Goal: Transaction & Acquisition: Purchase product/service

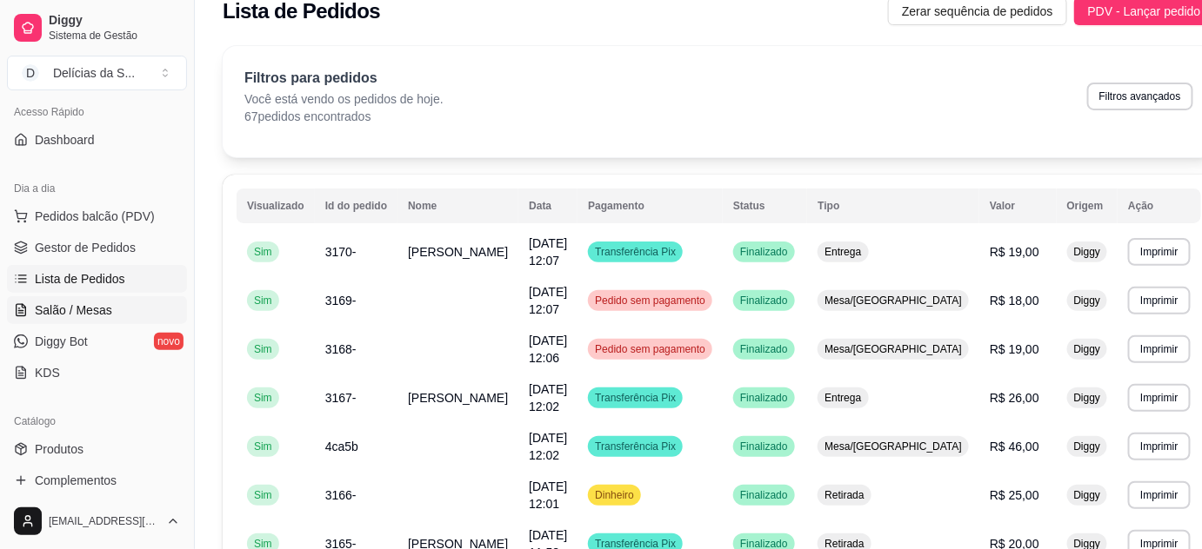
scroll to position [157, 0]
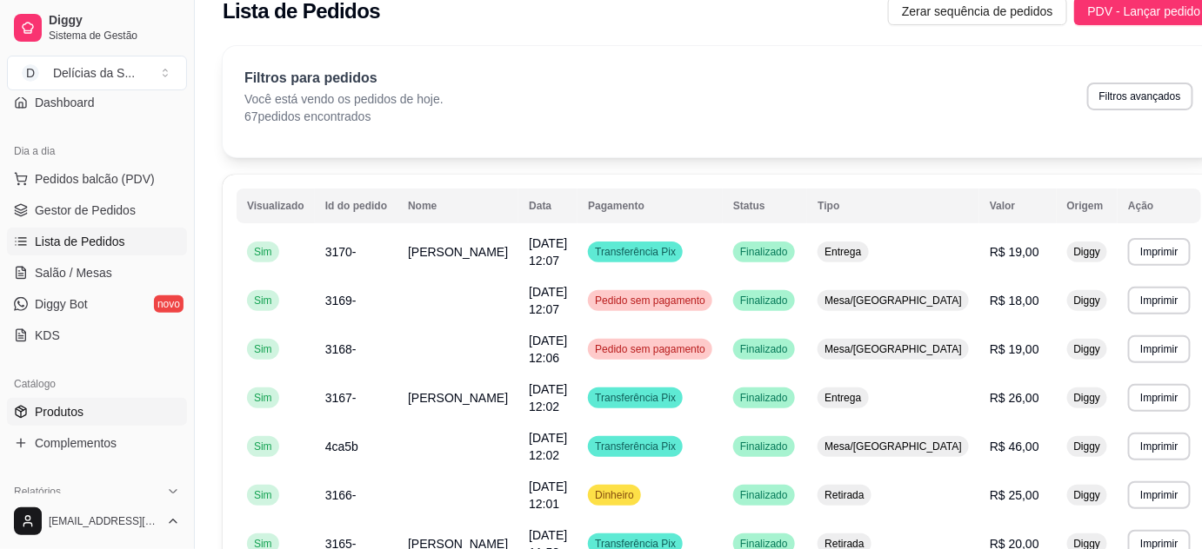
click at [77, 413] on span "Produtos" at bounding box center [59, 411] width 49 height 17
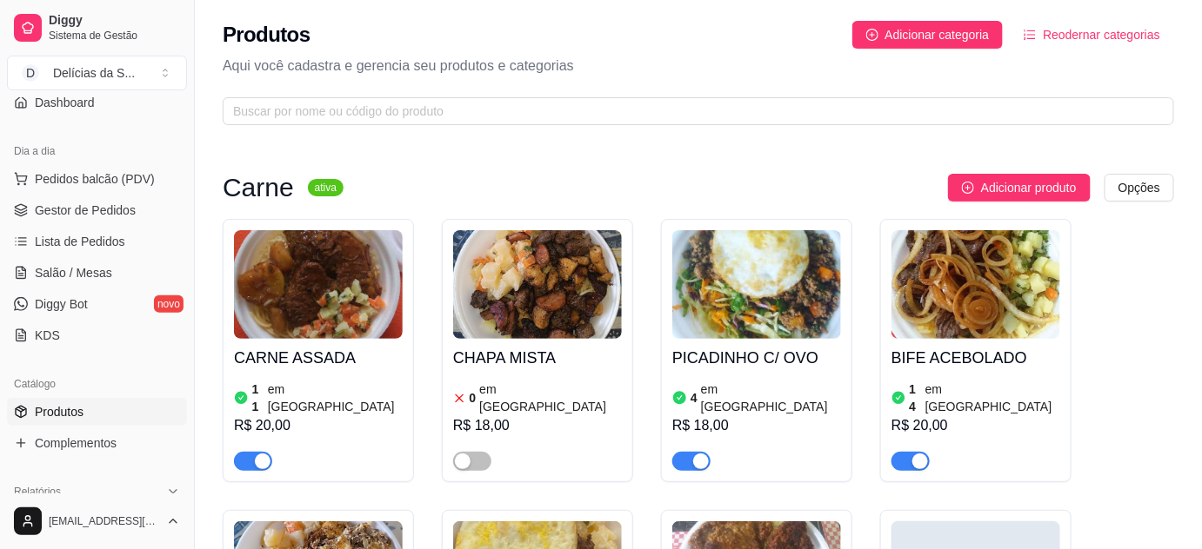
click at [345, 296] on img at bounding box center [318, 284] width 169 height 109
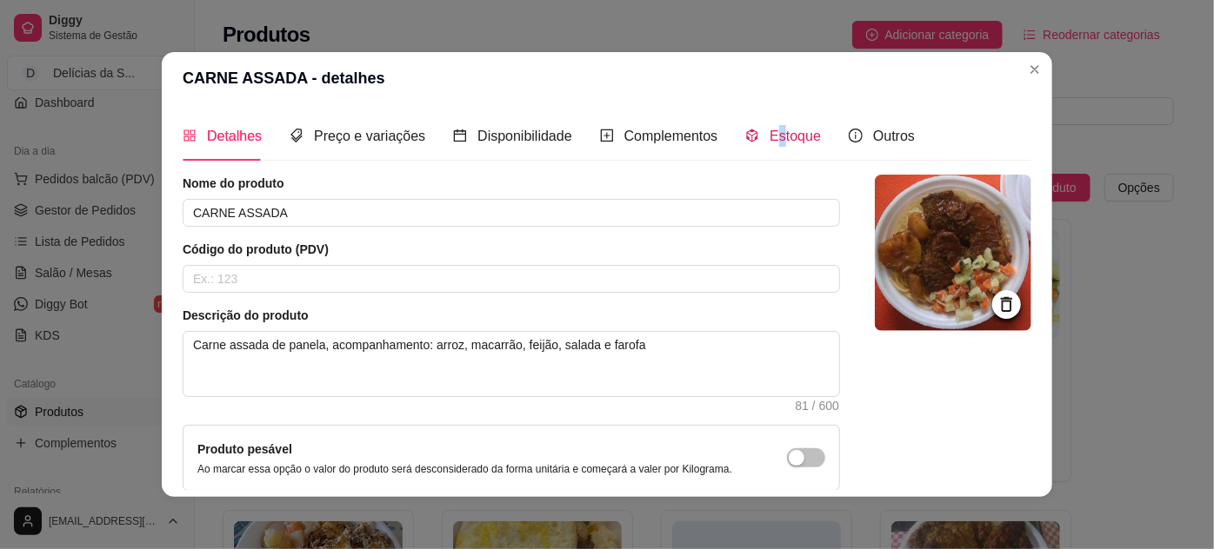
click at [769, 141] on span "Estoque" at bounding box center [794, 136] width 51 height 15
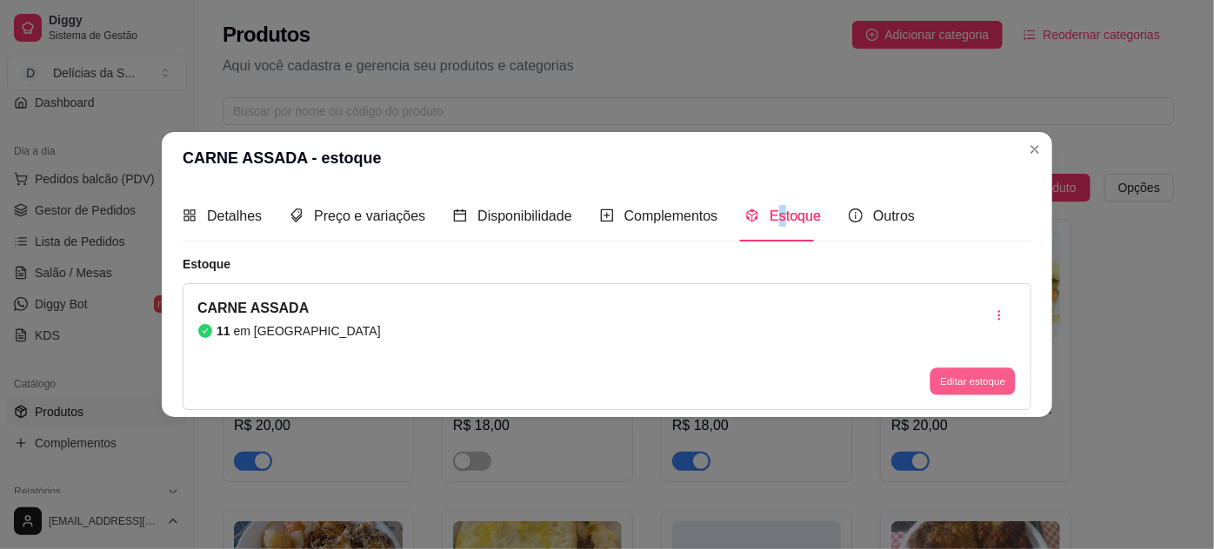
click at [967, 376] on button "Editar estoque" at bounding box center [971, 381] width 85 height 27
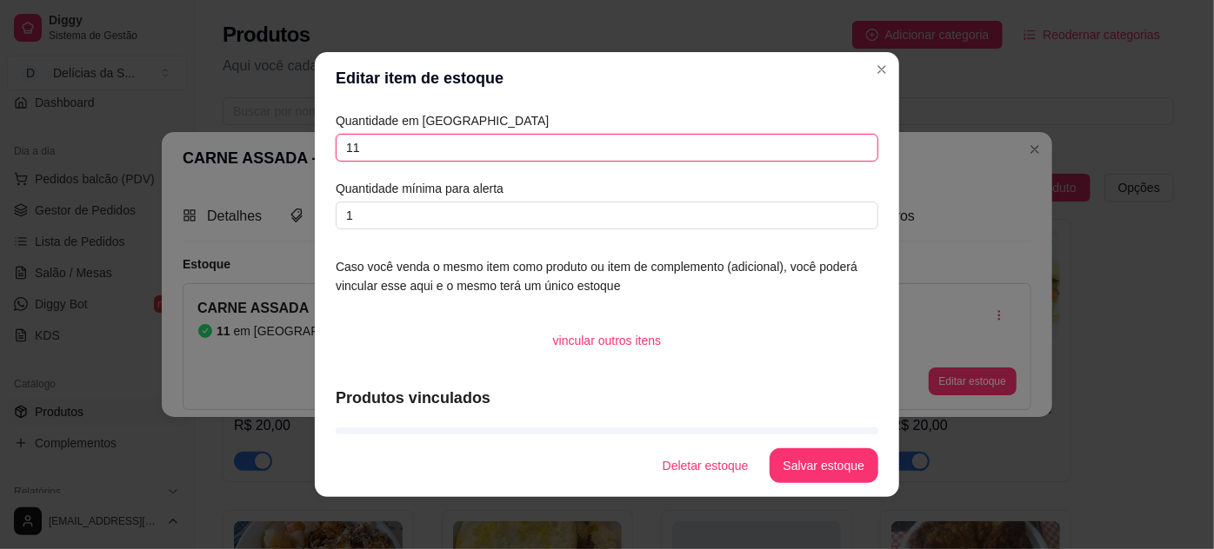
click at [771, 141] on input "11" at bounding box center [607, 148] width 543 height 28
type input "1"
type input "20"
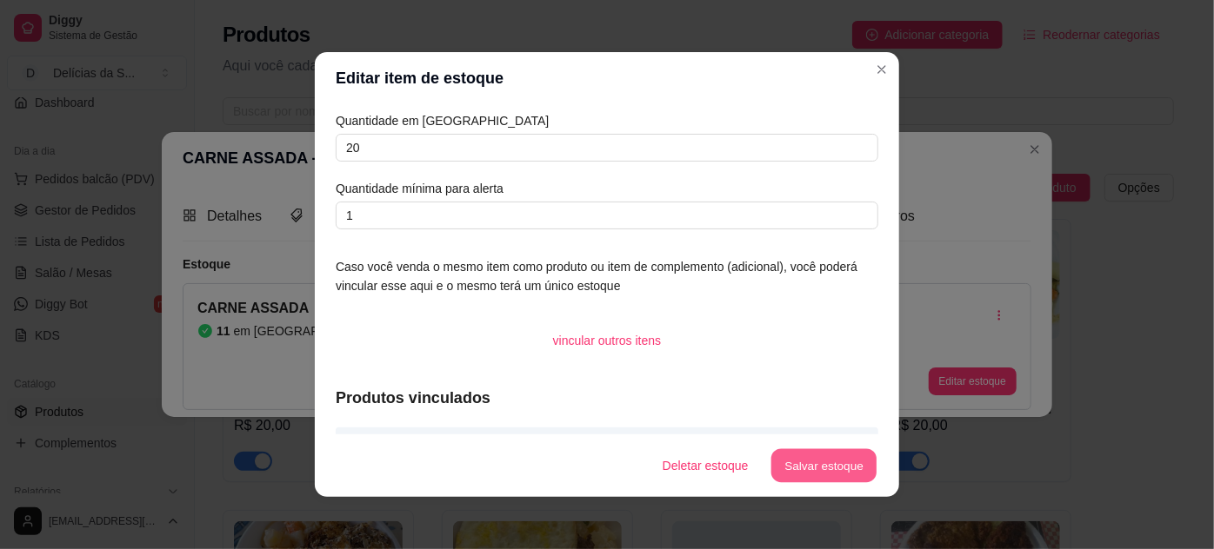
click at [824, 469] on button "Salvar estoque" at bounding box center [823, 467] width 106 height 34
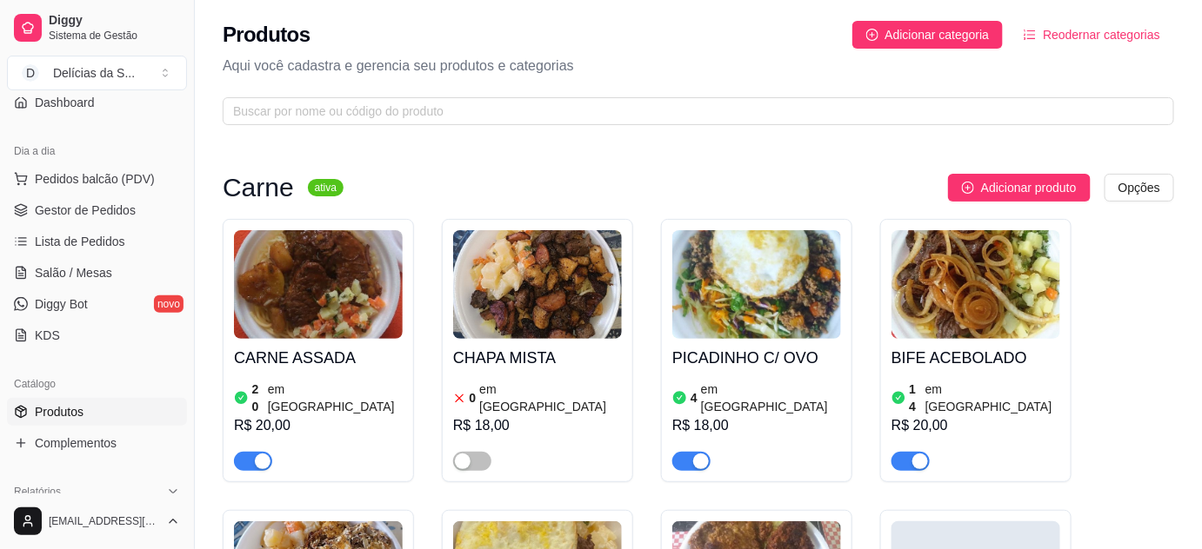
click at [756, 320] on img at bounding box center [756, 284] width 169 height 109
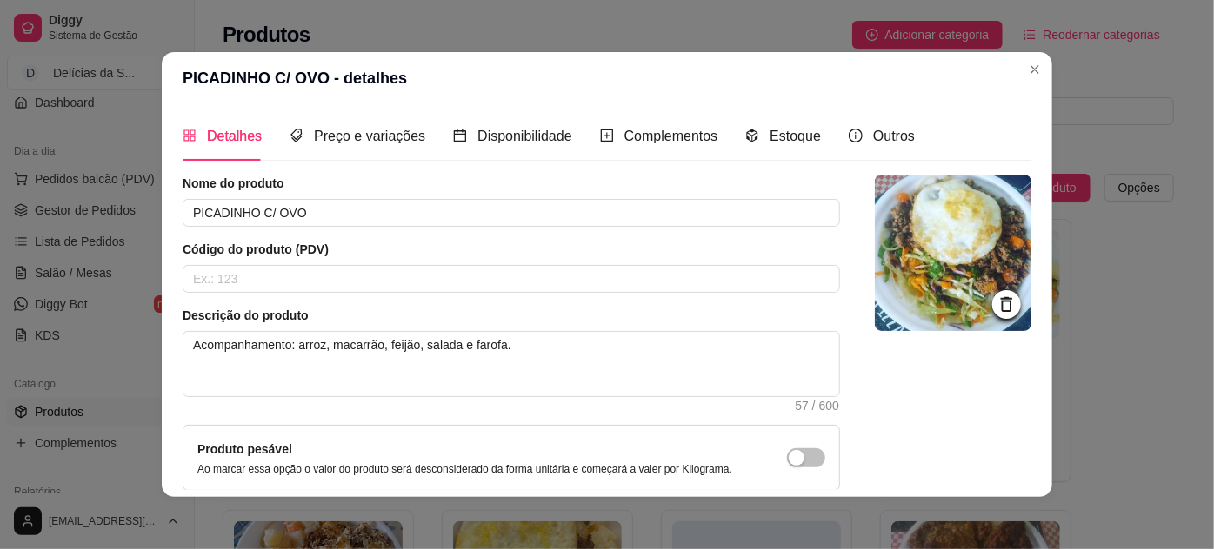
click at [811, 136] on div "Detalhes Preço e variações Disponibilidade Complementos Estoque Outros" at bounding box center [549, 136] width 732 height 50
click at [796, 141] on span "Estoque" at bounding box center [794, 136] width 51 height 15
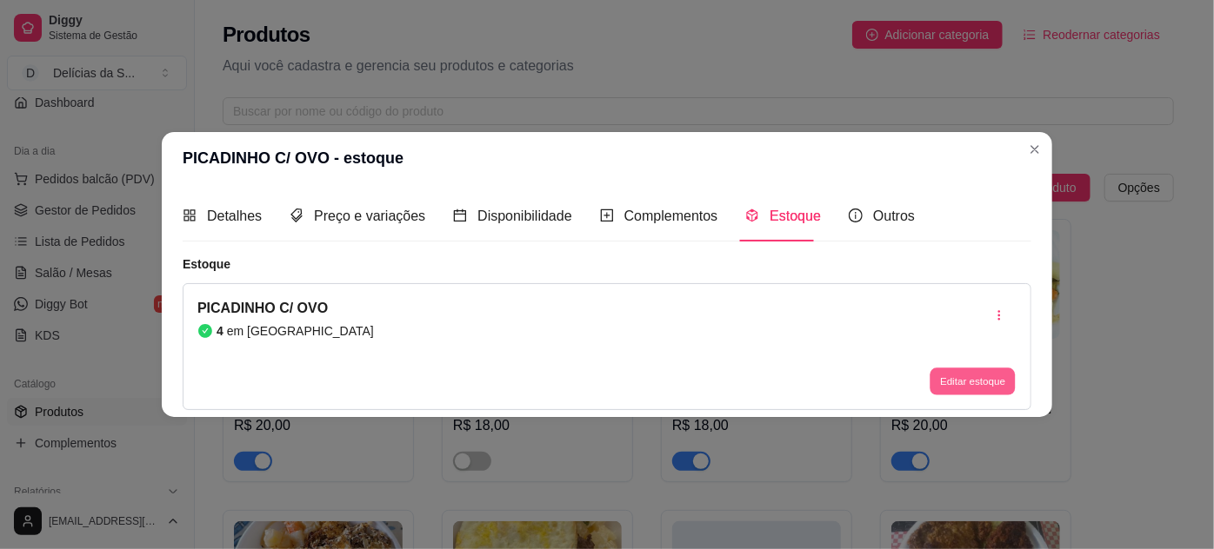
click at [969, 385] on button "Editar estoque" at bounding box center [971, 381] width 85 height 27
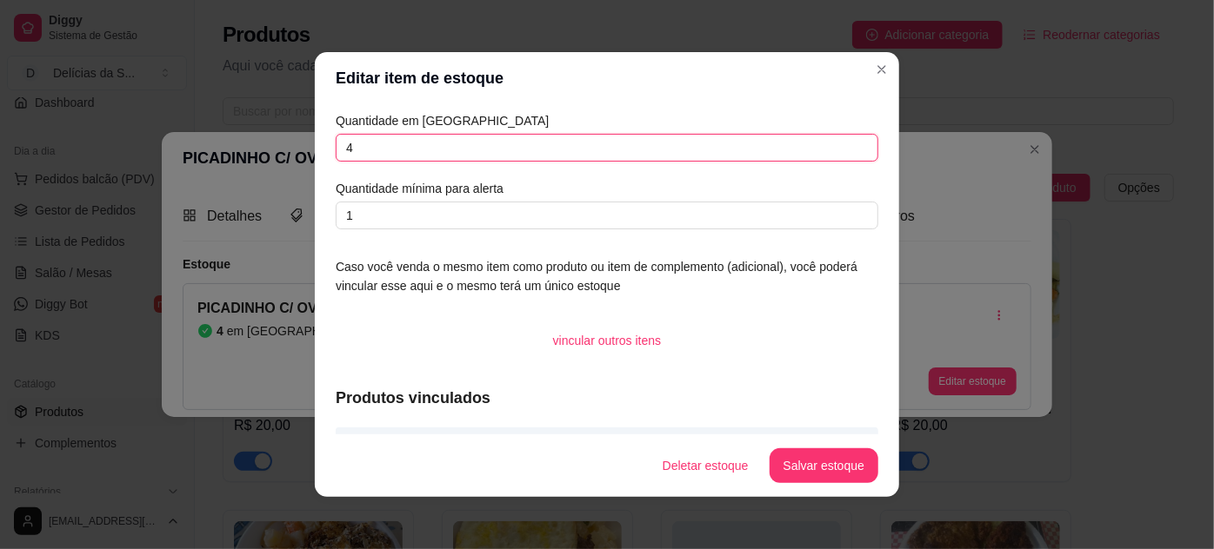
click at [795, 157] on input "4" at bounding box center [607, 148] width 543 height 28
type input "8"
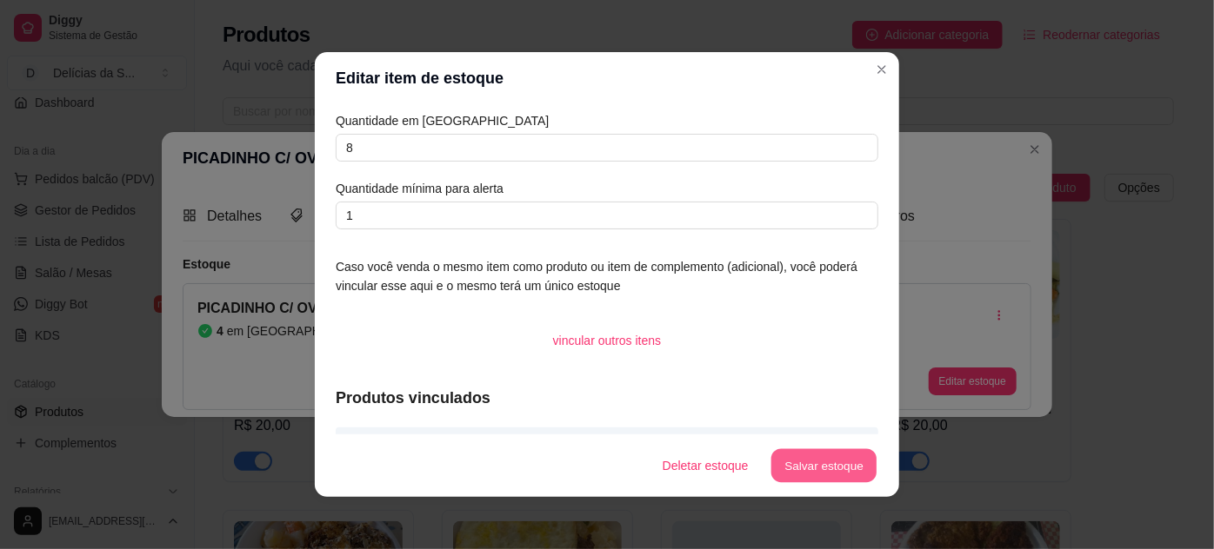
click at [814, 476] on button "Salvar estoque" at bounding box center [823, 467] width 106 height 34
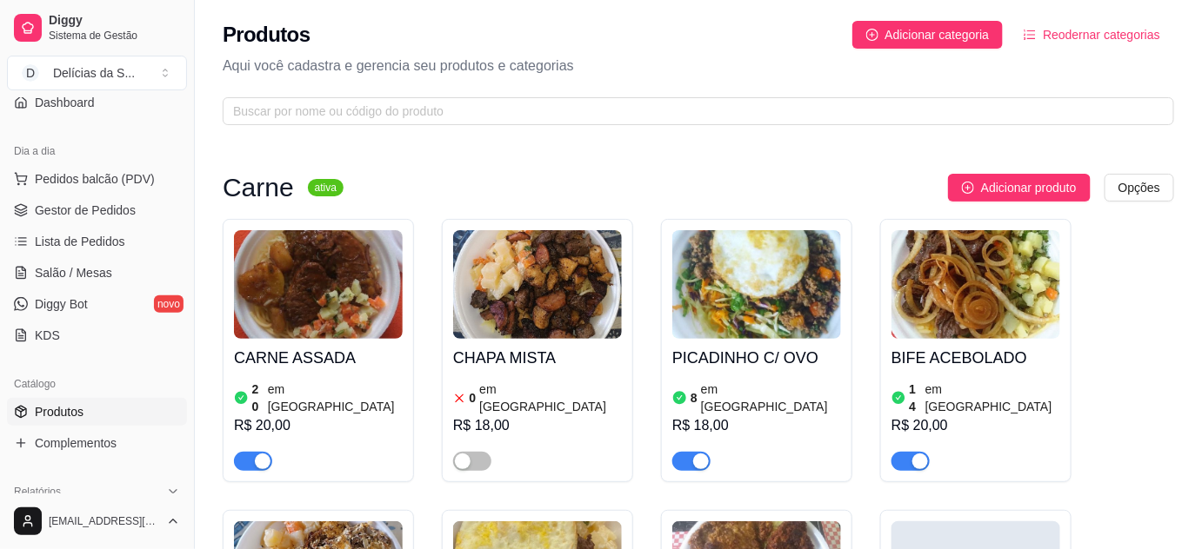
click at [910, 334] on img at bounding box center [975, 284] width 169 height 109
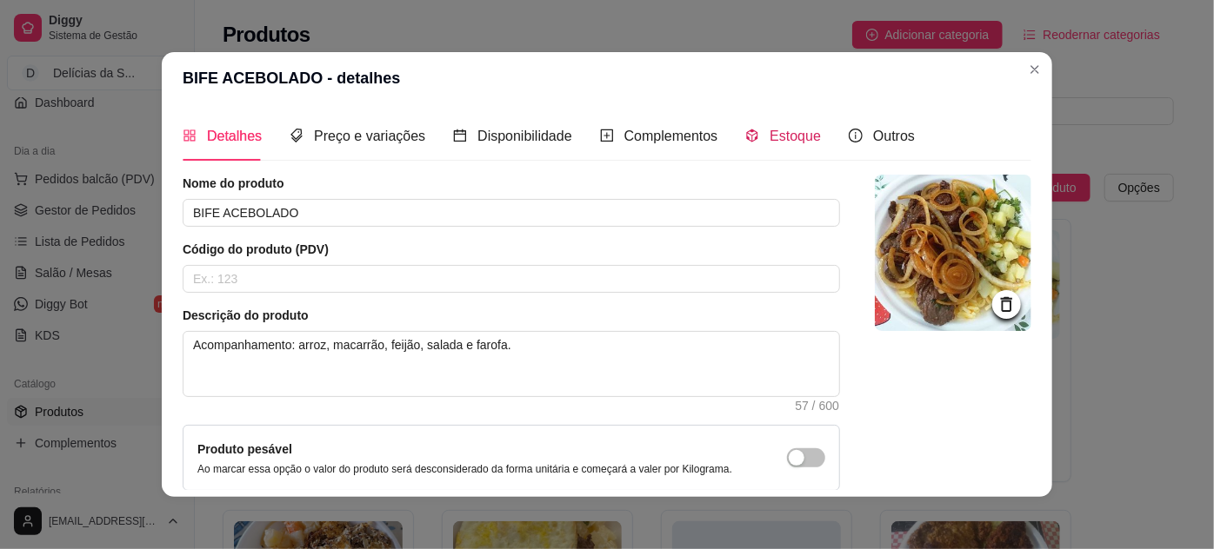
click at [769, 140] on span "Estoque" at bounding box center [794, 136] width 51 height 15
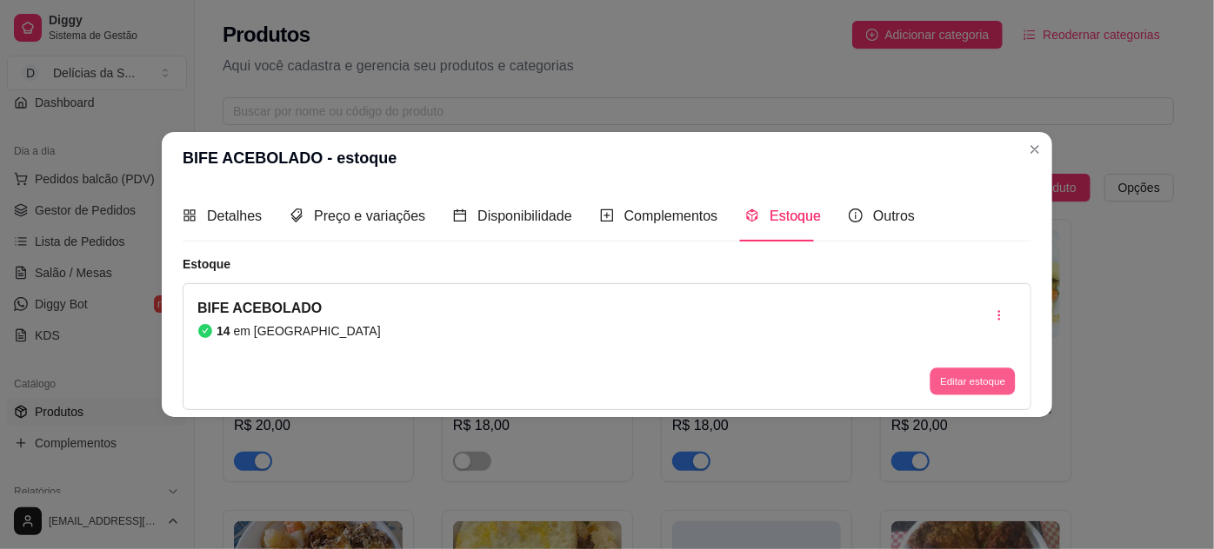
click at [954, 377] on button "Editar estoque" at bounding box center [971, 381] width 85 height 27
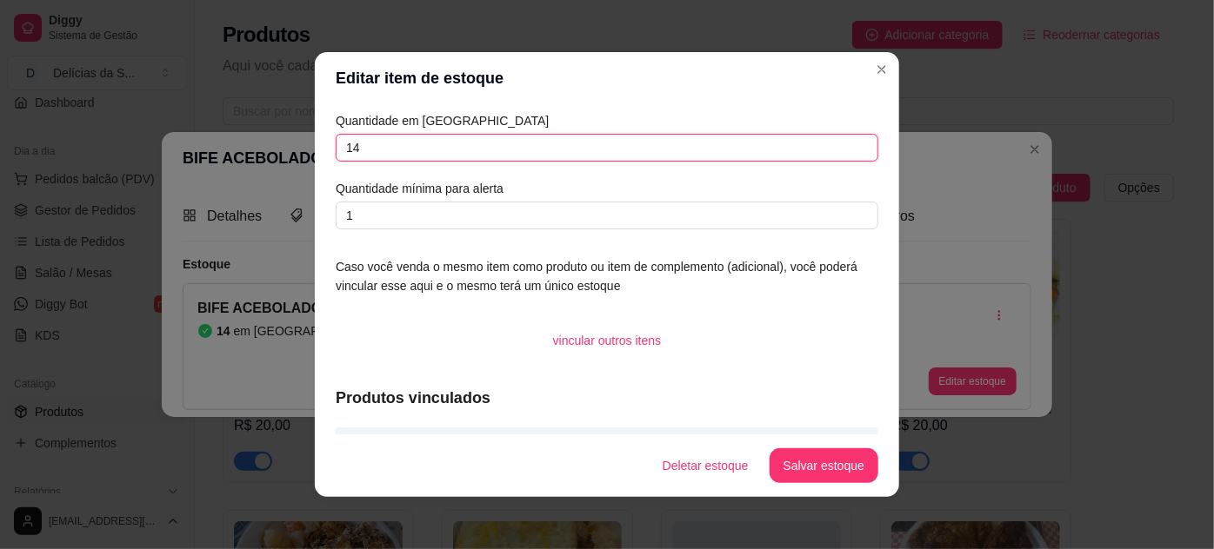
click at [795, 150] on input "14" at bounding box center [607, 148] width 543 height 28
type input "1"
type input "30"
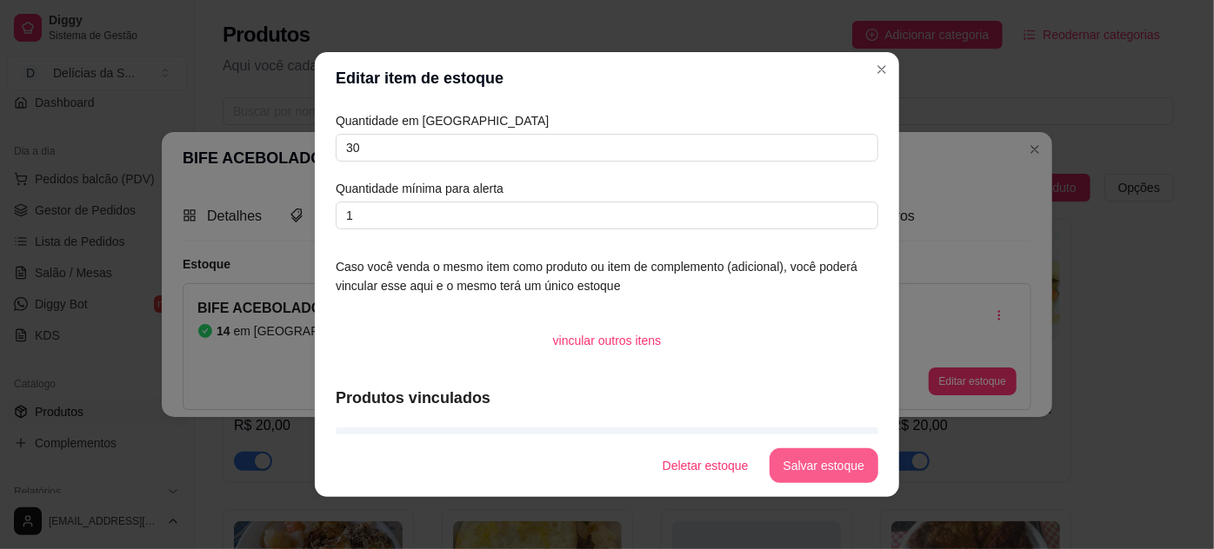
click at [803, 477] on button "Salvar estoque" at bounding box center [823, 466] width 109 height 35
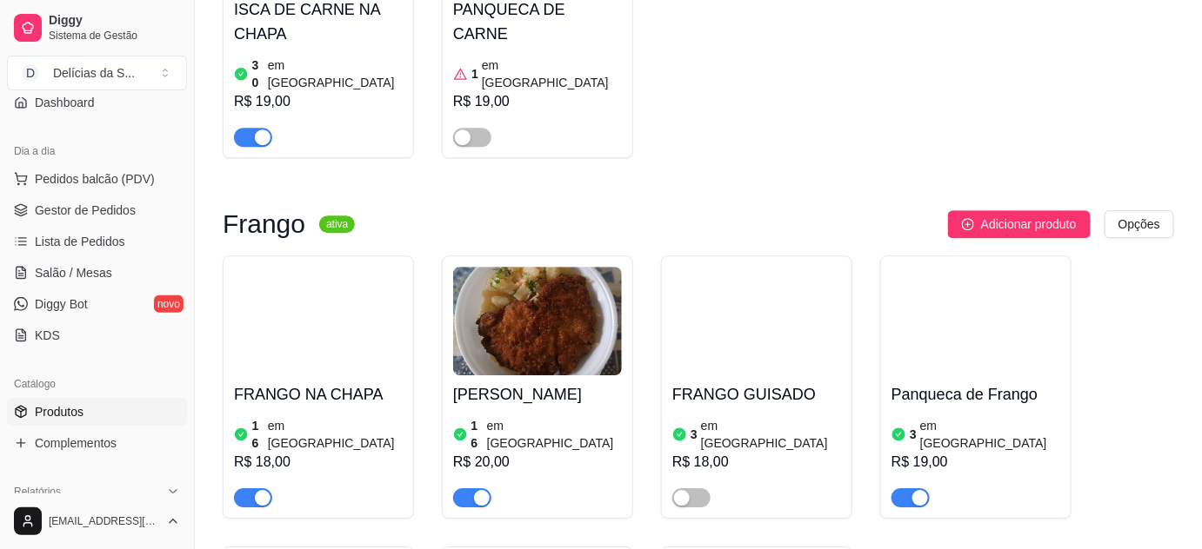
scroll to position [1581, 0]
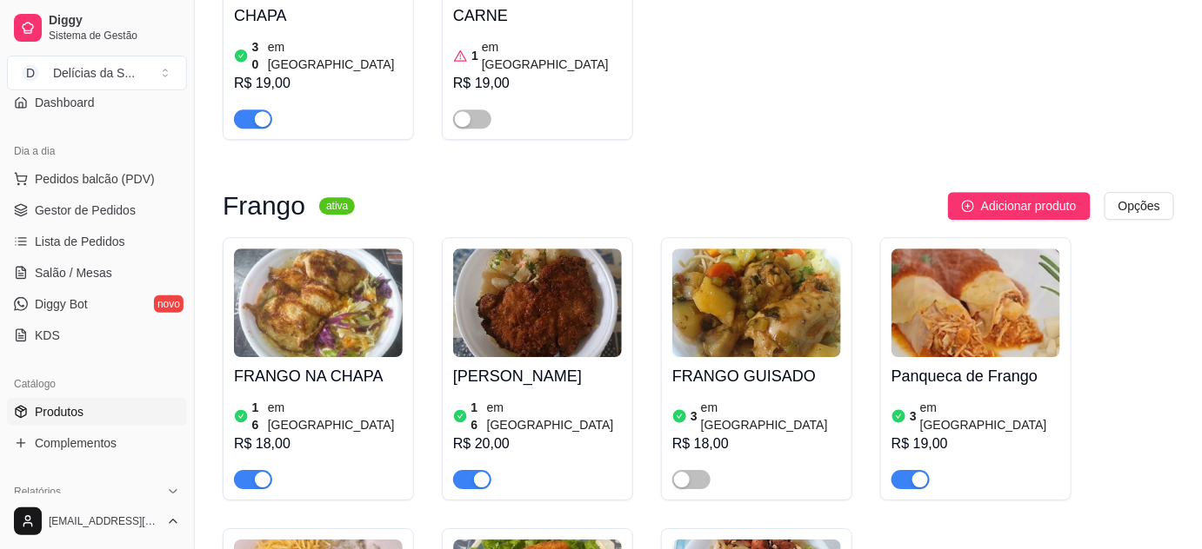
click at [356, 249] on img at bounding box center [318, 303] width 169 height 109
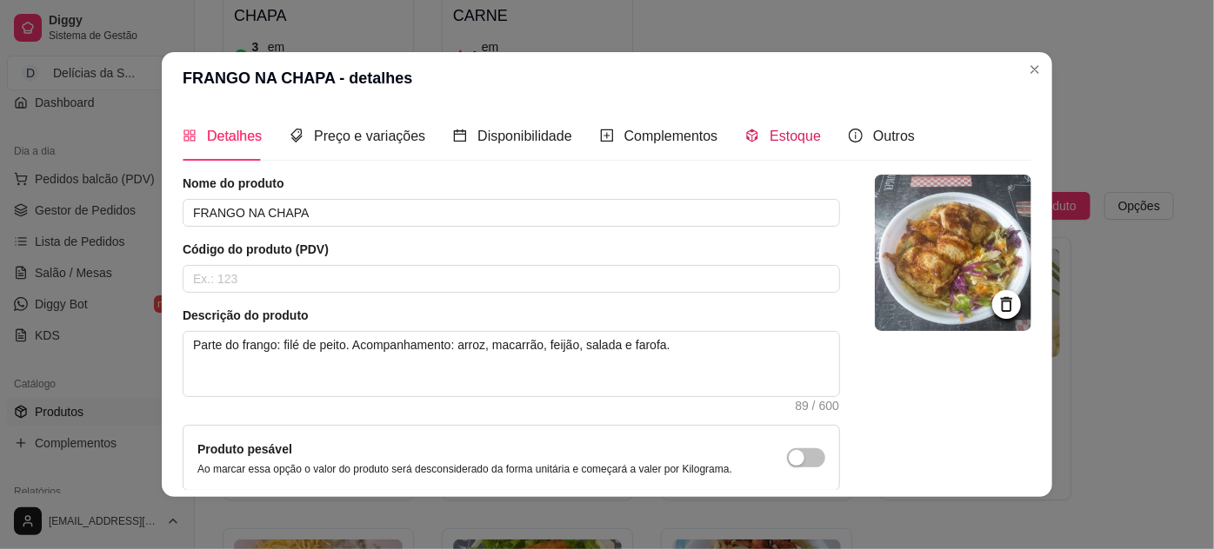
click at [786, 134] on span "Estoque" at bounding box center [794, 136] width 51 height 15
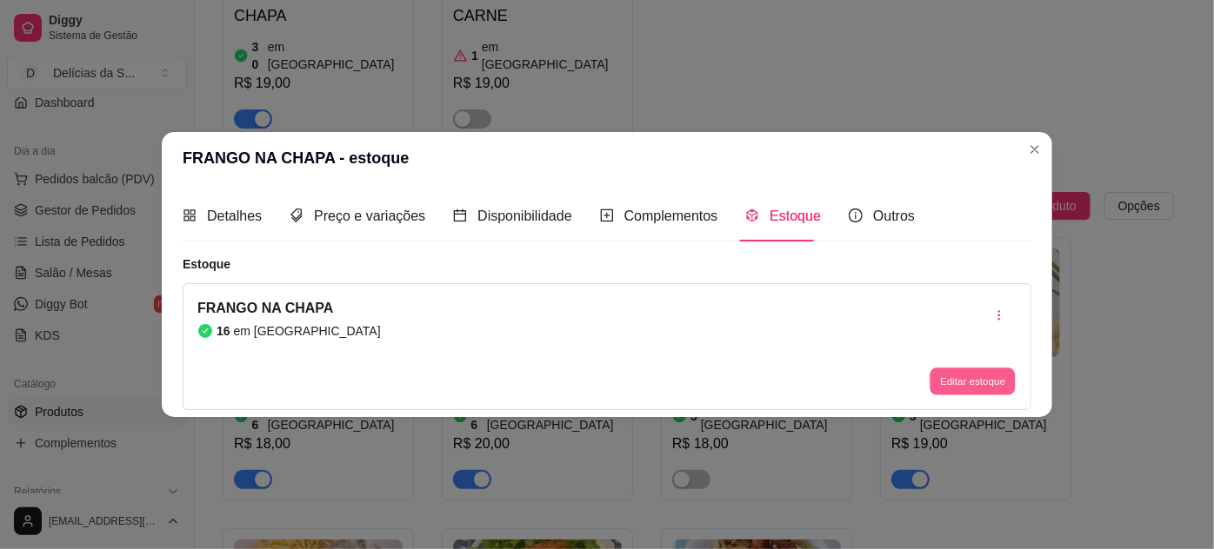
click at [977, 380] on button "Editar estoque" at bounding box center [971, 381] width 85 height 27
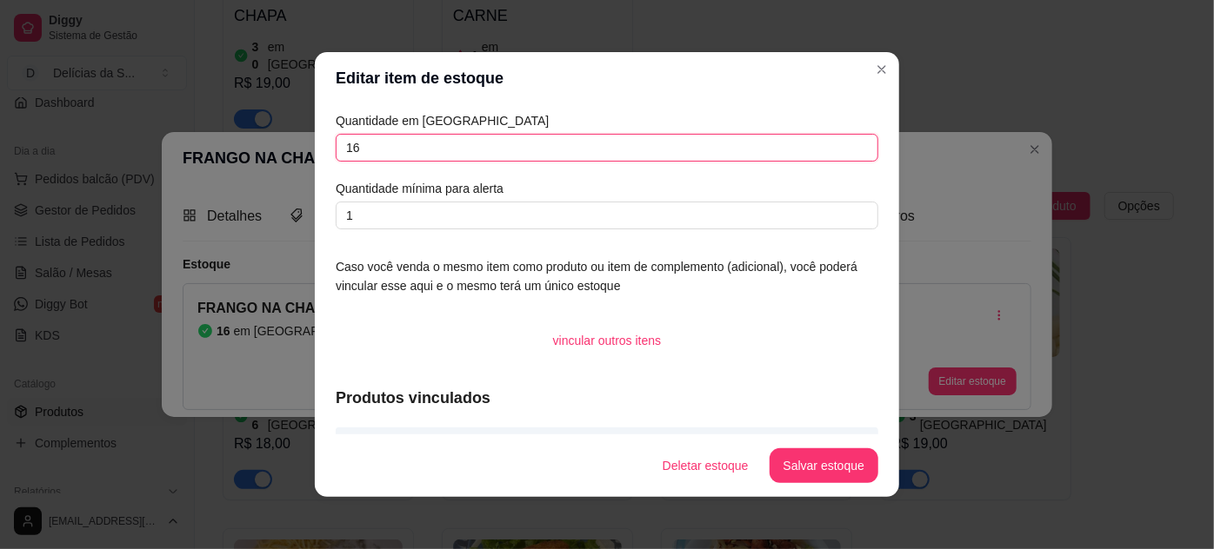
click at [793, 150] on input "16" at bounding box center [607, 148] width 543 height 28
type input "1"
type input "30"
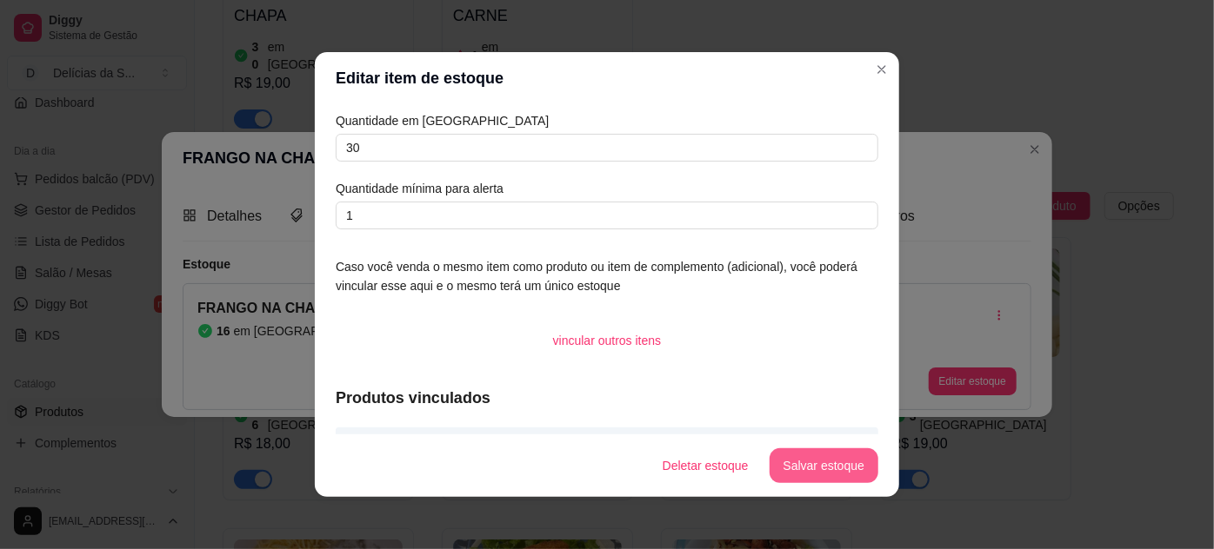
click at [837, 474] on button "Salvar estoque" at bounding box center [823, 466] width 109 height 35
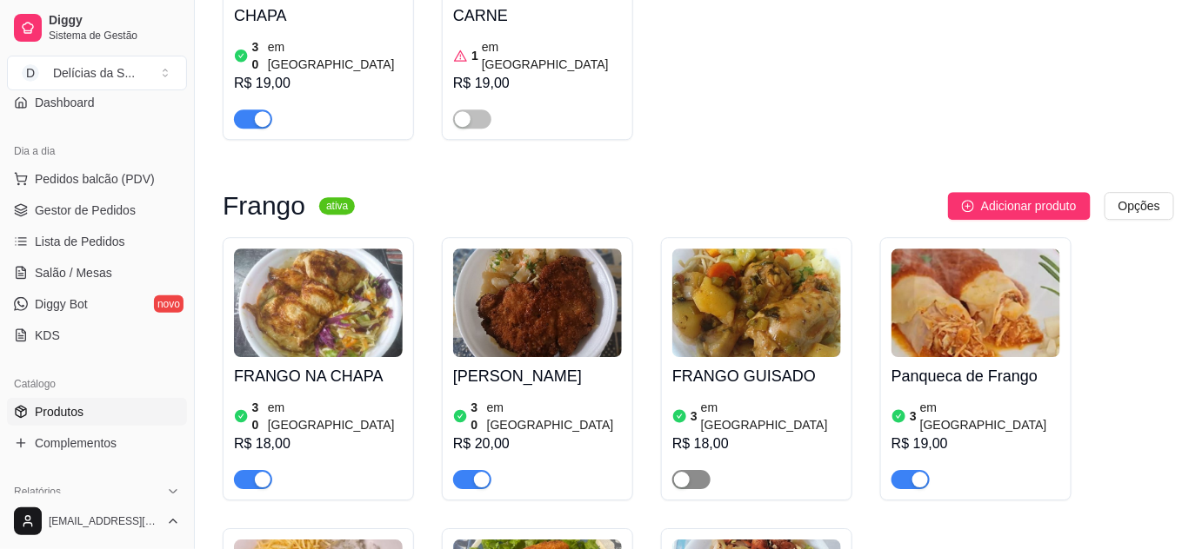
click at [703, 470] on span "button" at bounding box center [691, 479] width 38 height 19
click at [768, 249] on img at bounding box center [756, 303] width 169 height 109
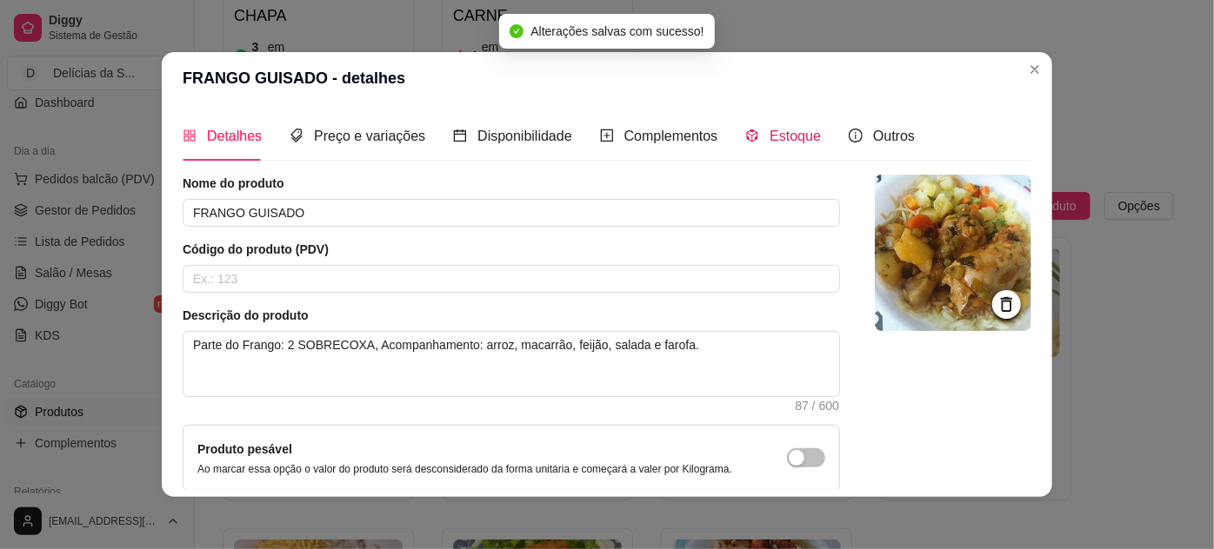
click at [796, 136] on span "Estoque" at bounding box center [794, 136] width 51 height 15
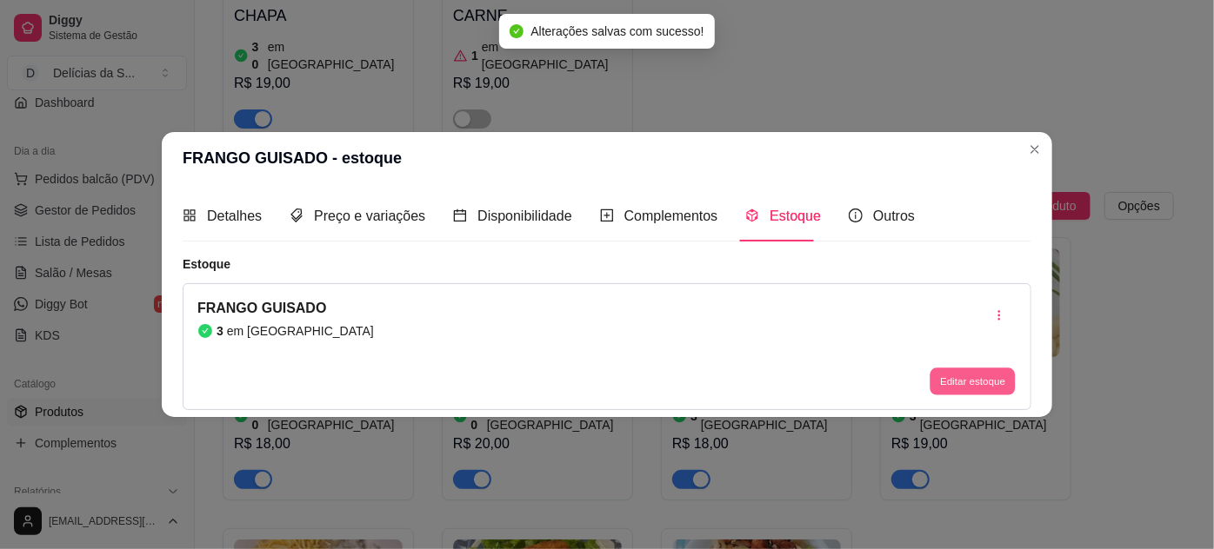
click at [948, 384] on button "Editar estoque" at bounding box center [971, 381] width 85 height 27
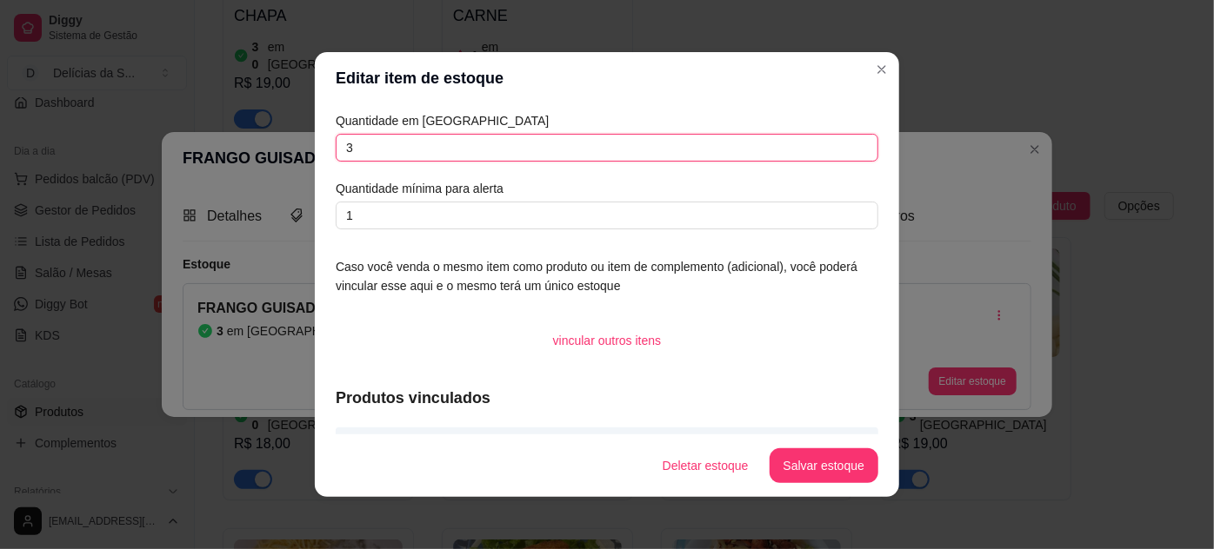
click at [836, 143] on input "3" at bounding box center [607, 148] width 543 height 28
type input "3"
type input "7"
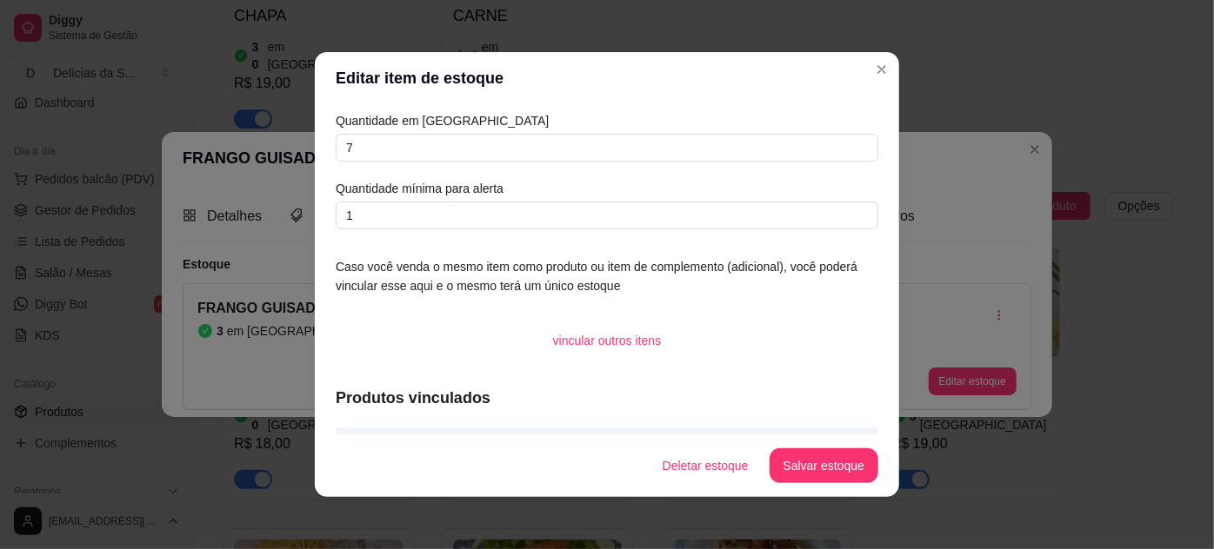
click at [839, 444] on footer "Deletar estoque Salvar estoque" at bounding box center [607, 466] width 584 height 63
click at [837, 456] on button "Salvar estoque" at bounding box center [823, 467] width 106 height 34
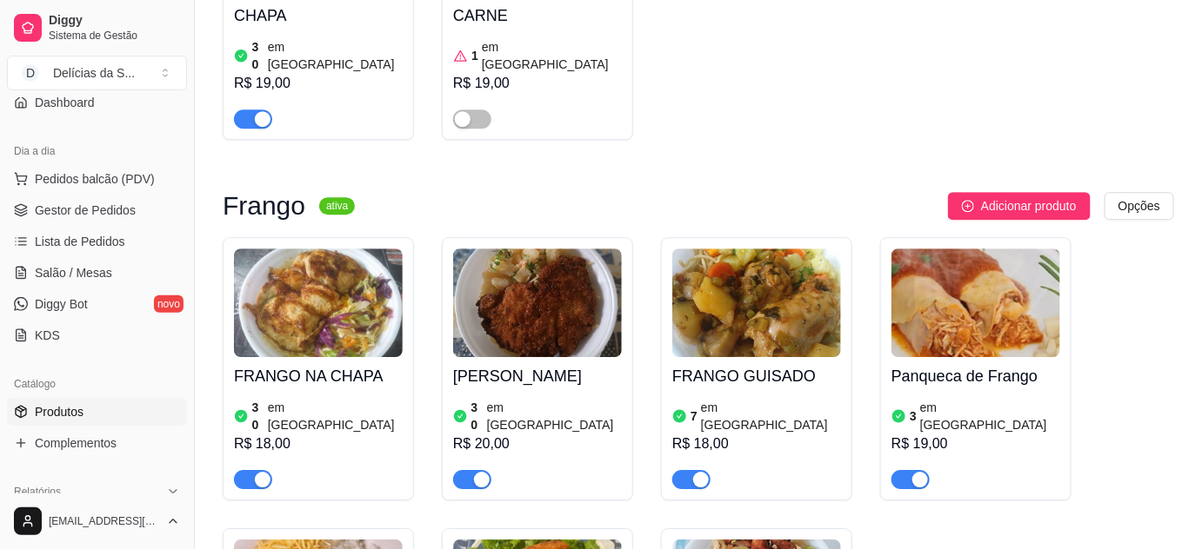
click at [906, 470] on span "button" at bounding box center [910, 479] width 38 height 19
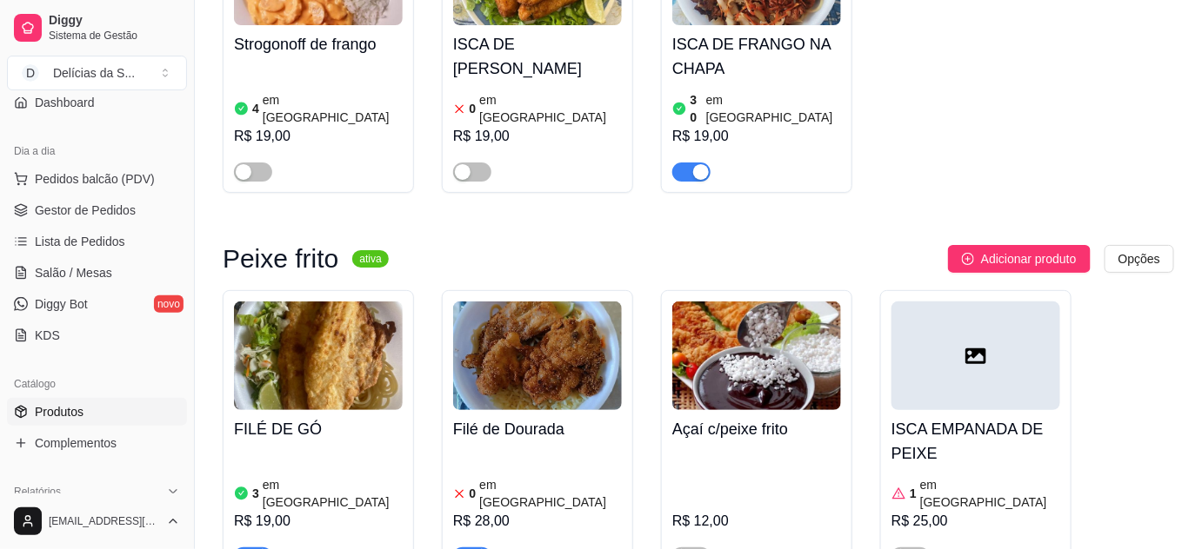
scroll to position [2213, 0]
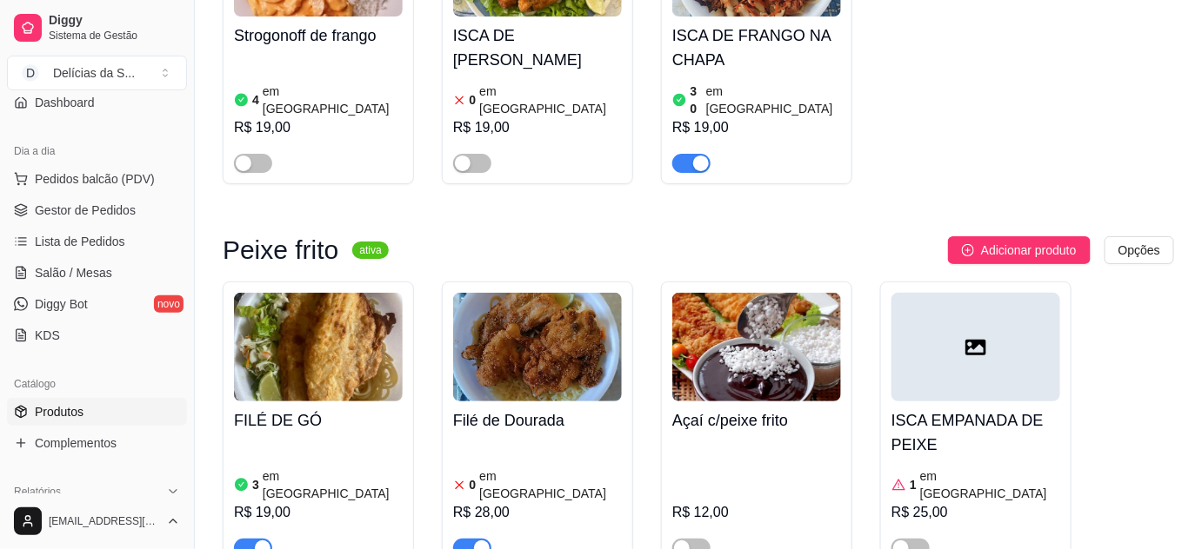
click at [470, 539] on span "button" at bounding box center [472, 548] width 38 height 19
click at [386, 293] on img at bounding box center [318, 347] width 169 height 109
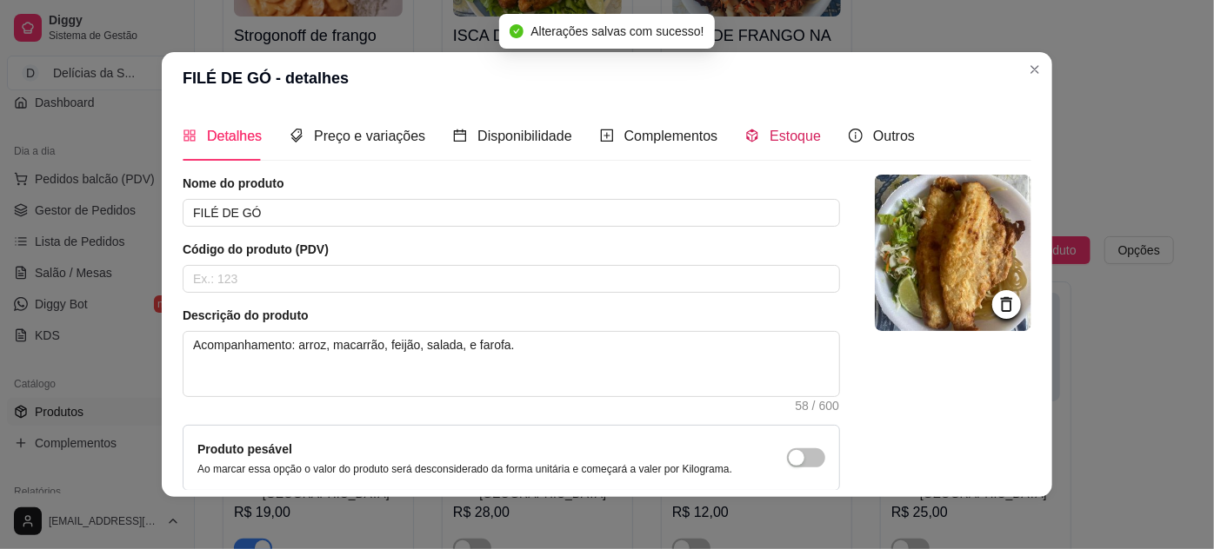
click at [793, 138] on span "Estoque" at bounding box center [794, 136] width 51 height 15
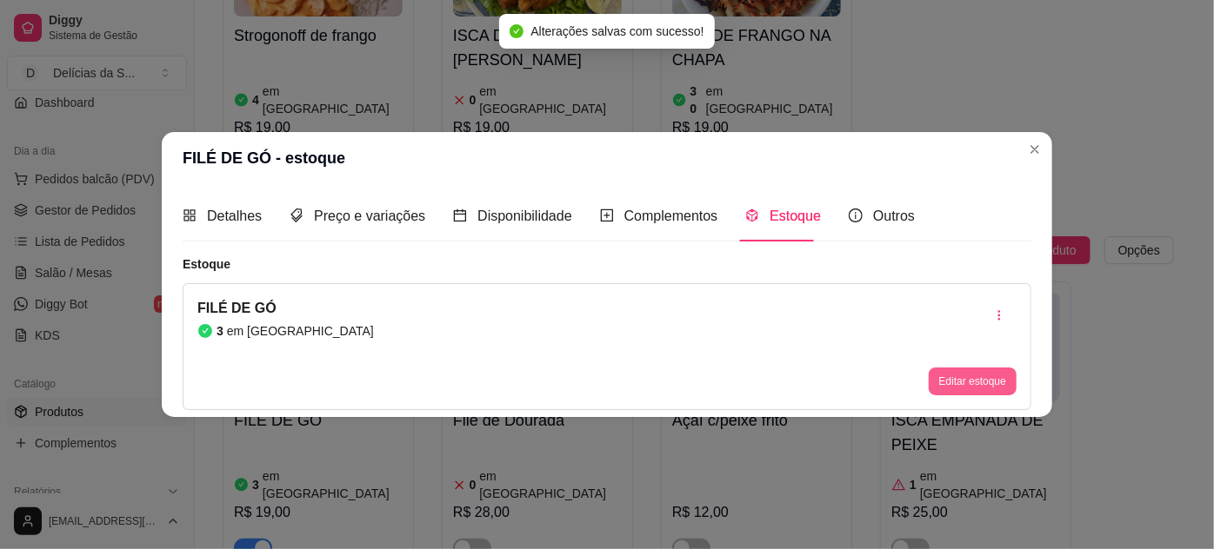
click at [981, 375] on button "Editar estoque" at bounding box center [973, 382] width 88 height 28
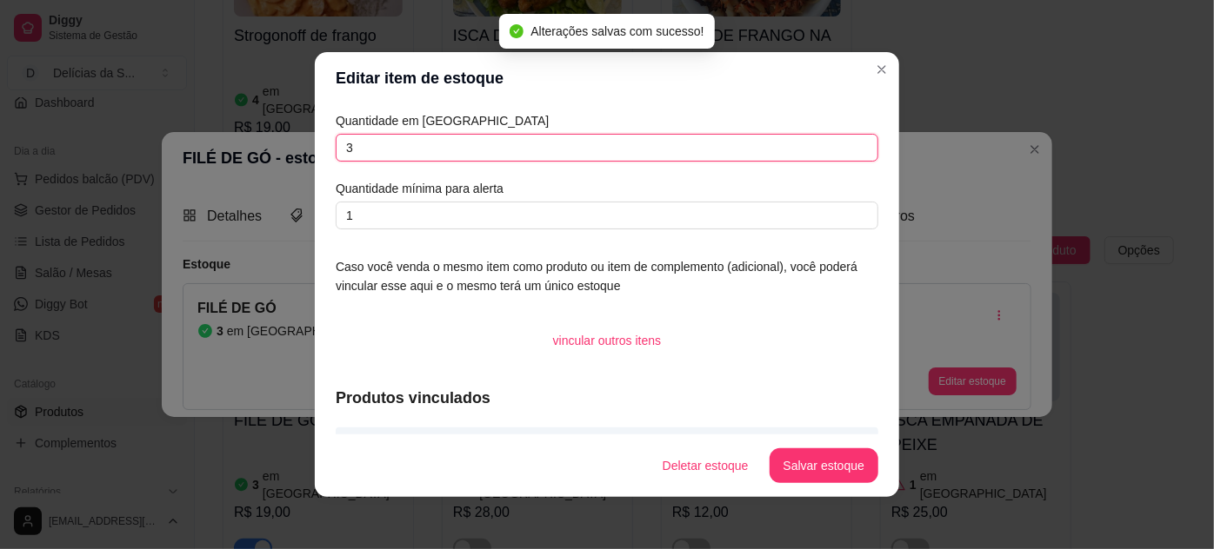
click at [588, 143] on input "3" at bounding box center [607, 148] width 543 height 28
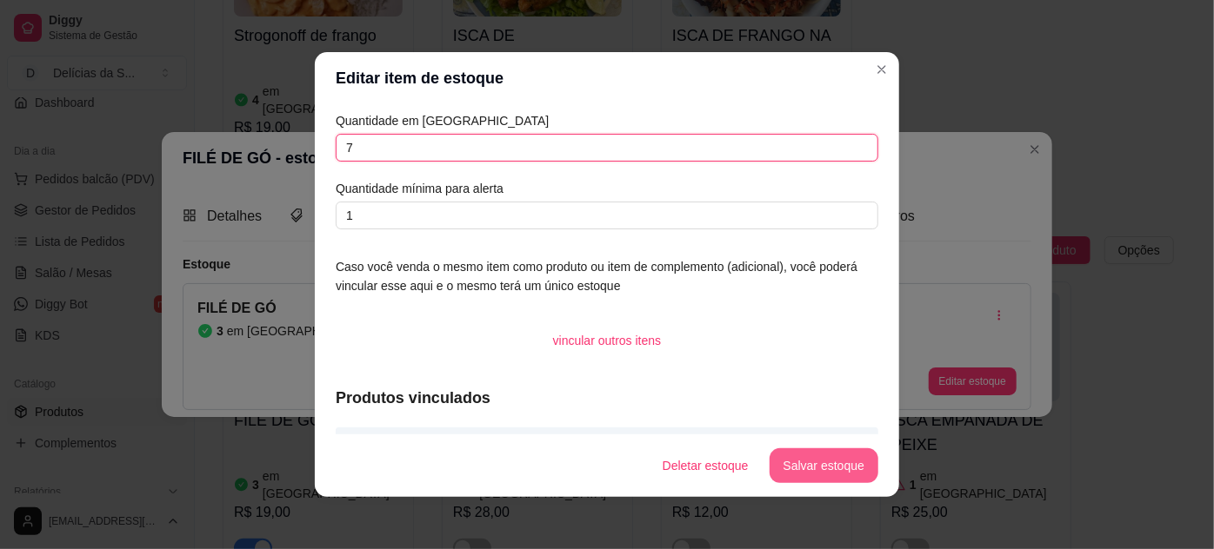
type input "7"
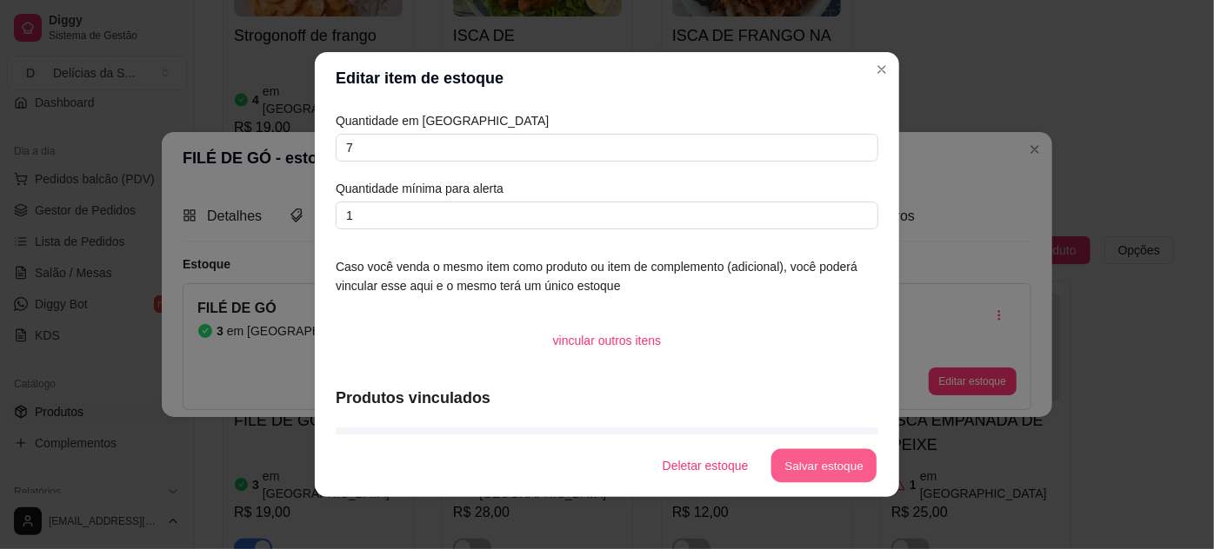
click at [825, 455] on button "Salvar estoque" at bounding box center [823, 467] width 106 height 34
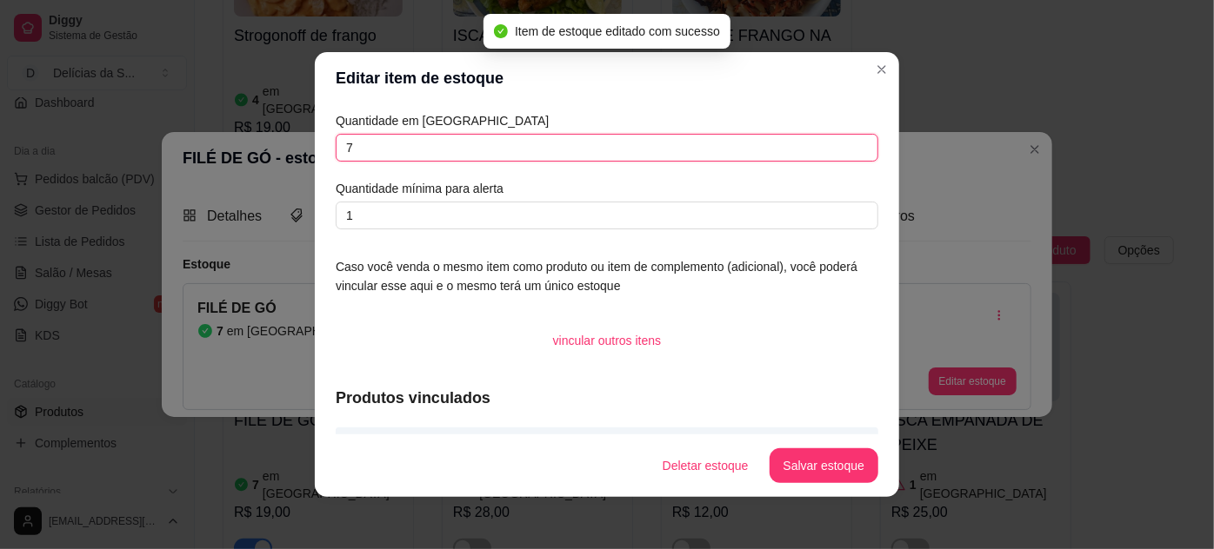
click at [806, 146] on input "7" at bounding box center [607, 148] width 543 height 28
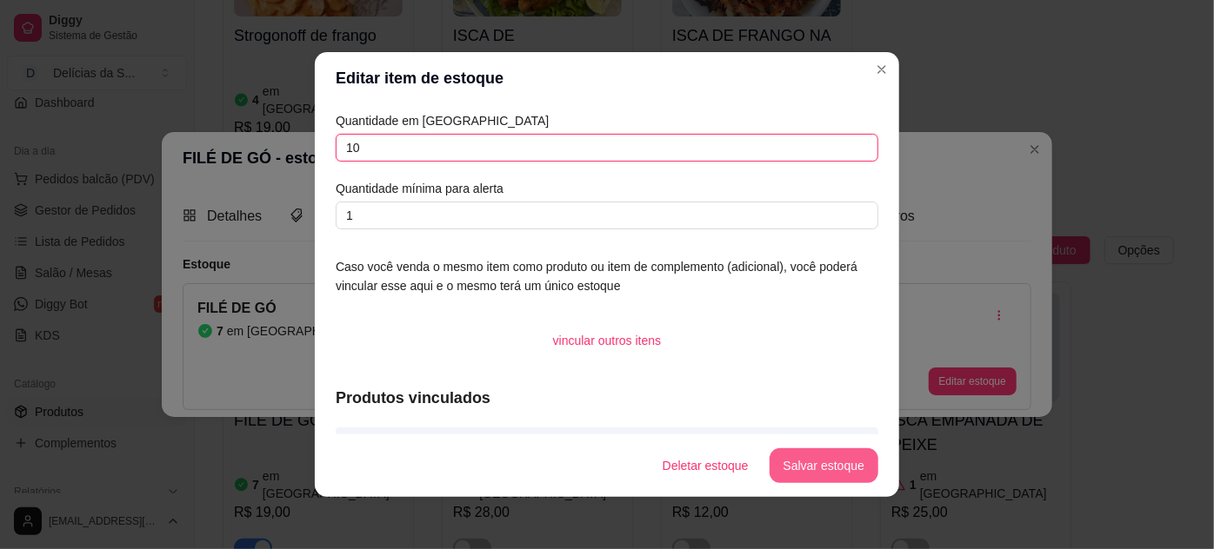
type input "10"
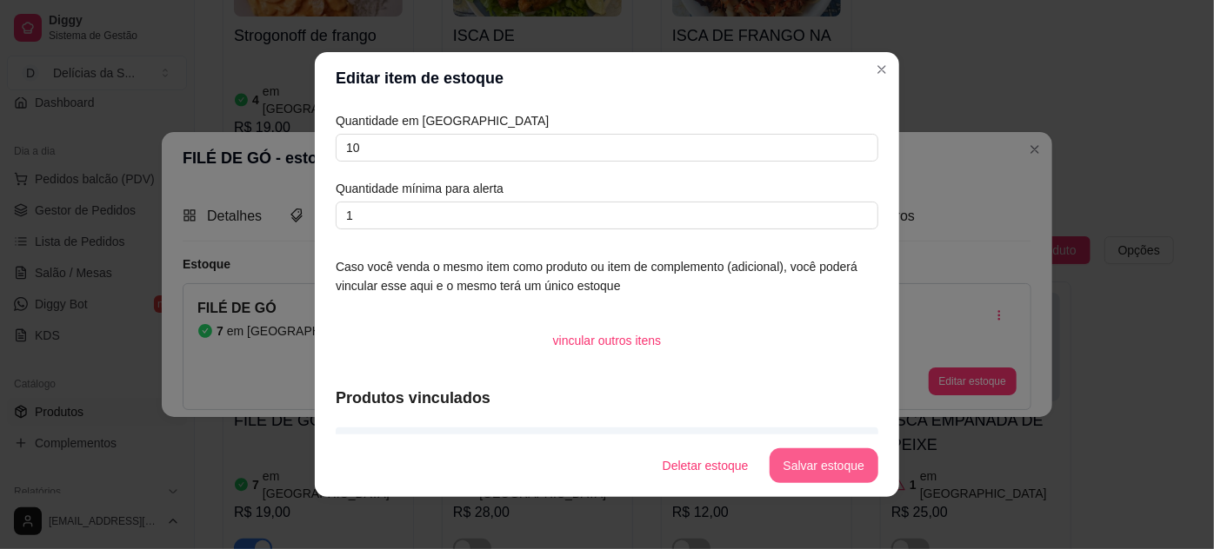
click at [830, 458] on button "Salvar estoque" at bounding box center [823, 466] width 109 height 35
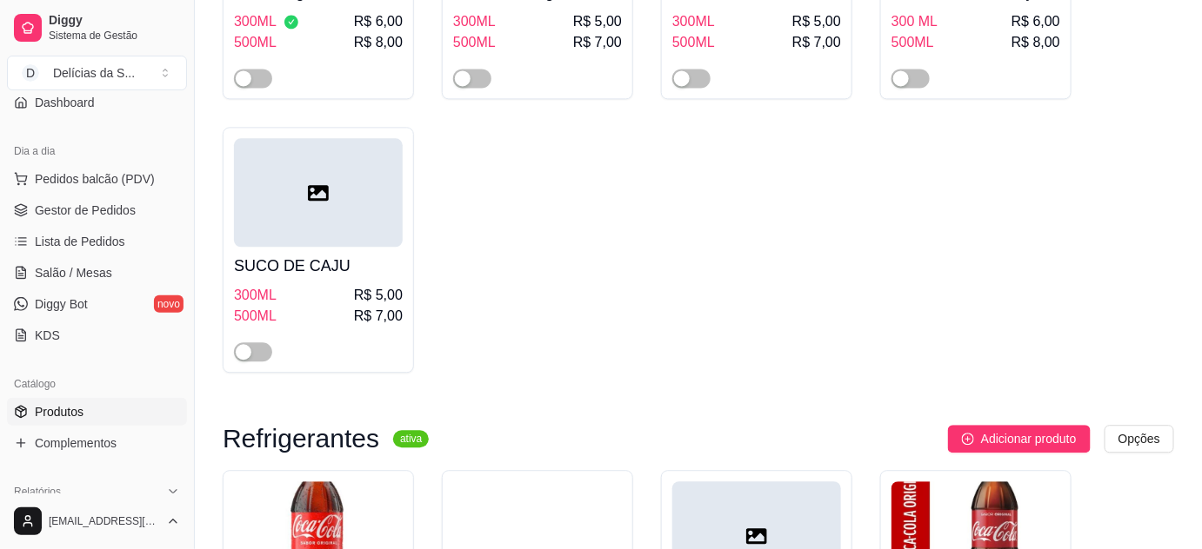
scroll to position [5849, 0]
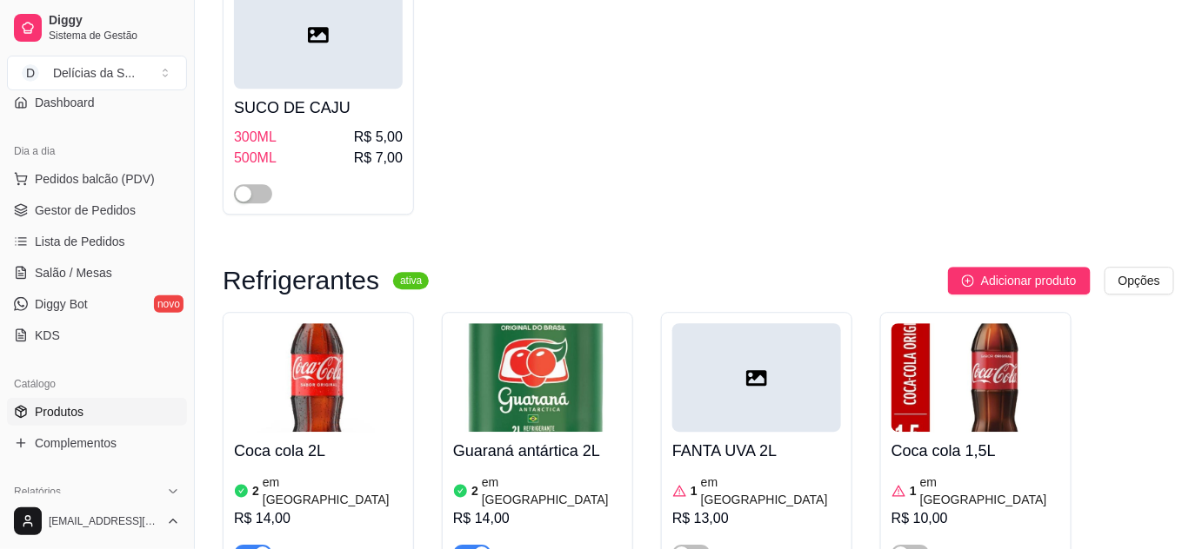
click at [572, 323] on img at bounding box center [537, 377] width 169 height 109
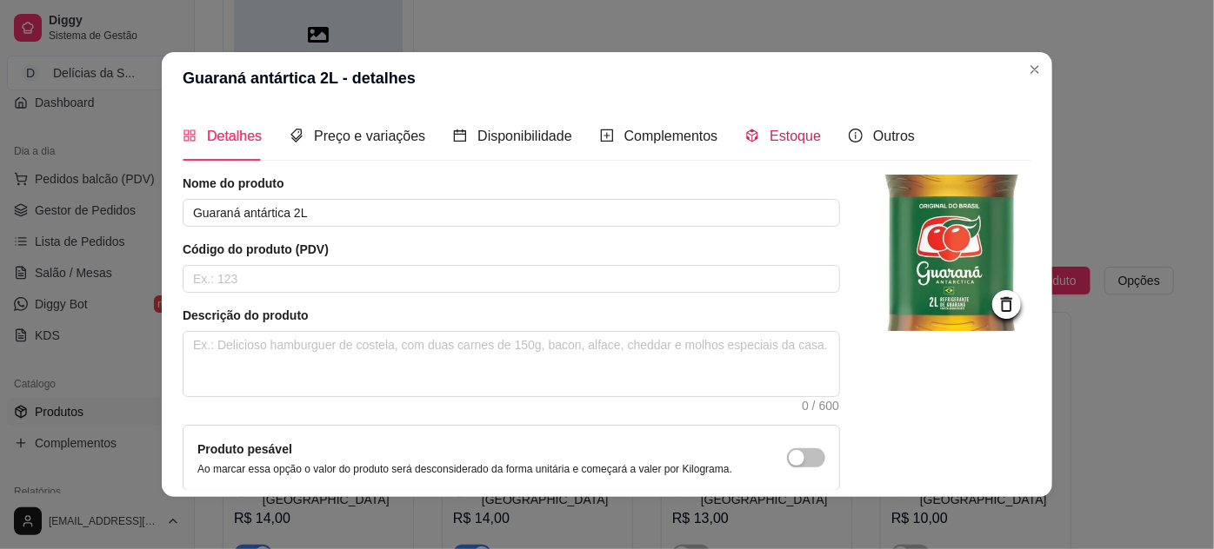
click at [769, 129] on span "Estoque" at bounding box center [794, 136] width 51 height 15
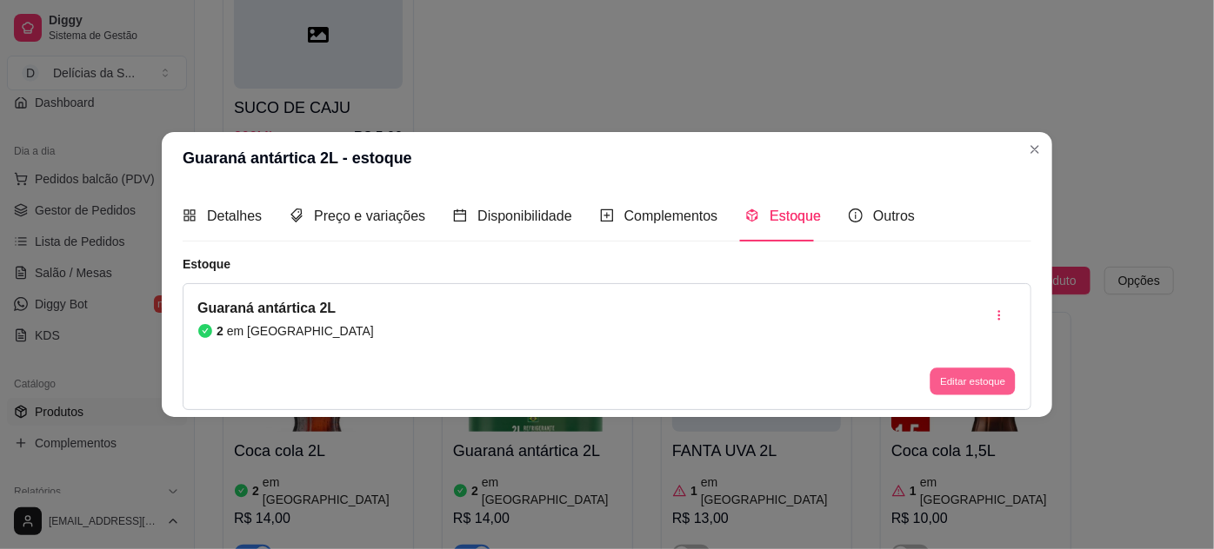
click at [963, 386] on button "Editar estoque" at bounding box center [971, 381] width 85 height 27
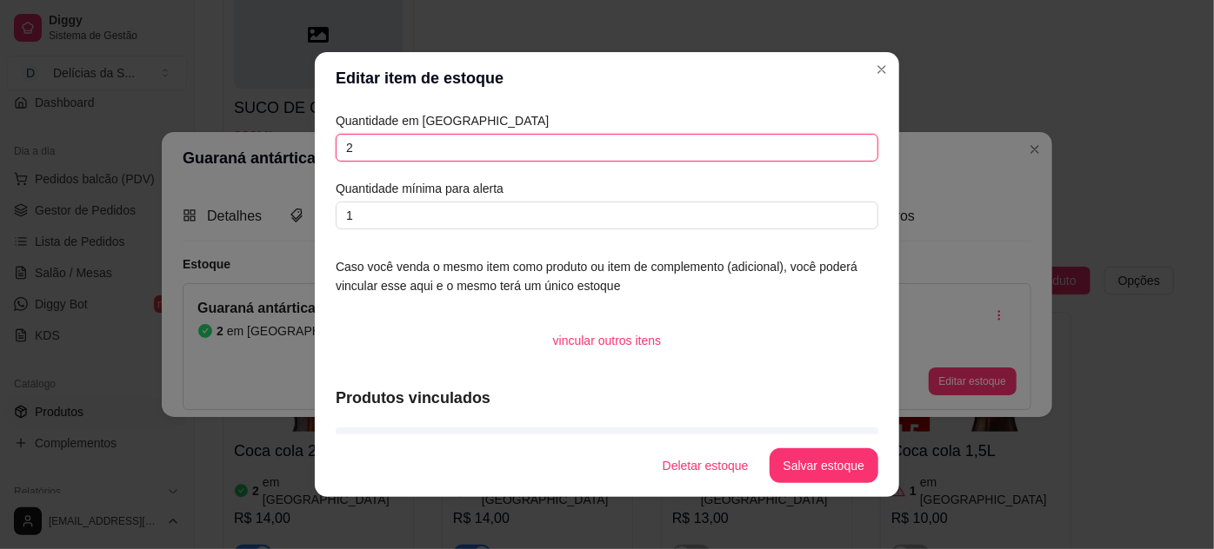
click at [783, 155] on input "2" at bounding box center [607, 148] width 543 height 28
type input "1"
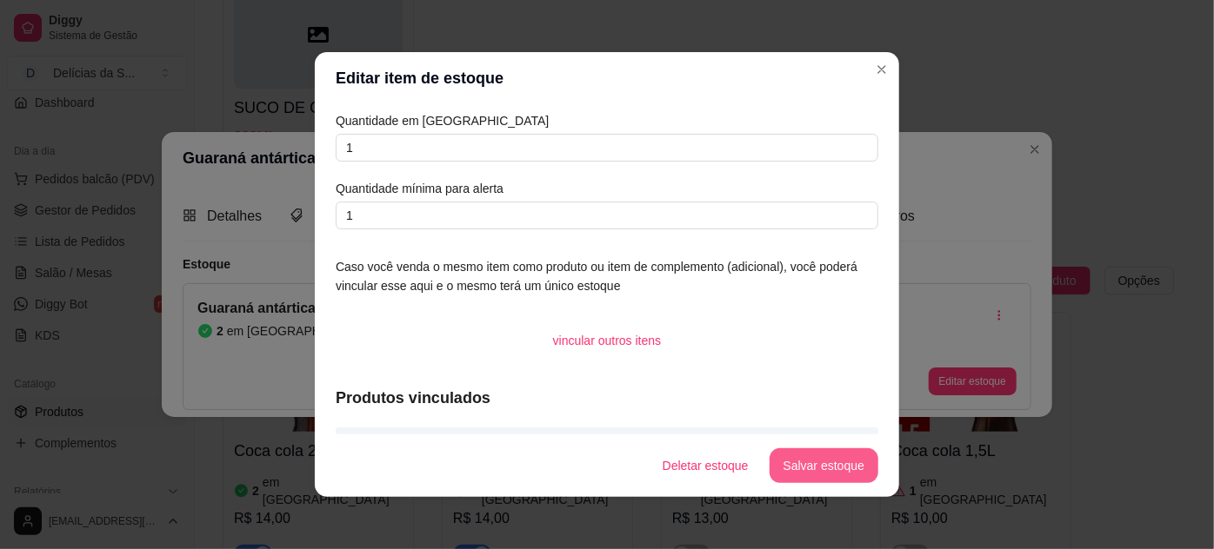
click at [821, 459] on button "Salvar estoque" at bounding box center [823, 466] width 109 height 35
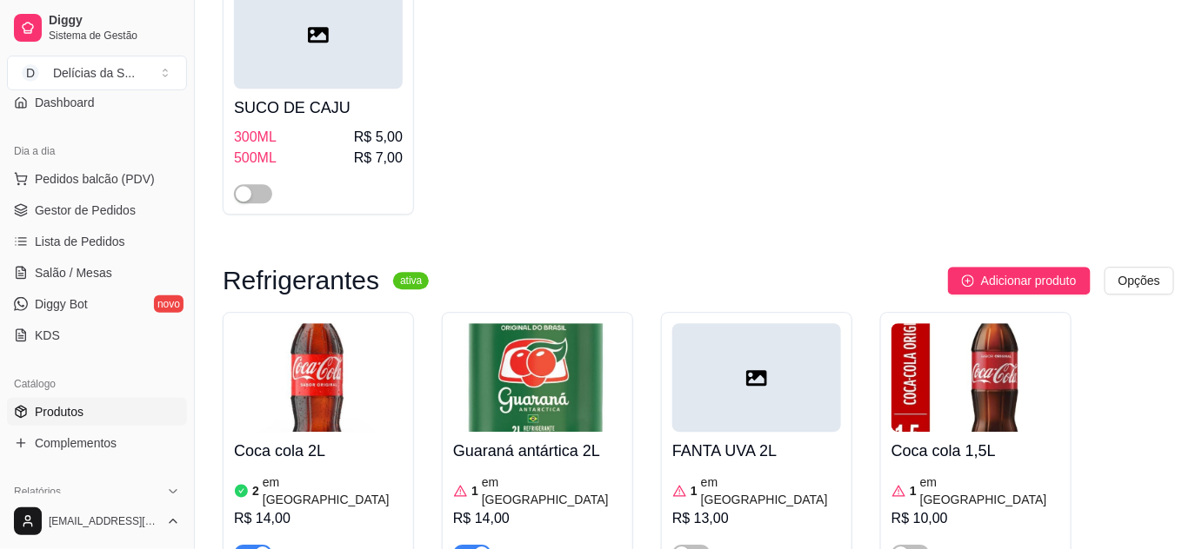
scroll to position [6007, 0]
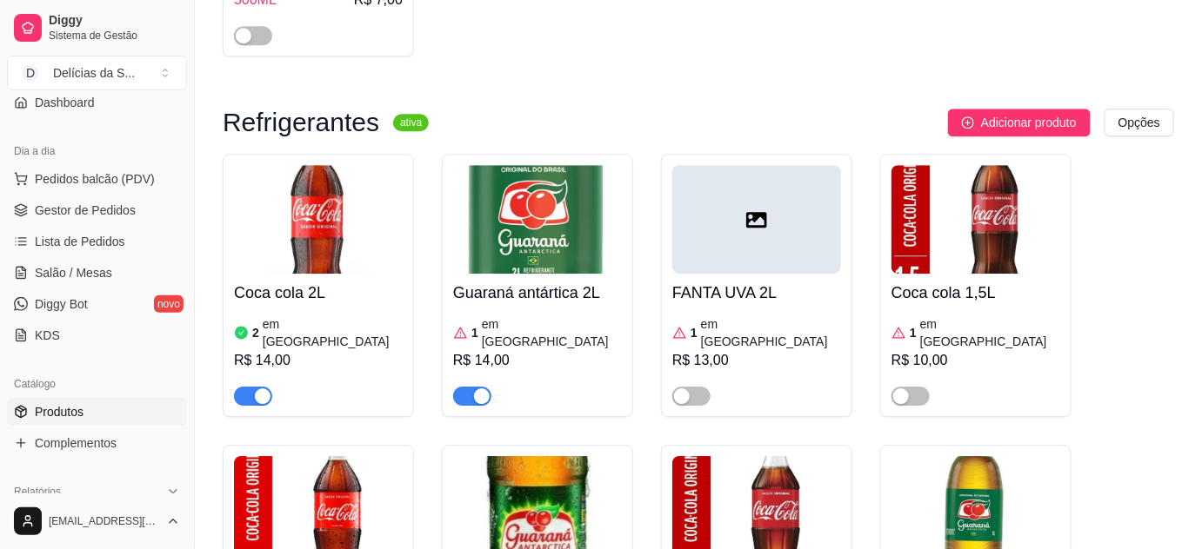
click at [759, 456] on img at bounding box center [756, 510] width 169 height 109
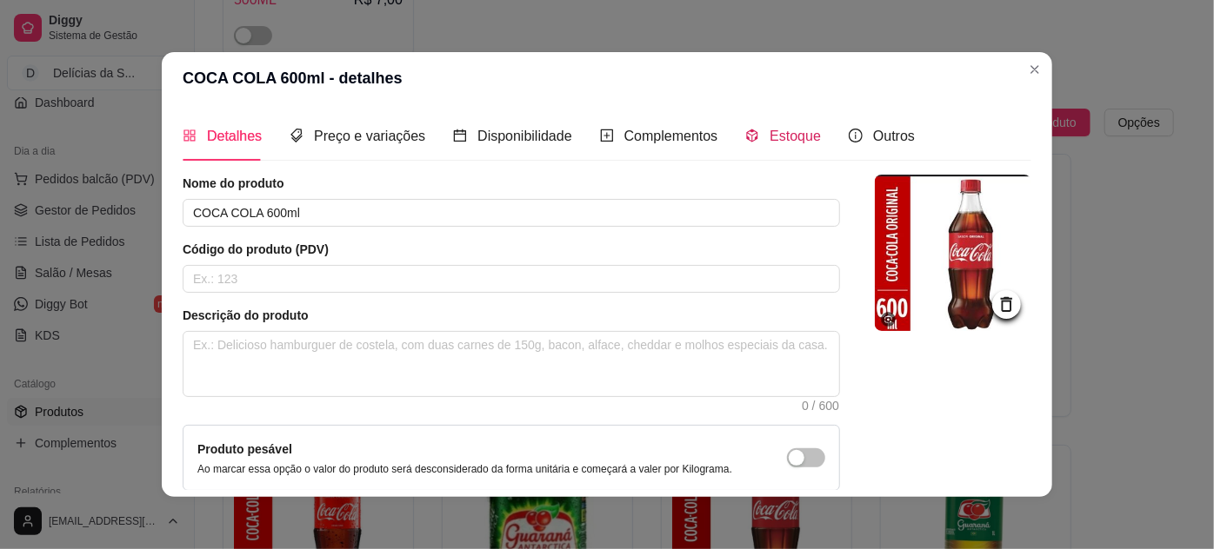
click at [752, 138] on div "Estoque" at bounding box center [783, 136] width 76 height 22
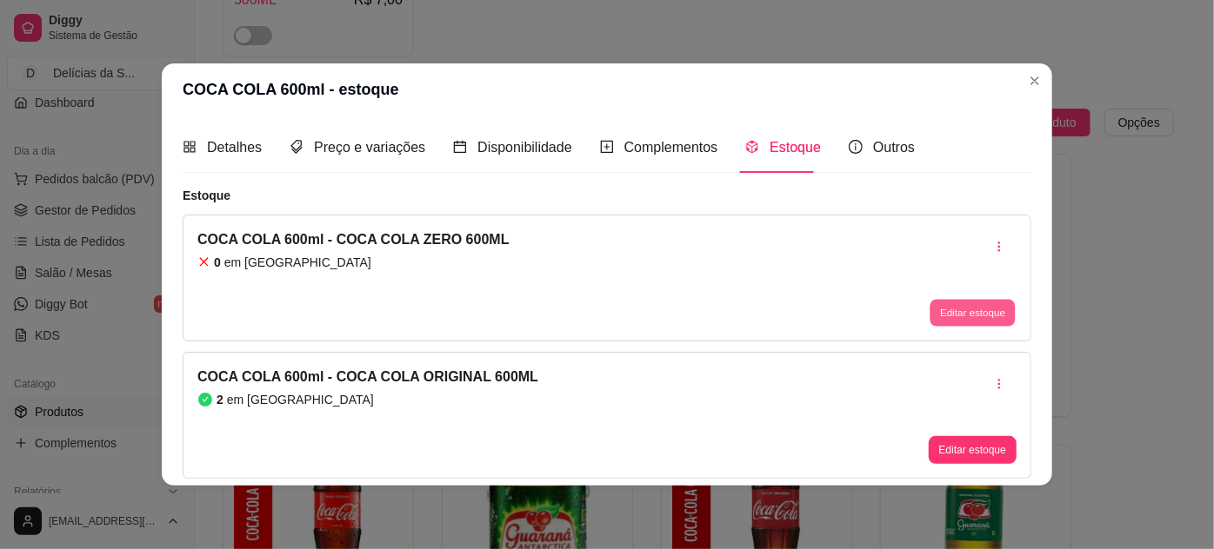
click at [941, 312] on button "Editar estoque" at bounding box center [971, 312] width 85 height 27
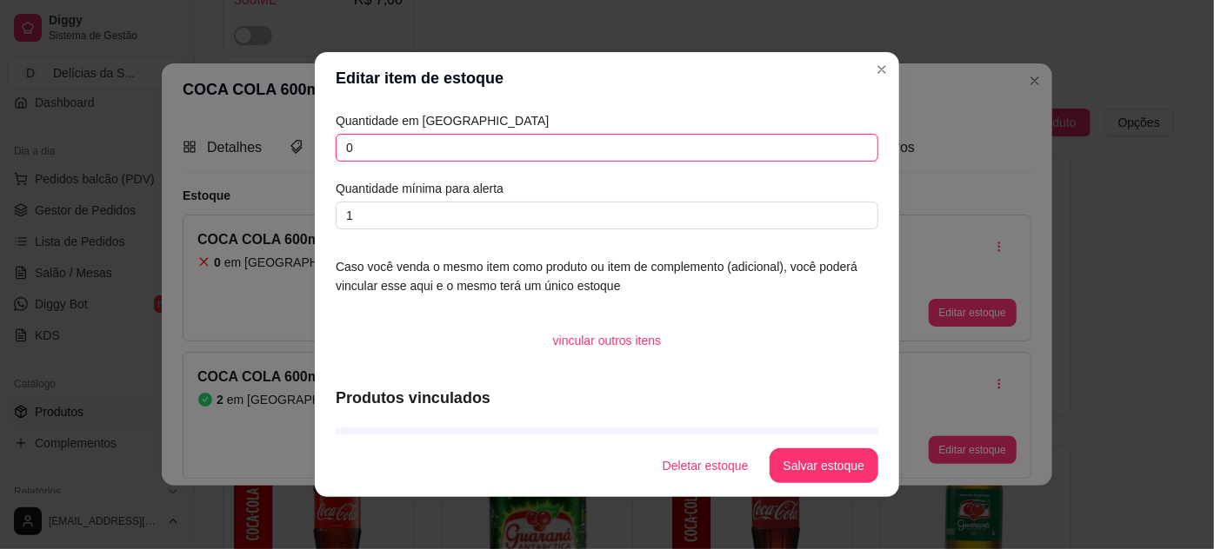
click at [783, 145] on input "0" at bounding box center [607, 148] width 543 height 28
type input "03"
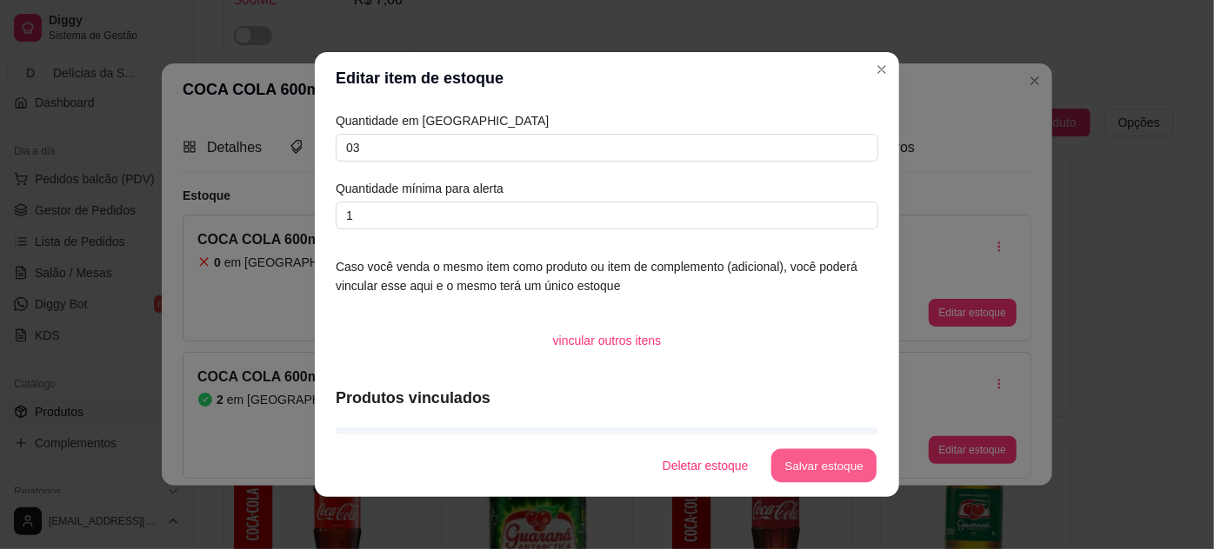
click at [843, 469] on button "Salvar estoque" at bounding box center [823, 467] width 106 height 34
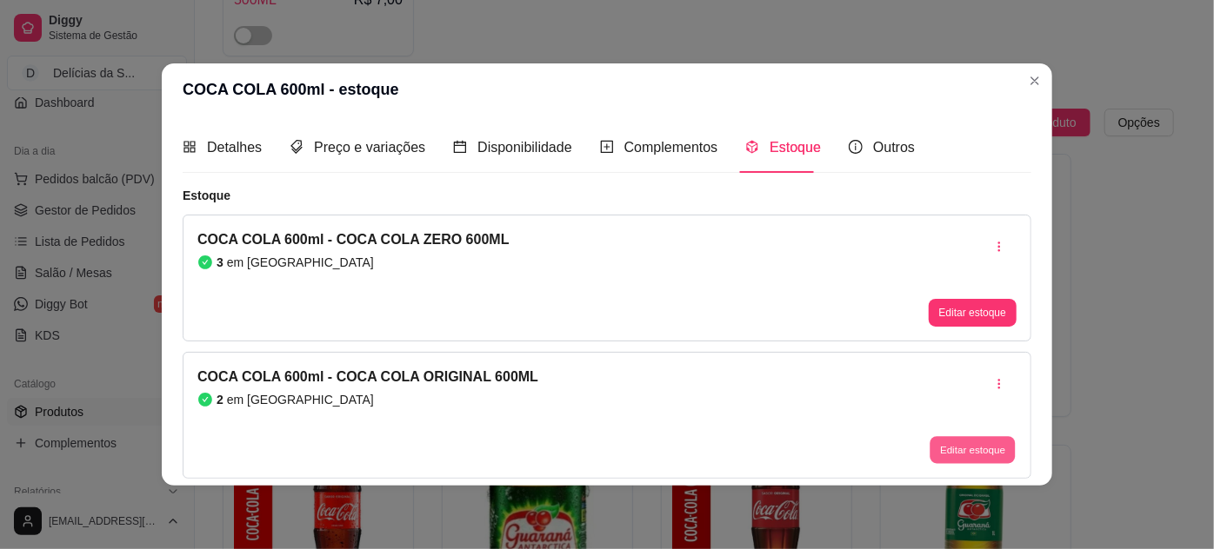
click at [953, 454] on button "Editar estoque" at bounding box center [971, 449] width 85 height 27
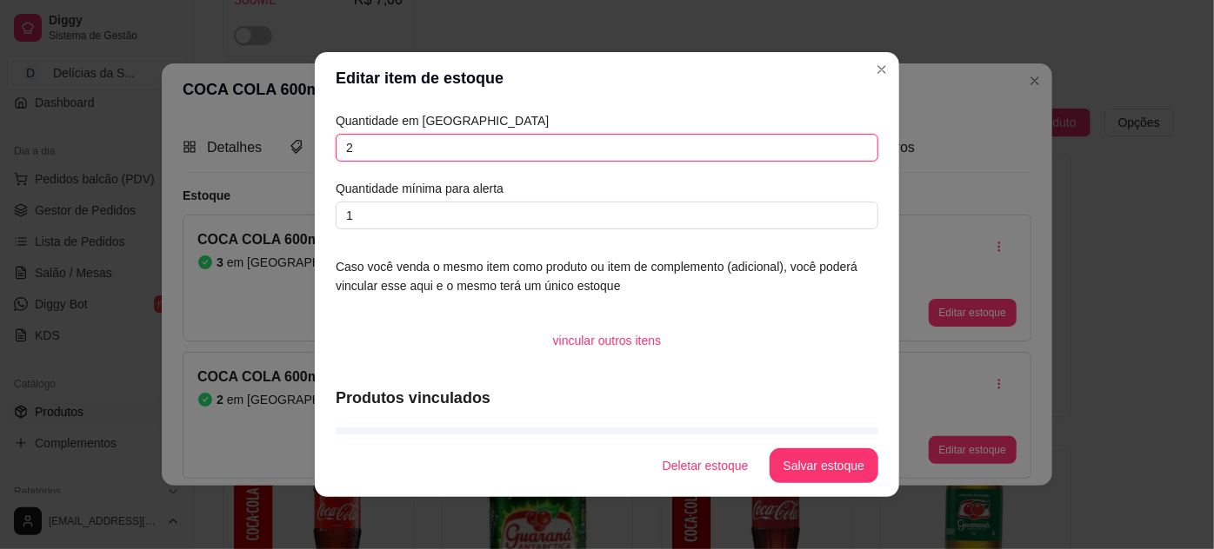
click at [847, 150] on input "2" at bounding box center [607, 148] width 543 height 28
type input "3"
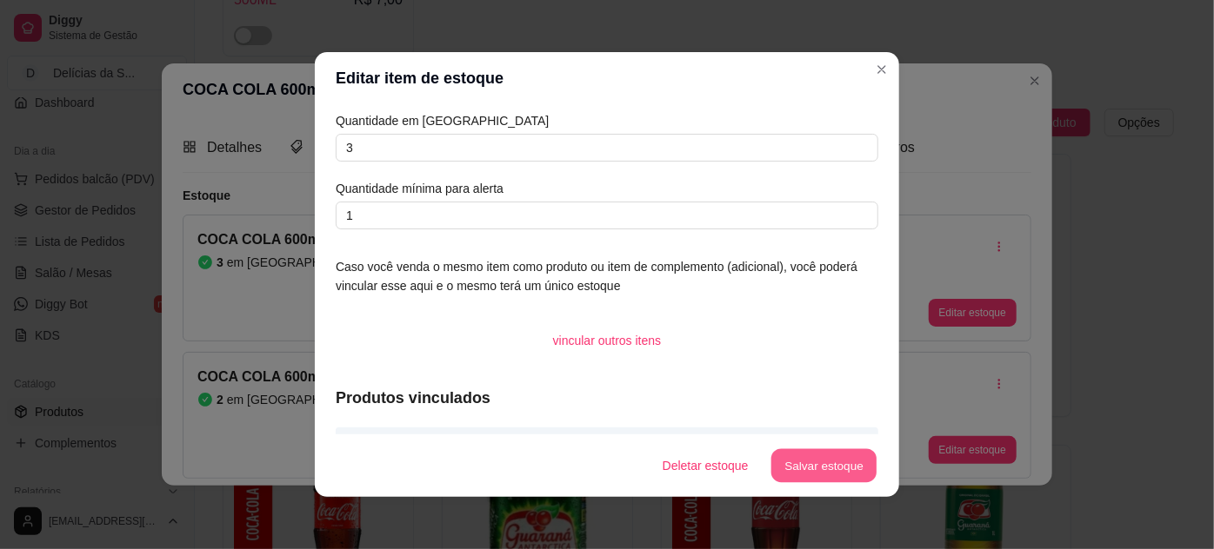
click at [809, 463] on button "Salvar estoque" at bounding box center [823, 467] width 106 height 34
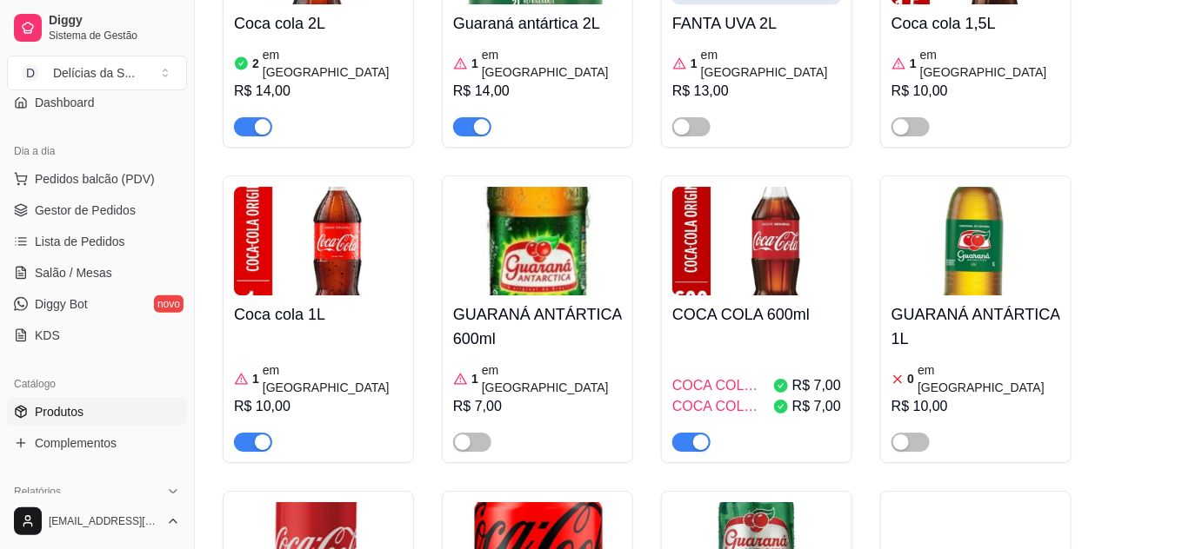
scroll to position [6323, 0]
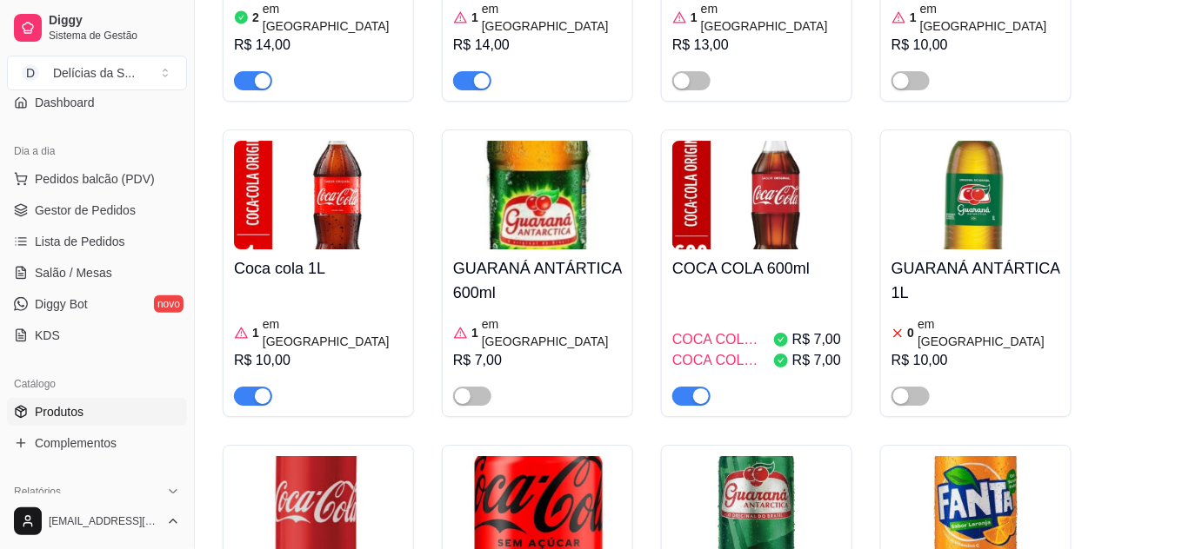
click at [563, 456] on img at bounding box center [537, 510] width 169 height 109
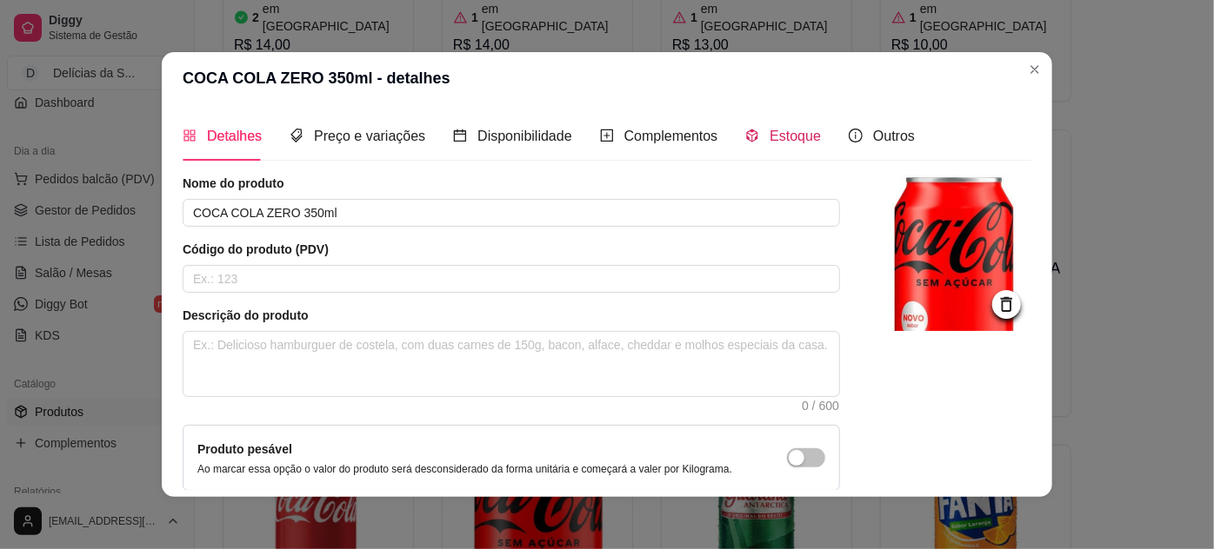
click at [783, 136] on span "Estoque" at bounding box center [794, 136] width 51 height 15
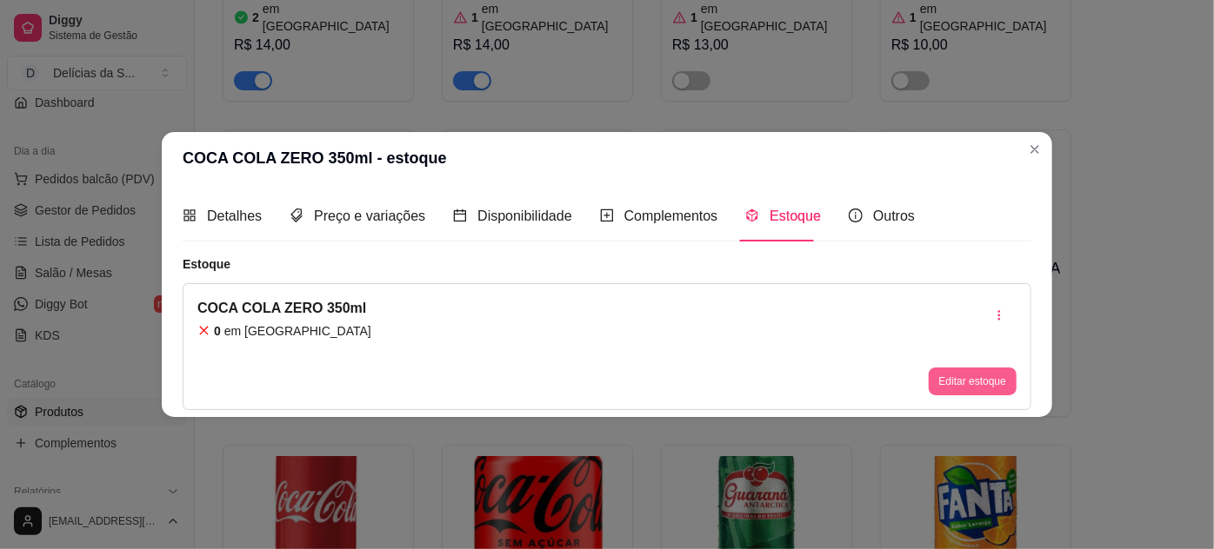
click at [982, 384] on button "Editar estoque" at bounding box center [973, 382] width 88 height 28
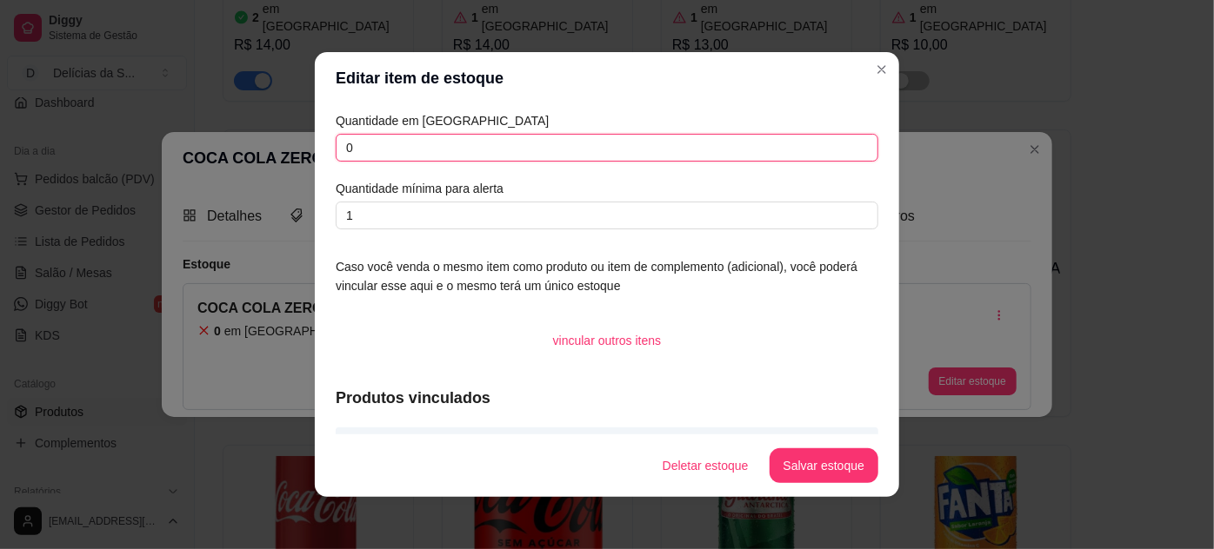
click at [828, 155] on input "0" at bounding box center [607, 148] width 543 height 28
type input "3"
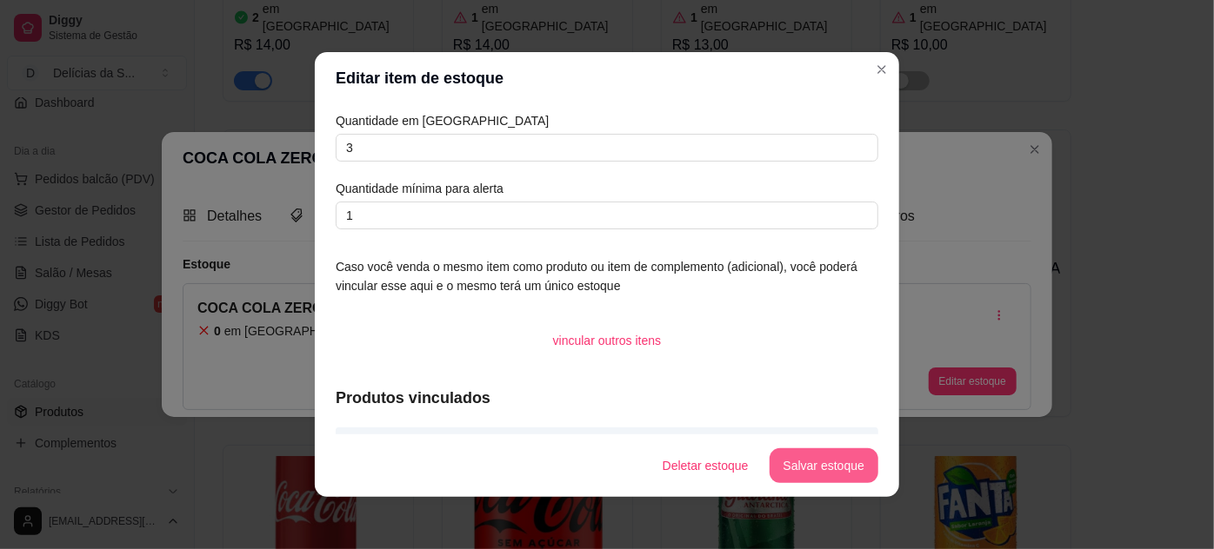
click at [832, 471] on button "Salvar estoque" at bounding box center [823, 466] width 109 height 35
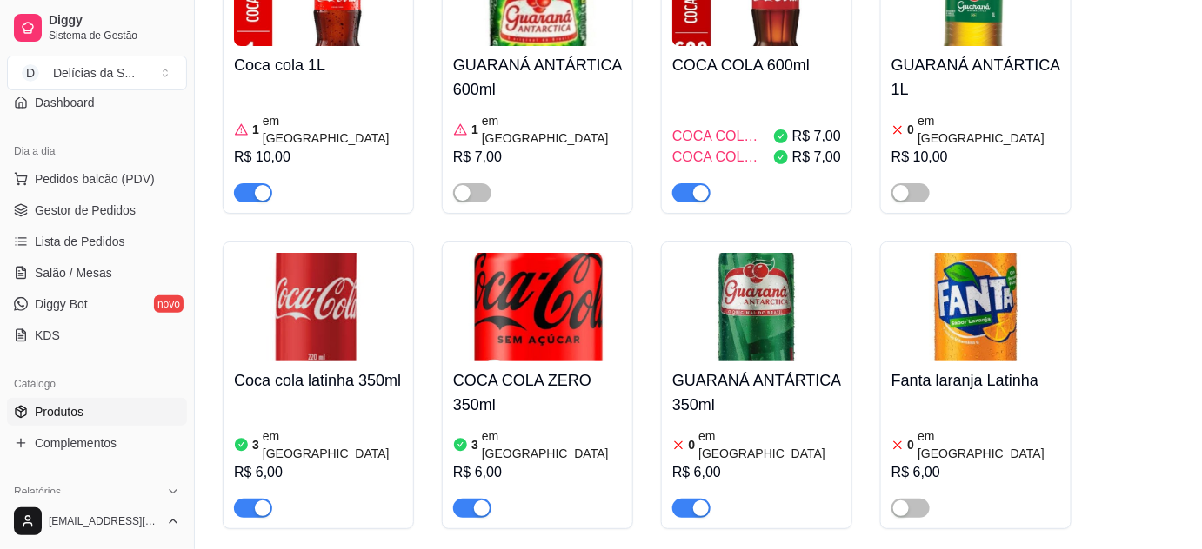
scroll to position [6566, 0]
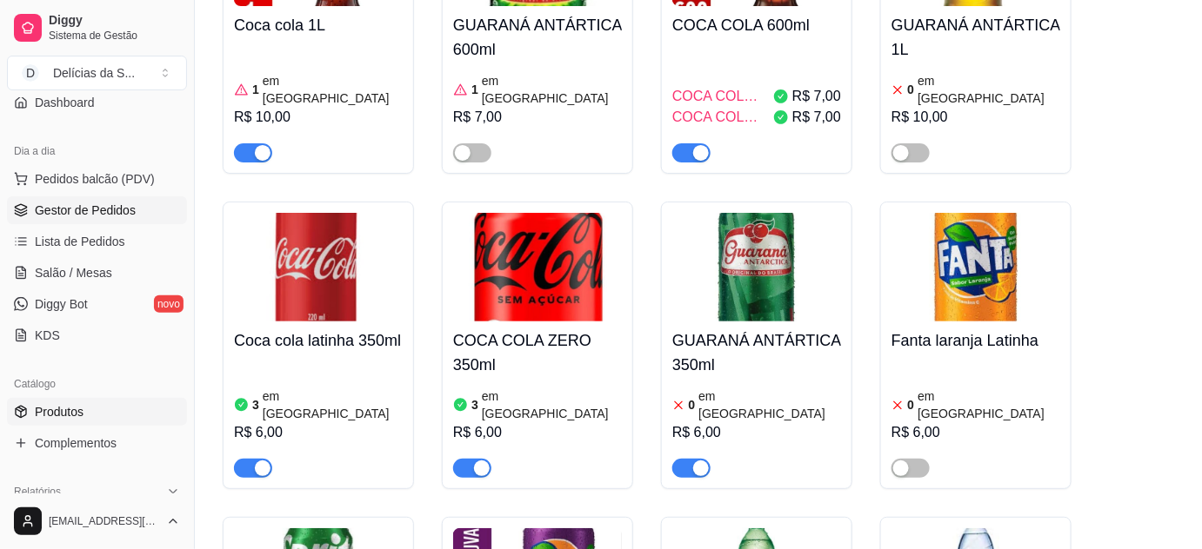
click at [122, 203] on span "Gestor de Pedidos" at bounding box center [85, 210] width 101 height 17
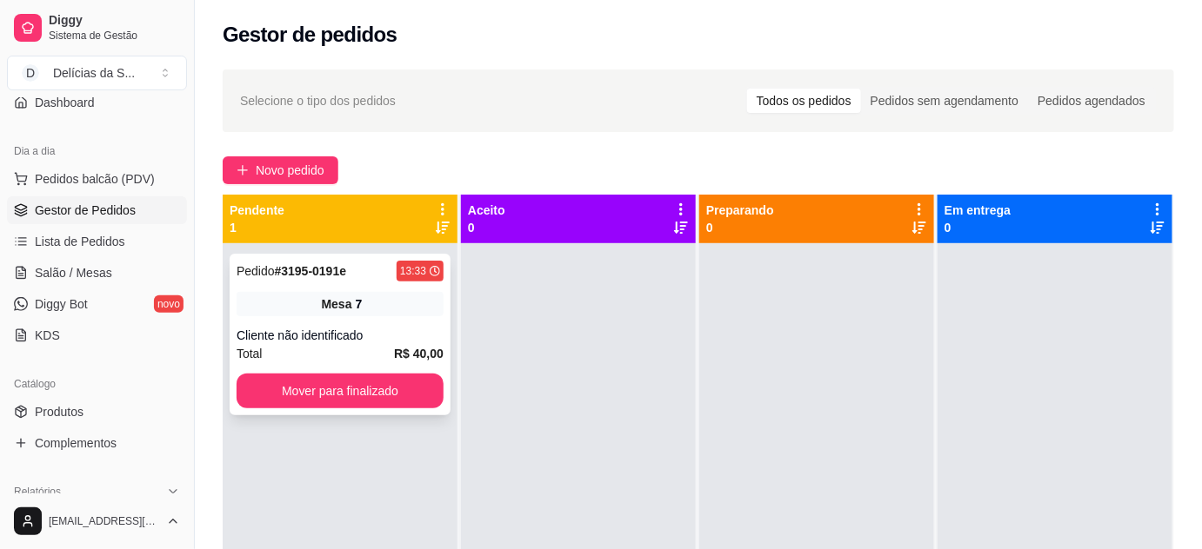
click at [311, 337] on div "Cliente não identificado" at bounding box center [339, 335] width 207 height 17
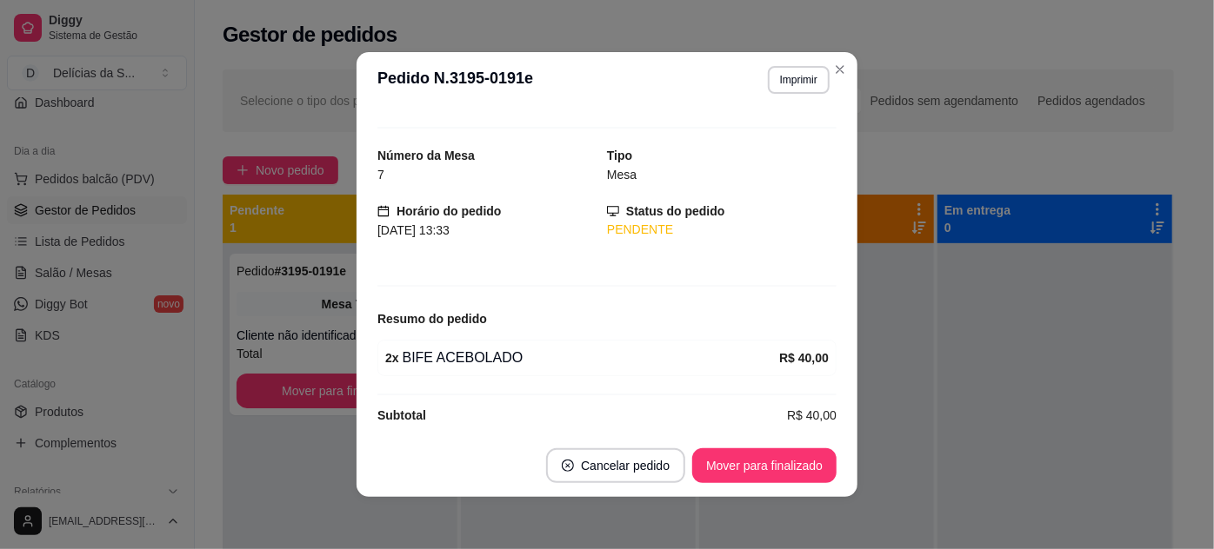
scroll to position [40, 0]
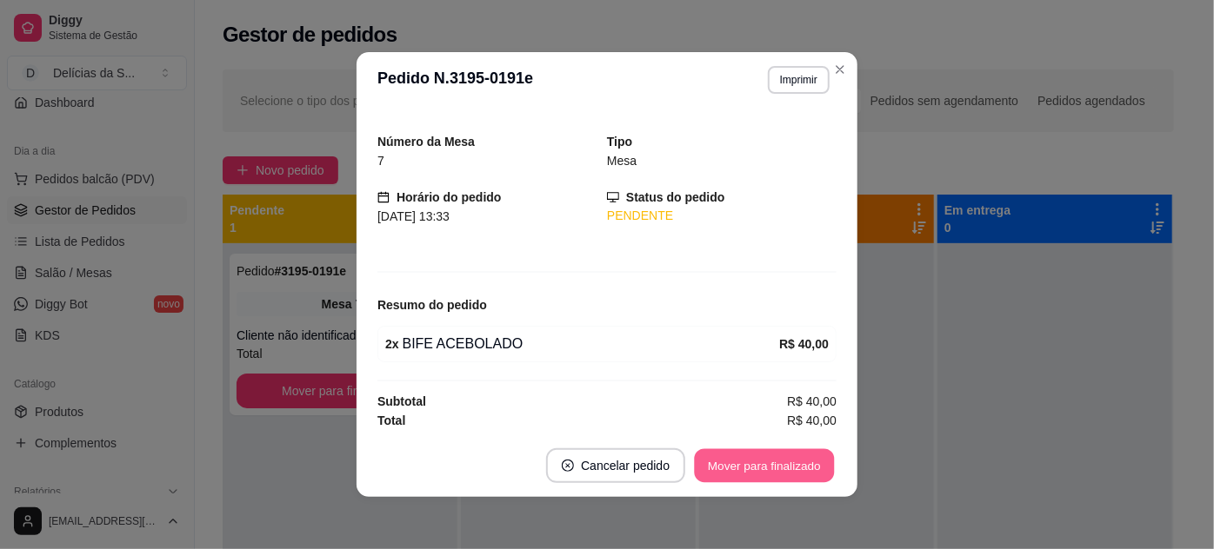
click at [749, 470] on button "Mover para finalizado" at bounding box center [765, 467] width 140 height 34
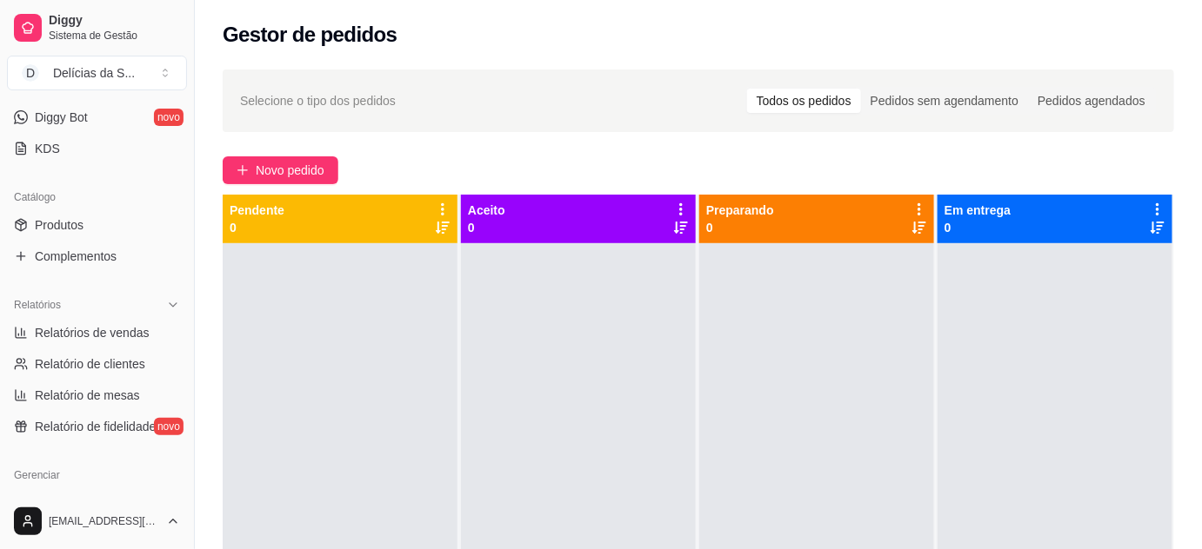
scroll to position [316, 0]
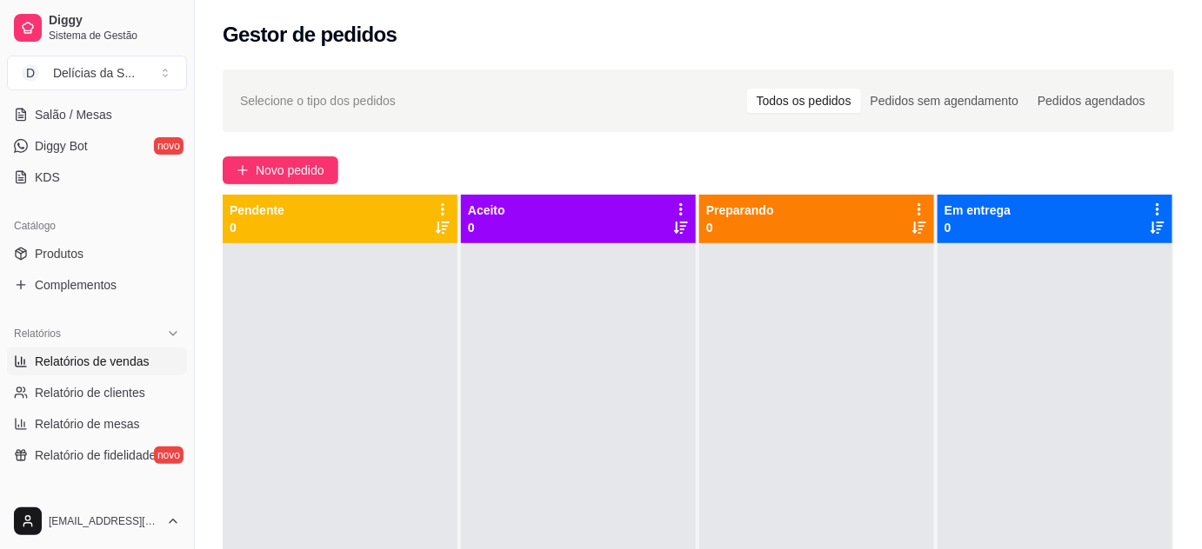
click at [116, 363] on span "Relatórios de vendas" at bounding box center [92, 361] width 115 height 17
select select "ALL"
select select "0"
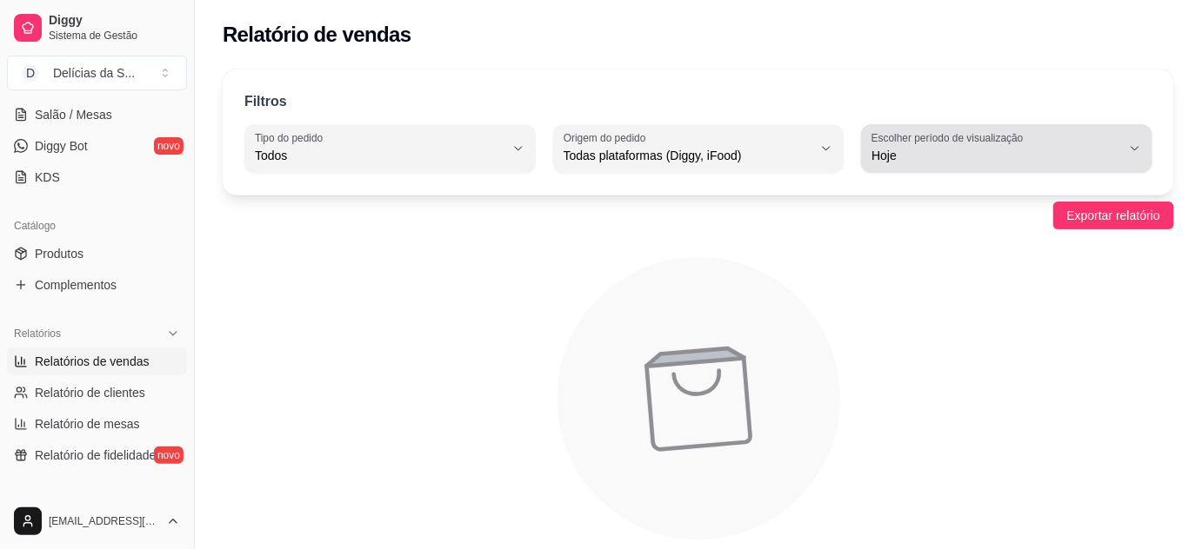
click at [974, 148] on span "Hoje" at bounding box center [996, 155] width 250 height 17
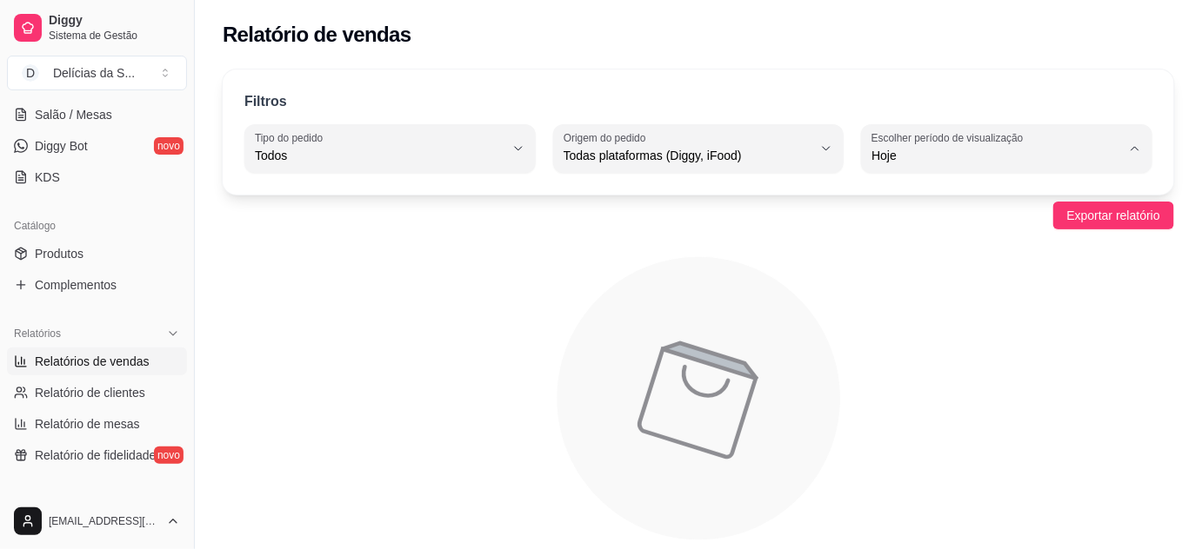
click at [914, 226] on span "Ontem" at bounding box center [999, 224] width 236 height 17
type input "1"
select select "1"
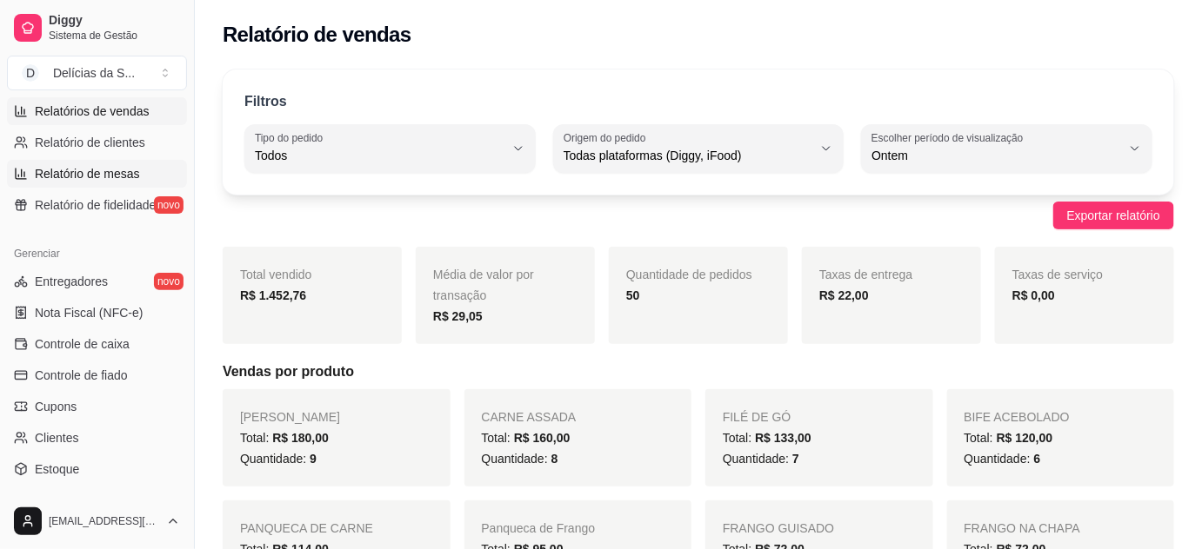
scroll to position [632, 0]
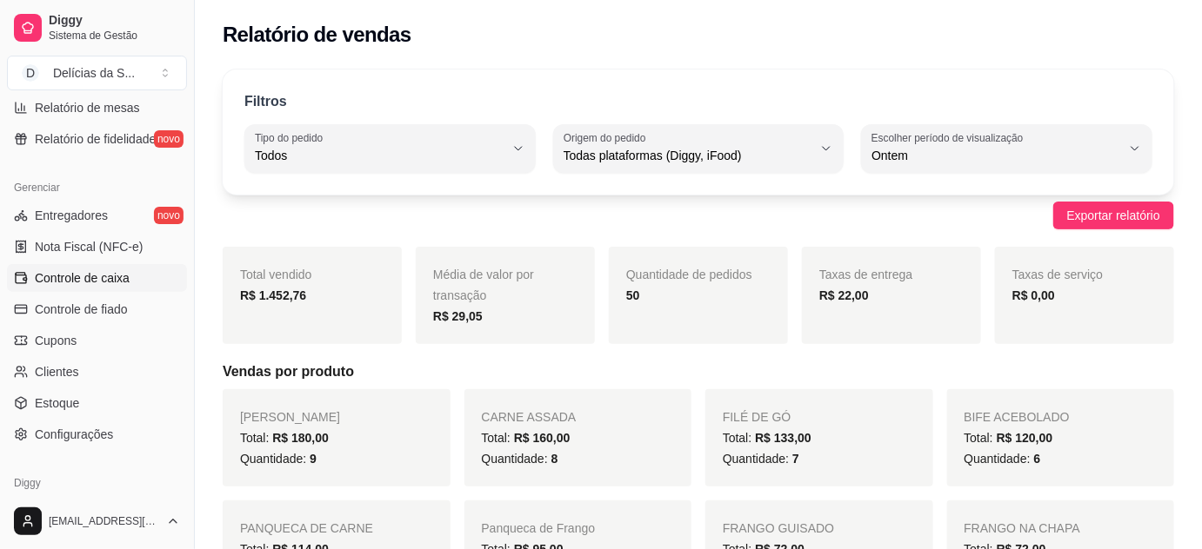
click at [116, 276] on span "Controle de caixa" at bounding box center [82, 278] width 95 height 17
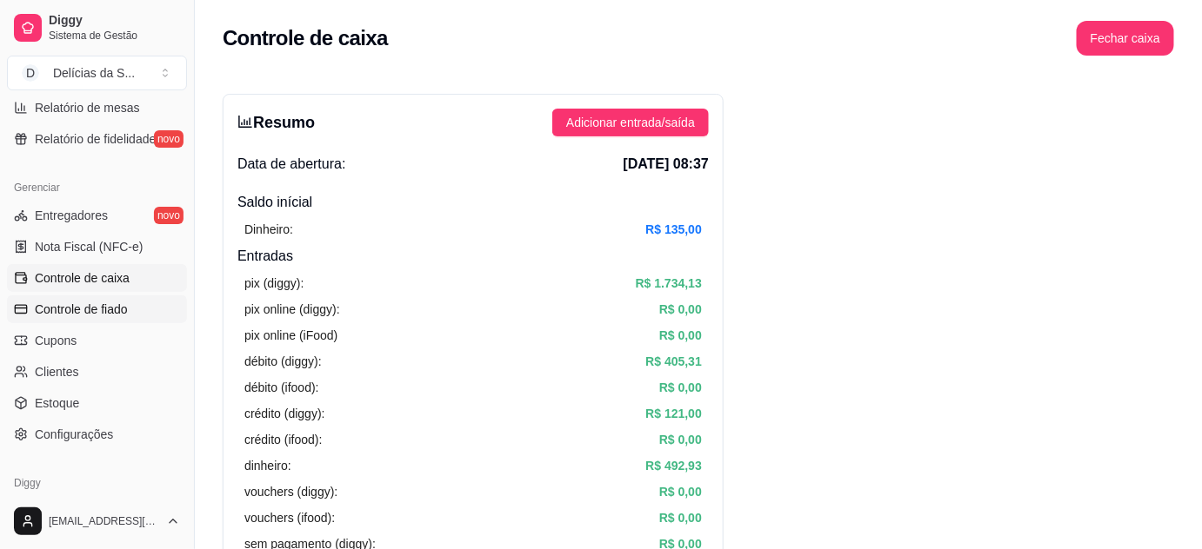
click at [97, 312] on span "Controle de fiado" at bounding box center [81, 309] width 93 height 17
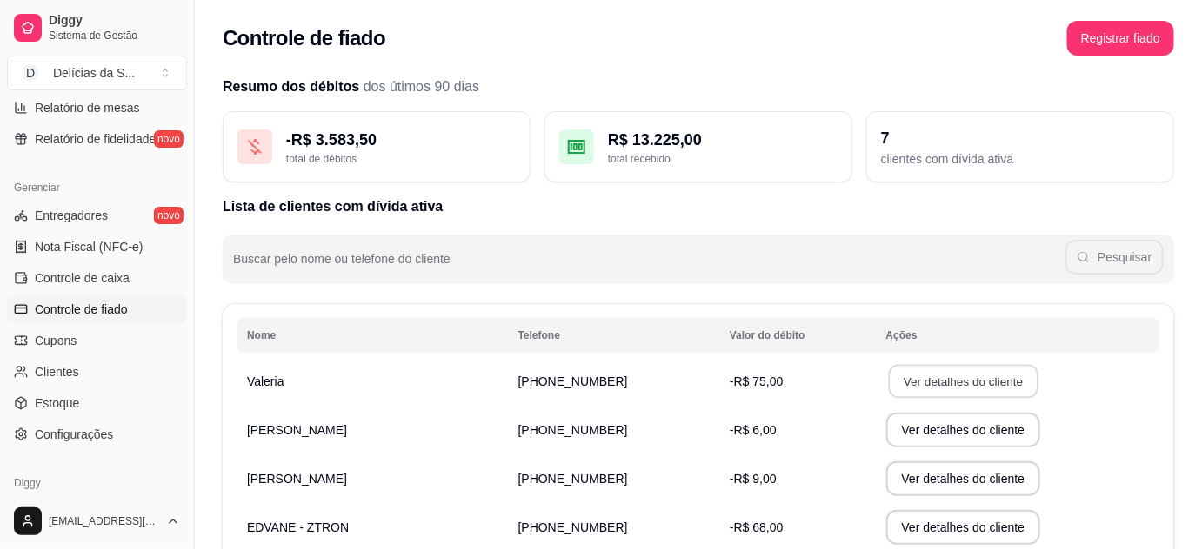
click at [907, 382] on button "Ver detalhes do cliente" at bounding box center [963, 382] width 150 height 34
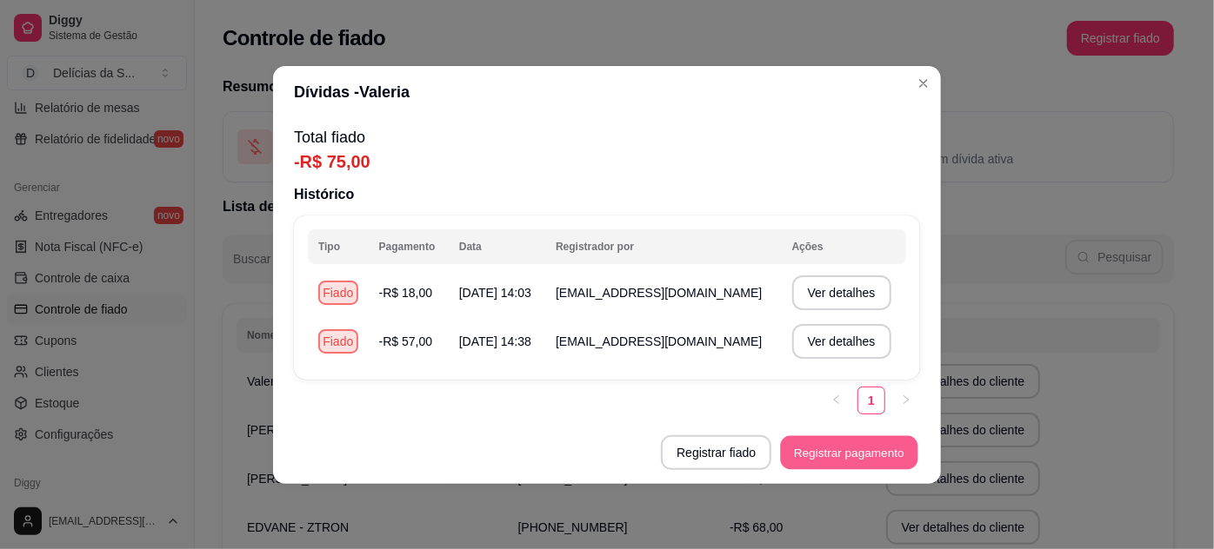
click at [842, 454] on button "Registrar pagamento" at bounding box center [849, 453] width 137 height 34
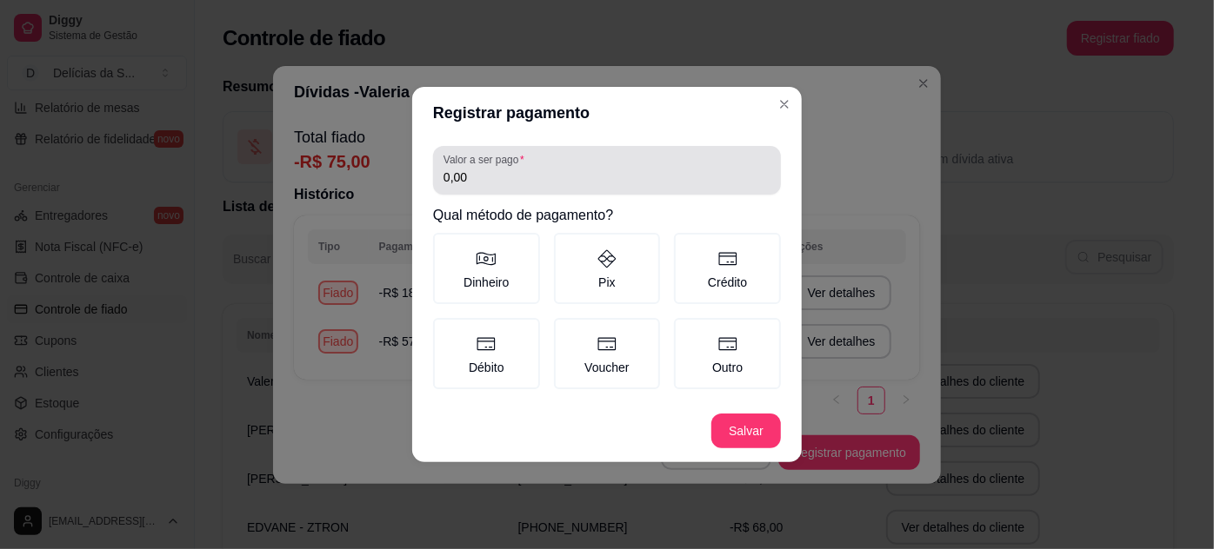
click at [621, 186] on input "0,00" at bounding box center [606, 177] width 327 height 17
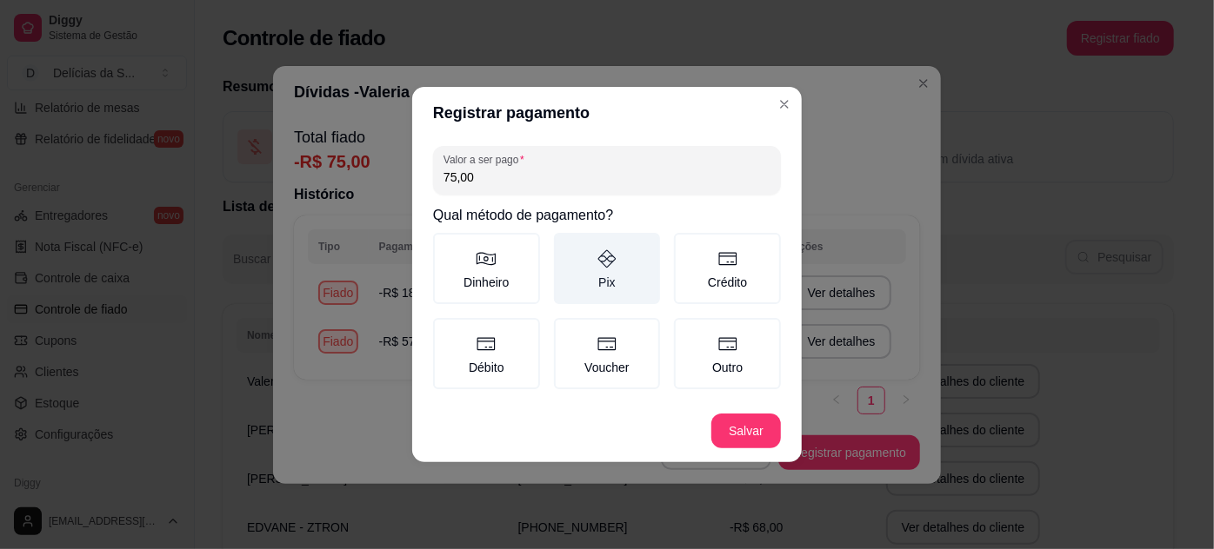
type input "75,00"
click at [605, 264] on icon at bounding box center [606, 259] width 21 height 21
click at [567, 246] on button "Pix" at bounding box center [560, 239] width 14 height 14
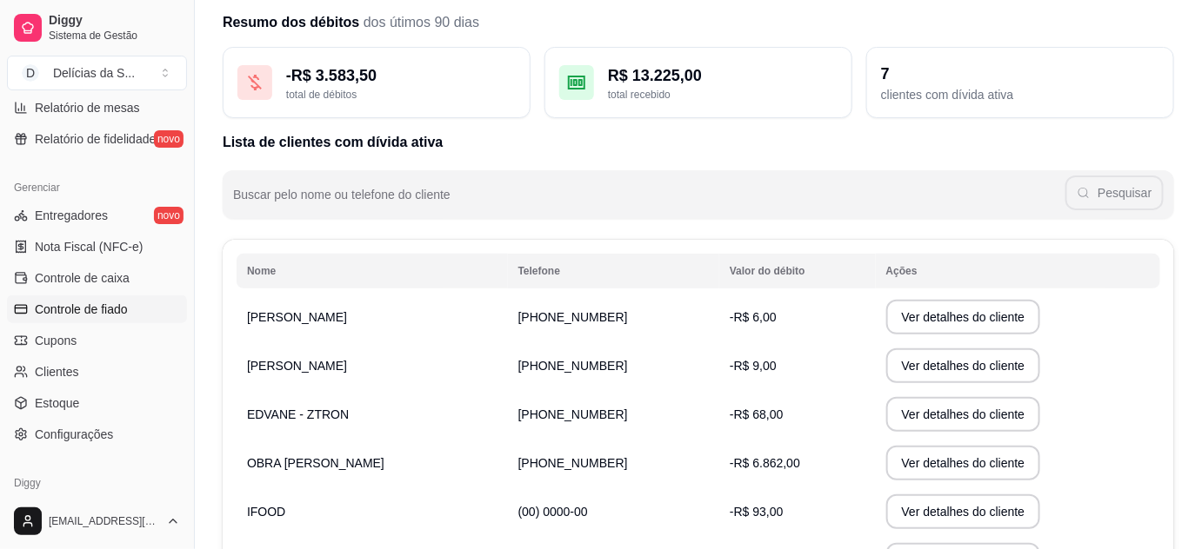
scroll to position [157, 0]
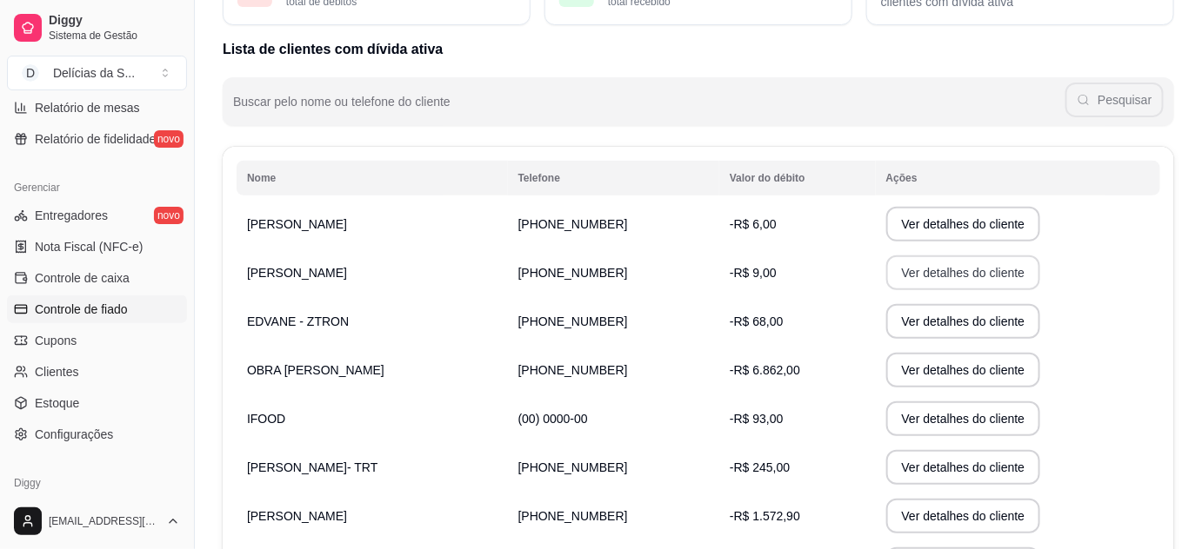
click at [911, 275] on button "Ver detalhes do cliente" at bounding box center [963, 273] width 155 height 35
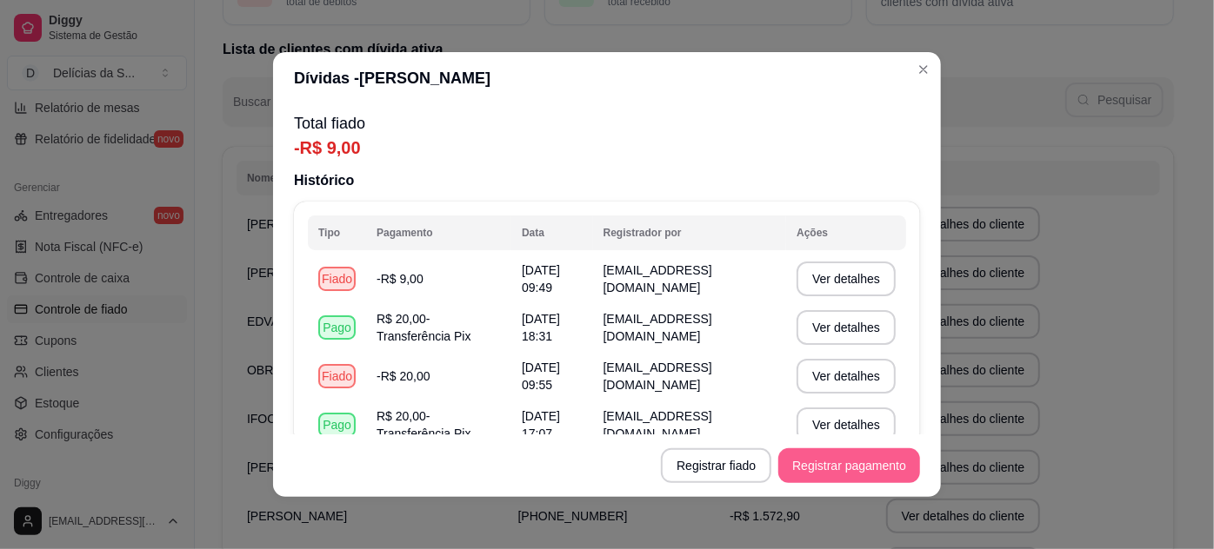
click at [825, 473] on button "Registrar pagamento" at bounding box center [849, 466] width 142 height 35
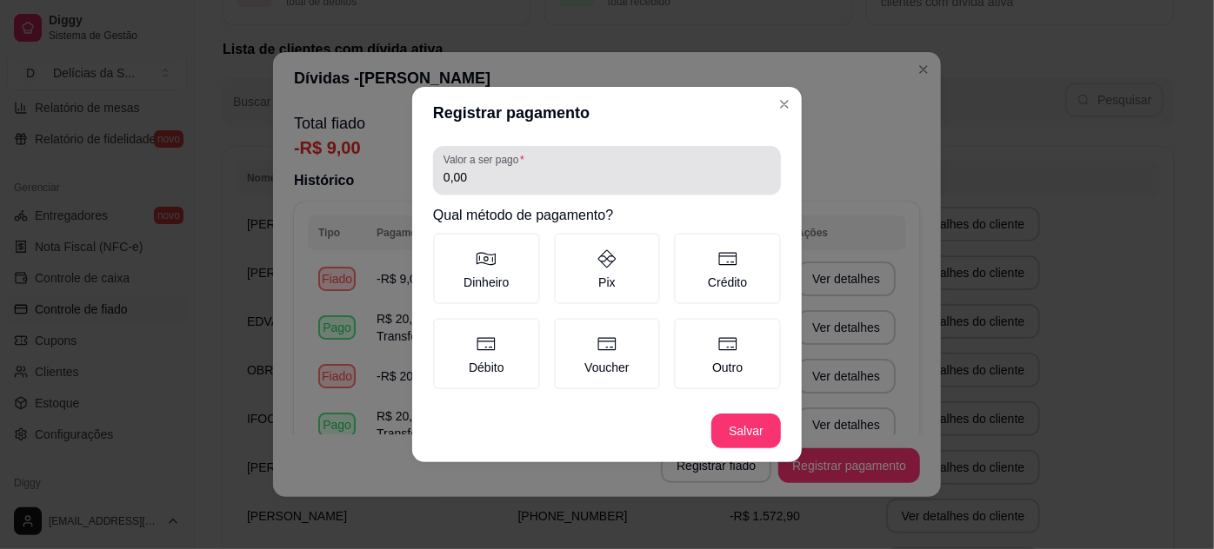
click at [720, 187] on div "0,00" at bounding box center [606, 170] width 327 height 35
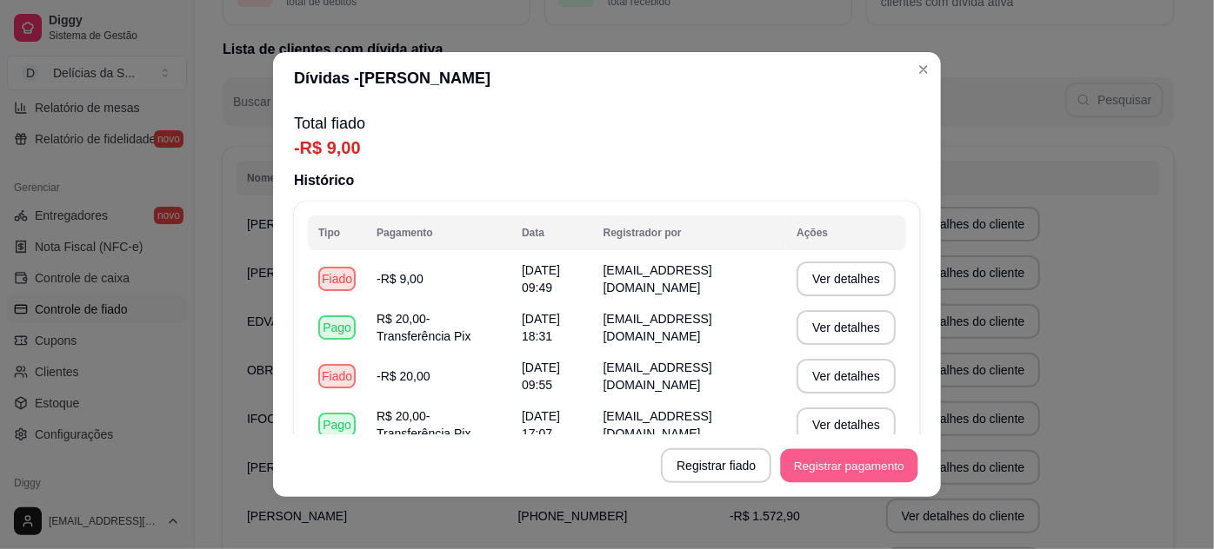
click at [793, 468] on button "Registrar pagamento" at bounding box center [849, 467] width 137 height 34
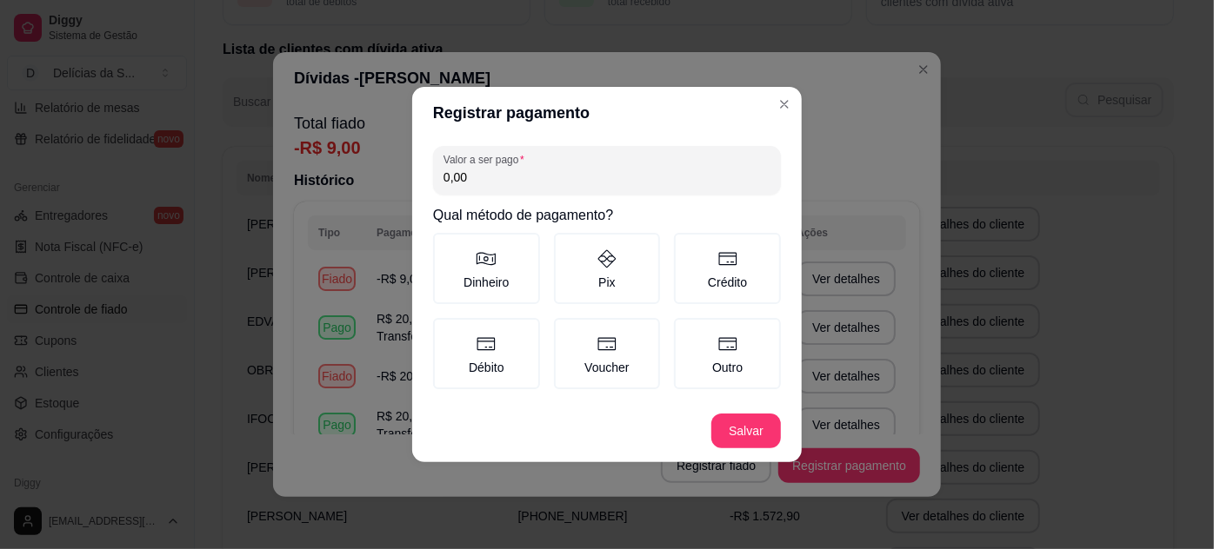
click at [707, 181] on input "0,00" at bounding box center [606, 177] width 327 height 17
type input "9,00"
click at [602, 268] on icon at bounding box center [606, 259] width 21 height 21
click at [567, 246] on button "Pix" at bounding box center [560, 239] width 14 height 14
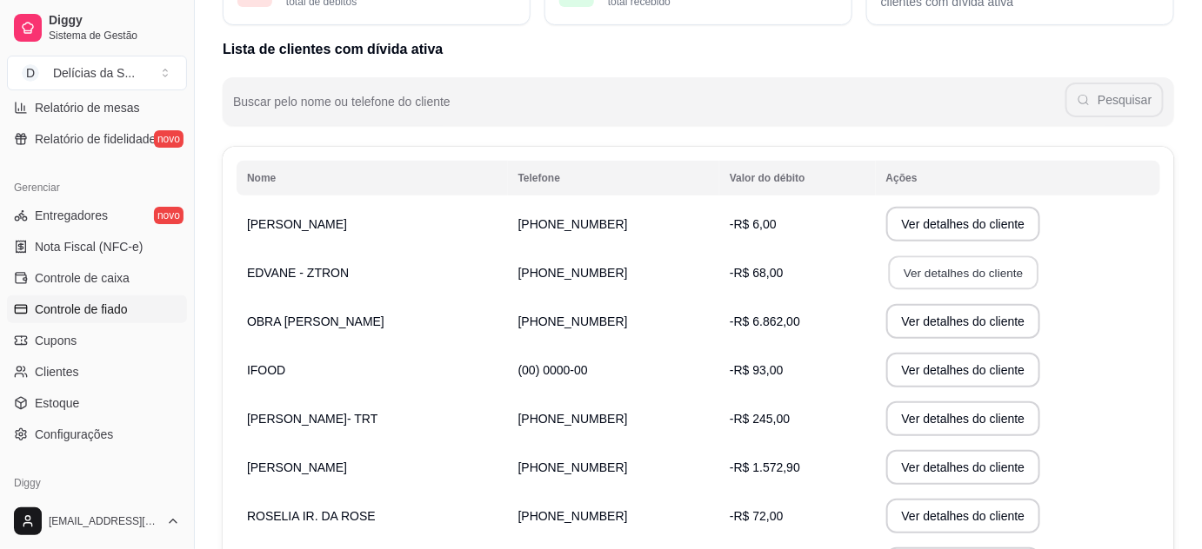
click at [923, 270] on button "Ver detalhes do cliente" at bounding box center [963, 273] width 150 height 34
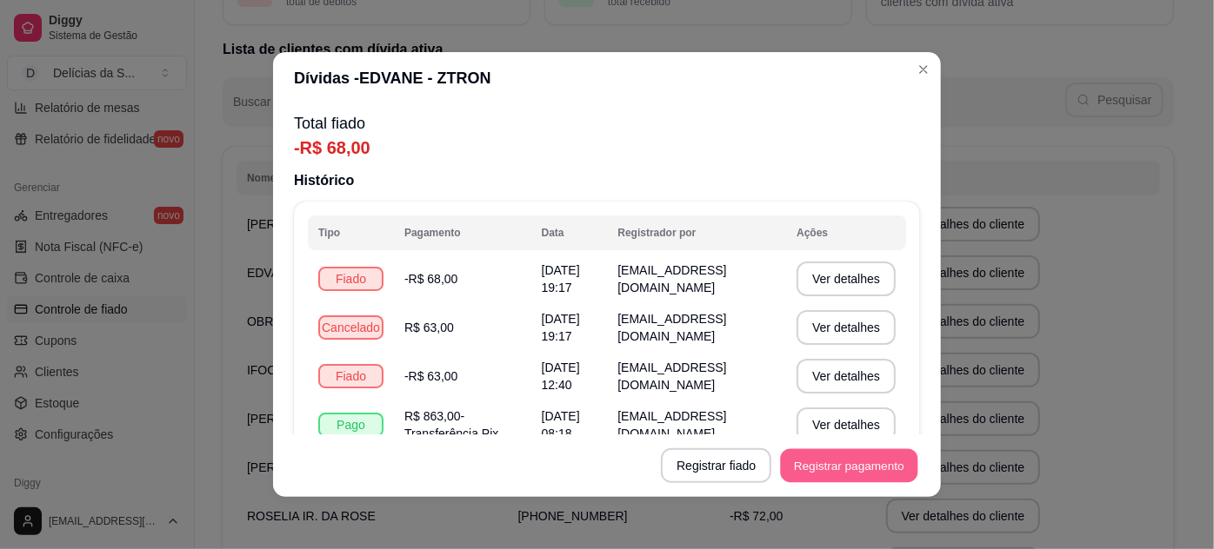
click at [828, 463] on button "Registrar pagamento" at bounding box center [849, 467] width 137 height 34
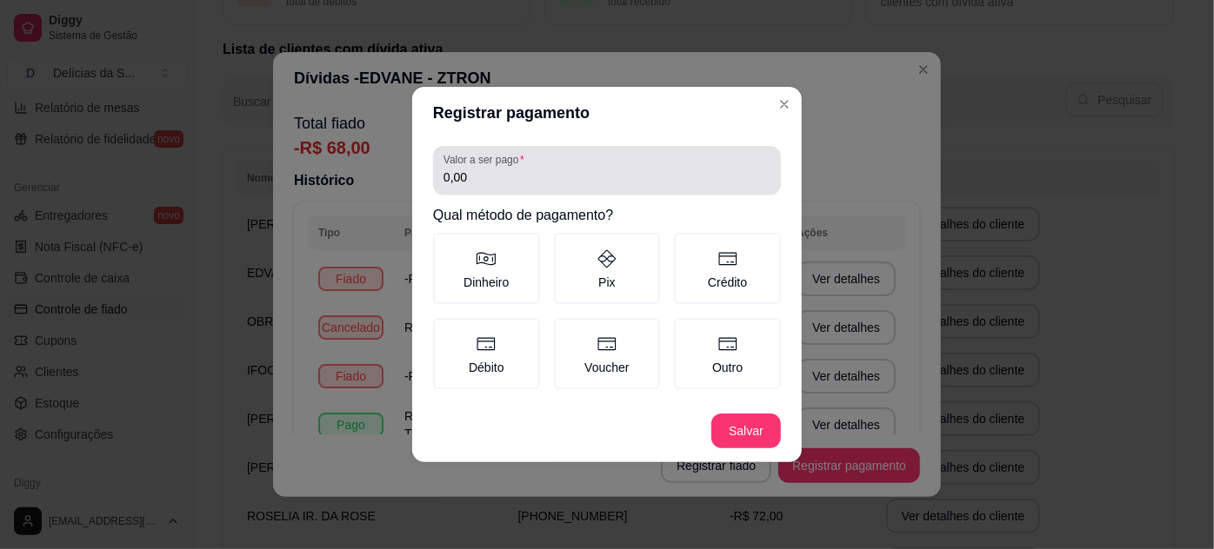
click at [721, 183] on input "0,00" at bounding box center [606, 177] width 327 height 17
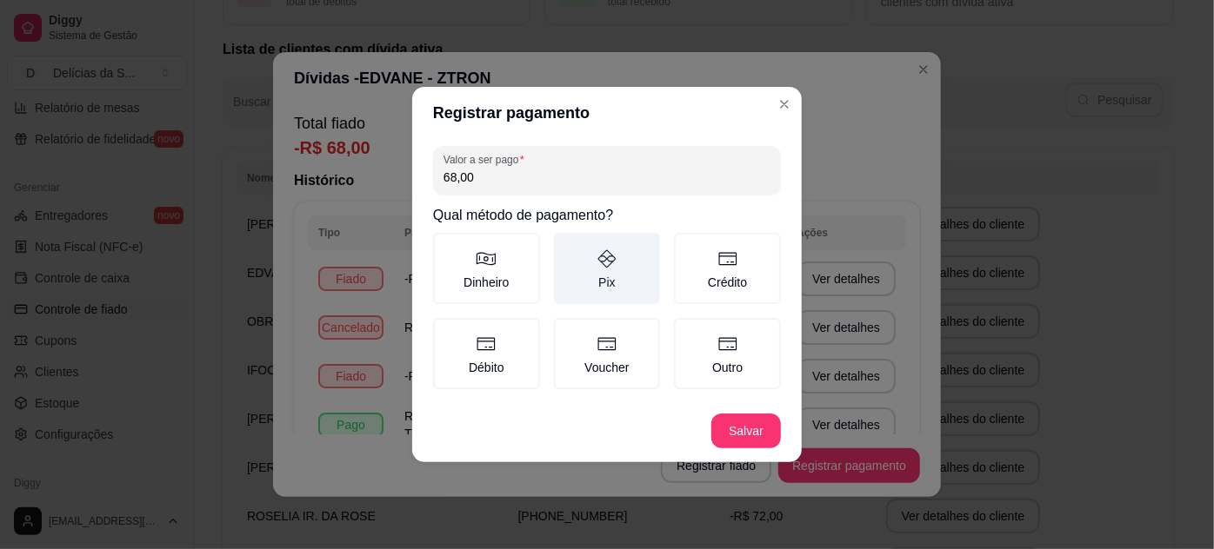
type input "68,00"
click at [644, 257] on label "Pix" at bounding box center [607, 268] width 107 height 71
click at [567, 246] on button "Pix" at bounding box center [560, 239] width 14 height 14
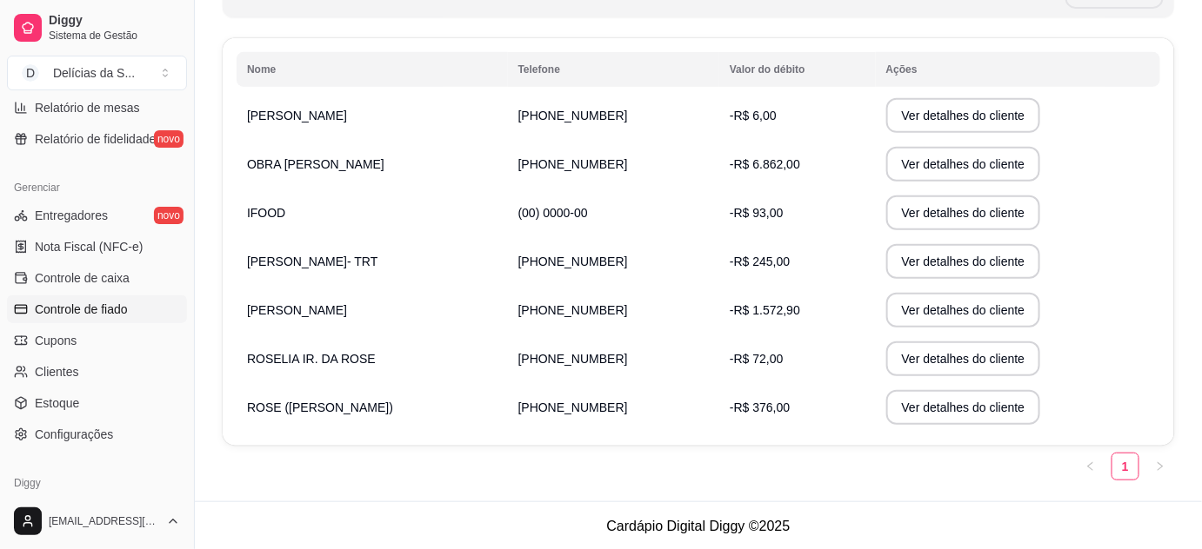
scroll to position [109, 0]
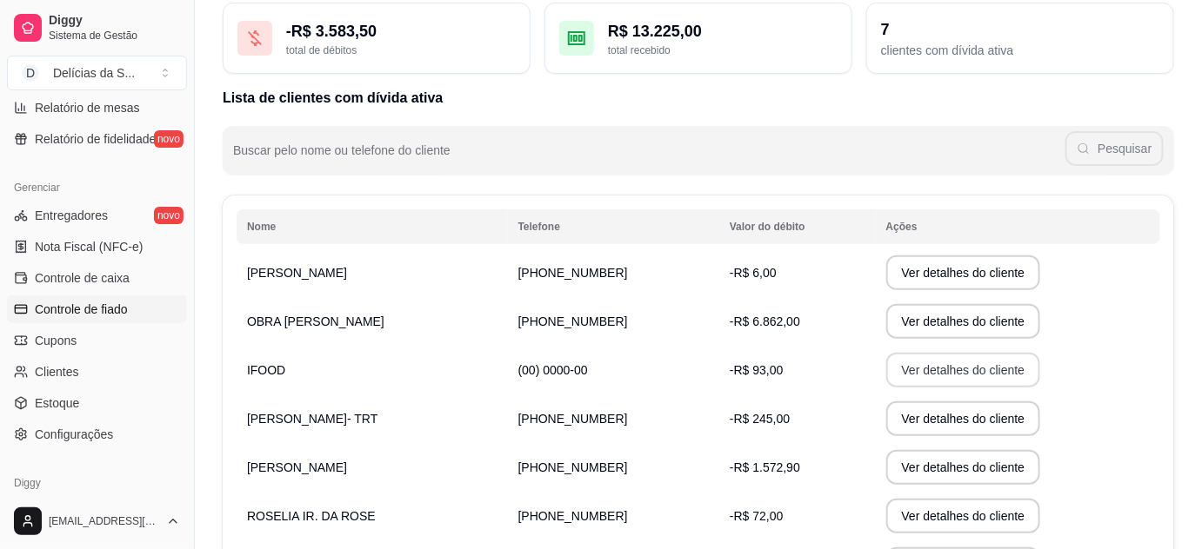
click at [909, 373] on button "Ver detalhes do cliente" at bounding box center [963, 370] width 155 height 35
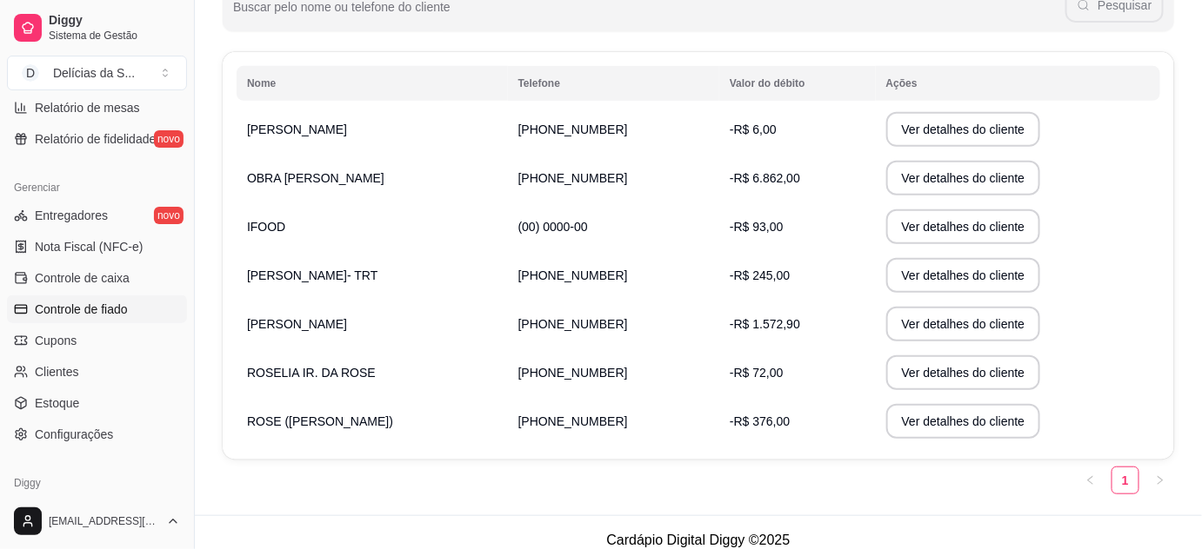
scroll to position [266, 0]
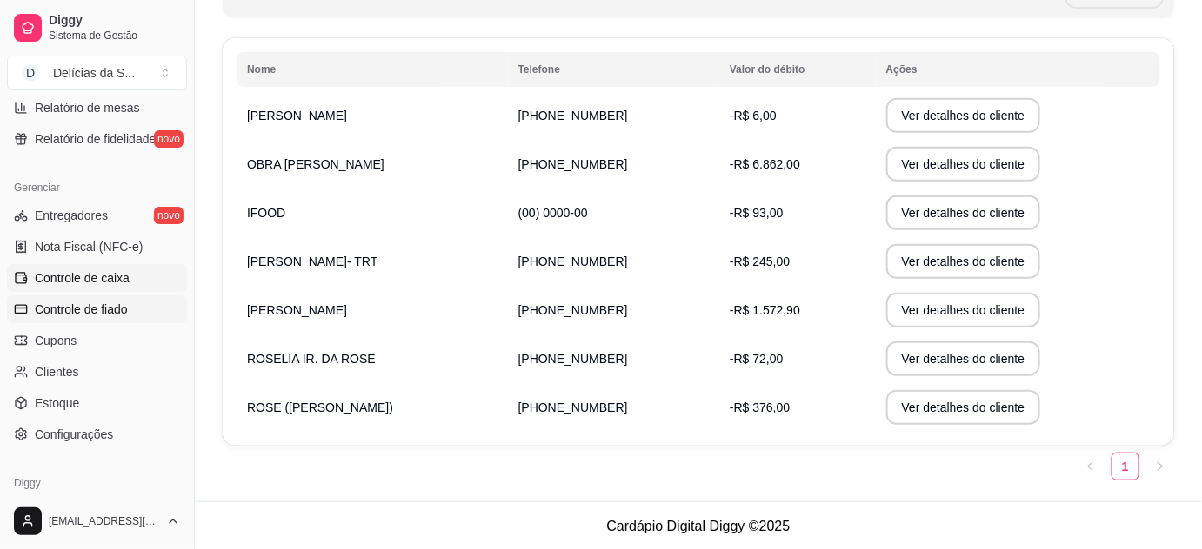
click at [116, 277] on span "Controle de caixa" at bounding box center [82, 278] width 95 height 17
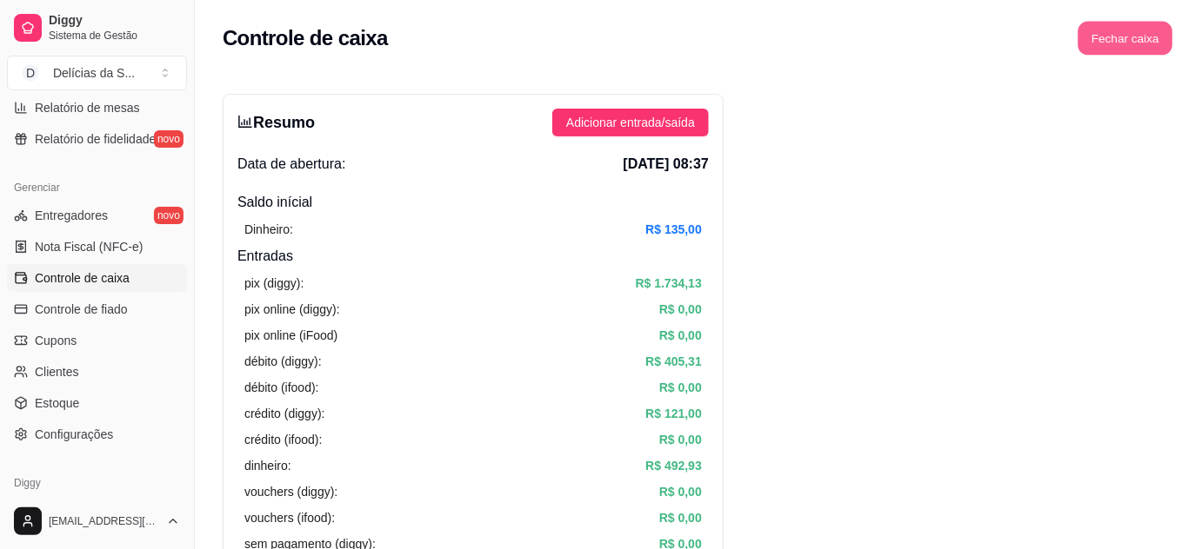
click at [1144, 37] on button "Fechar caixa" at bounding box center [1125, 39] width 95 height 34
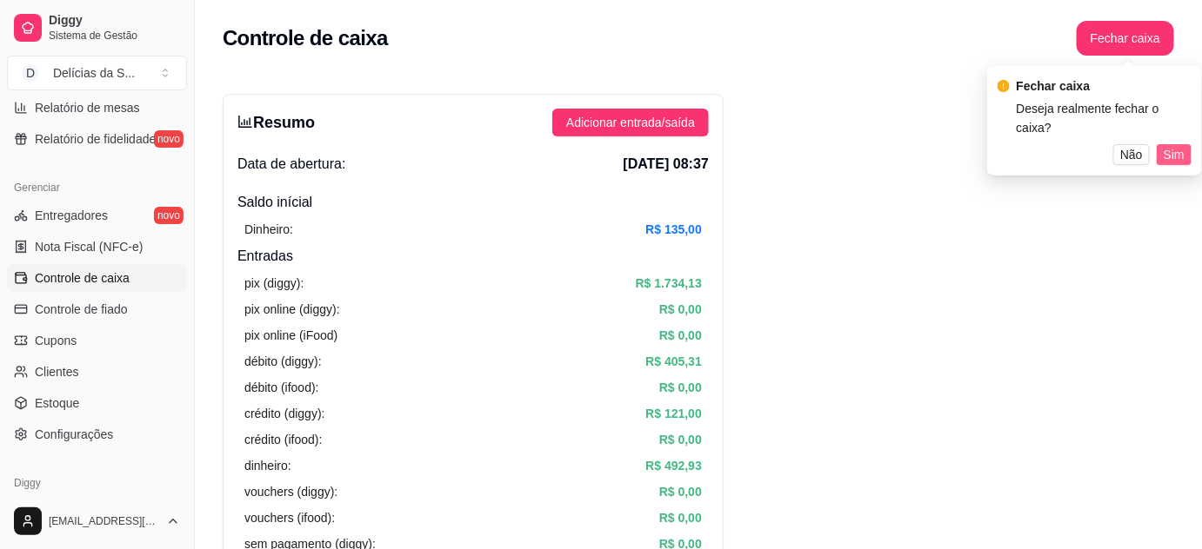
click at [1179, 145] on span "Sim" at bounding box center [1173, 154] width 21 height 19
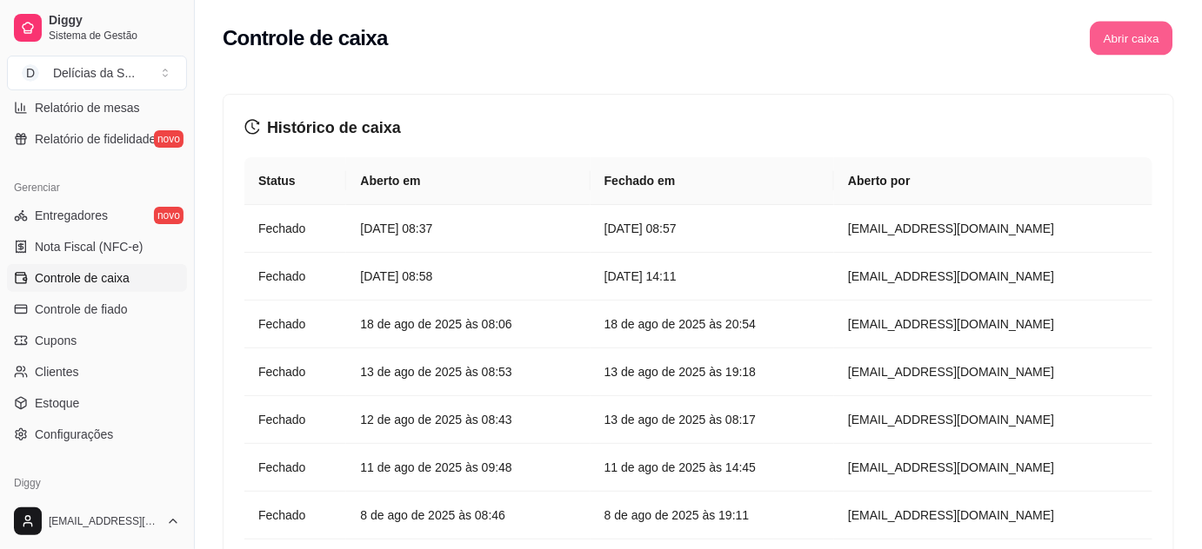
click at [1138, 28] on button "Abrir caixa" at bounding box center [1130, 39] width 83 height 34
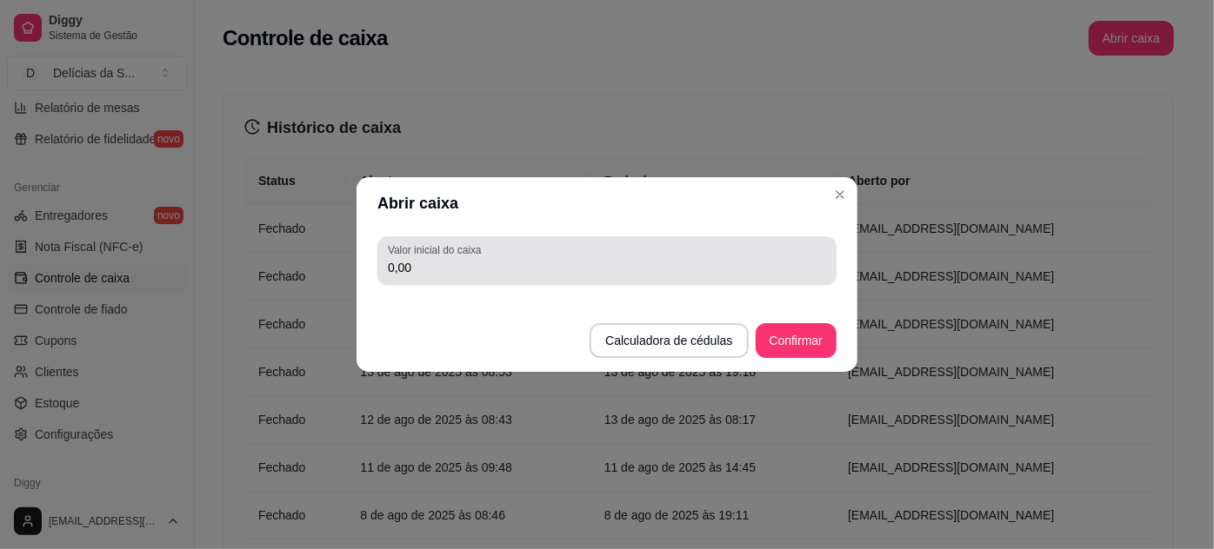
click at [683, 275] on input "0,00" at bounding box center [607, 267] width 438 height 17
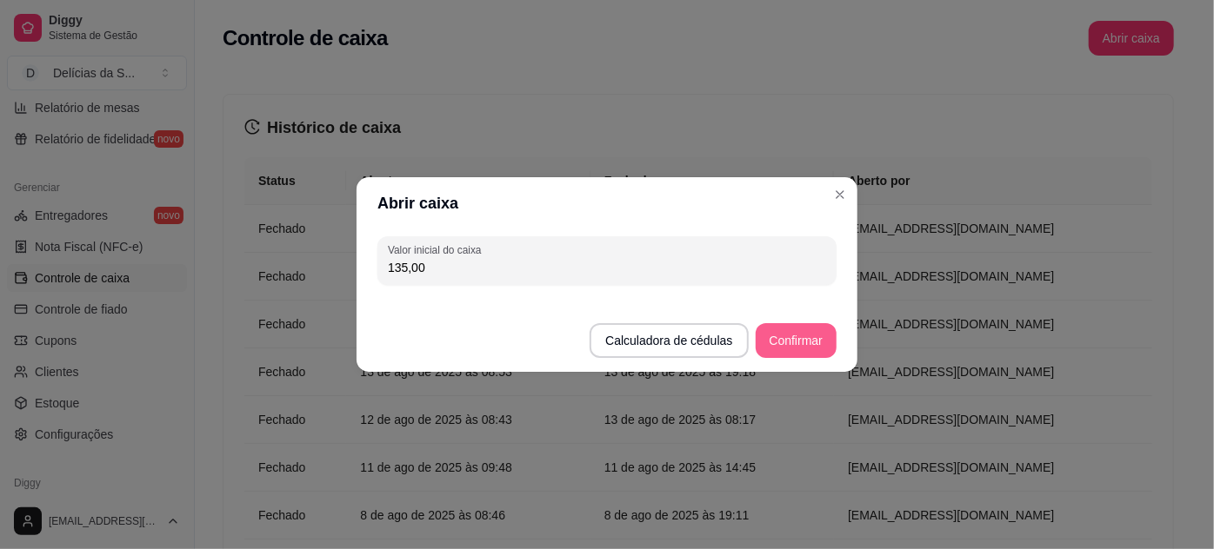
type input "135,00"
click at [802, 333] on button "Confirmar" at bounding box center [795, 341] width 79 height 34
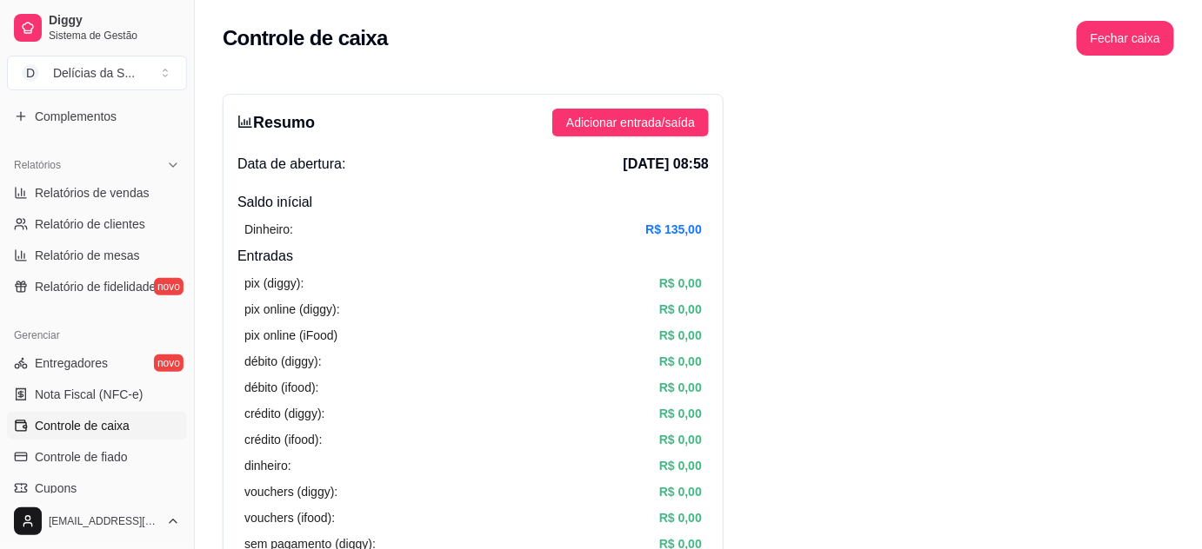
scroll to position [474, 0]
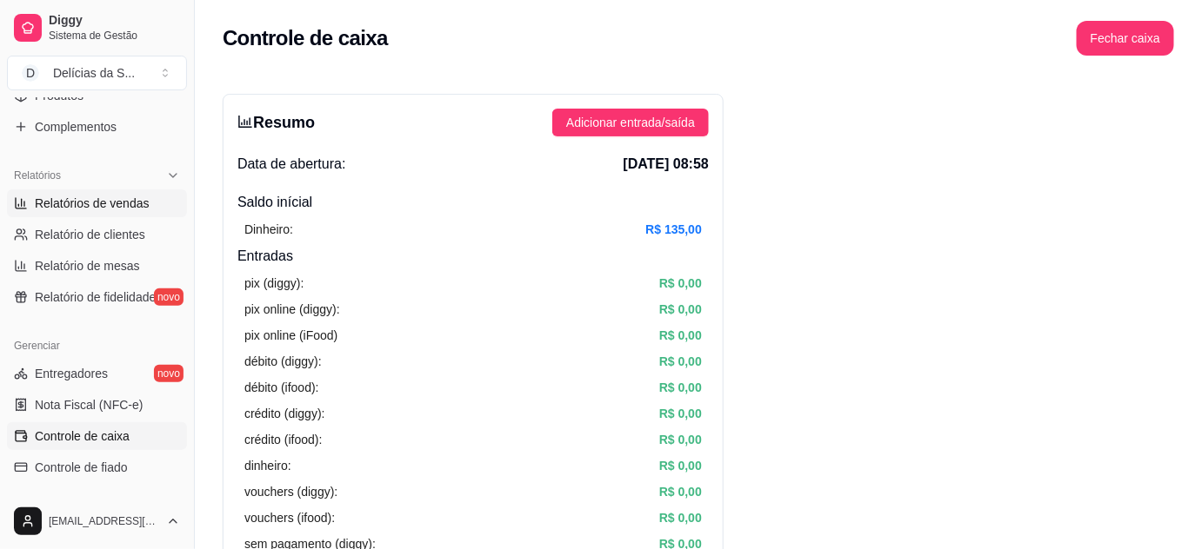
click at [60, 211] on link "Relatórios de vendas" at bounding box center [97, 204] width 180 height 28
select select "ALL"
select select "0"
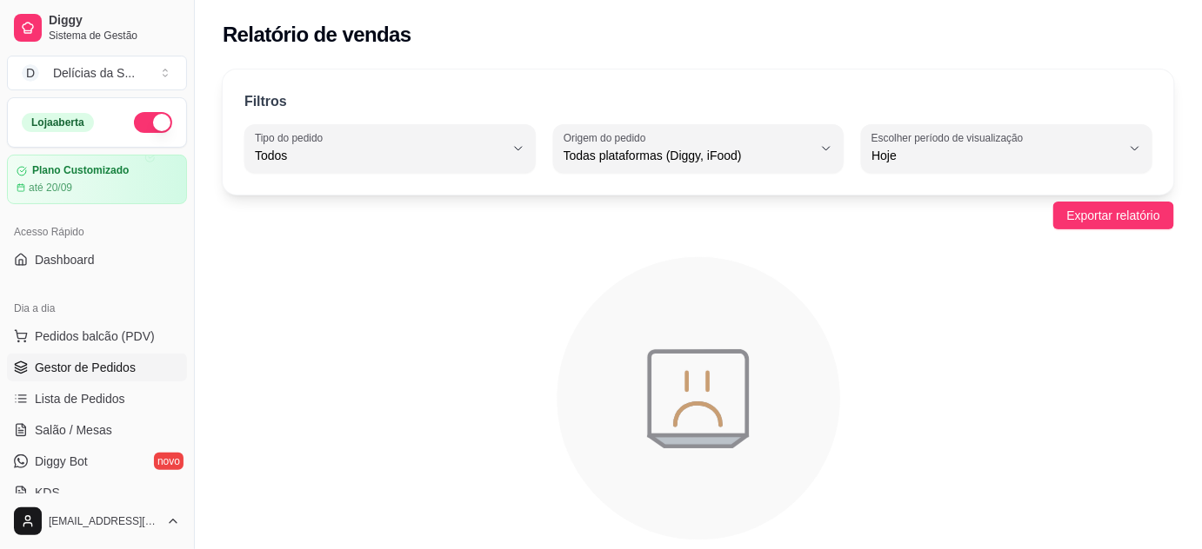
click at [91, 374] on span "Gestor de Pedidos" at bounding box center [85, 367] width 101 height 17
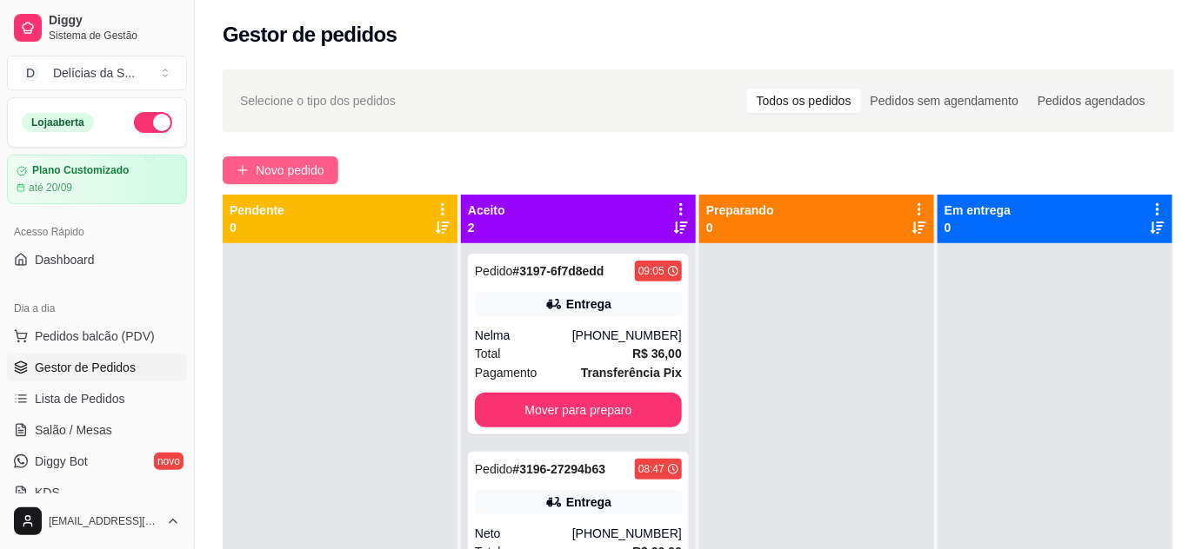
click at [273, 170] on span "Novo pedido" at bounding box center [290, 170] width 69 height 19
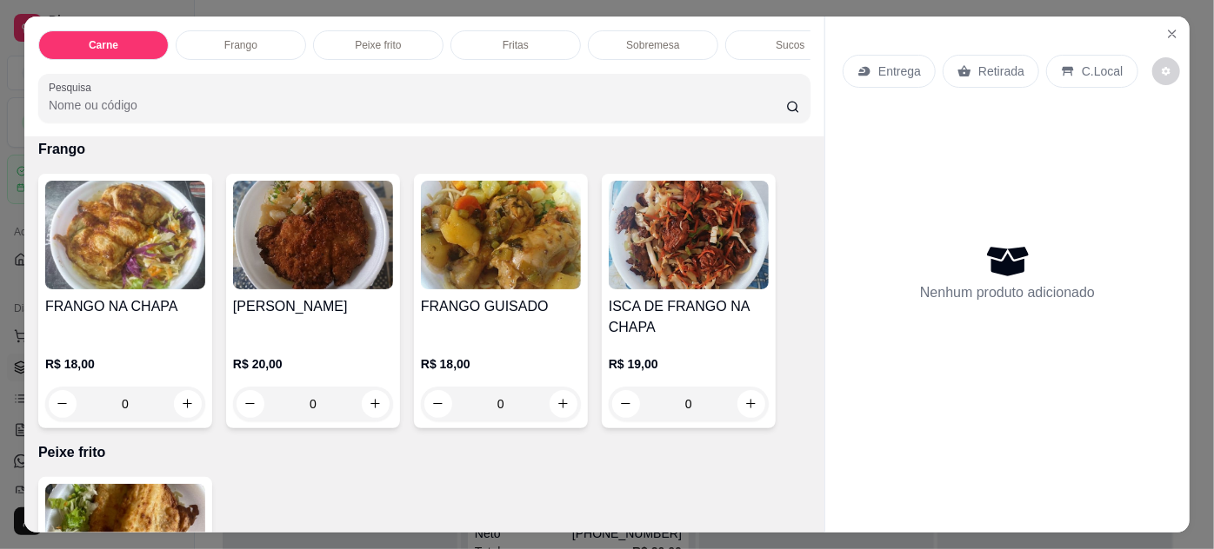
scroll to position [632, 0]
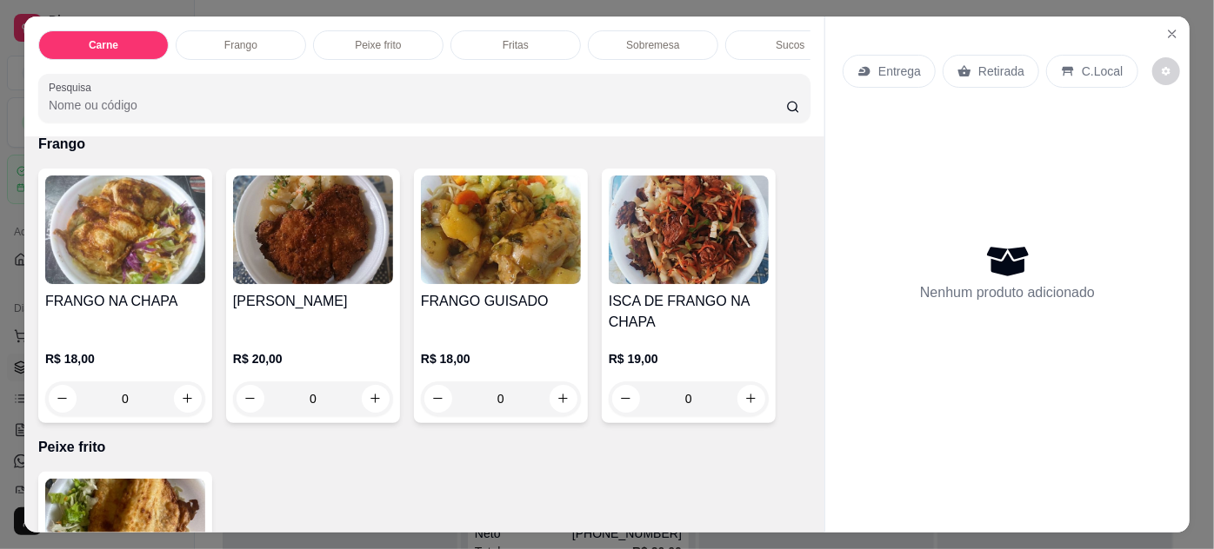
click at [125, 275] on img at bounding box center [125, 230] width 160 height 109
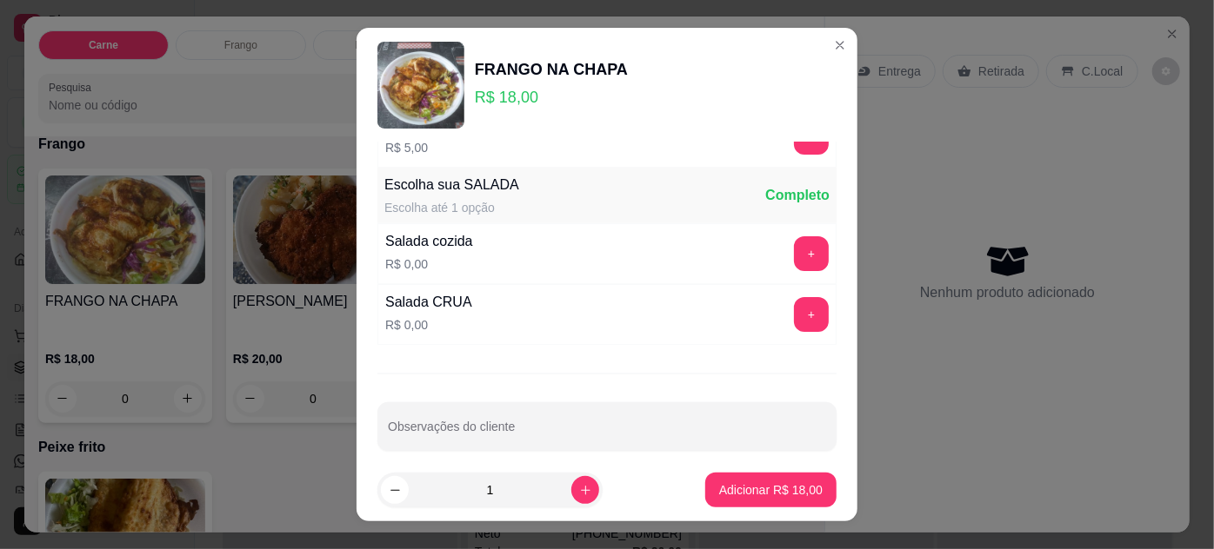
scroll to position [173, 0]
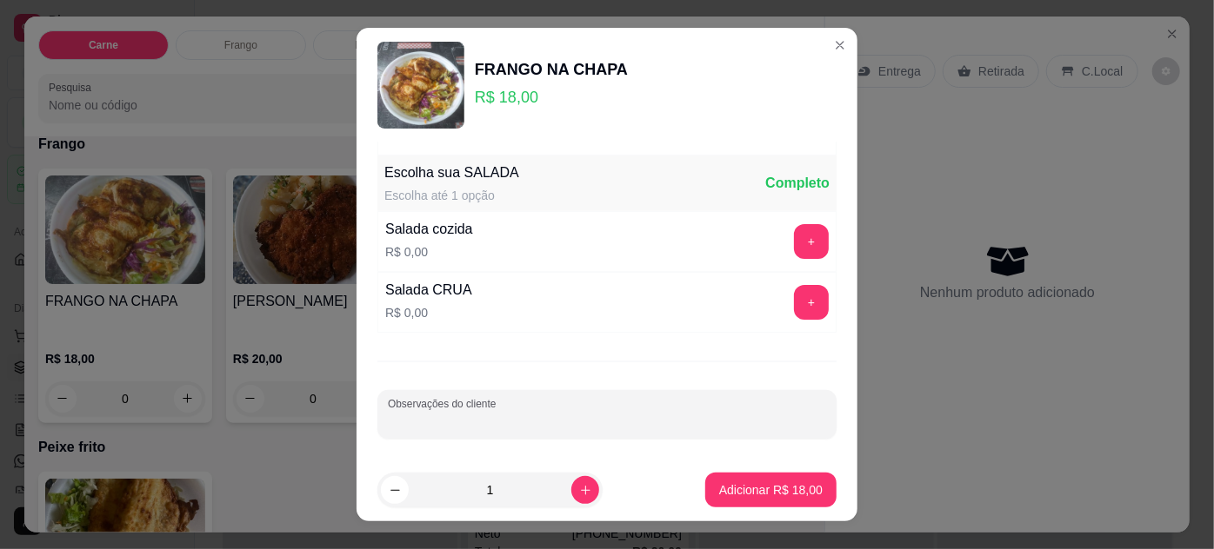
click at [501, 413] on input "Observações do cliente" at bounding box center [607, 421] width 438 height 17
type input "POUCO ARROZ, FEIJÃO, SALADA. SEM MACARRÃO."
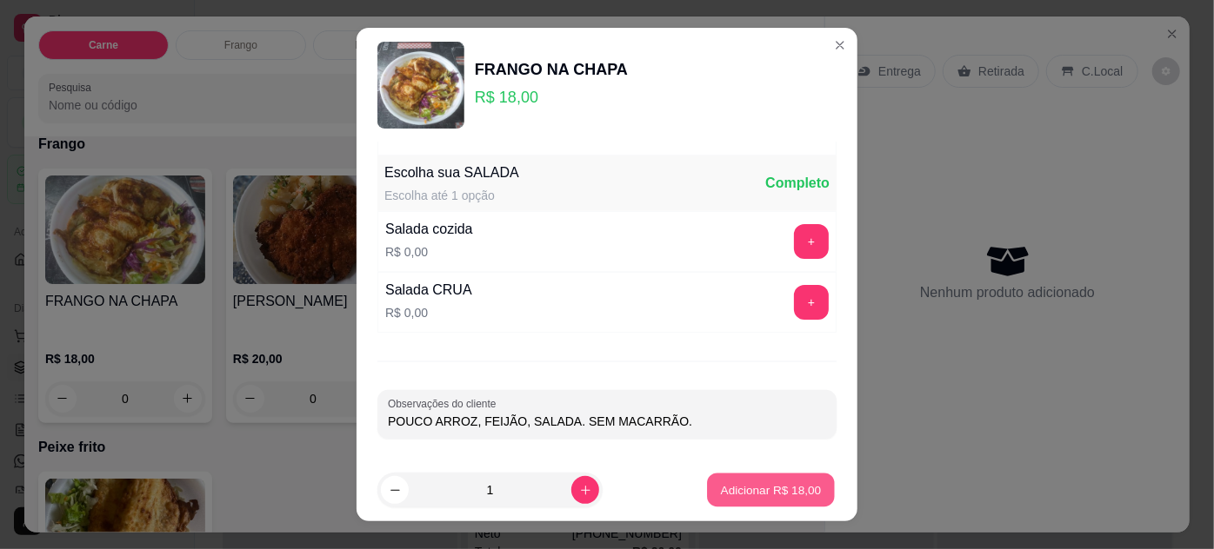
click at [782, 463] on footer "1 Adicionar R$ 18,00" at bounding box center [606, 490] width 501 height 63
click at [719, 487] on p "Adicionar R$ 18,00" at bounding box center [770, 490] width 103 height 17
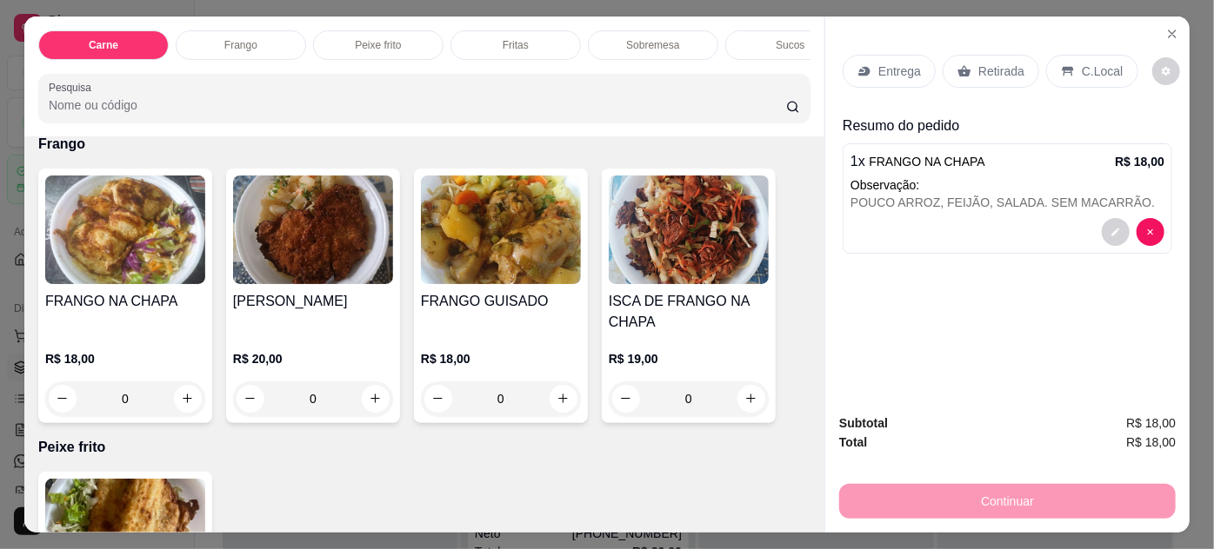
click at [900, 66] on p "Entrega" at bounding box center [899, 71] width 43 height 17
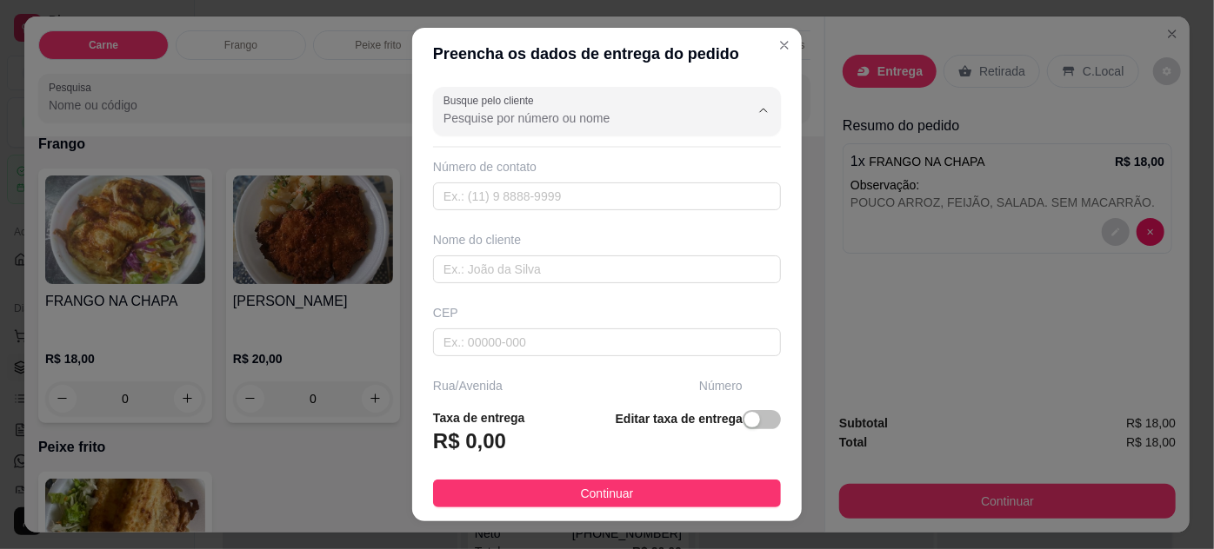
click at [603, 120] on input "Busque pelo cliente" at bounding box center [582, 118] width 278 height 17
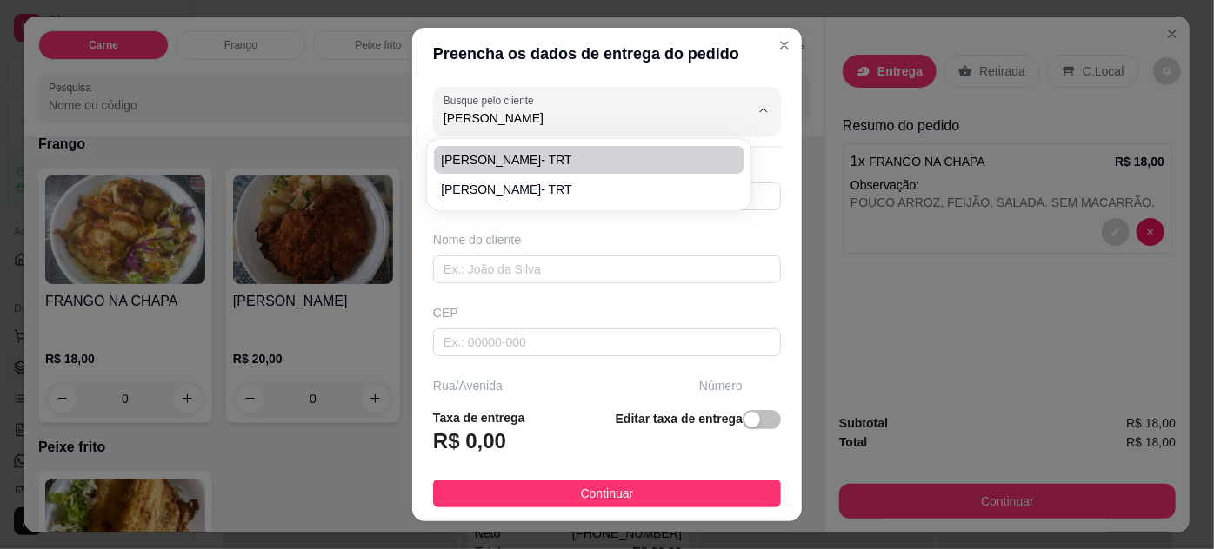
click at [562, 163] on span "[PERSON_NAME]- TRT" at bounding box center [580, 159] width 278 height 17
type input "[PERSON_NAME]- TRT"
type input "61981928912"
type input "[PERSON_NAME]- TRT"
type input "66050100"
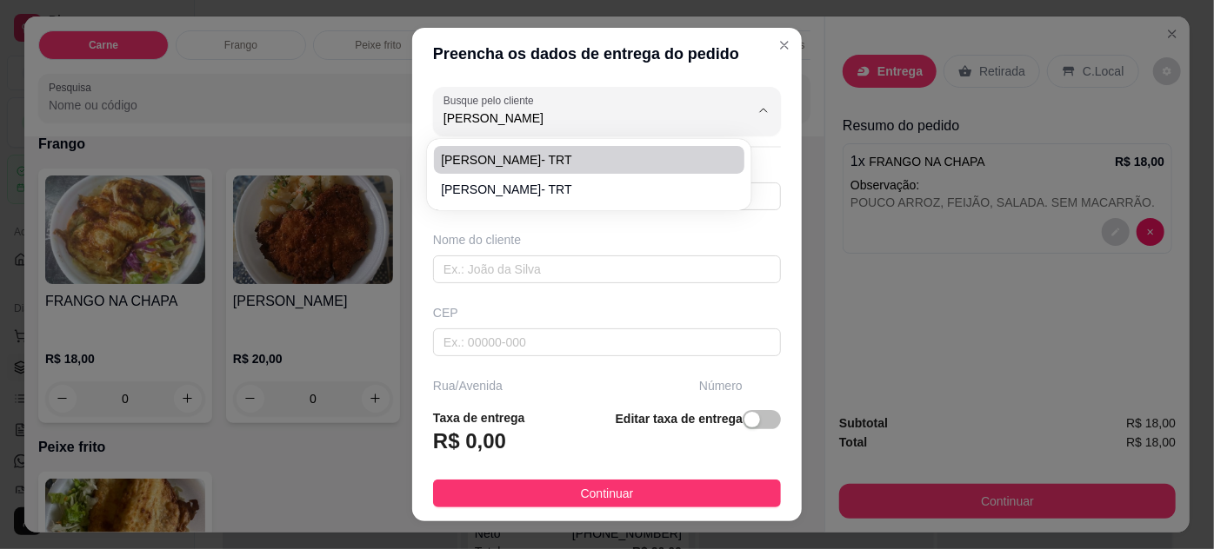
type input "Travessa [PERSON_NAME]"
type input "746"
type input "Umarizal"
type input "[GEOGRAPHIC_DATA]"
type input "TRT8"
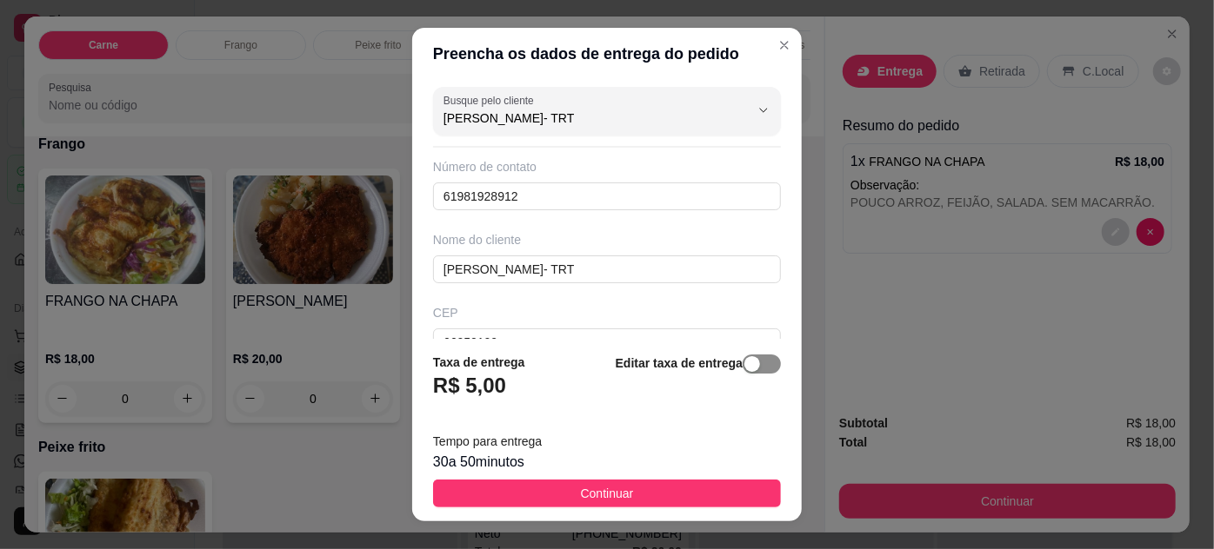
type input "[PERSON_NAME]- TRT"
click at [752, 364] on span "button" at bounding box center [762, 364] width 38 height 19
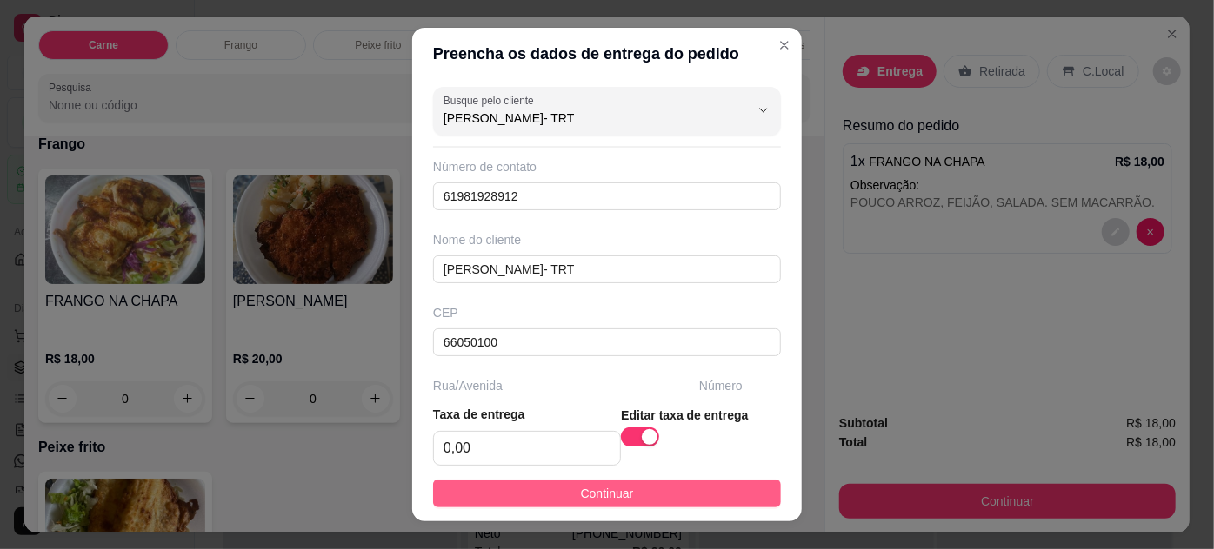
click at [686, 494] on button "Continuar" at bounding box center [607, 494] width 348 height 28
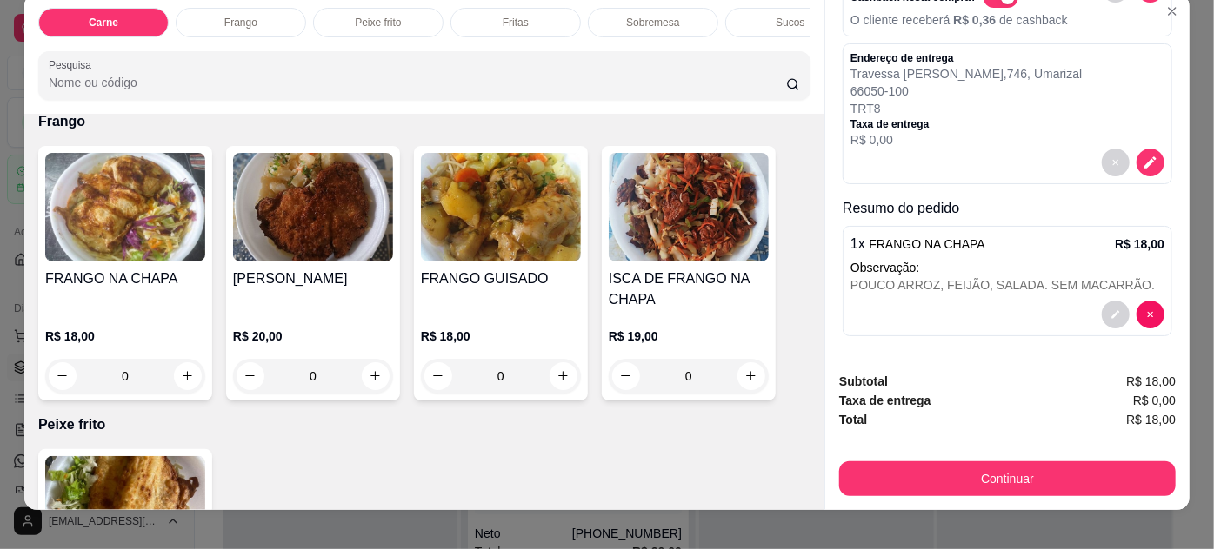
scroll to position [44, 0]
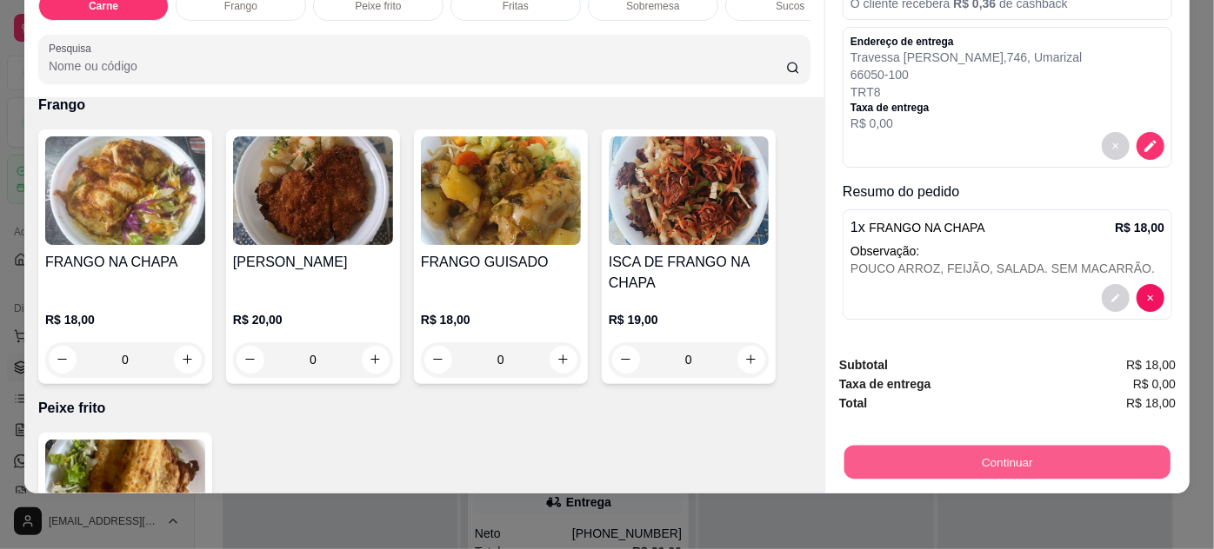
click at [1004, 448] on button "Continuar" at bounding box center [1007, 463] width 326 height 34
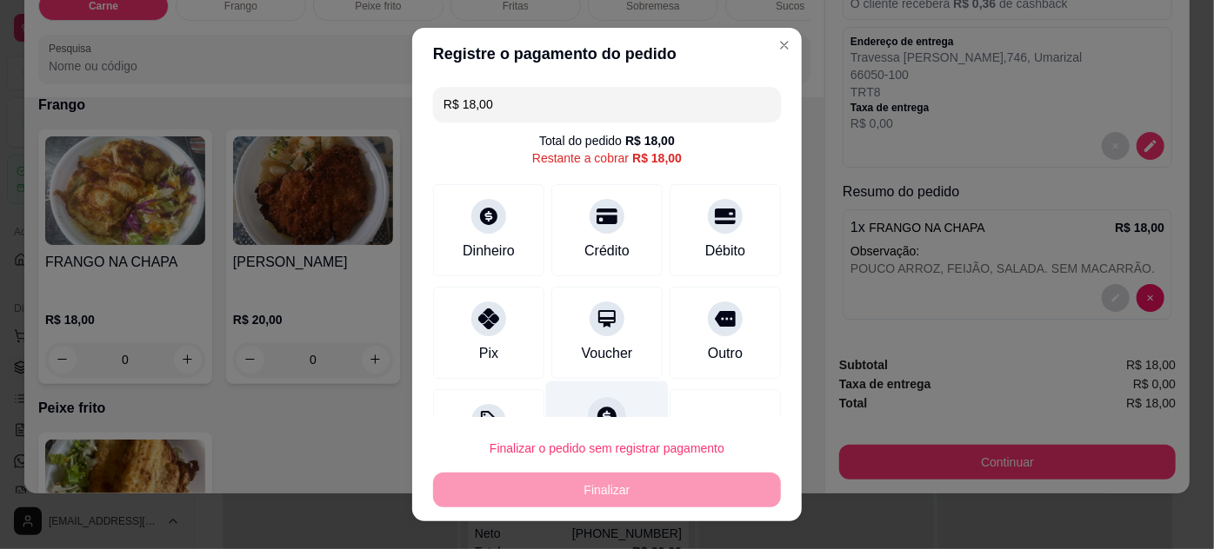
scroll to position [69, 0]
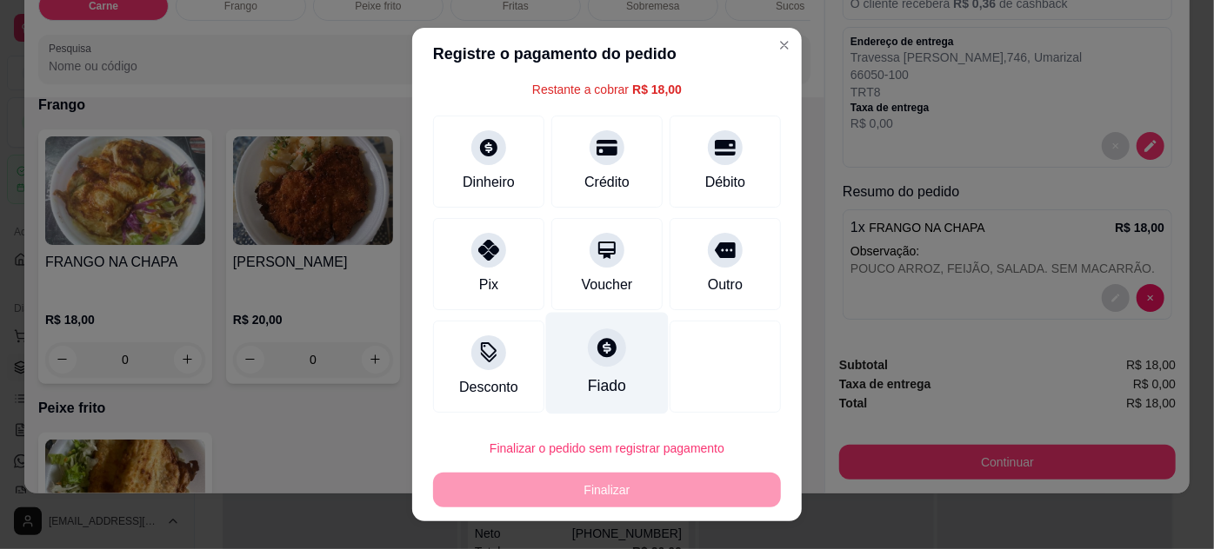
click at [609, 351] on div "Fiado" at bounding box center [607, 363] width 123 height 102
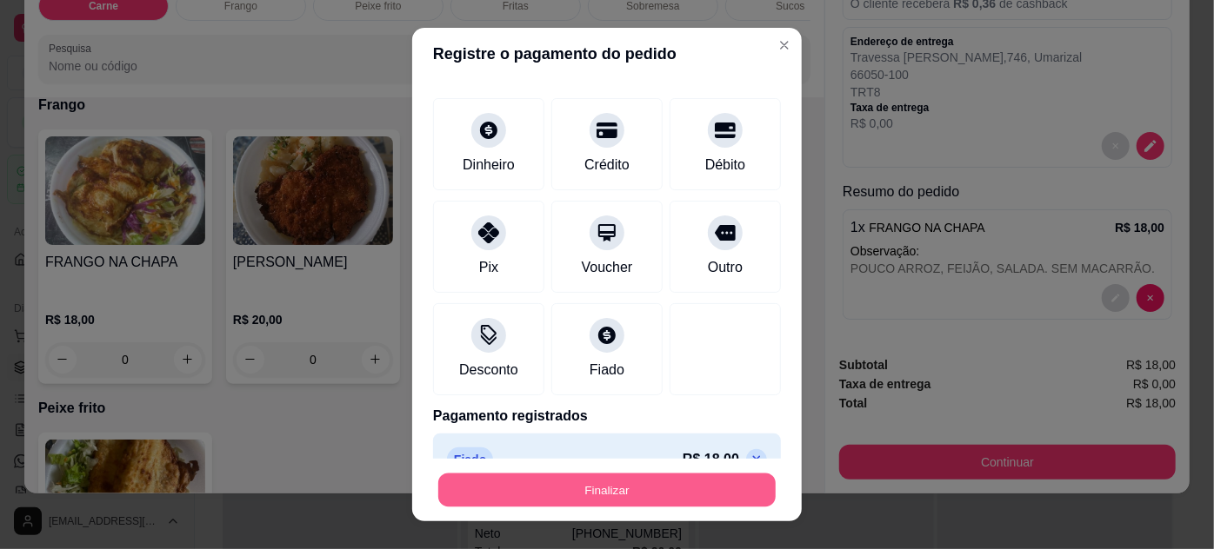
click at [621, 491] on button "Finalizar" at bounding box center [606, 491] width 337 height 34
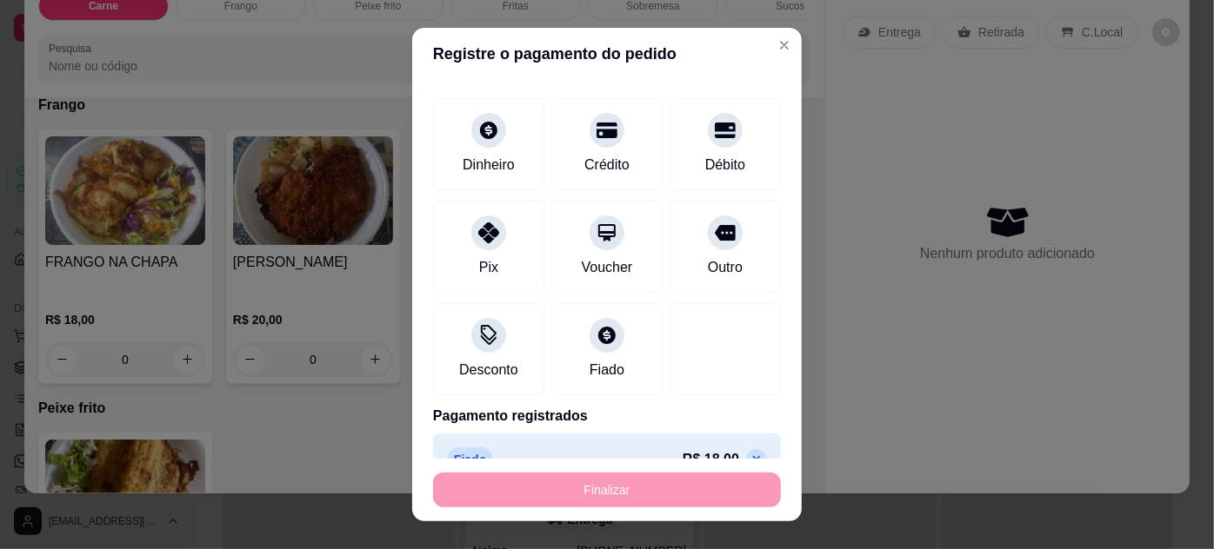
type input "-R$ 18,00"
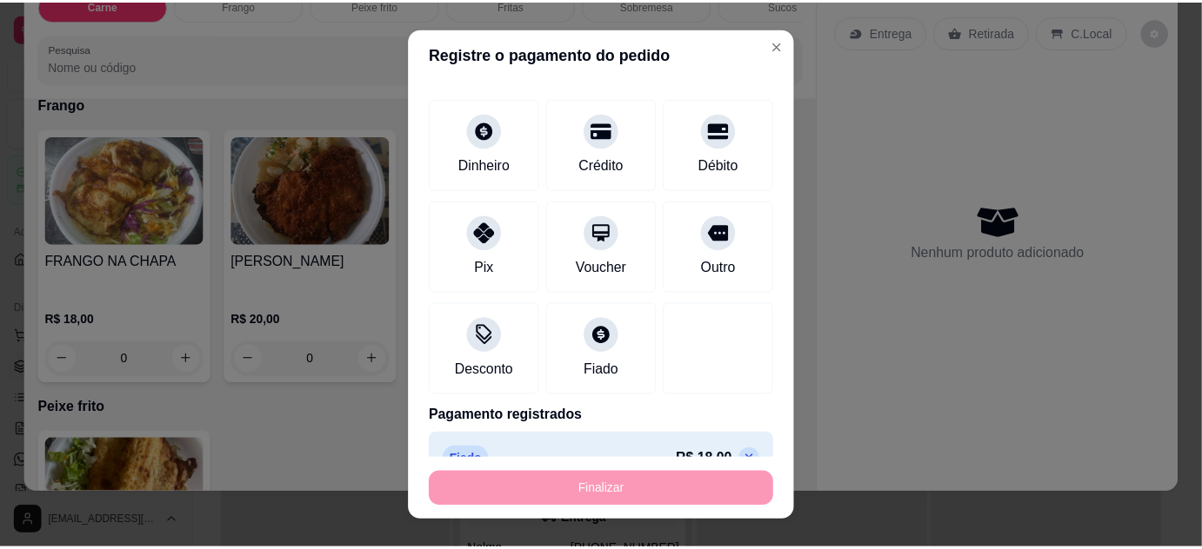
scroll to position [0, 0]
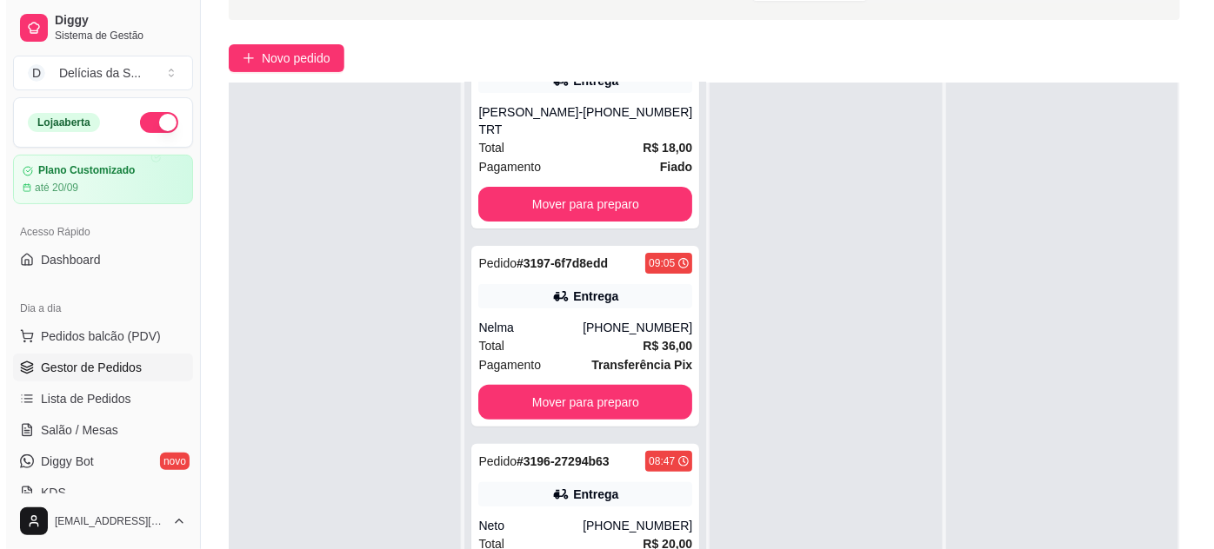
scroll to position [157, 0]
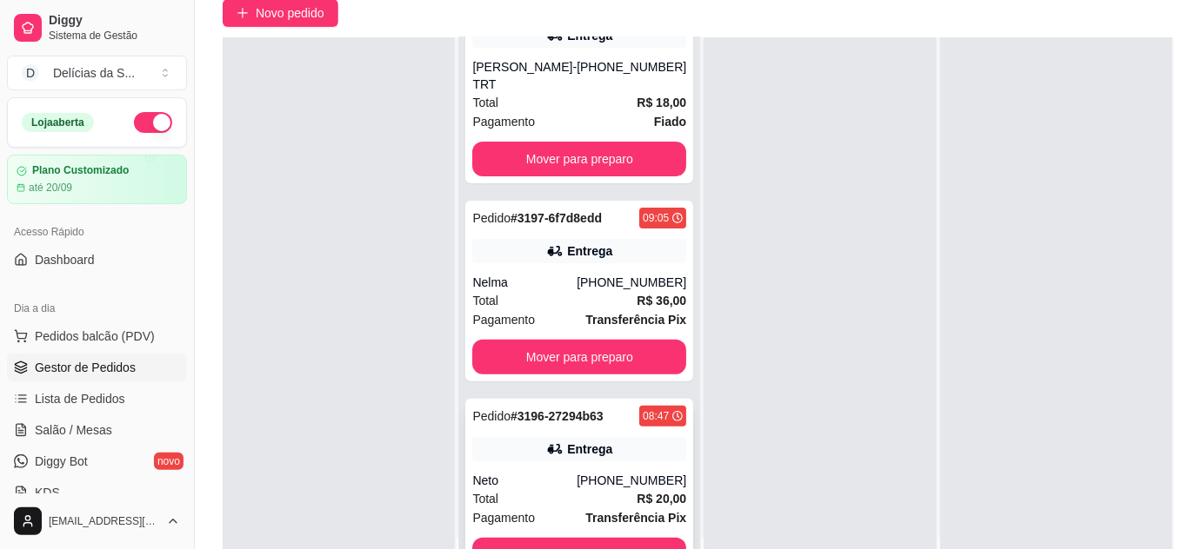
click at [589, 472] on div "[PHONE_NUMBER]" at bounding box center [631, 480] width 110 height 17
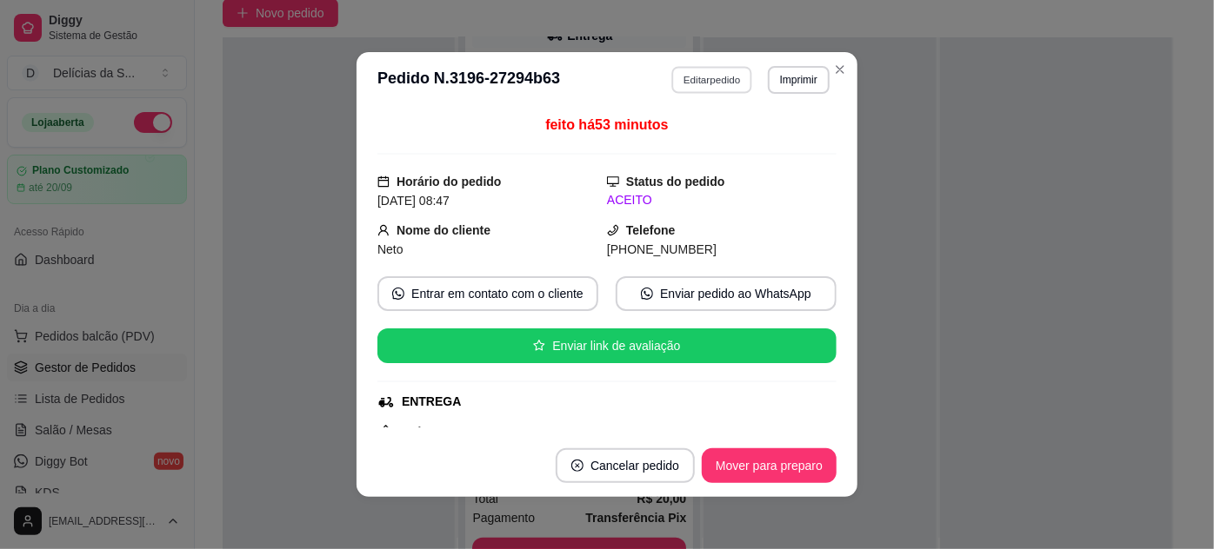
click at [717, 80] on button "Editar pedido" at bounding box center [712, 79] width 81 height 27
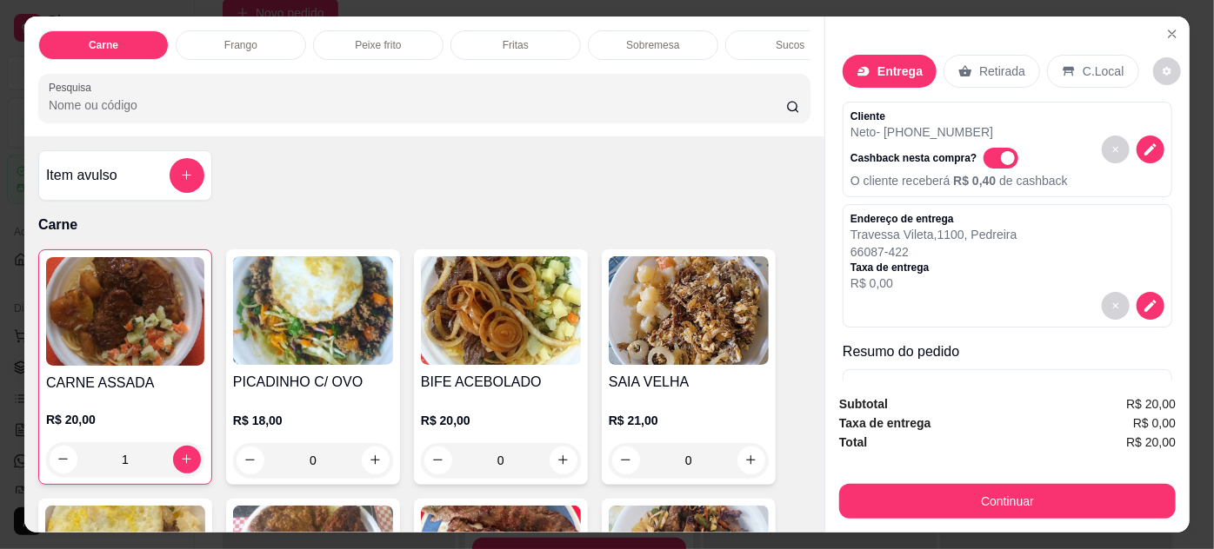
scroll to position [82, 0]
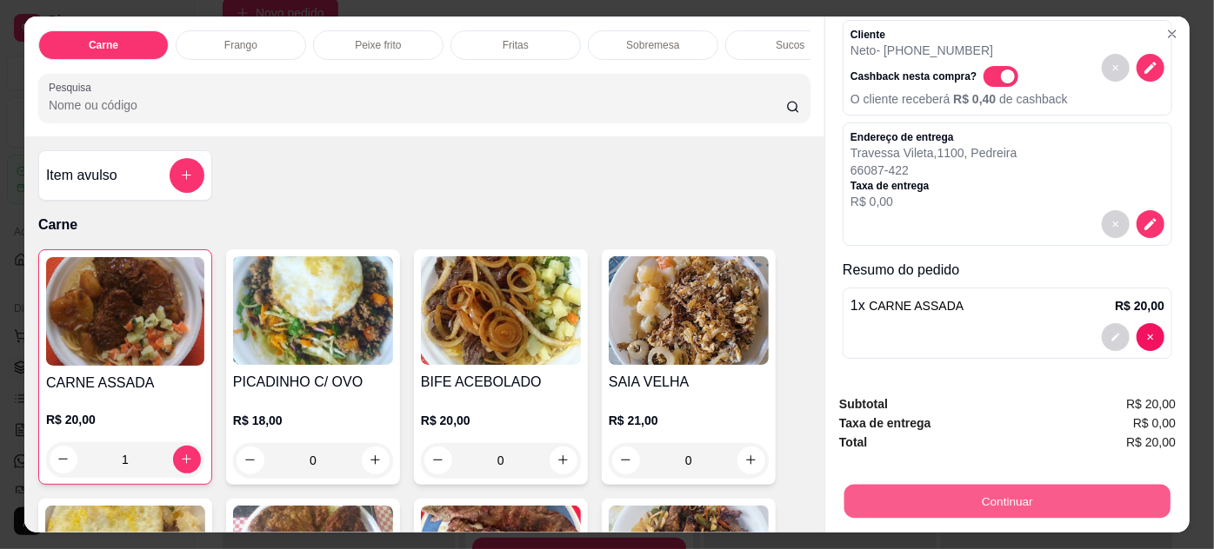
click at [1028, 489] on button "Continuar" at bounding box center [1007, 502] width 326 height 34
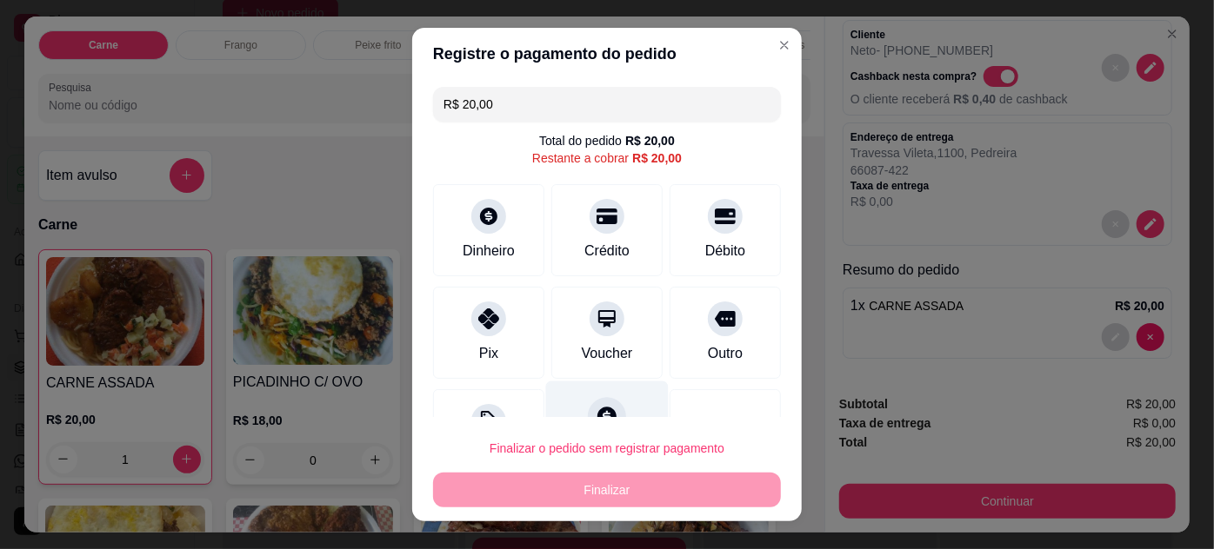
scroll to position [69, 0]
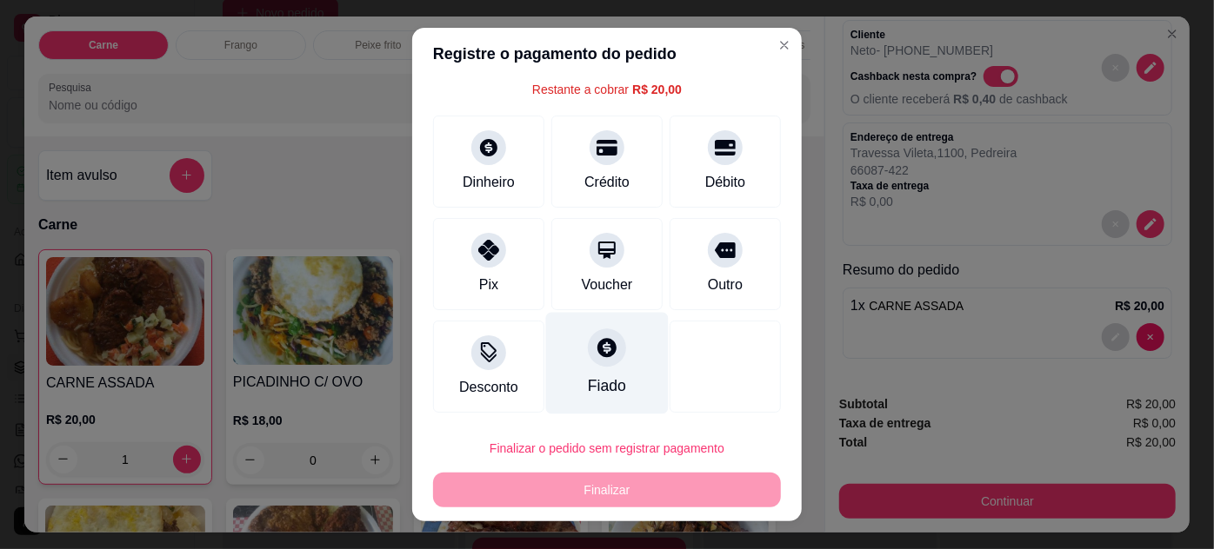
click at [588, 379] on div "Fiado" at bounding box center [607, 386] width 38 height 23
type input "R$ 0,00"
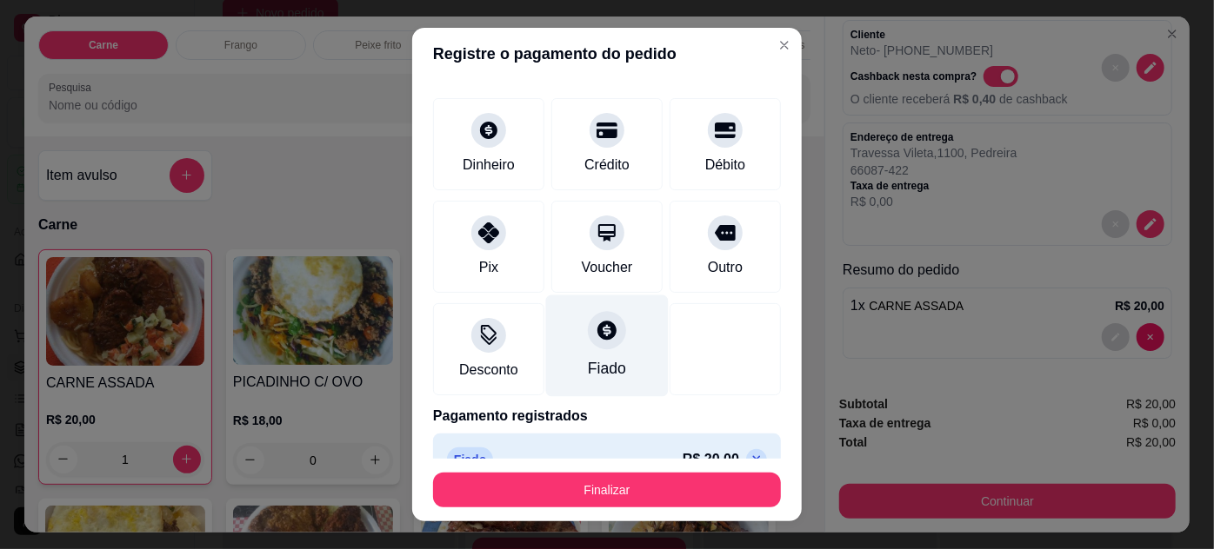
click at [577, 351] on div "Fiado" at bounding box center [607, 346] width 123 height 102
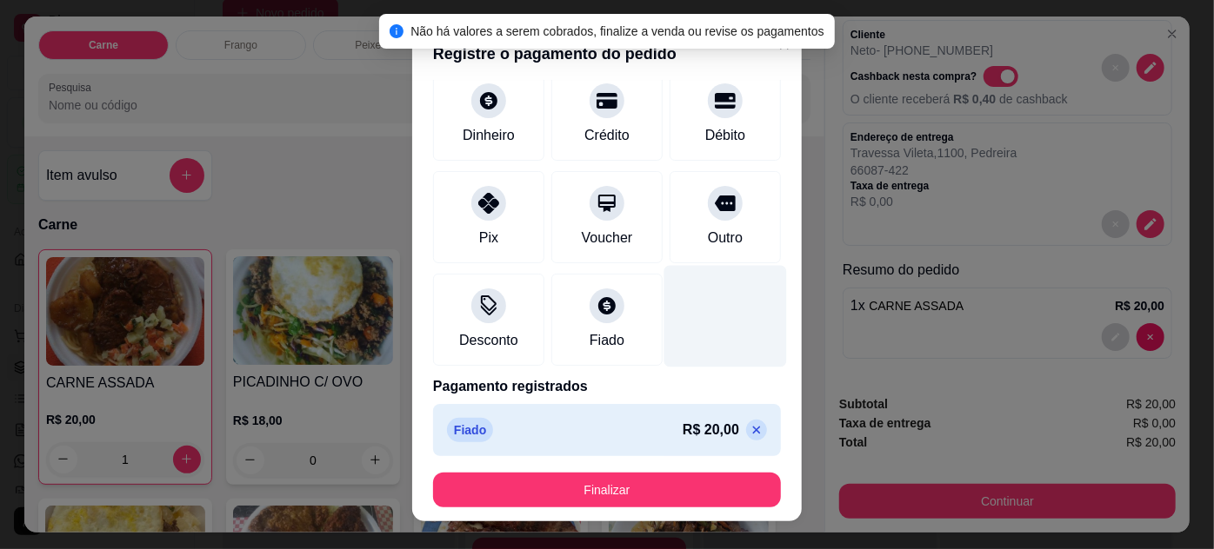
scroll to position [99, 0]
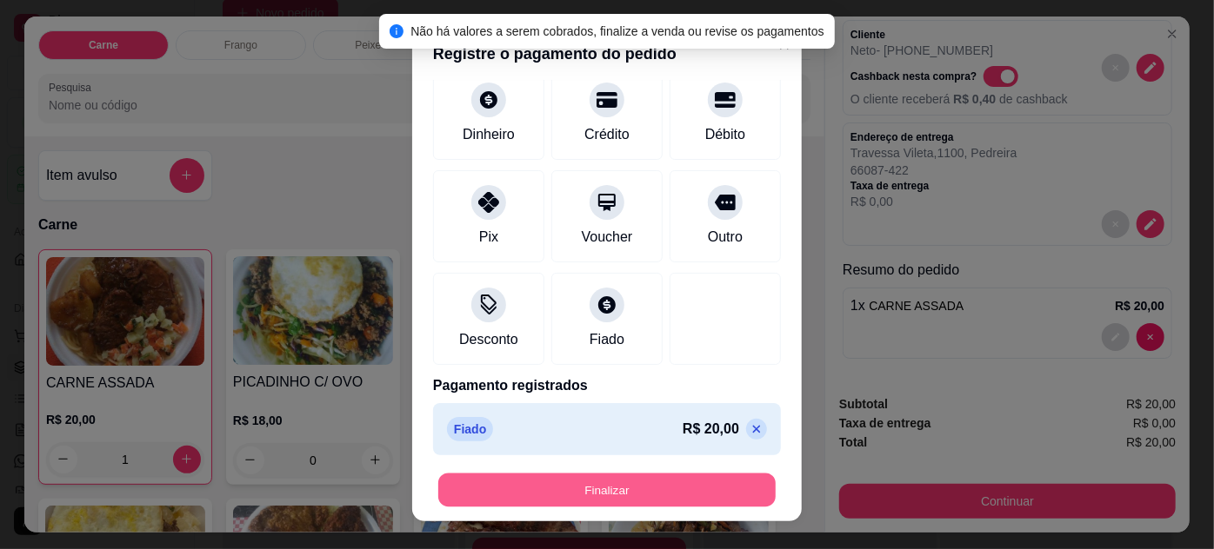
click at [586, 494] on button "Finalizar" at bounding box center [606, 491] width 337 height 34
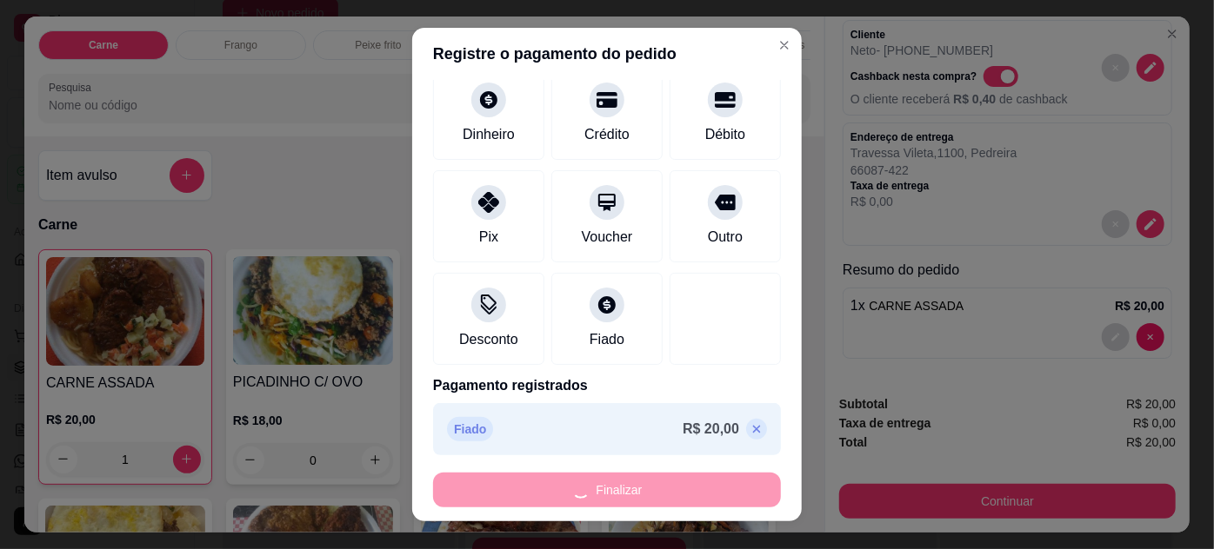
type input "0"
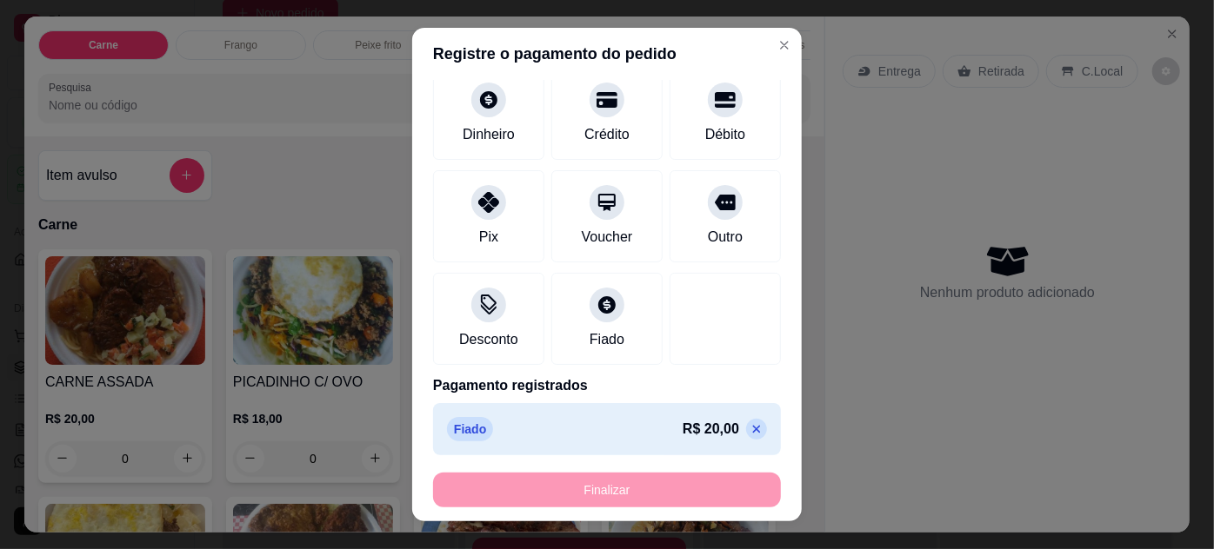
type input "-R$ 20,00"
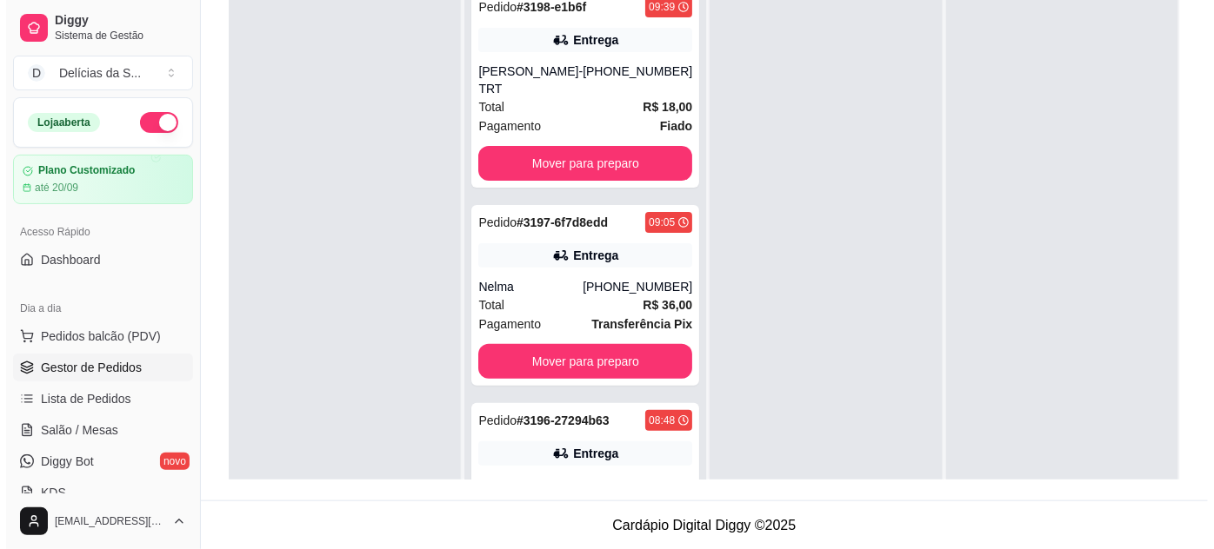
scroll to position [0, 0]
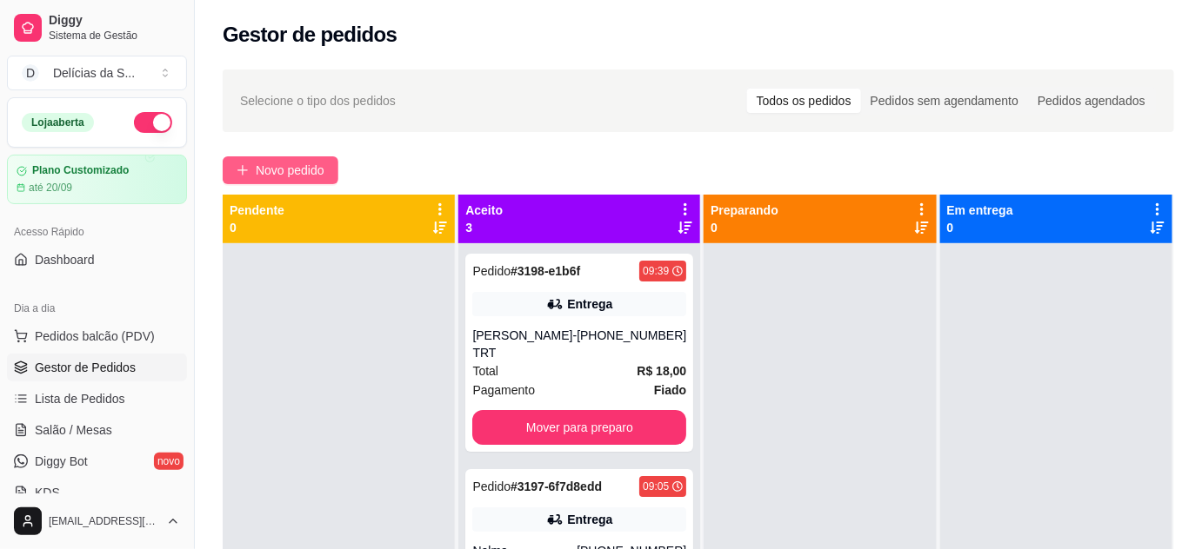
click at [280, 163] on span "Novo pedido" at bounding box center [290, 170] width 69 height 19
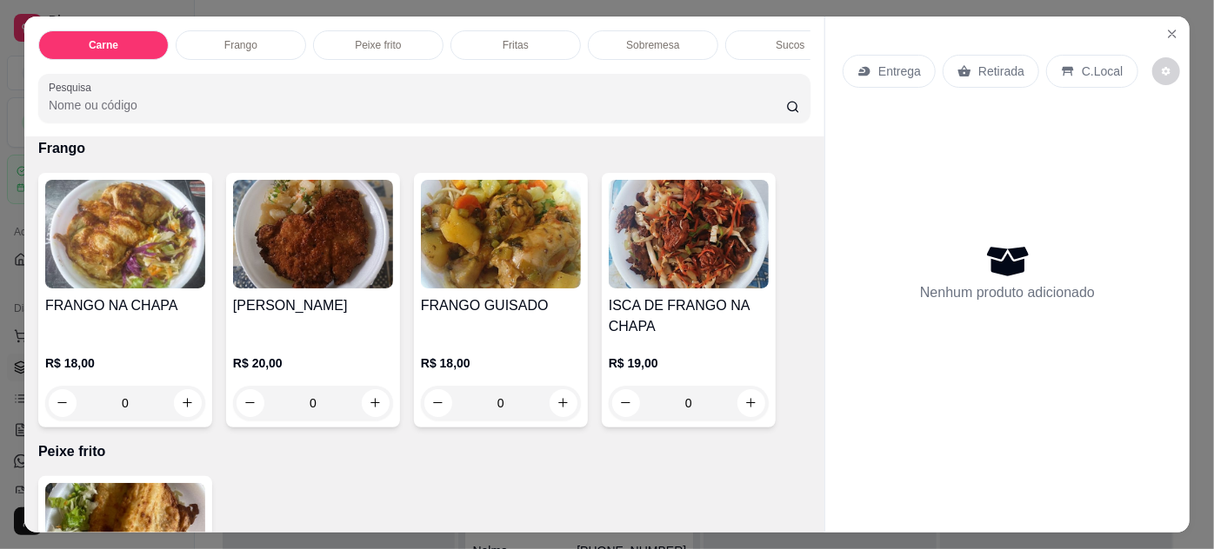
scroll to position [632, 0]
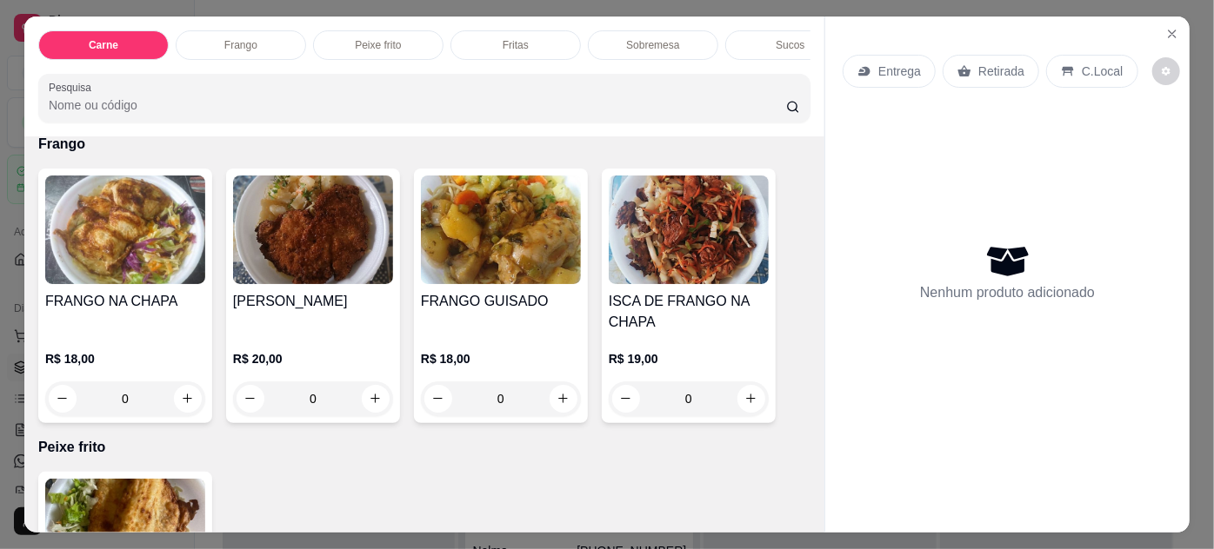
click at [527, 247] on img at bounding box center [501, 230] width 160 height 109
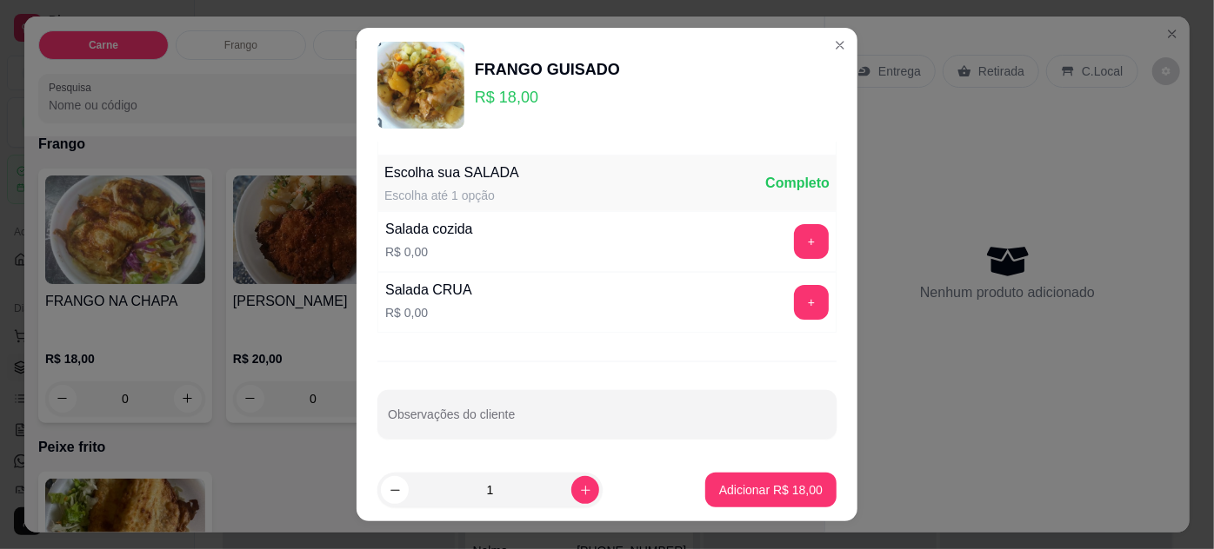
scroll to position [28, 0]
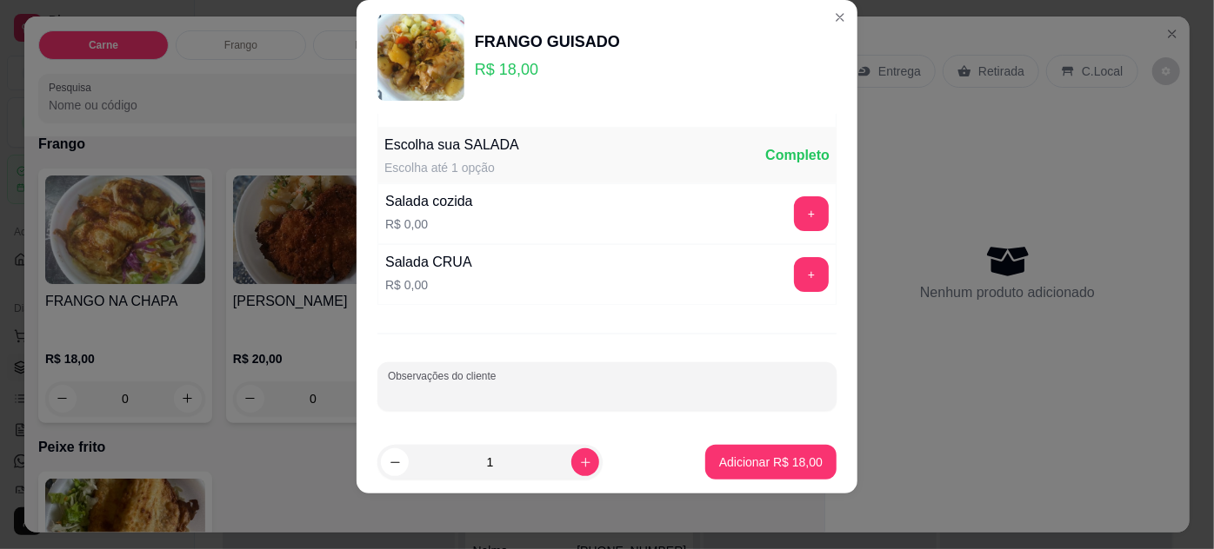
click at [556, 387] on input "Observações do cliente" at bounding box center [607, 393] width 438 height 17
type input "1KG DE SALADA CRUA, SEM MACARRÃO."
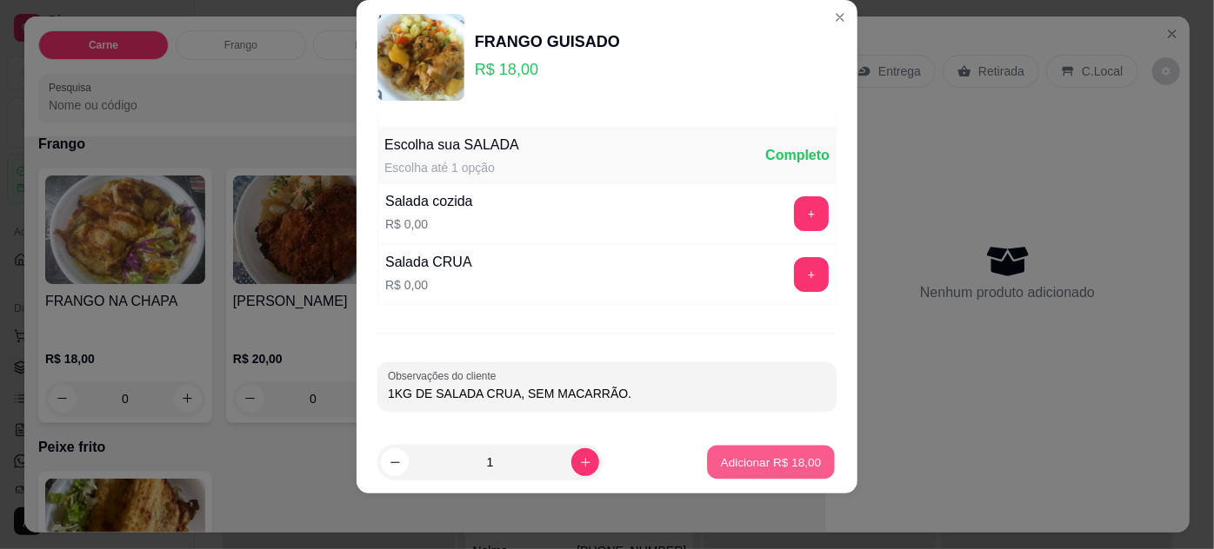
click at [736, 457] on p "Adicionar R$ 18,00" at bounding box center [771, 463] width 101 height 17
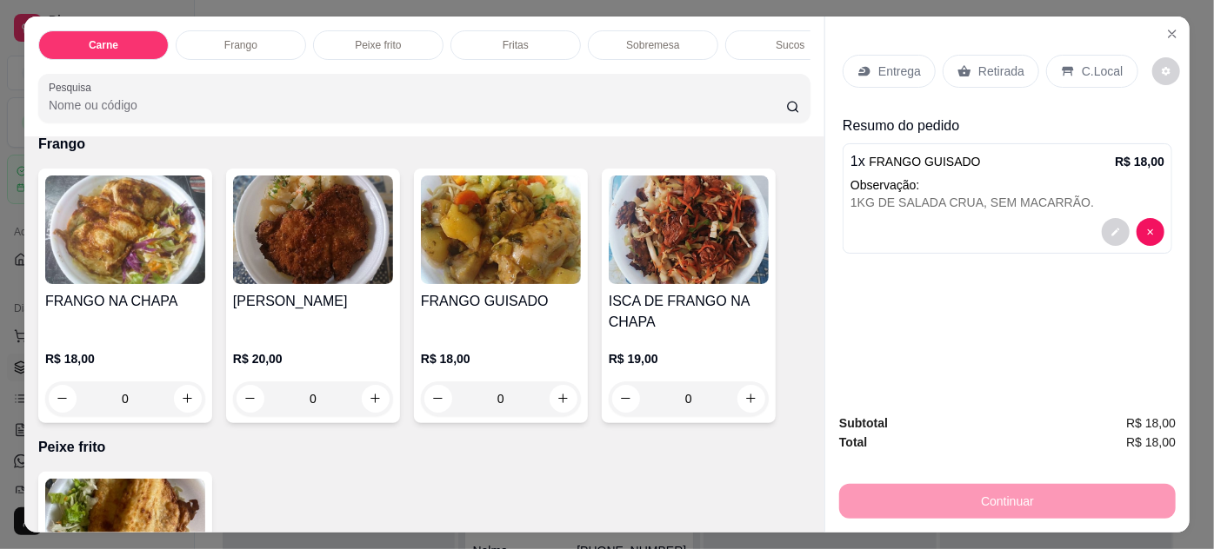
click at [883, 63] on p "Entrega" at bounding box center [899, 71] width 43 height 17
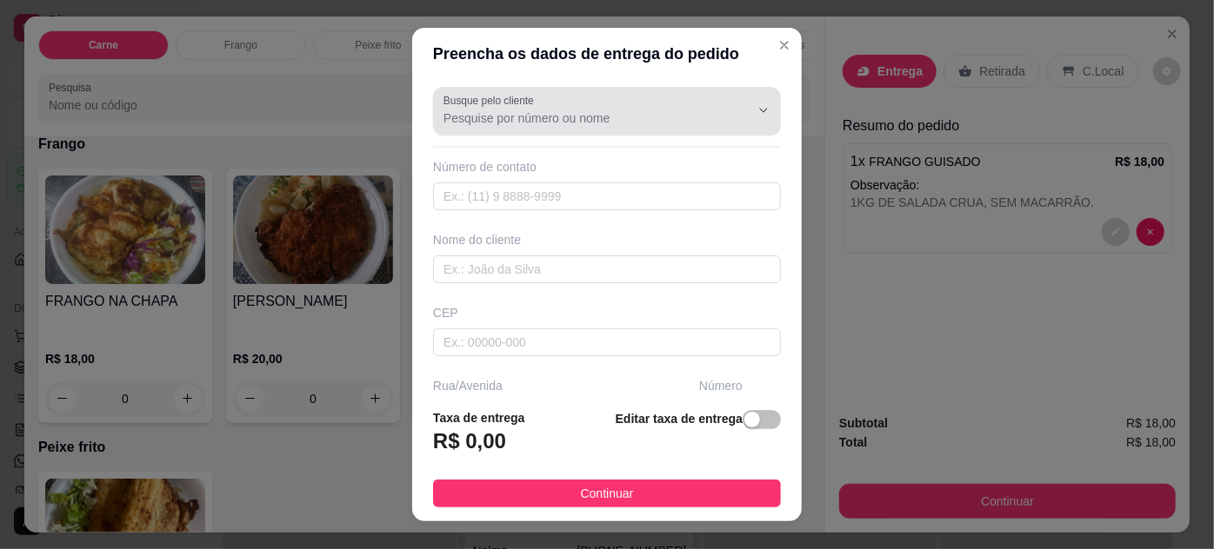
click at [505, 103] on label "Busque pelo cliente" at bounding box center [491, 100] width 97 height 15
click at [505, 110] on input "Busque pelo cliente" at bounding box center [582, 118] width 278 height 17
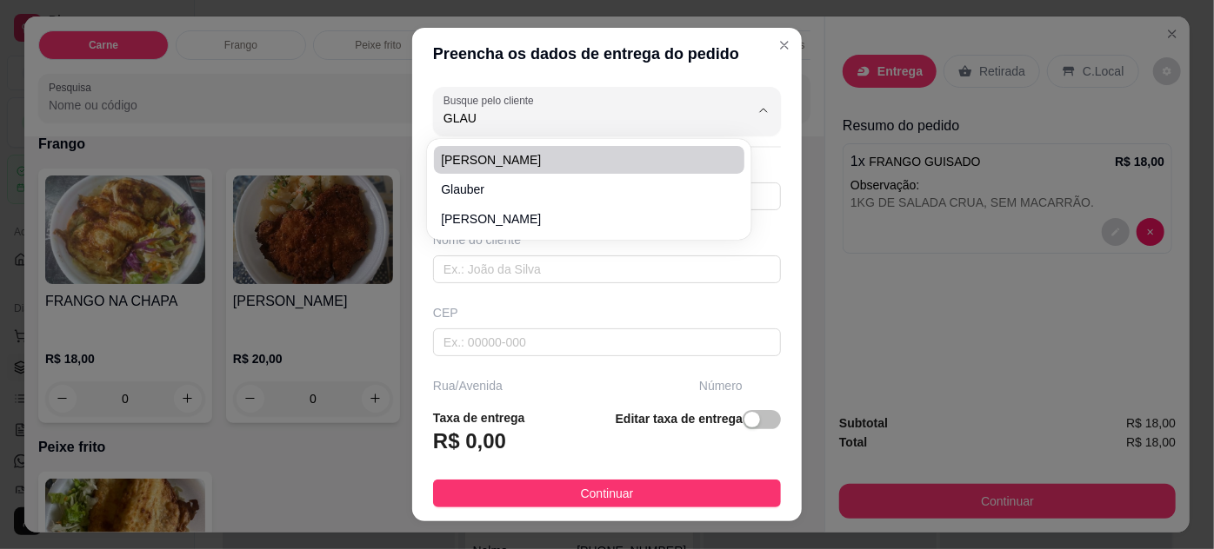
click at [549, 155] on span "[PERSON_NAME]" at bounding box center [580, 159] width 278 height 17
type input "[PERSON_NAME]"
type input "91984061111"
type input "[PERSON_NAME]"
type input "66033640"
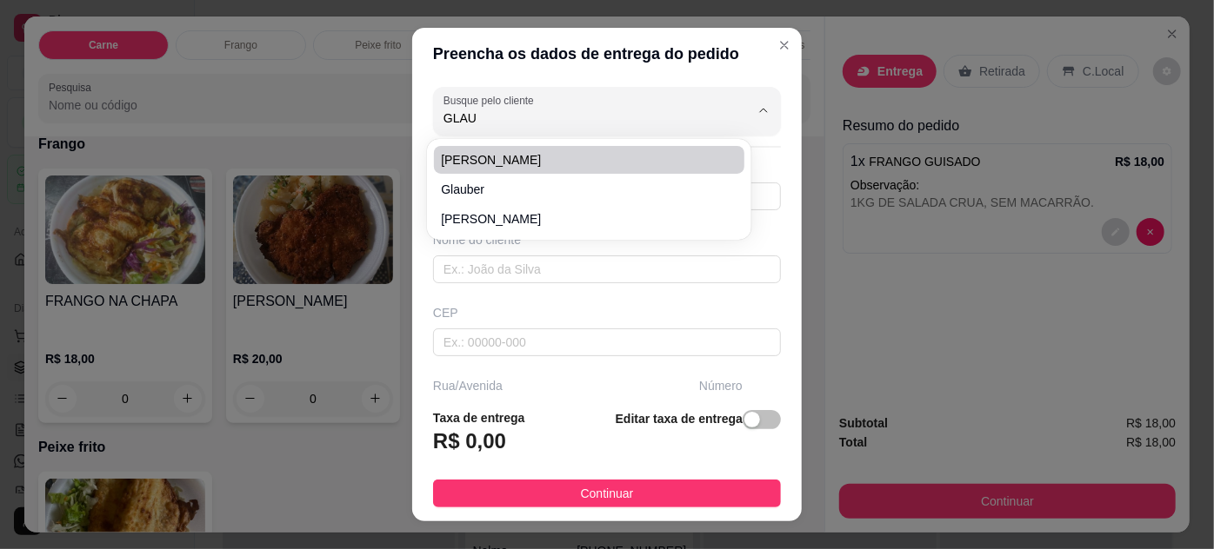
type input "[GEOGRAPHIC_DATA][PERSON_NAME]"
type input "1005"
type input "Jurunas"
type input "[GEOGRAPHIC_DATA]"
type input "Bloco A1 apto 303 ligar p casa da [PERSON_NAME]"
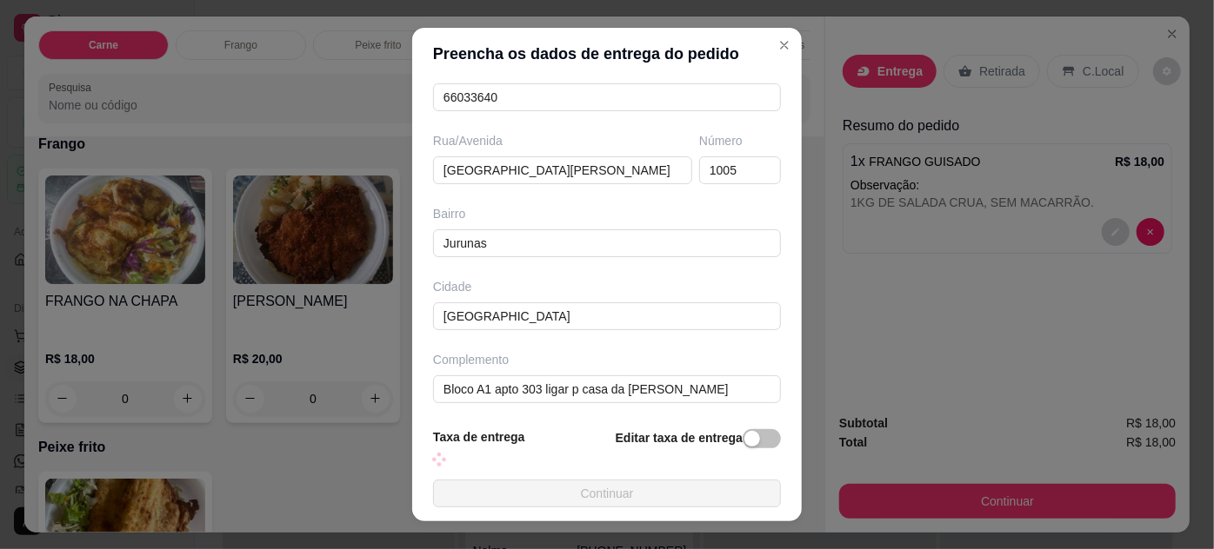
scroll to position [248, 0]
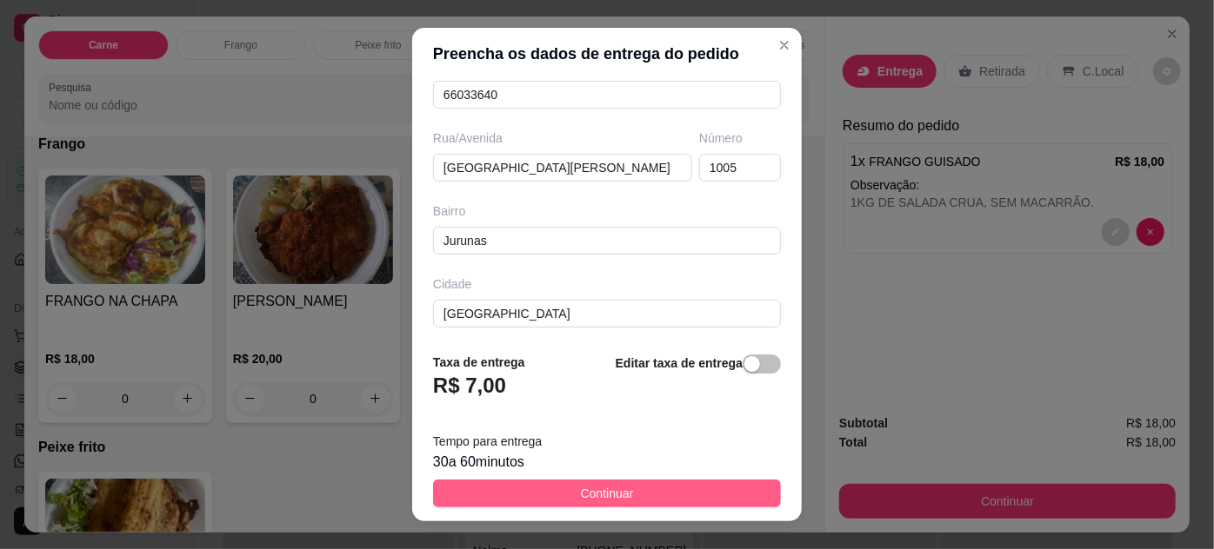
type input "[PERSON_NAME]"
click at [692, 483] on button "Continuar" at bounding box center [607, 494] width 348 height 28
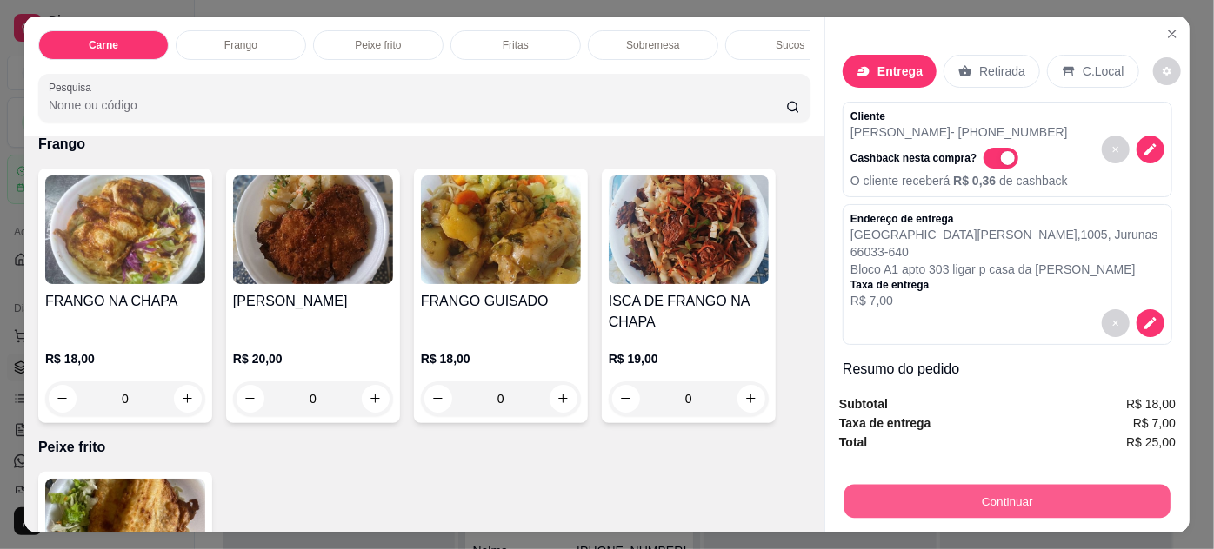
click at [991, 490] on button "Continuar" at bounding box center [1007, 502] width 326 height 34
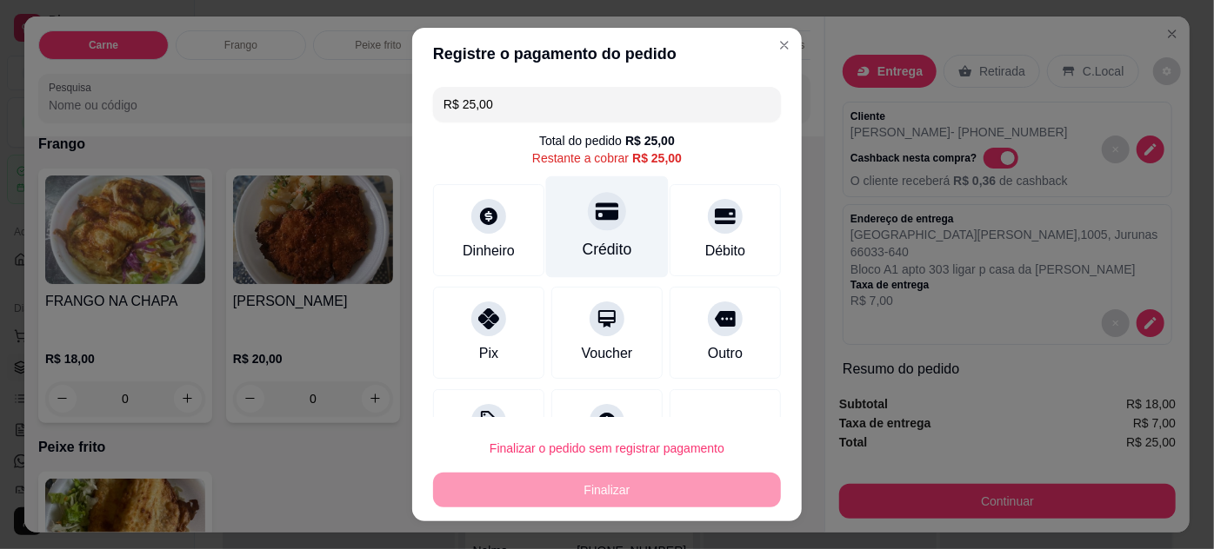
click at [609, 247] on div "Crédito" at bounding box center [608, 249] width 50 height 23
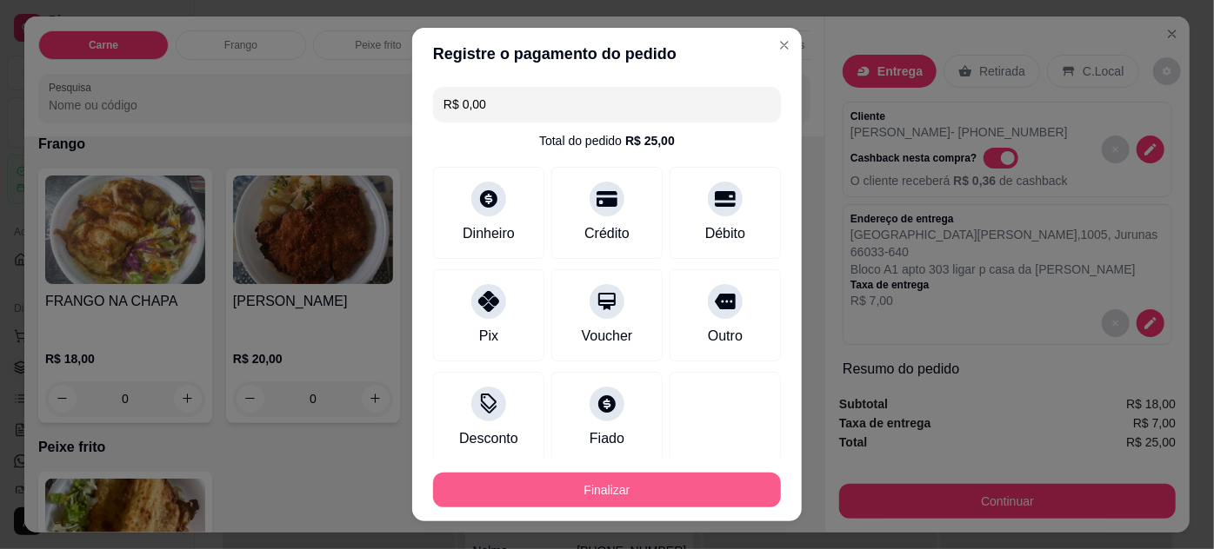
click at [633, 495] on button "Finalizar" at bounding box center [607, 490] width 348 height 35
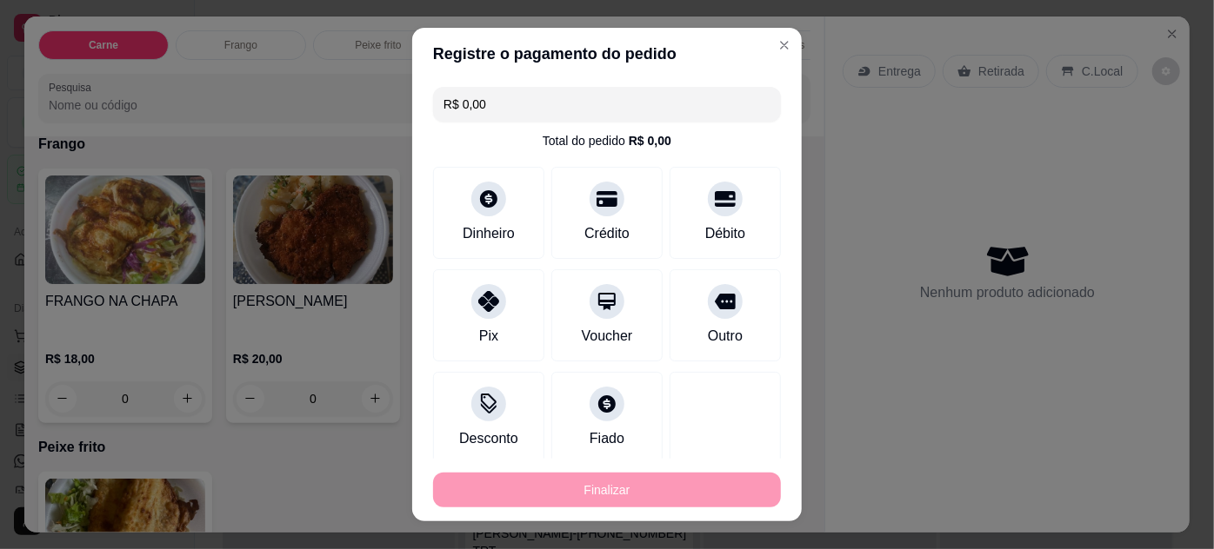
type input "-R$ 25,00"
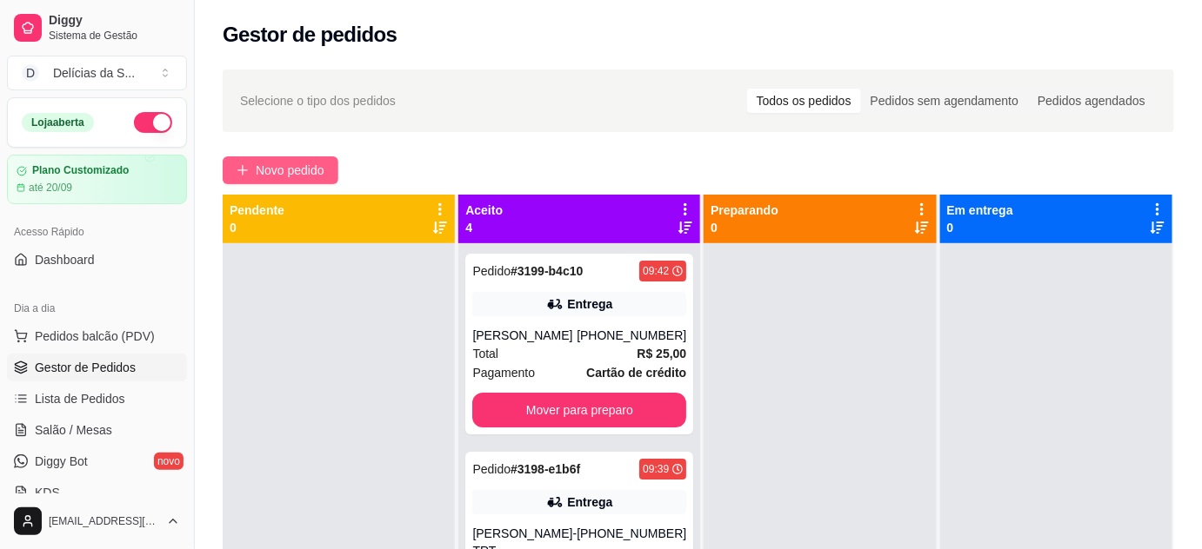
click at [278, 168] on span "Novo pedido" at bounding box center [290, 170] width 69 height 19
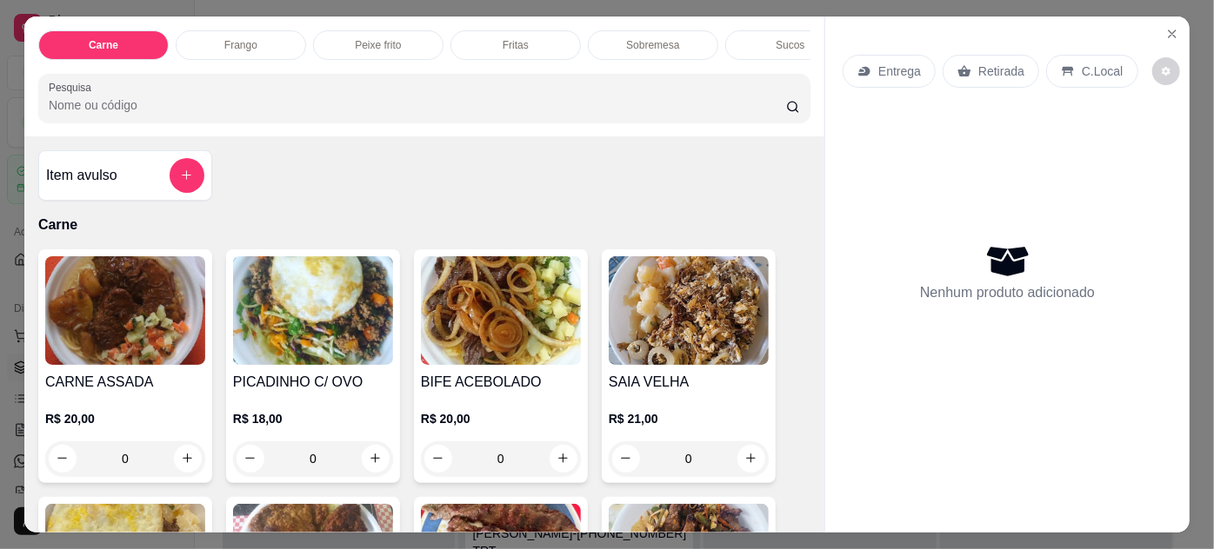
click at [150, 345] on img at bounding box center [125, 310] width 160 height 109
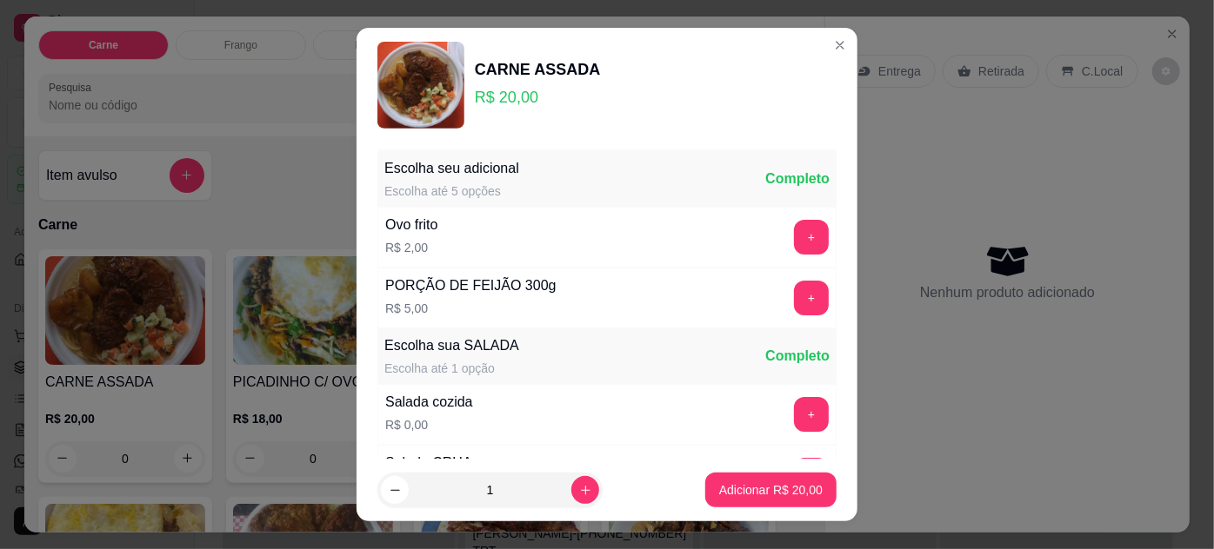
scroll to position [173, 0]
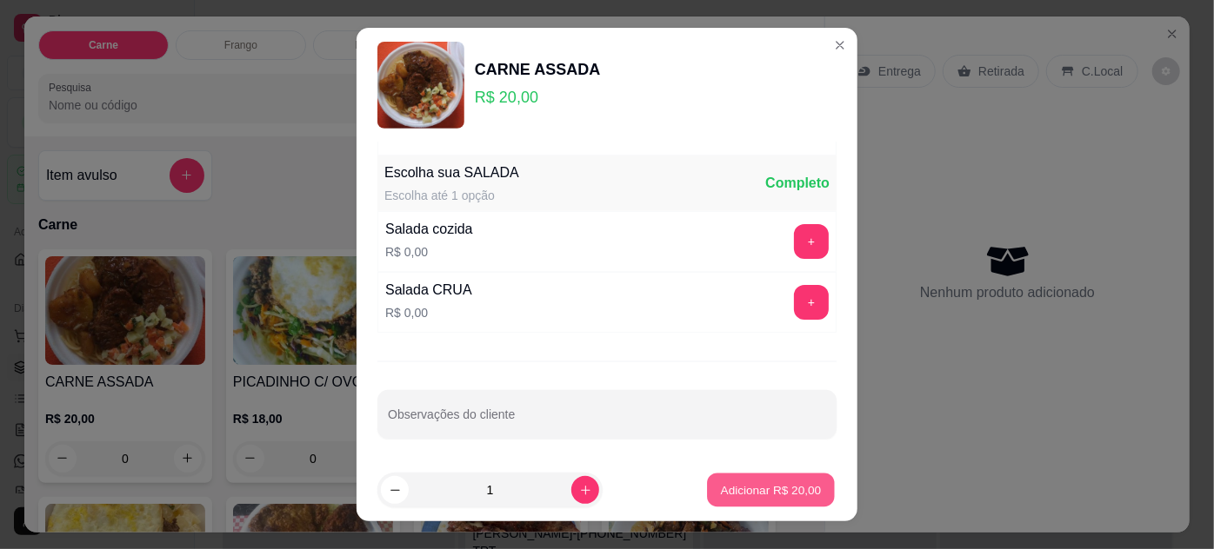
click at [762, 495] on p "Adicionar R$ 20,00" at bounding box center [771, 491] width 101 height 17
type input "1"
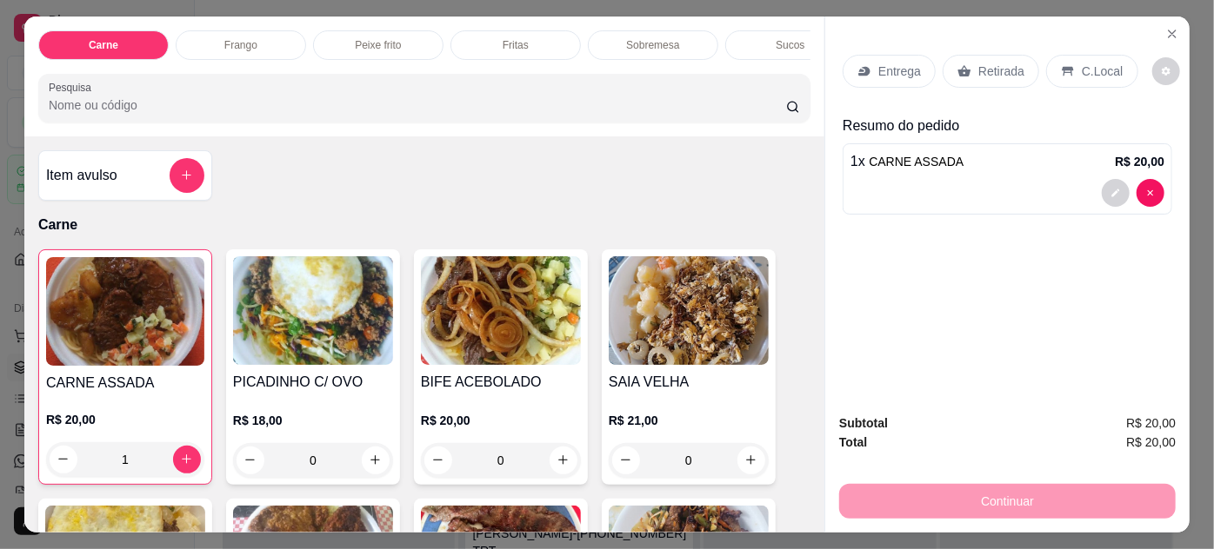
click at [864, 57] on div "Entrega" at bounding box center [889, 71] width 93 height 33
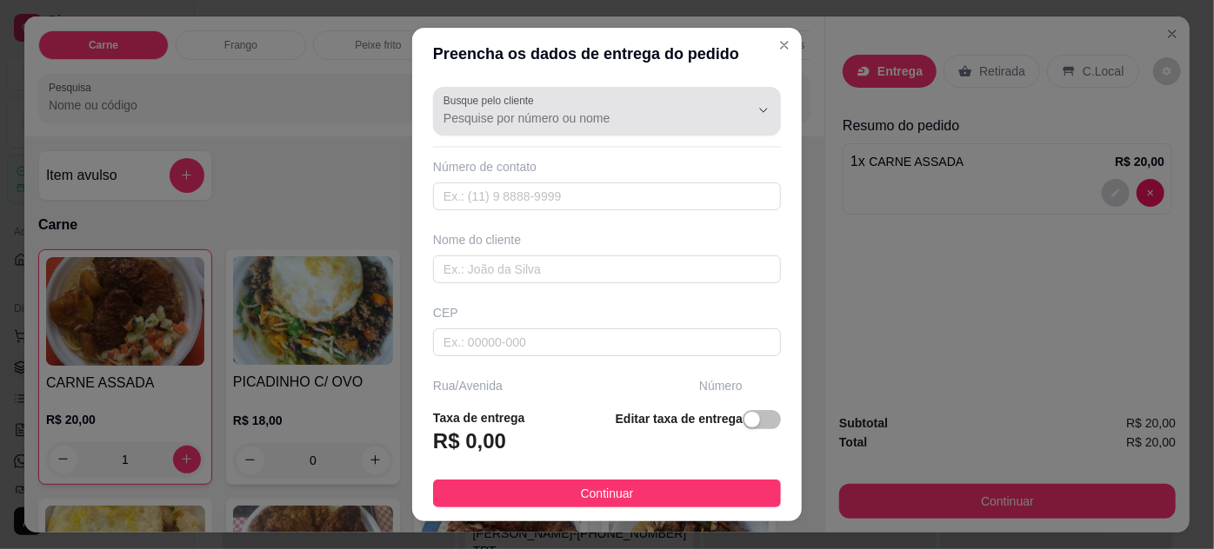
click at [469, 107] on label "Busque pelo cliente" at bounding box center [491, 100] width 97 height 15
click at [469, 110] on input "Busque pelo cliente" at bounding box center [582, 118] width 278 height 17
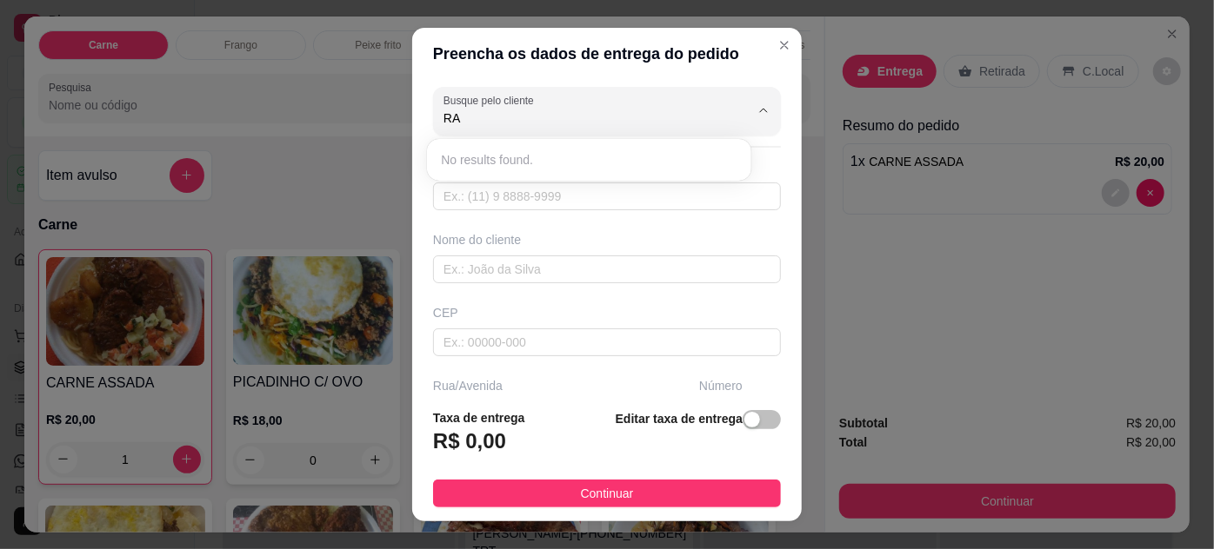
type input "R"
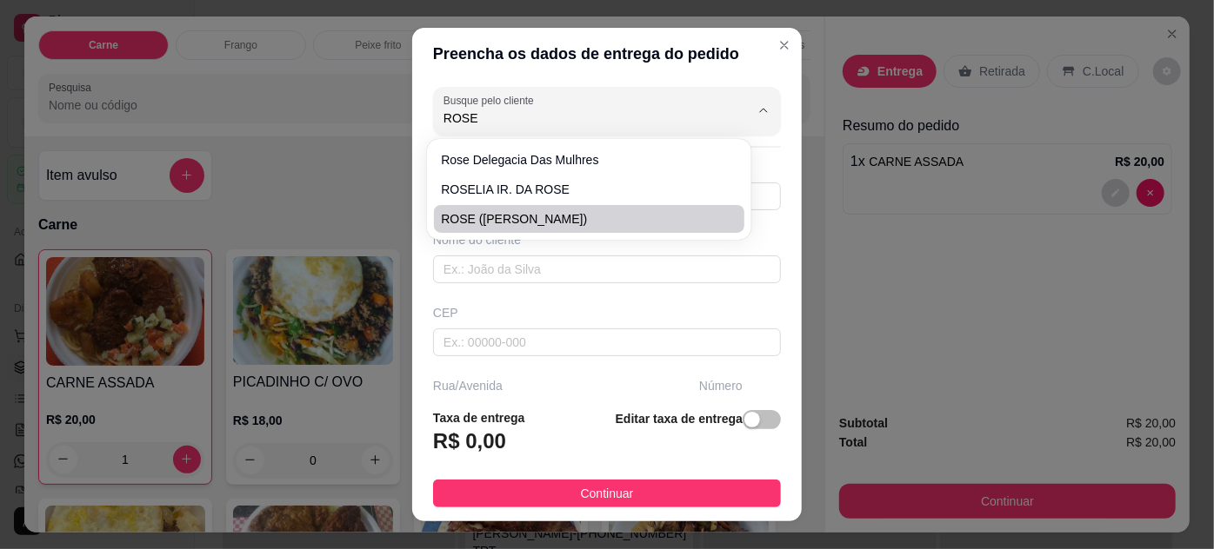
click at [536, 226] on span "ROSE ([PERSON_NAME])" at bounding box center [580, 218] width 278 height 17
type input "ROSE ([PERSON_NAME])"
type input "91988612289"
type input "ROSE ([PERSON_NAME])"
type input "66113055"
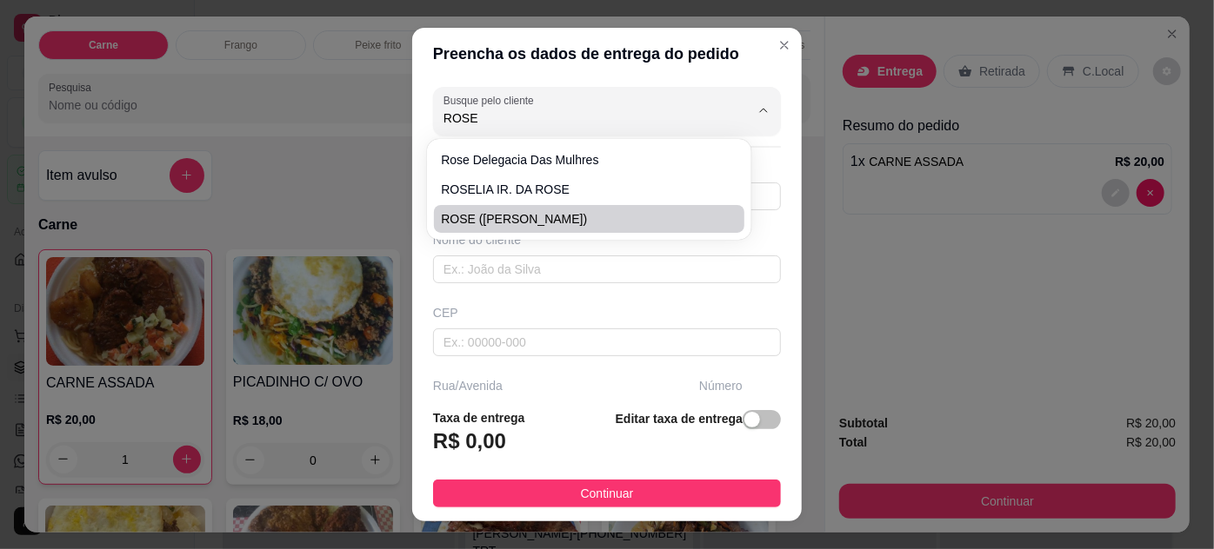
type input "TRAVESSA [PERSON_NAME]"
type input "66"
type input "ENTRE: [PERSON_NAME] E PROFESSOR [PERSON_NAME]"
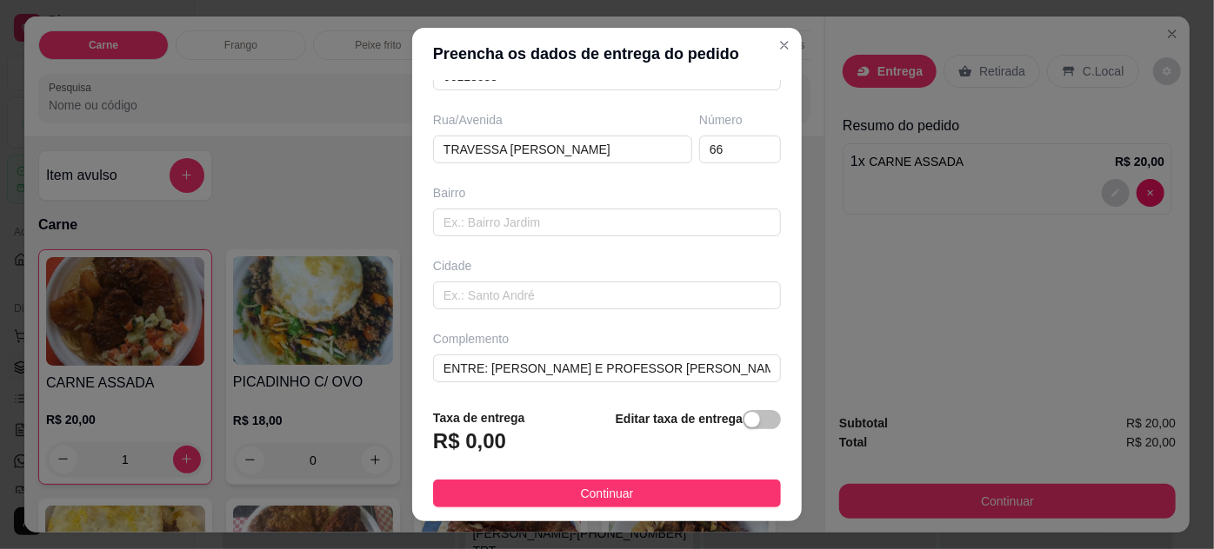
scroll to position [28, 0]
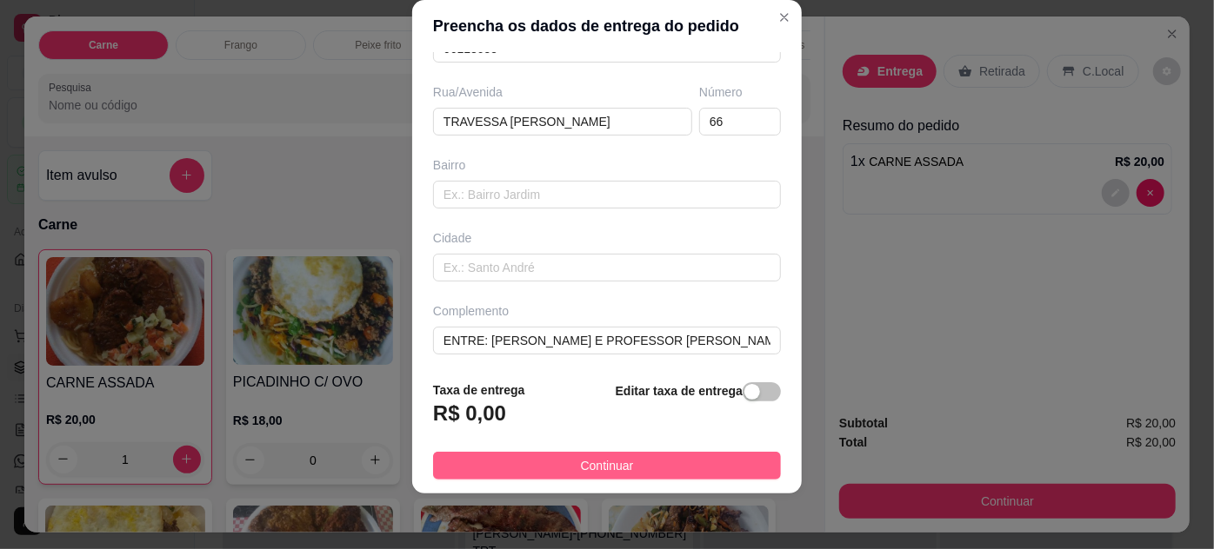
type input "ROSE ([PERSON_NAME])"
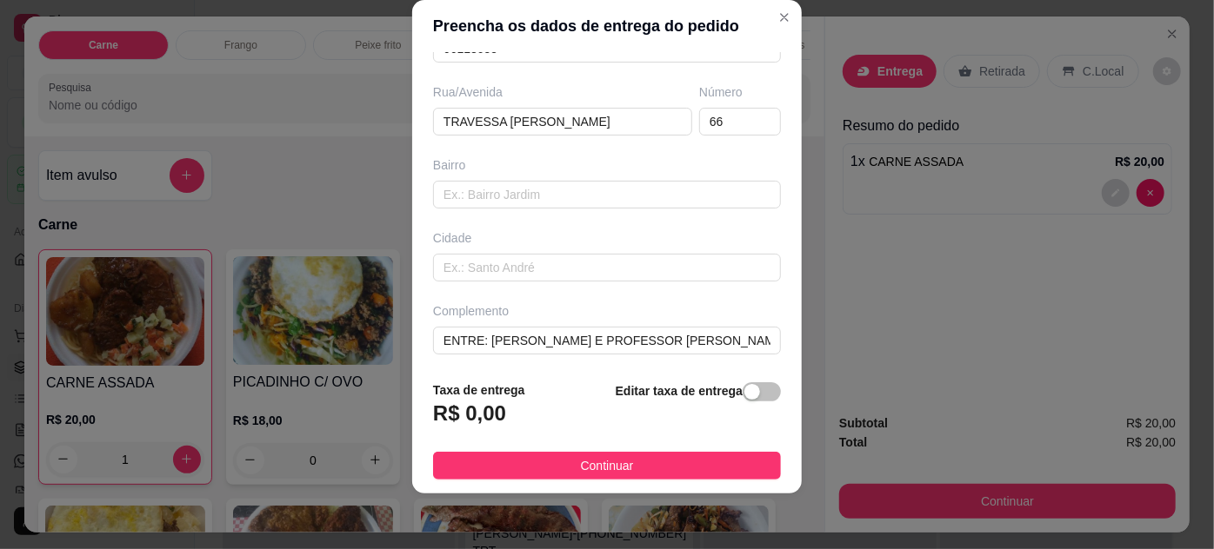
drag, startPoint x: 646, startPoint y: 471, endPoint x: 724, endPoint y: 410, distance: 99.7
click at [647, 471] on button "Continuar" at bounding box center [607, 466] width 348 height 28
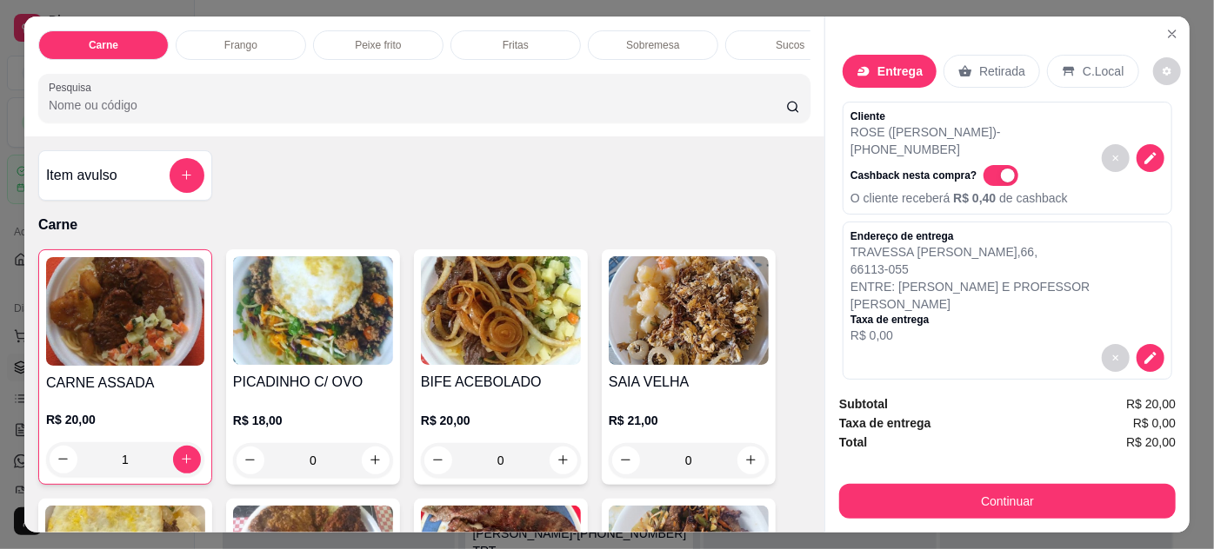
scroll to position [117, 0]
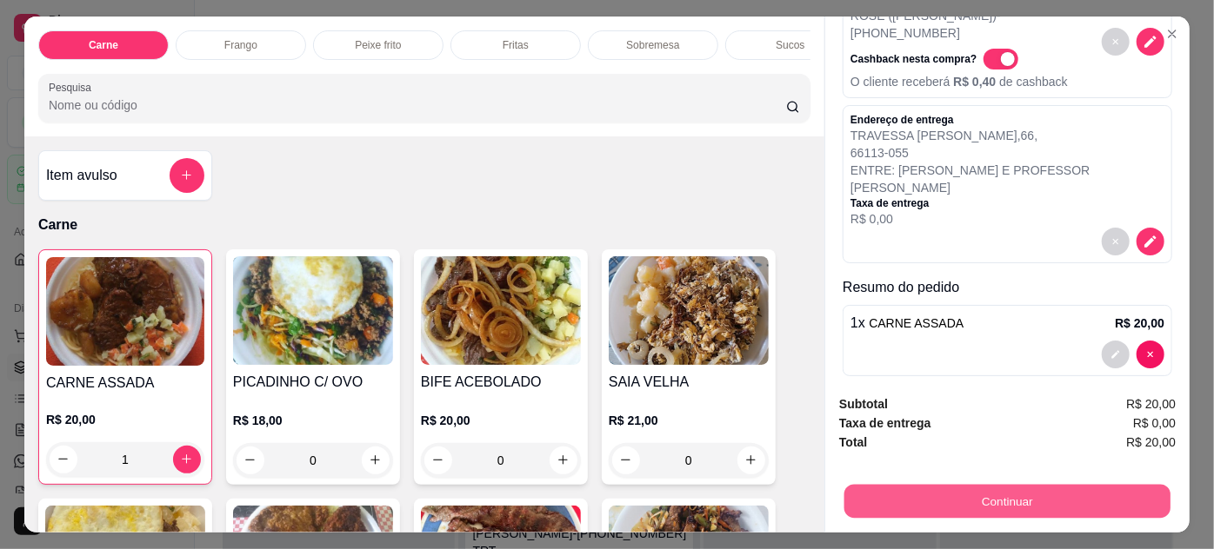
click at [1027, 486] on button "Continuar" at bounding box center [1007, 502] width 326 height 34
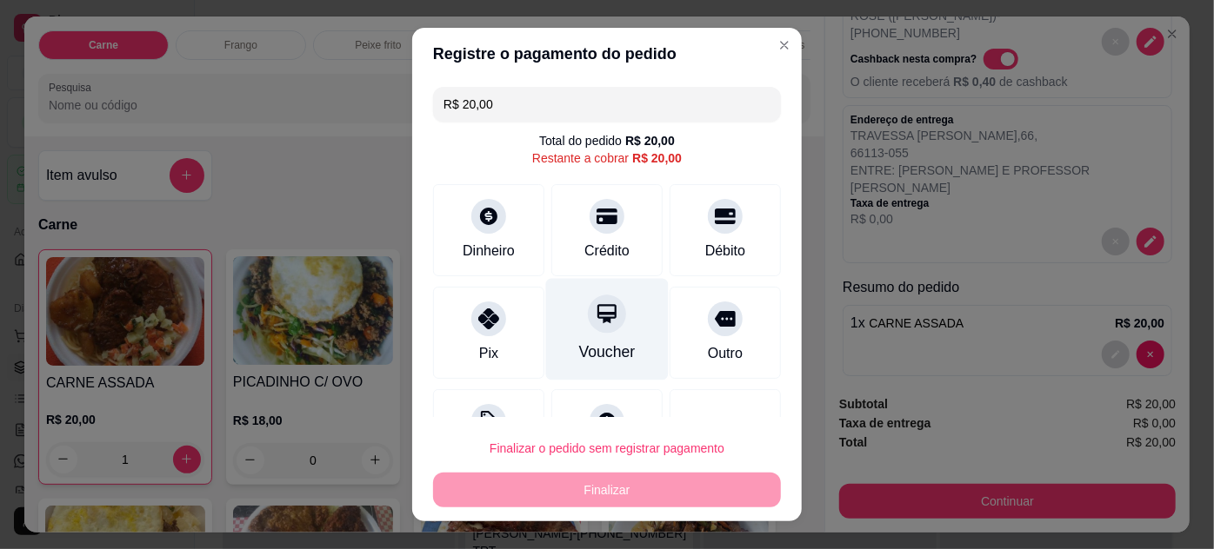
scroll to position [69, 0]
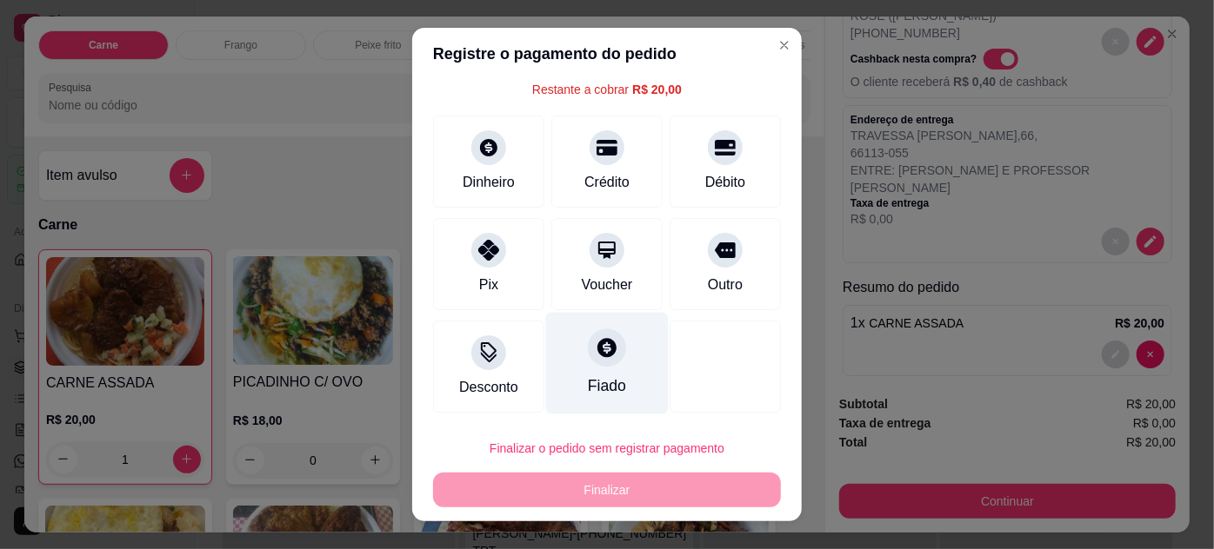
click at [600, 358] on div at bounding box center [607, 348] width 38 height 38
type input "R$ 0,00"
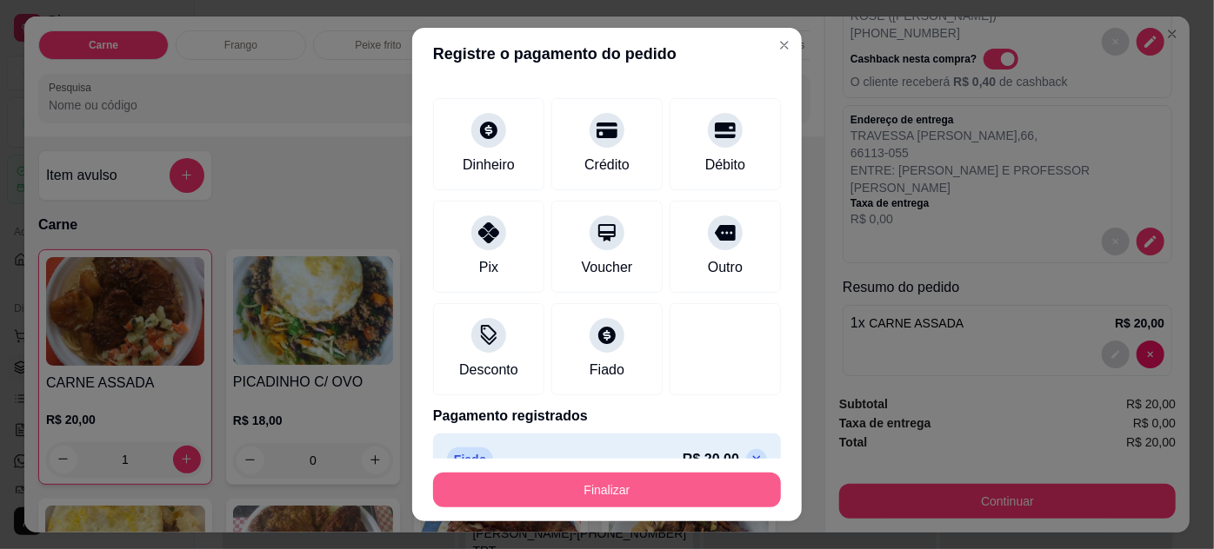
click at [622, 479] on button "Finalizar" at bounding box center [607, 490] width 348 height 35
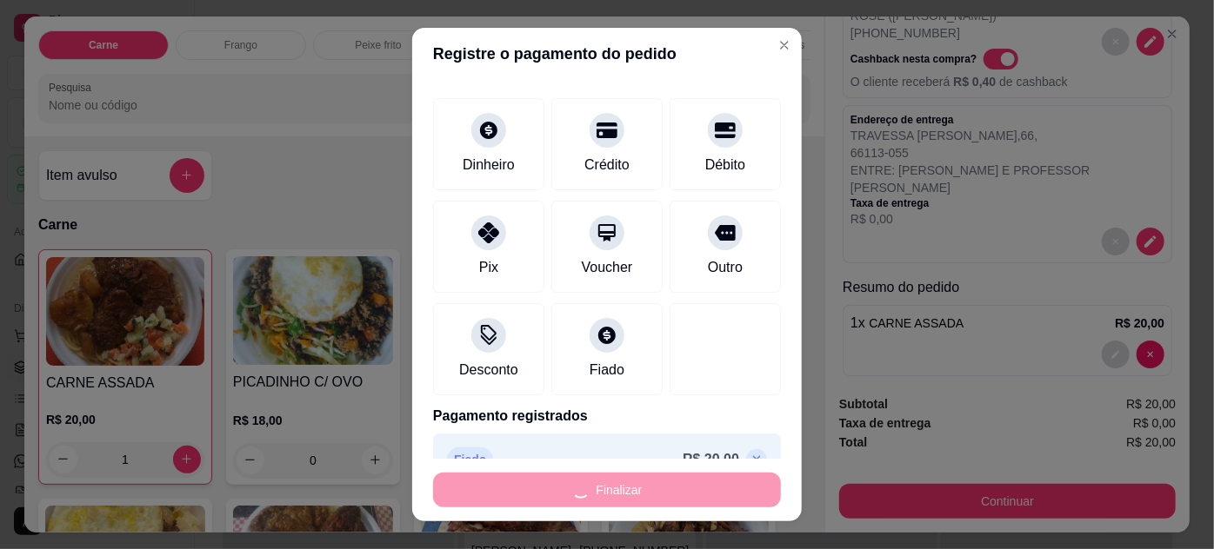
type input "0"
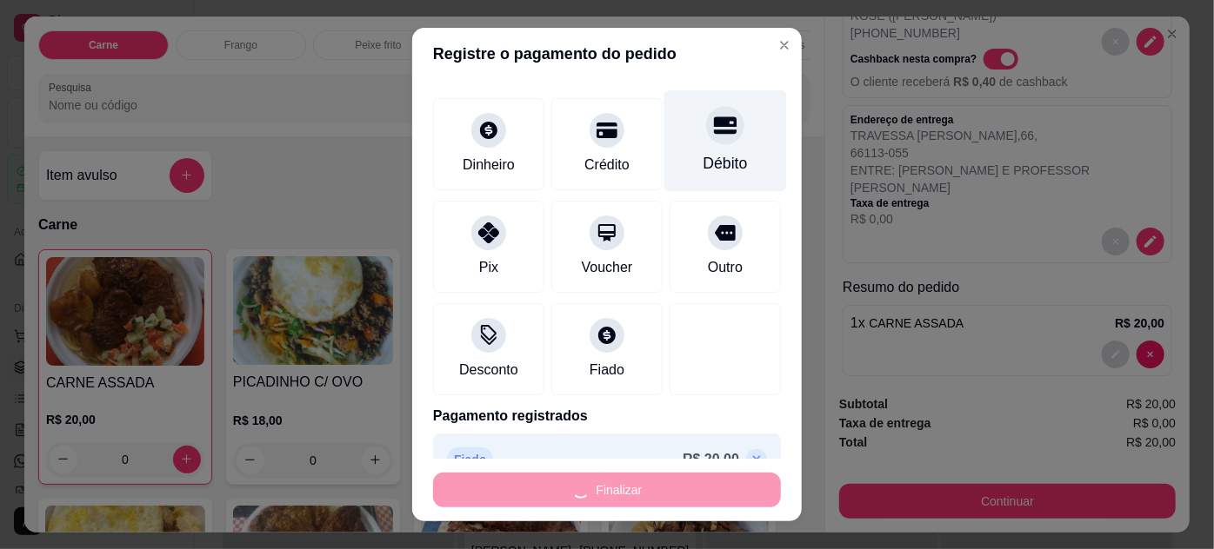
type input "-R$ 20,00"
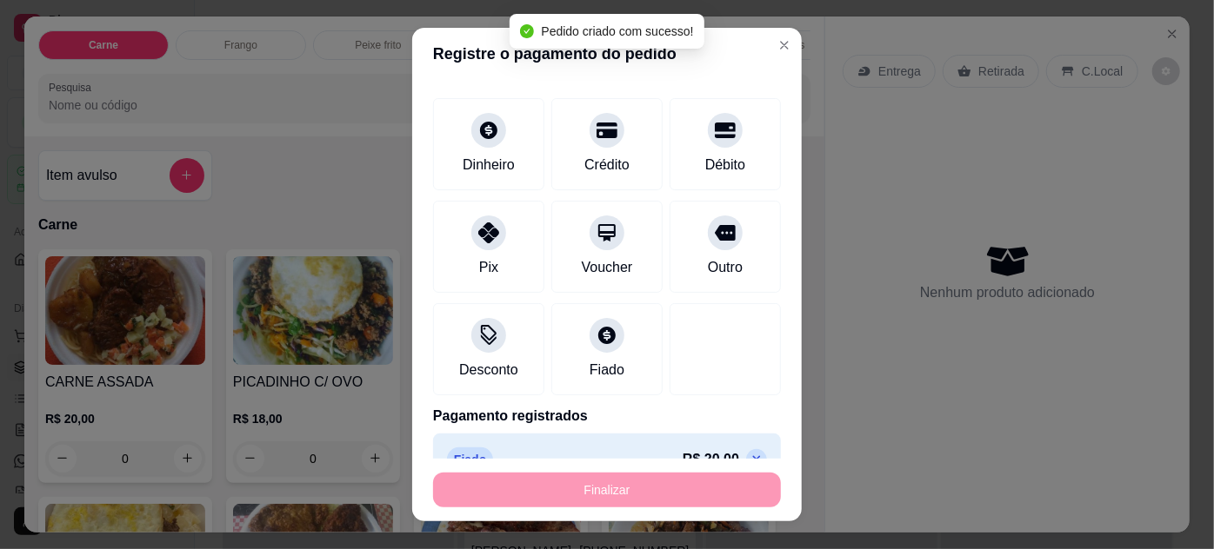
scroll to position [0, 0]
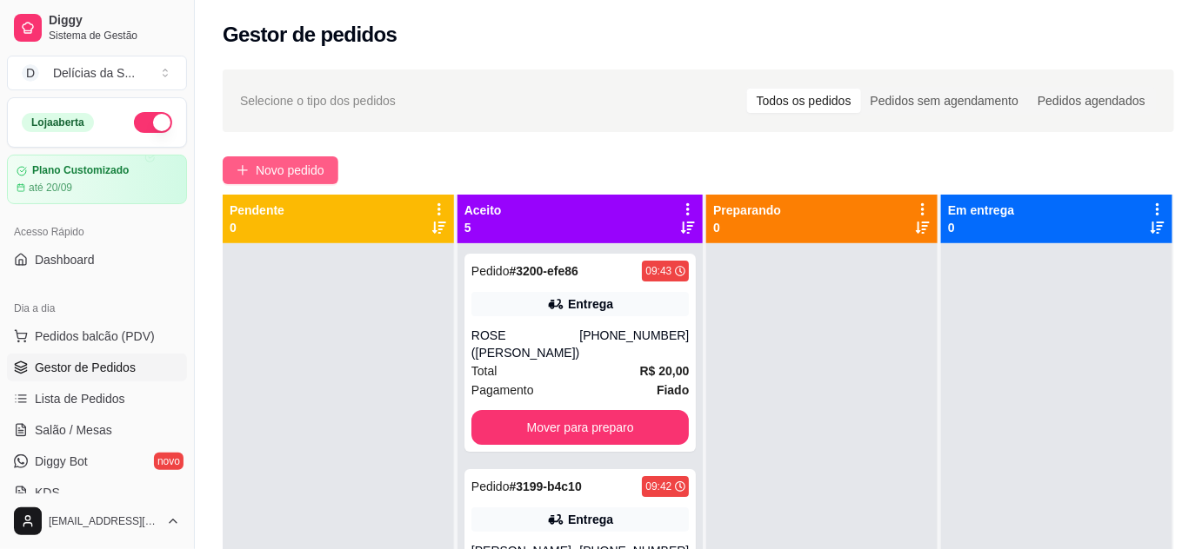
click at [300, 170] on span "Novo pedido" at bounding box center [290, 170] width 69 height 19
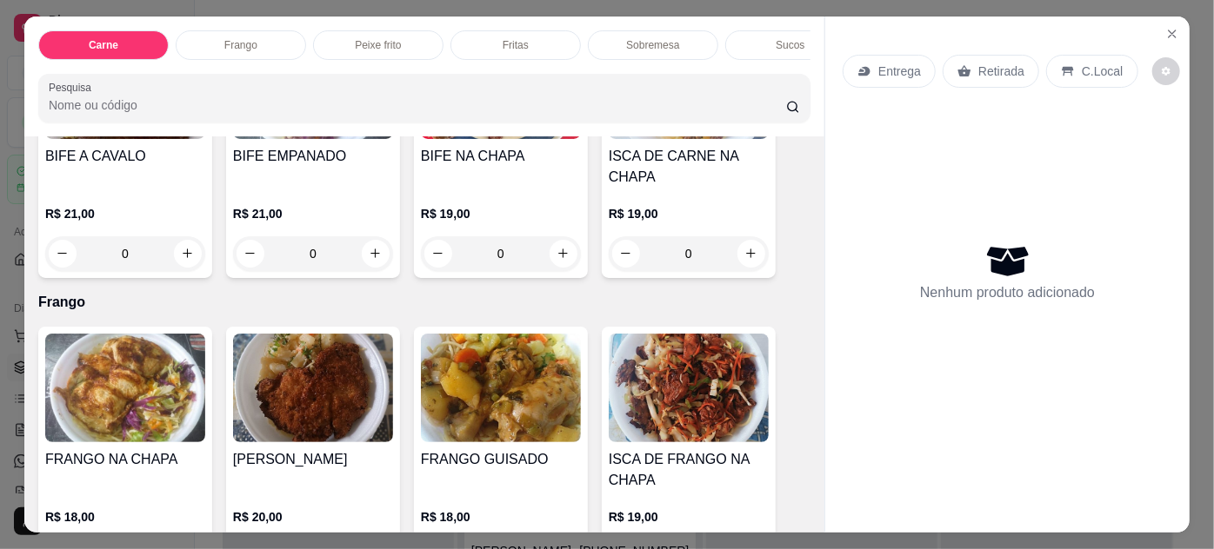
scroll to position [632, 0]
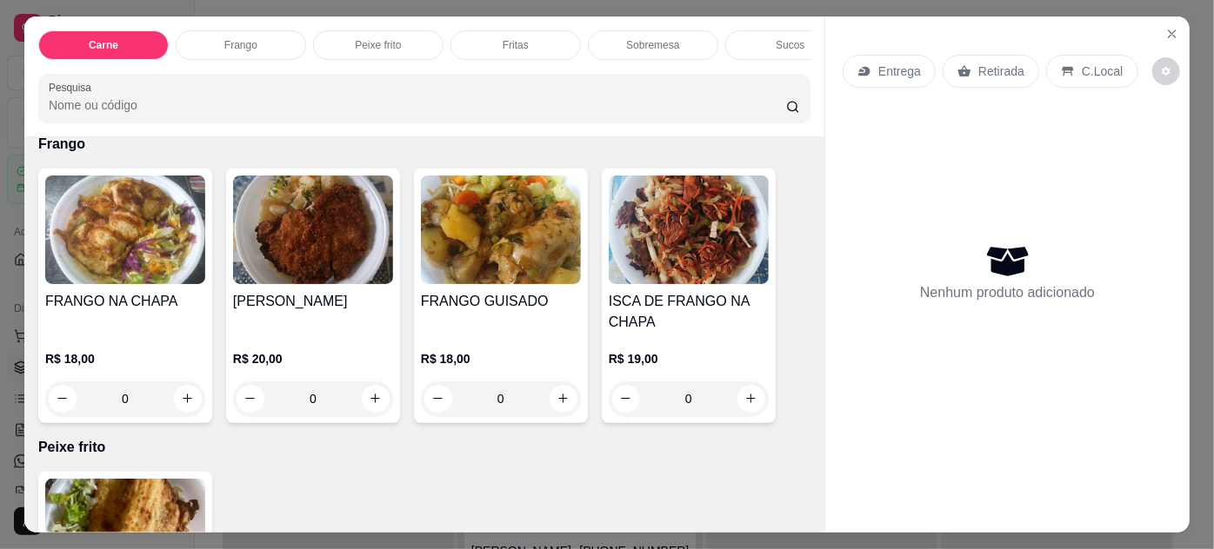
click at [508, 218] on img at bounding box center [501, 230] width 160 height 109
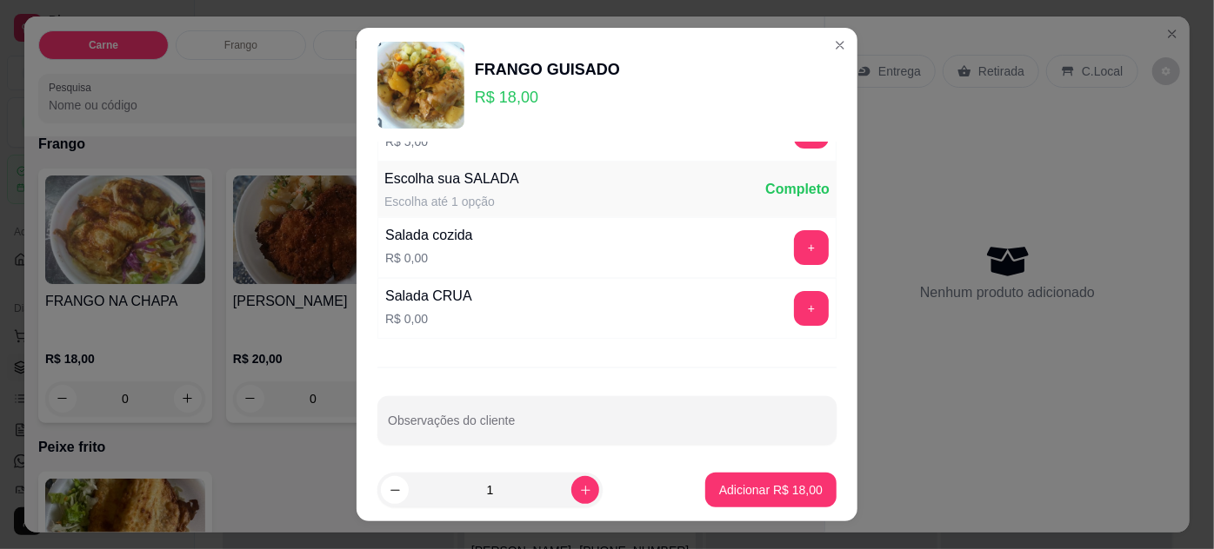
scroll to position [173, 0]
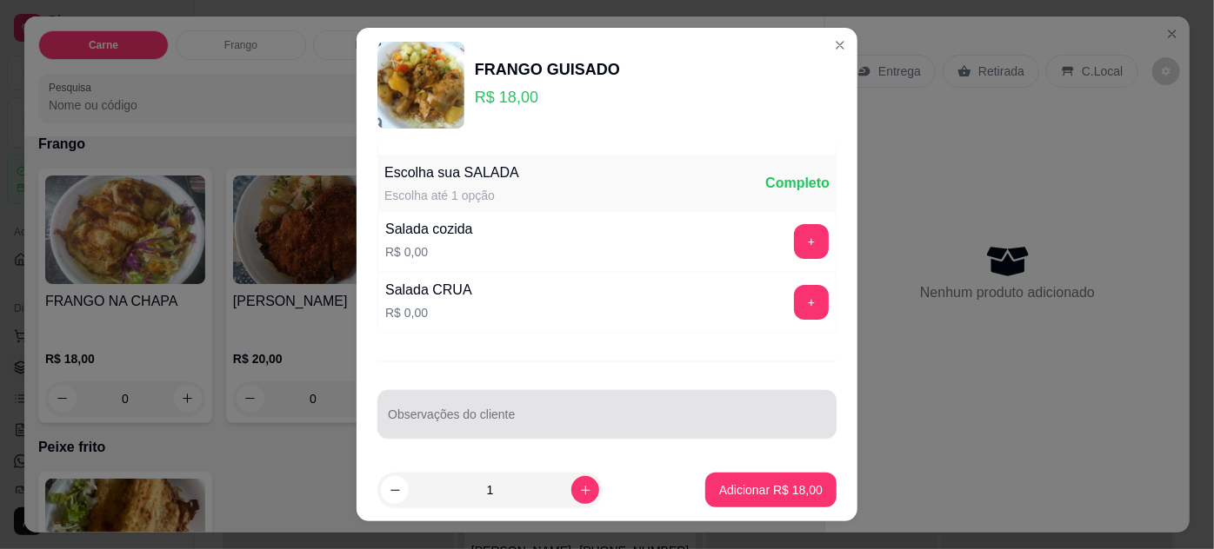
click at [503, 402] on div at bounding box center [607, 414] width 438 height 35
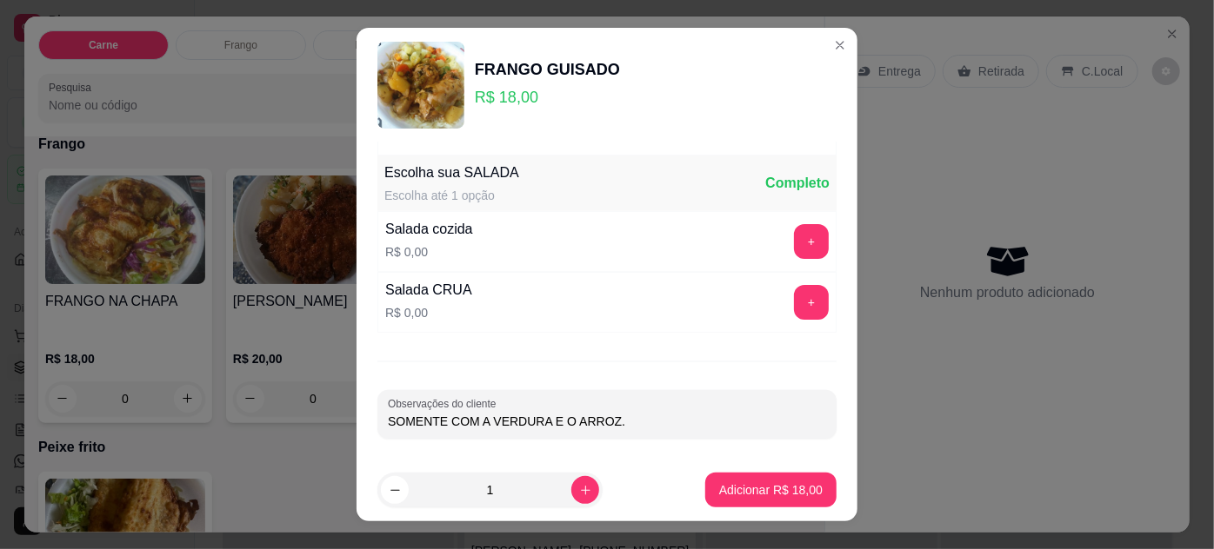
click at [536, 419] on input "SOMENTE COM A VERDURA E O ARROZ." at bounding box center [607, 421] width 438 height 17
type input "SOMENTE COM A VERDURA DO FRANGO E O ARROZ."
click at [753, 492] on p "Adicionar R$ 18,00" at bounding box center [770, 490] width 103 height 17
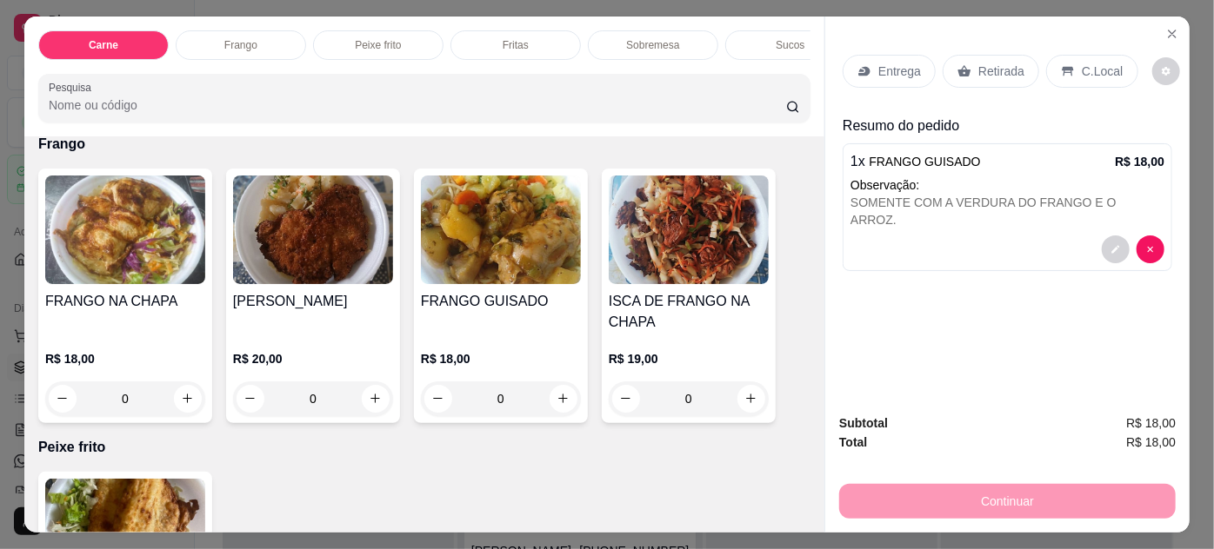
click at [859, 55] on div "Entrega" at bounding box center [889, 71] width 93 height 33
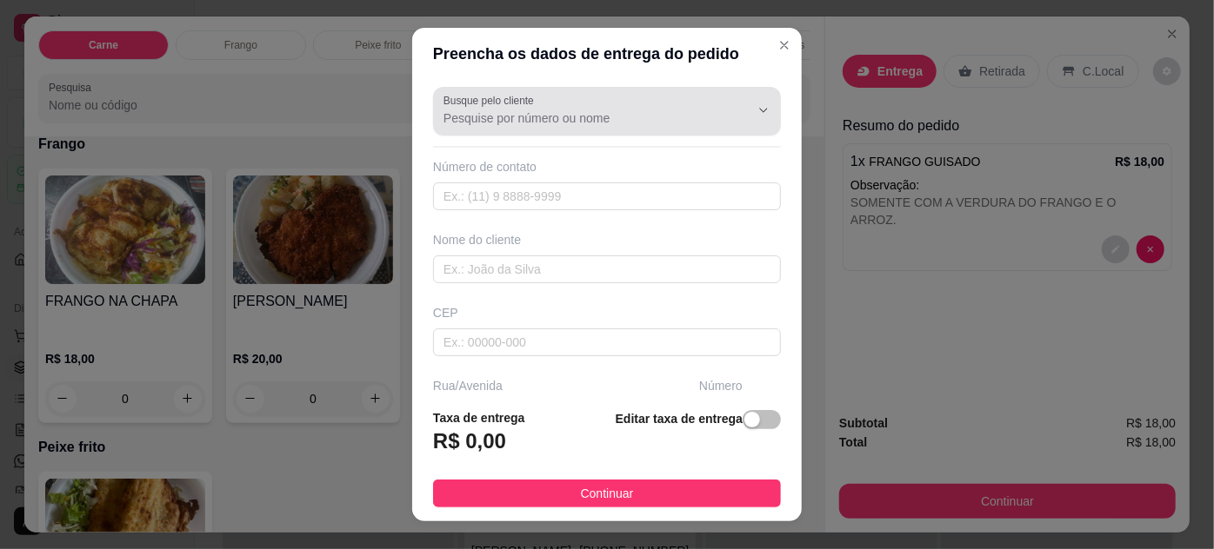
click at [576, 113] on input "Busque pelo cliente" at bounding box center [582, 118] width 278 height 17
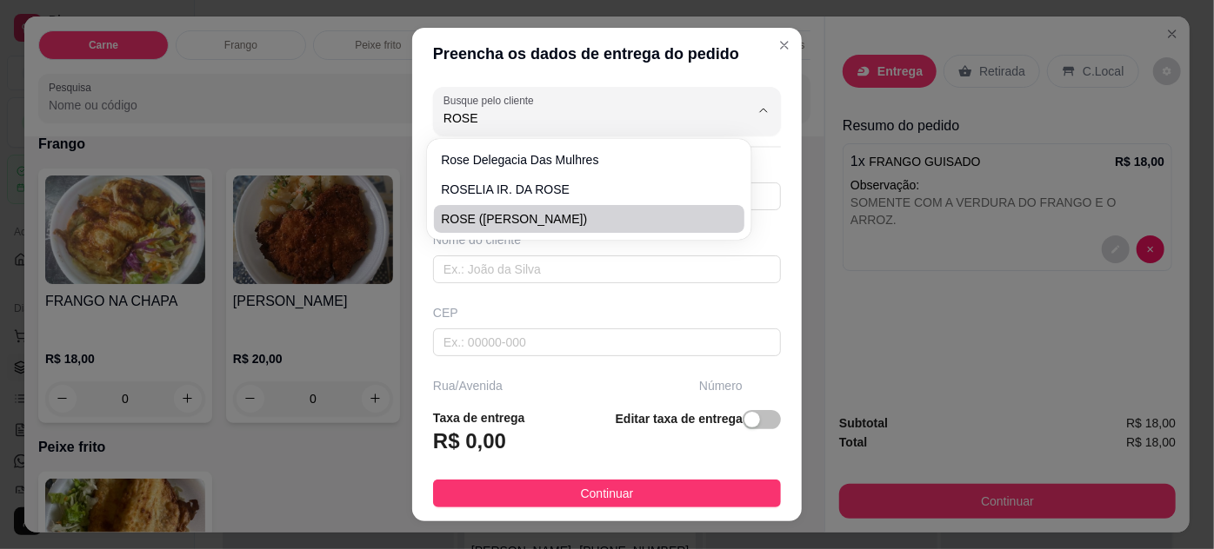
click at [530, 228] on li "ROSE ([PERSON_NAME])" at bounding box center [589, 219] width 310 height 28
type input "ROSE ([PERSON_NAME])"
type input "91988612289"
type input "ROSE ([PERSON_NAME])"
type input "66113055"
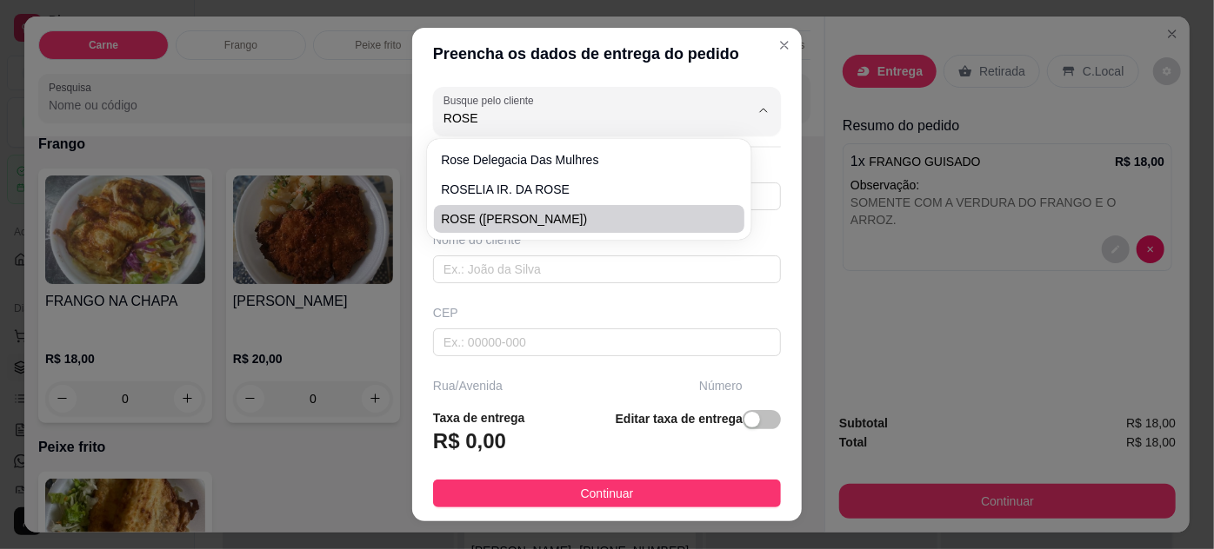
type input "TRAVESSA [PERSON_NAME]"
type input "66"
type input "ENTRE: [PERSON_NAME] E PROFESSOR [PERSON_NAME]"
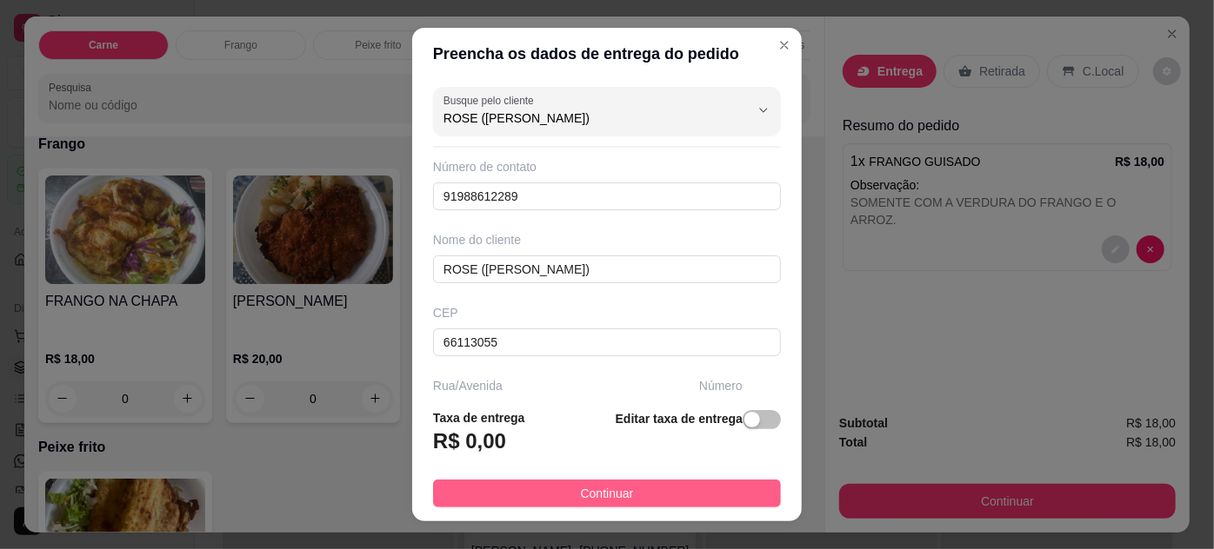
type input "ROSE ([PERSON_NAME])"
click at [655, 483] on button "Continuar" at bounding box center [607, 494] width 348 height 28
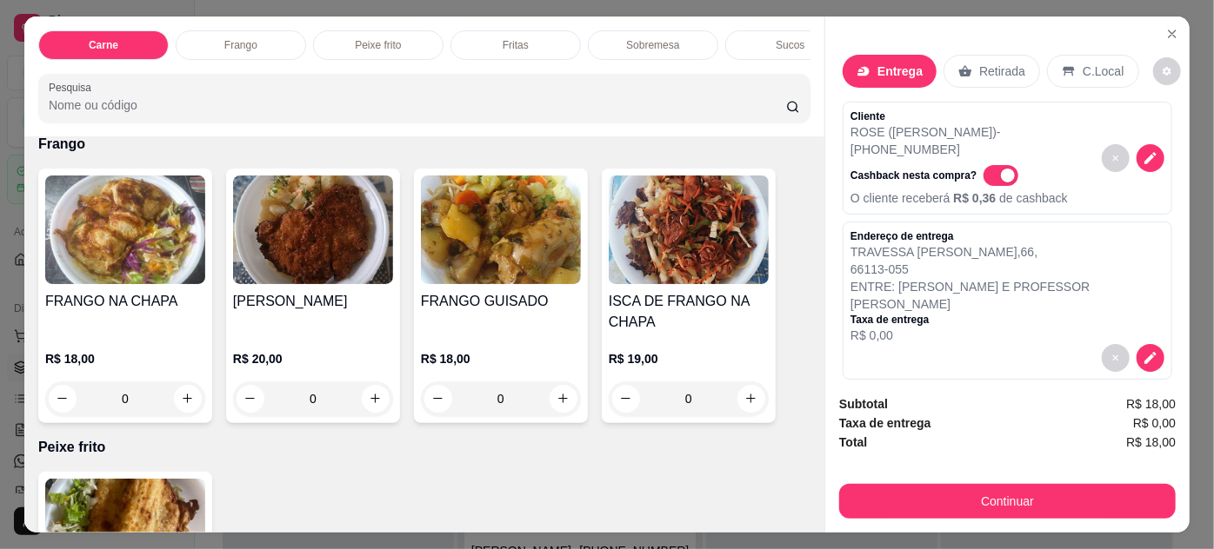
scroll to position [44, 0]
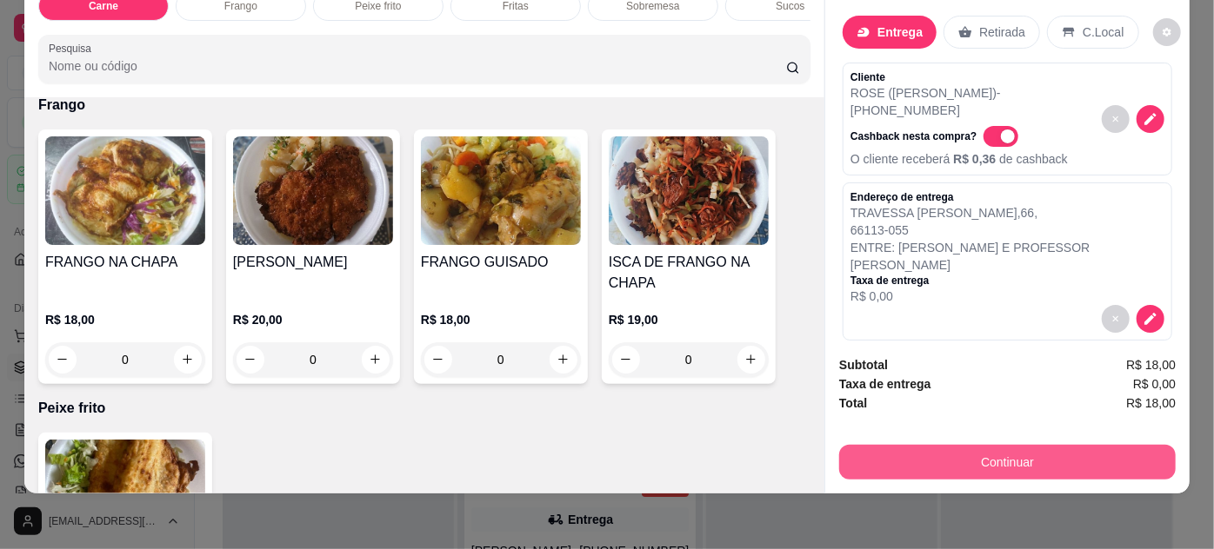
click at [955, 448] on button "Continuar" at bounding box center [1007, 462] width 336 height 35
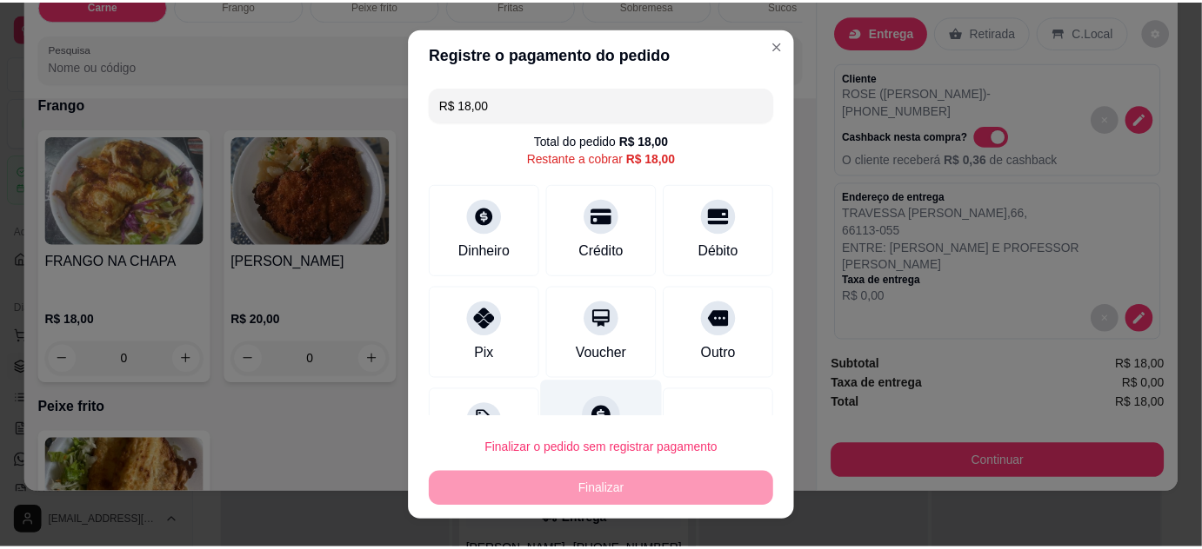
scroll to position [69, 0]
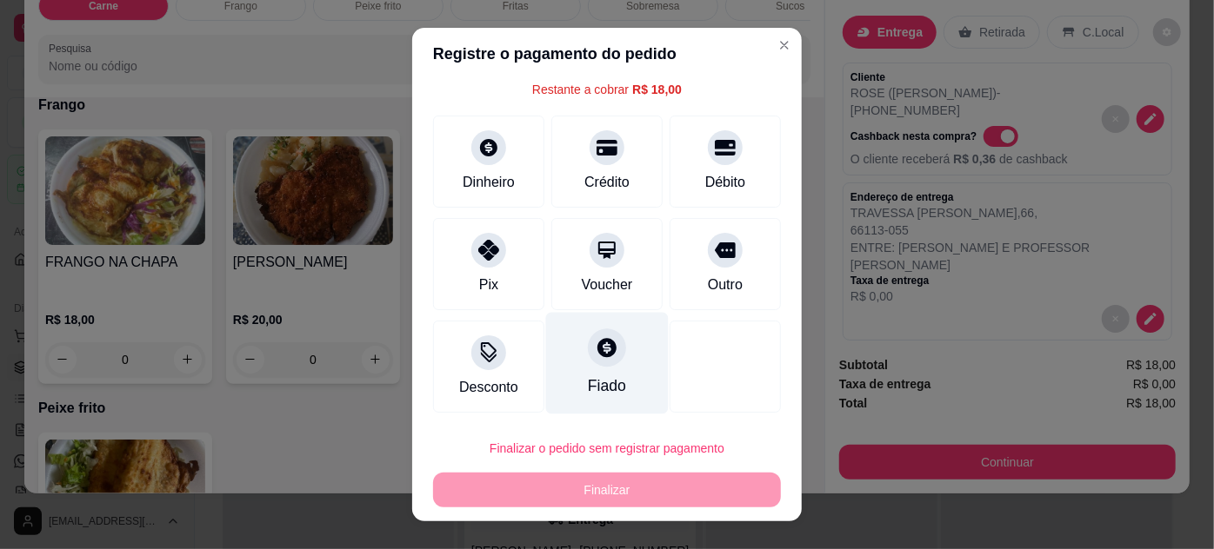
click at [614, 336] on div "Fiado" at bounding box center [607, 363] width 123 height 102
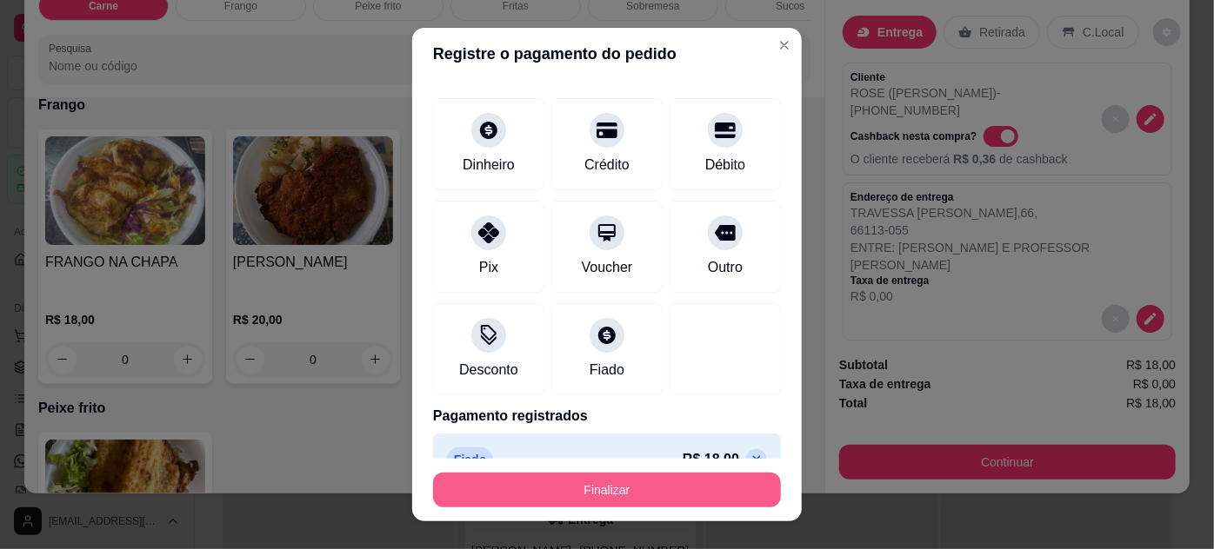
click at [616, 493] on button "Finalizar" at bounding box center [607, 490] width 348 height 35
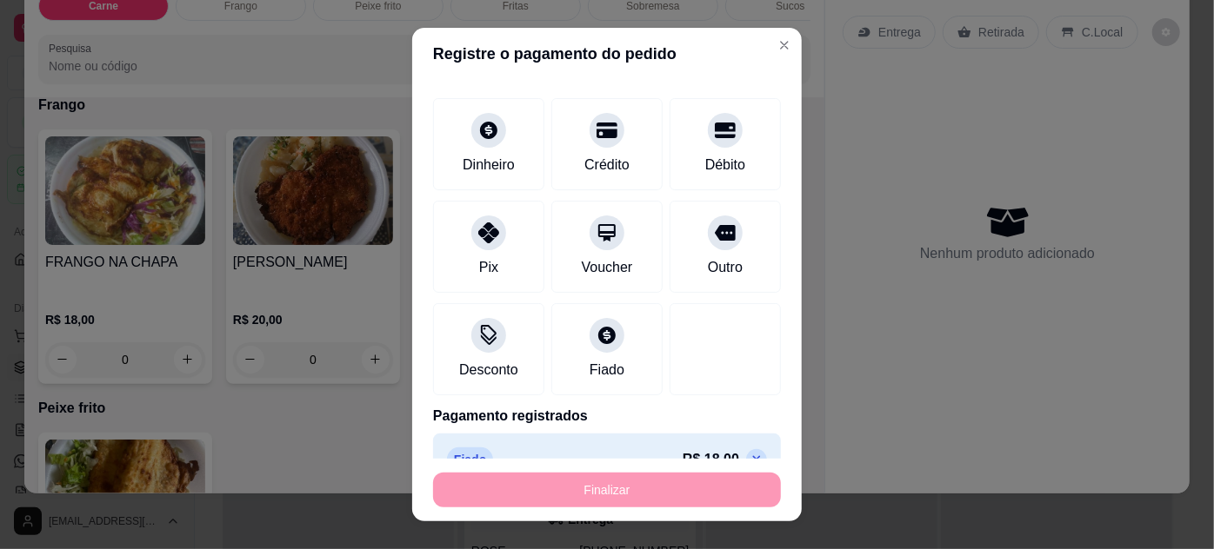
type input "-R$ 18,00"
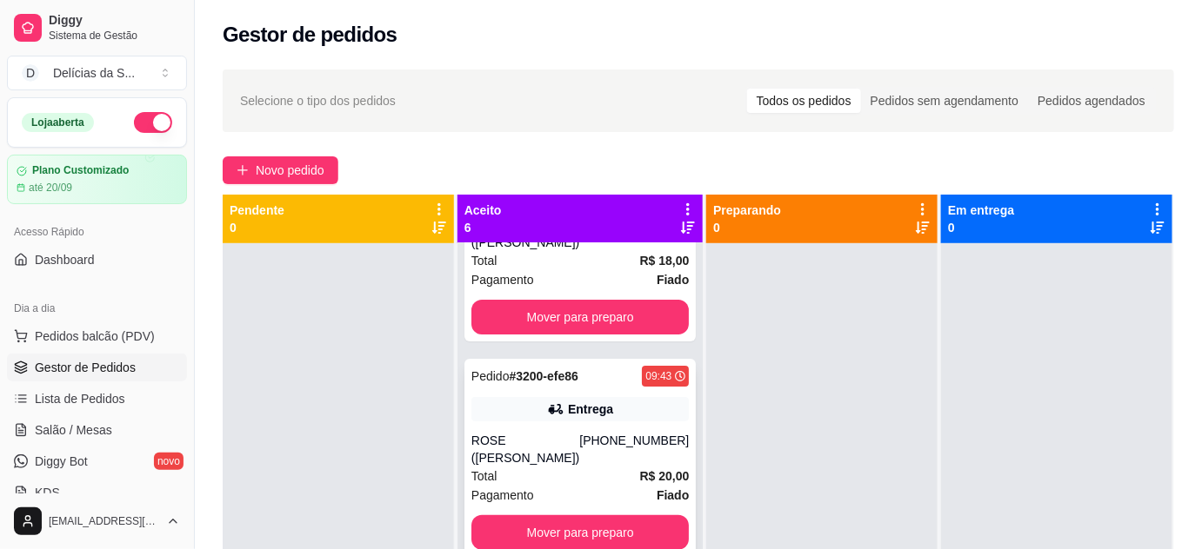
scroll to position [157, 0]
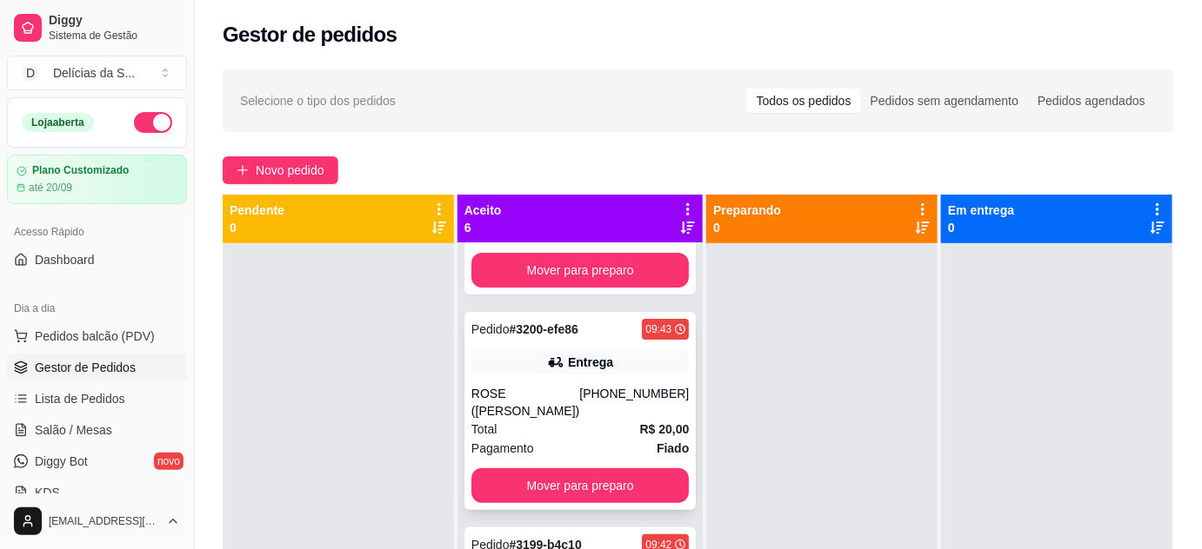
click at [606, 439] on div "Pagamento Fiado" at bounding box center [579, 448] width 217 height 19
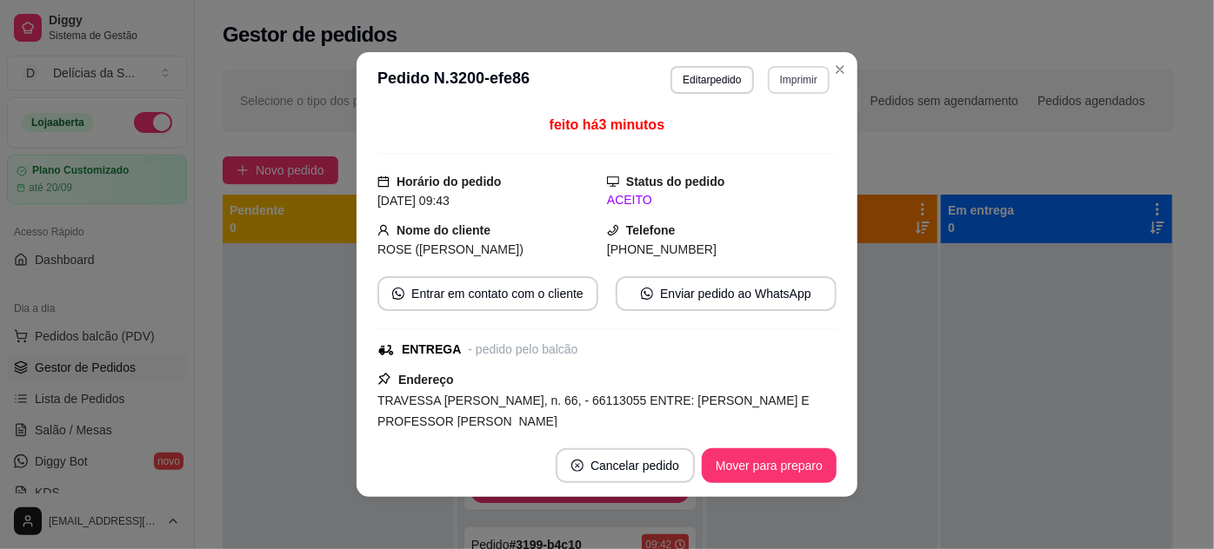
click at [798, 83] on button "Imprimir" at bounding box center [799, 80] width 62 height 28
click at [770, 145] on button "Impressora" at bounding box center [762, 140] width 122 height 27
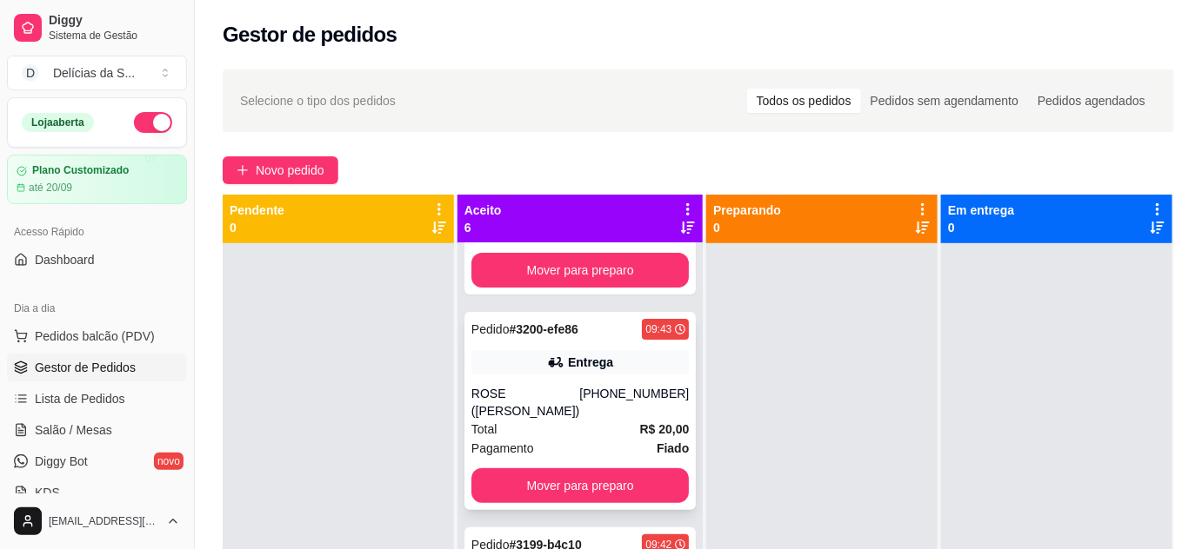
scroll to position [316, 0]
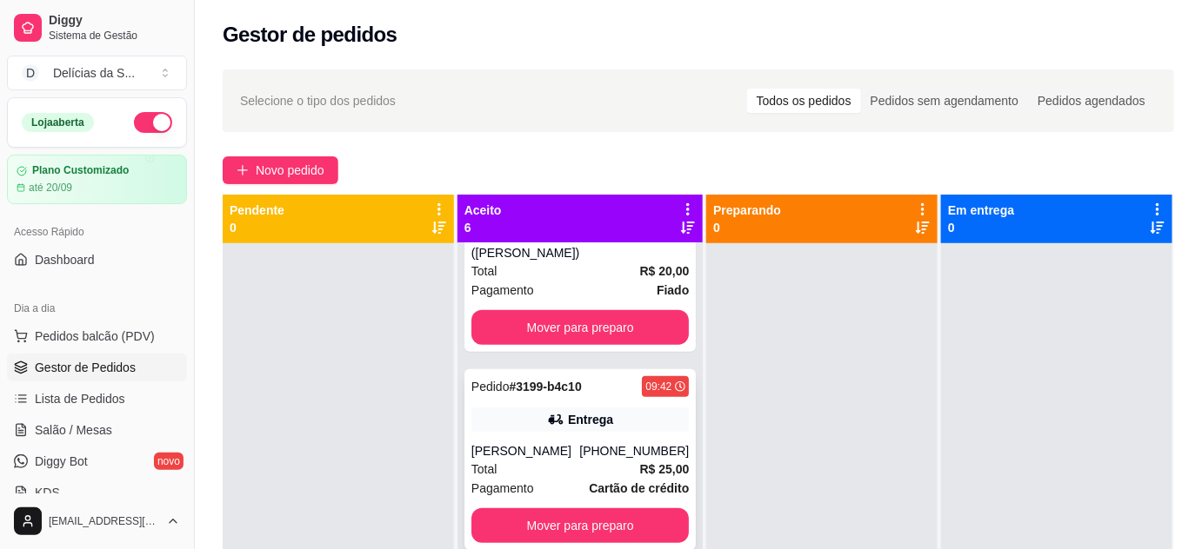
click at [597, 408] on div "Entrega" at bounding box center [579, 420] width 217 height 24
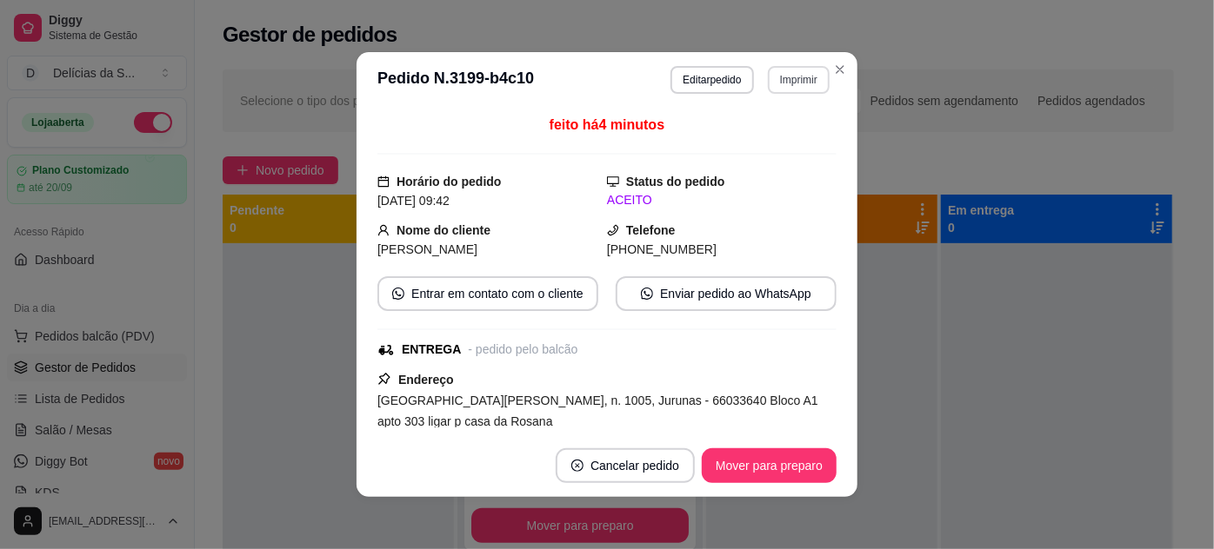
click at [785, 87] on button "Imprimir" at bounding box center [799, 80] width 62 height 28
click at [793, 134] on button "Impressora" at bounding box center [762, 141] width 126 height 28
click at [780, 83] on button "Imprimir" at bounding box center [799, 80] width 62 height 28
click at [769, 143] on button "Impressora" at bounding box center [762, 141] width 126 height 28
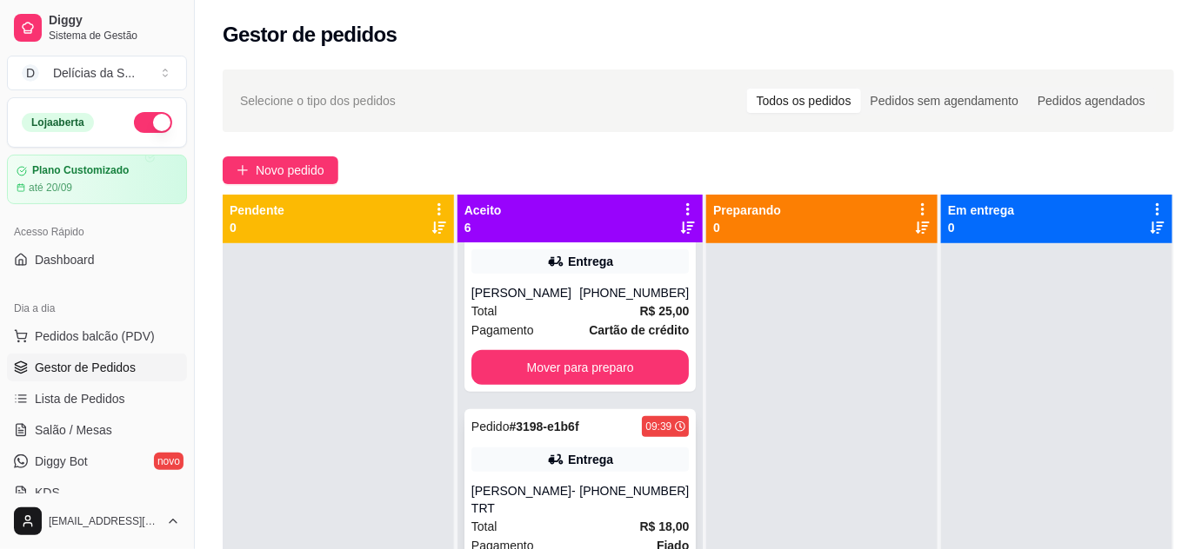
scroll to position [632, 0]
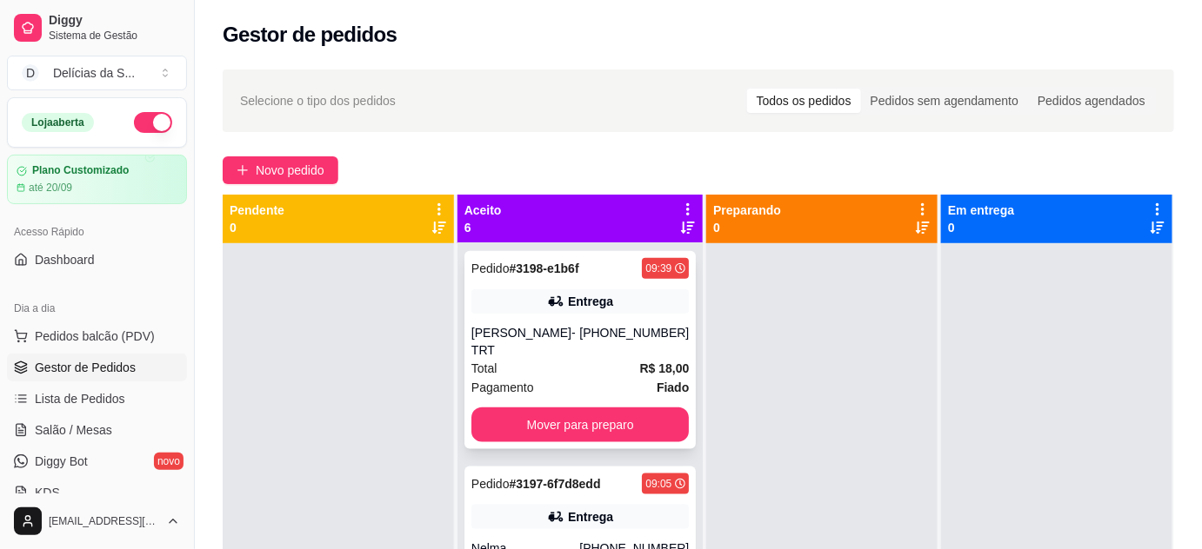
click at [599, 378] on div "Pagamento Fiado" at bounding box center [579, 387] width 217 height 19
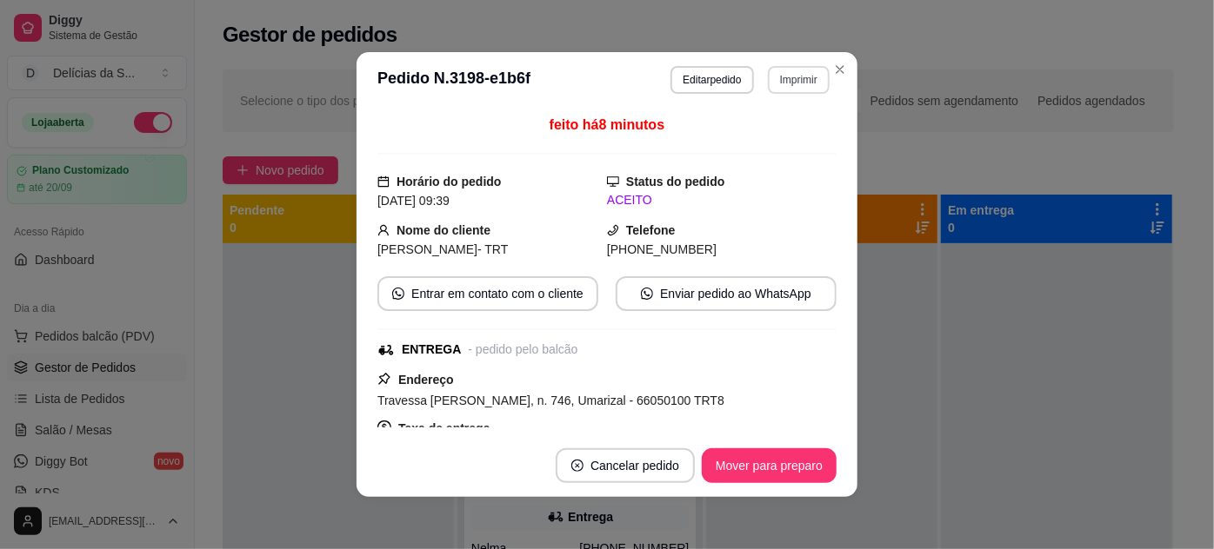
click at [788, 83] on button "Imprimir" at bounding box center [799, 80] width 62 height 28
click at [783, 137] on button "Impressora" at bounding box center [762, 141] width 126 height 28
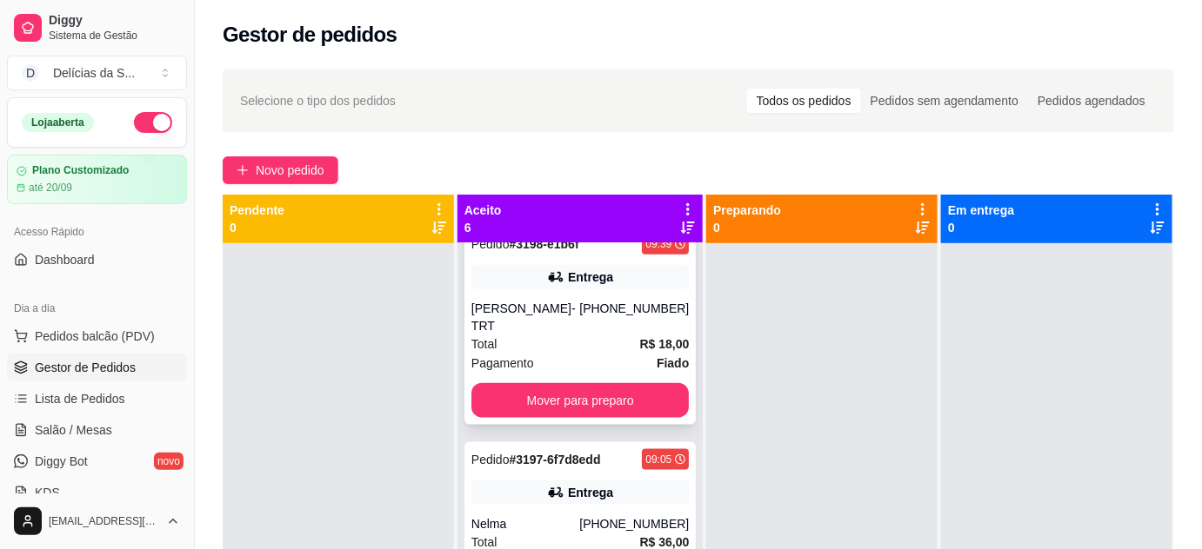
scroll to position [657, 0]
click at [530, 532] on div "Total R$ 36,00" at bounding box center [579, 541] width 217 height 19
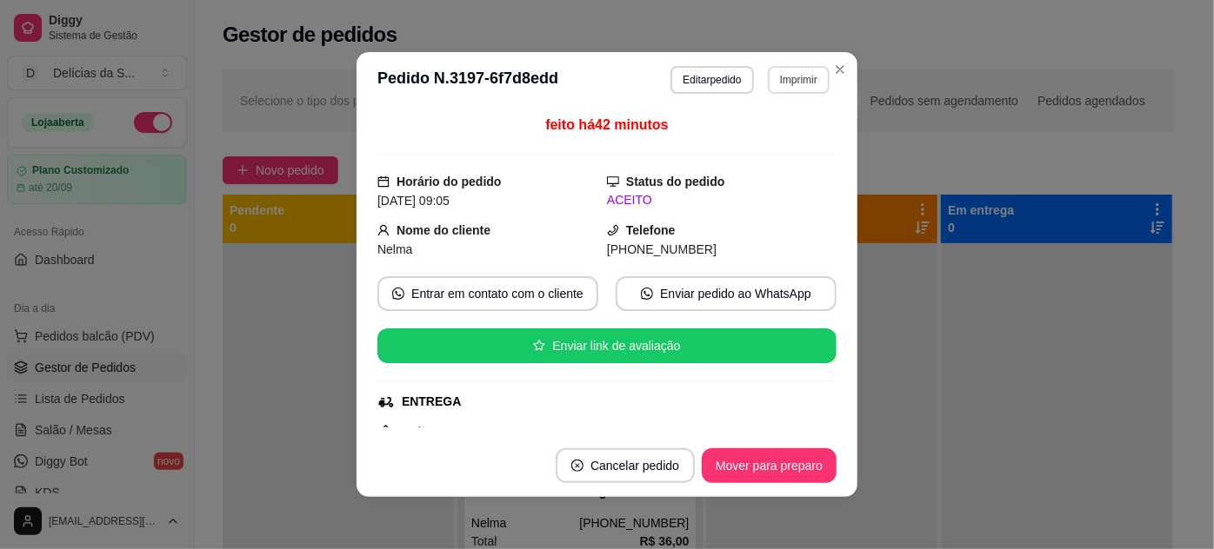
click at [784, 81] on button "Imprimir" at bounding box center [799, 80] width 62 height 28
click at [772, 137] on button "Impressora" at bounding box center [762, 141] width 126 height 28
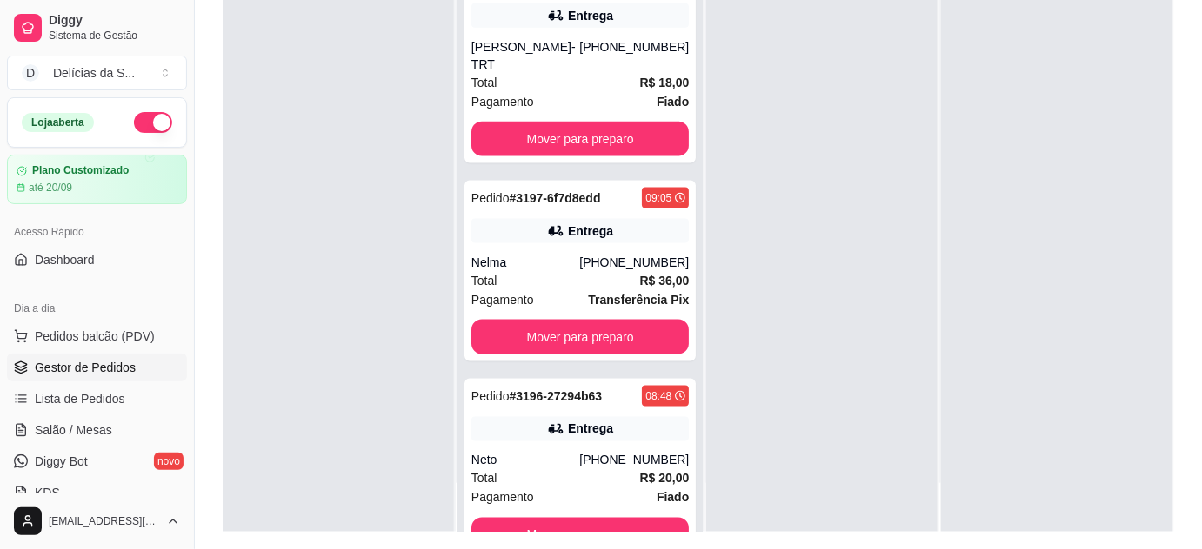
scroll to position [264, 0]
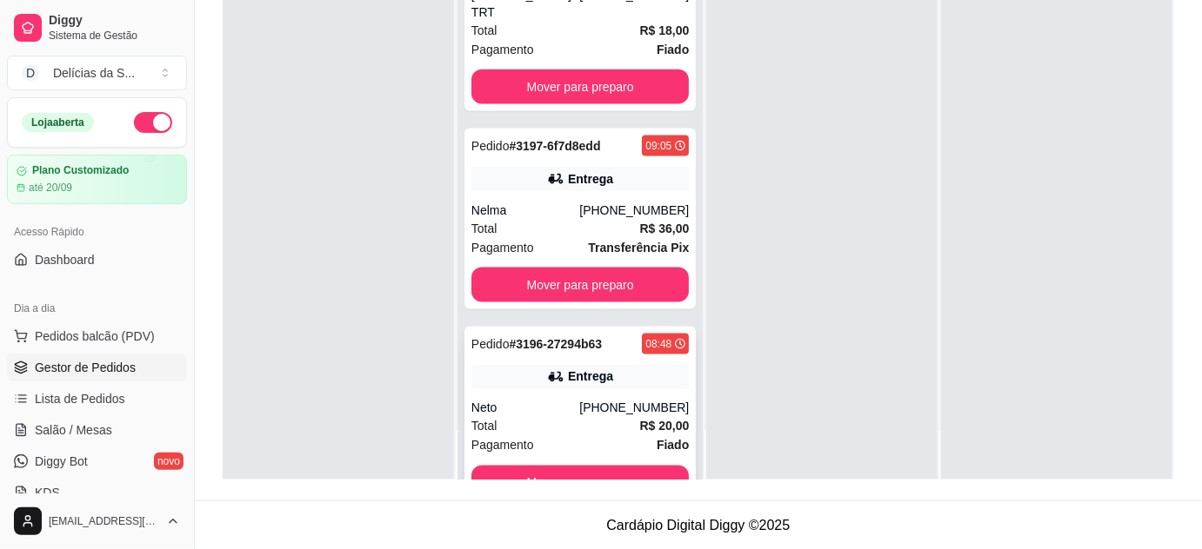
click at [582, 417] on div "Total R$ 20,00" at bounding box center [579, 426] width 217 height 19
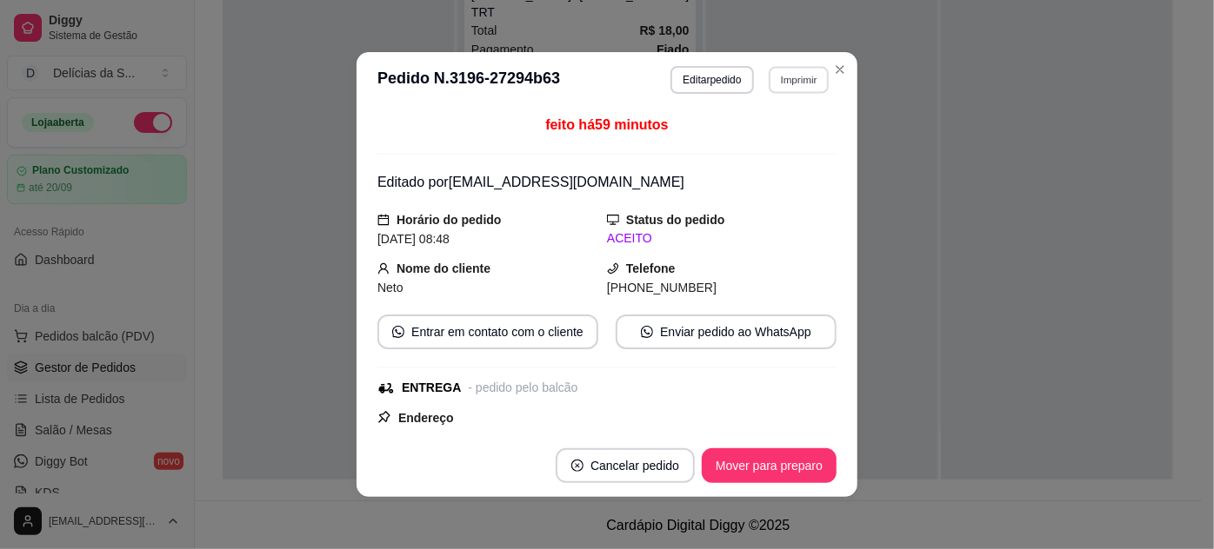
click at [787, 81] on button "Imprimir" at bounding box center [799, 79] width 60 height 27
click at [776, 139] on button "Impressora" at bounding box center [762, 142] width 126 height 28
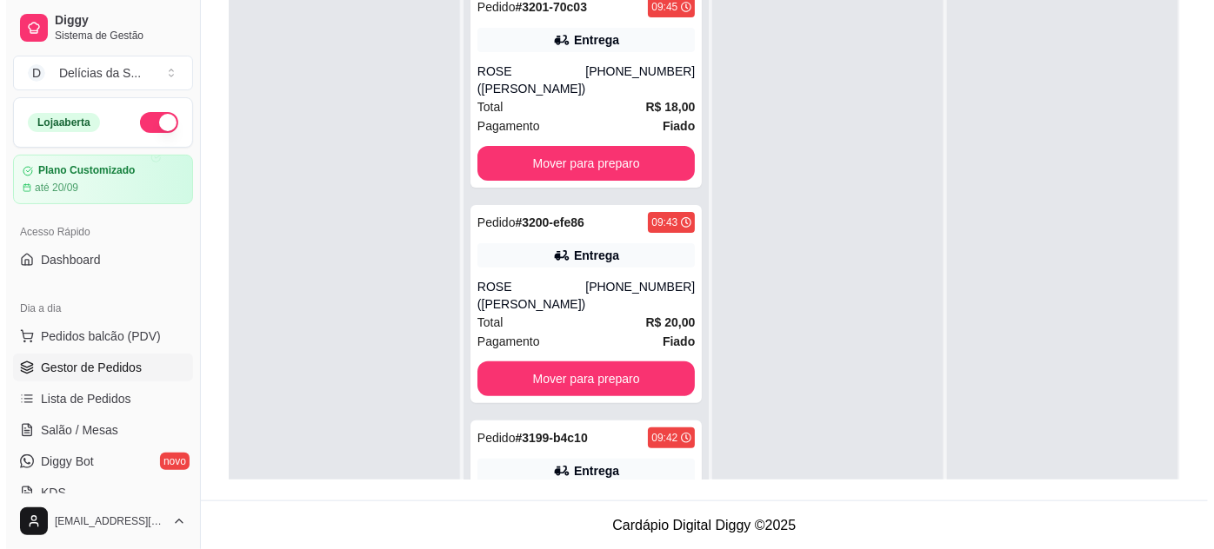
scroll to position [0, 0]
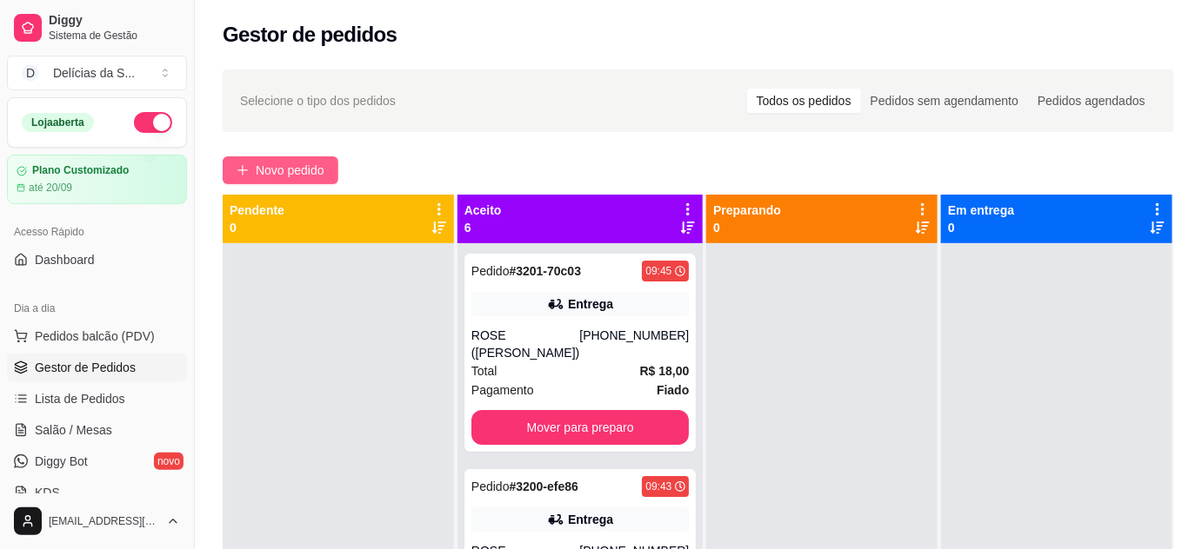
click at [278, 177] on span "Novo pedido" at bounding box center [290, 170] width 69 height 19
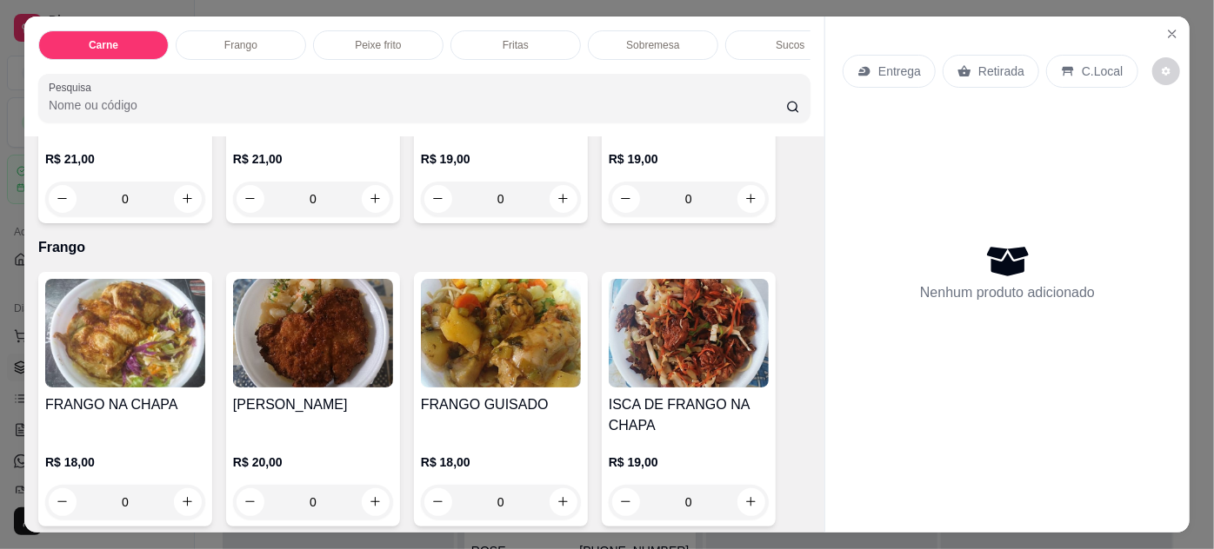
scroll to position [474, 0]
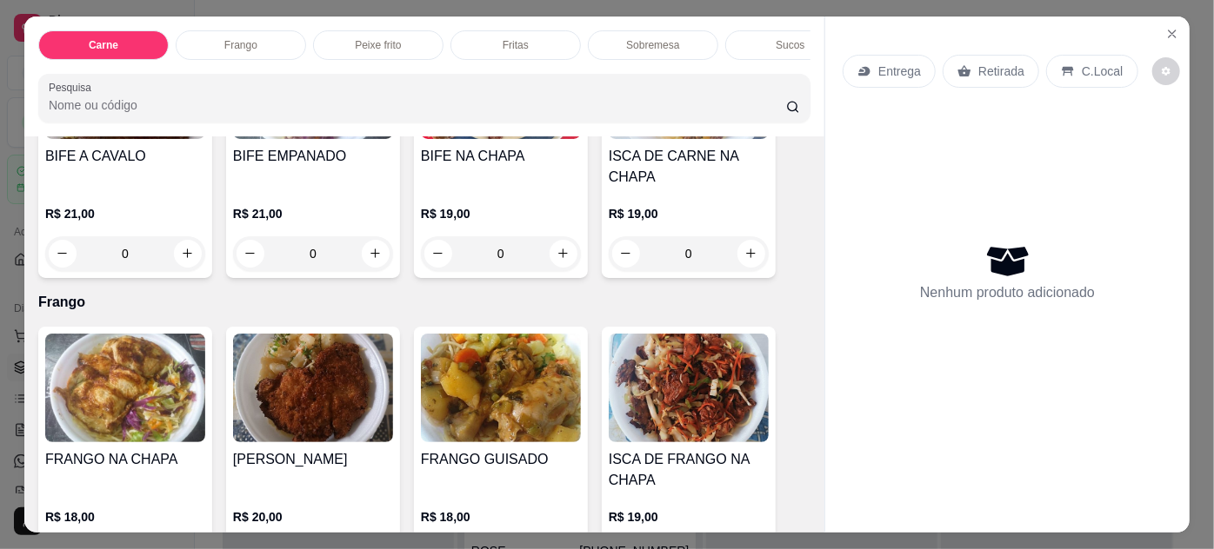
click at [137, 379] on img at bounding box center [125, 388] width 160 height 109
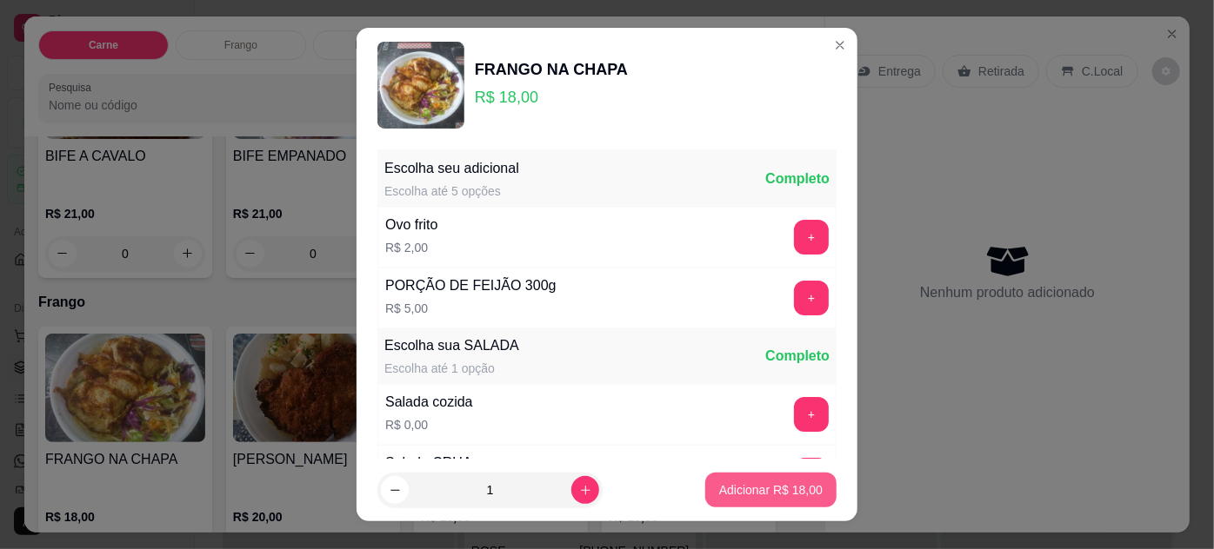
click at [743, 494] on p "Adicionar R$ 18,00" at bounding box center [770, 490] width 103 height 17
type input "1"
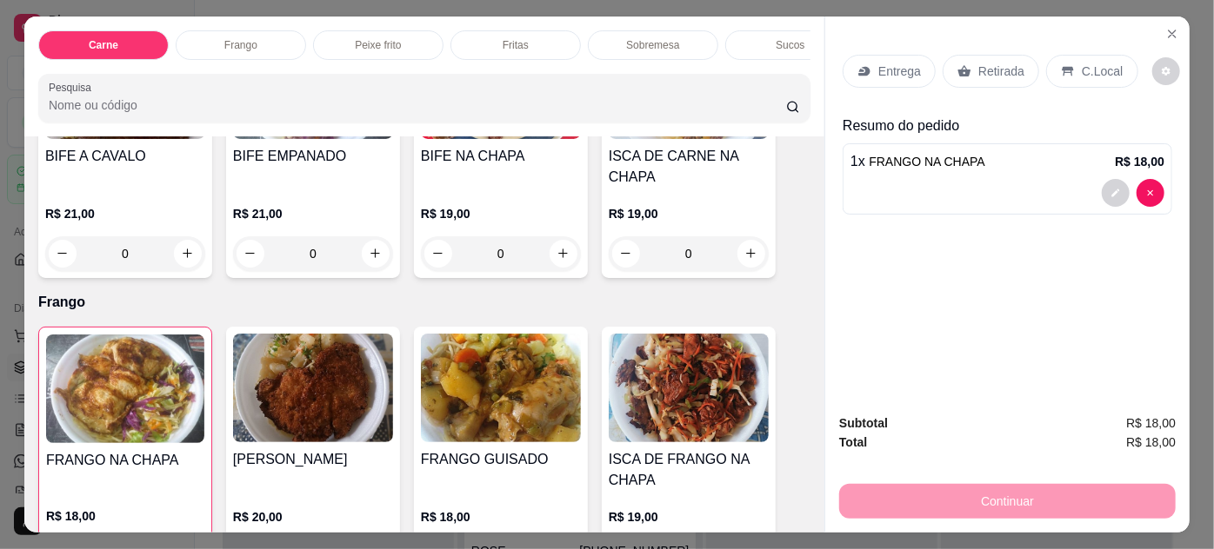
click at [885, 63] on p "Entrega" at bounding box center [899, 71] width 43 height 17
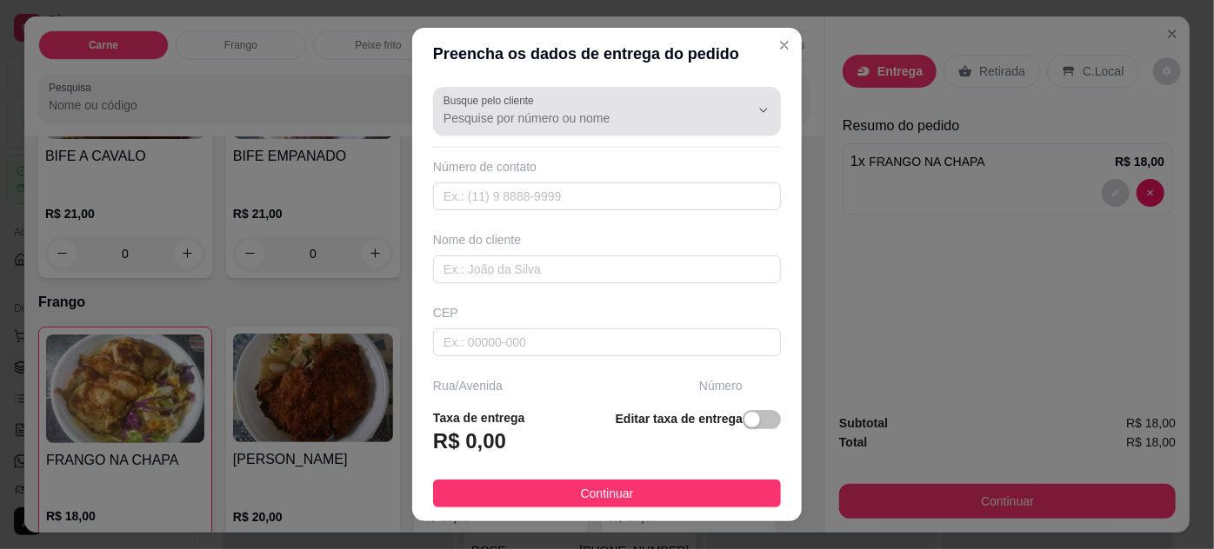
click at [525, 127] on div at bounding box center [606, 111] width 327 height 35
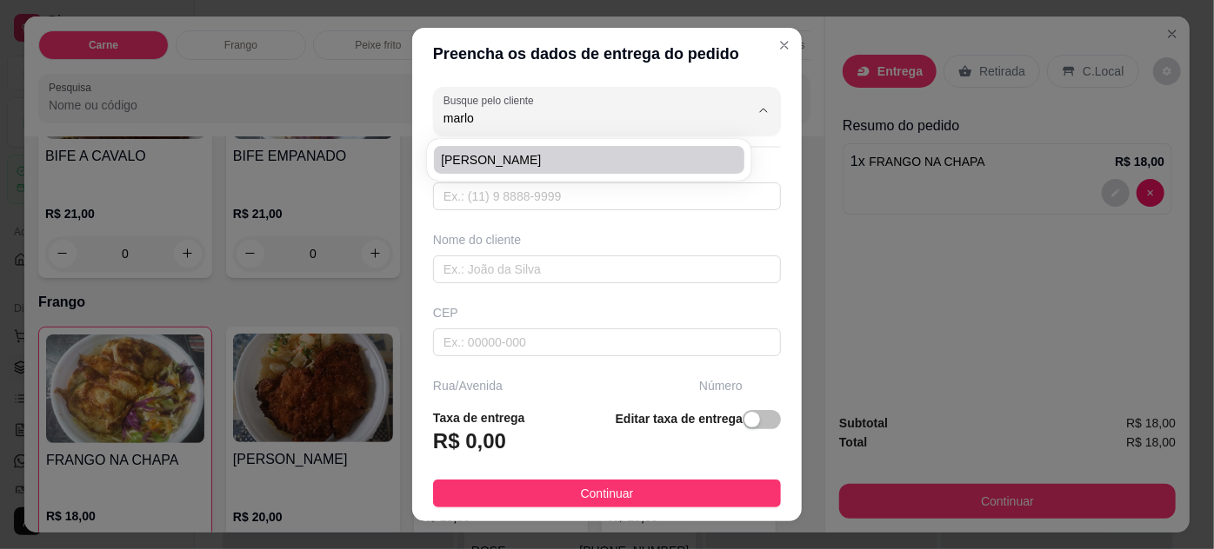
click at [503, 150] on li "[PERSON_NAME]" at bounding box center [589, 160] width 310 height 28
type input "[PERSON_NAME]"
type input "91980263200"
type input "[PERSON_NAME]"
type input "66083010"
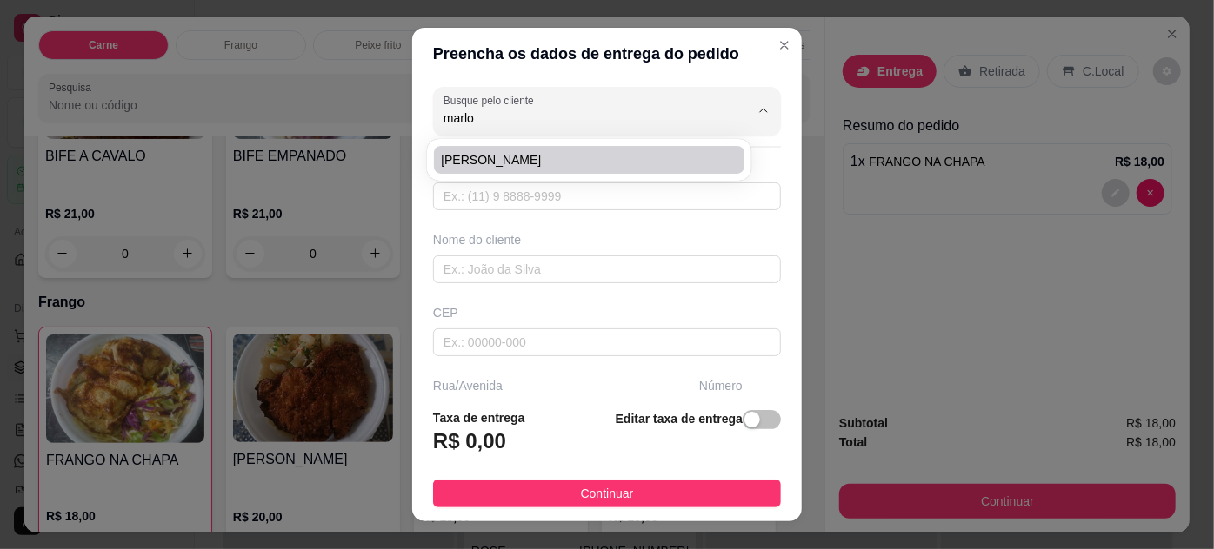
type input "[PERSON_NAME], 1500. [PERSON_NAME], entre [PERSON_NAME] e [PERSON_NAME]"
type input "1500"
type input "AP 203"
type input "[GEOGRAPHIC_DATA]"
type input "Deixar na portaria e me avisa que vou mandar descer pra buscar, pq não tem inte…"
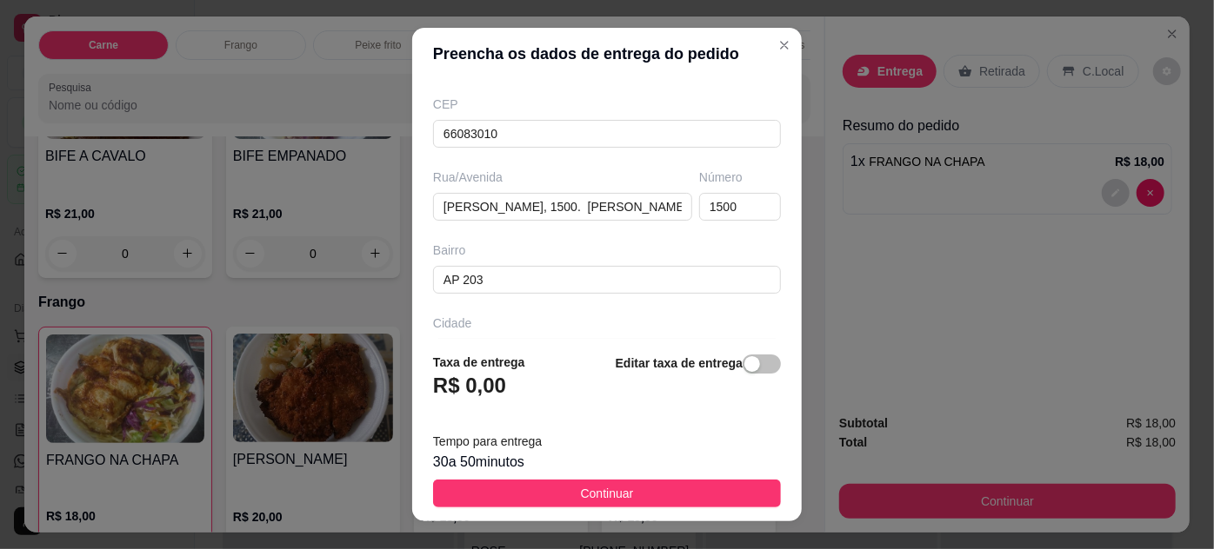
scroll to position [164, 0]
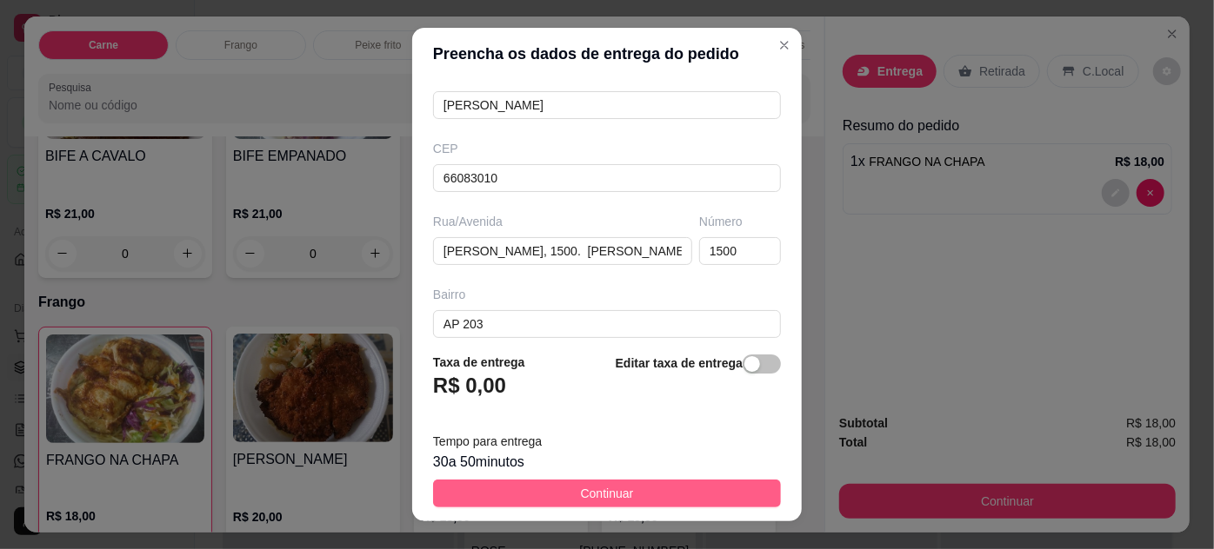
type input "[PERSON_NAME]"
click at [607, 497] on span "Continuar" at bounding box center [607, 493] width 53 height 19
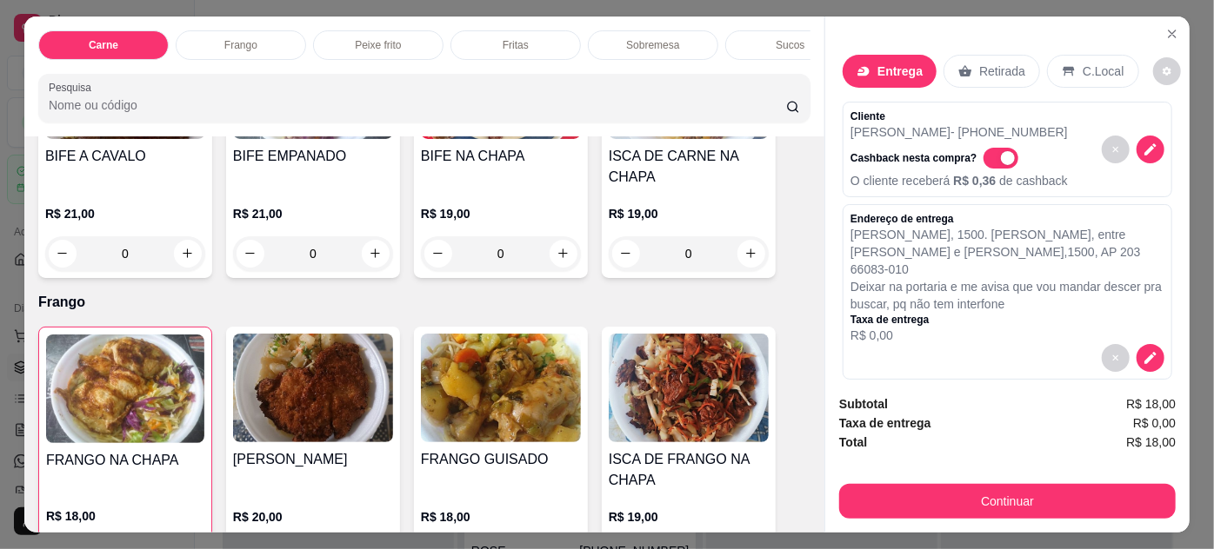
scroll to position [151, 0]
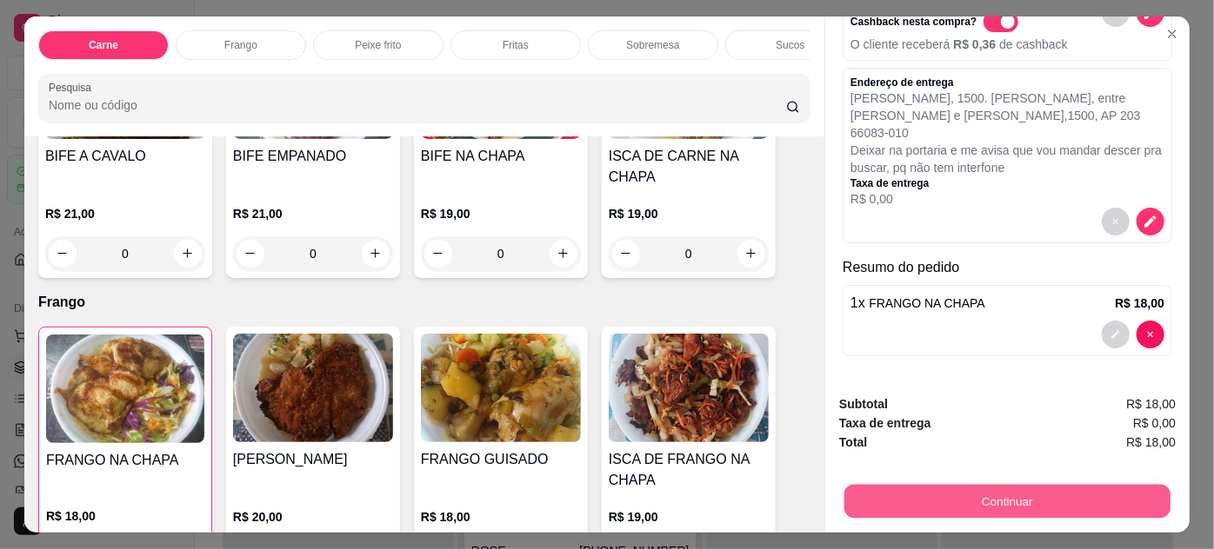
click at [1022, 493] on button "Continuar" at bounding box center [1007, 502] width 326 height 34
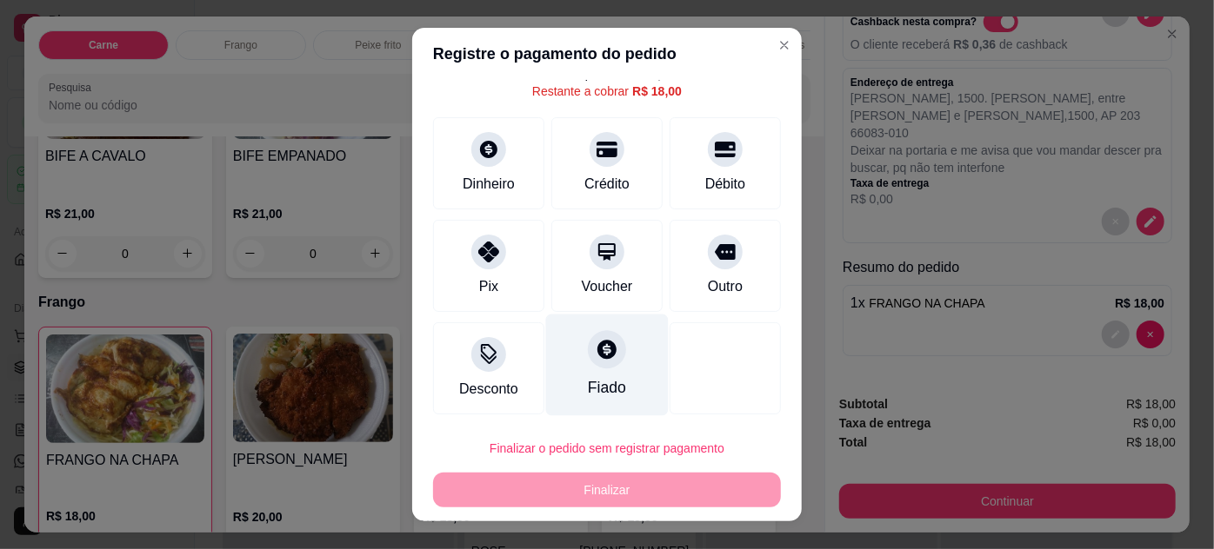
scroll to position [69, 0]
click at [588, 383] on div "Fiado" at bounding box center [607, 386] width 38 height 23
type input "R$ 0,00"
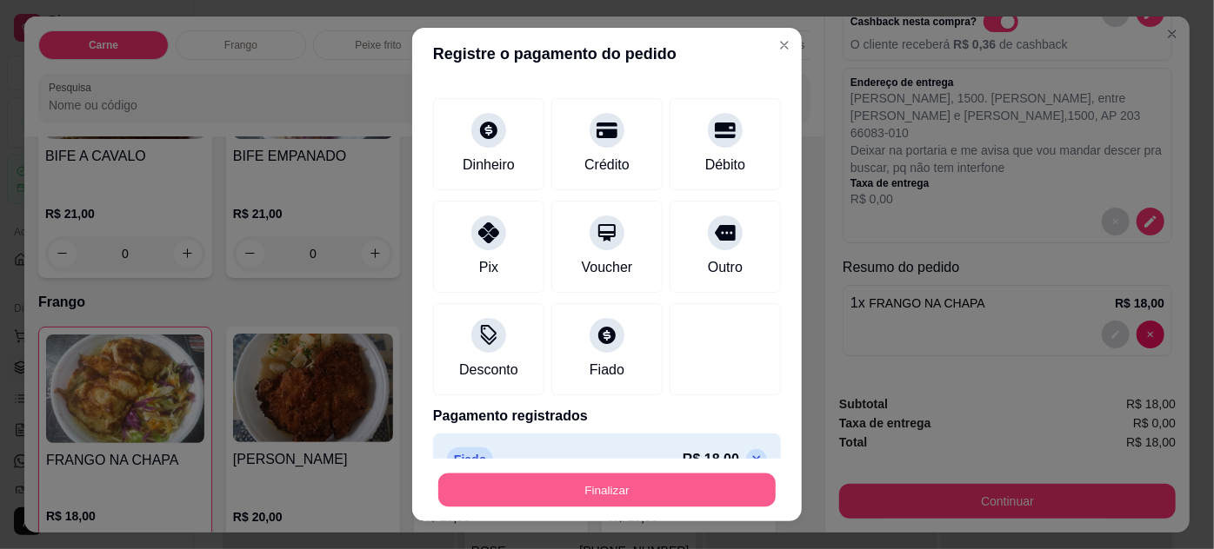
click at [591, 485] on button "Finalizar" at bounding box center [606, 491] width 337 height 34
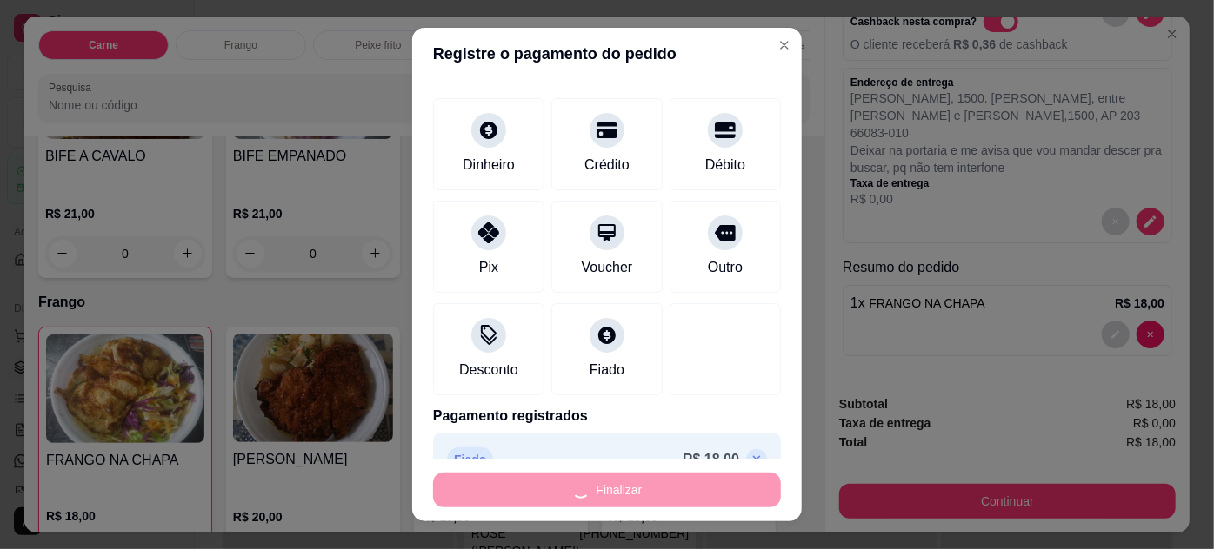
type input "0"
type input "-R$ 18,00"
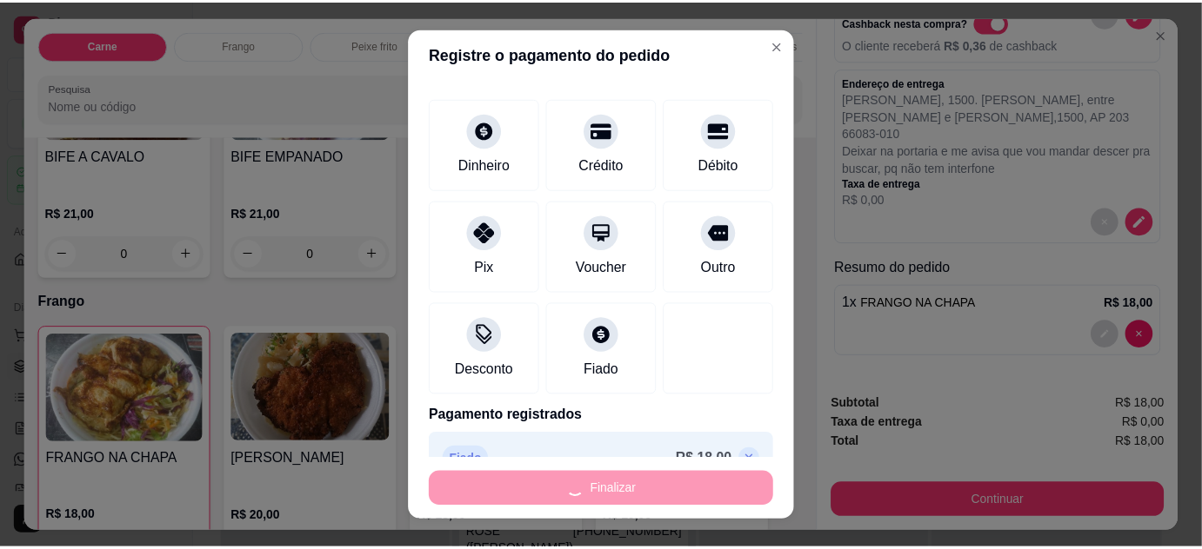
scroll to position [0, 0]
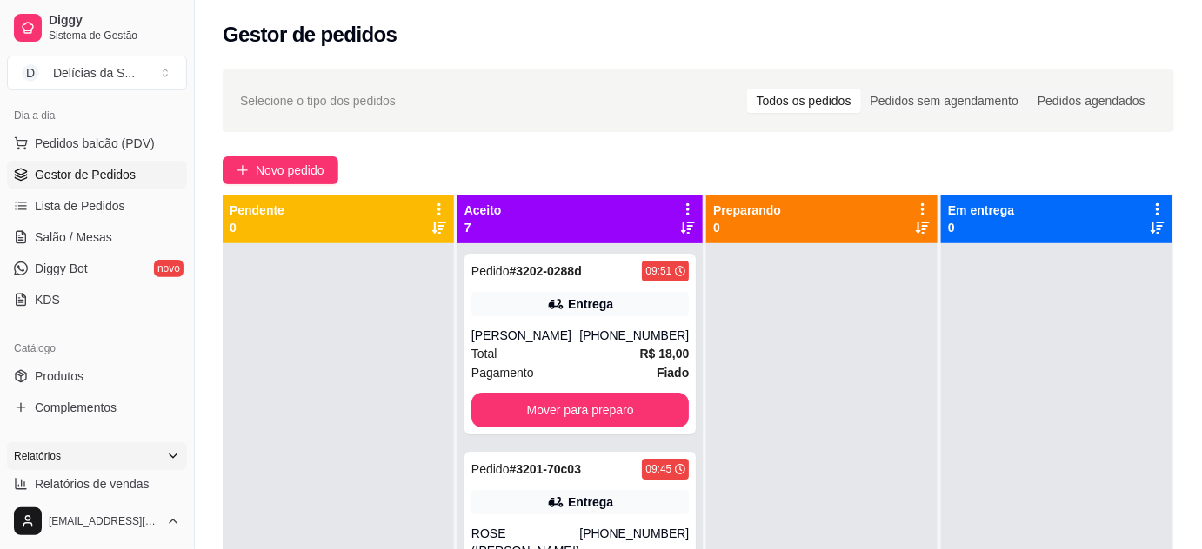
scroll to position [316, 0]
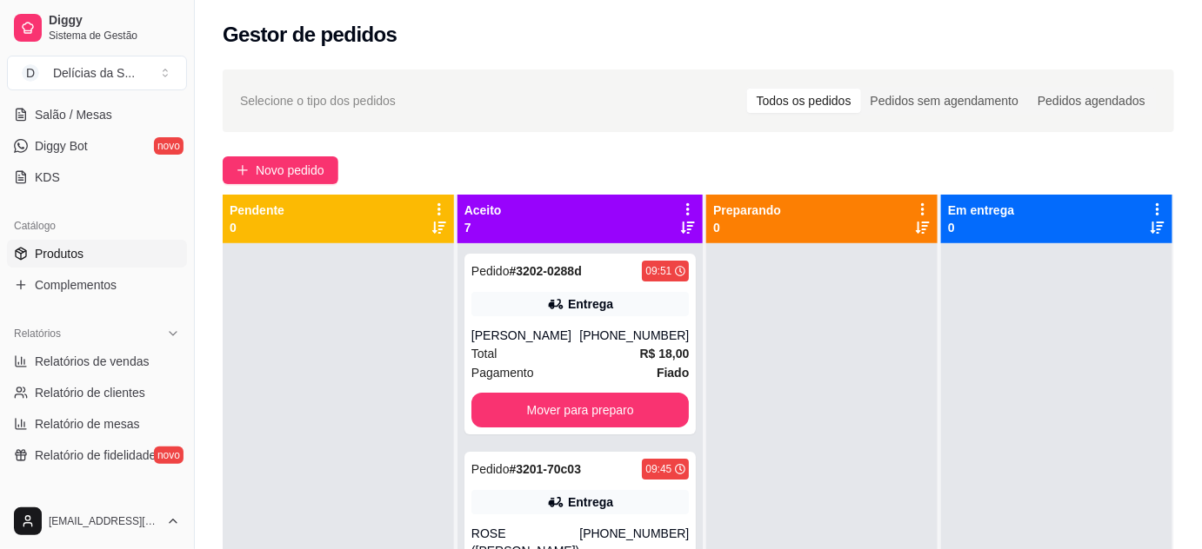
click at [83, 252] on link "Produtos" at bounding box center [97, 254] width 180 height 28
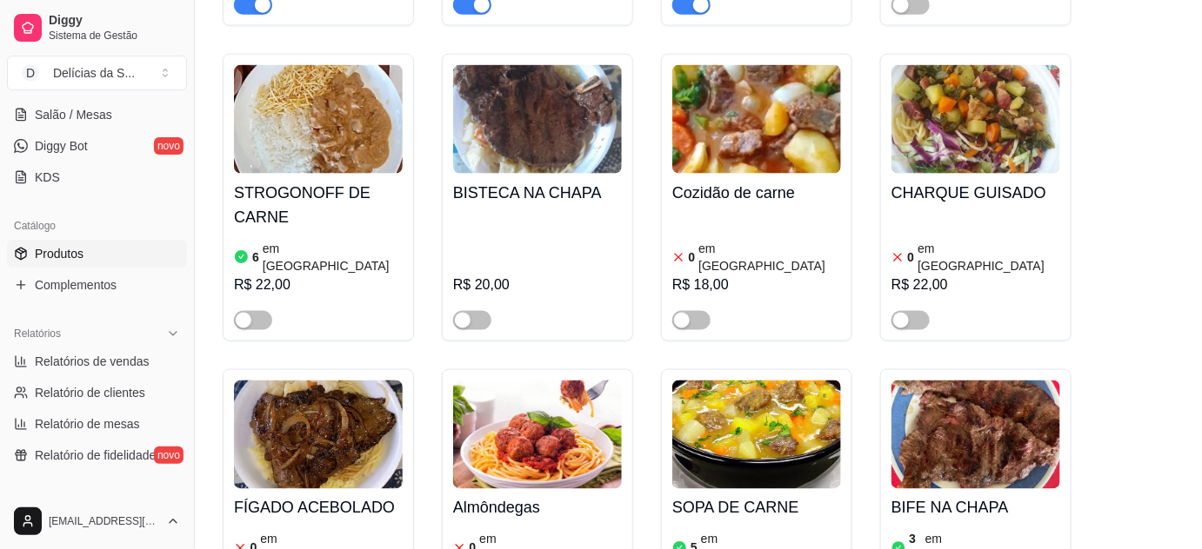
scroll to position [790, 0]
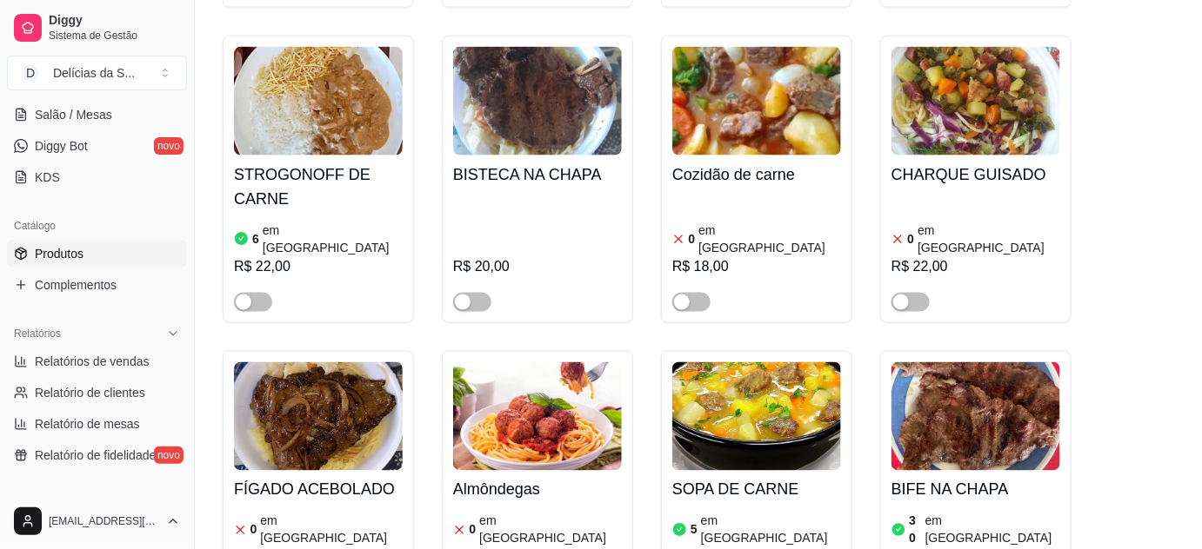
click at [352, 378] on img at bounding box center [318, 417] width 169 height 109
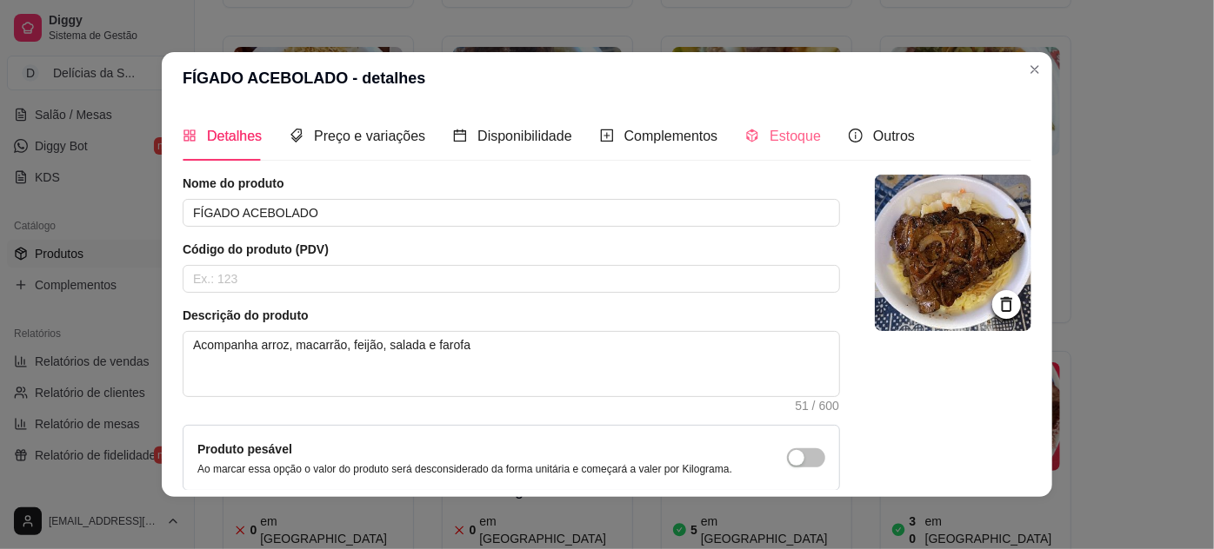
click at [800, 150] on div "Estoque" at bounding box center [783, 136] width 76 height 50
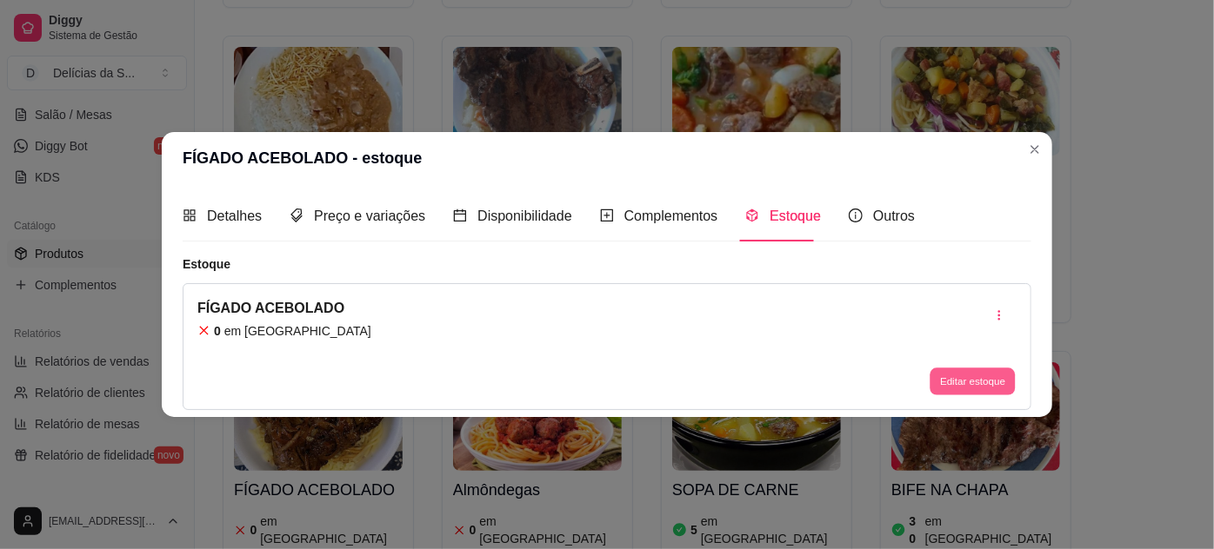
click at [974, 386] on button "Editar estoque" at bounding box center [971, 381] width 85 height 27
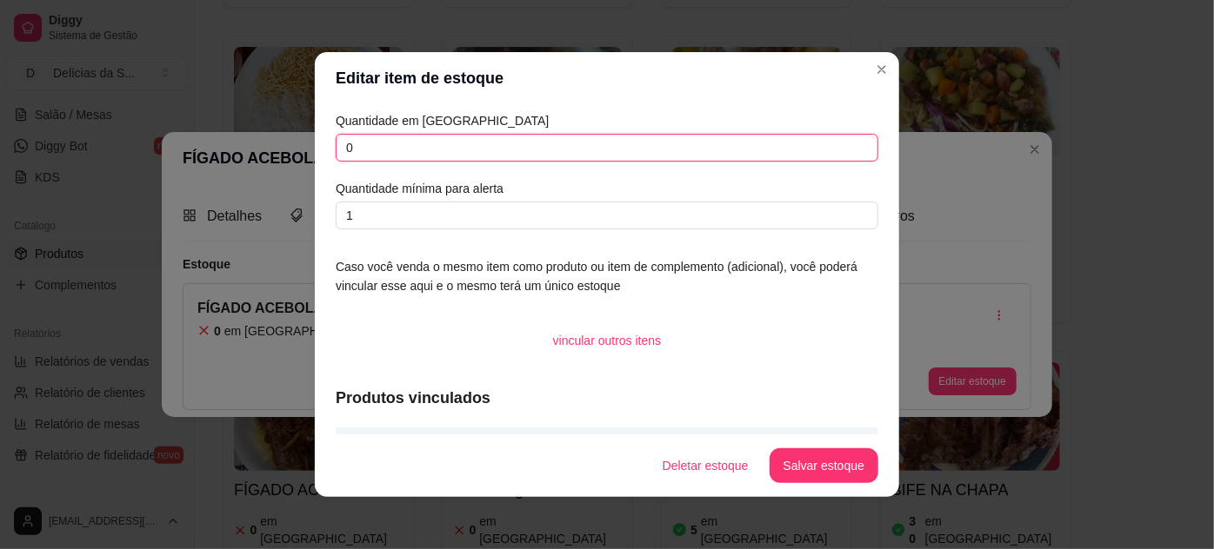
click at [726, 143] on input "0" at bounding box center [607, 148] width 543 height 28
type input "5"
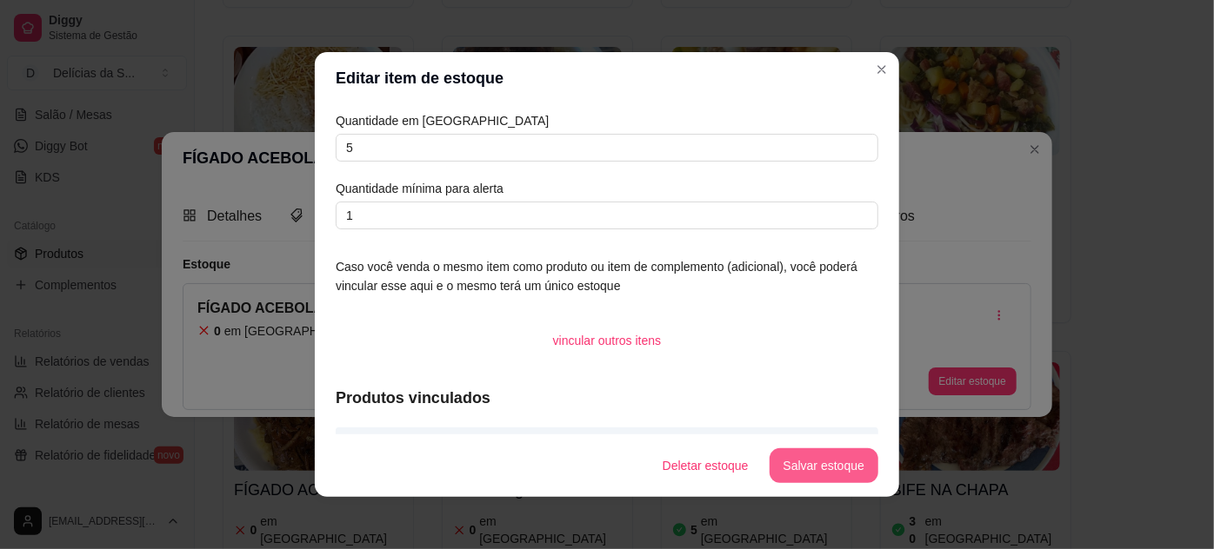
click at [802, 474] on button "Salvar estoque" at bounding box center [823, 466] width 109 height 35
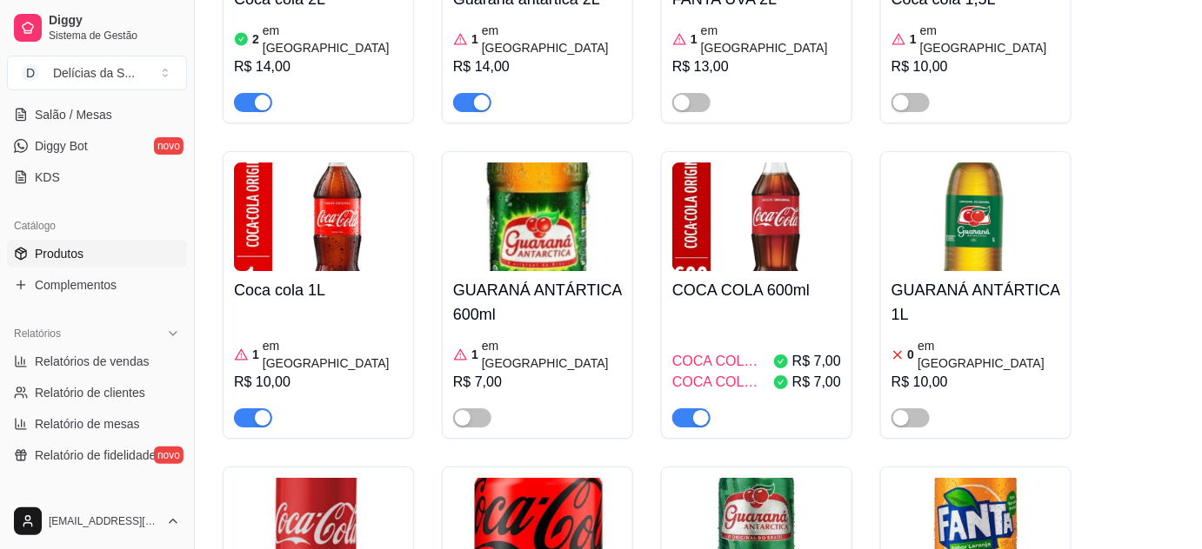
scroll to position [6323, 0]
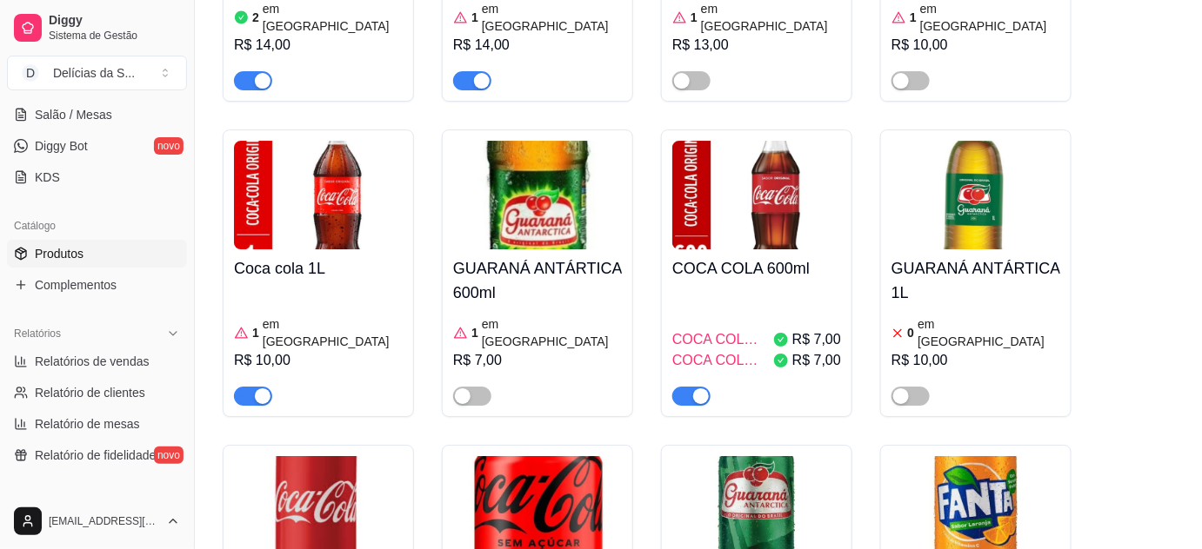
click at [376, 456] on img at bounding box center [318, 510] width 169 height 109
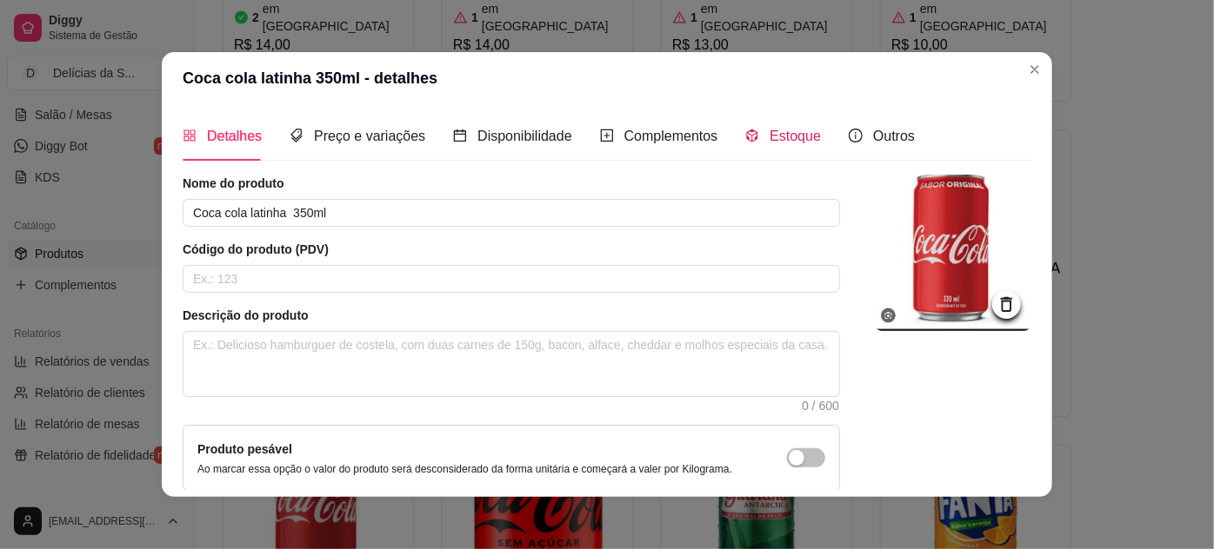
click at [785, 133] on span "Estoque" at bounding box center [794, 136] width 51 height 15
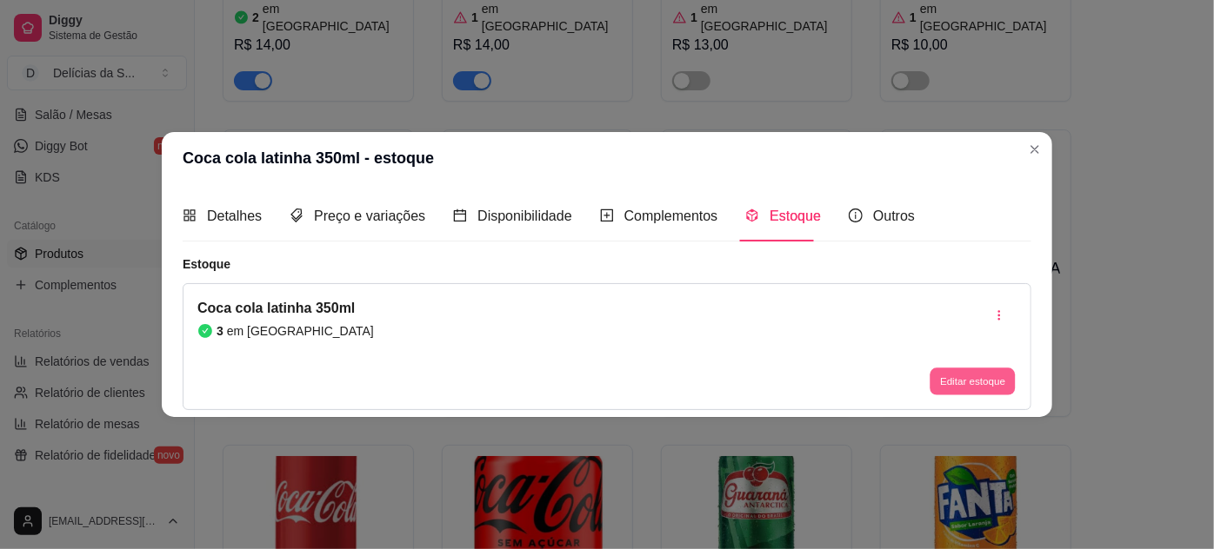
click at [996, 384] on button "Editar estoque" at bounding box center [971, 381] width 85 height 27
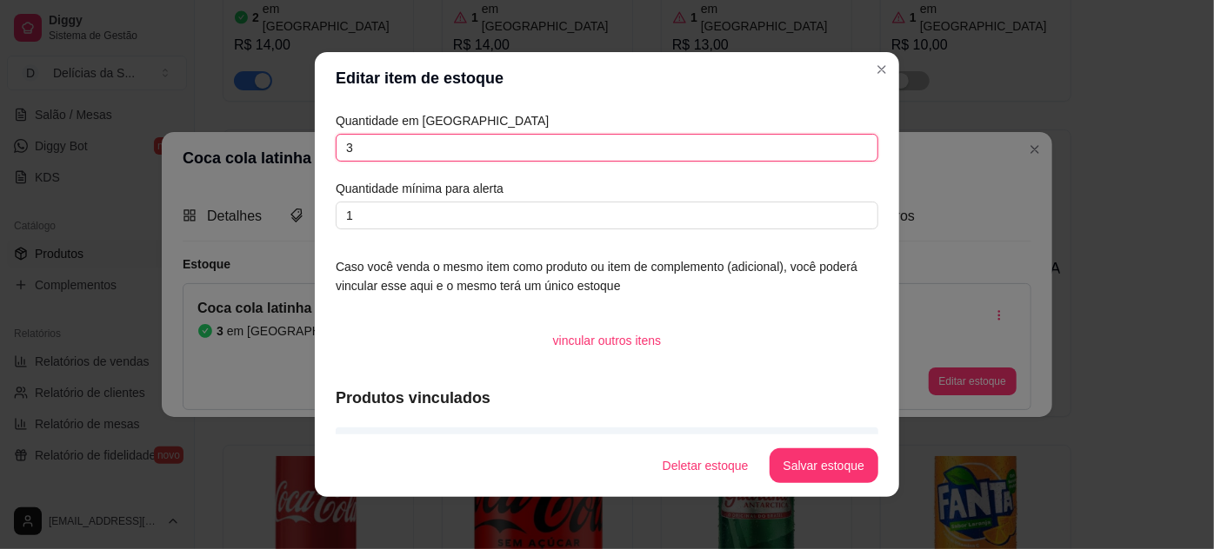
click at [491, 152] on input "3" at bounding box center [607, 148] width 543 height 28
type input "2"
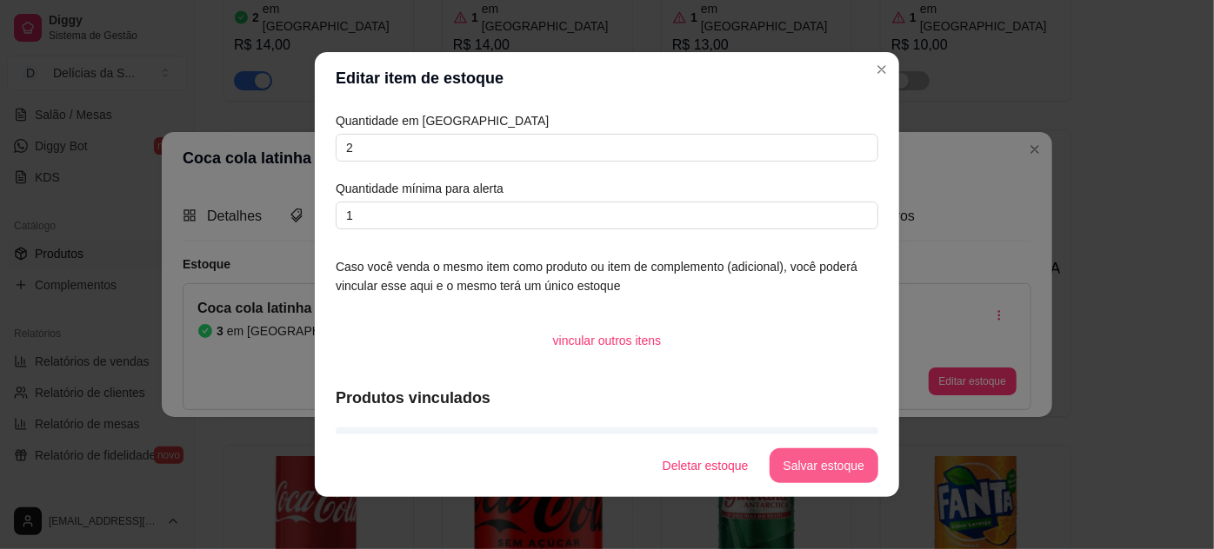
click at [786, 468] on button "Salvar estoque" at bounding box center [823, 466] width 109 height 35
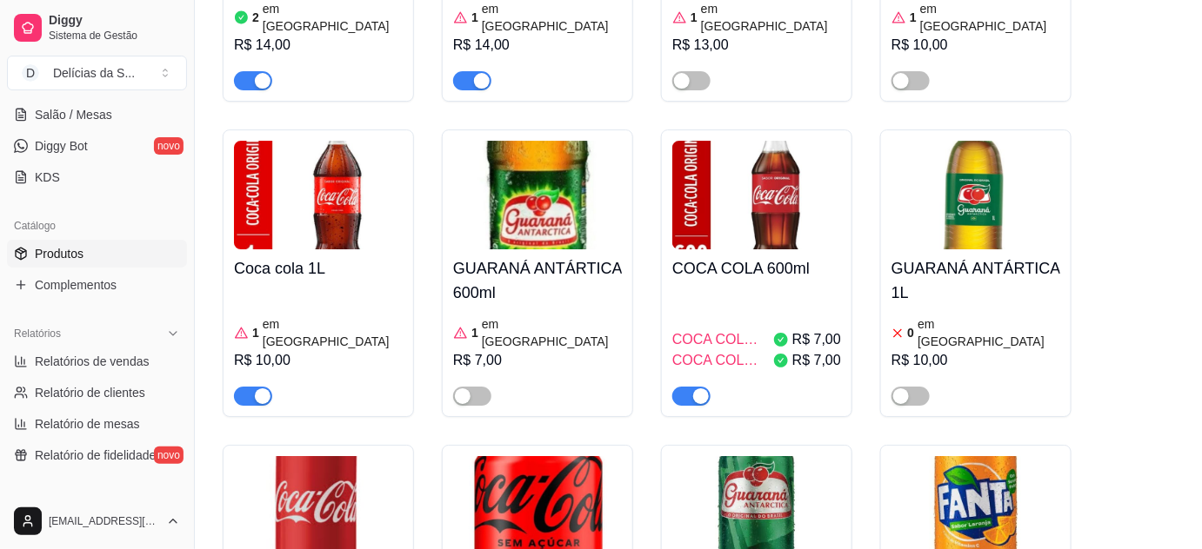
click at [767, 456] on img at bounding box center [756, 510] width 169 height 109
click at [728, 456] on img at bounding box center [756, 510] width 169 height 109
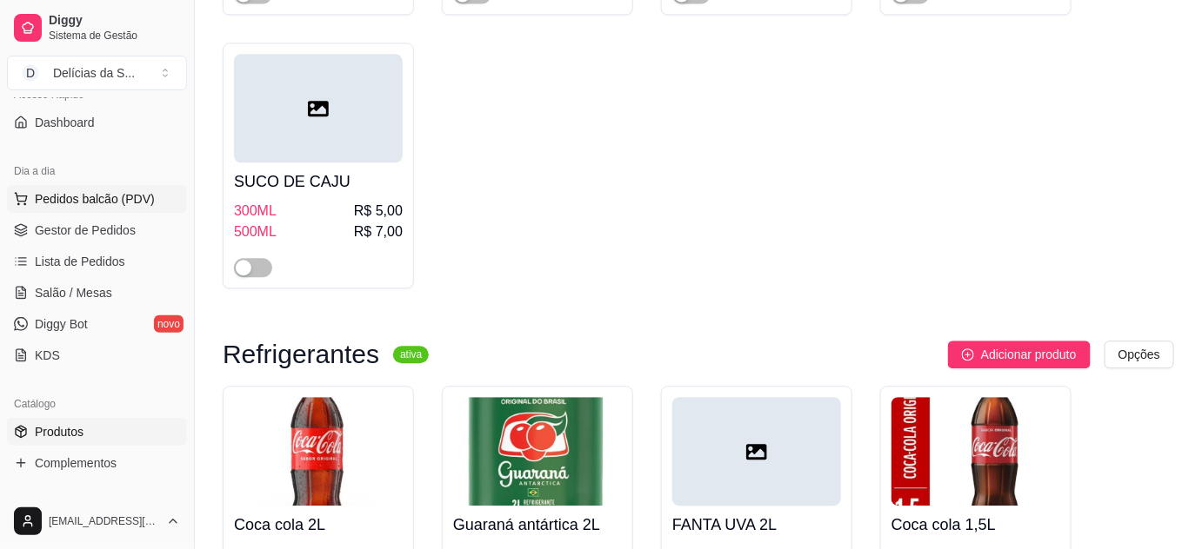
scroll to position [157, 0]
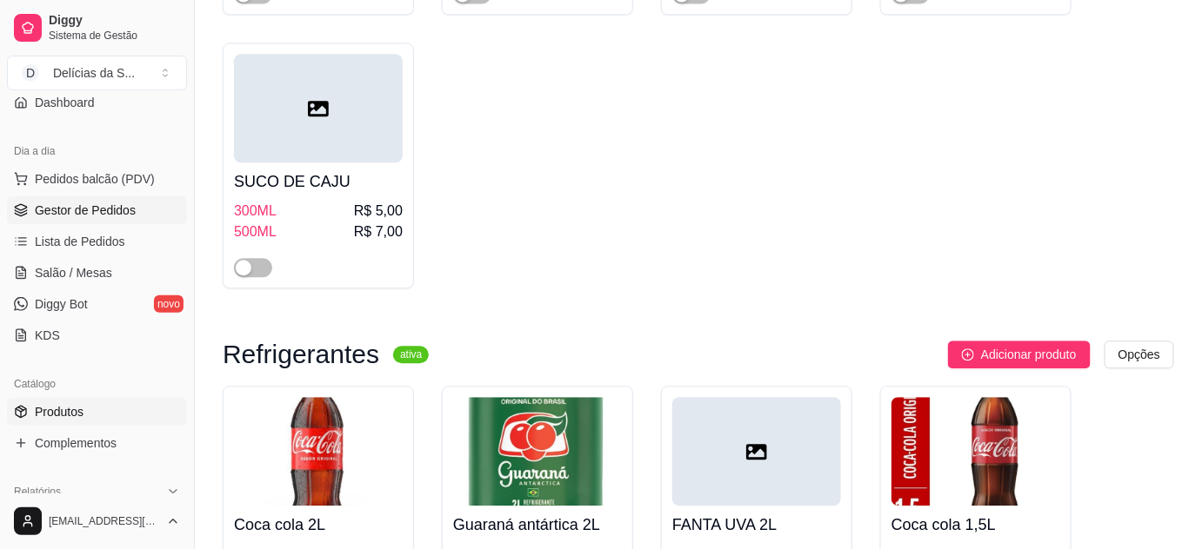
click at [76, 207] on span "Gestor de Pedidos" at bounding box center [85, 210] width 101 height 17
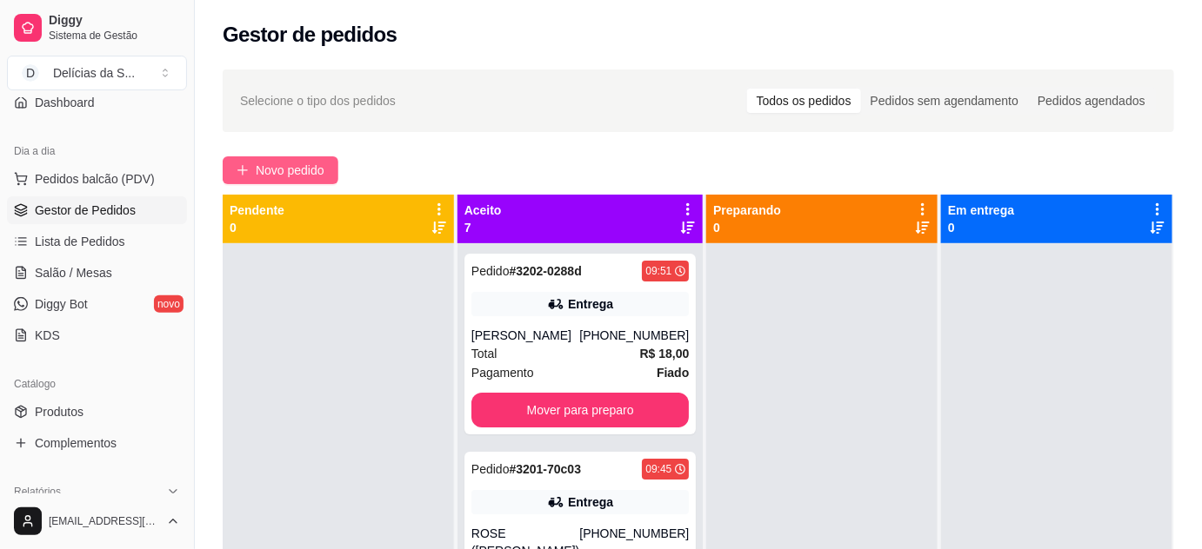
click at [284, 169] on span "Novo pedido" at bounding box center [290, 170] width 69 height 19
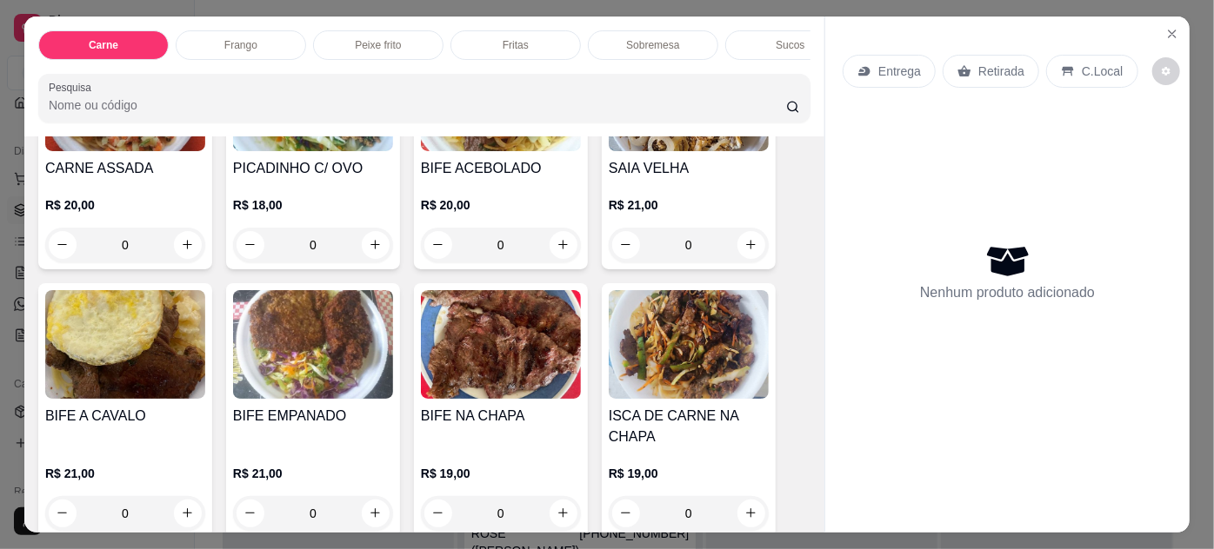
scroll to position [316, 0]
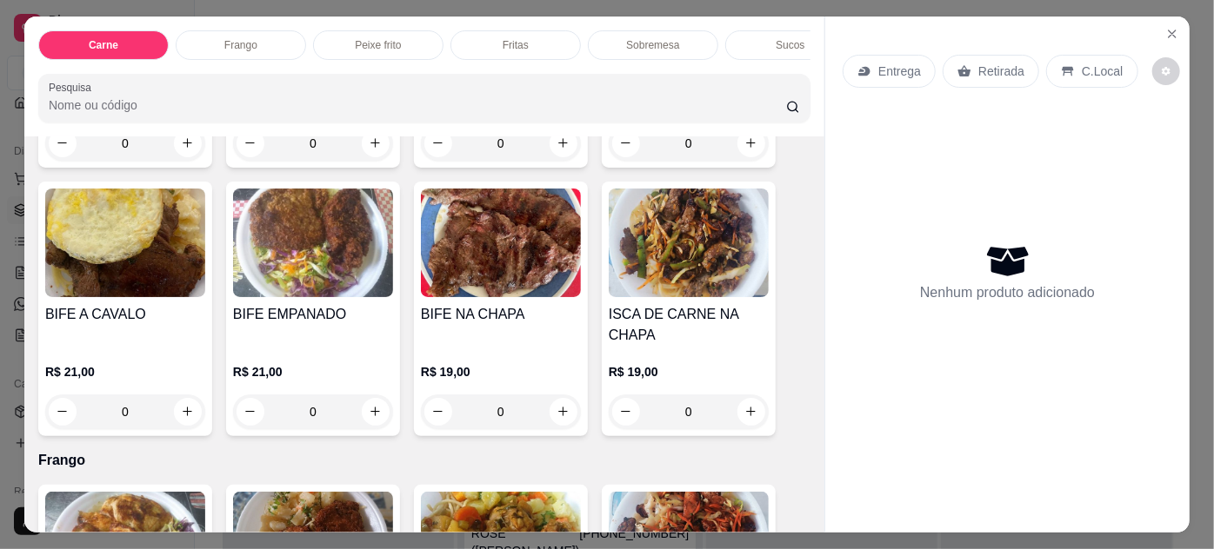
click at [304, 277] on img at bounding box center [313, 243] width 160 height 109
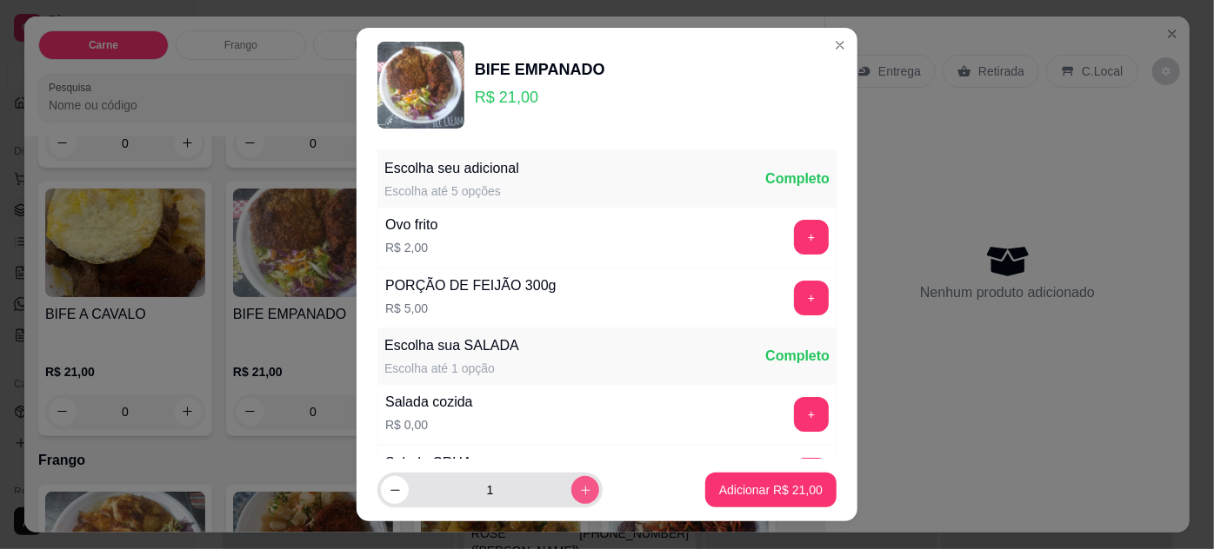
click at [579, 496] on icon "increase-product-quantity" at bounding box center [585, 490] width 13 height 13
type input "2"
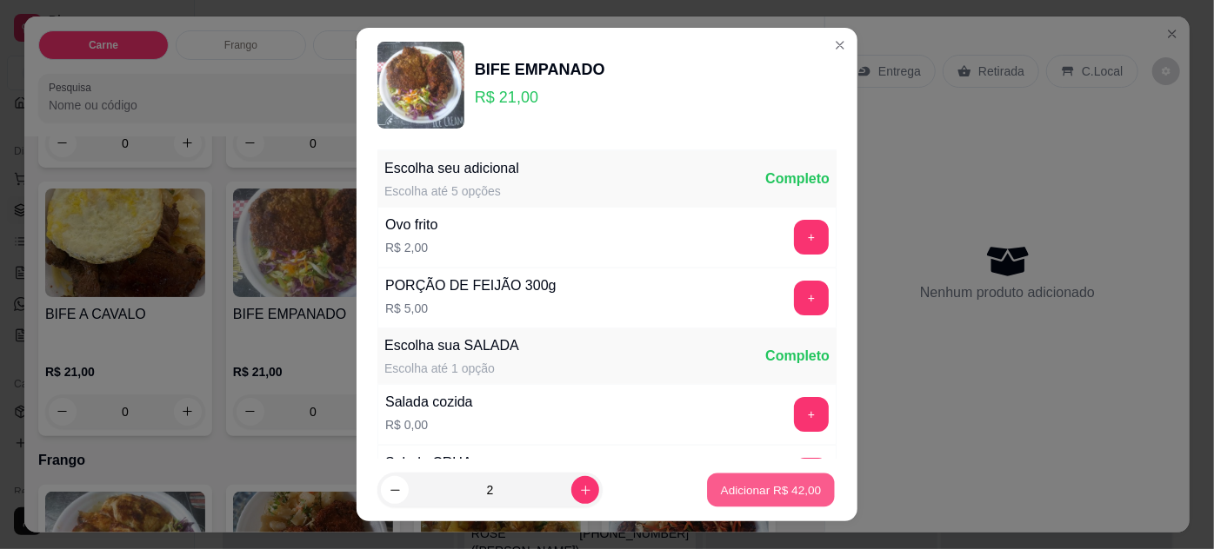
click at [785, 489] on p "Adicionar R$ 42,00" at bounding box center [771, 491] width 101 height 17
type input "2"
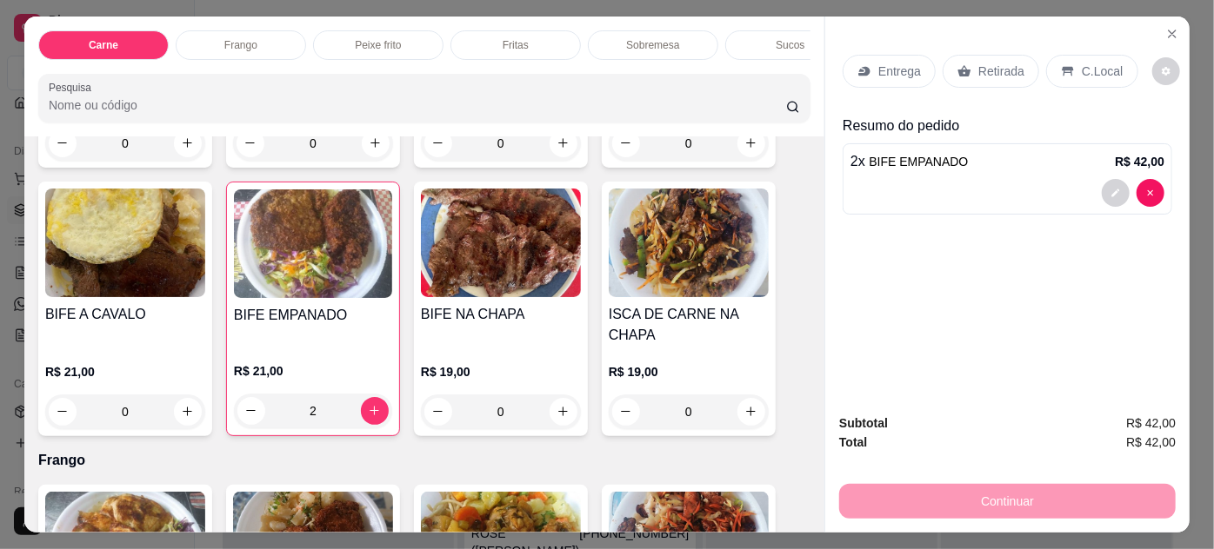
click at [909, 66] on p "Entrega" at bounding box center [899, 71] width 43 height 17
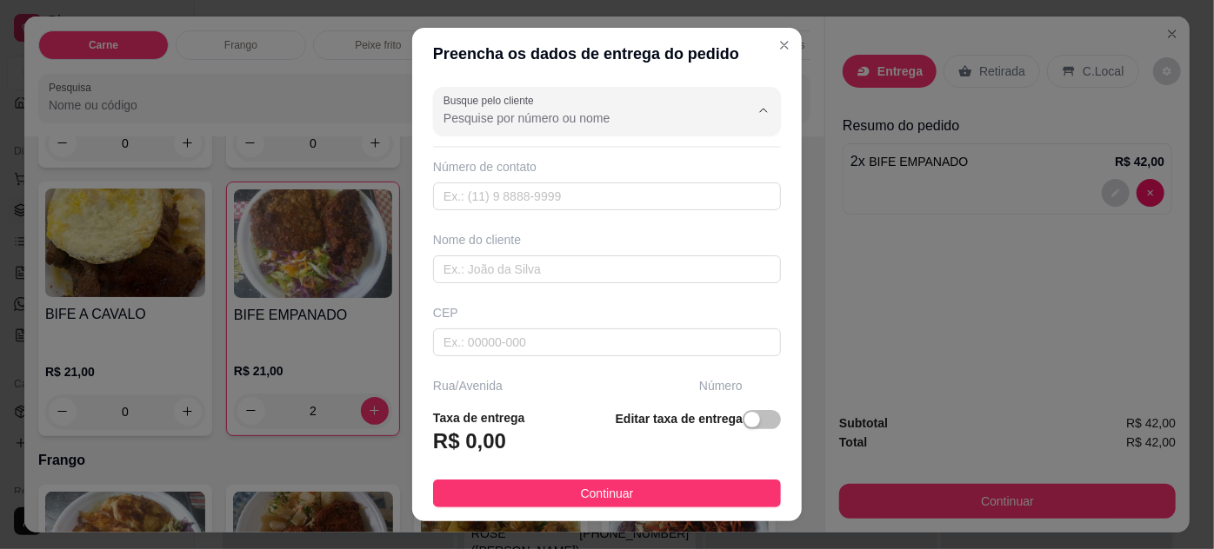
click at [510, 123] on input "Busque pelo cliente" at bounding box center [582, 118] width 278 height 17
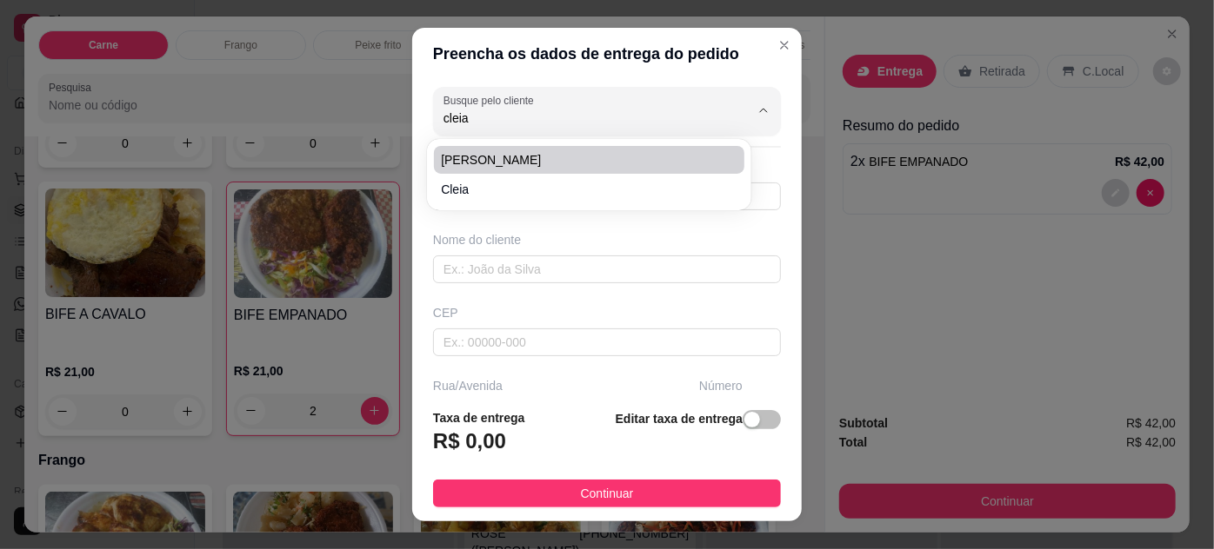
click at [528, 168] on span "[PERSON_NAME]" at bounding box center [580, 159] width 278 height 17
type input "[PERSON_NAME]"
type input "91985281838"
type input "[PERSON_NAME]"
type input "66085021"
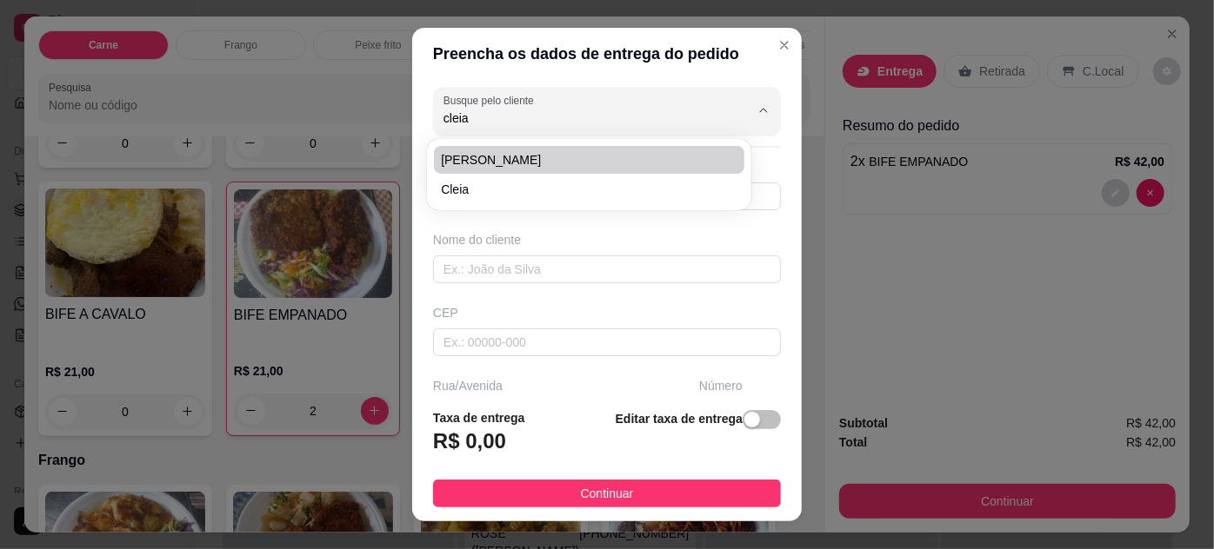
type input "[GEOGRAPHIC_DATA][PERSON_NAME]"
type input "729"
type input "Pedreira"
type input "[GEOGRAPHIC_DATA]"
type input "[PERSON_NAME] n:729 casa:07"
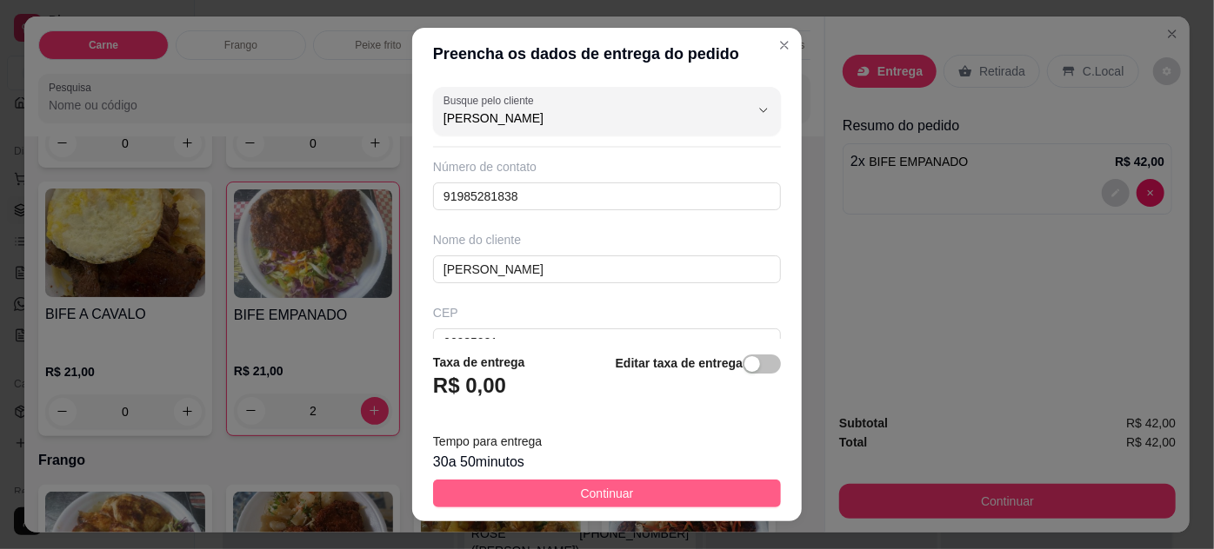
type input "[PERSON_NAME]"
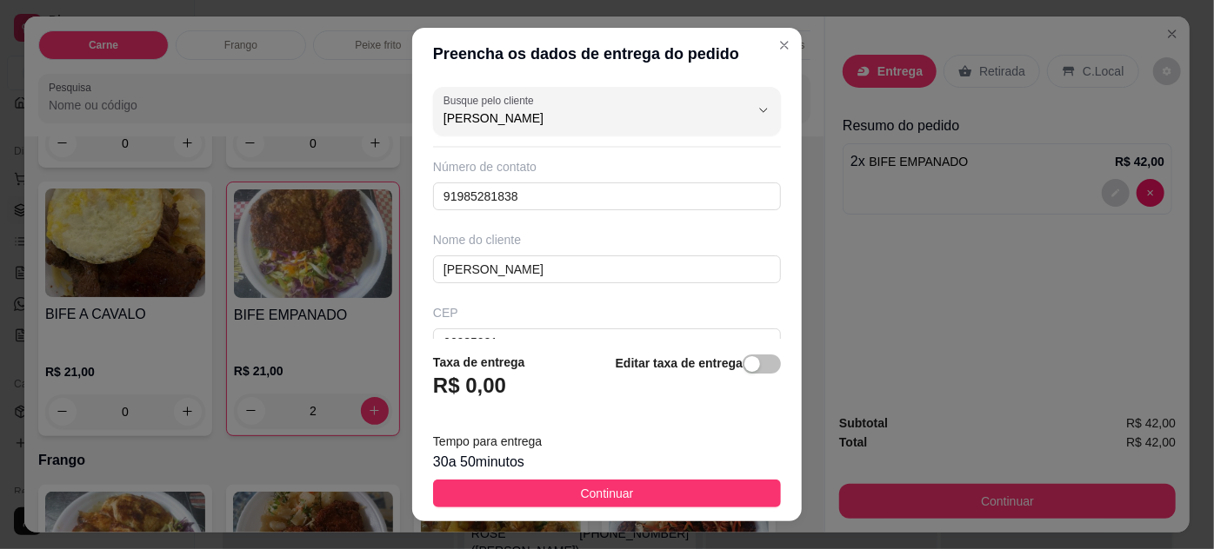
drag, startPoint x: 663, startPoint y: 496, endPoint x: 801, endPoint y: 420, distance: 157.6
click at [665, 495] on button "Continuar" at bounding box center [607, 494] width 348 height 28
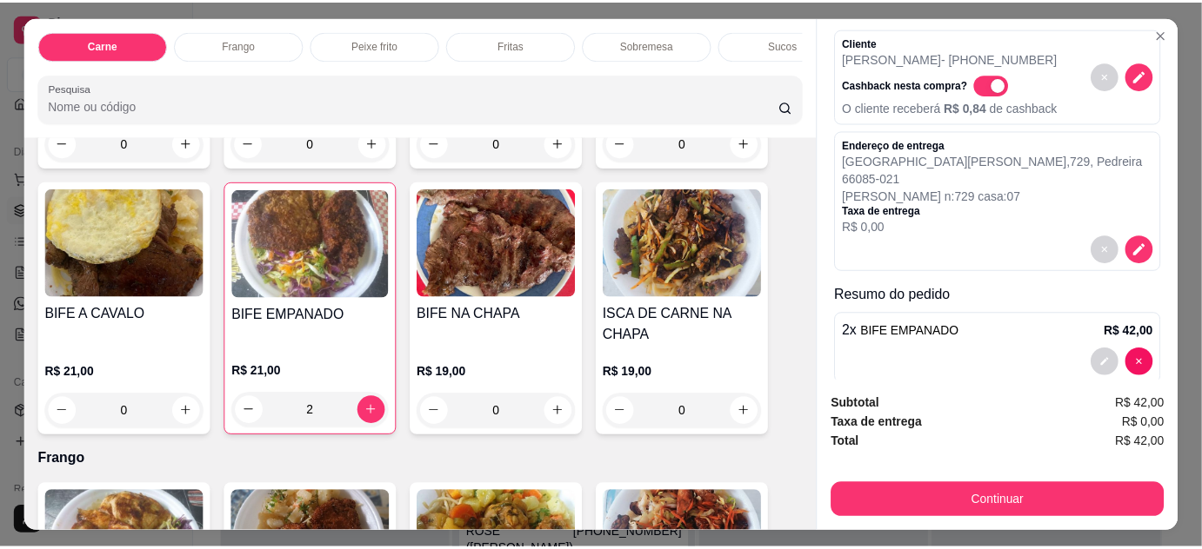
scroll to position [99, 0]
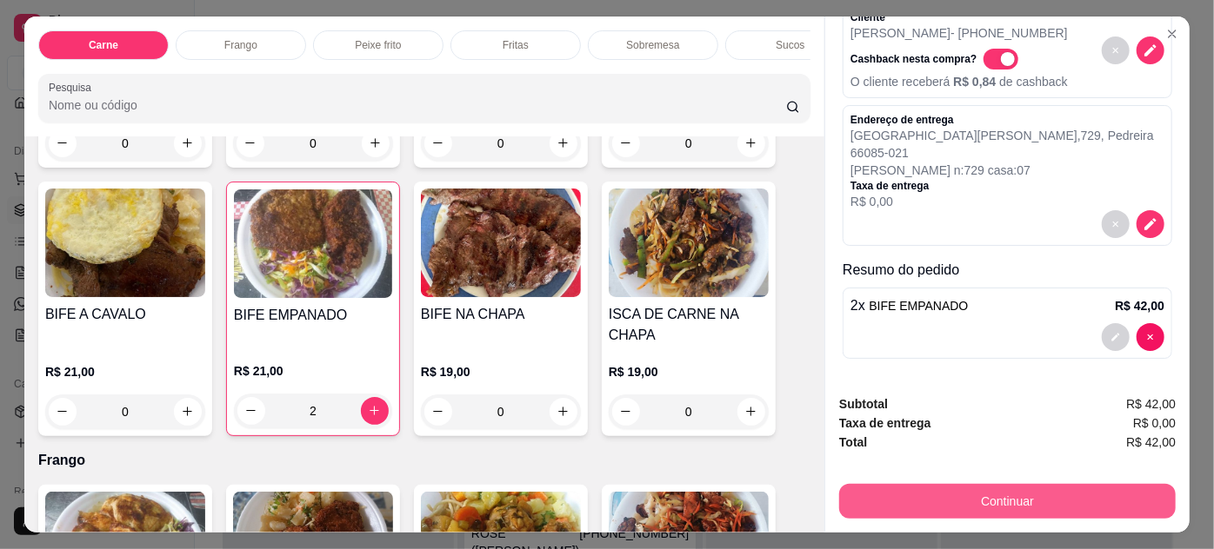
click at [990, 497] on button "Continuar" at bounding box center [1007, 501] width 336 height 35
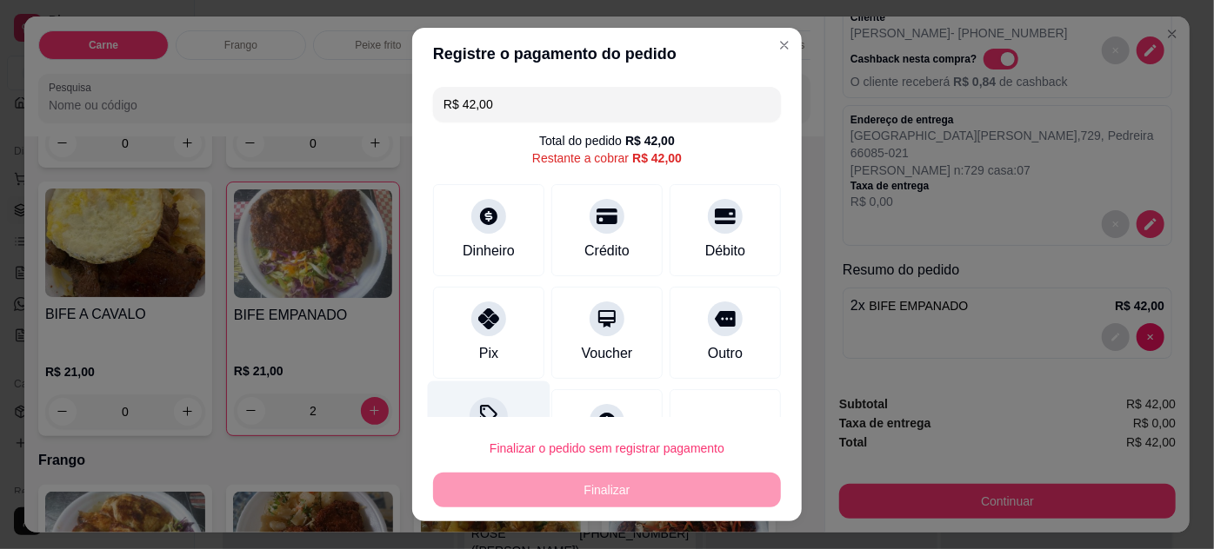
drag, startPoint x: 484, startPoint y: 339, endPoint x: 503, endPoint y: 371, distance: 37.0
click at [484, 340] on div "Pix" at bounding box center [488, 333] width 111 height 92
type input "R$ 0,00"
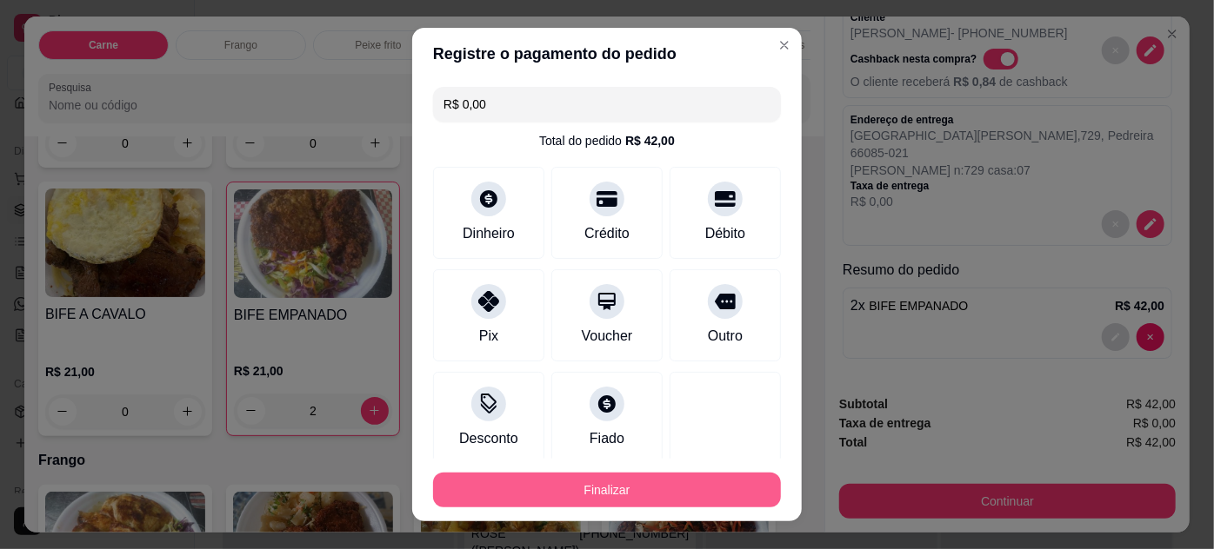
click at [523, 483] on button "Finalizar" at bounding box center [607, 490] width 348 height 35
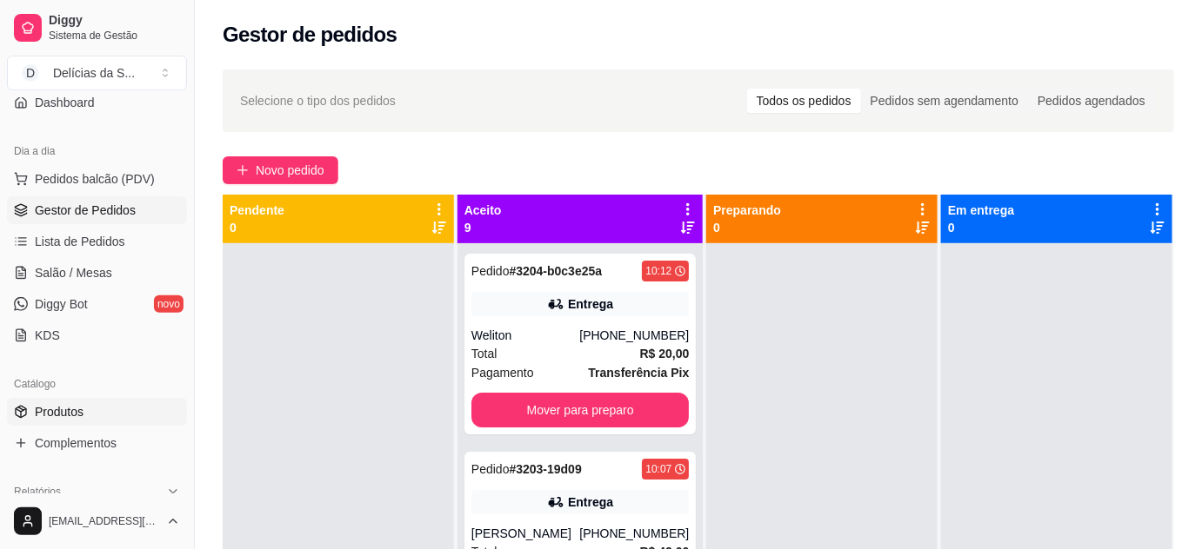
click at [47, 412] on span "Produtos" at bounding box center [59, 411] width 49 height 17
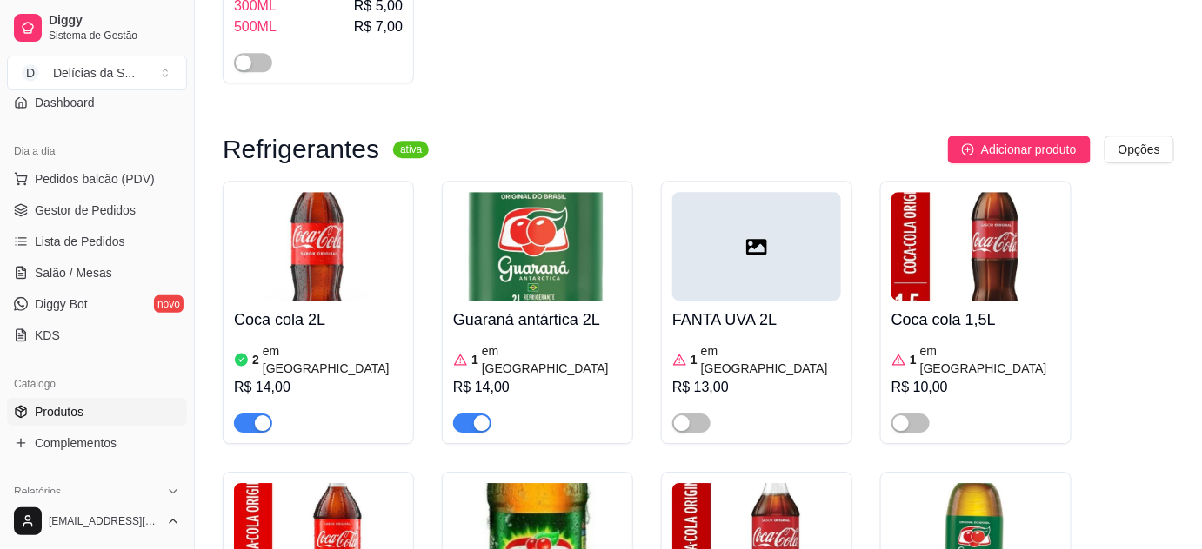
scroll to position [6007, 0]
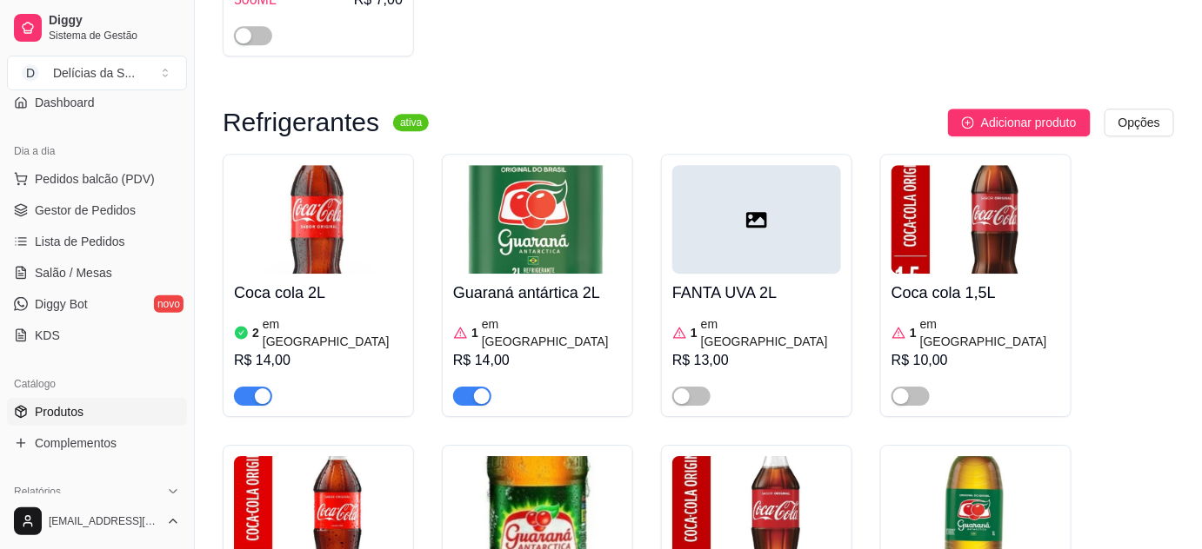
click at [787, 456] on img at bounding box center [756, 510] width 169 height 109
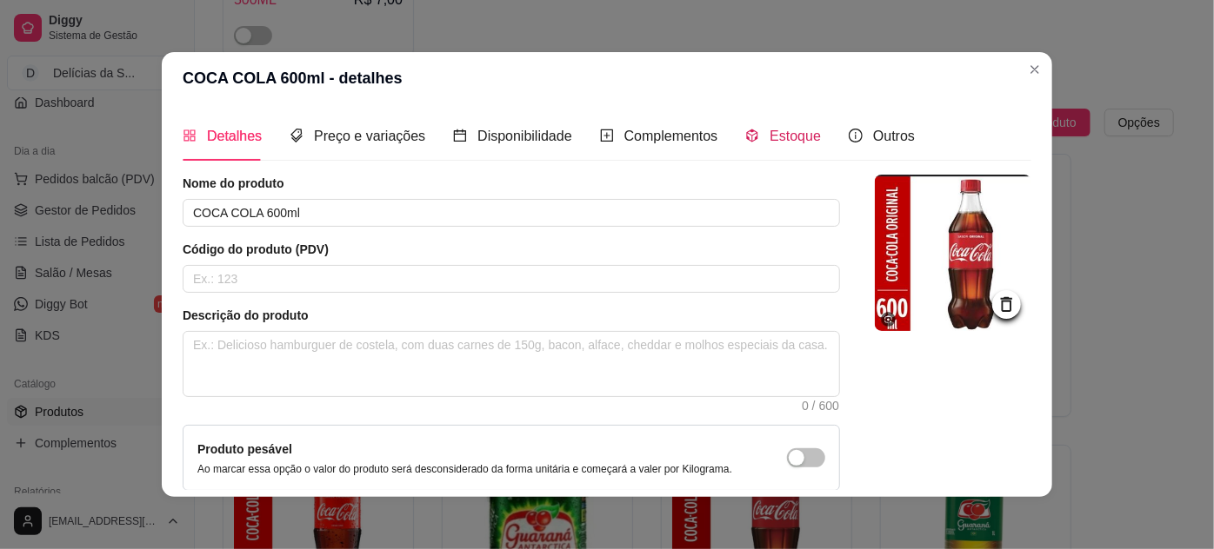
click at [769, 129] on span "Estoque" at bounding box center [794, 136] width 51 height 15
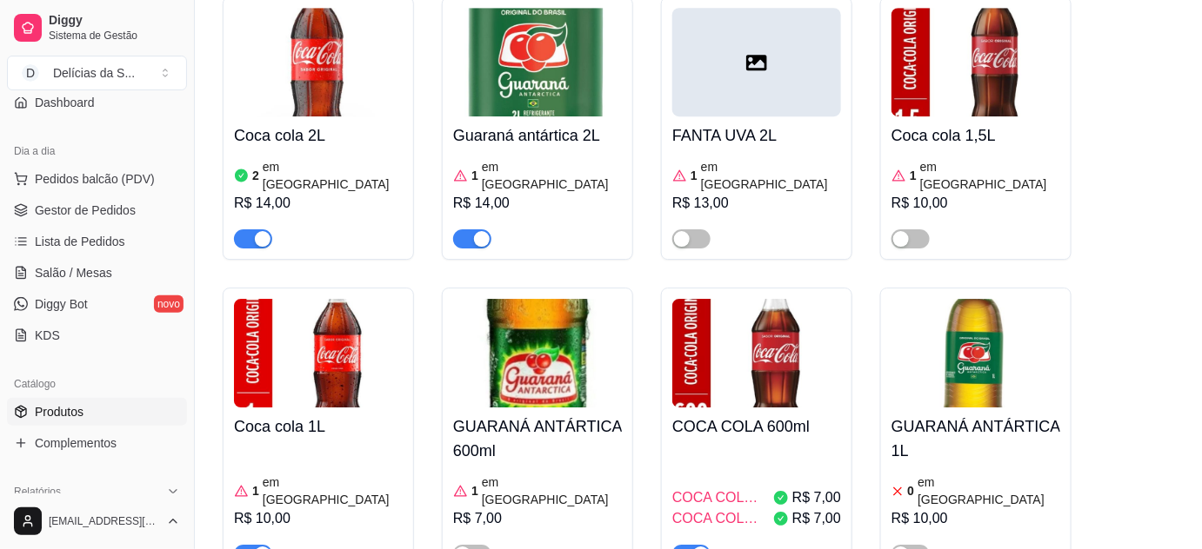
scroll to position [6323, 0]
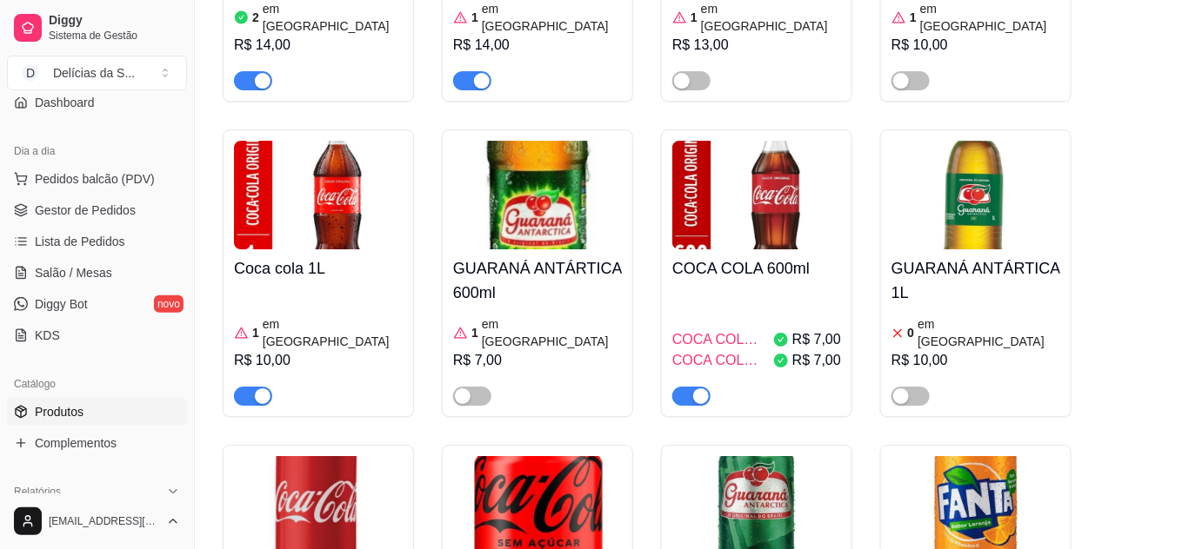
click at [739, 456] on img at bounding box center [756, 510] width 169 height 109
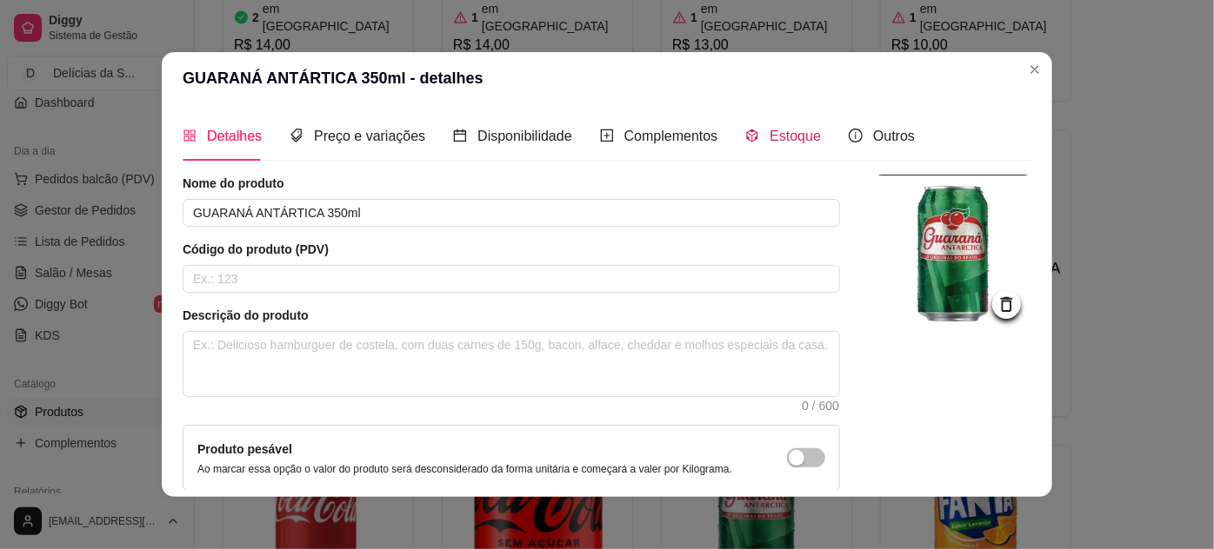
click at [776, 141] on span "Estoque" at bounding box center [794, 136] width 51 height 15
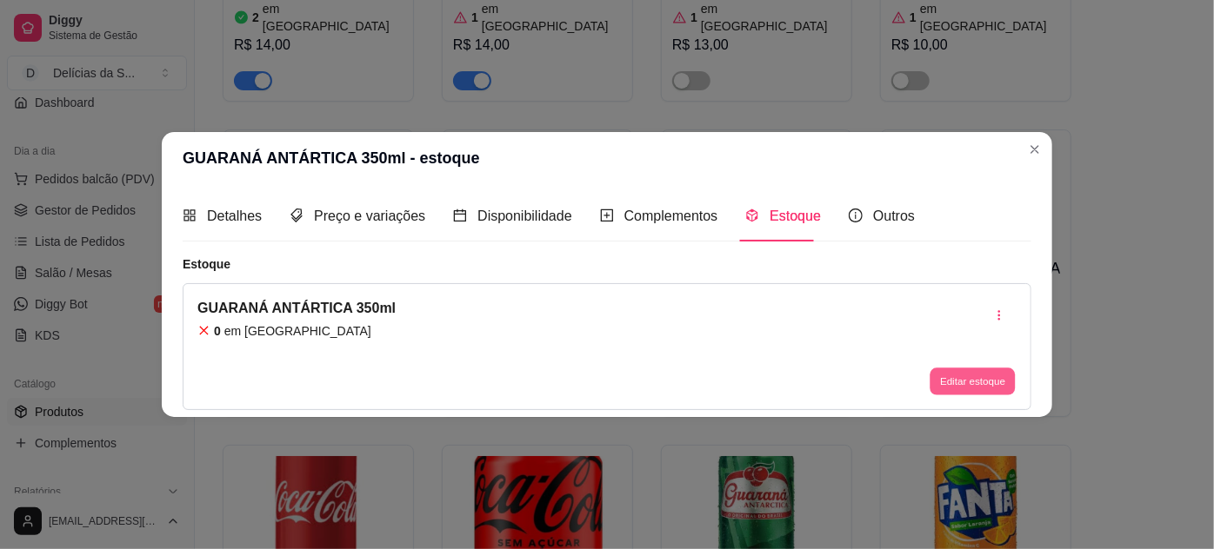
click at [984, 389] on button "Editar estoque" at bounding box center [971, 381] width 85 height 27
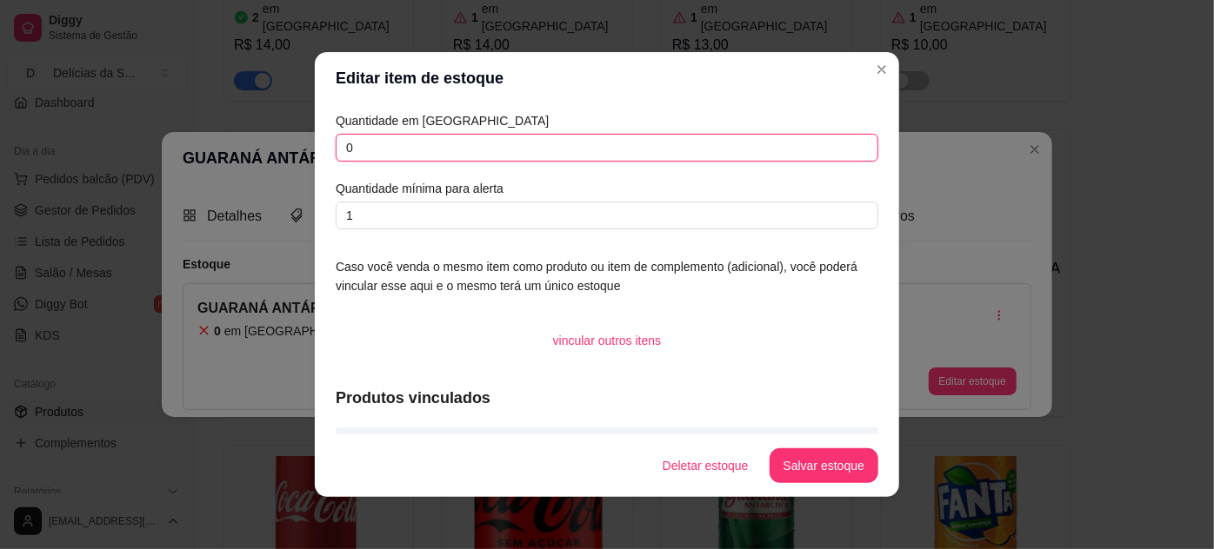
click at [441, 142] on input "0" at bounding box center [607, 148] width 543 height 28
type input "4"
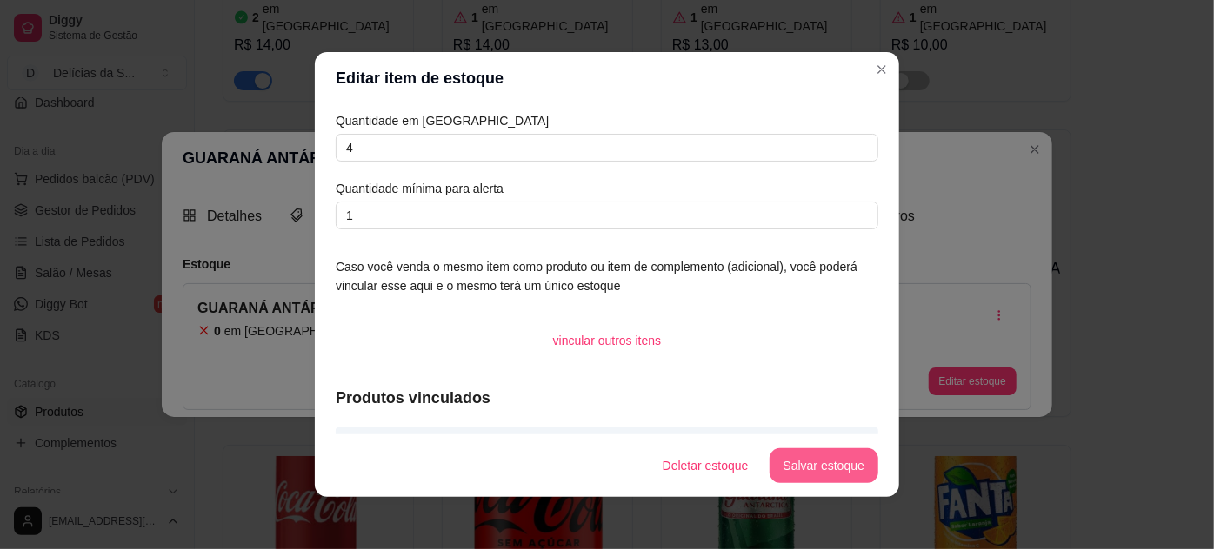
click at [860, 468] on button "Salvar estoque" at bounding box center [823, 466] width 109 height 35
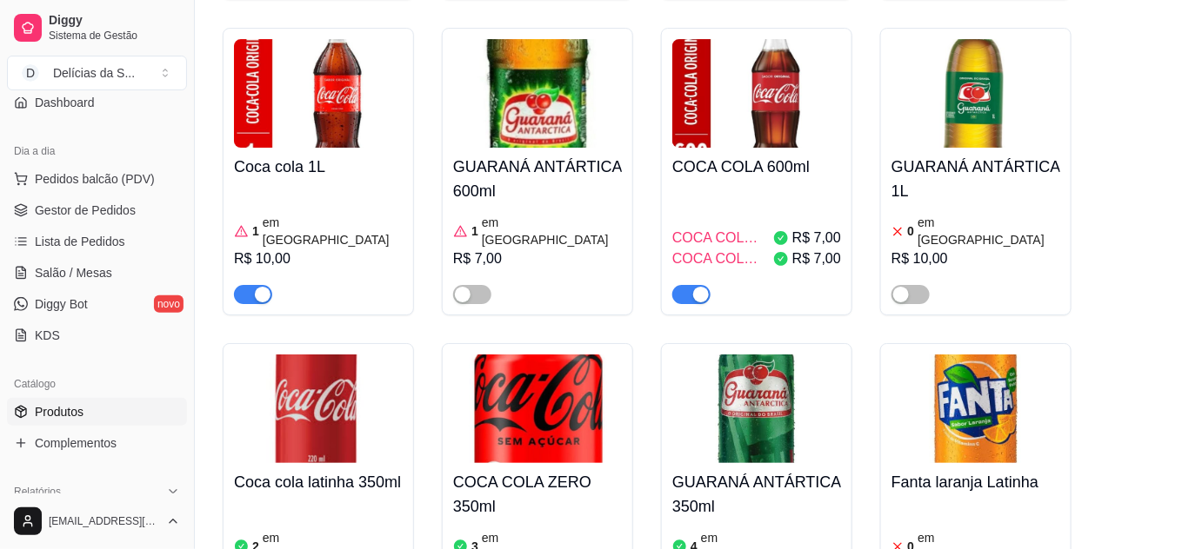
scroll to position [6408, 0]
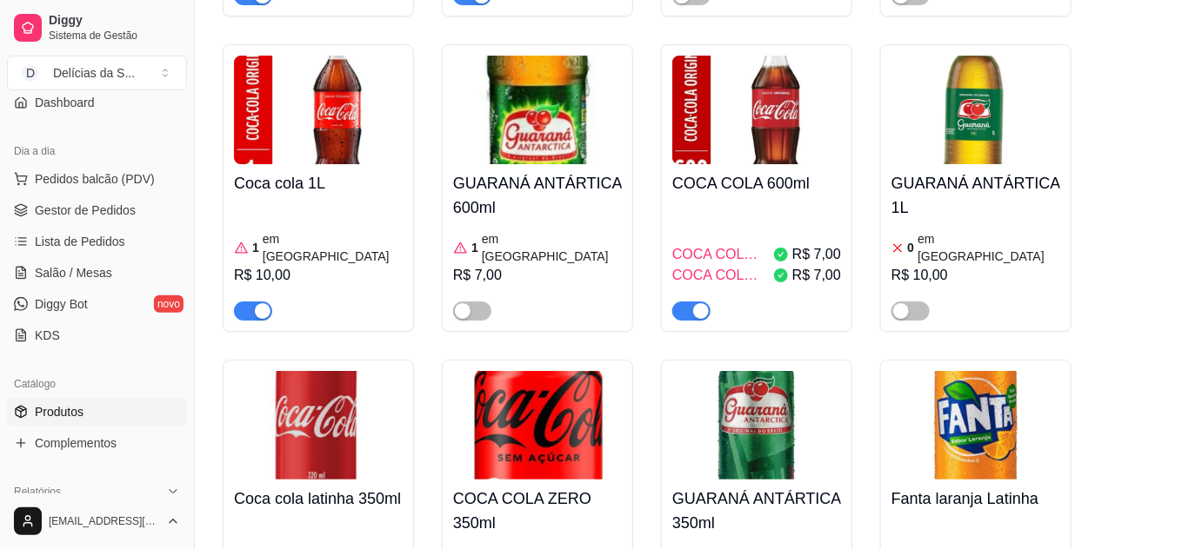
click at [470, 371] on img at bounding box center [537, 425] width 169 height 109
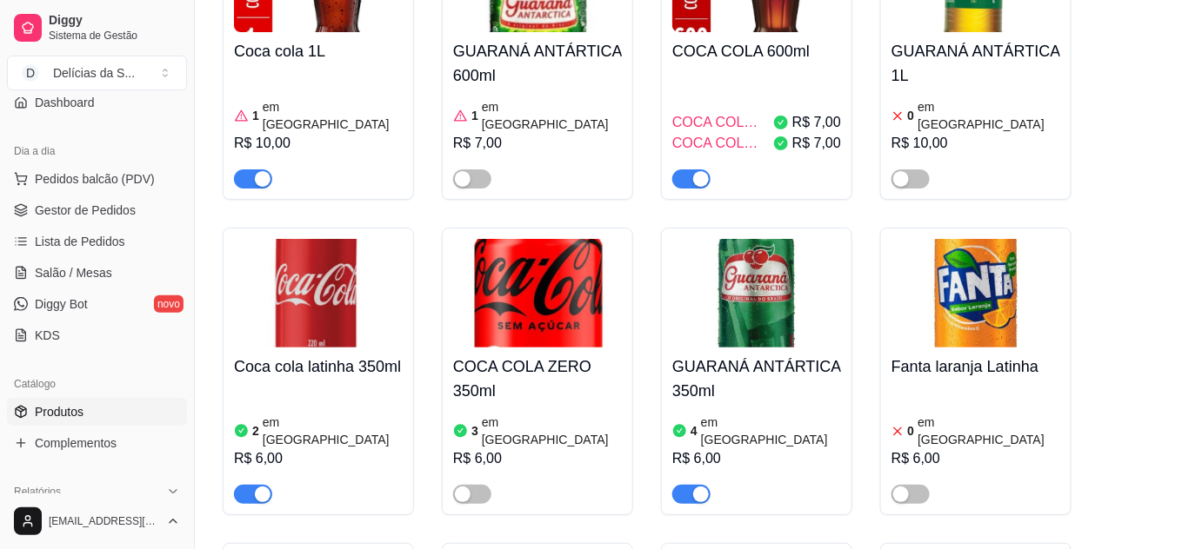
scroll to position [6566, 0]
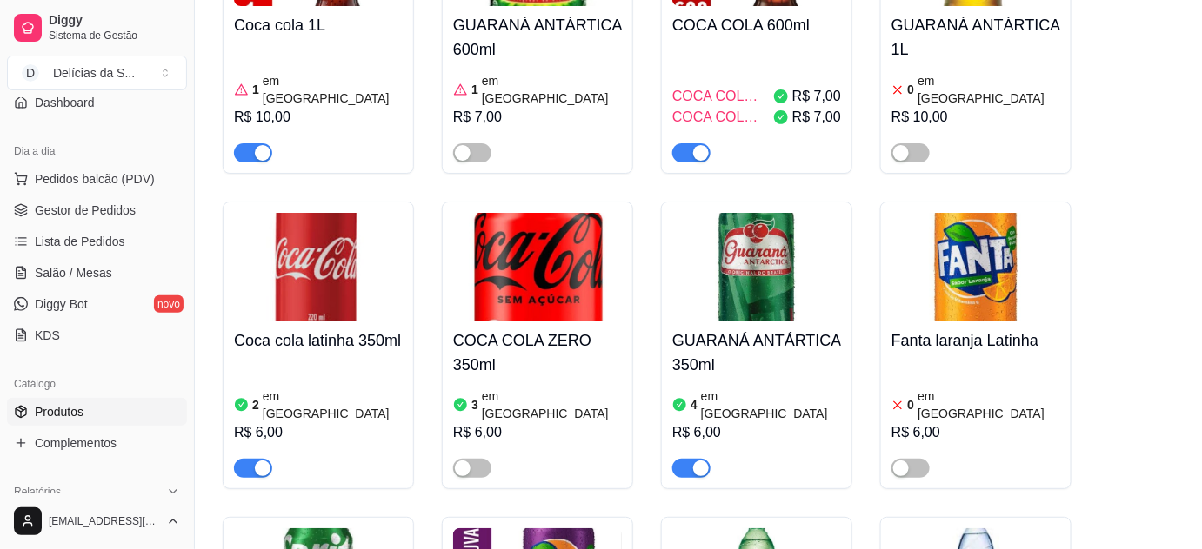
click at [710, 329] on h4 "GUARANÁ ANTÁRTICA 350ml" at bounding box center [756, 353] width 169 height 49
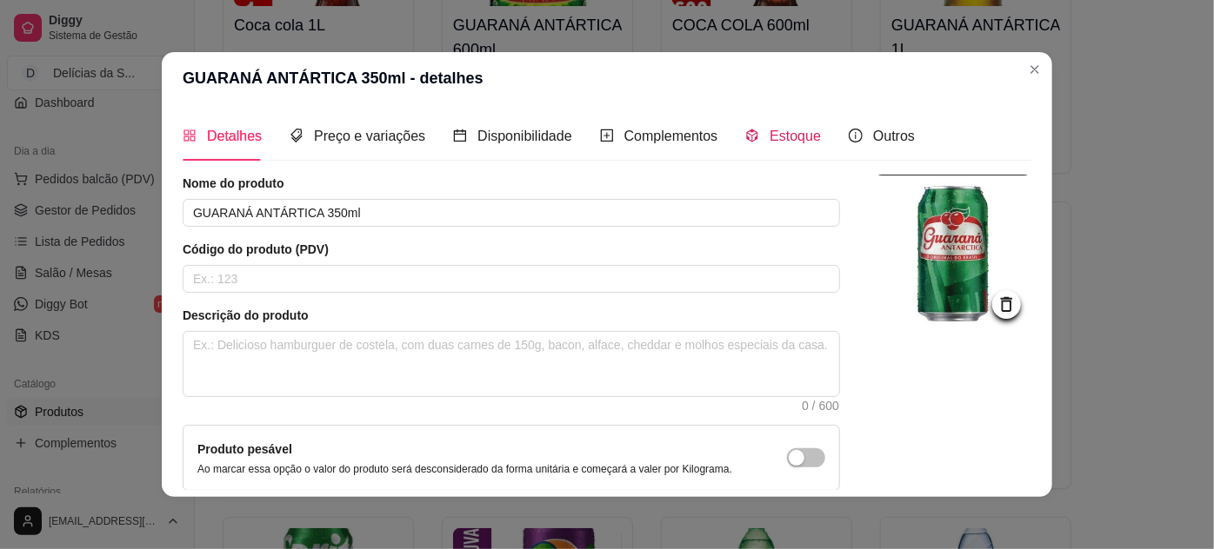
click at [776, 142] on span "Estoque" at bounding box center [794, 136] width 51 height 15
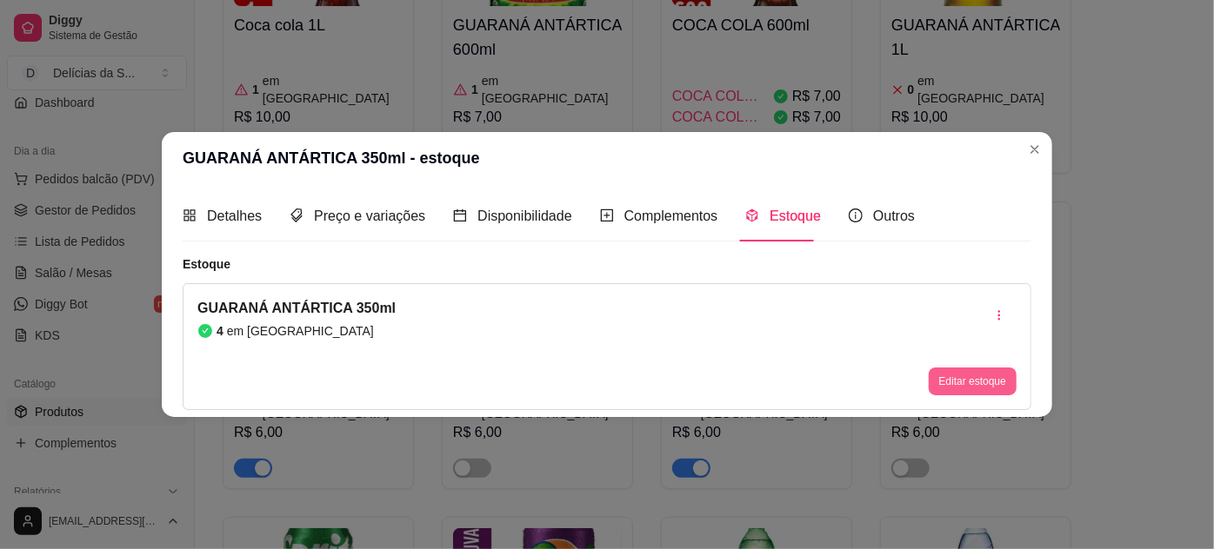
click at [976, 386] on button "Editar estoque" at bounding box center [973, 382] width 88 height 28
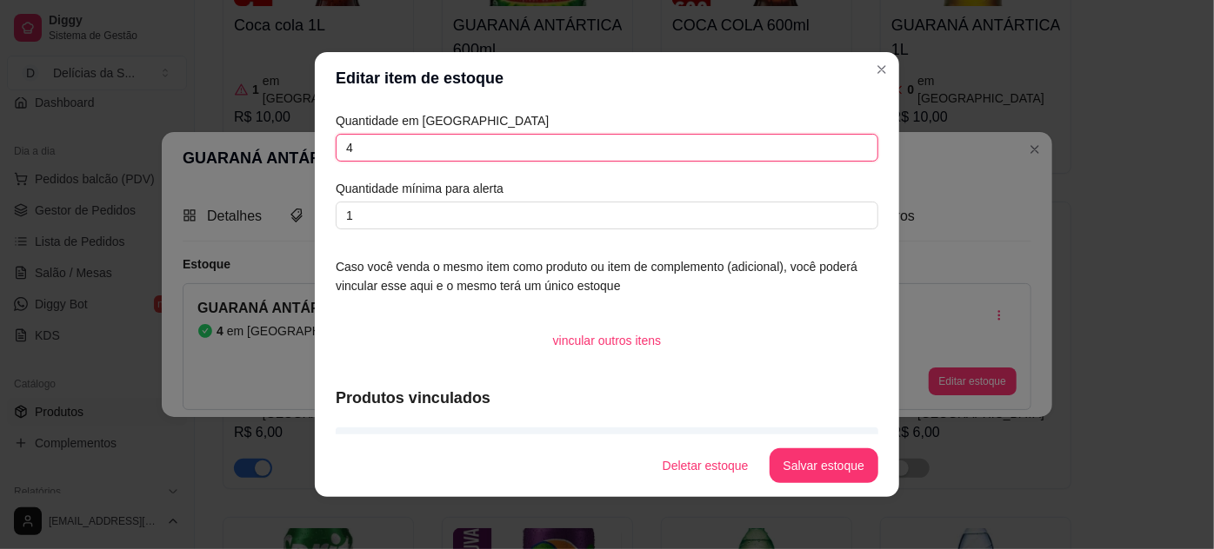
click at [415, 153] on input "4" at bounding box center [607, 148] width 543 height 28
type input "2"
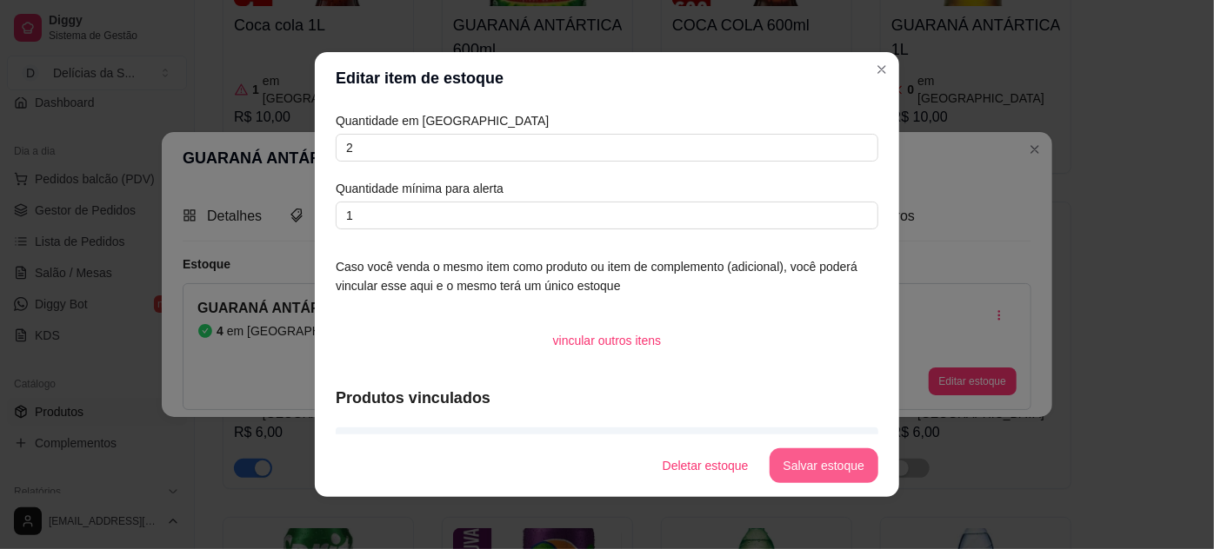
click at [823, 468] on button "Salvar estoque" at bounding box center [823, 466] width 109 height 35
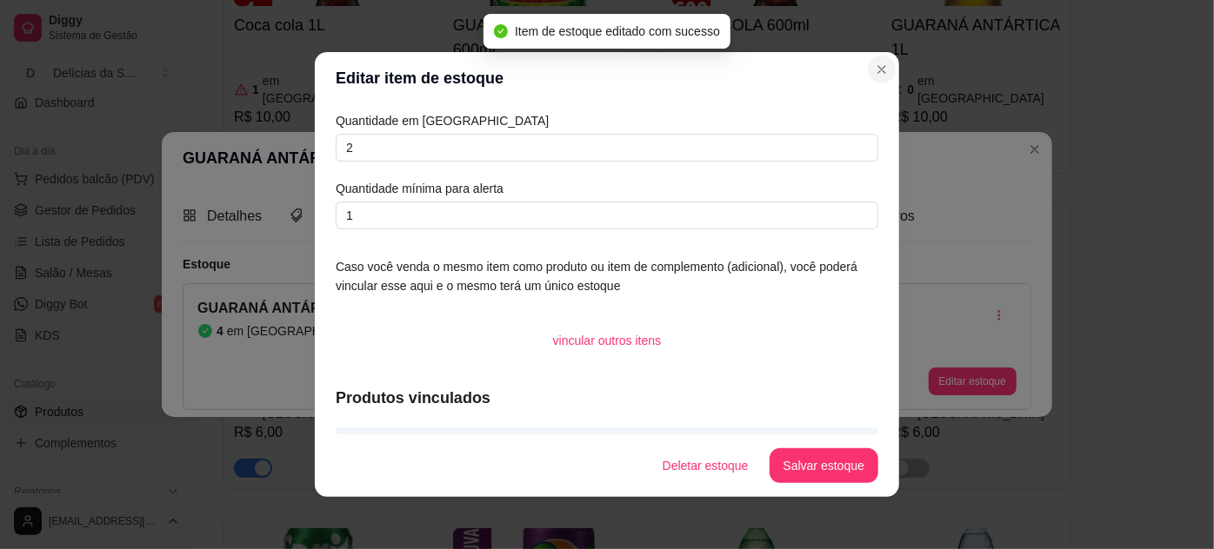
click at [899, 63] on div "Editar item de estoque Quantidade em estoque 2 Quantidade mínima para alerta 1 …" at bounding box center [607, 274] width 1214 height 549
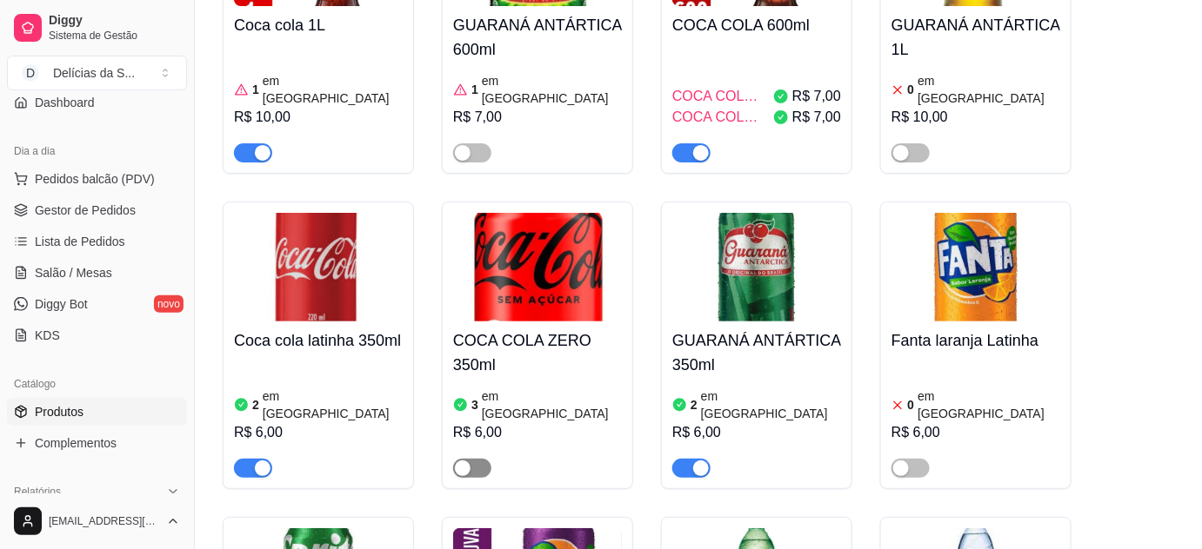
click at [489, 443] on div at bounding box center [537, 460] width 169 height 35
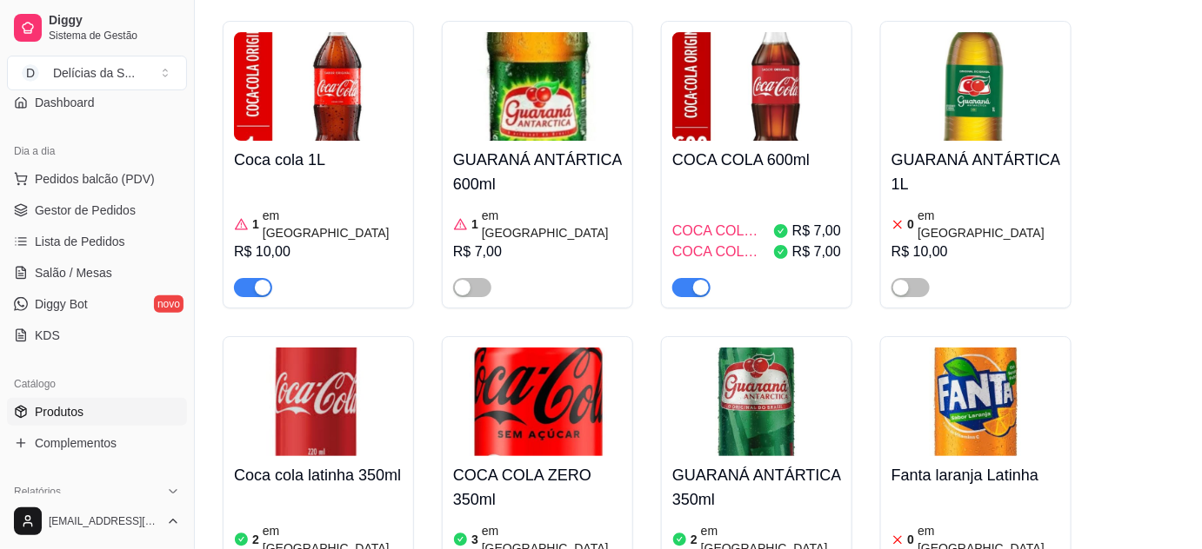
scroll to position [6408, 0]
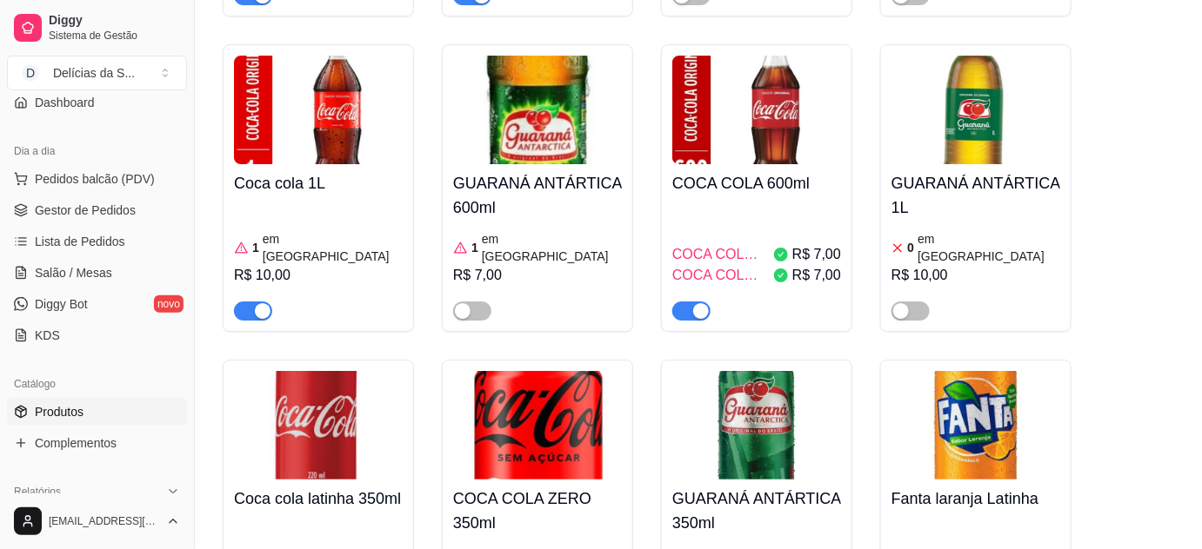
click at [37, 202] on span "Gestor de Pedidos" at bounding box center [85, 210] width 101 height 17
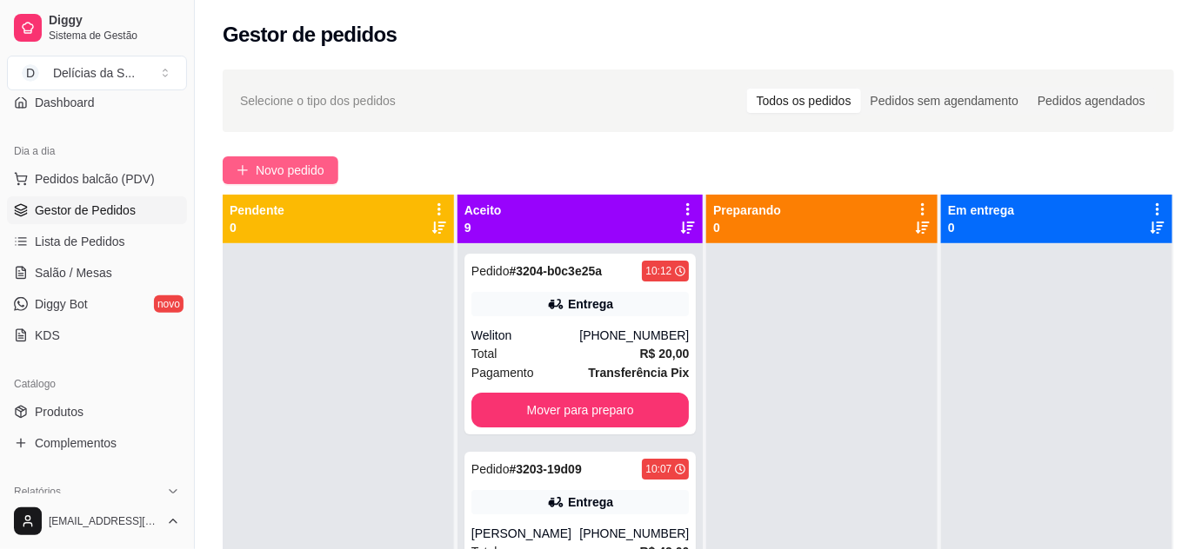
click at [301, 170] on span "Novo pedido" at bounding box center [290, 170] width 69 height 19
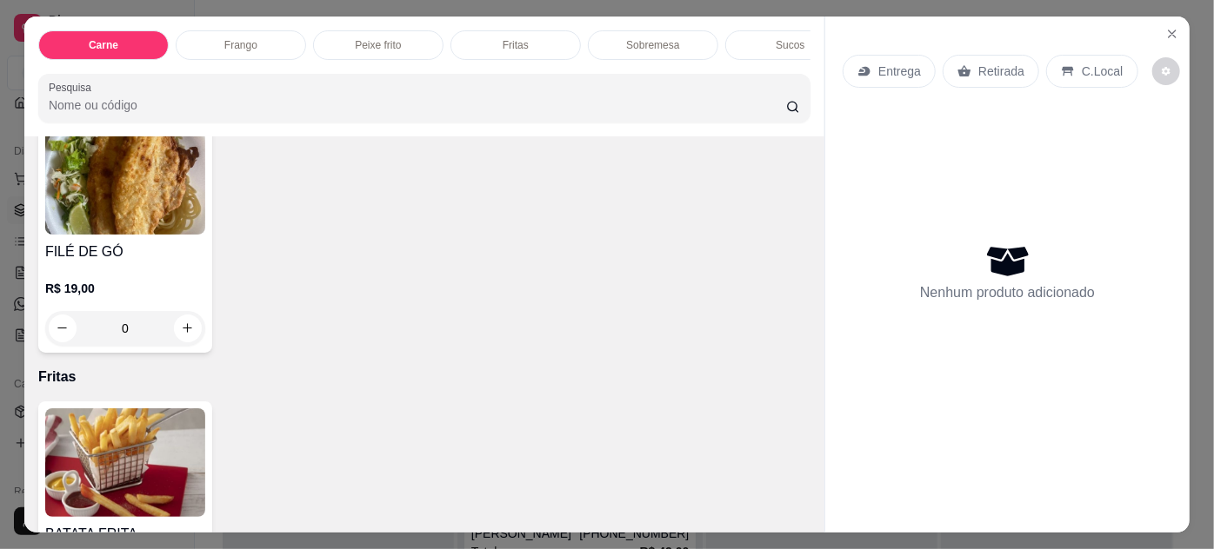
scroll to position [948, 0]
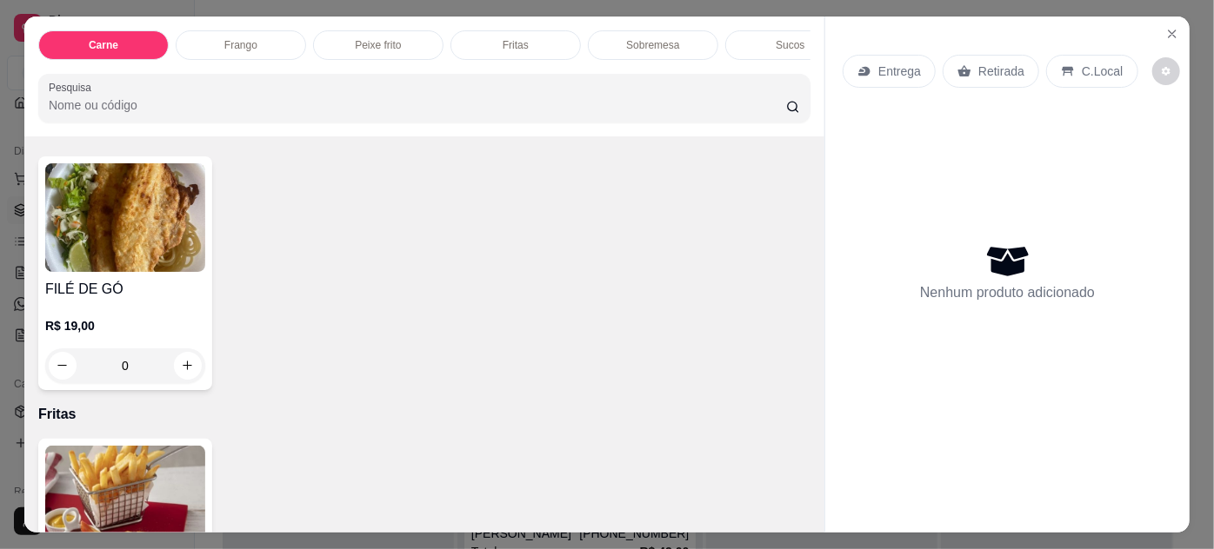
click at [108, 240] on img at bounding box center [125, 217] width 160 height 109
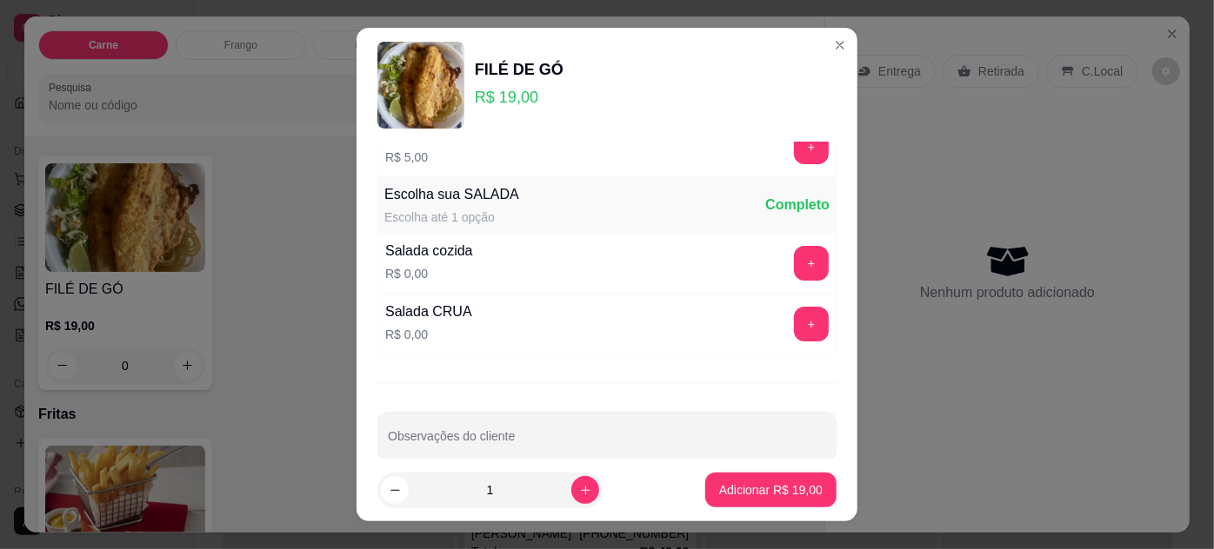
scroll to position [173, 0]
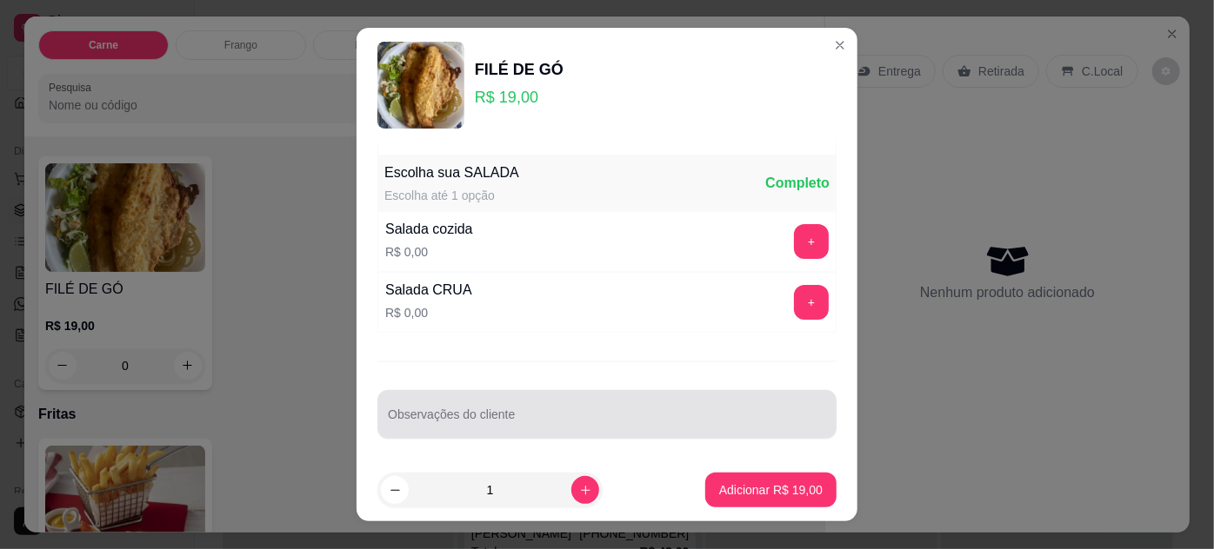
click at [497, 433] on div "Observações do cliente" at bounding box center [606, 414] width 459 height 49
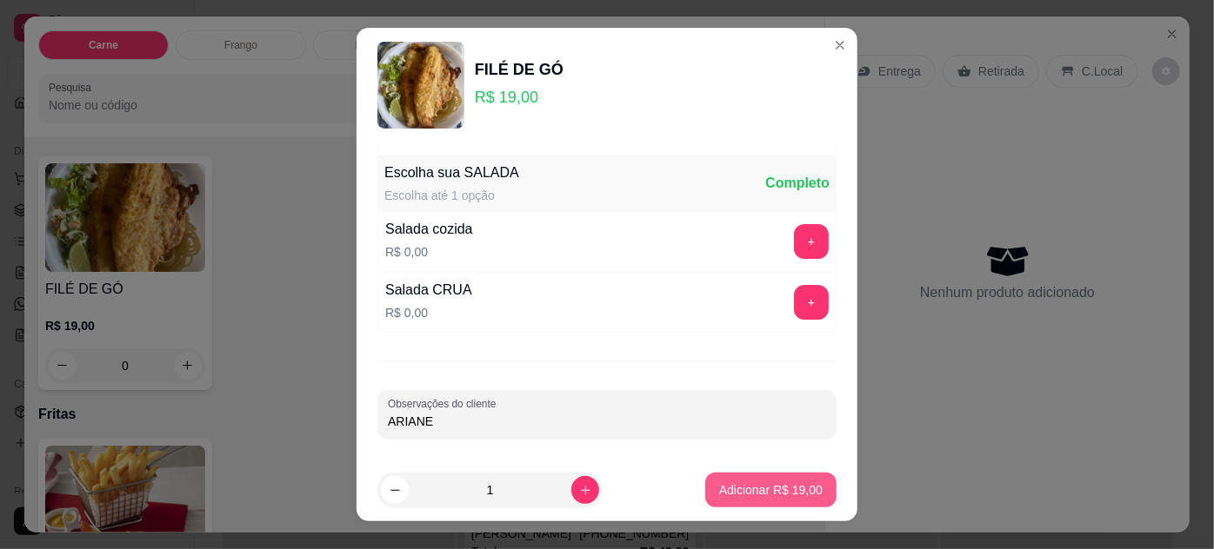
type input "ARIANE"
click at [721, 483] on p "Adicionar R$ 19,00" at bounding box center [770, 490] width 103 height 17
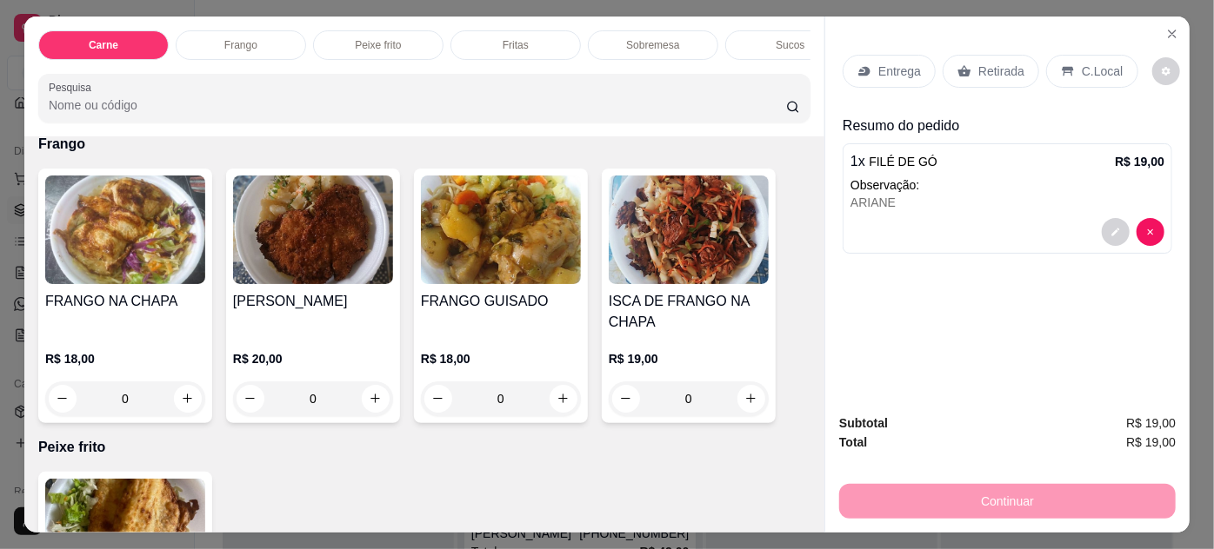
scroll to position [790, 0]
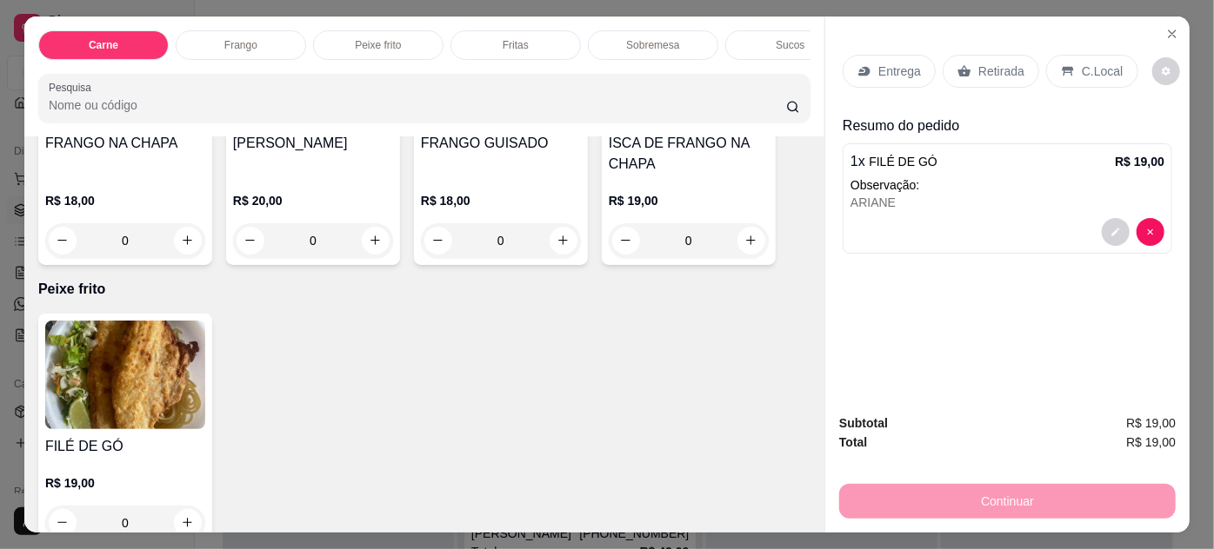
click at [177, 371] on img at bounding box center [125, 375] width 160 height 109
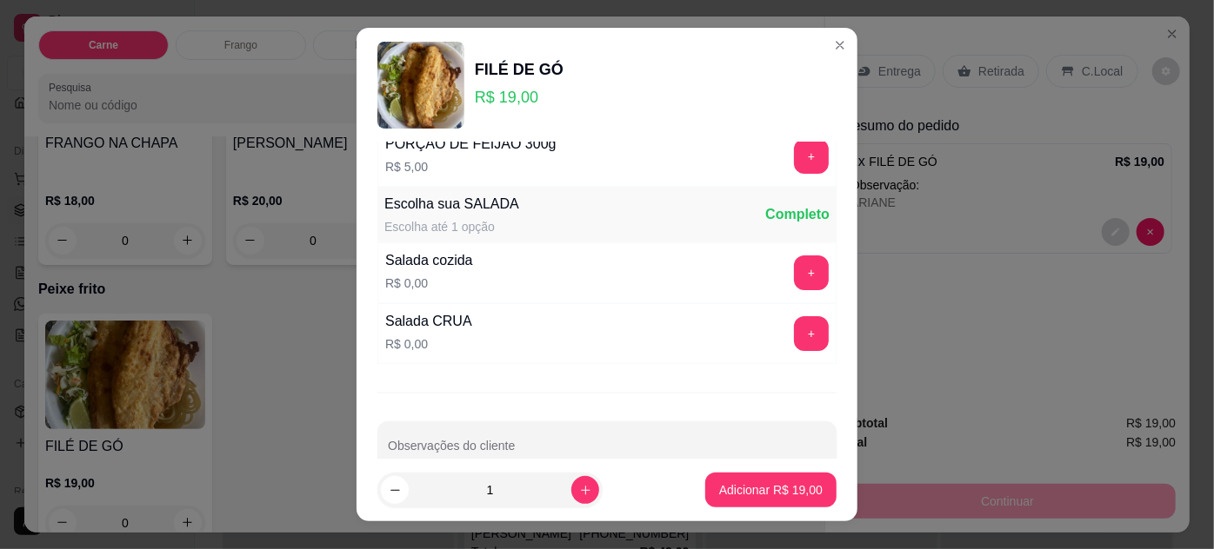
scroll to position [173, 0]
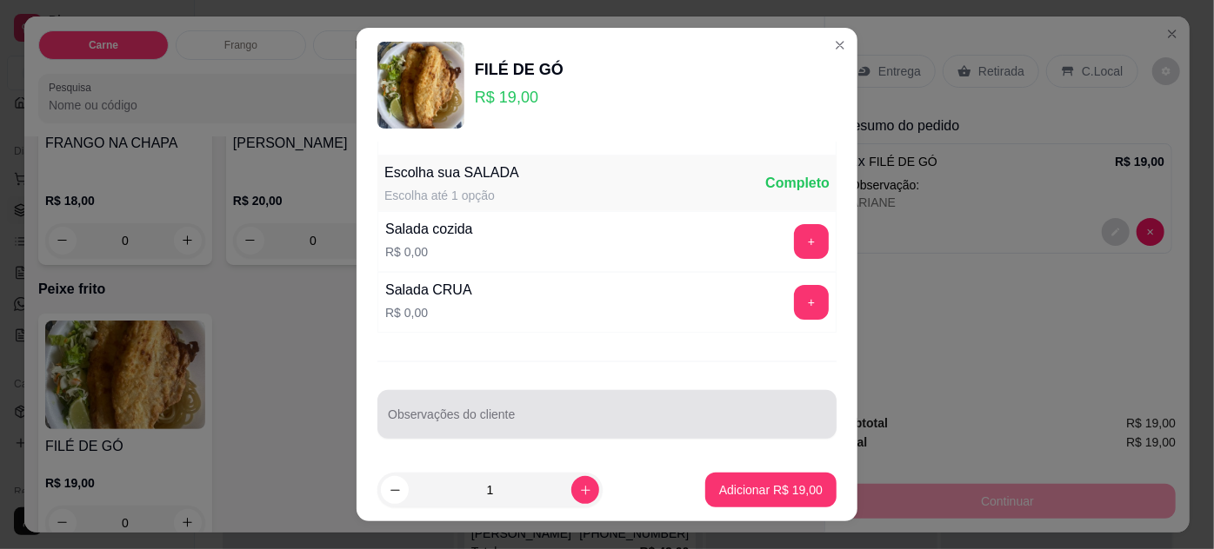
click at [495, 416] on input "Observações do cliente" at bounding box center [607, 421] width 438 height 17
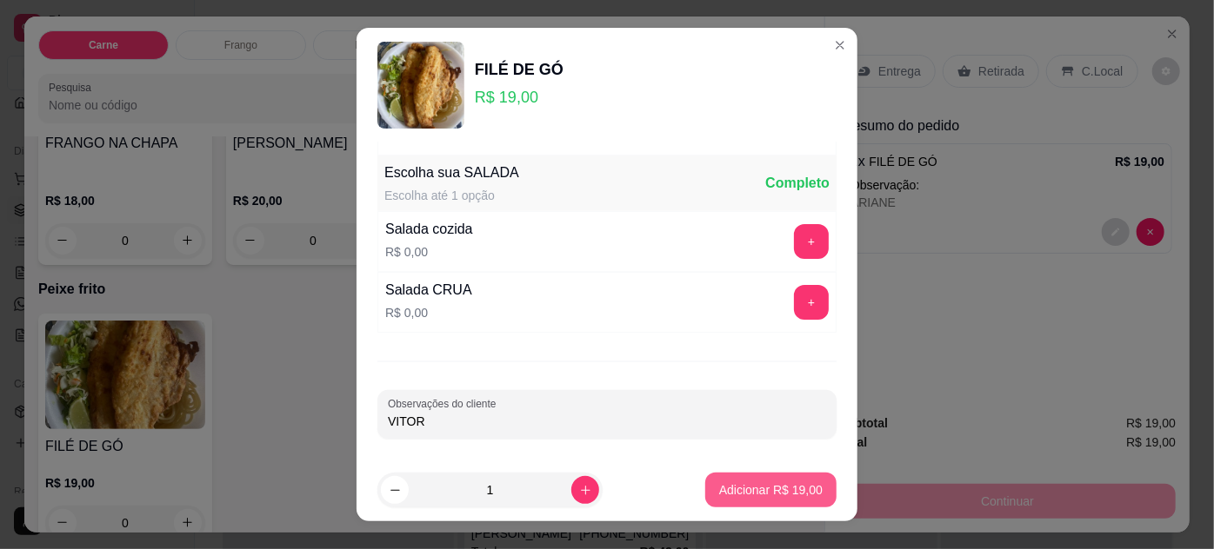
type input "VITOR"
click at [772, 490] on p "Adicionar R$ 19,00" at bounding box center [771, 491] width 101 height 17
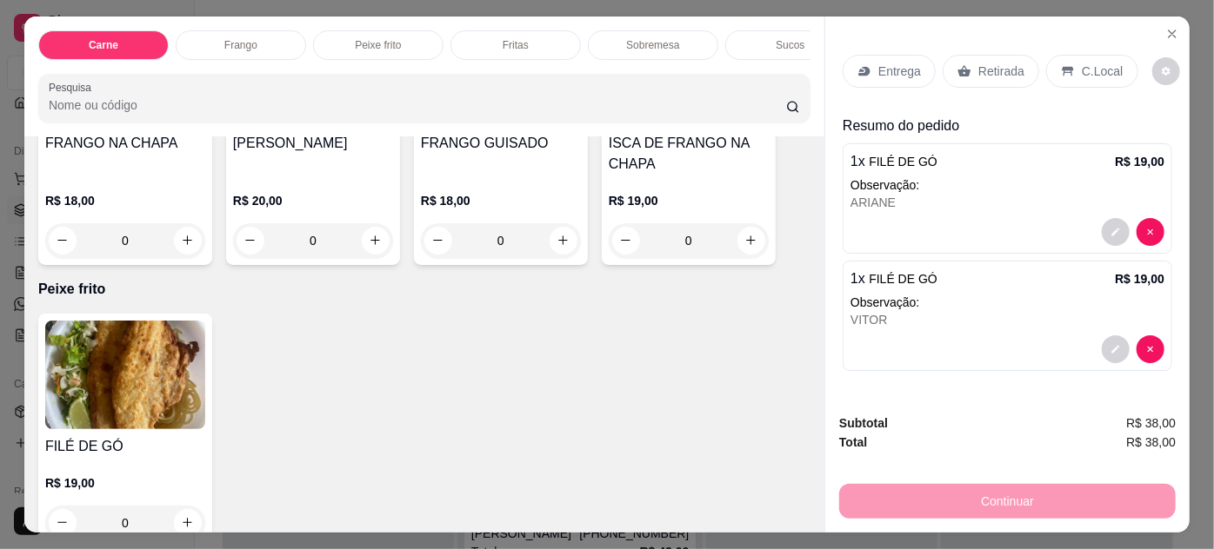
click at [118, 389] on img at bounding box center [125, 375] width 160 height 109
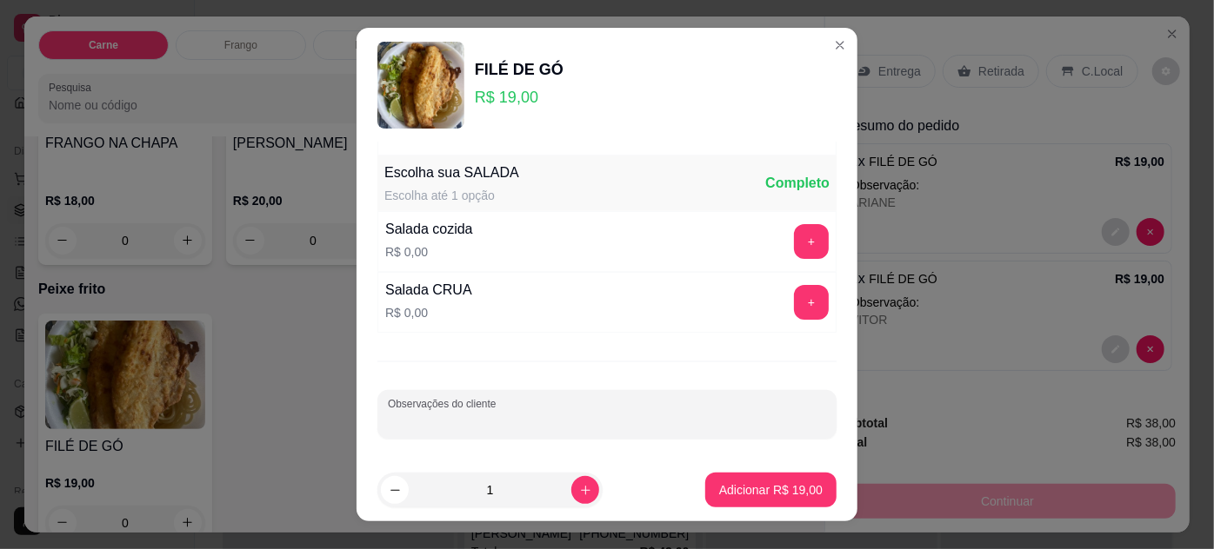
click at [470, 423] on input "Observações do cliente" at bounding box center [607, 421] width 438 height 17
type input "[PERSON_NAME]"
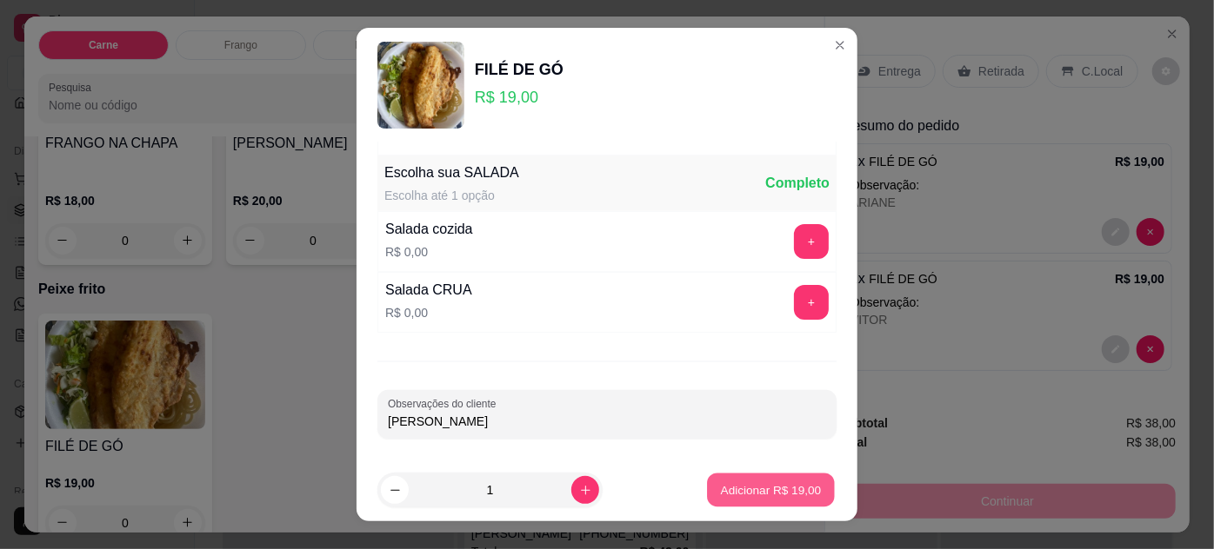
click at [755, 493] on p "Adicionar R$ 19,00" at bounding box center [771, 491] width 101 height 17
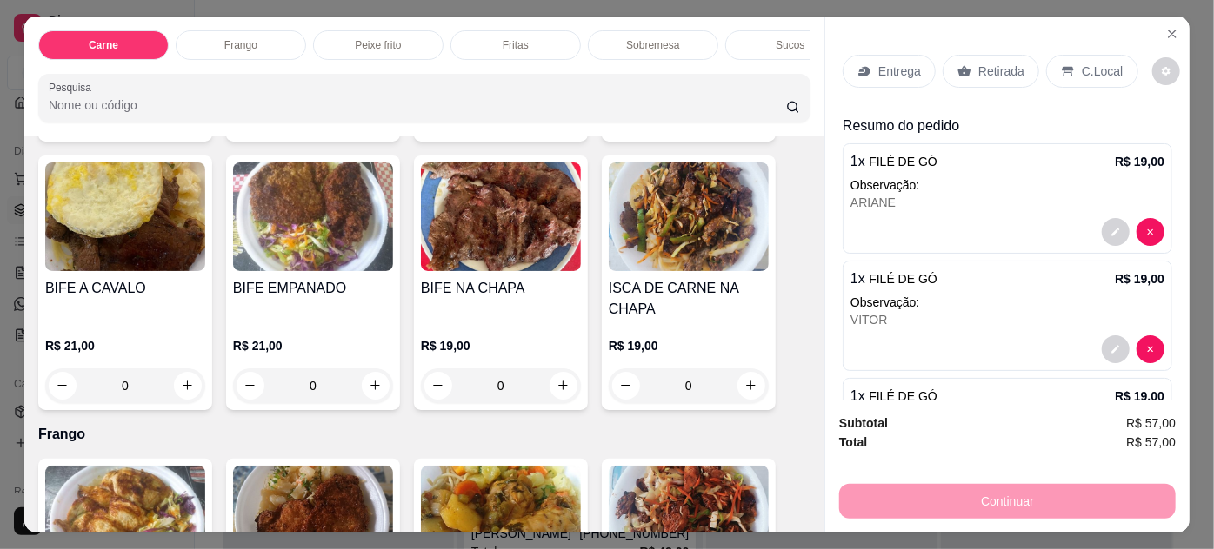
scroll to position [316, 0]
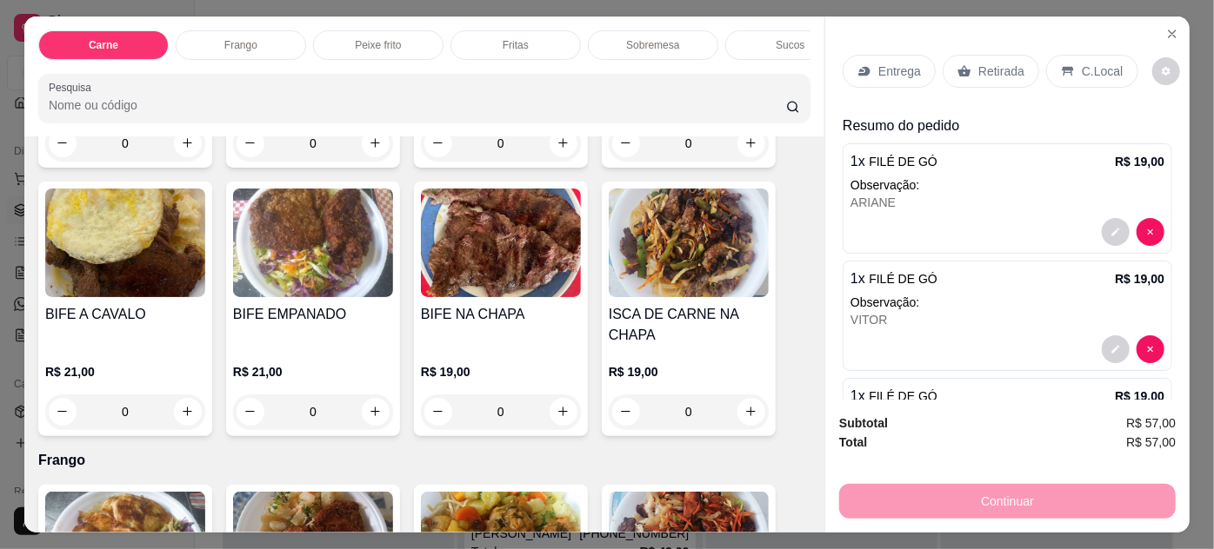
click at [322, 265] on img at bounding box center [313, 243] width 160 height 109
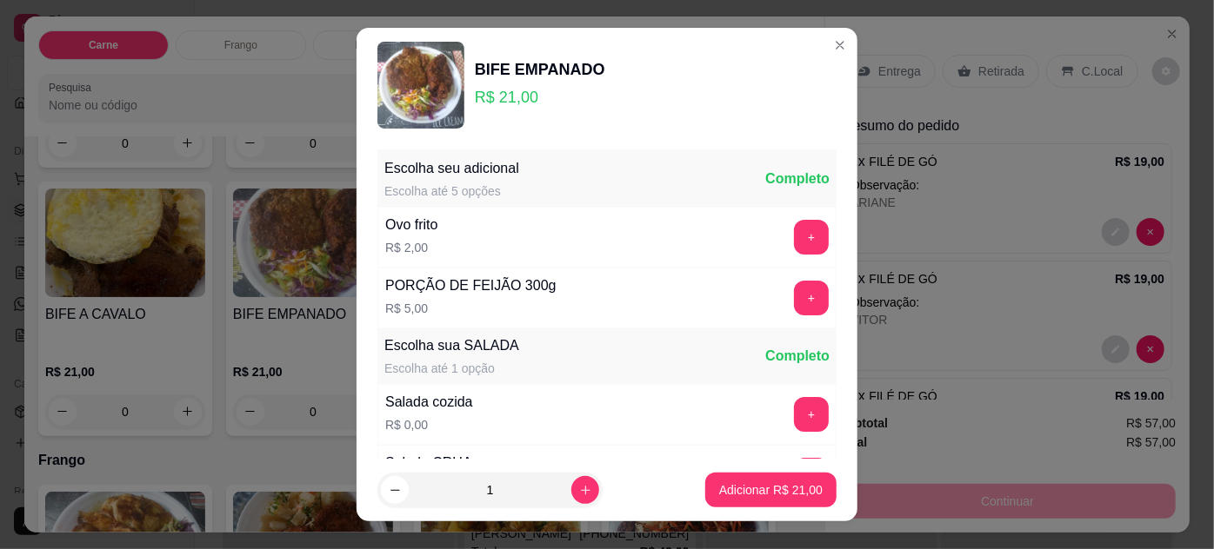
scroll to position [173, 0]
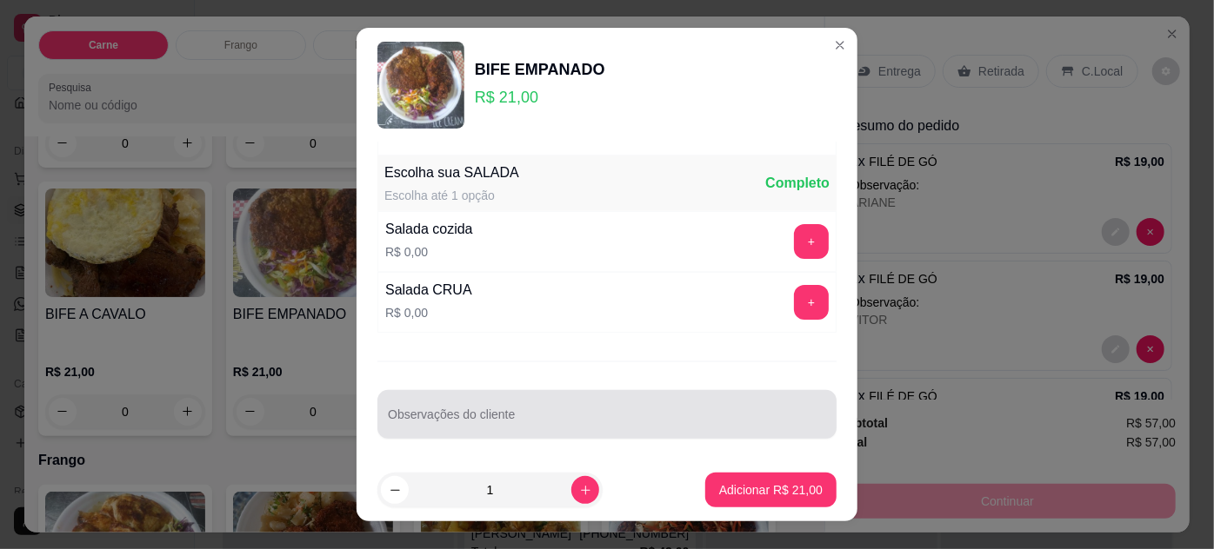
click at [460, 405] on div at bounding box center [607, 414] width 438 height 35
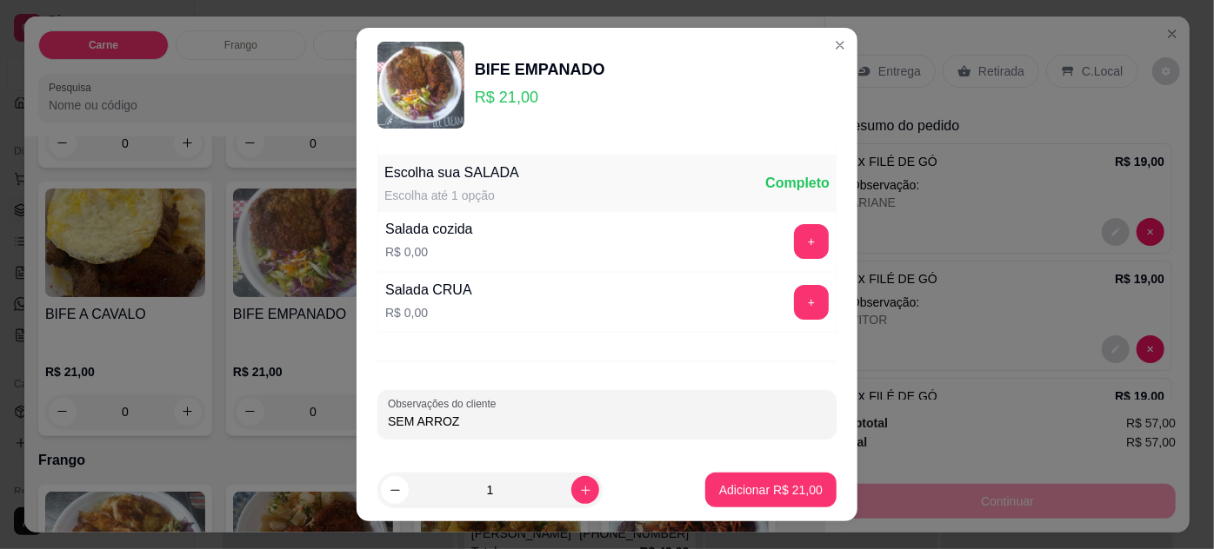
click at [388, 414] on input "SEM ARROZ" at bounding box center [607, 421] width 438 height 17
type input "[PERSON_NAME] - SEM ARROZ"
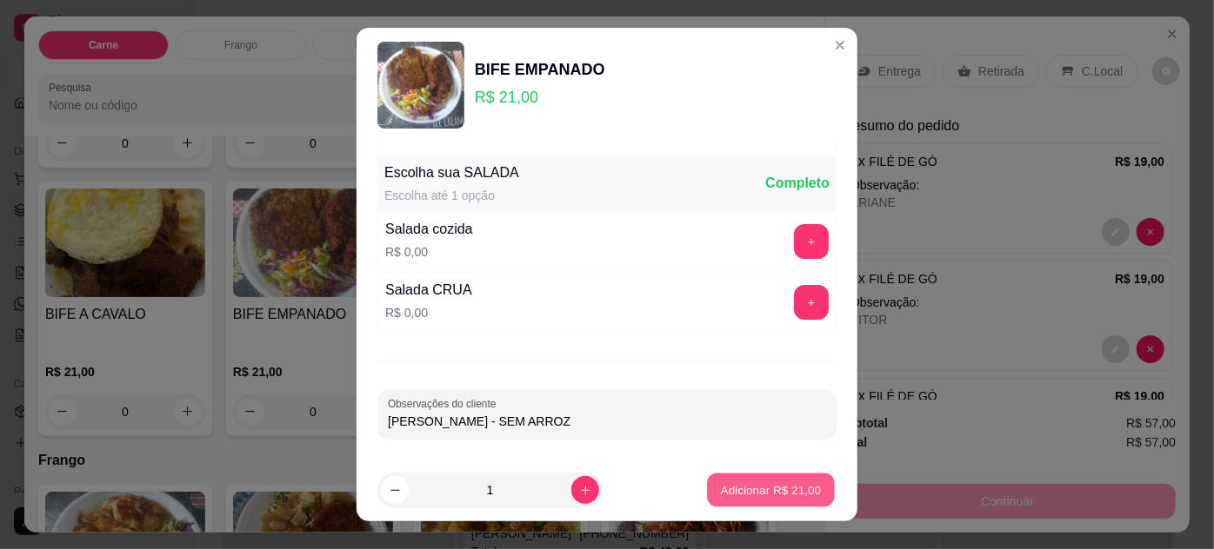
click at [767, 488] on p "Adicionar R$ 21,00" at bounding box center [771, 491] width 101 height 17
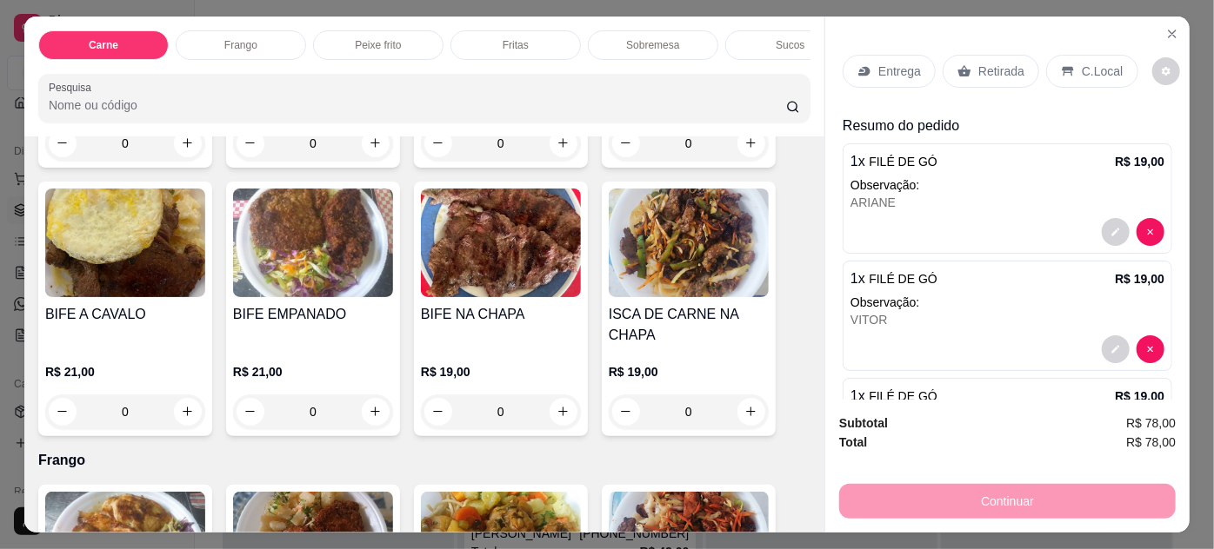
click at [303, 260] on img at bounding box center [313, 243] width 160 height 109
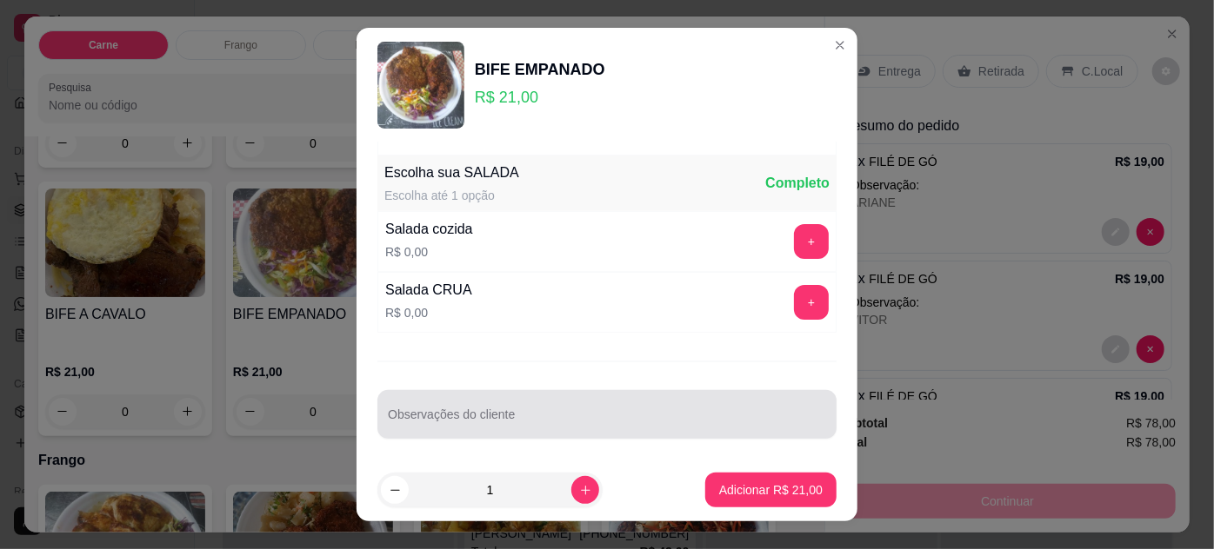
click at [491, 403] on div "Observações do cliente" at bounding box center [606, 414] width 459 height 49
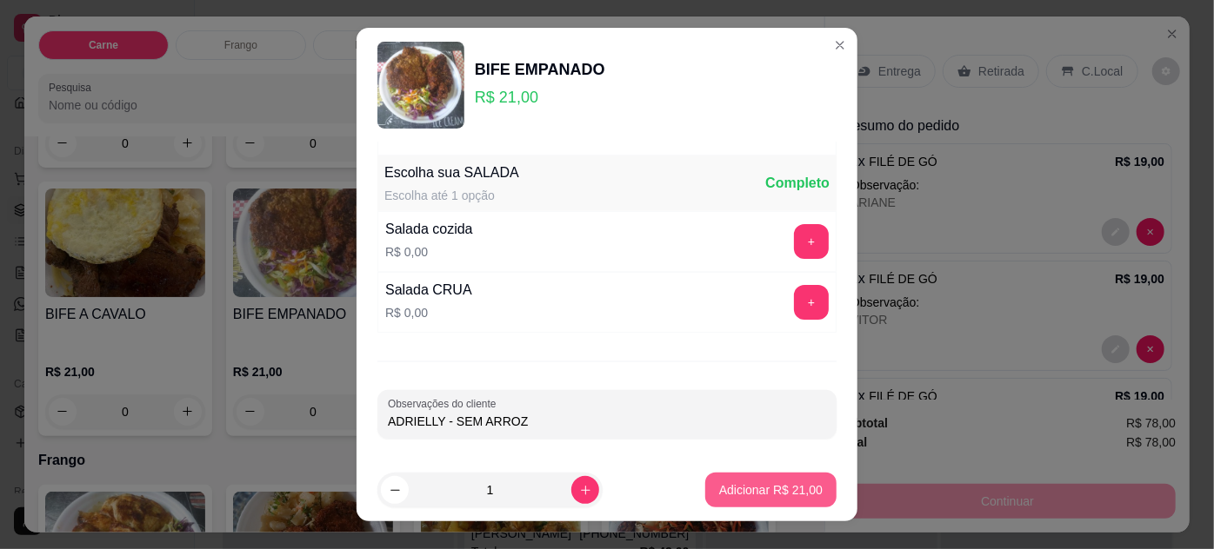
type input "ADRIELLY - SEM ARROZ"
click at [730, 490] on p "Adicionar R$ 21,00" at bounding box center [770, 490] width 103 height 17
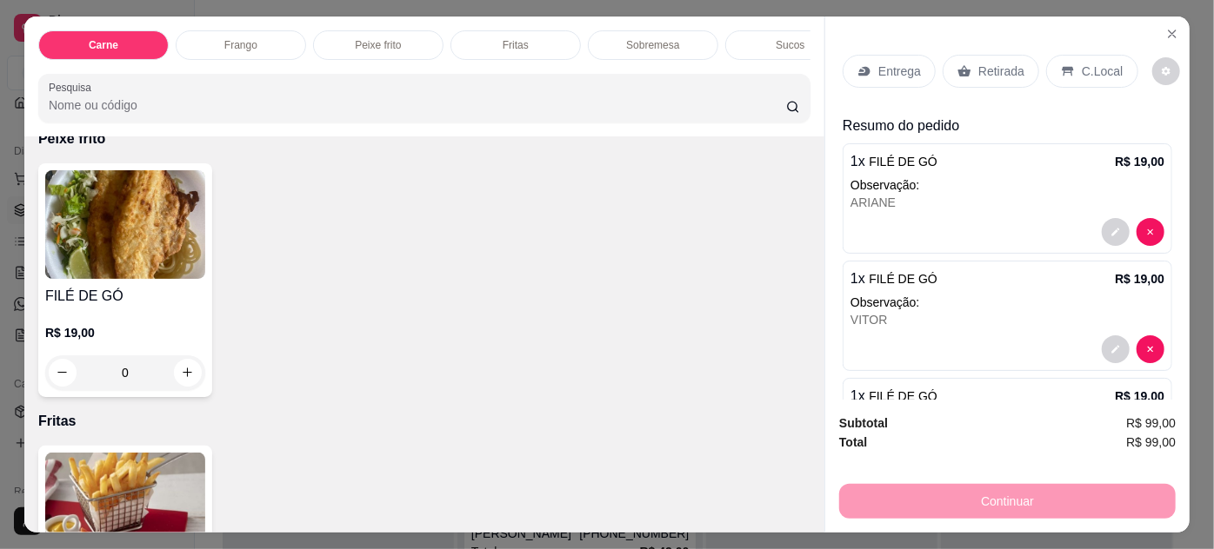
scroll to position [948, 0]
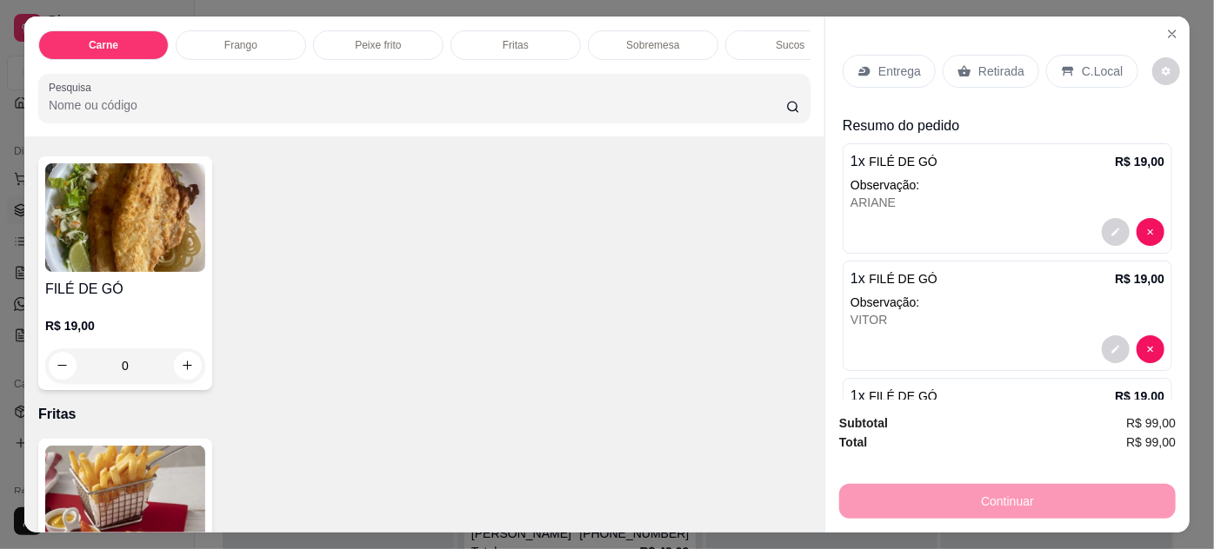
click at [45, 212] on img at bounding box center [125, 217] width 160 height 109
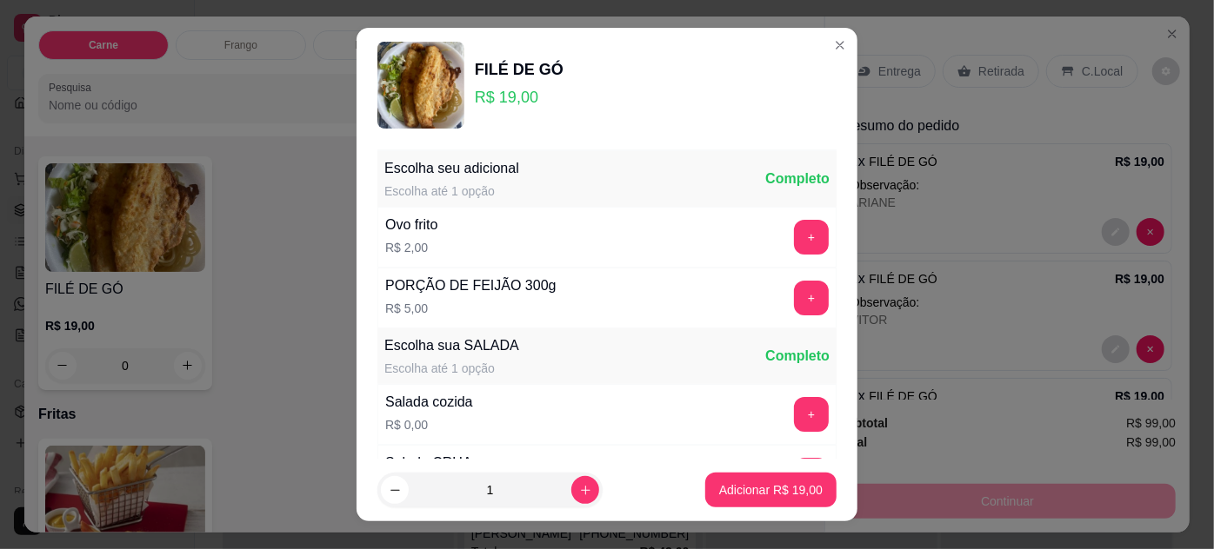
scroll to position [173, 0]
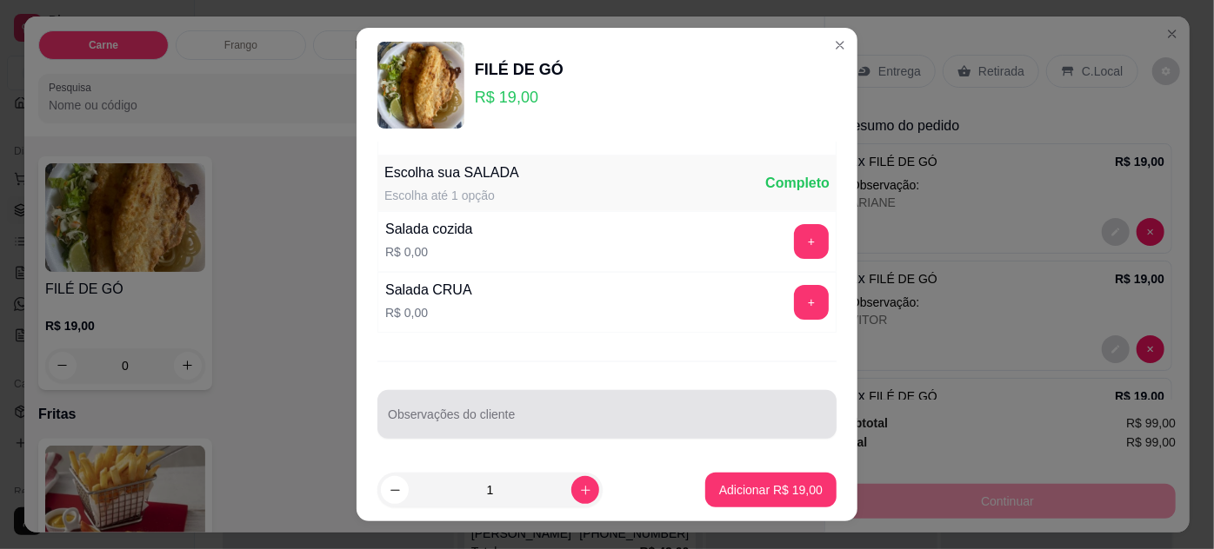
click at [500, 426] on input "Observações do cliente" at bounding box center [607, 421] width 438 height 17
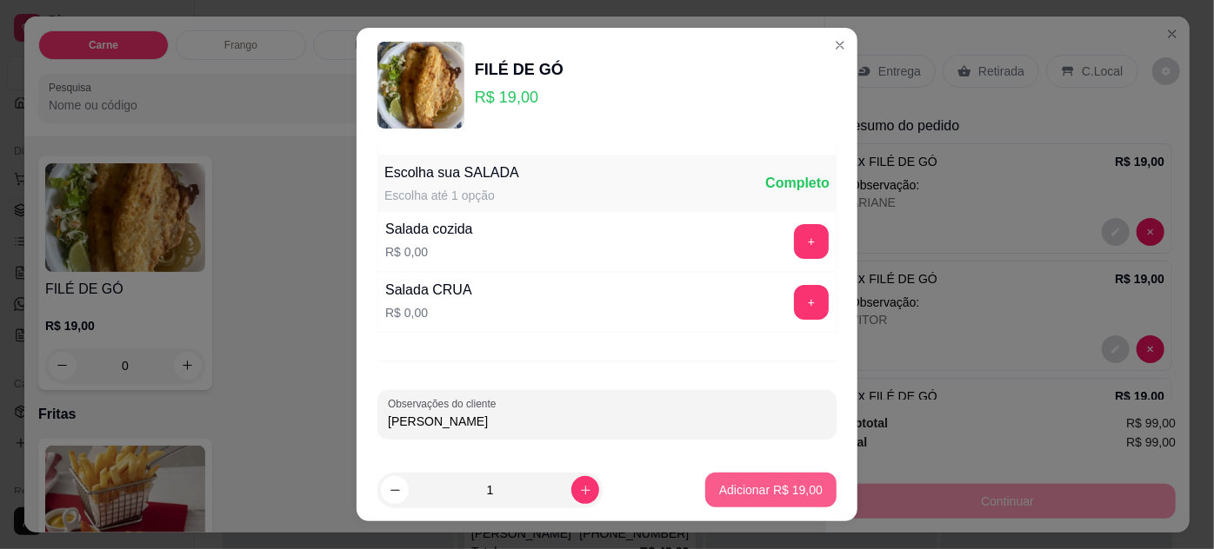
type input "[PERSON_NAME]"
click at [791, 496] on p "Adicionar R$ 19,00" at bounding box center [770, 490] width 103 height 17
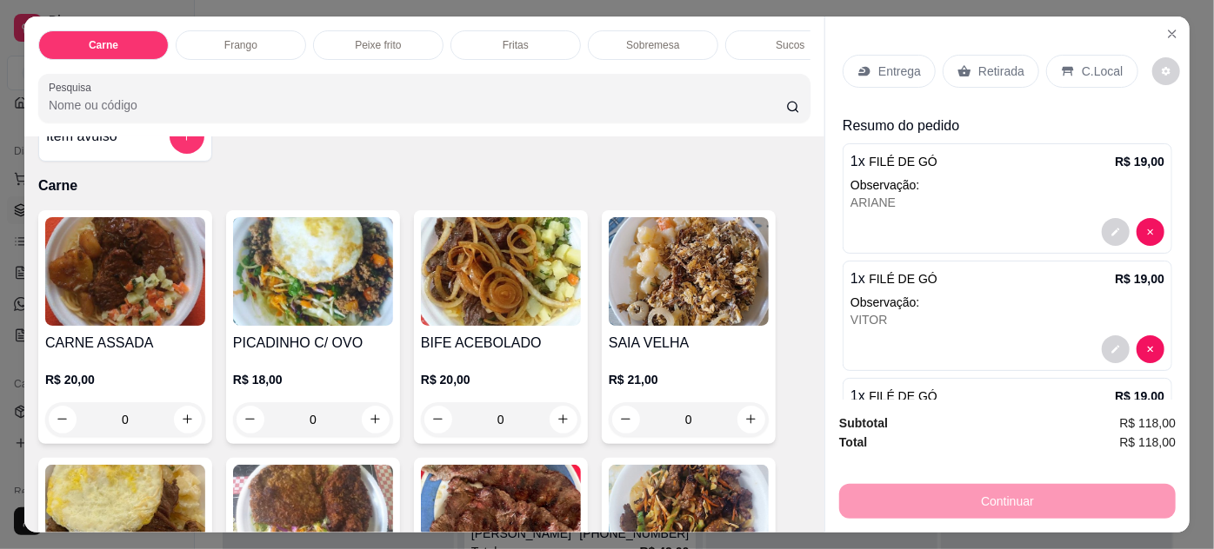
scroll to position [0, 0]
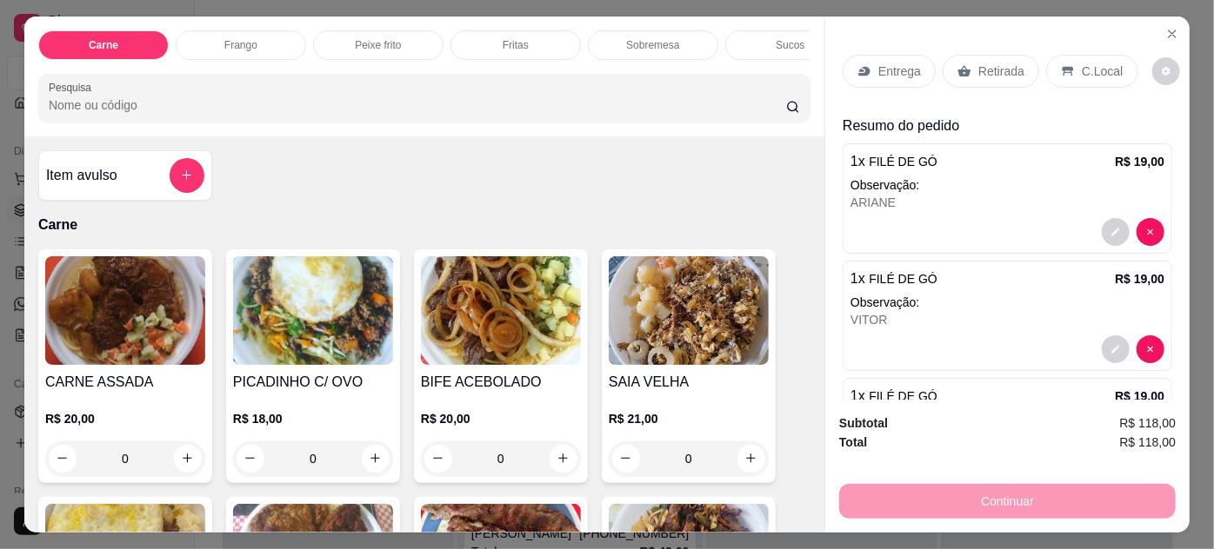
click at [535, 319] on img at bounding box center [501, 310] width 160 height 109
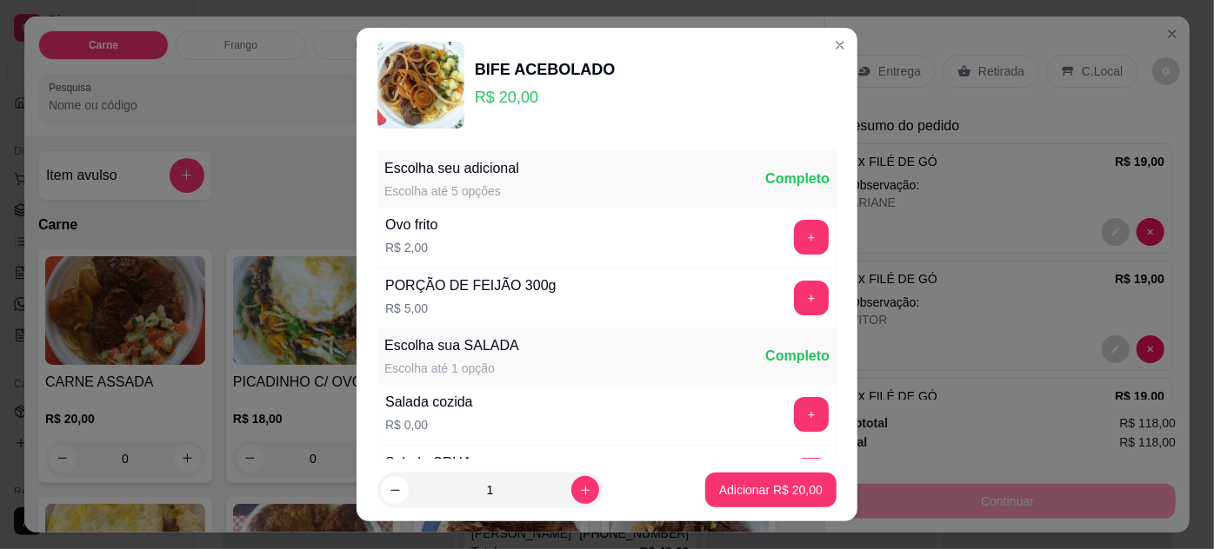
scroll to position [173, 0]
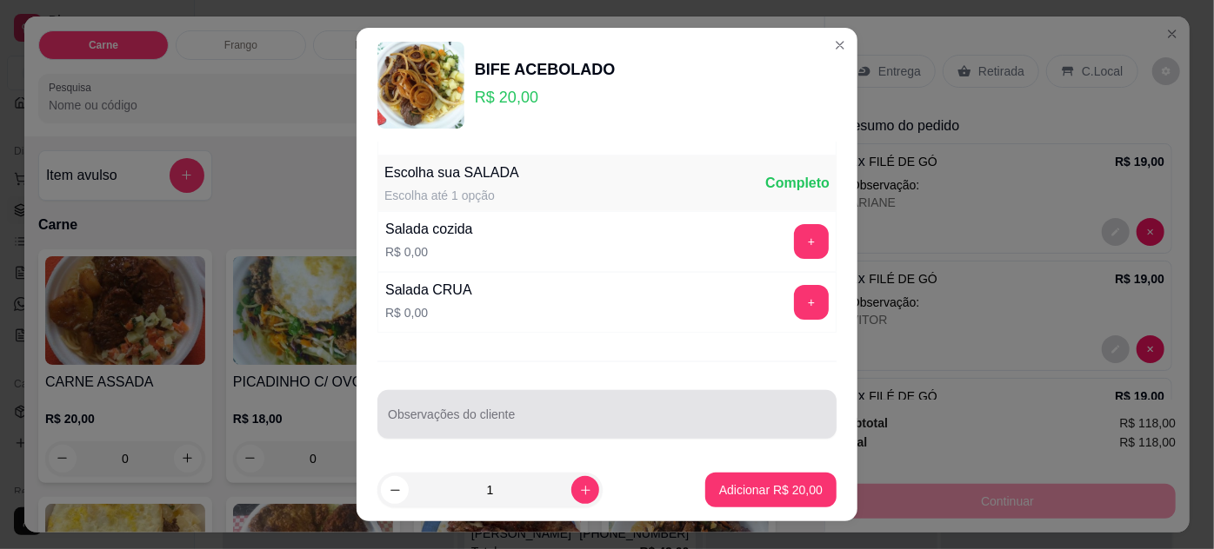
click at [498, 423] on input "Observações do cliente" at bounding box center [607, 421] width 438 height 17
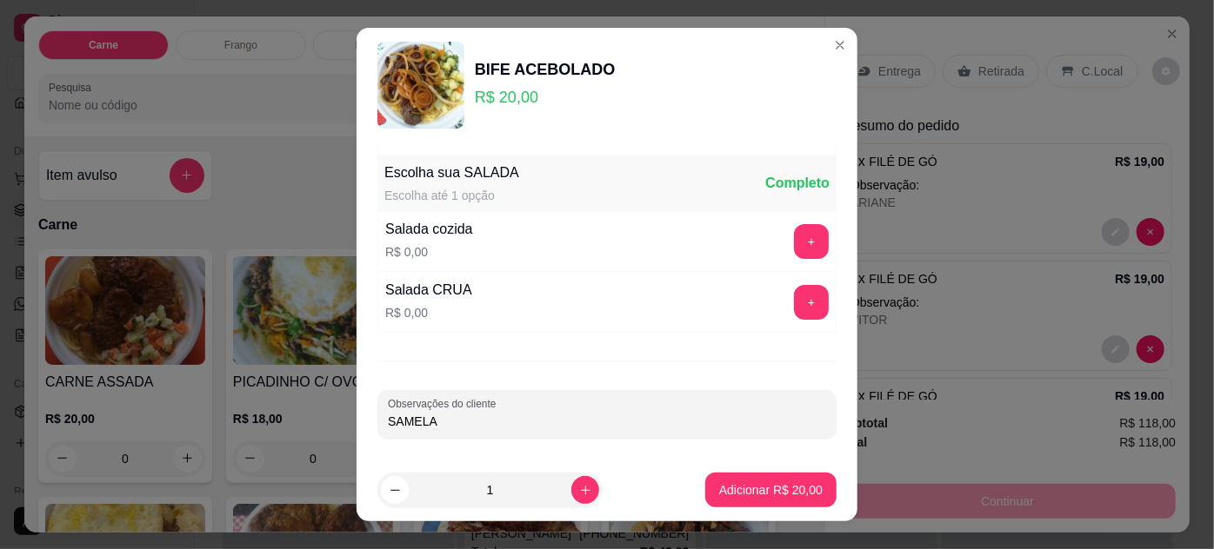
type input "SAMELA"
click at [743, 489] on p "Adicionar R$ 20,00" at bounding box center [771, 491] width 101 height 17
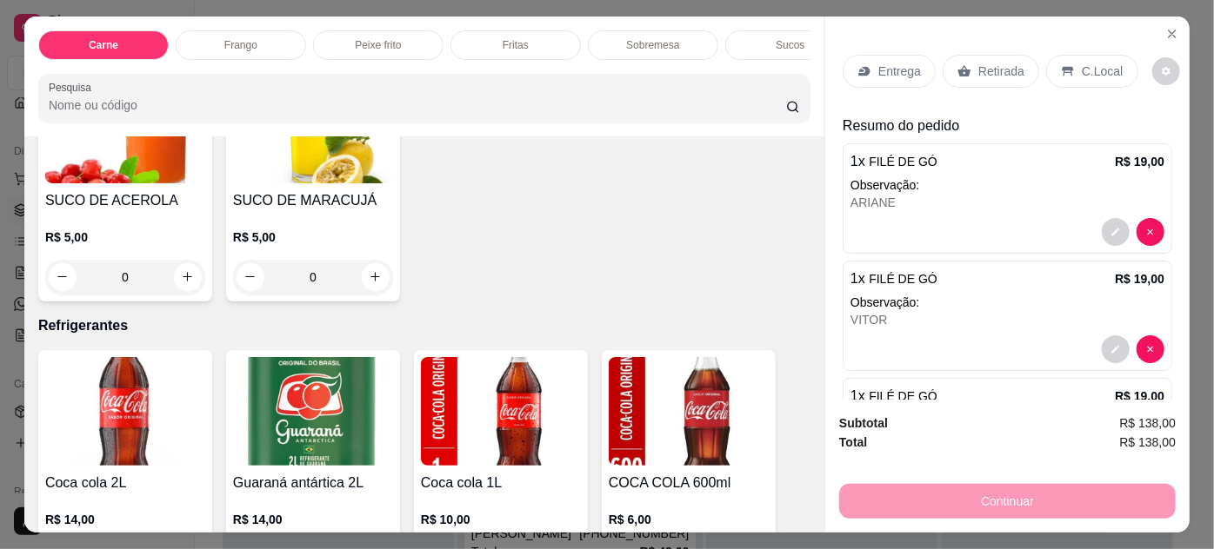
scroll to position [1896, 0]
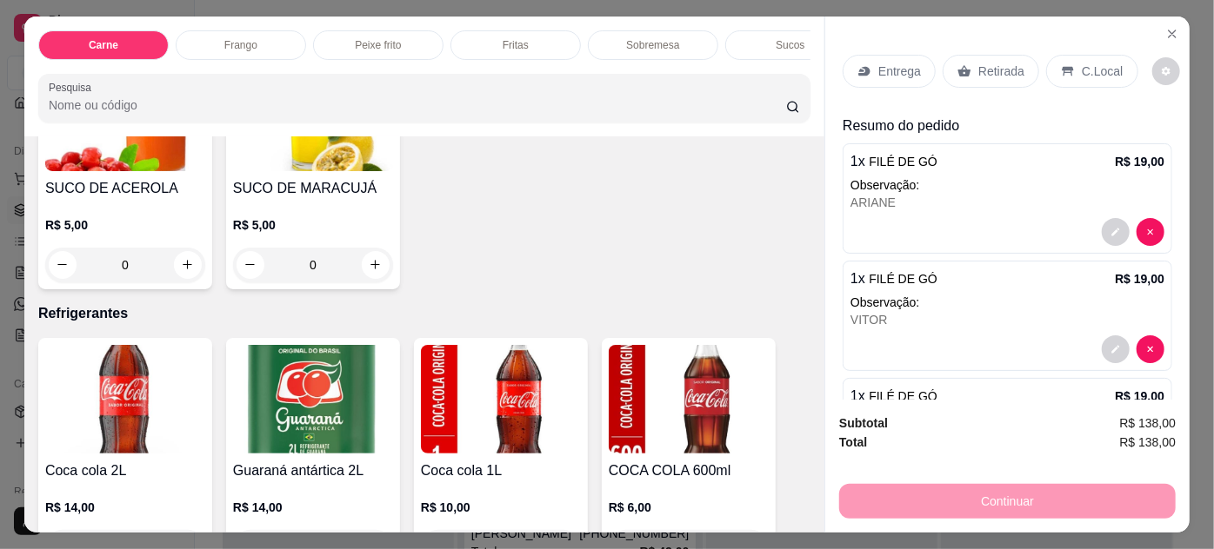
click at [130, 183] on h4 "SUCO DE ACEROLA" at bounding box center [125, 188] width 160 height 21
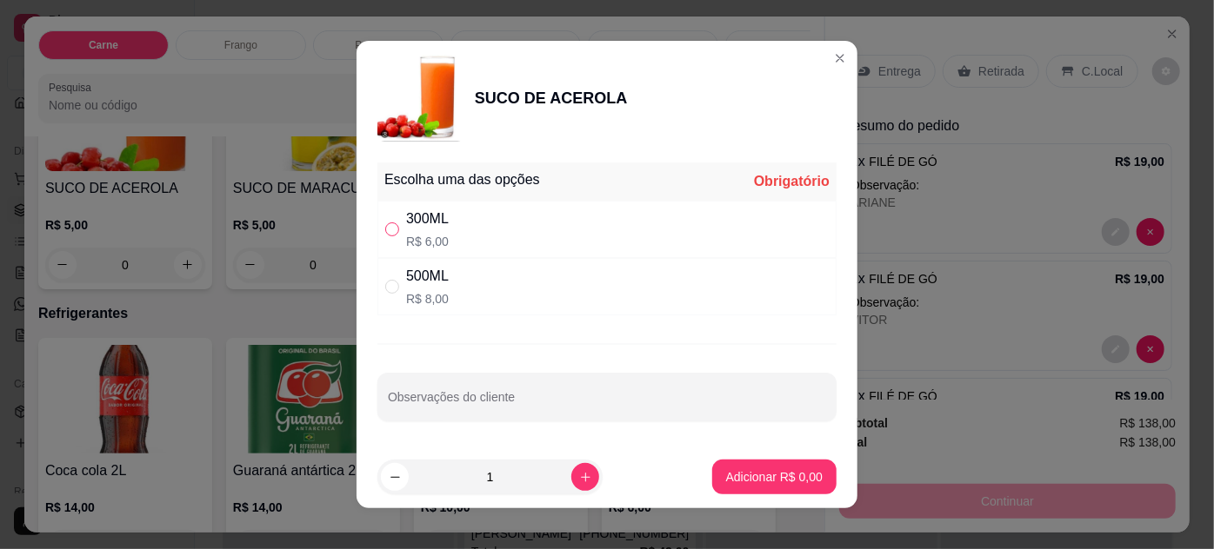
click at [385, 236] on input "" at bounding box center [392, 230] width 14 height 14
radio input "true"
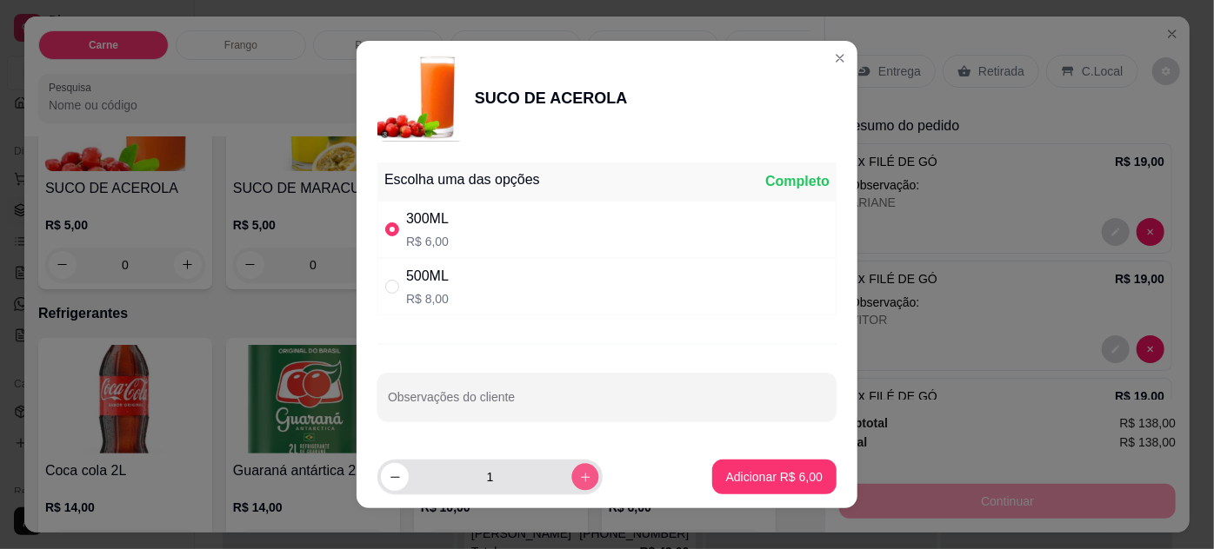
click at [581, 478] on icon "increase-product-quantity" at bounding box center [585, 477] width 9 height 9
type input "5"
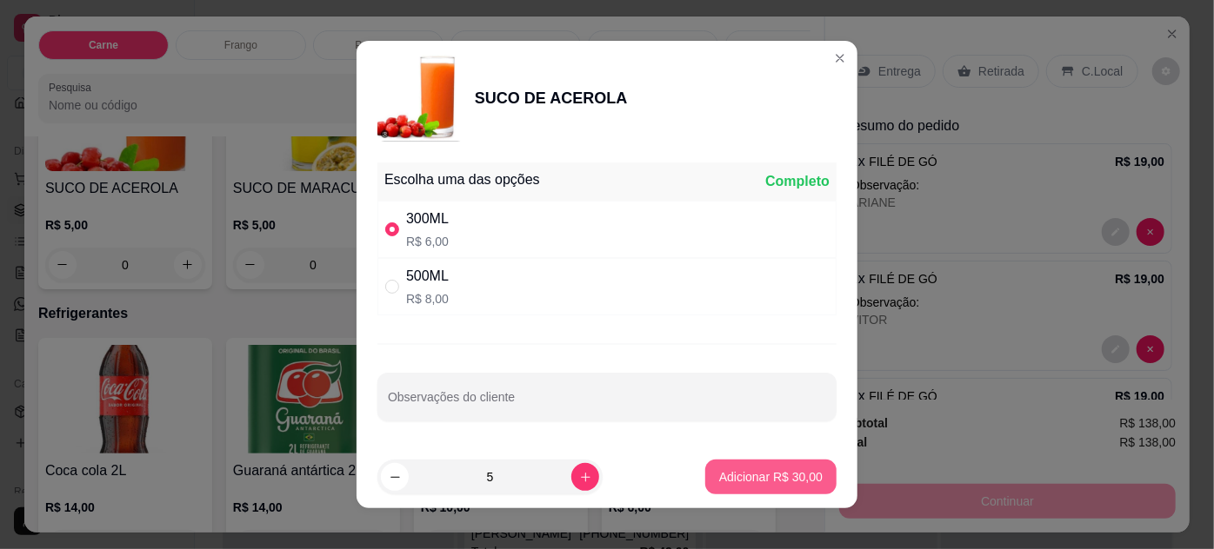
click at [755, 476] on p "Adicionar R$ 30,00" at bounding box center [770, 477] width 103 height 17
type input "5"
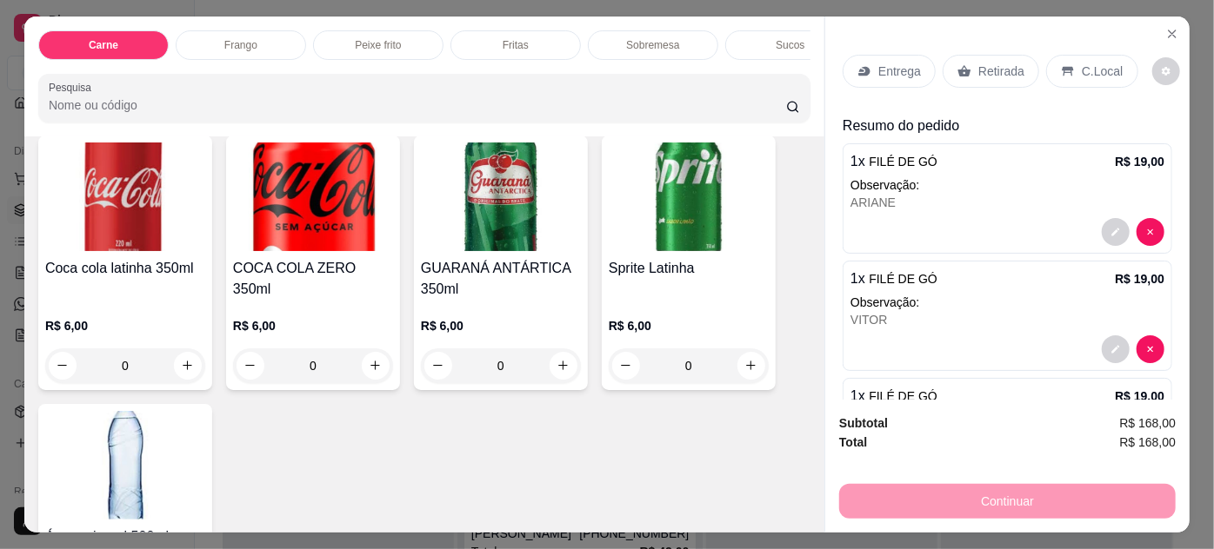
scroll to position [2372, 0]
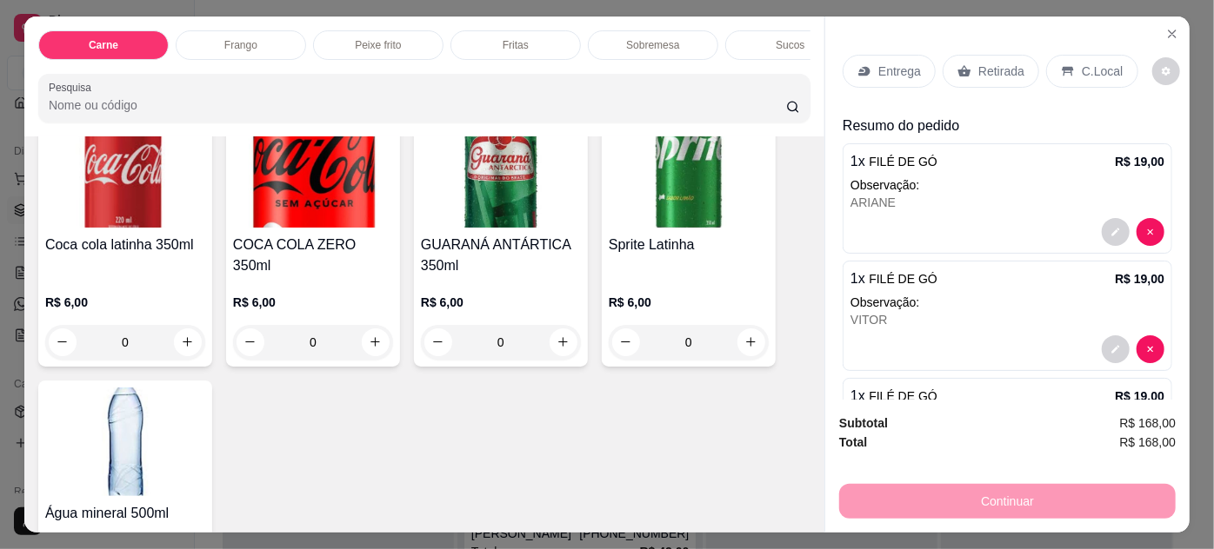
click at [341, 179] on img at bounding box center [313, 173] width 160 height 109
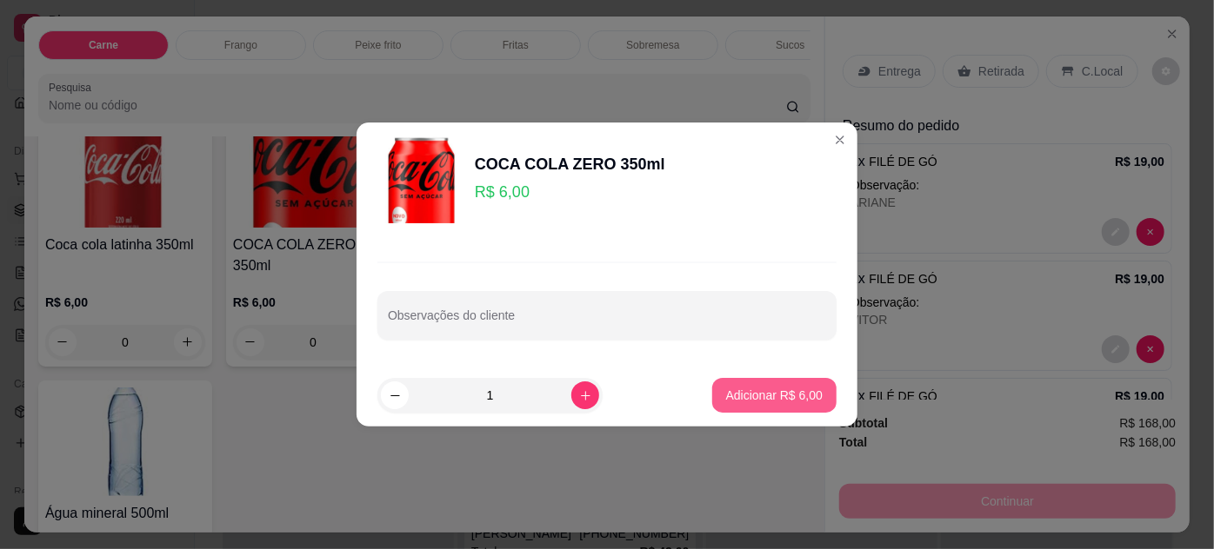
click at [731, 390] on p "Adicionar R$ 6,00" at bounding box center [774, 395] width 97 height 17
type input "1"
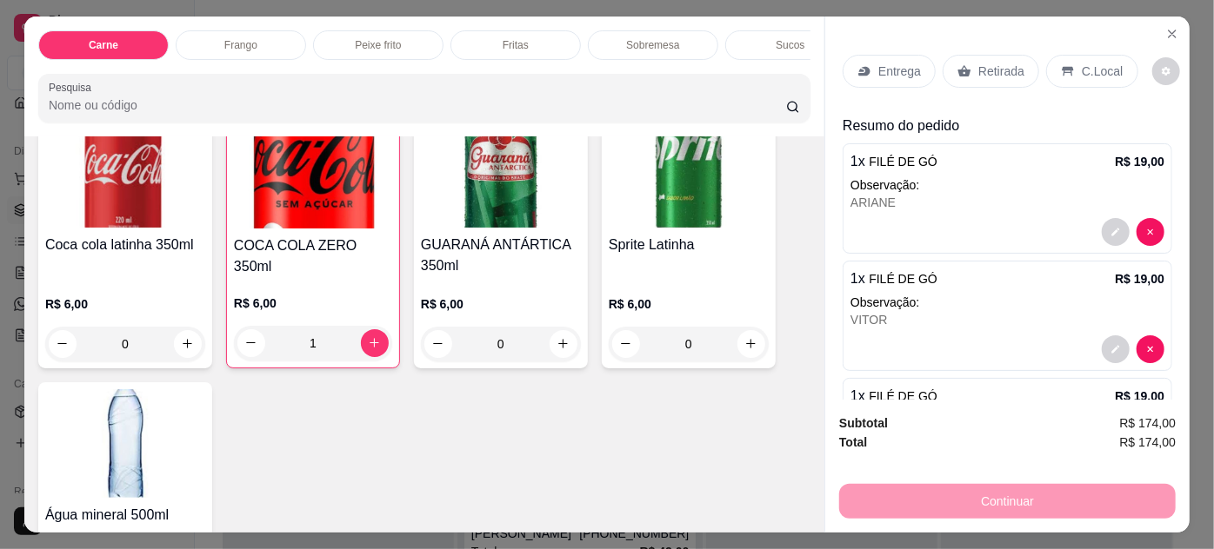
click at [125, 191] on img at bounding box center [125, 173] width 160 height 109
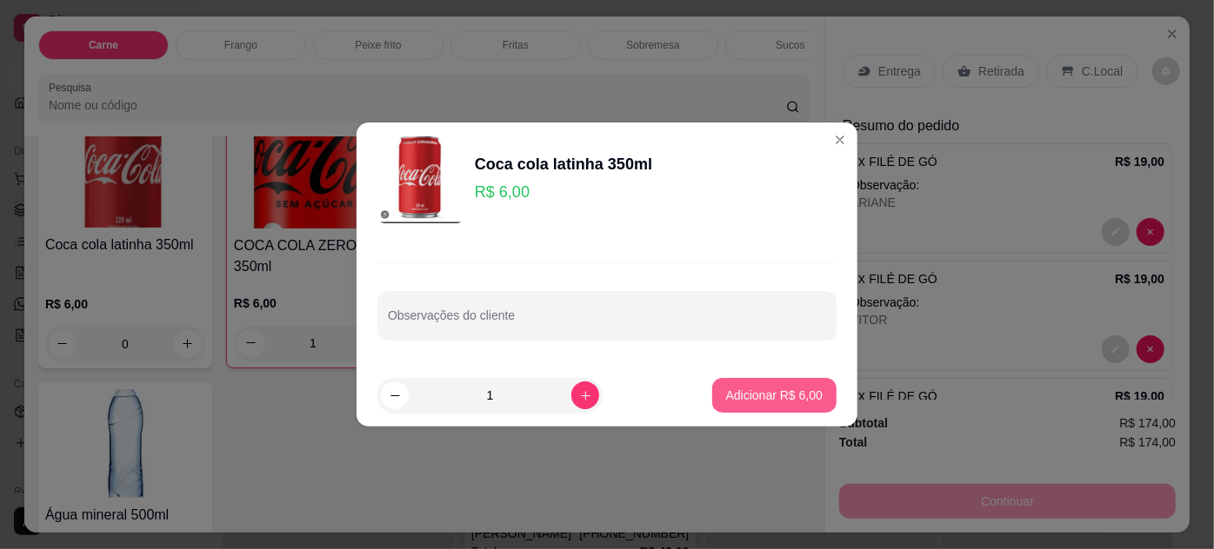
click at [744, 386] on button "Adicionar R$ 6,00" at bounding box center [774, 395] width 124 height 35
type input "1"
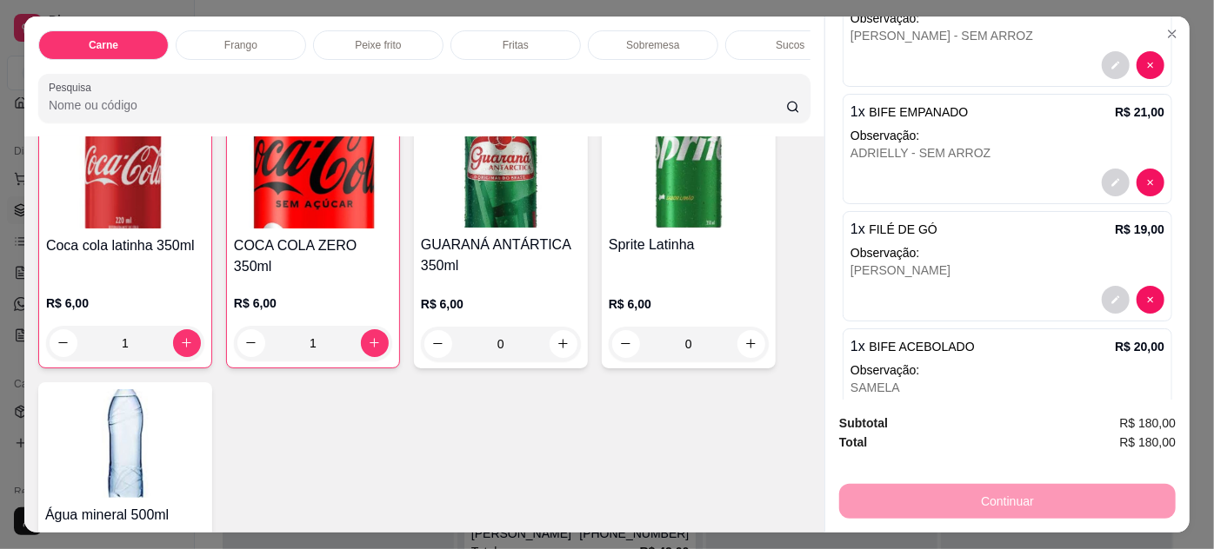
scroll to position [0, 0]
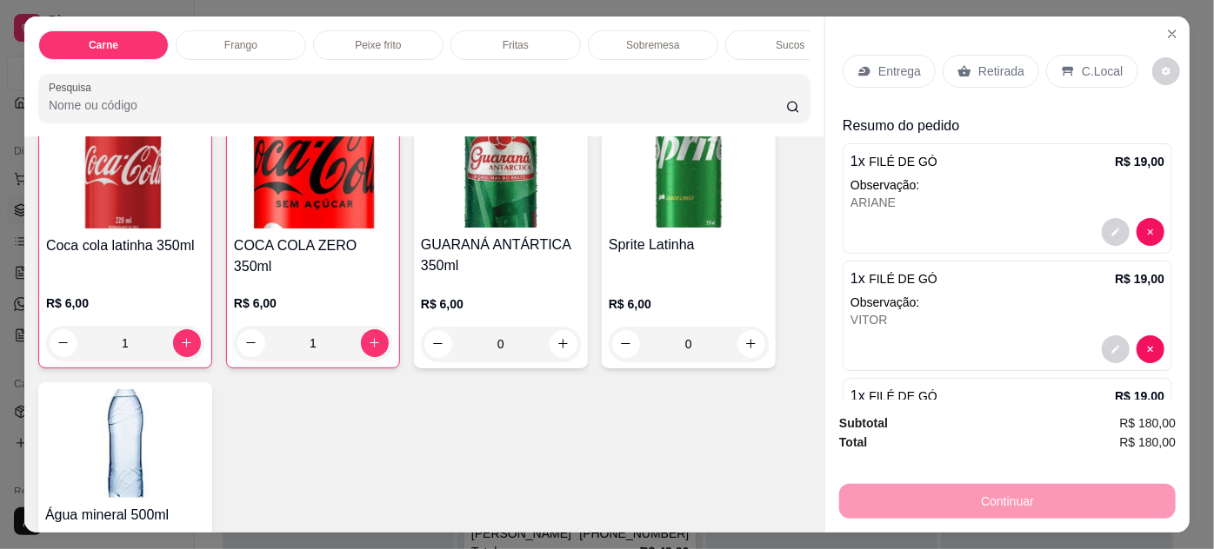
click at [896, 64] on p "Entrega" at bounding box center [899, 71] width 43 height 17
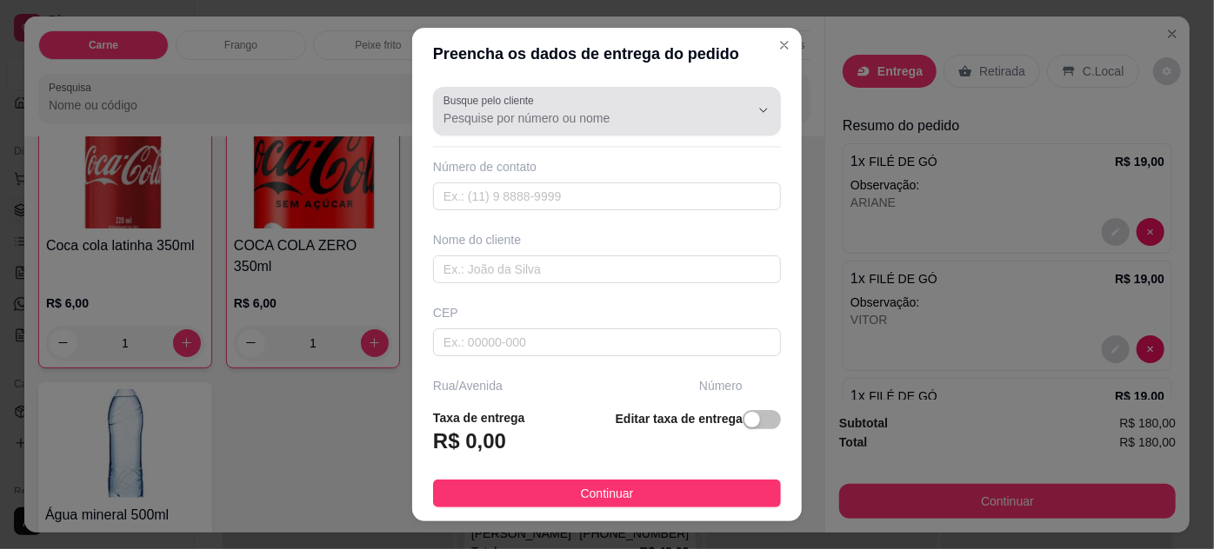
click at [573, 120] on input "Busque pelo cliente" at bounding box center [582, 118] width 278 height 17
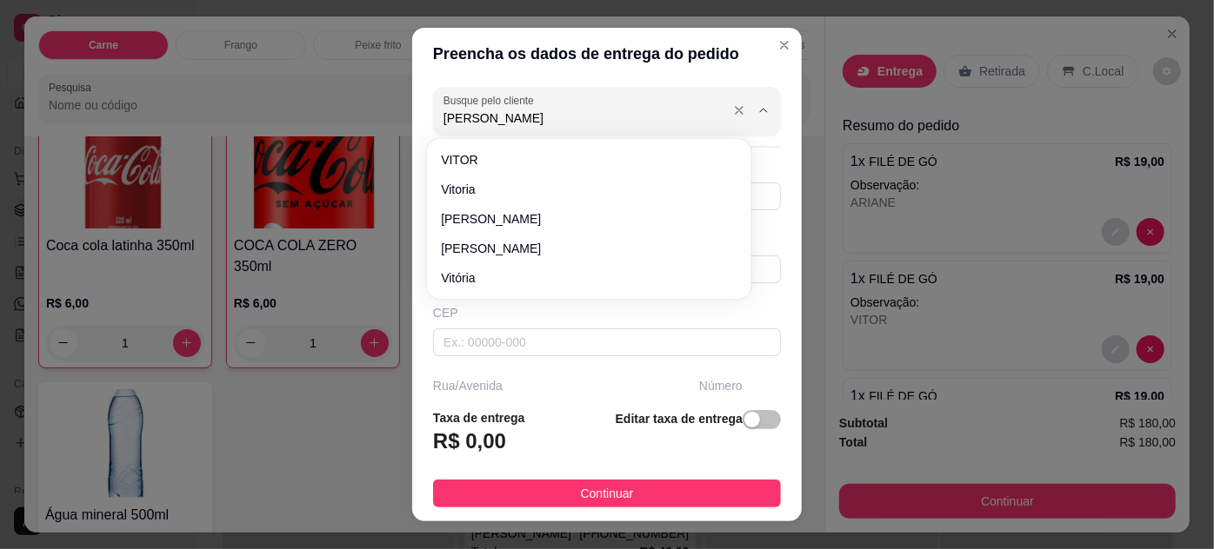
type input "VITOR"
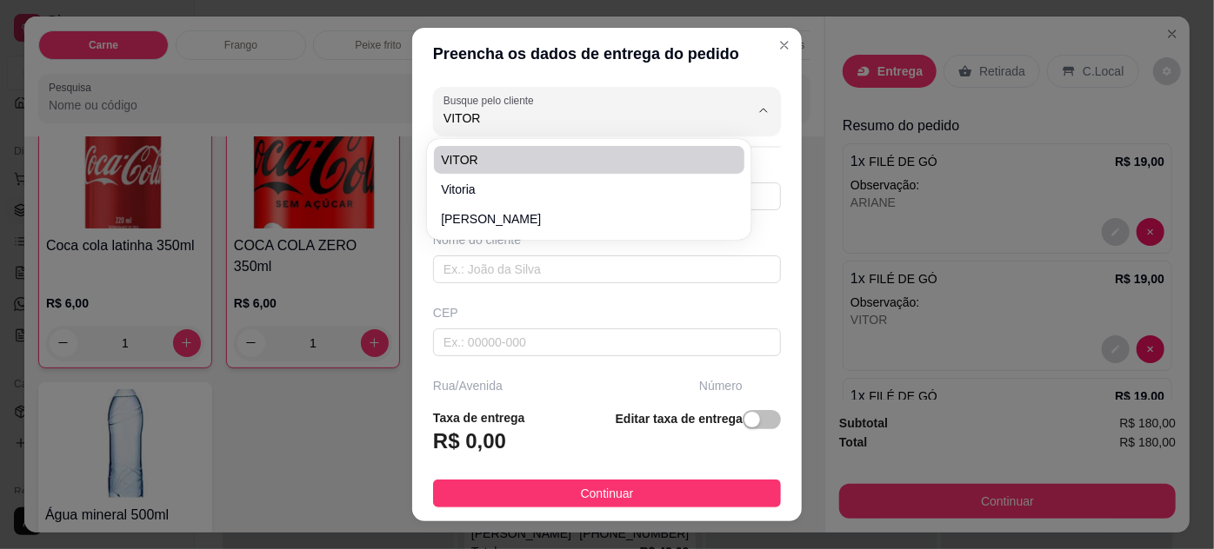
click at [519, 155] on span "VITOR" at bounding box center [580, 159] width 278 height 17
type input "61998001502"
type input "VITOR"
type input "HANGAR/ ENTREDA PRINCIPAL"
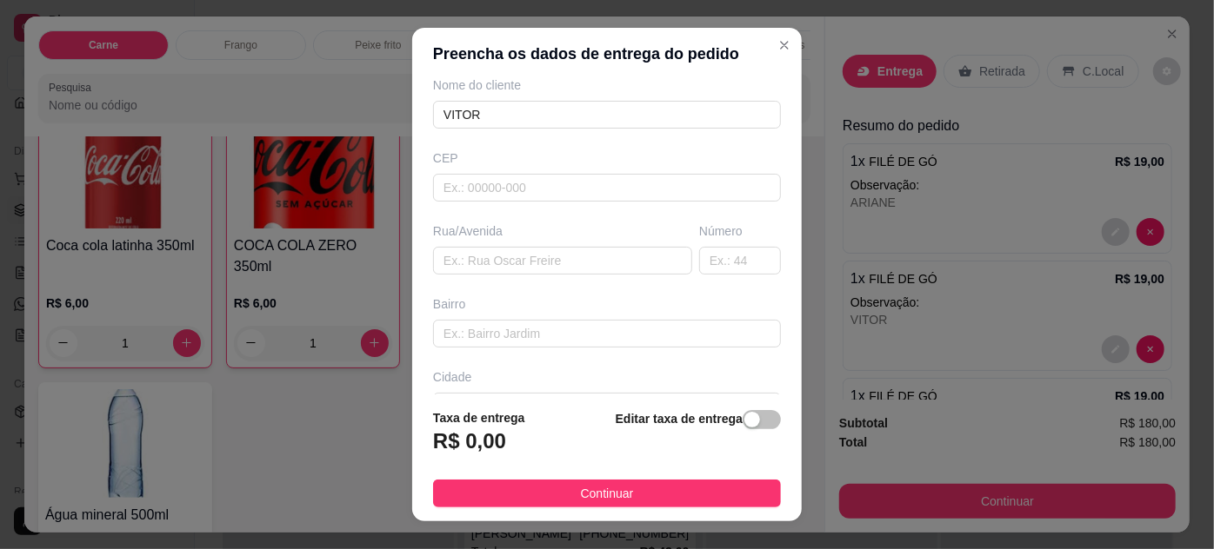
scroll to position [266, 0]
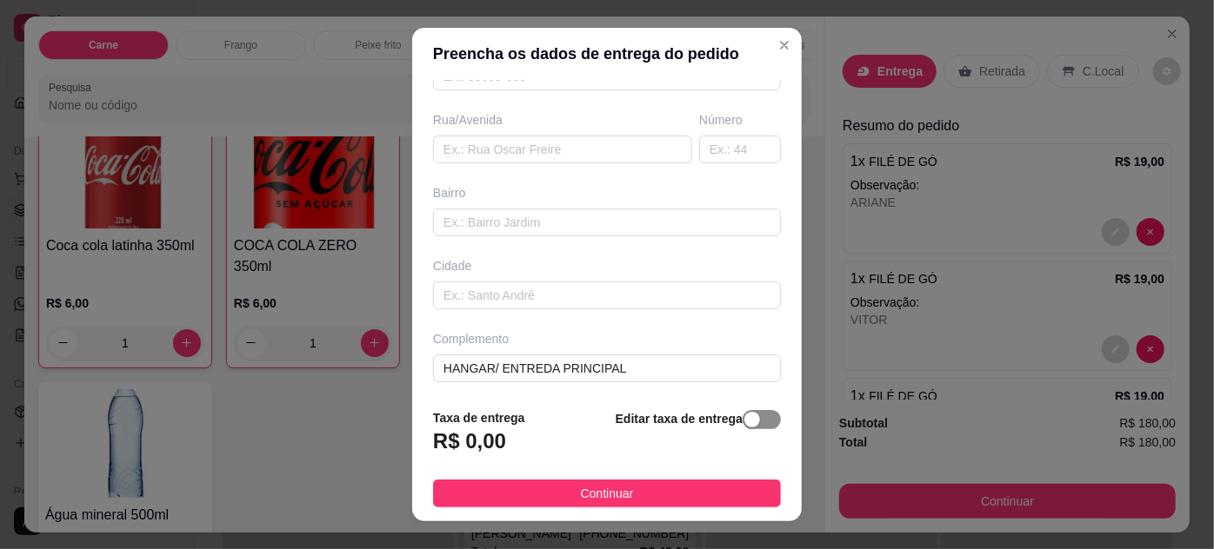
type input "VITOR"
click at [746, 419] on span "button" at bounding box center [762, 419] width 38 height 19
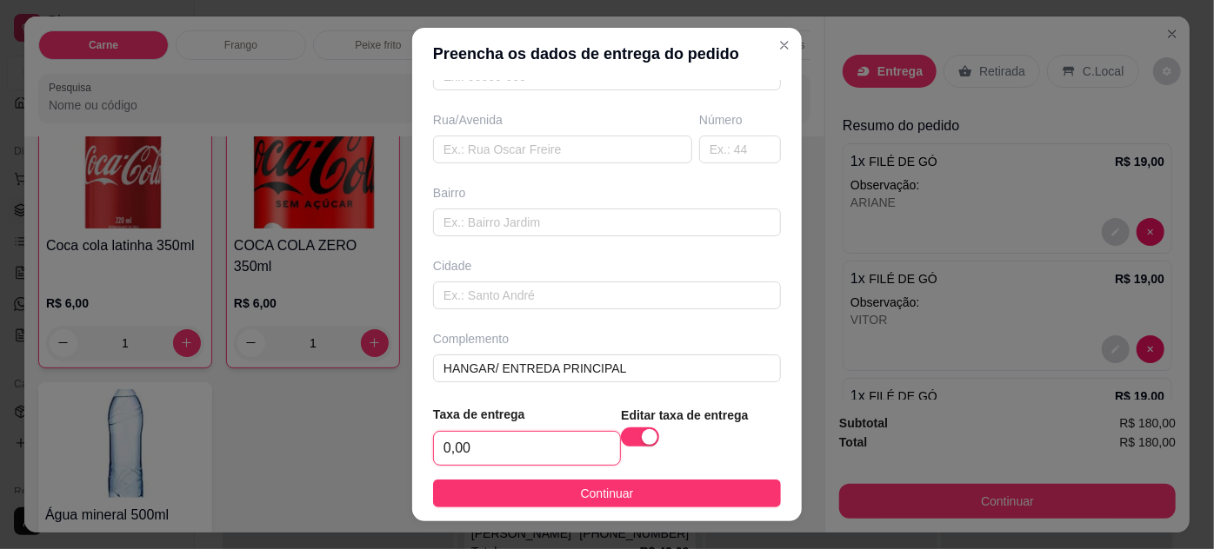
click at [470, 444] on input "0,00" at bounding box center [527, 448] width 186 height 33
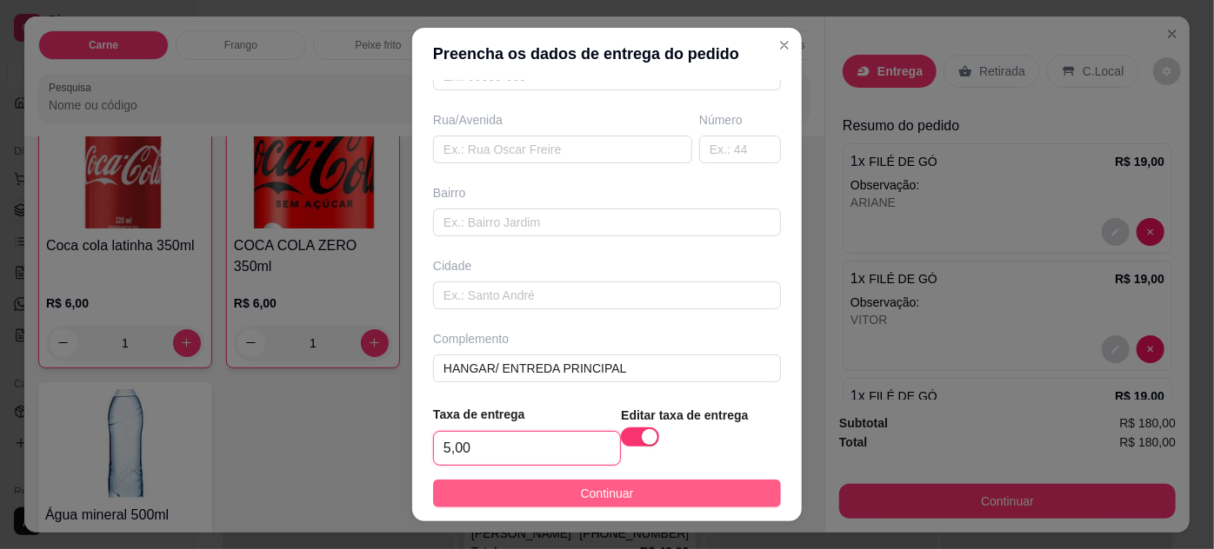
type input "5,00"
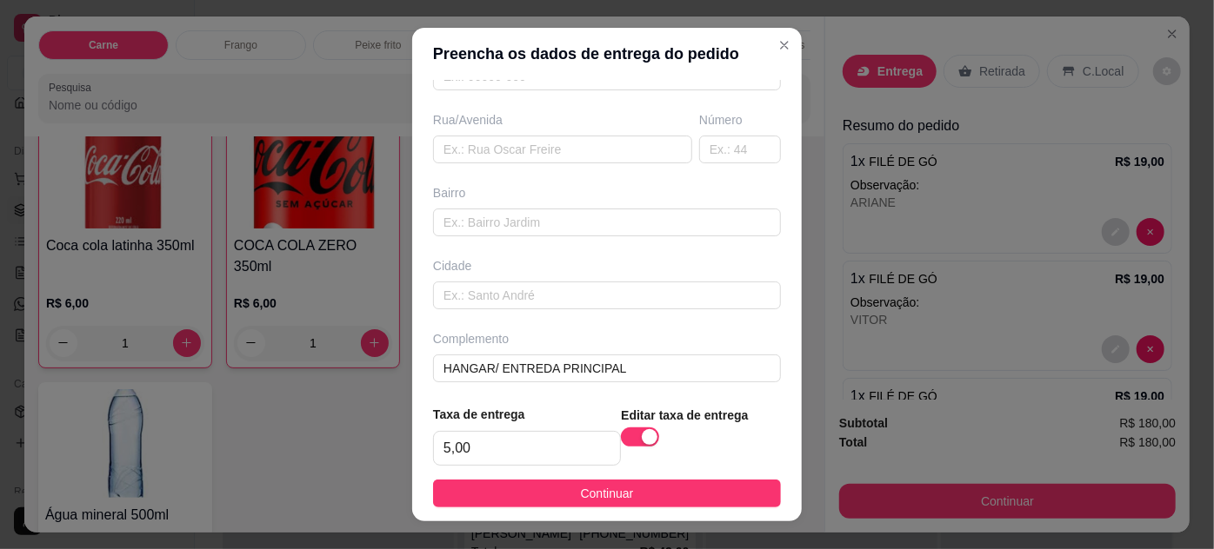
click at [600, 489] on span "Continuar" at bounding box center [607, 493] width 53 height 19
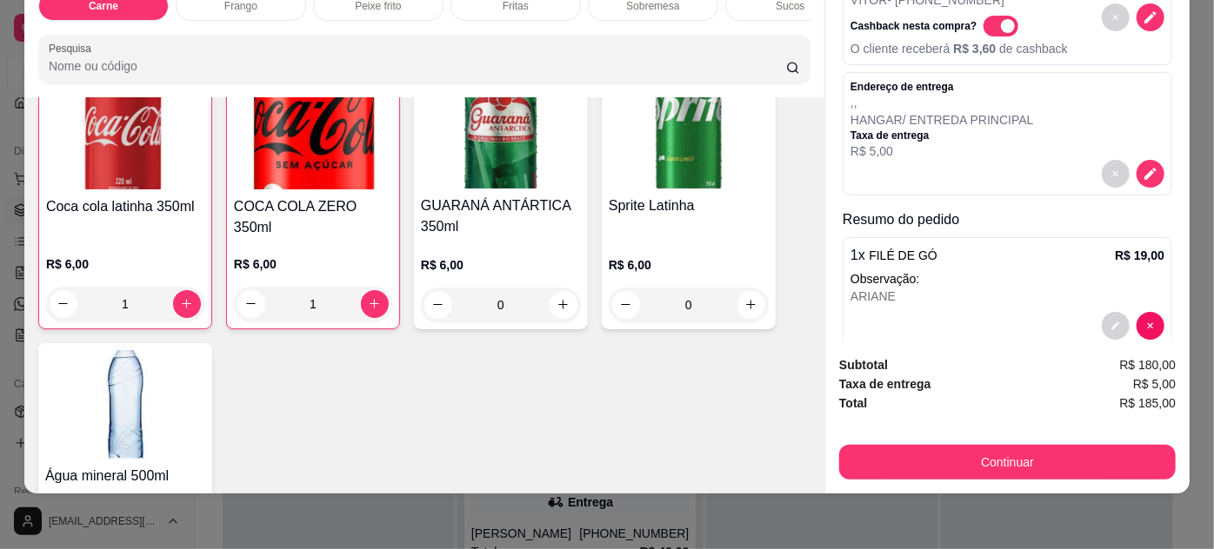
scroll to position [0, 0]
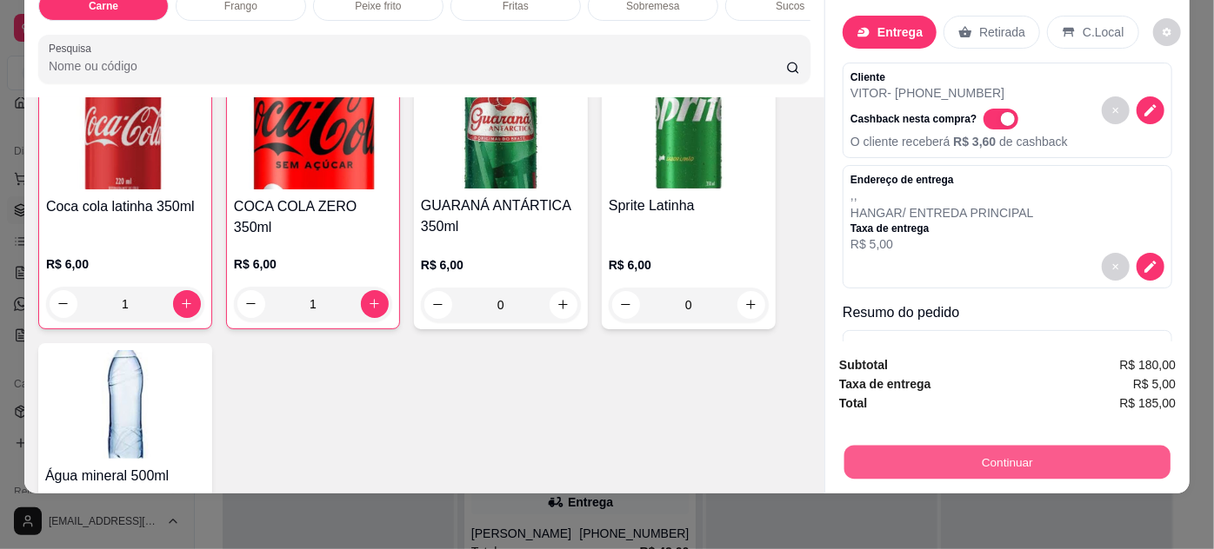
click at [971, 446] on button "Continuar" at bounding box center [1007, 463] width 326 height 34
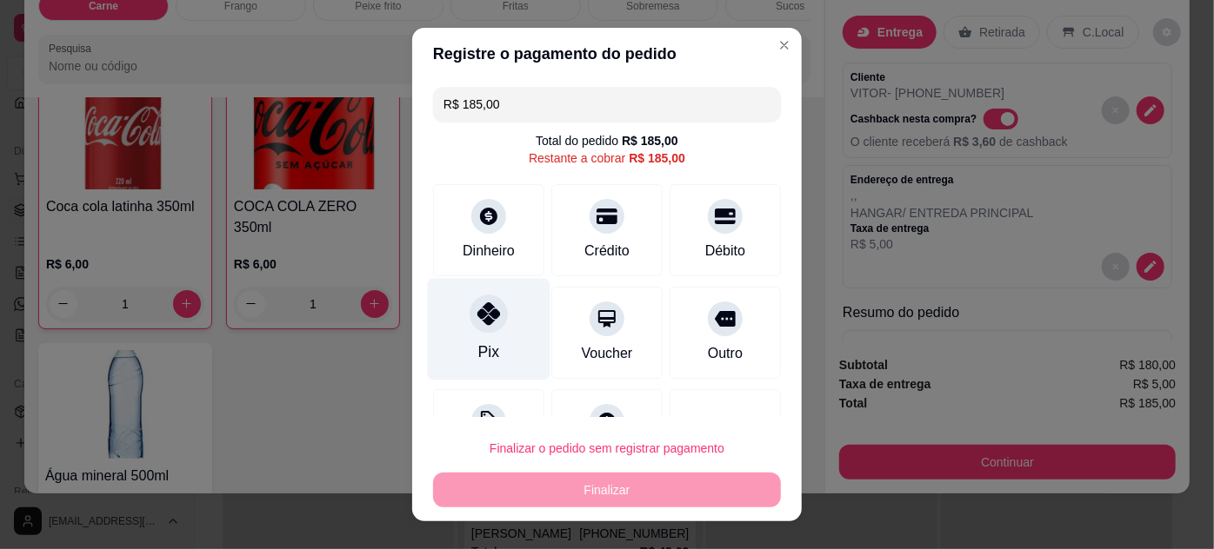
click at [483, 329] on div at bounding box center [489, 314] width 38 height 38
type input "R$ 0,00"
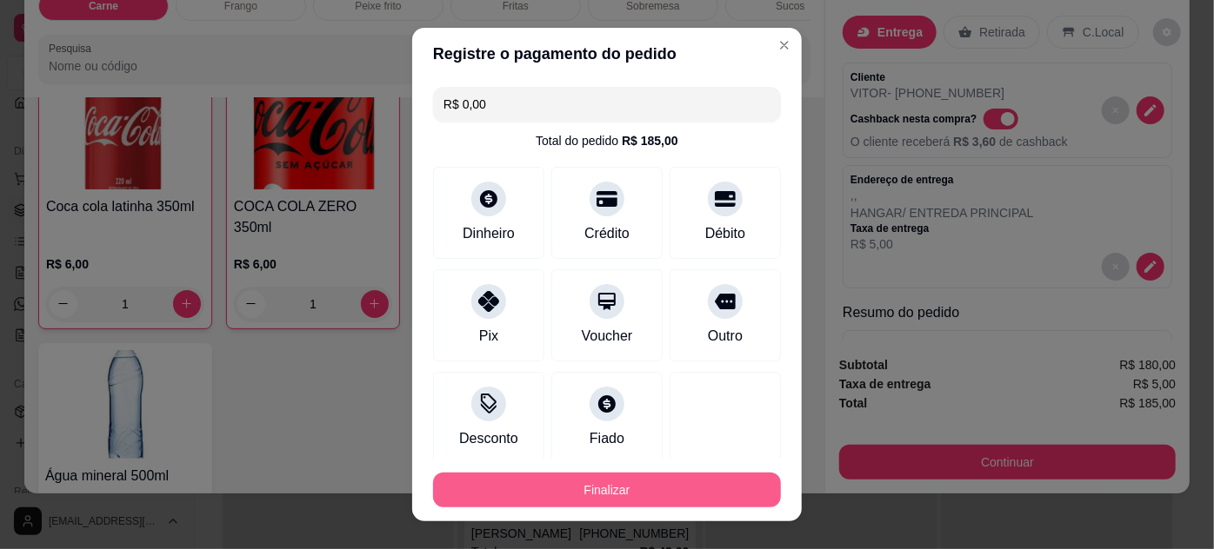
click at [672, 491] on button "Finalizar" at bounding box center [607, 490] width 348 height 35
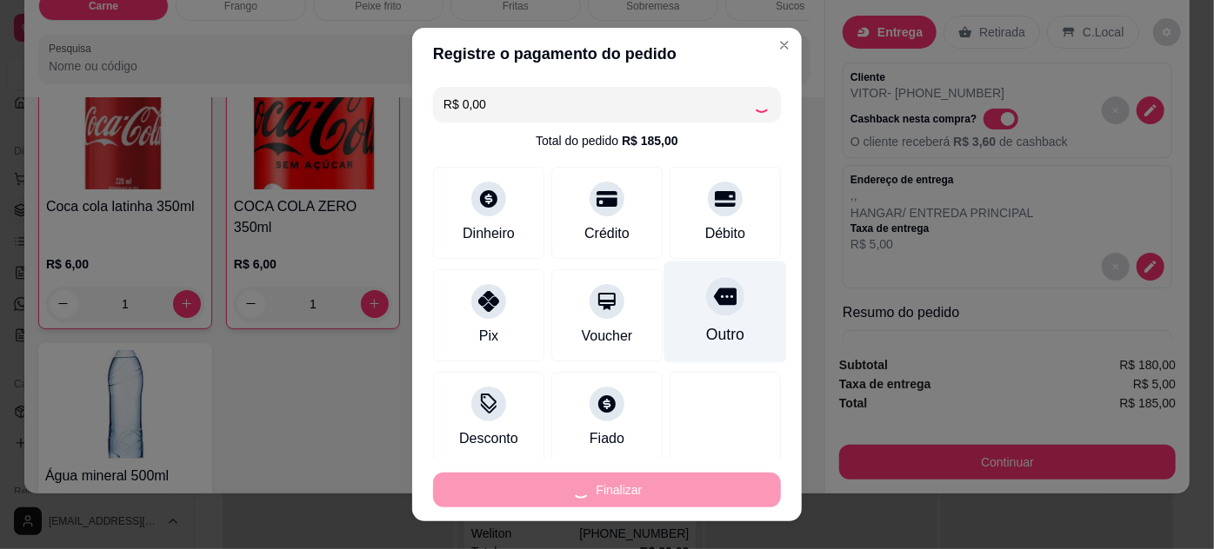
type input "0"
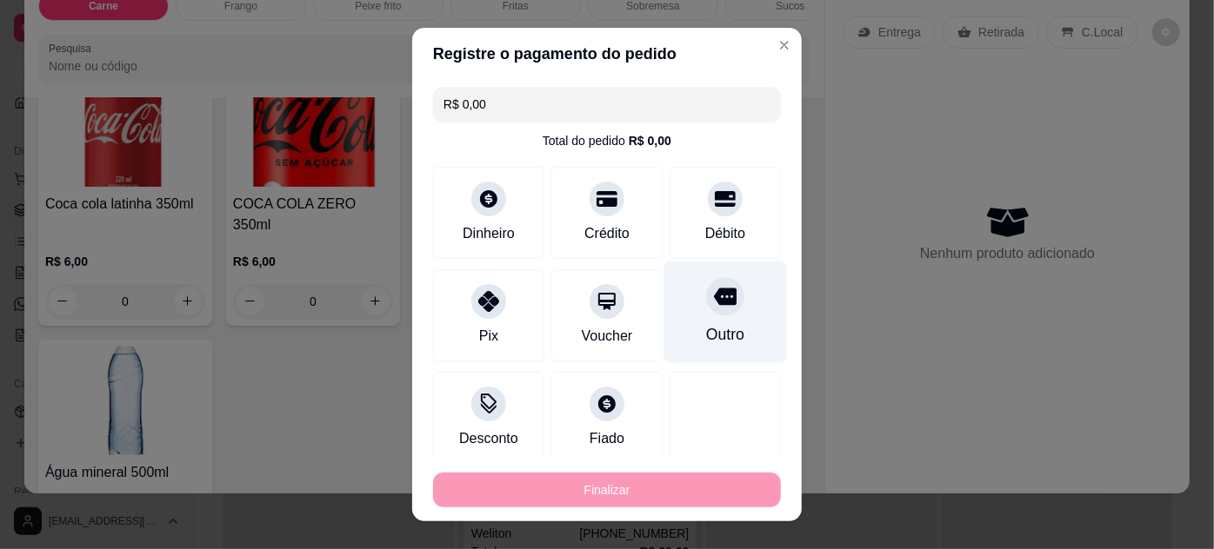
type input "-R$ 185,00"
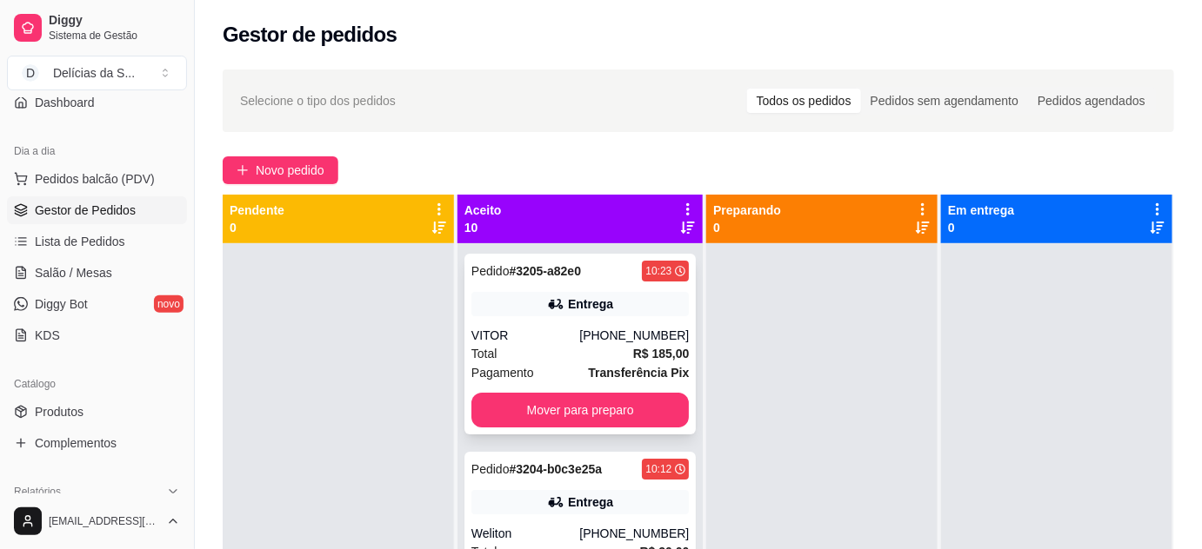
click at [566, 327] on div "VITOR" at bounding box center [525, 335] width 108 height 17
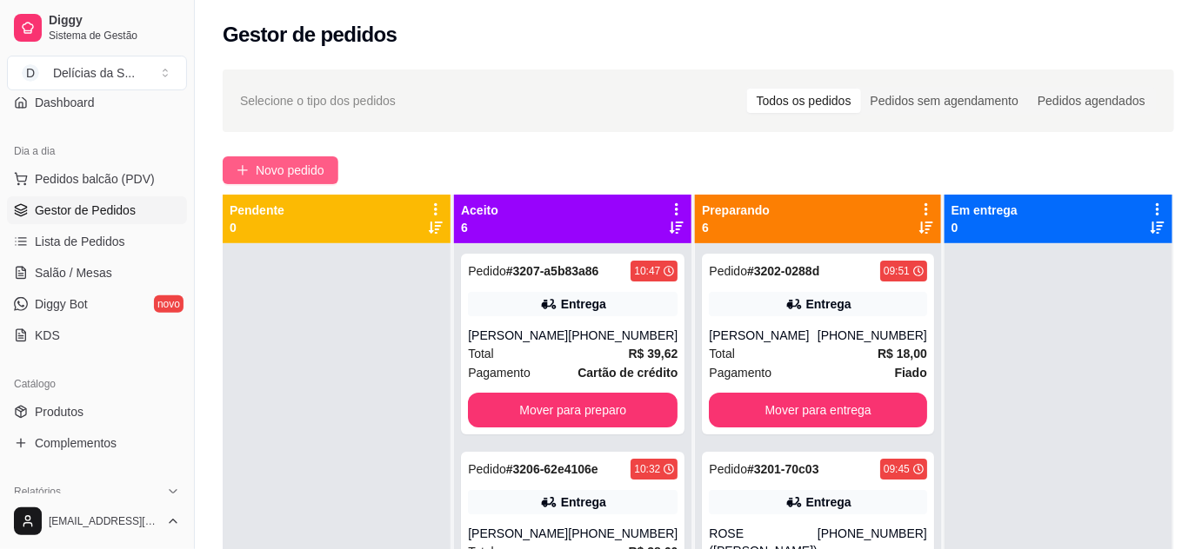
click at [287, 166] on span "Novo pedido" at bounding box center [290, 170] width 69 height 19
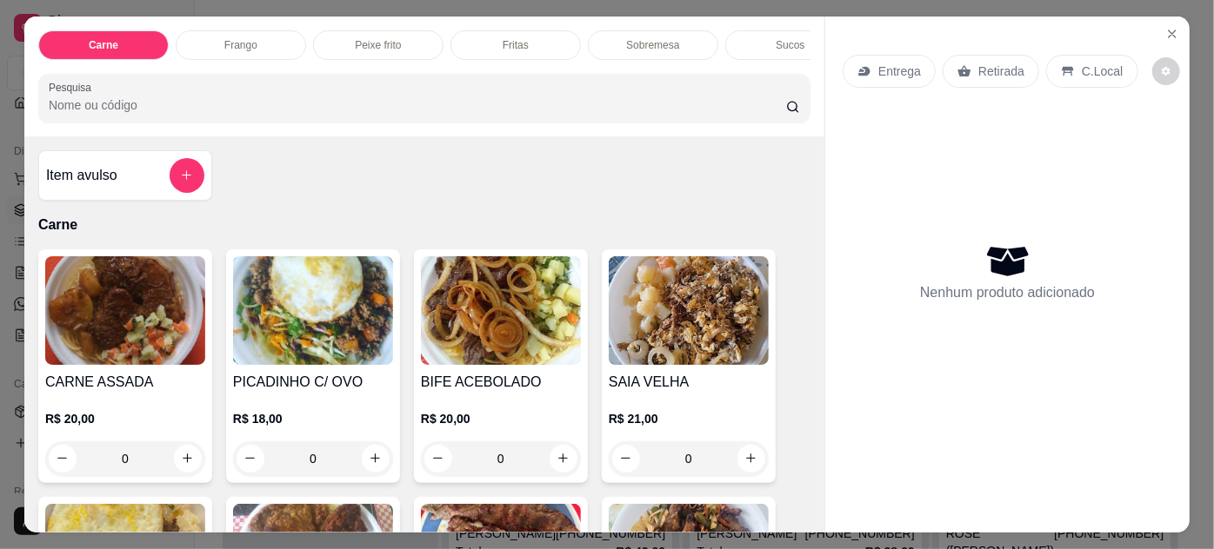
click at [119, 315] on img at bounding box center [125, 310] width 160 height 109
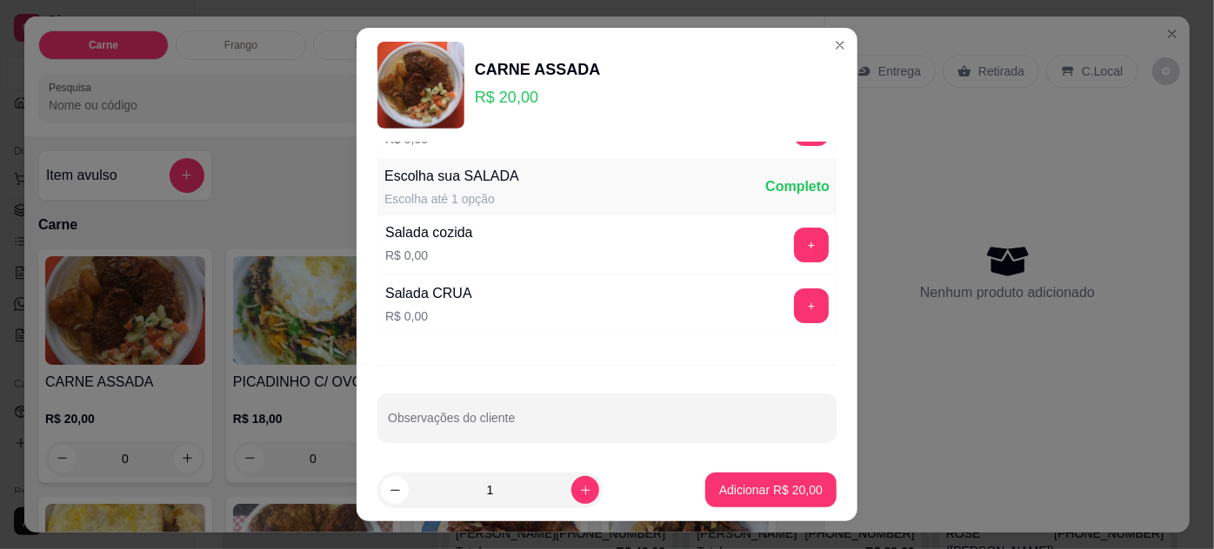
scroll to position [173, 0]
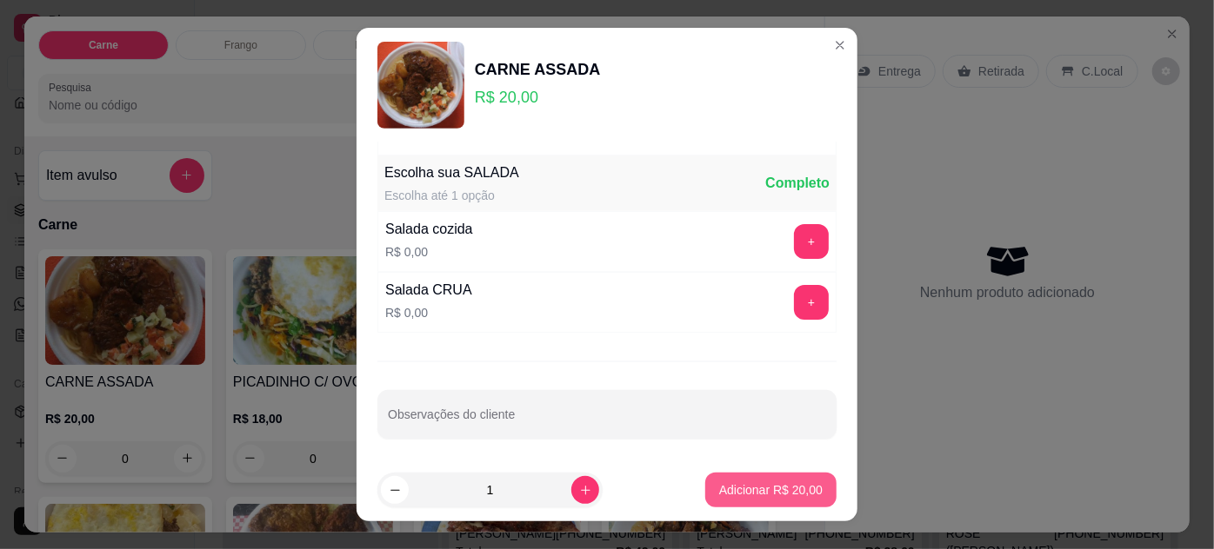
click at [719, 497] on p "Adicionar R$ 20,00" at bounding box center [770, 490] width 103 height 17
type input "1"
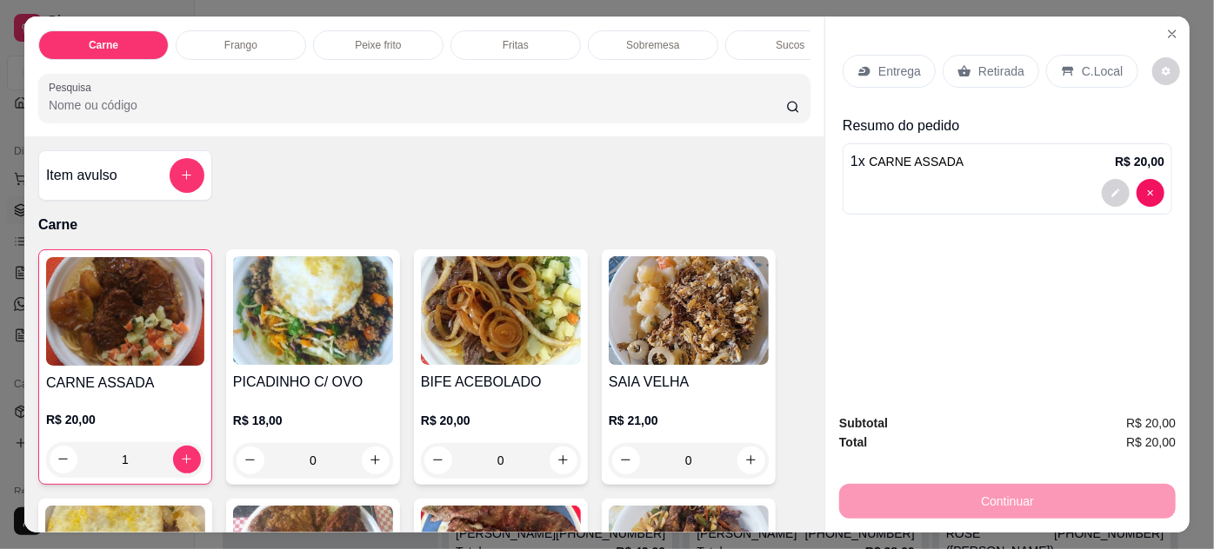
click at [883, 64] on p "Entrega" at bounding box center [899, 71] width 43 height 17
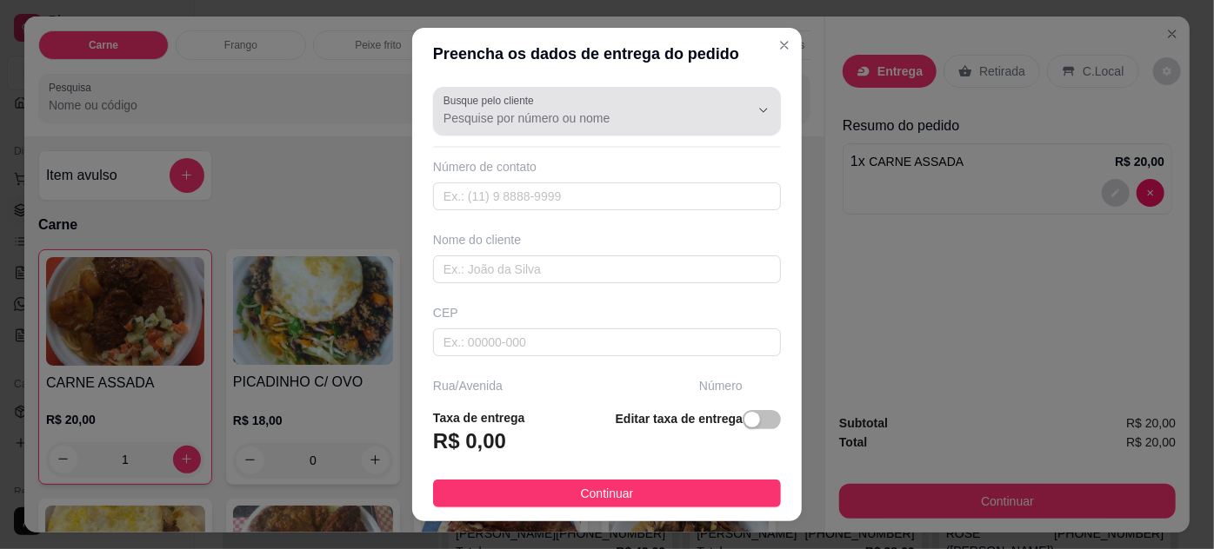
click at [535, 124] on input "Busque pelo cliente" at bounding box center [582, 118] width 278 height 17
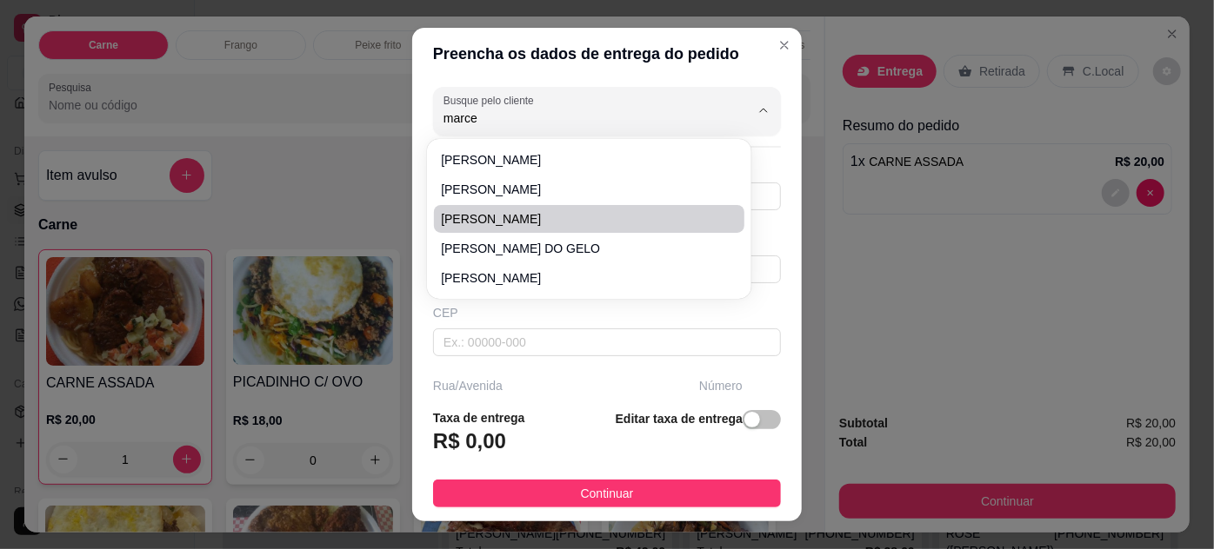
click at [575, 219] on span "[PERSON_NAME]" at bounding box center [580, 218] width 278 height 17
type input "[PERSON_NAME]"
type input "91988666169"
type input "[PERSON_NAME]"
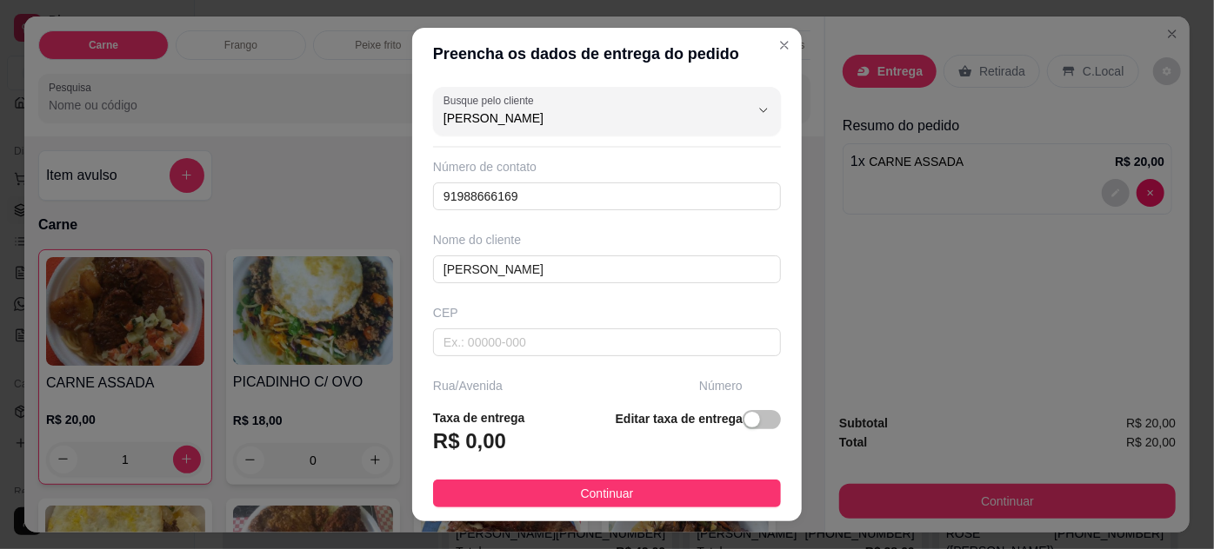
type input "[PERSON_NAME]"
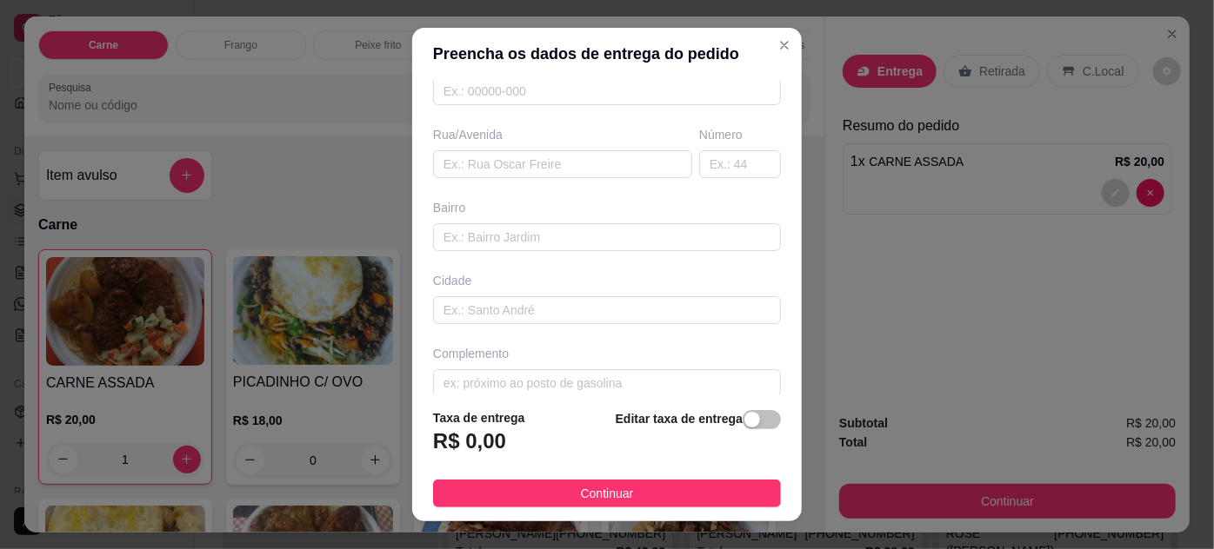
scroll to position [266, 0]
drag, startPoint x: 529, startPoint y: 489, endPoint x: 794, endPoint y: 396, distance: 281.0
click at [529, 488] on button "Continuar" at bounding box center [607, 494] width 348 height 28
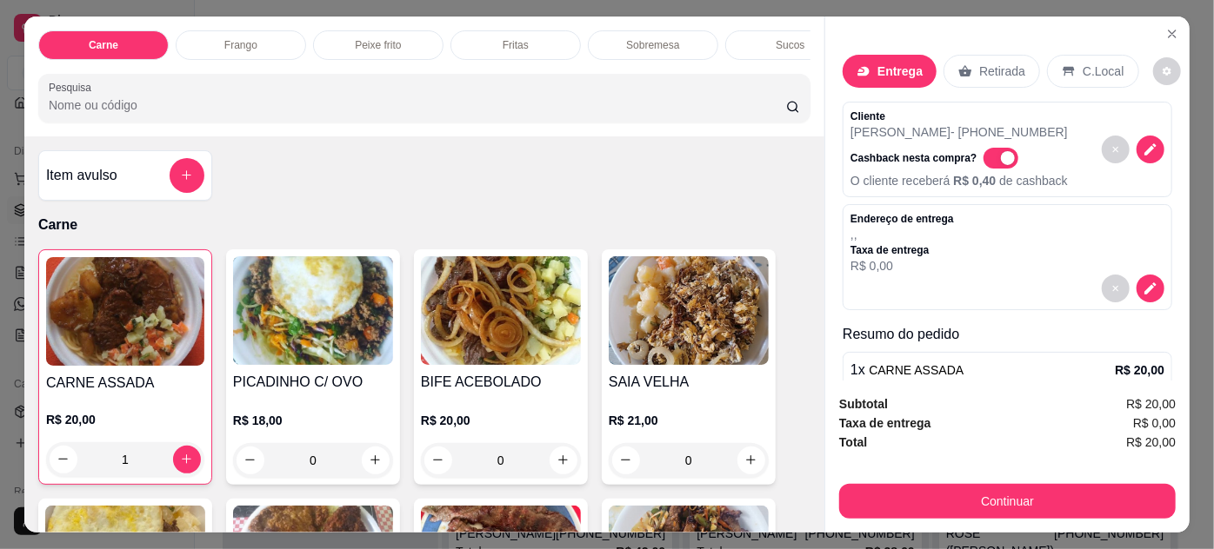
scroll to position [64, 0]
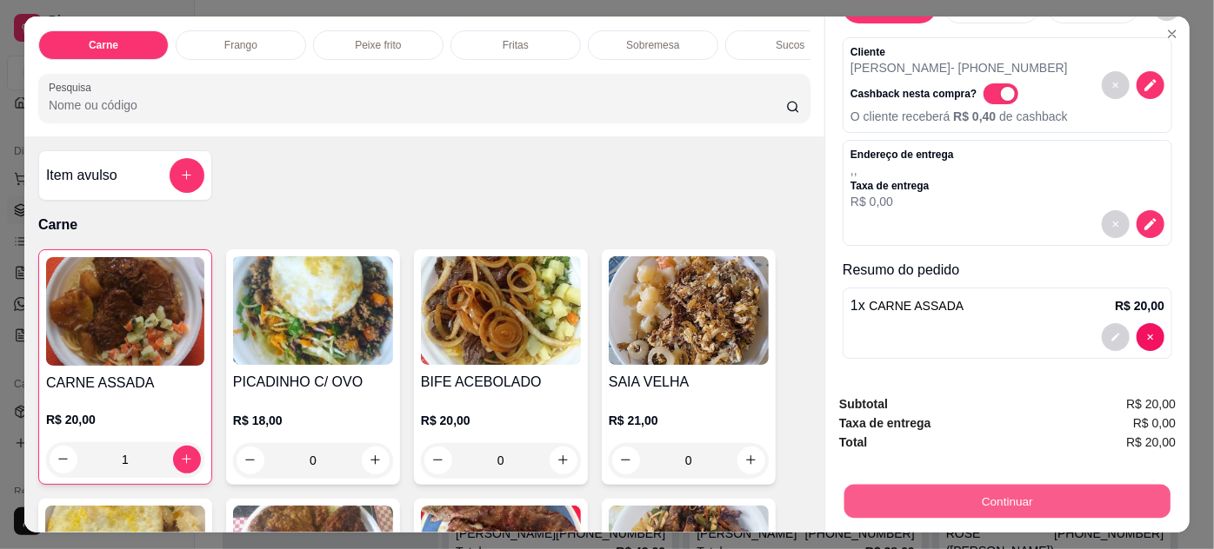
click at [1009, 490] on button "Continuar" at bounding box center [1007, 502] width 326 height 34
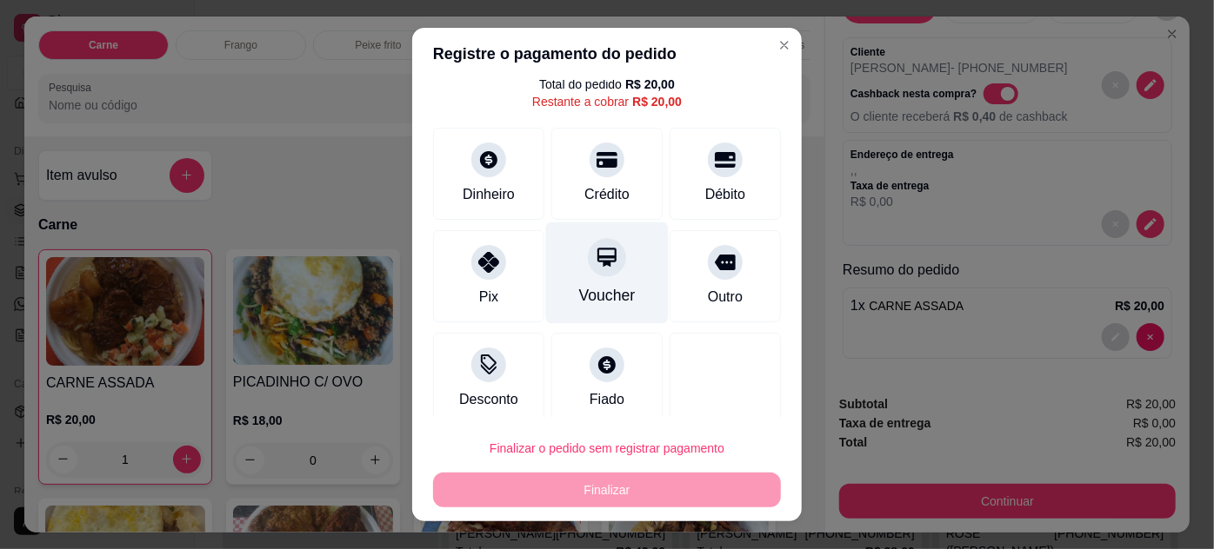
scroll to position [69, 0]
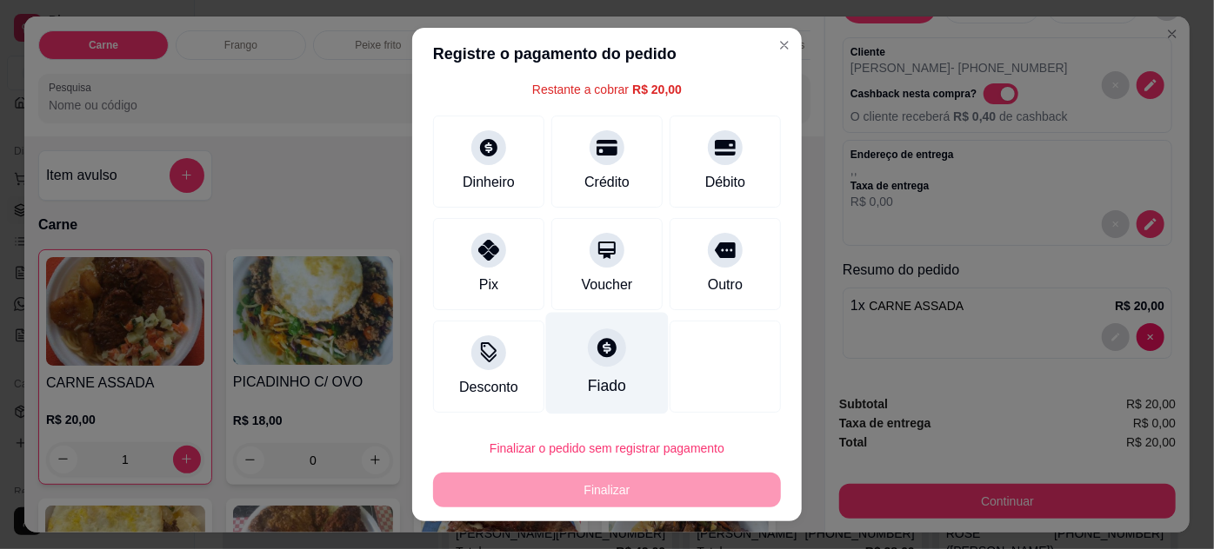
click at [597, 375] on div "Fiado" at bounding box center [607, 386] width 38 height 23
type input "R$ 0,00"
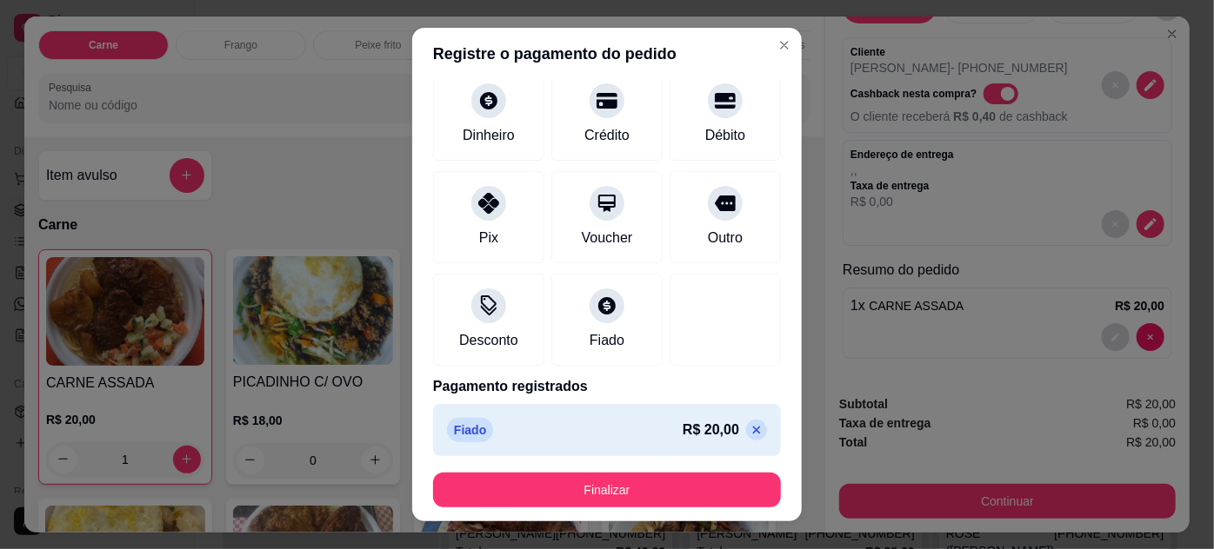
scroll to position [99, 0]
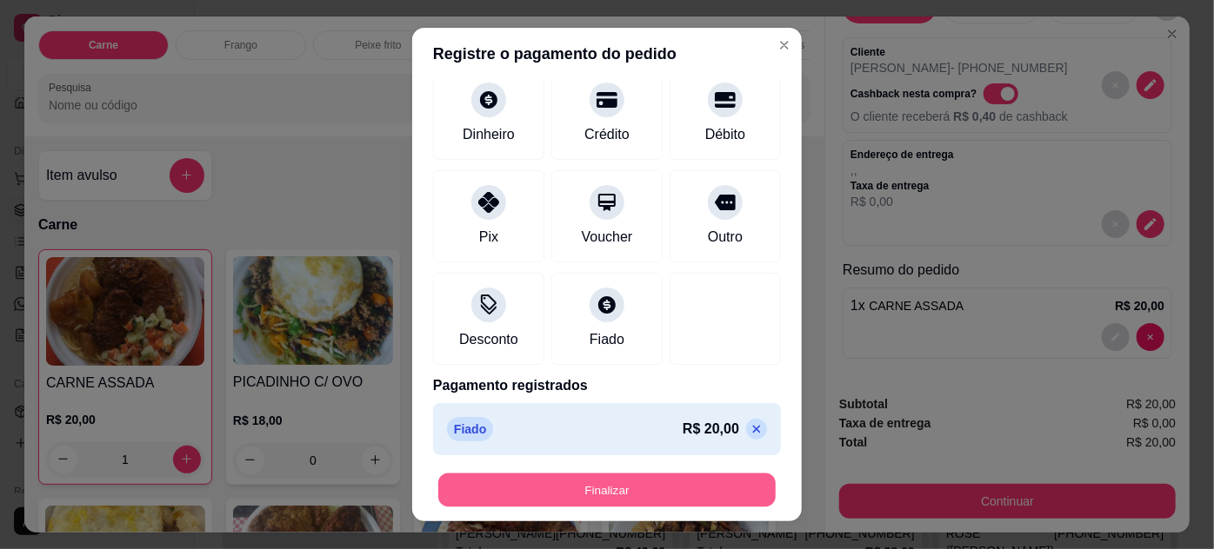
click at [597, 490] on button "Finalizar" at bounding box center [606, 491] width 337 height 34
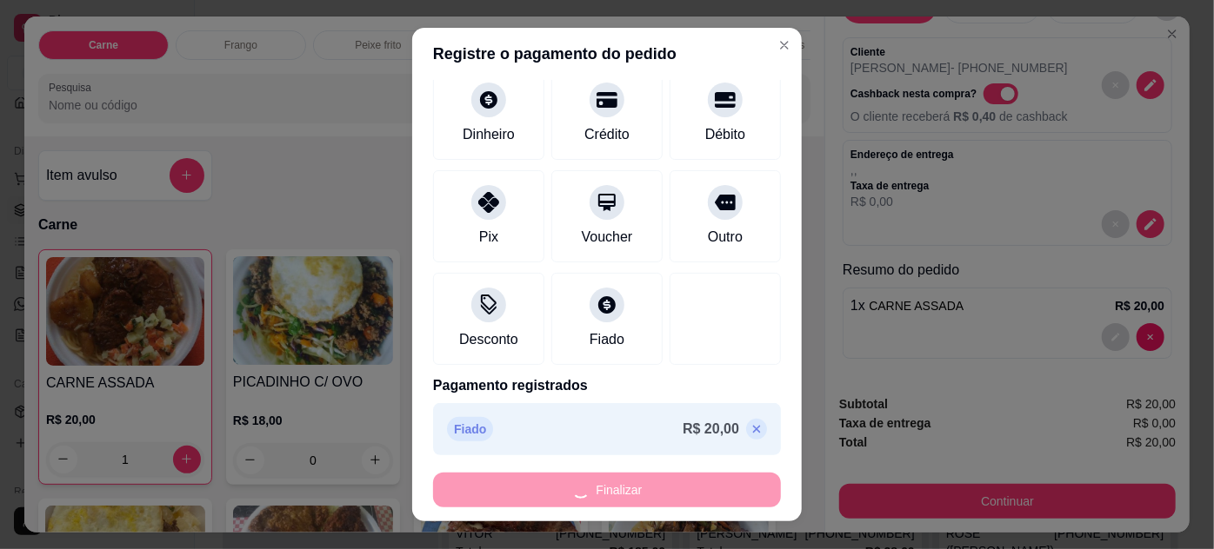
type input "0"
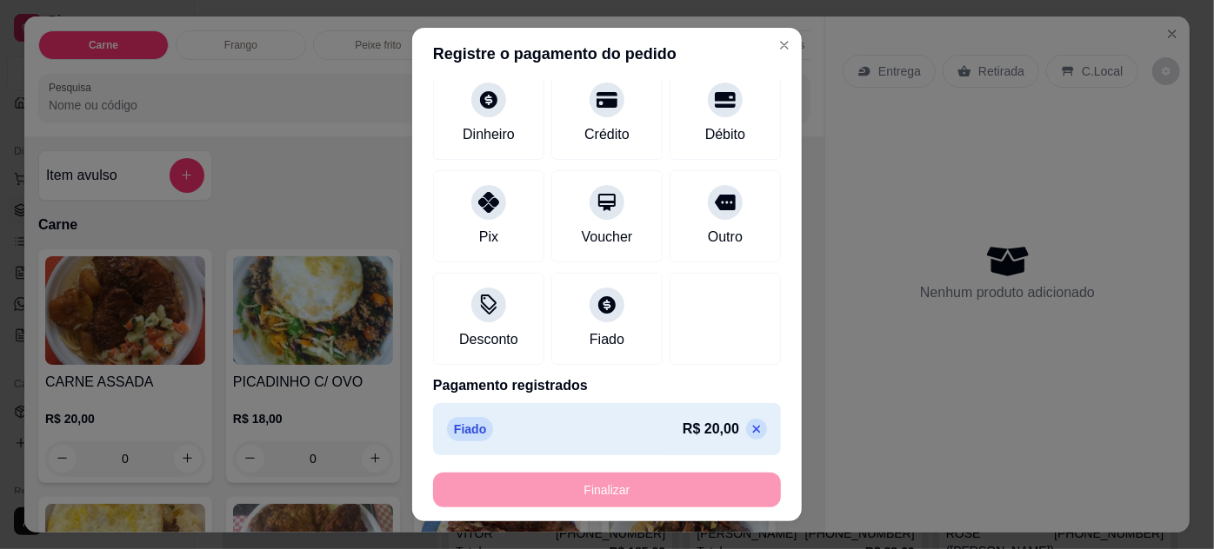
type input "-R$ 20,00"
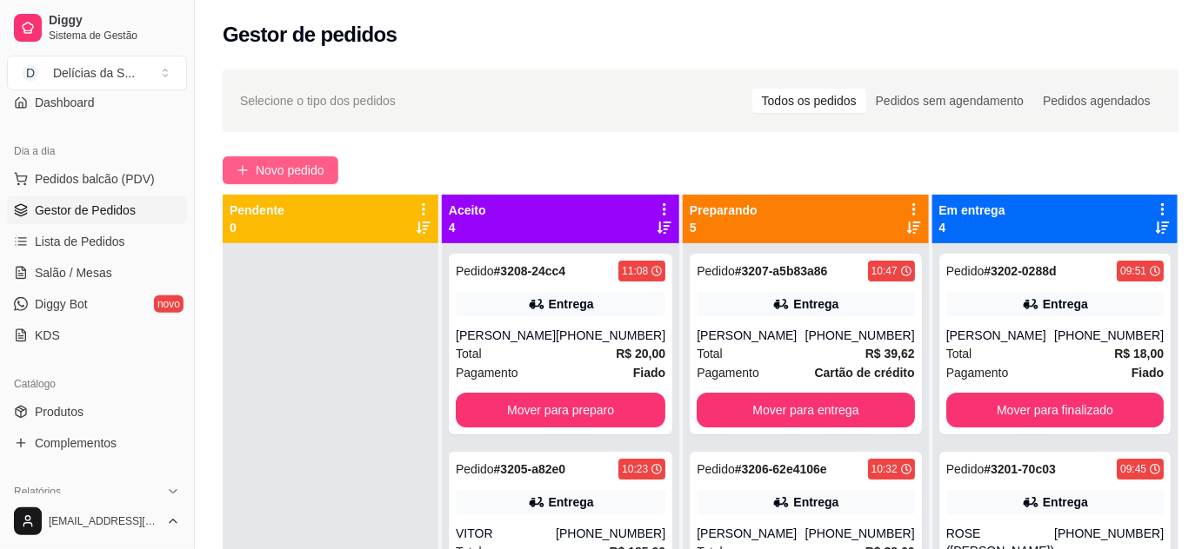
click at [290, 174] on span "Novo pedido" at bounding box center [290, 170] width 69 height 19
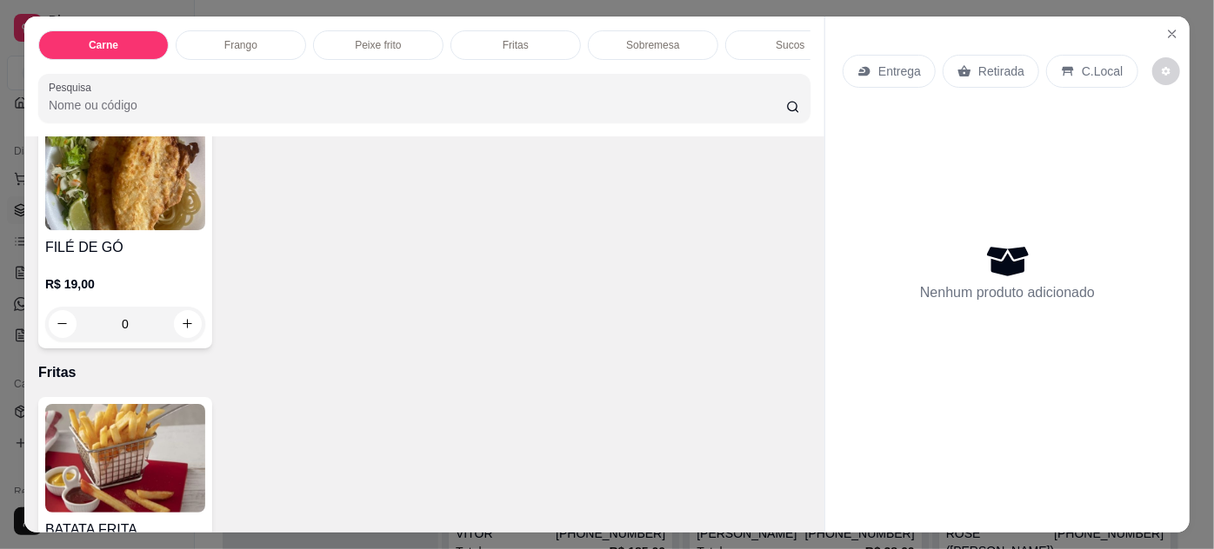
scroll to position [948, 0]
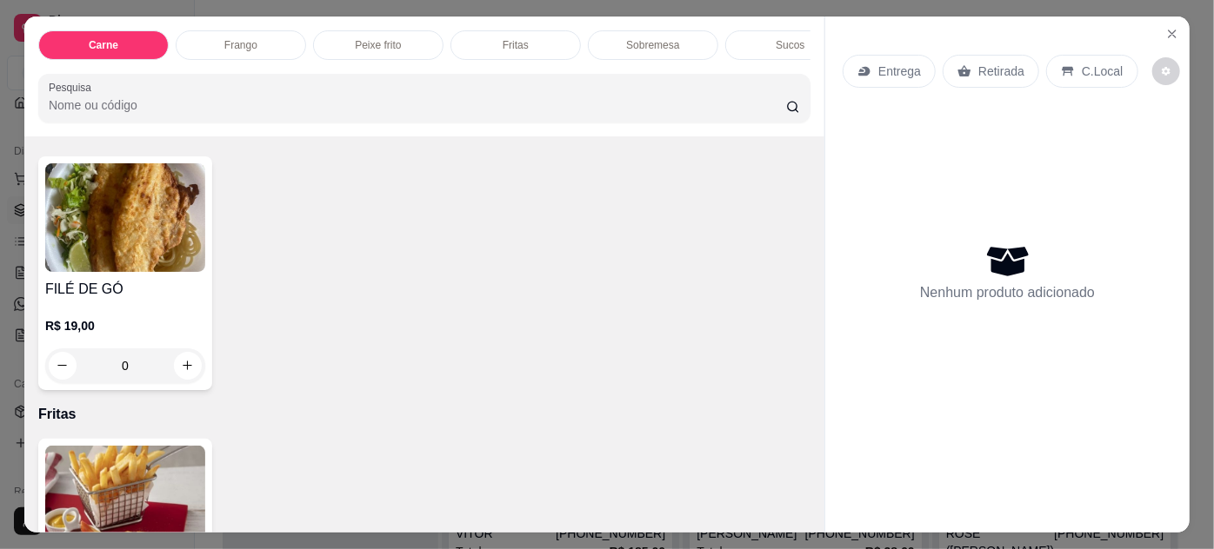
click at [110, 211] on img at bounding box center [125, 217] width 160 height 109
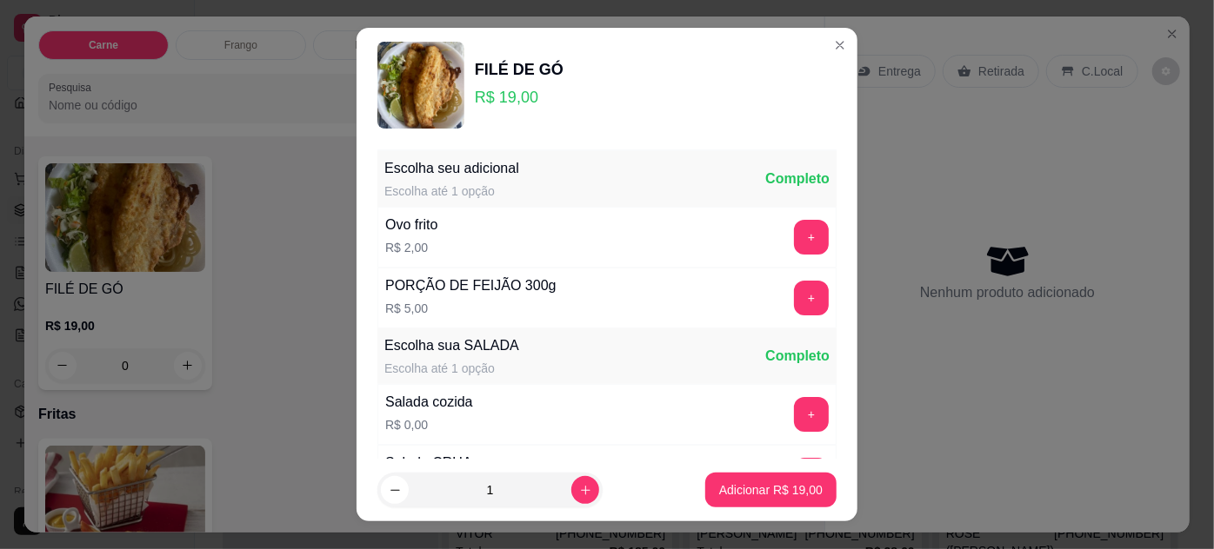
scroll to position [173, 0]
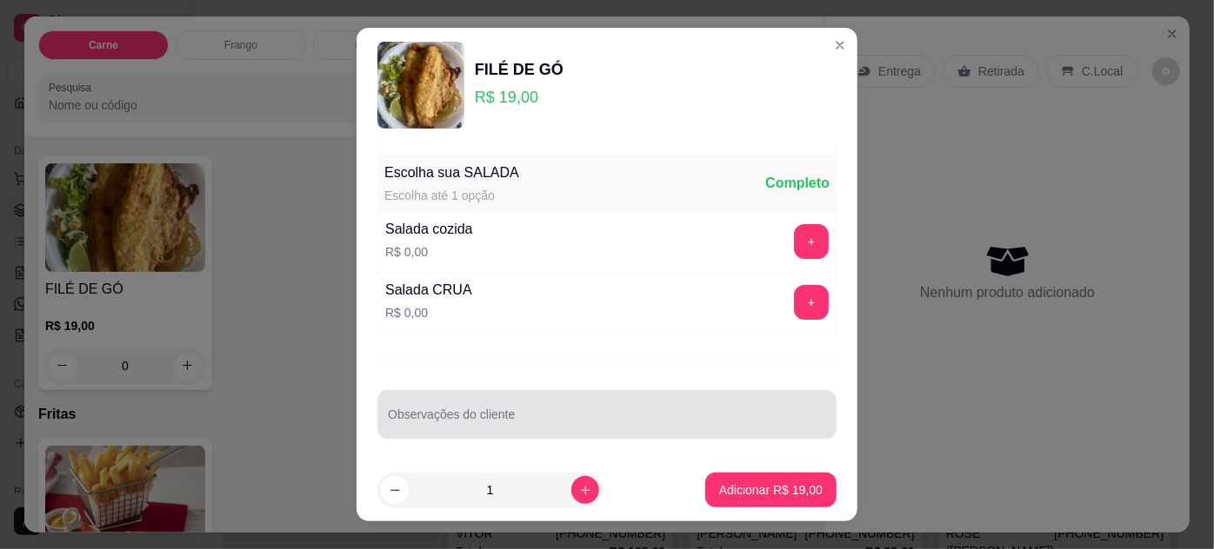
click at [419, 424] on input "Observações do cliente" at bounding box center [607, 421] width 438 height 17
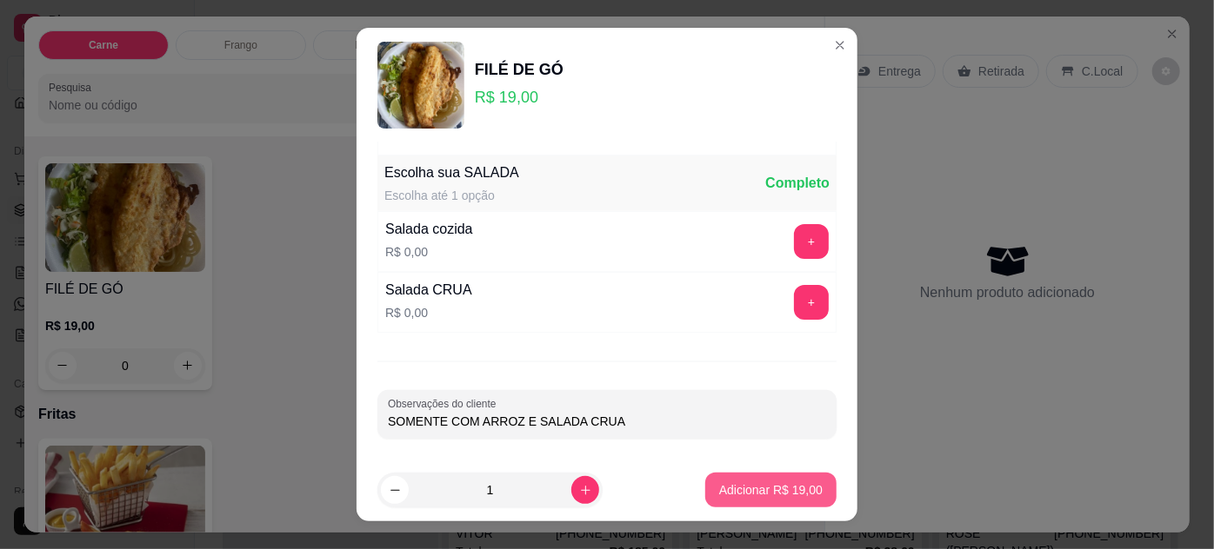
type input "SOMENTE COM ARROZ E SALADA CRUA"
click at [738, 502] on button "Adicionar R$ 19,00" at bounding box center [770, 490] width 131 height 35
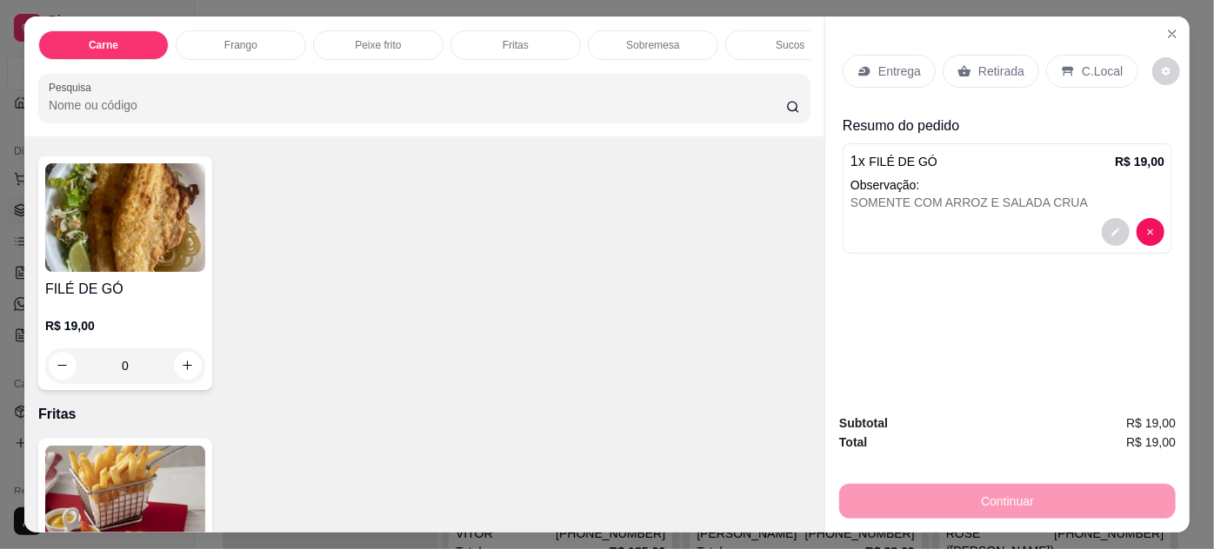
click at [896, 73] on p "Entrega" at bounding box center [899, 71] width 43 height 17
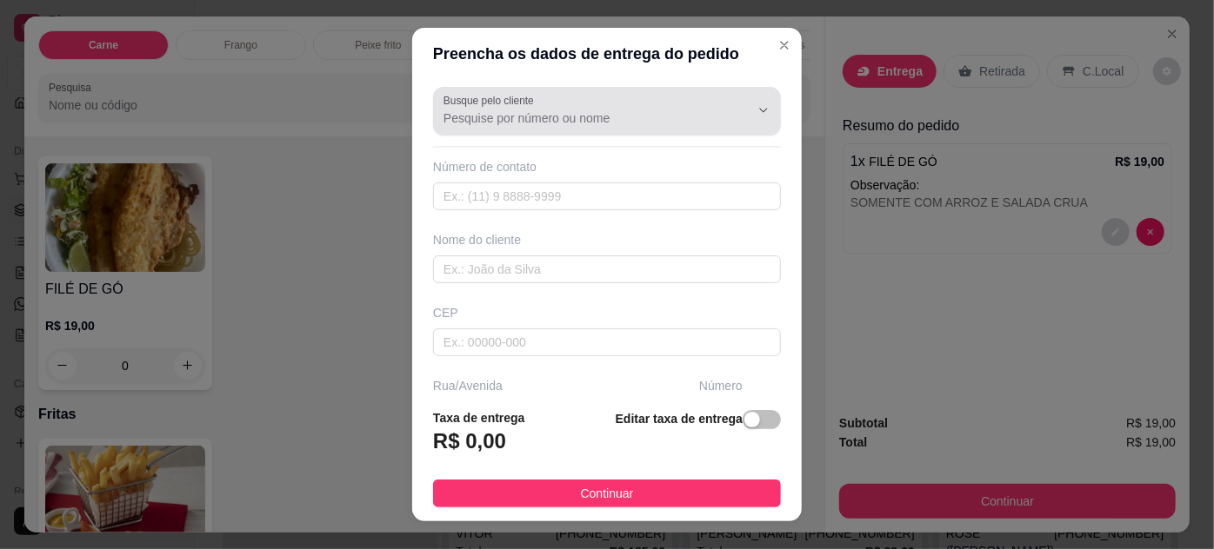
click at [516, 114] on input "Busque pelo cliente" at bounding box center [582, 118] width 278 height 17
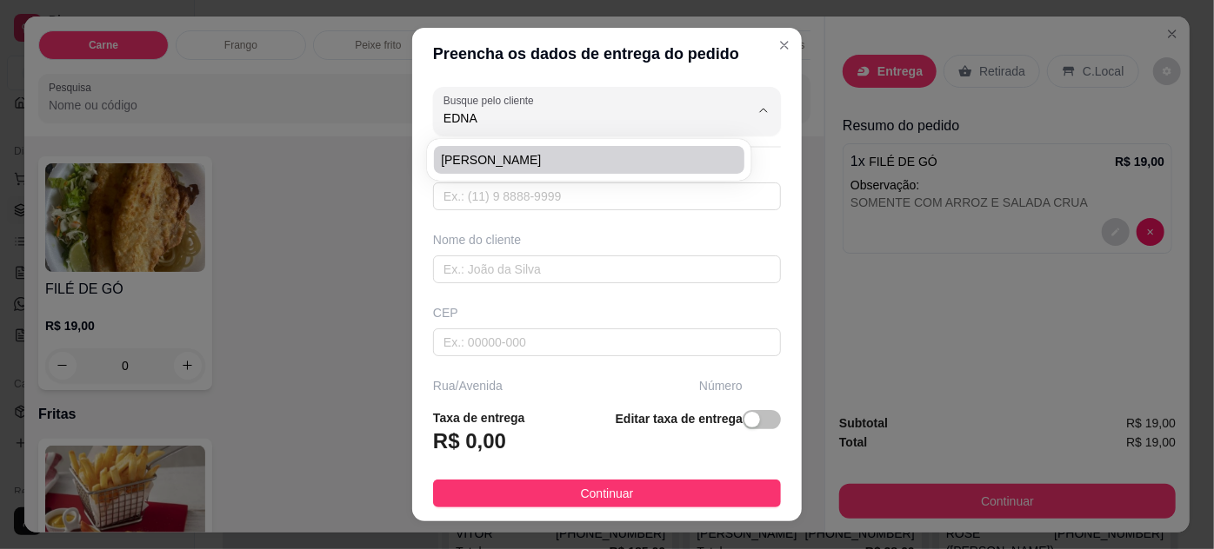
click at [512, 159] on span "[PERSON_NAME]" at bounding box center [580, 159] width 278 height 17
type input "[PERSON_NAME]"
type input "91999846940"
type input "[PERSON_NAME]"
type input "Tv Humaitá 967"
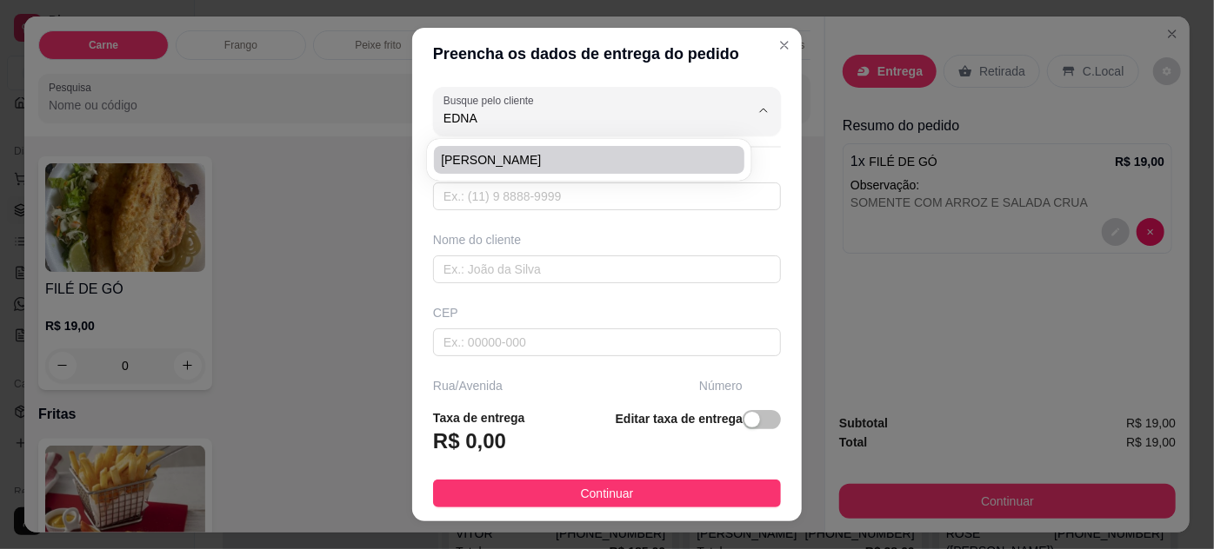
type input "967"
type input "Pedreira"
type input "[GEOGRAPHIC_DATA]"
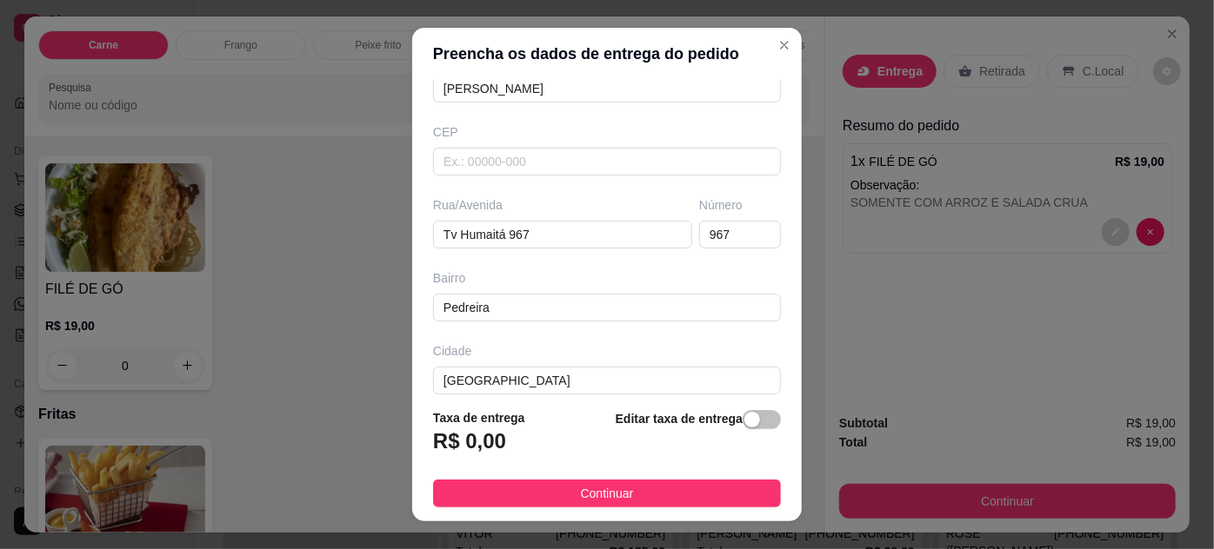
scroll to position [266, 0]
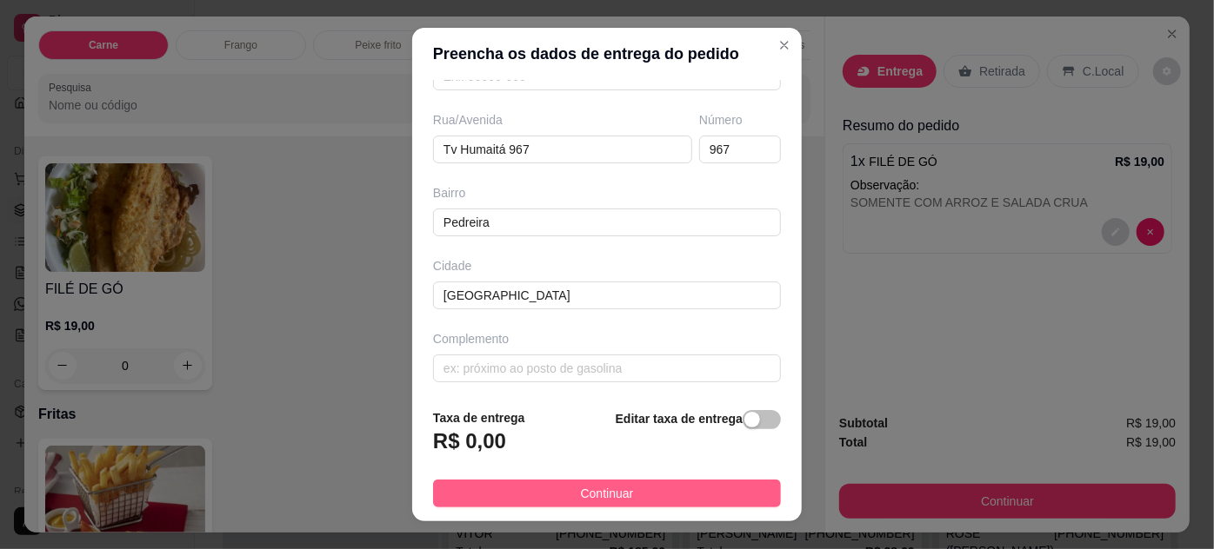
type input "[PERSON_NAME]"
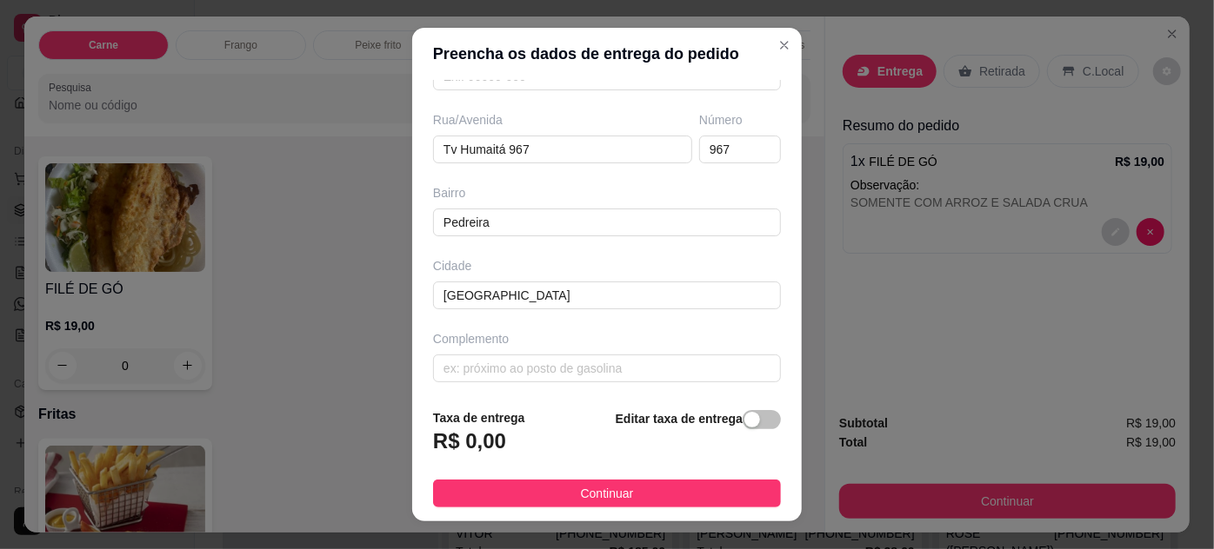
drag, startPoint x: 576, startPoint y: 494, endPoint x: 966, endPoint y: 343, distance: 417.9
click at [581, 494] on span "Continuar" at bounding box center [607, 493] width 53 height 19
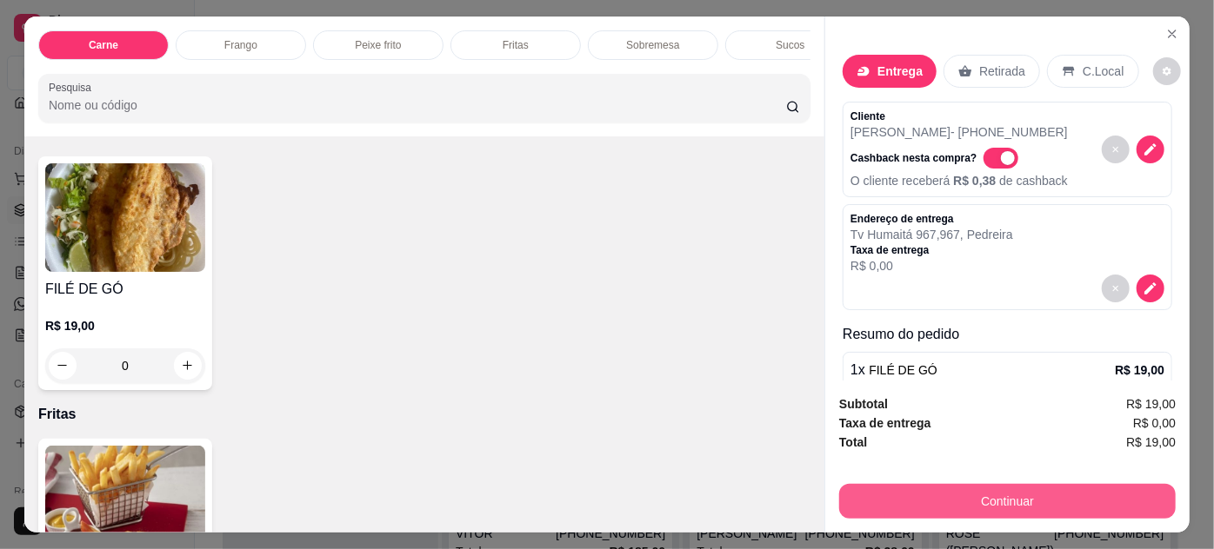
click at [989, 495] on button "Continuar" at bounding box center [1007, 501] width 336 height 35
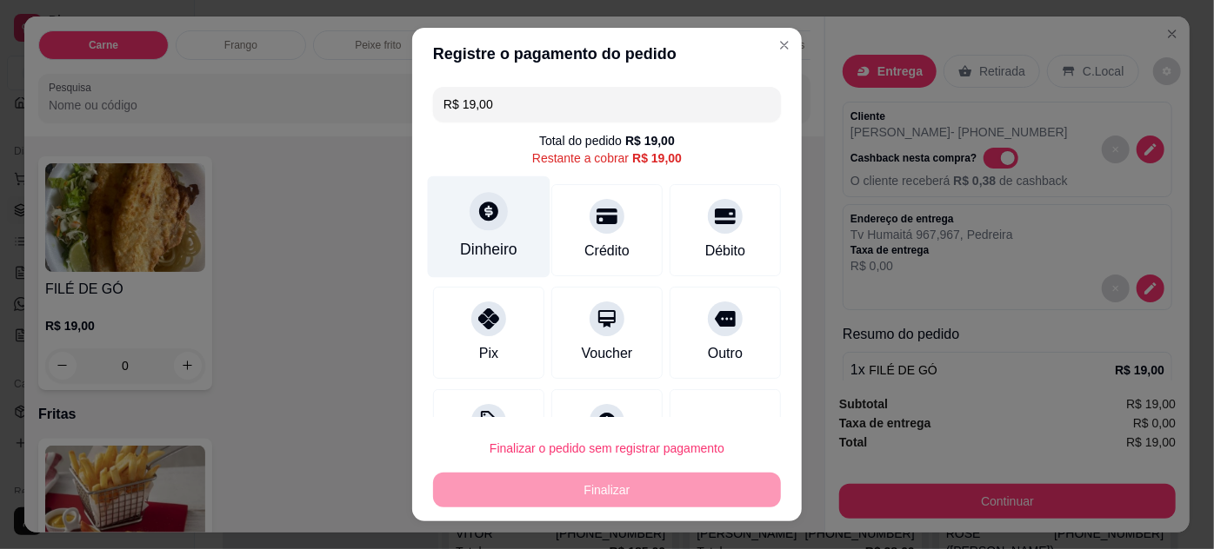
click at [460, 248] on div "Dinheiro" at bounding box center [488, 249] width 57 height 23
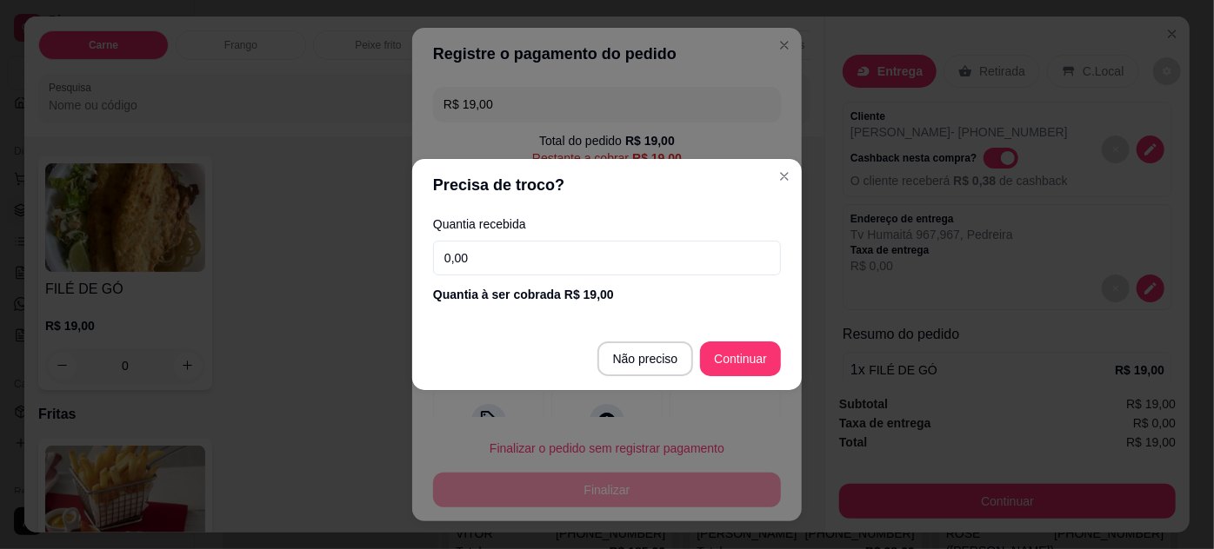
click at [517, 263] on input "0,00" at bounding box center [607, 258] width 348 height 35
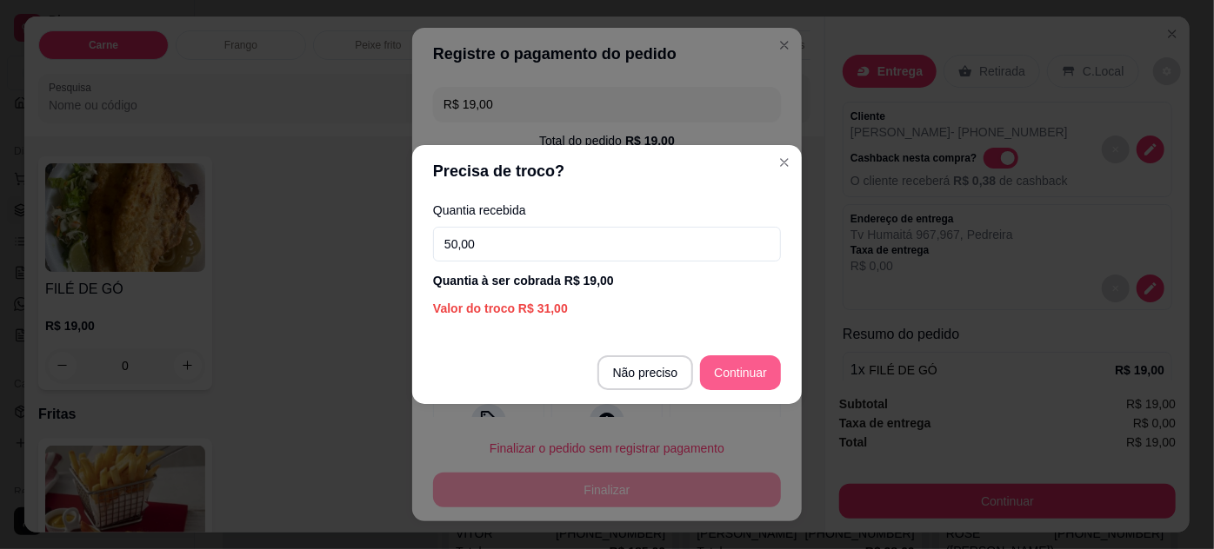
type input "50,00"
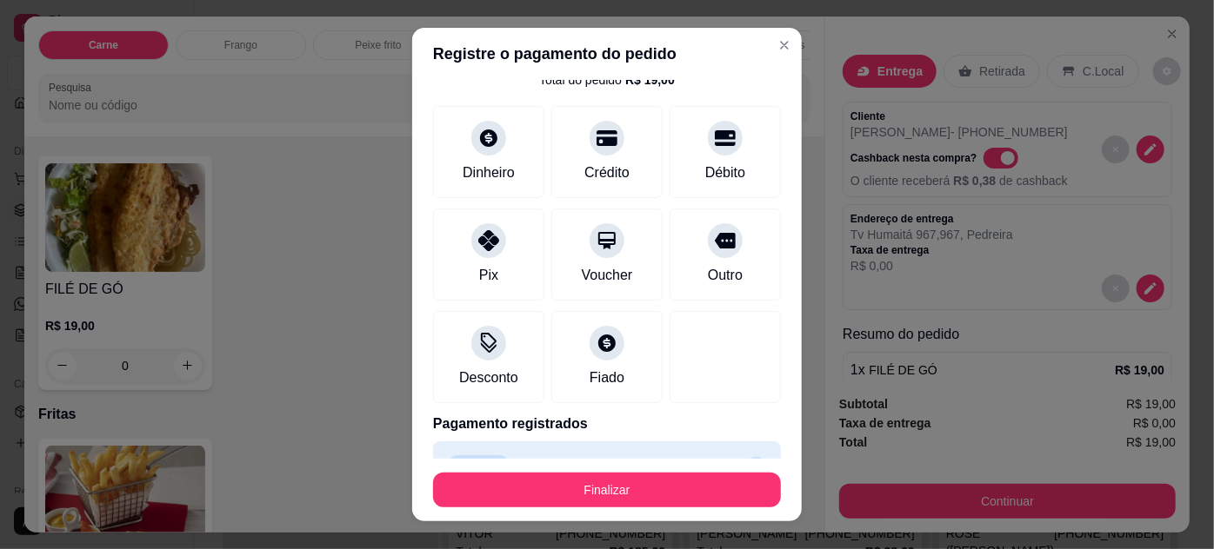
scroll to position [99, 0]
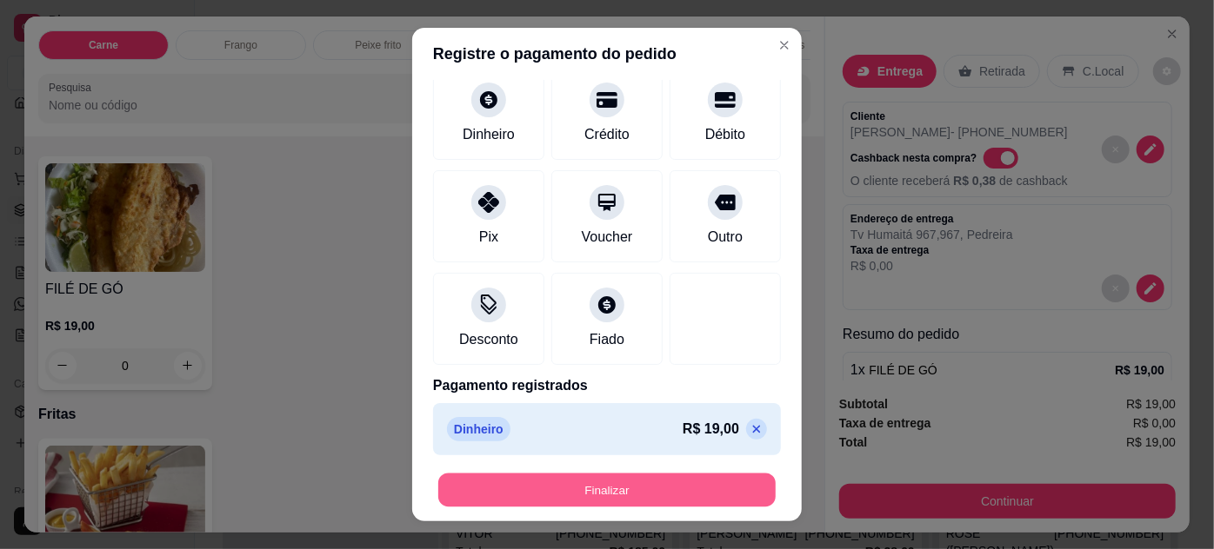
click at [605, 493] on button "Finalizar" at bounding box center [606, 491] width 337 height 34
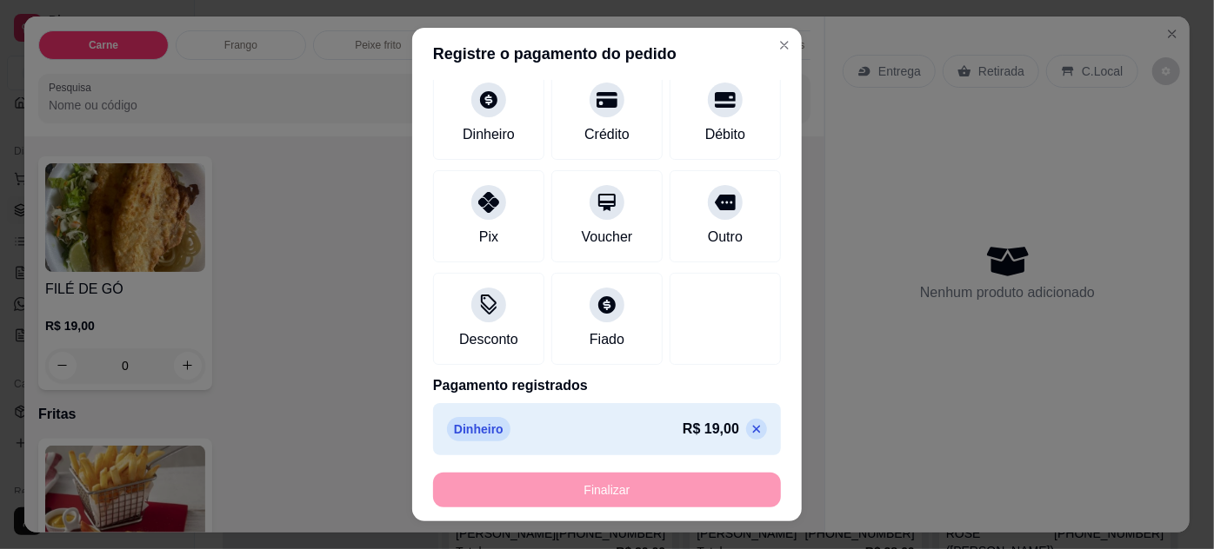
type input "-R$ 19,00"
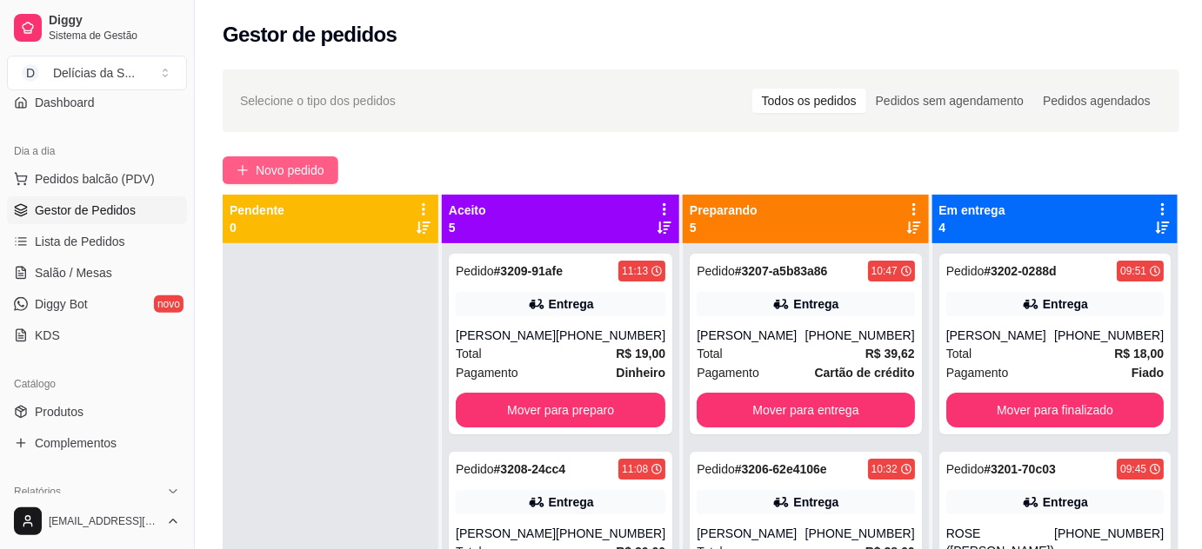
click at [297, 170] on span "Novo pedido" at bounding box center [290, 170] width 69 height 19
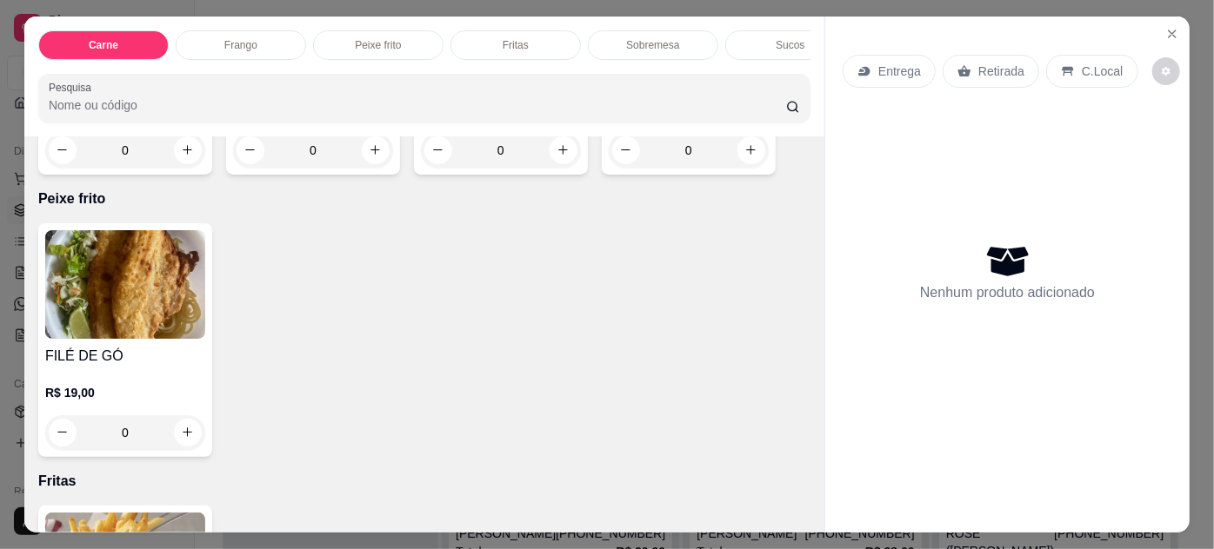
scroll to position [948, 0]
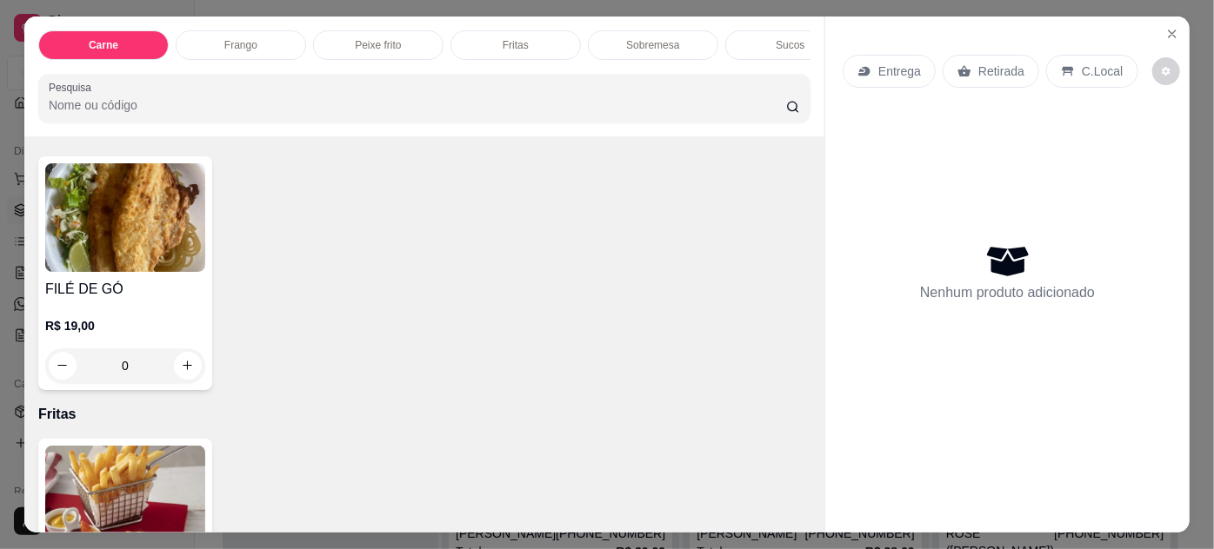
click at [141, 245] on img at bounding box center [125, 217] width 160 height 109
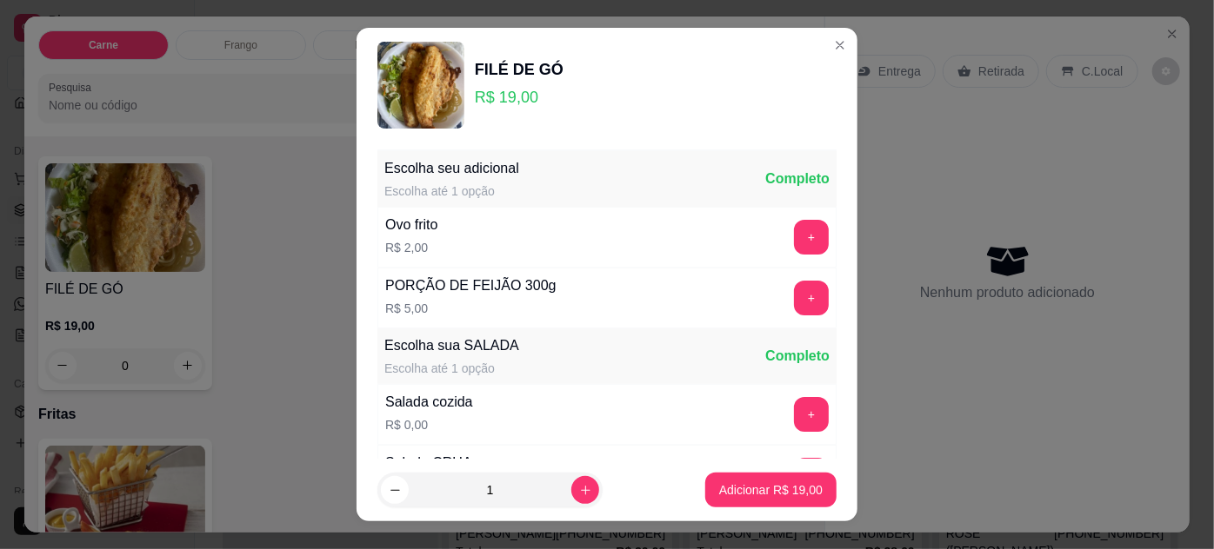
scroll to position [173, 0]
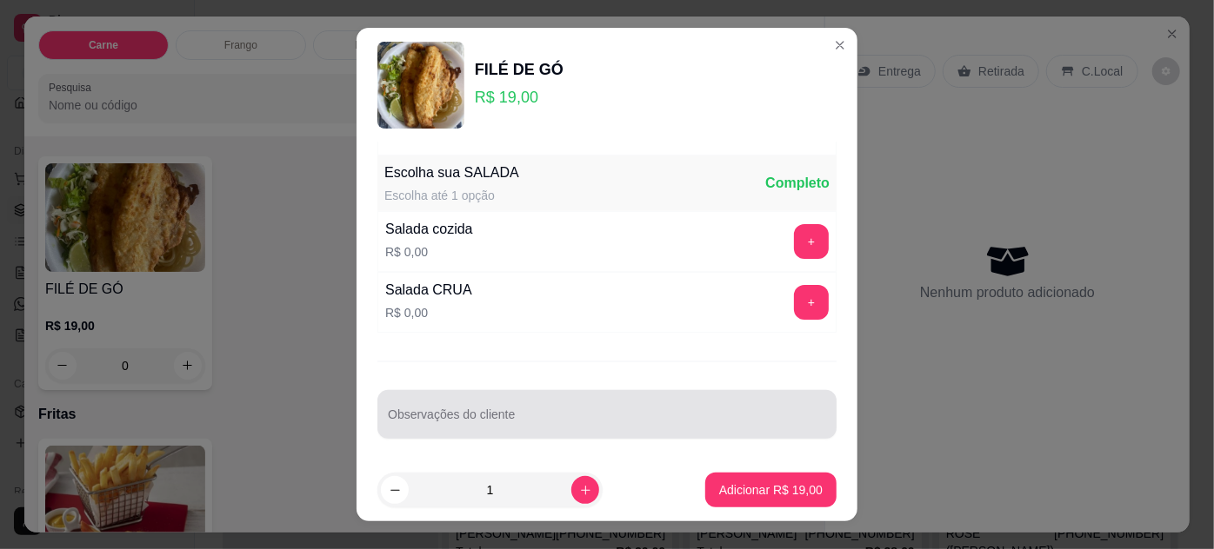
click at [498, 427] on div at bounding box center [607, 414] width 438 height 35
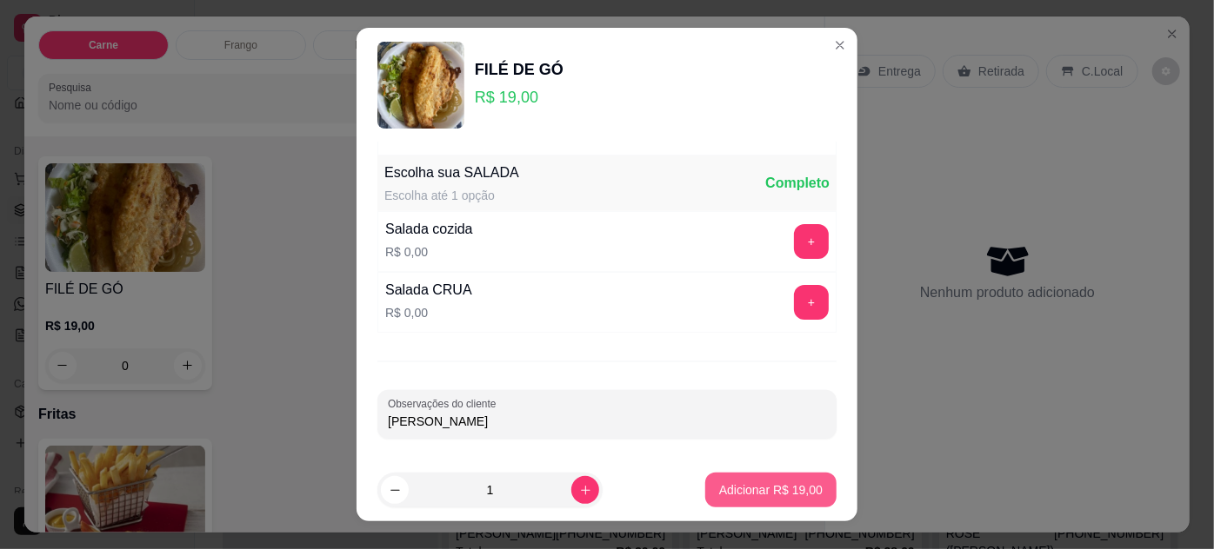
type input "[PERSON_NAME]"
click at [718, 482] on button "Adicionar R$ 19,00" at bounding box center [770, 490] width 131 height 35
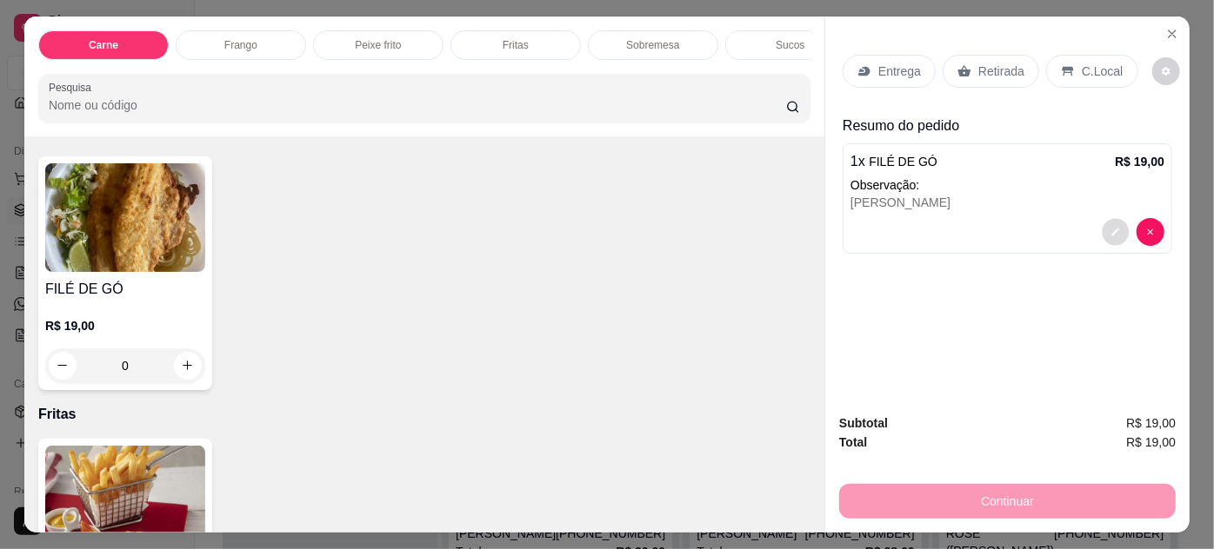
click at [1113, 227] on icon "decrease-product-quantity" at bounding box center [1115, 232] width 10 height 10
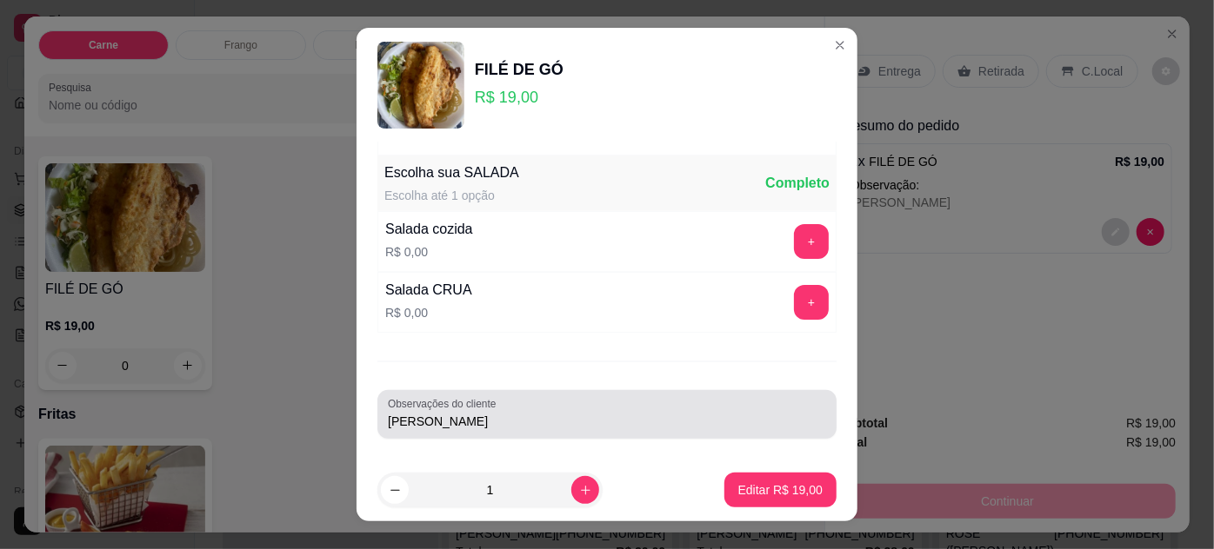
click at [563, 424] on input "[PERSON_NAME]" at bounding box center [607, 421] width 438 height 17
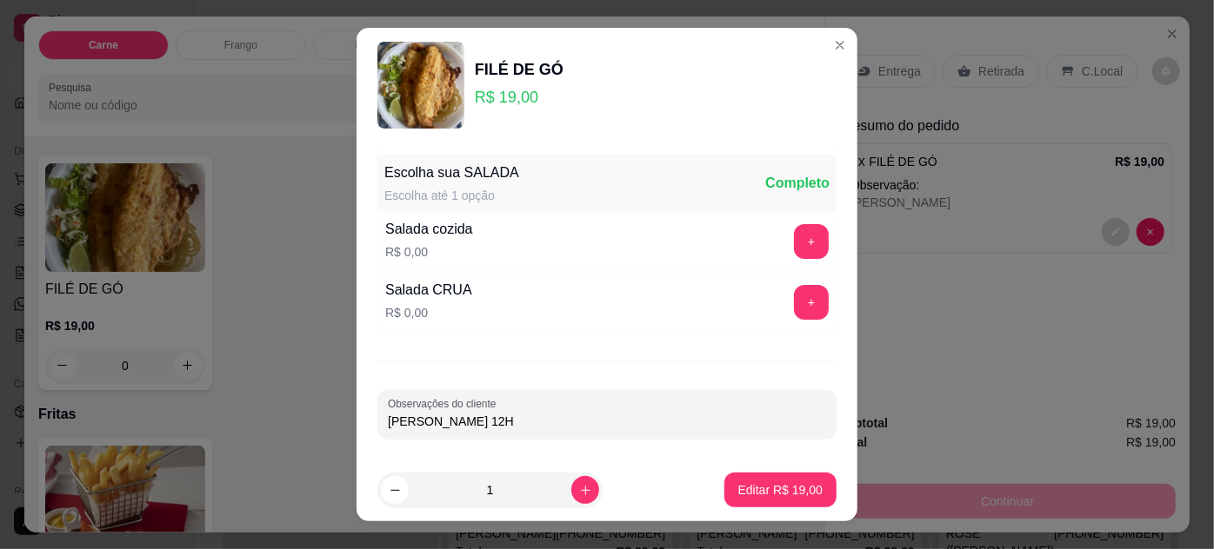
type input "[PERSON_NAME] 12H"
click at [763, 496] on p "Editar R$ 19,00" at bounding box center [780, 491] width 82 height 17
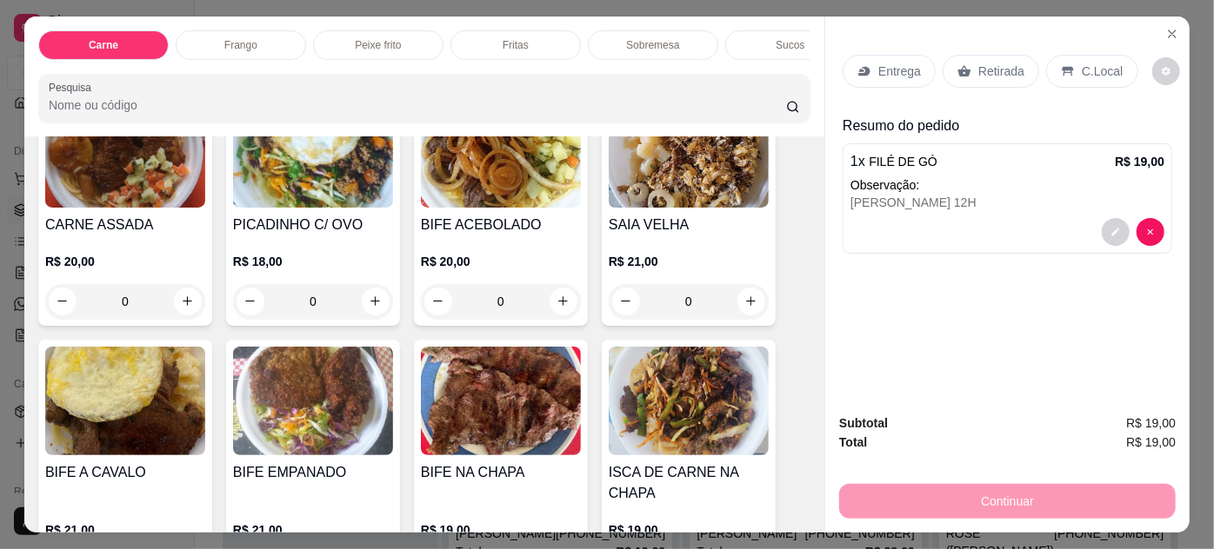
scroll to position [0, 0]
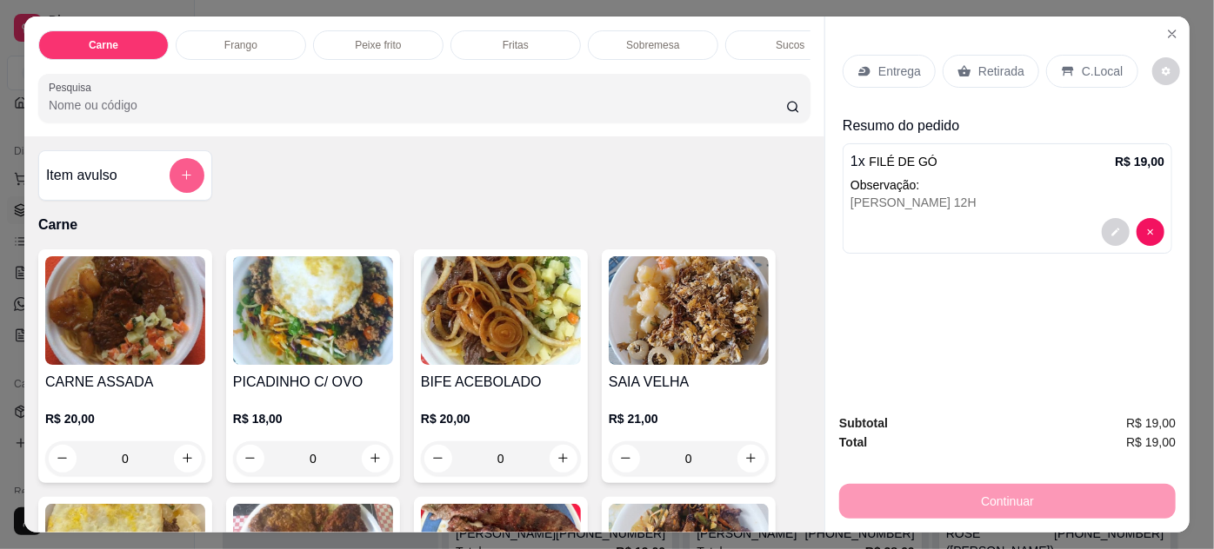
click at [170, 181] on button "add-separate-item" at bounding box center [187, 175] width 35 height 35
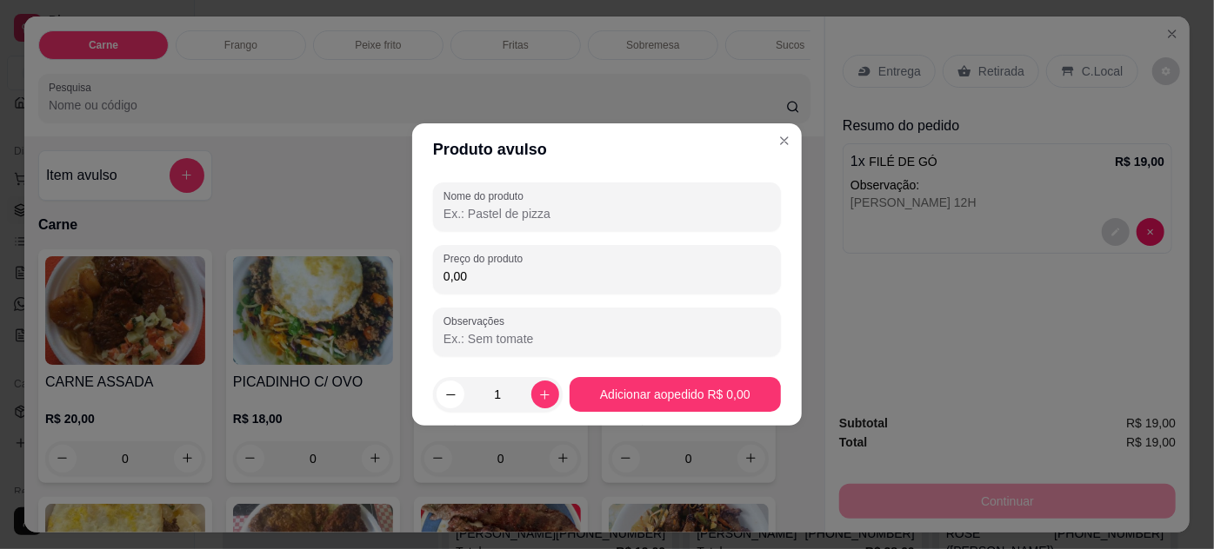
click at [462, 219] on input "Nome do produto" at bounding box center [606, 213] width 327 height 17
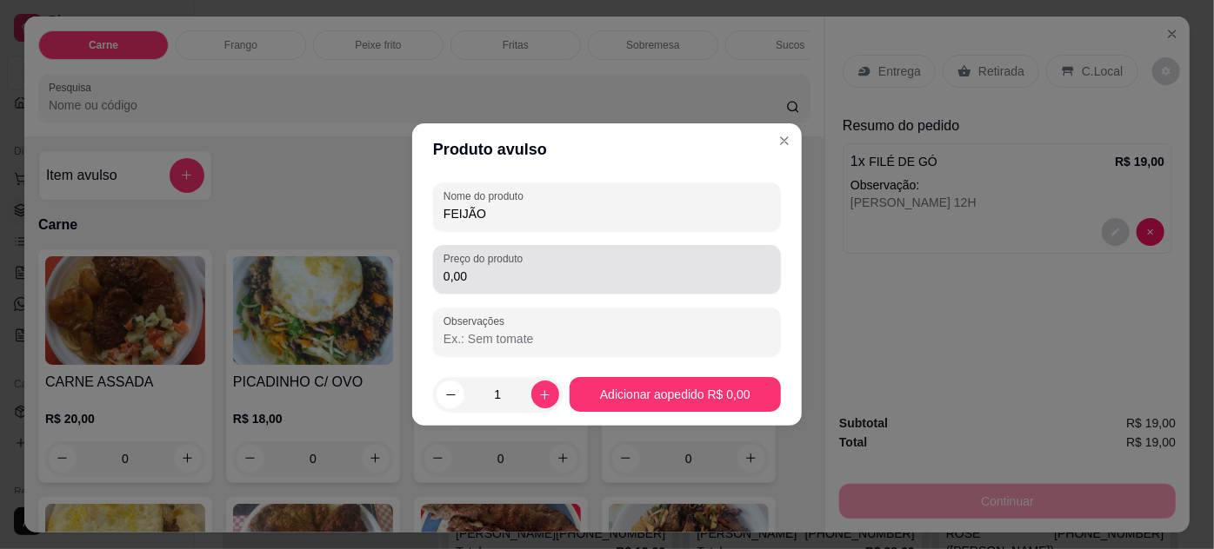
type input "FEIJÃO"
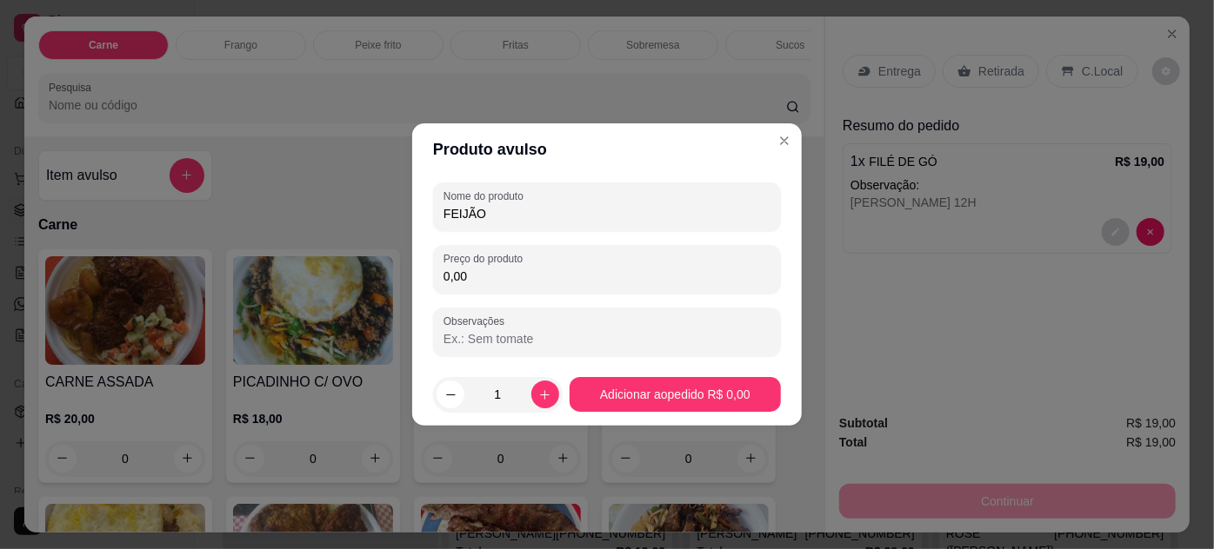
click at [498, 277] on input "0,00" at bounding box center [606, 276] width 327 height 17
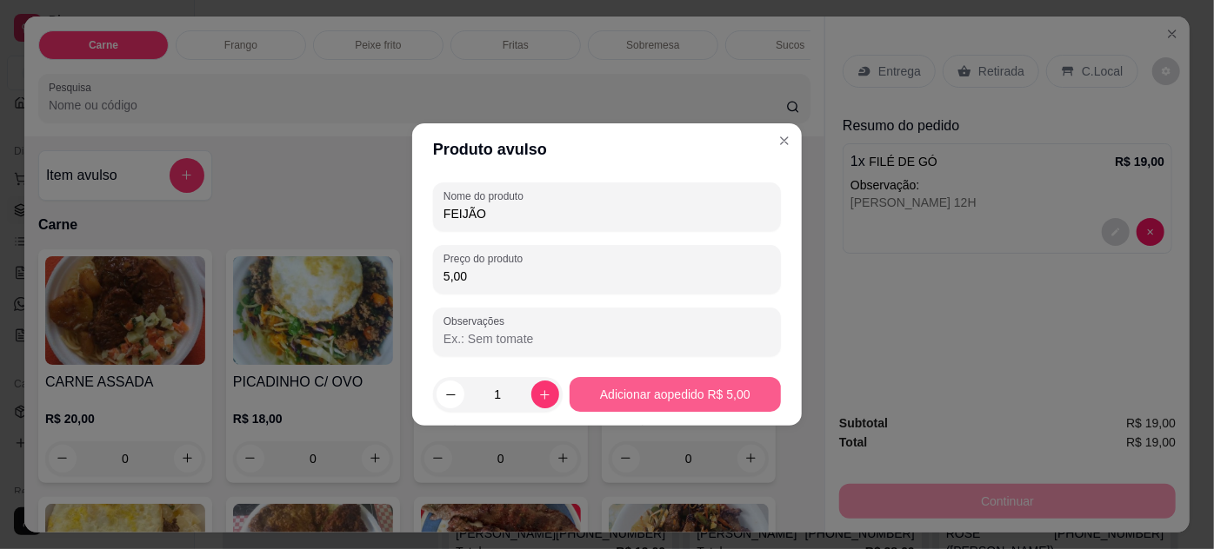
type input "5,00"
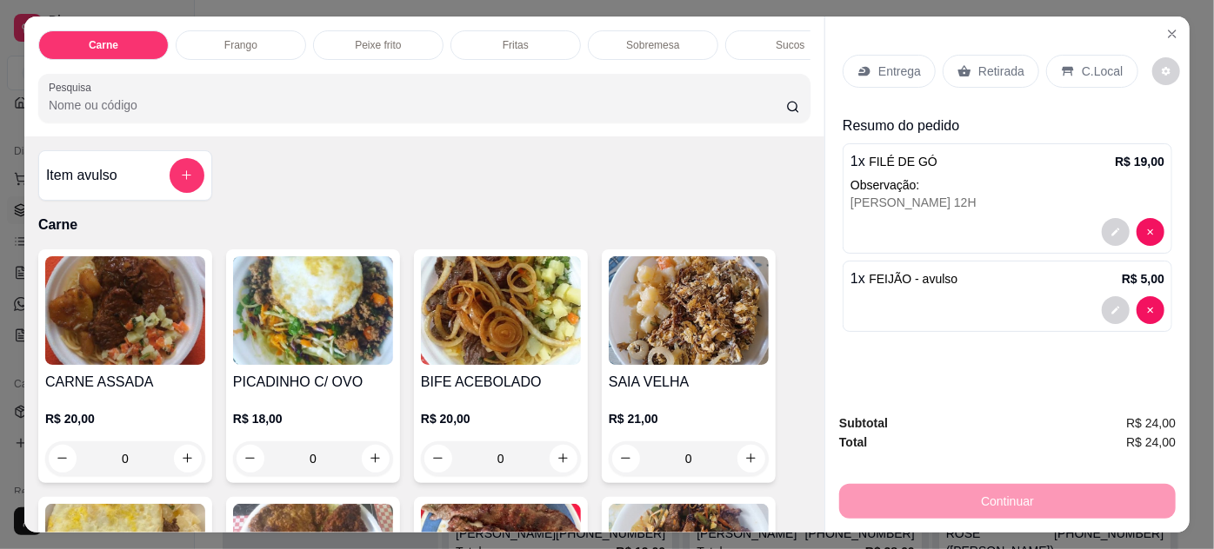
drag, startPoint x: 962, startPoint y: 66, endPoint x: 968, endPoint y: 78, distance: 13.2
click at [963, 66] on div "Retirada" at bounding box center [990, 71] width 97 height 33
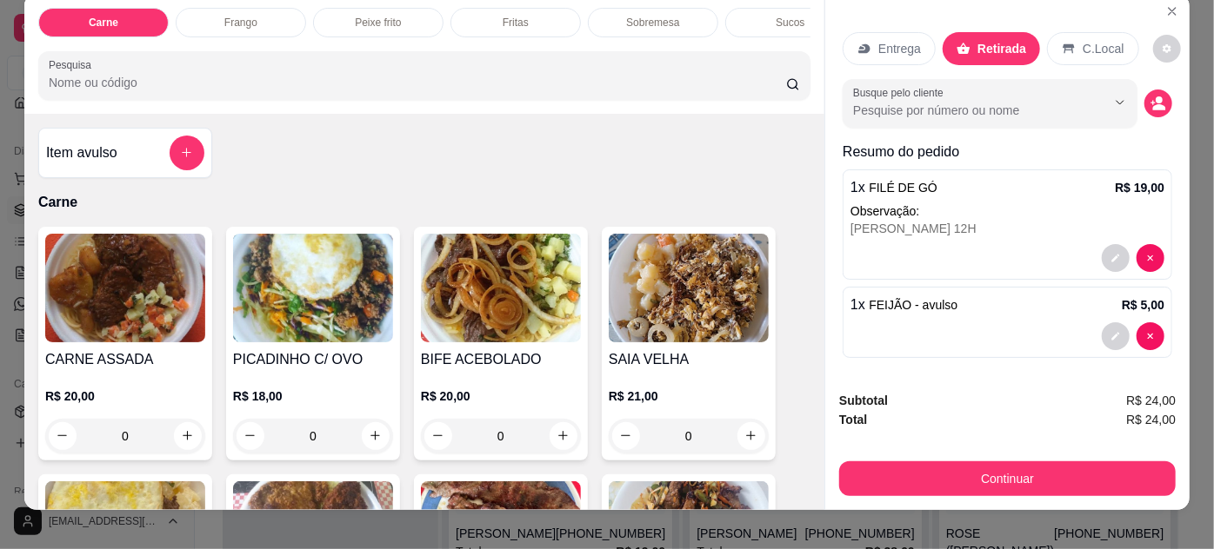
scroll to position [44, 0]
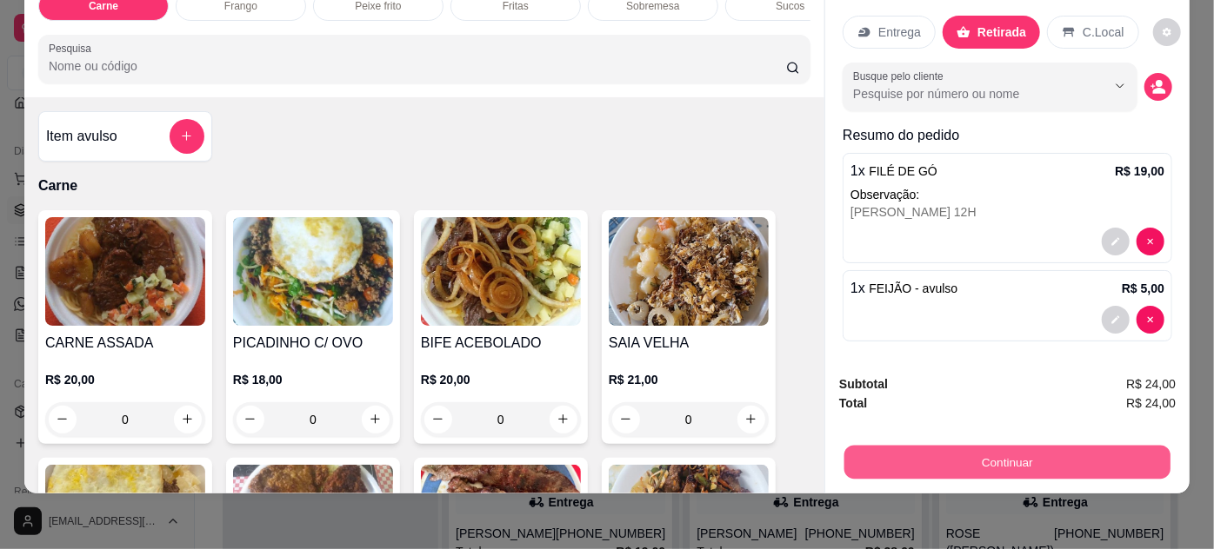
click at [997, 449] on button "Continuar" at bounding box center [1007, 463] width 326 height 34
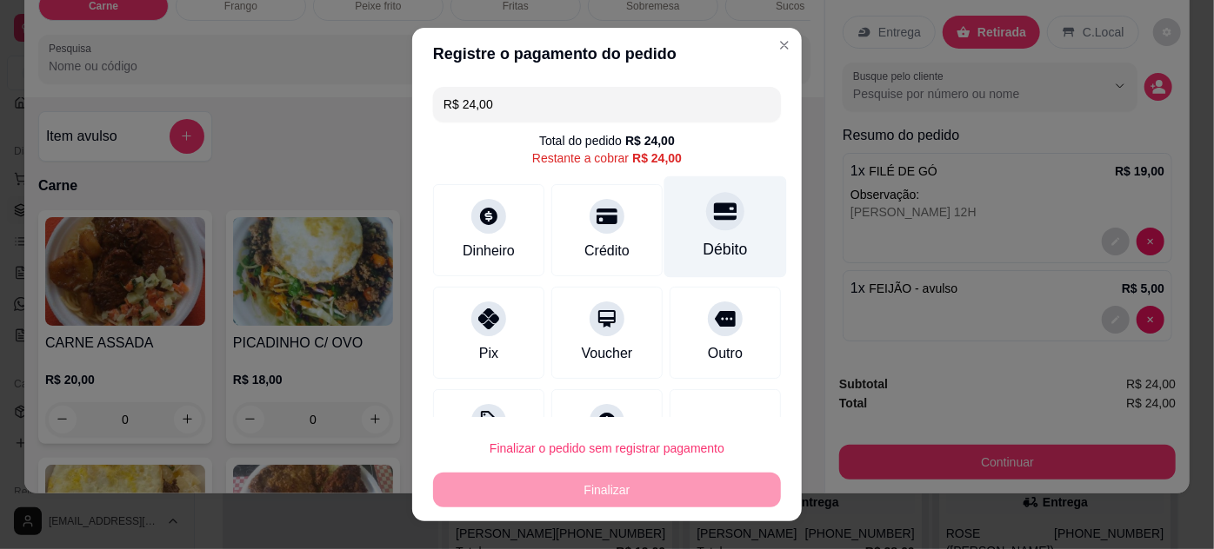
click at [714, 217] on icon at bounding box center [725, 211] width 23 height 17
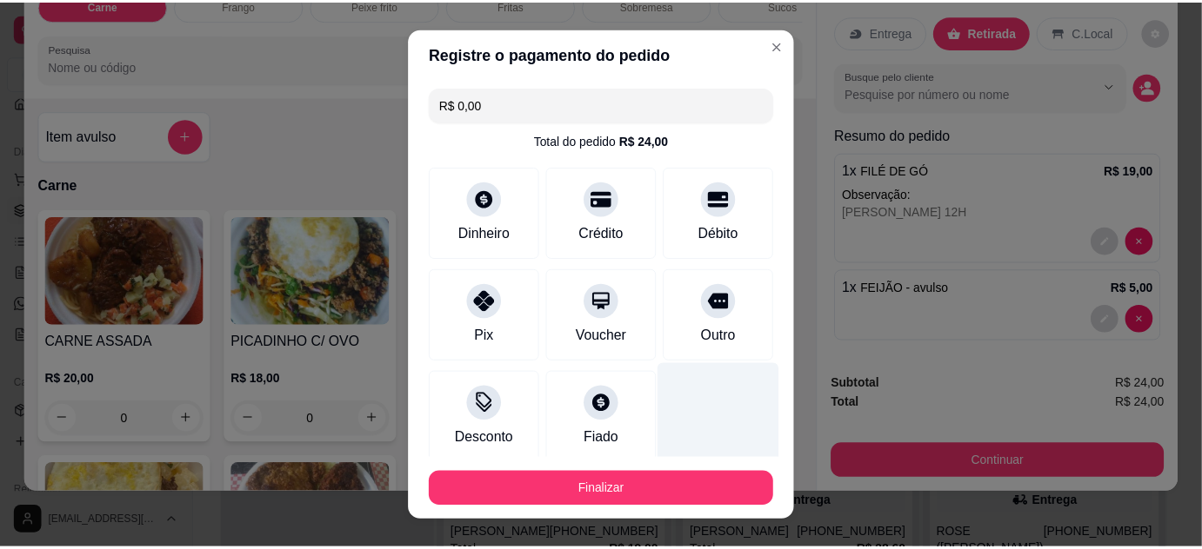
scroll to position [99, 0]
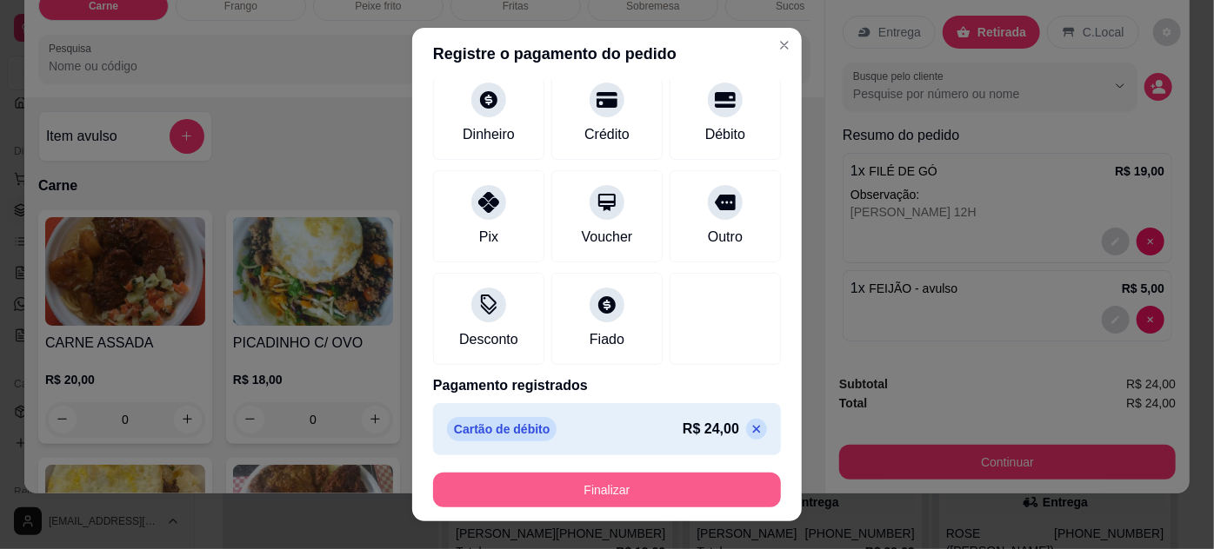
click at [736, 482] on button "Finalizar" at bounding box center [607, 490] width 348 height 35
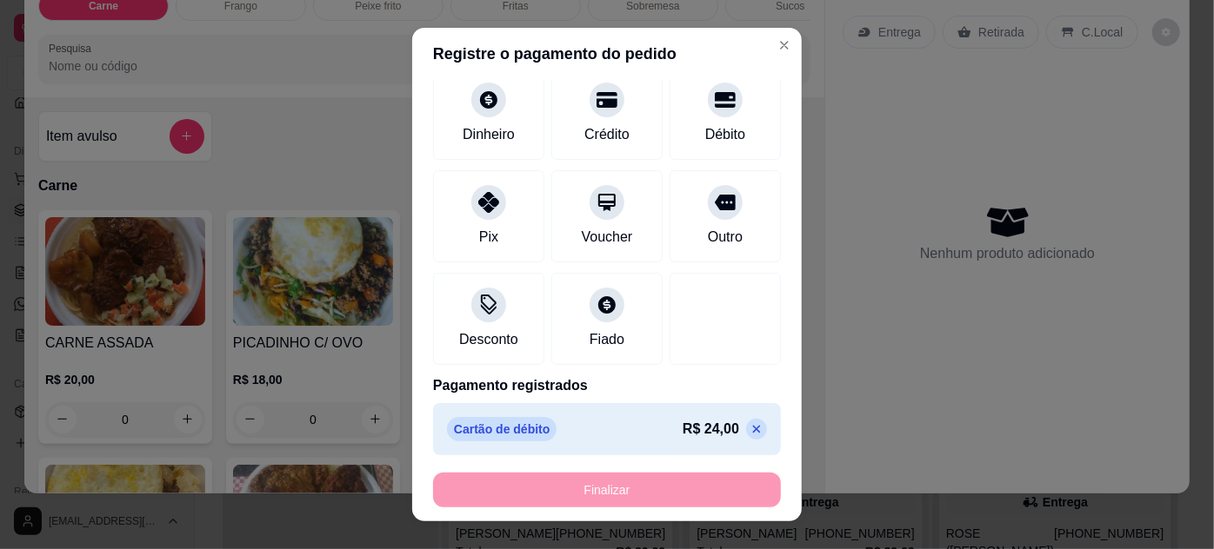
type input "-R$ 24,00"
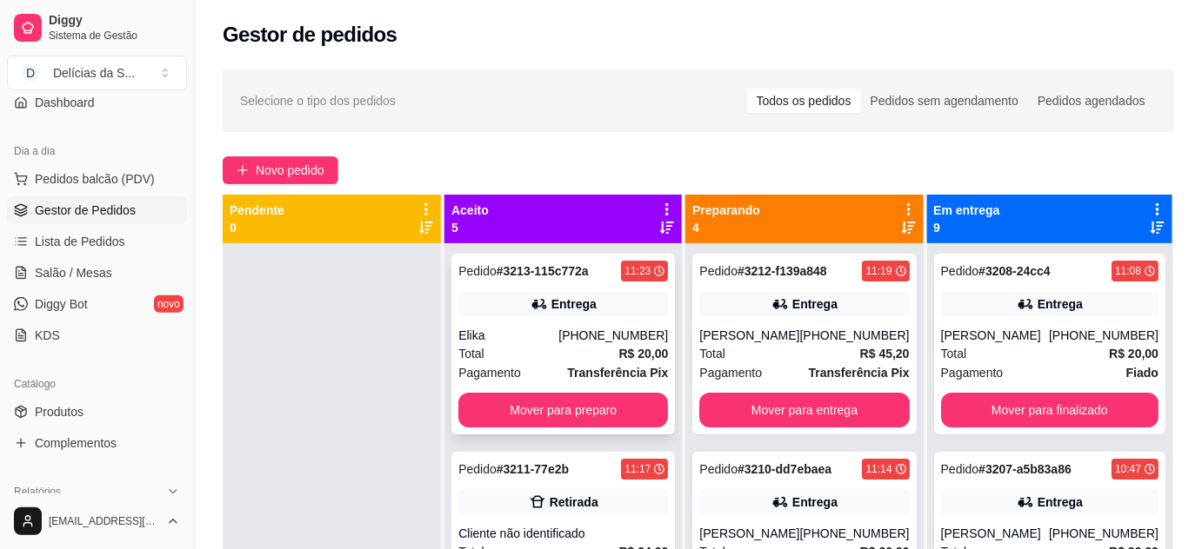
click at [593, 333] on div "[PHONE_NUMBER]" at bounding box center [613, 335] width 110 height 17
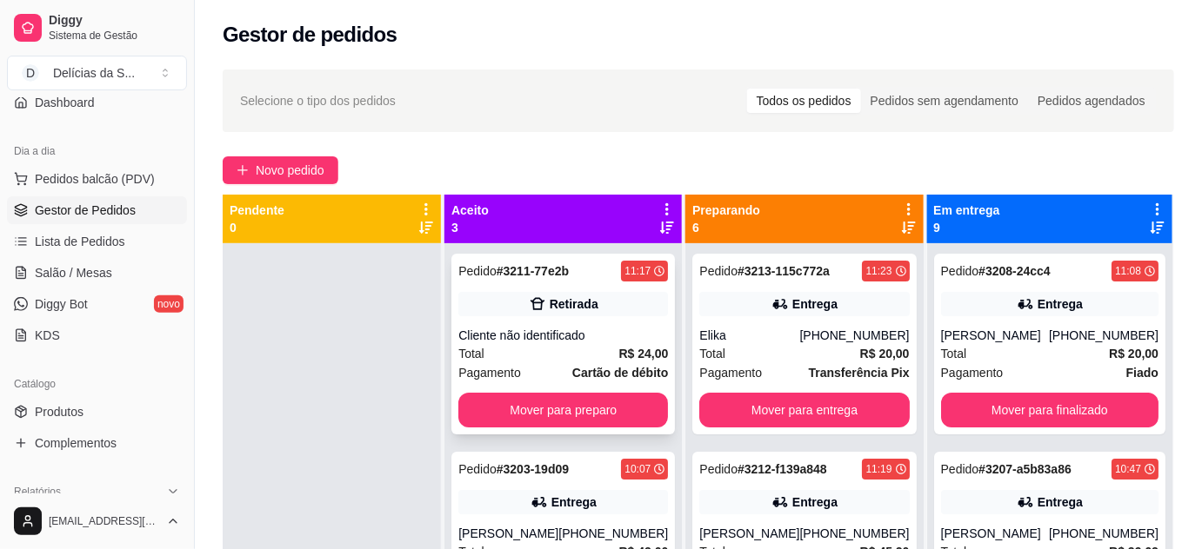
click at [578, 336] on div "Cliente não identificado" at bounding box center [563, 335] width 210 height 17
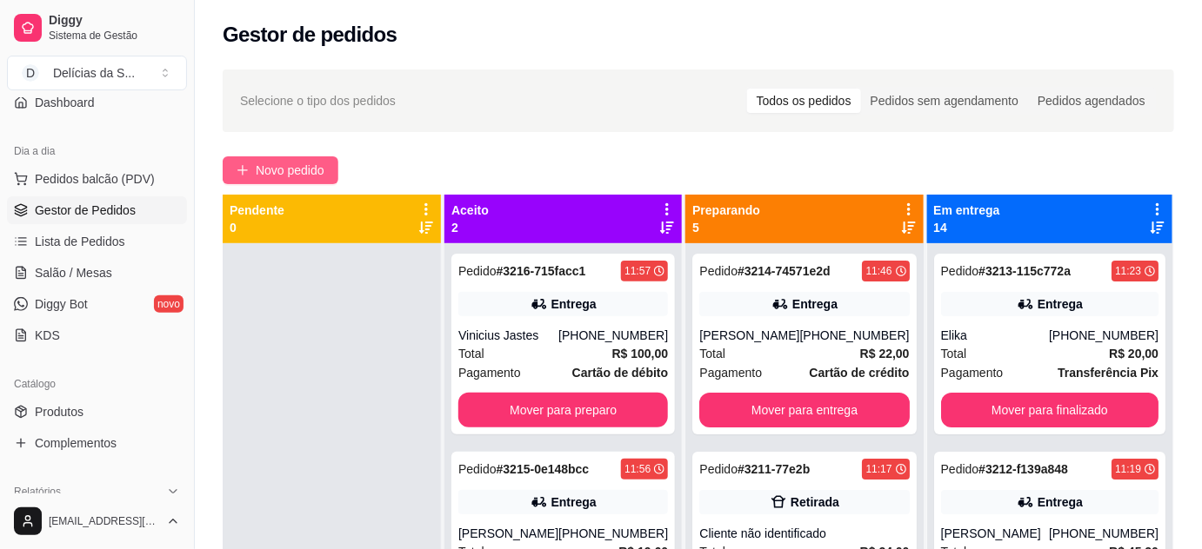
click at [315, 170] on span "Novo pedido" at bounding box center [290, 170] width 69 height 19
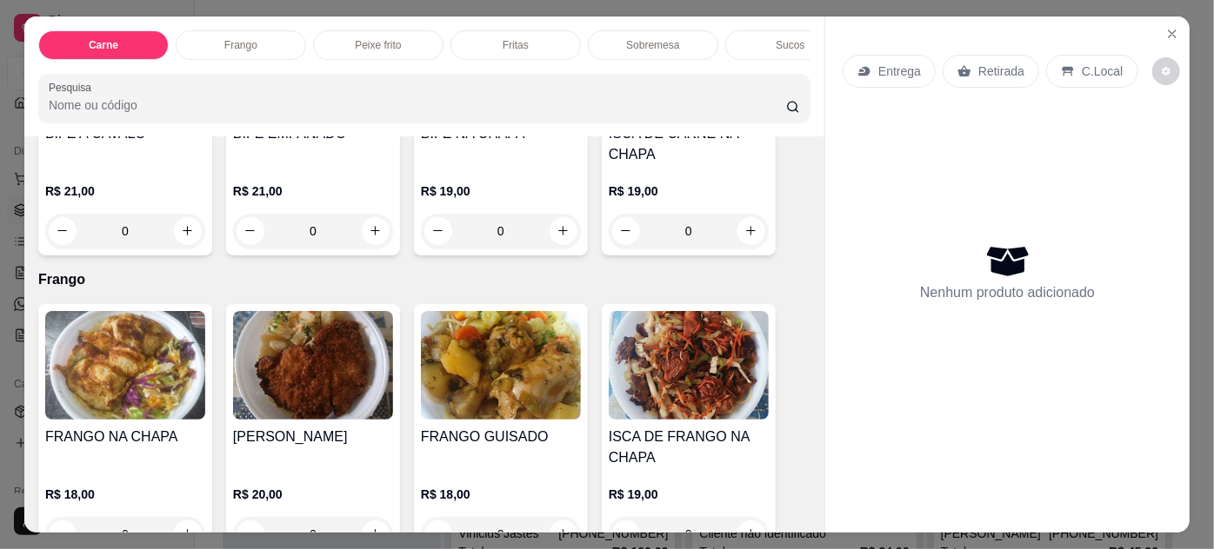
scroll to position [474, 0]
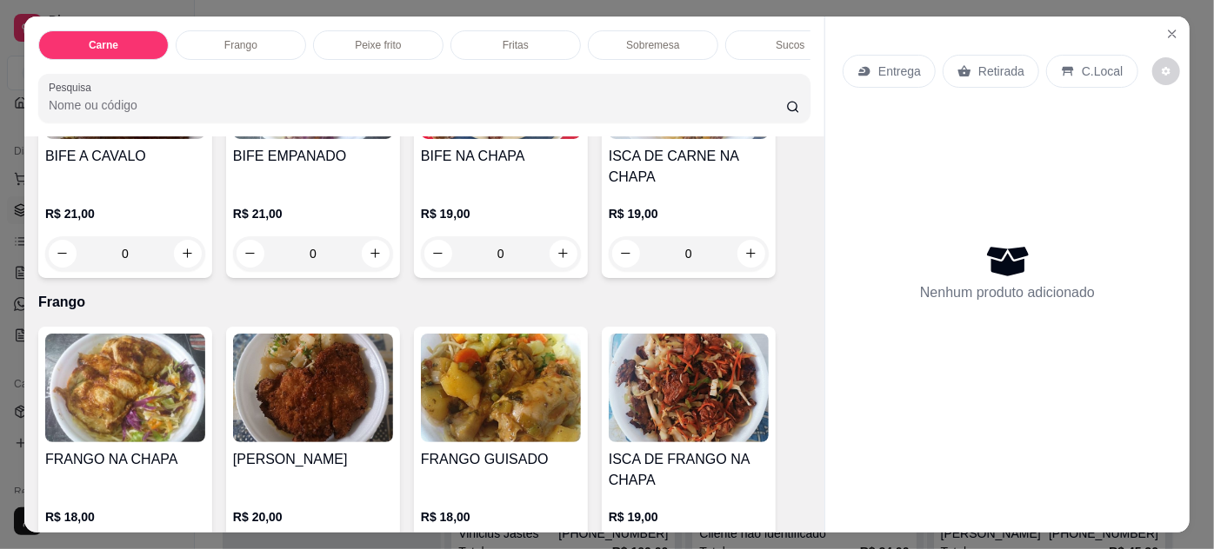
click at [337, 399] on img at bounding box center [313, 388] width 160 height 109
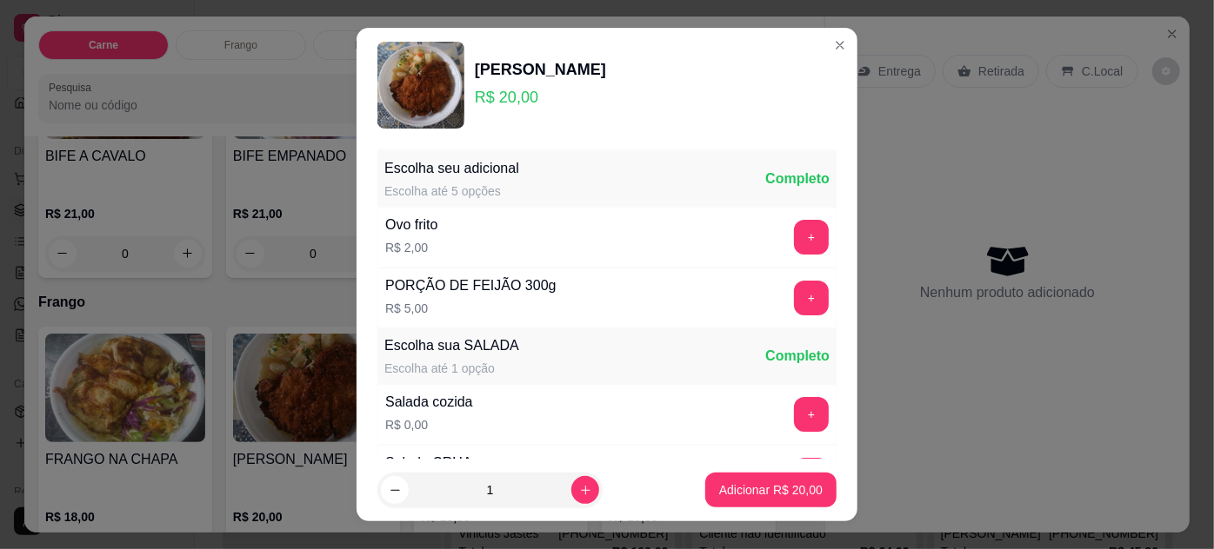
scroll to position [173, 0]
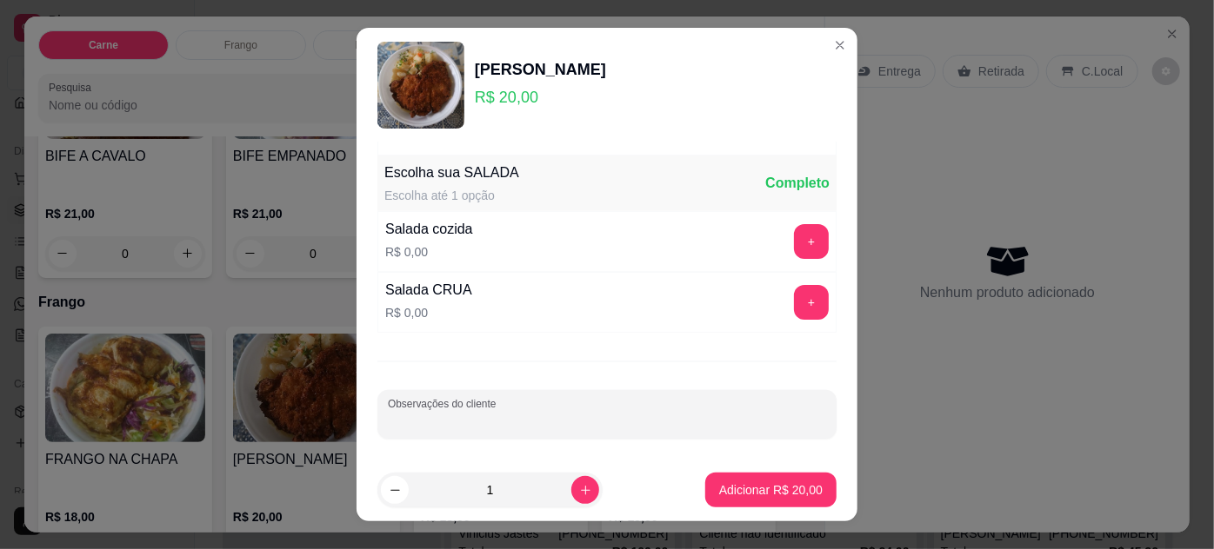
click at [518, 413] on input "Observações do cliente" at bounding box center [607, 421] width 438 height 17
type input "[PERSON_NAME]"
click at [747, 494] on p "Adicionar R$ 20,00" at bounding box center [770, 490] width 103 height 17
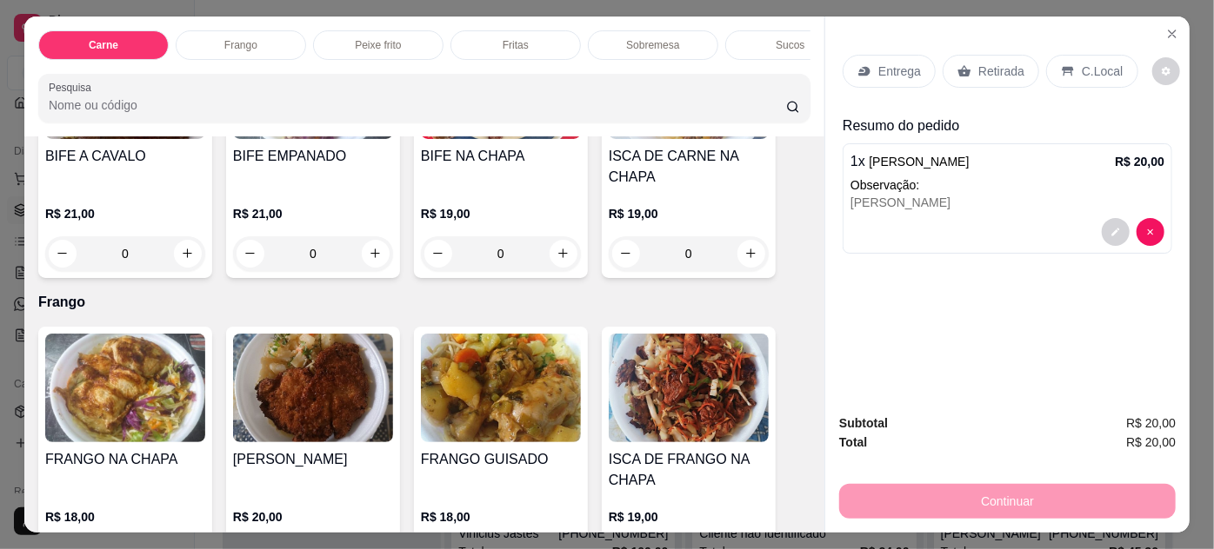
click at [978, 63] on p "Retirada" at bounding box center [1001, 71] width 46 height 17
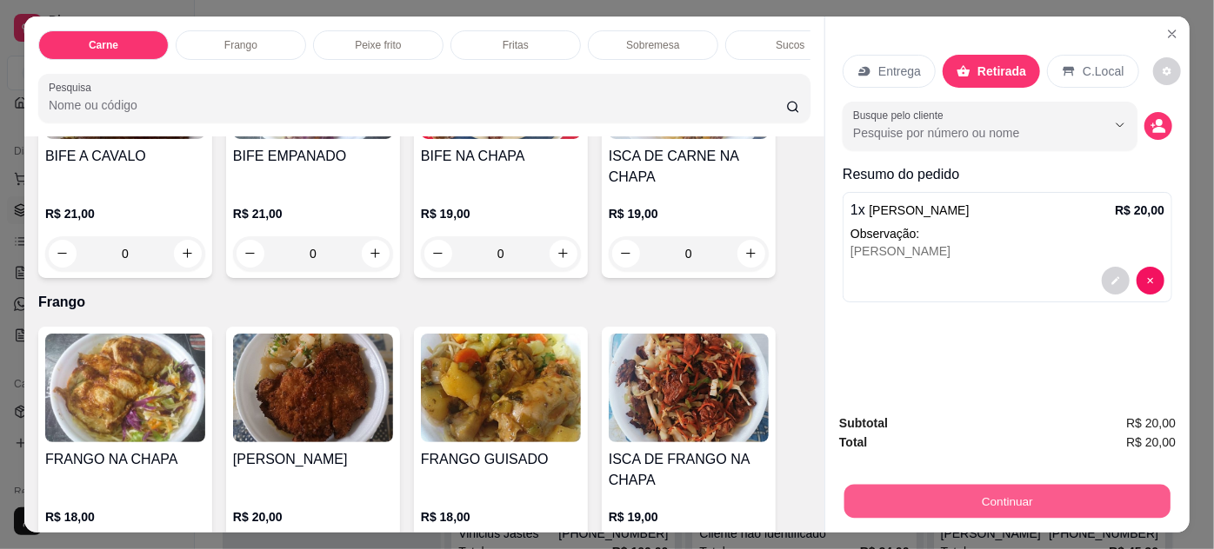
click at [1042, 490] on button "Continuar" at bounding box center [1007, 502] width 326 height 34
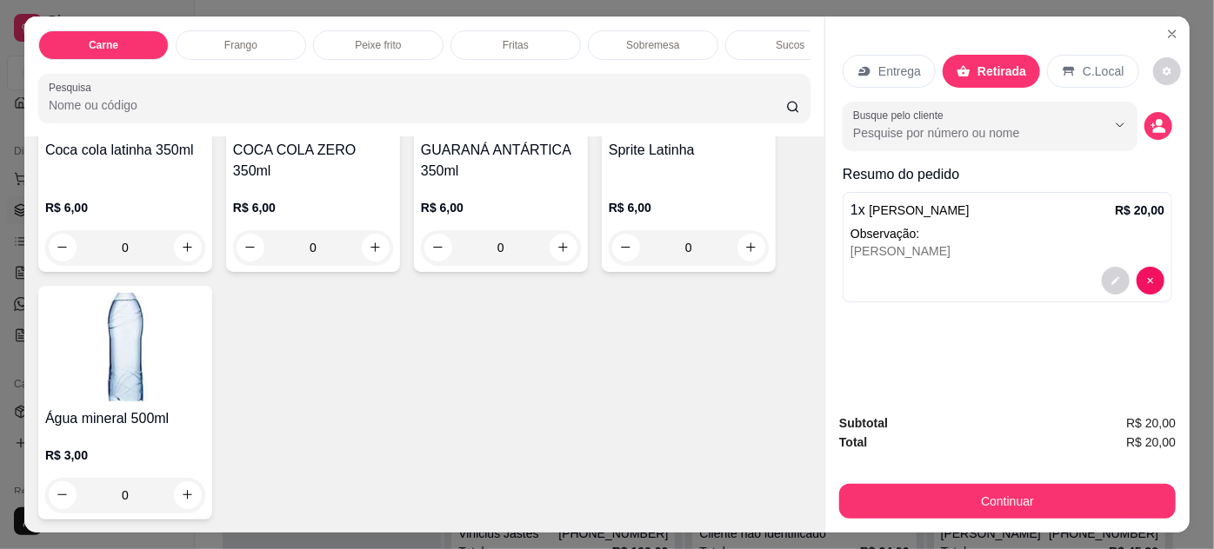
scroll to position [2476, 0]
click at [150, 351] on img at bounding box center [125, 346] width 160 height 109
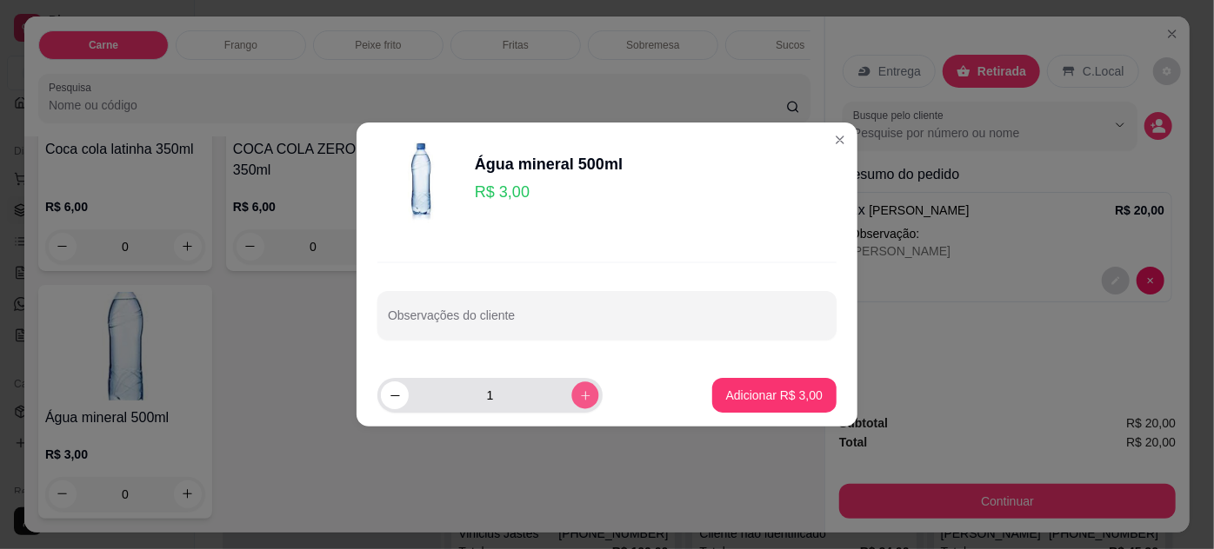
click at [579, 390] on icon "increase-product-quantity" at bounding box center [585, 396] width 13 height 13
type input "3"
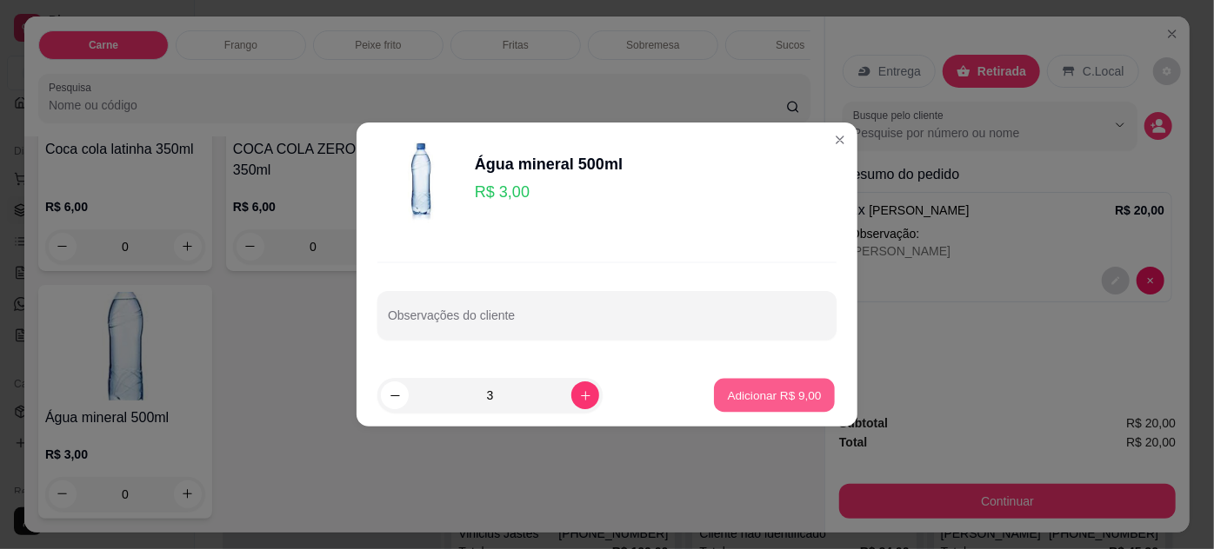
click at [765, 396] on p "Adicionar R$ 9,00" at bounding box center [774, 395] width 94 height 17
type input "3"
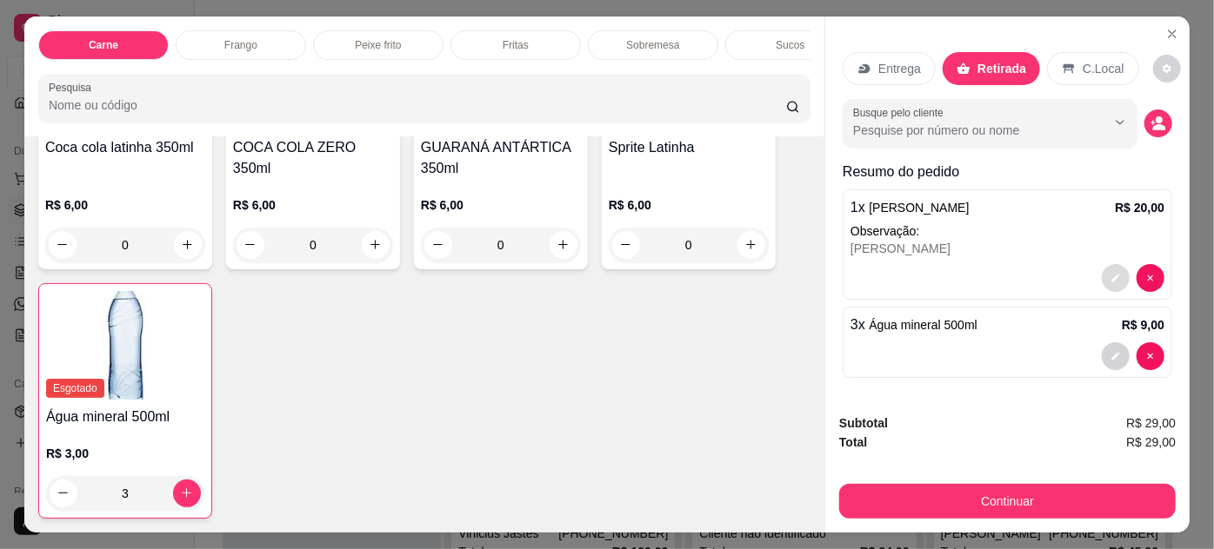
scroll to position [3, 0]
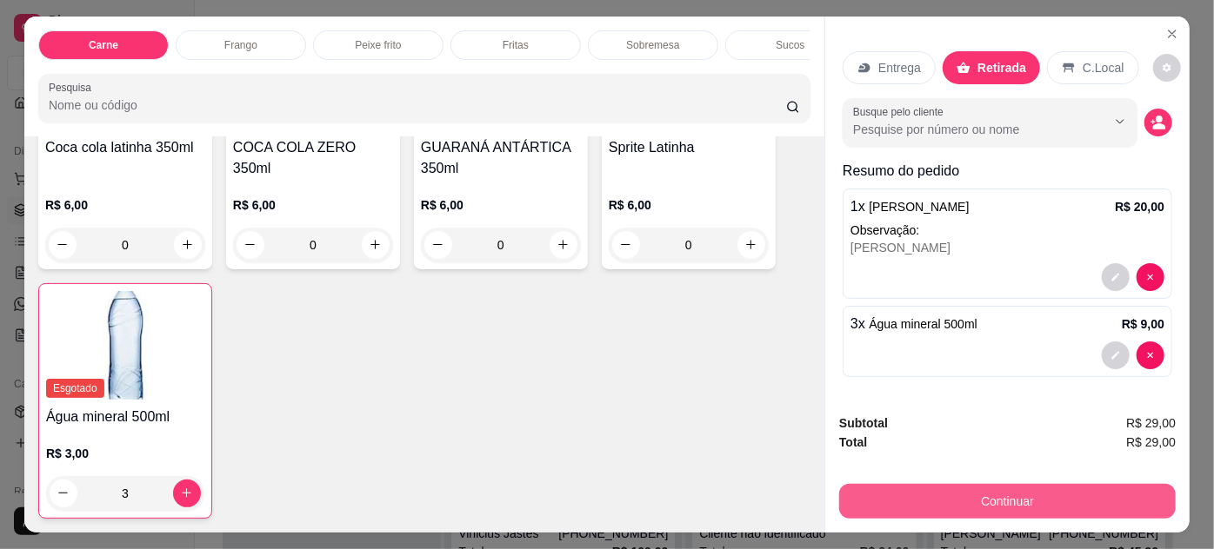
click at [962, 489] on button "Continuar" at bounding box center [1007, 501] width 336 height 35
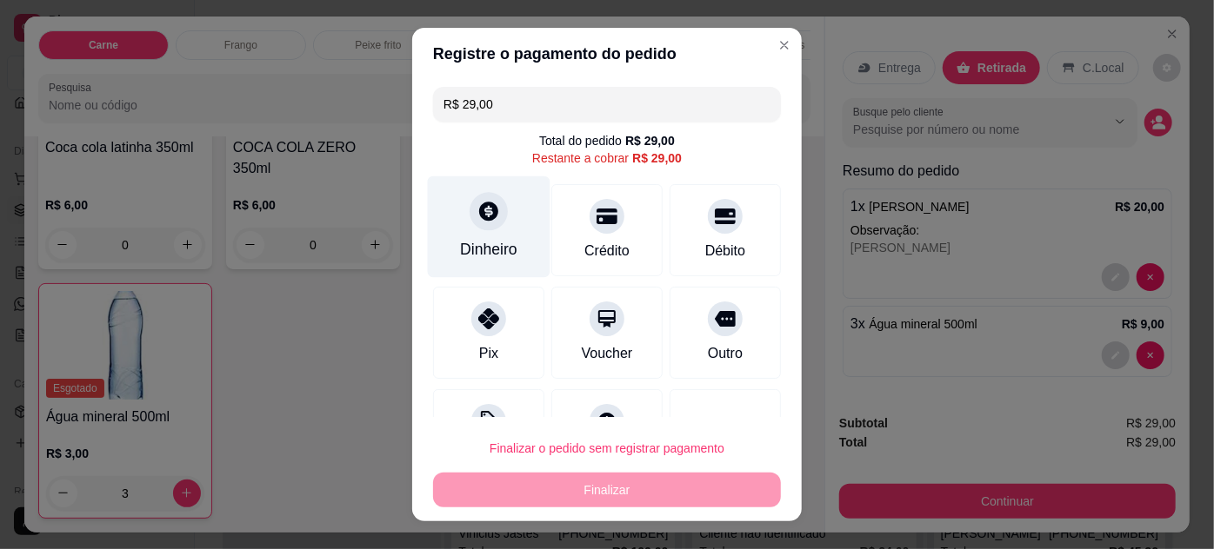
click at [487, 240] on div "Dinheiro" at bounding box center [488, 249] width 57 height 23
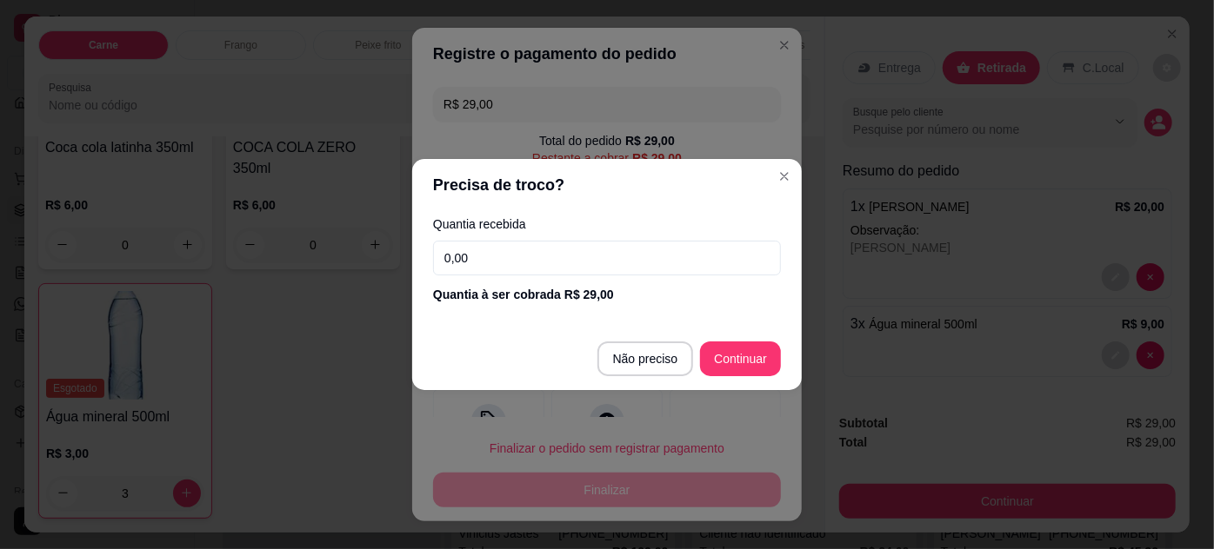
click at [554, 257] on input "0,00" at bounding box center [607, 258] width 348 height 35
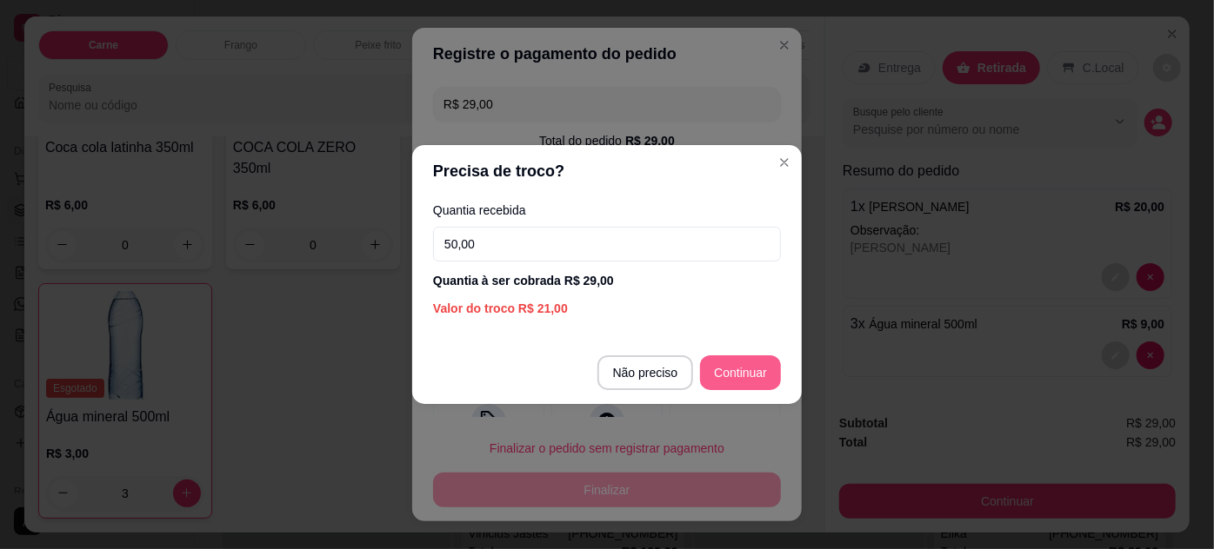
type input "50,00"
type input "R$ 0,00"
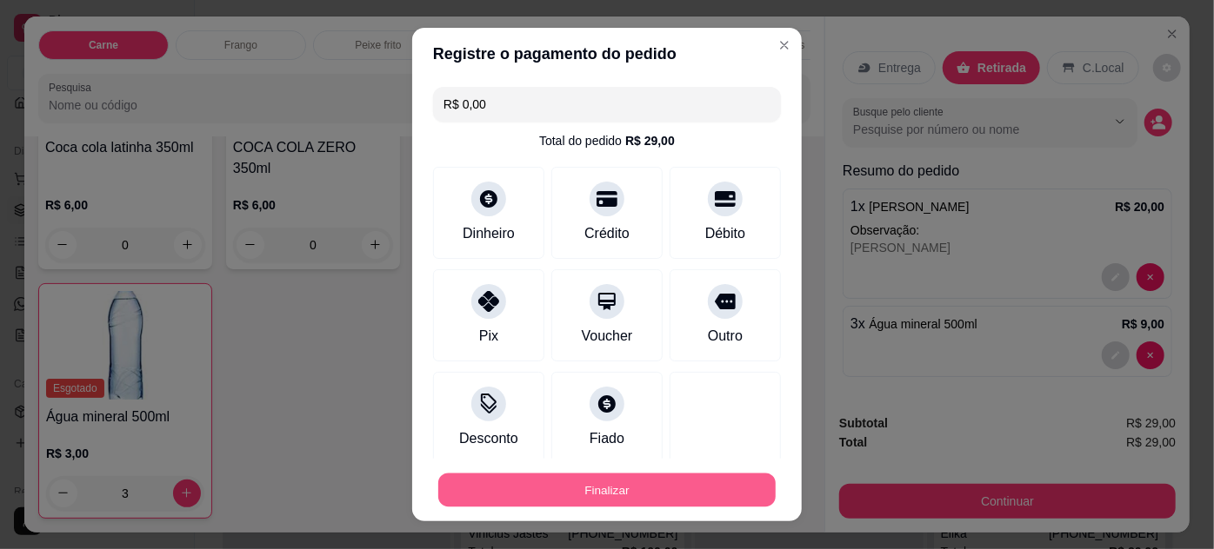
click at [609, 489] on button "Finalizar" at bounding box center [606, 491] width 337 height 34
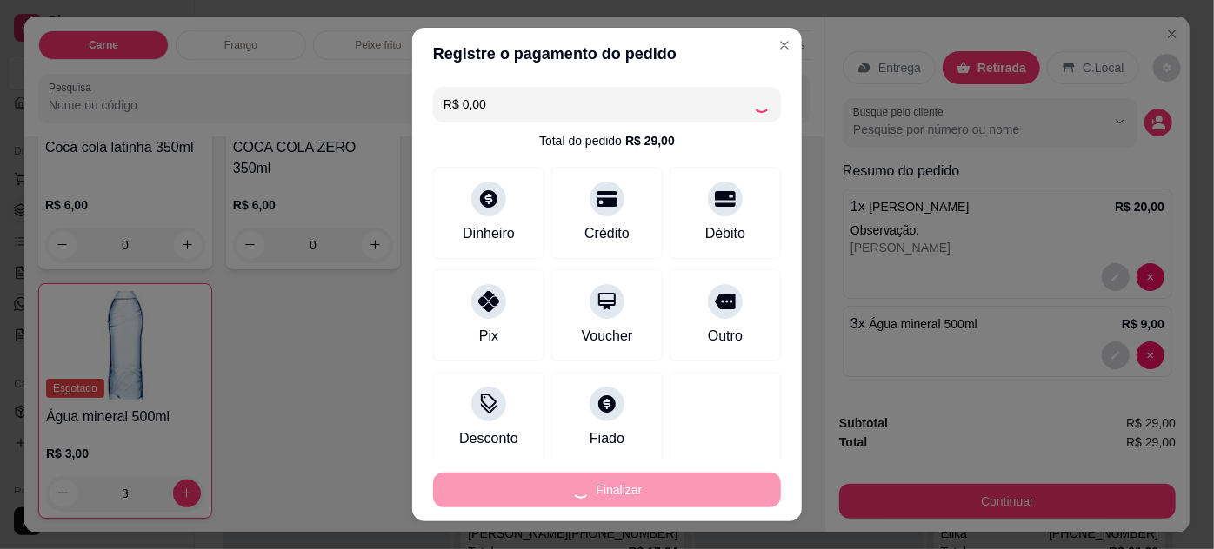
type input "0"
type input "-R$ 29,00"
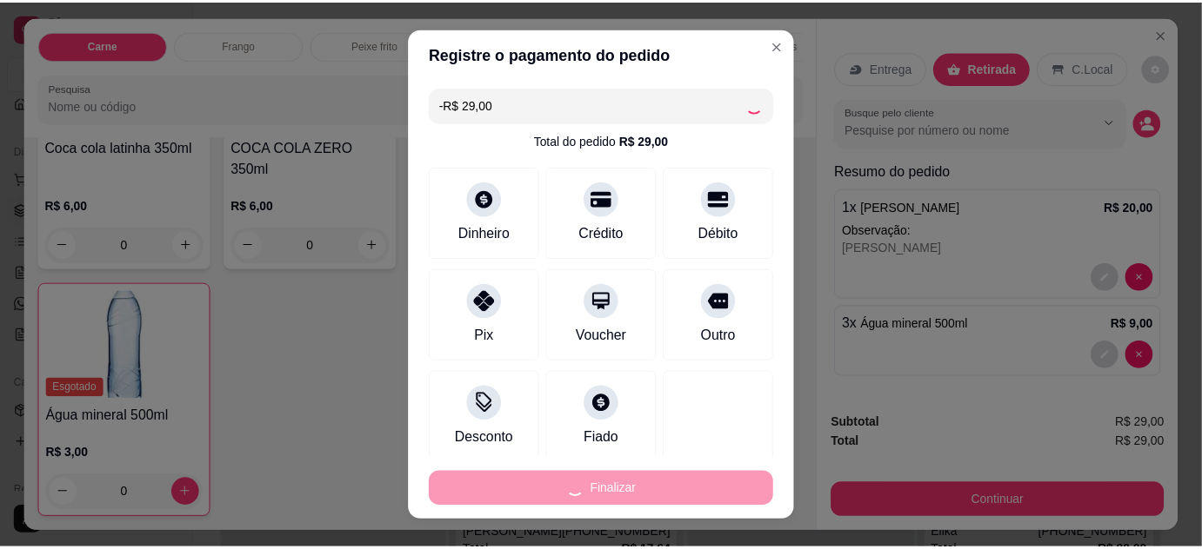
scroll to position [0, 0]
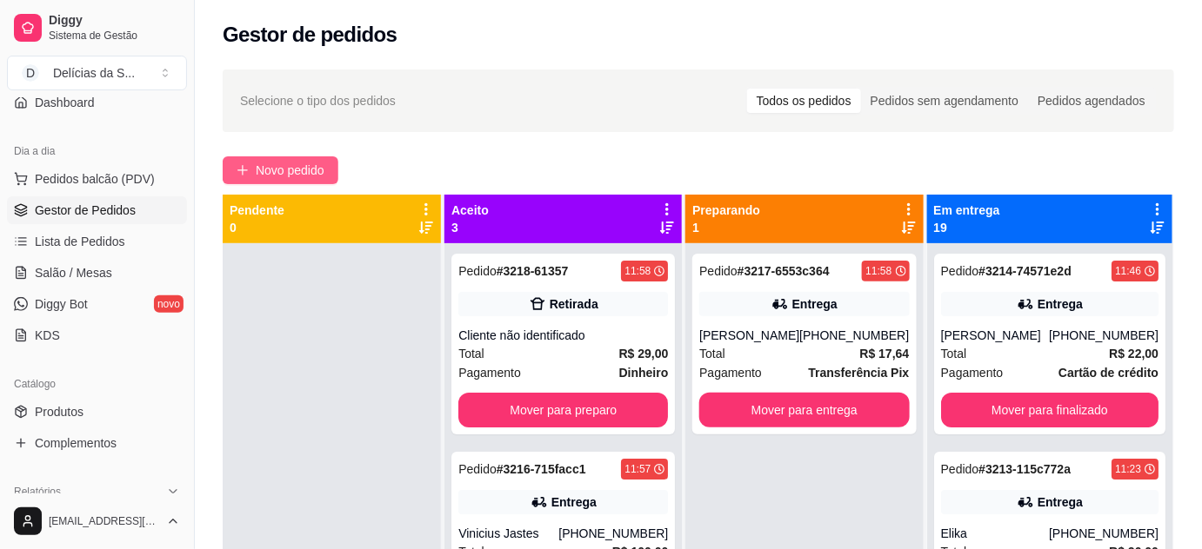
click at [285, 166] on span "Novo pedido" at bounding box center [290, 170] width 69 height 19
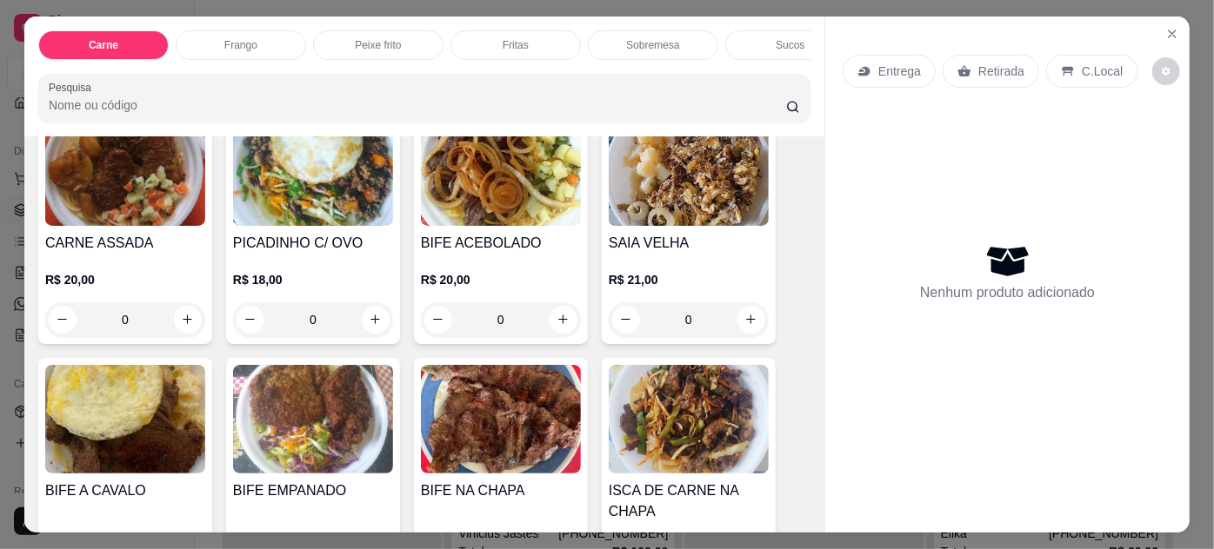
scroll to position [157, 0]
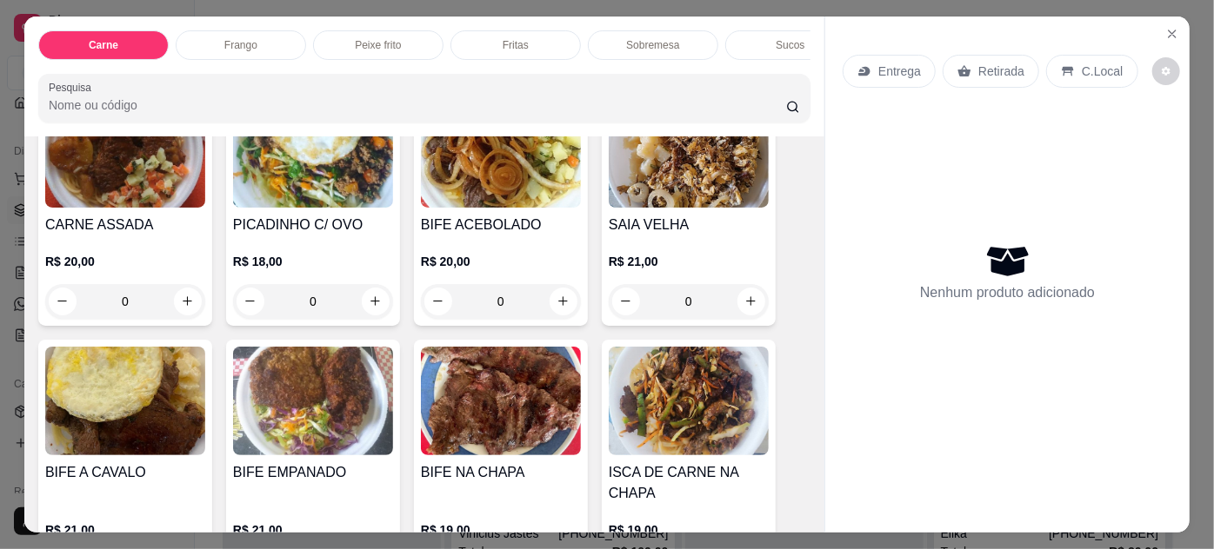
click at [110, 398] on img at bounding box center [125, 401] width 160 height 109
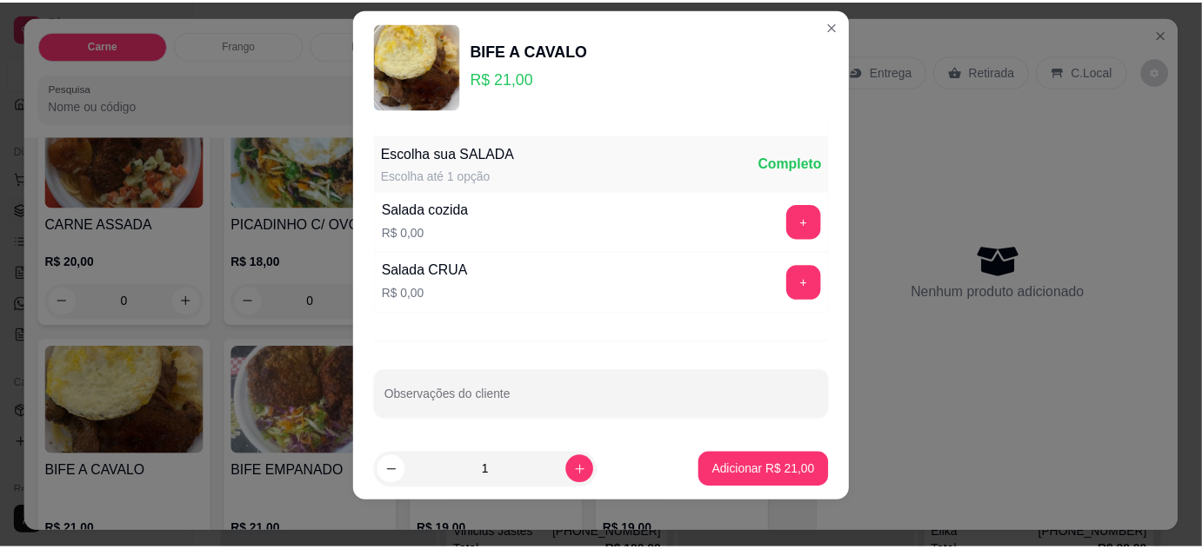
scroll to position [28, 0]
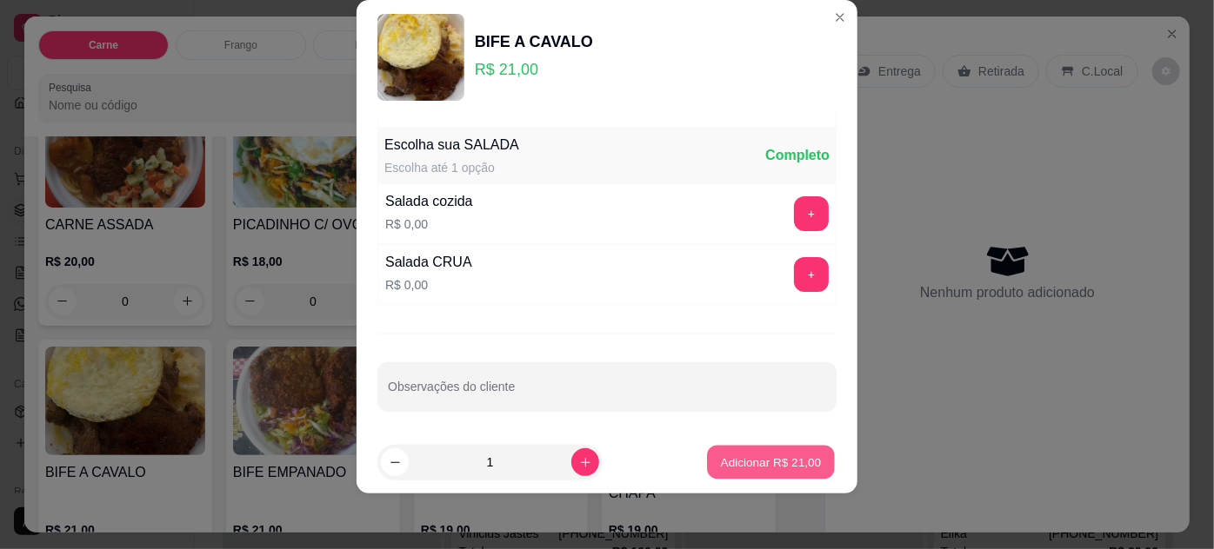
click at [756, 465] on p "Adicionar R$ 21,00" at bounding box center [771, 463] width 101 height 17
type input "1"
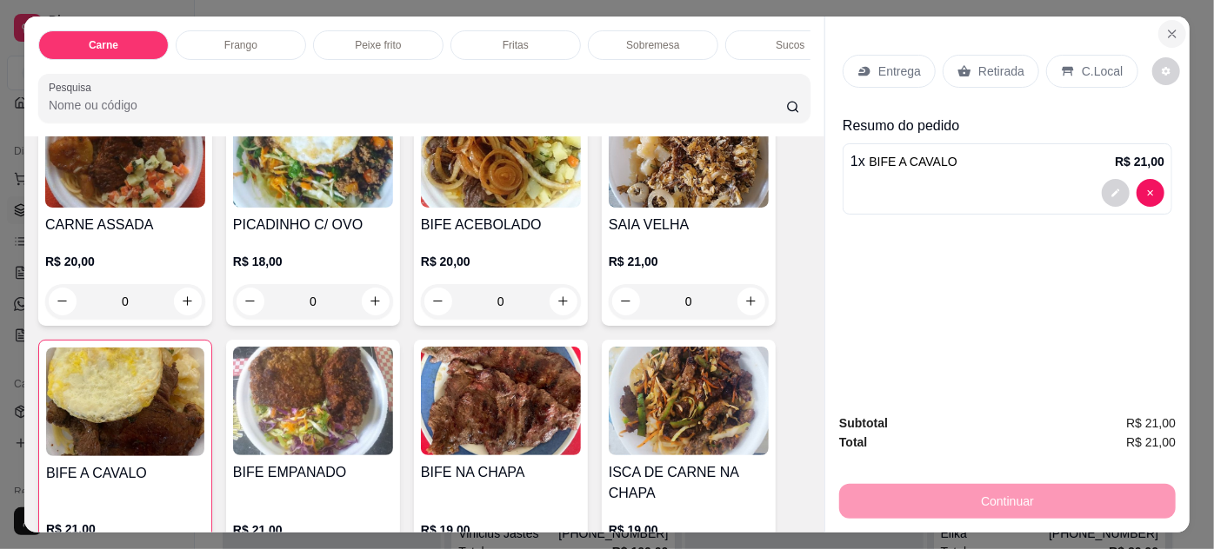
click at [1169, 30] on icon "Close" at bounding box center [1172, 33] width 7 height 7
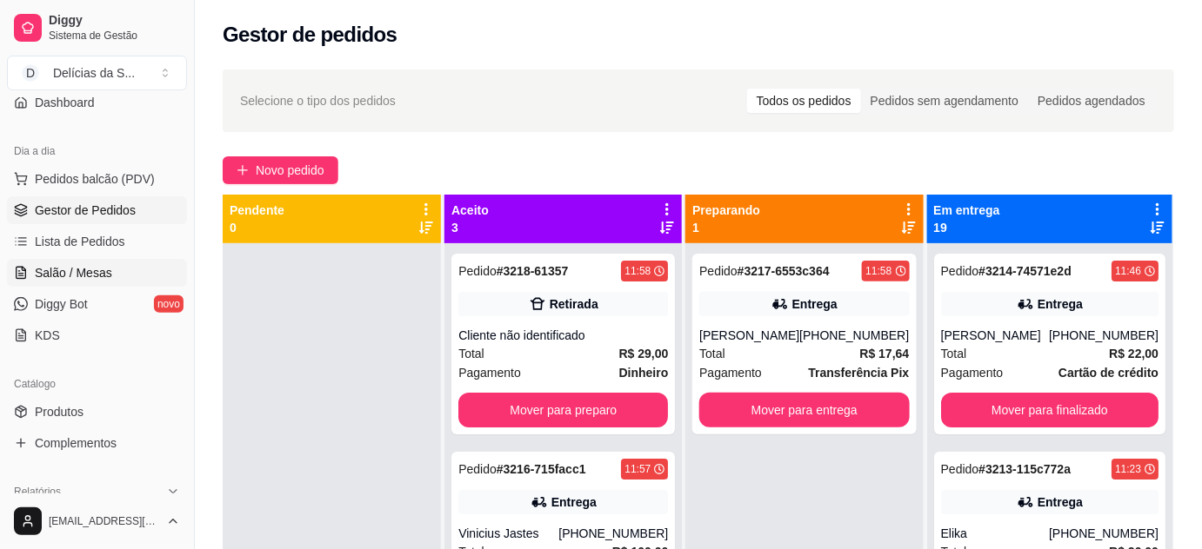
click at [87, 268] on span "Salão / Mesas" at bounding box center [73, 272] width 77 height 17
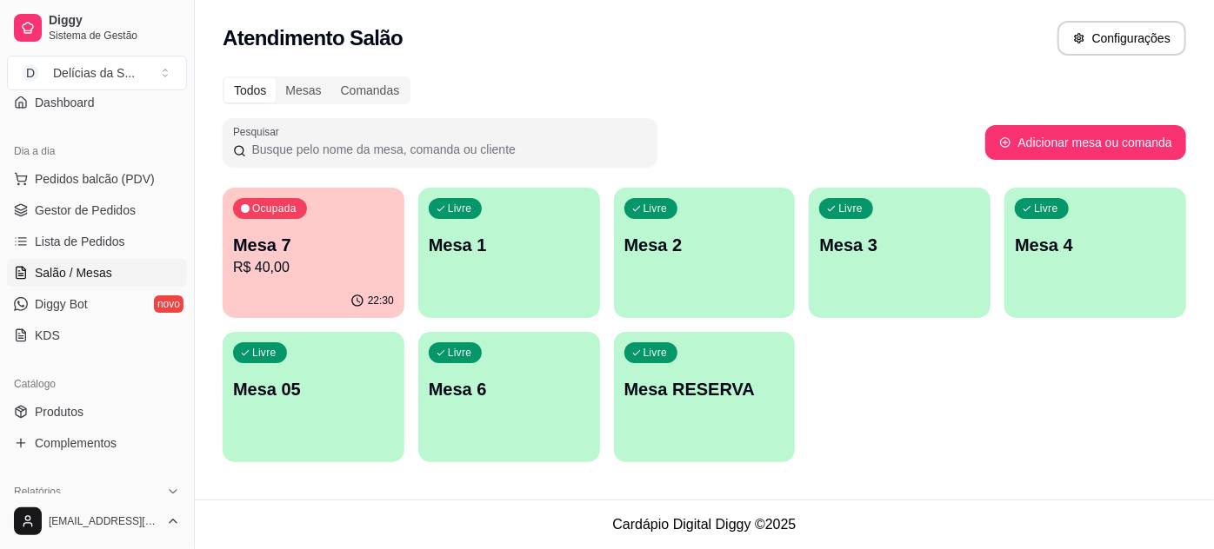
click at [534, 261] on div "Livre Mesa 1" at bounding box center [509, 243] width 182 height 110
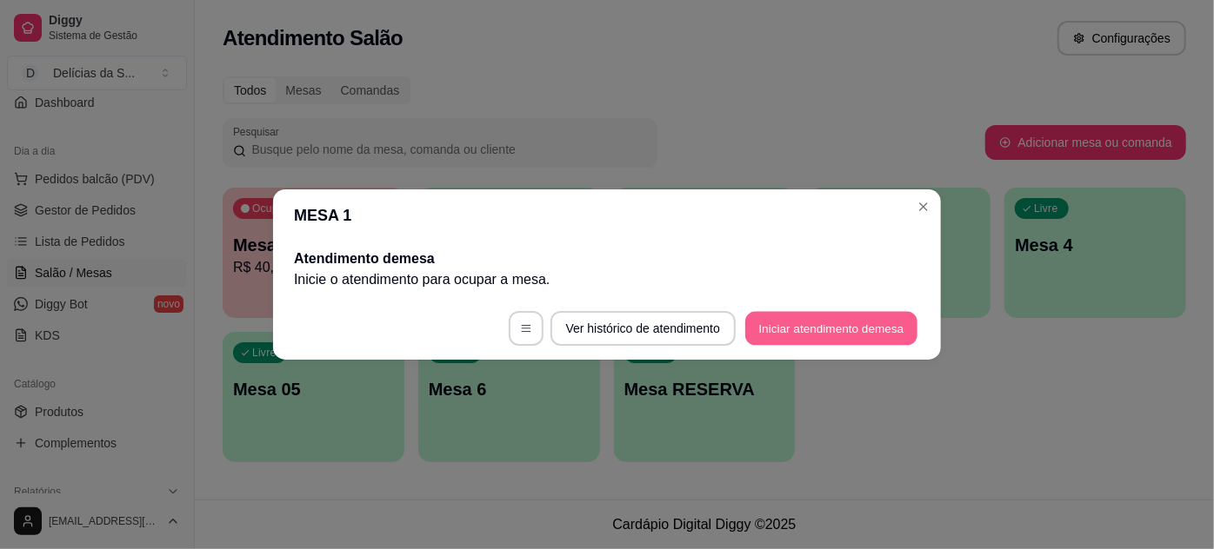
click at [856, 322] on button "Iniciar atendimento de mesa" at bounding box center [831, 329] width 172 height 34
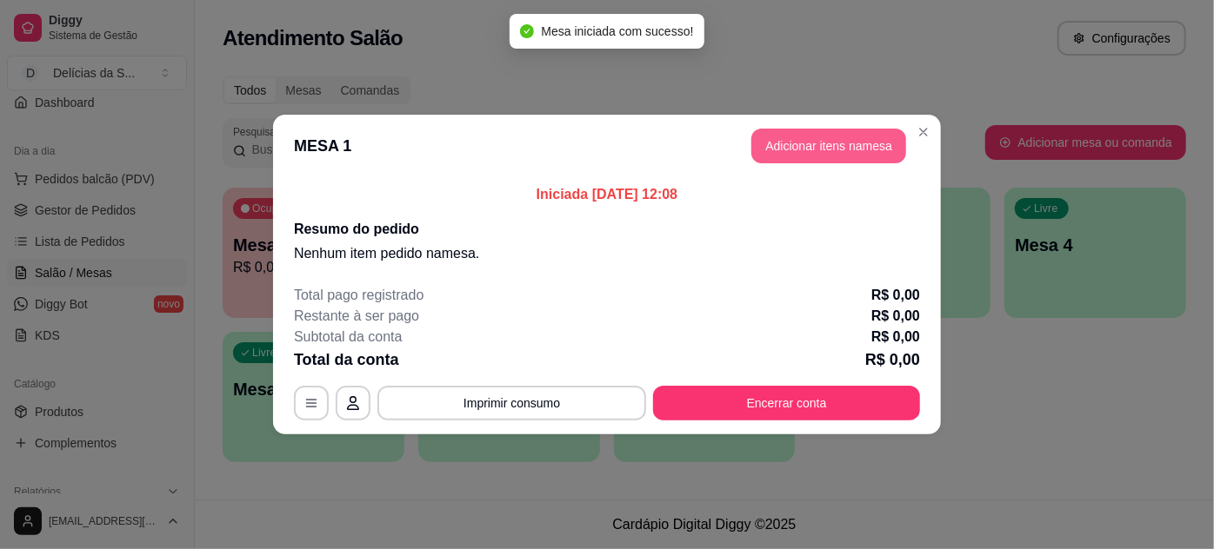
click at [809, 141] on button "Adicionar itens na mesa" at bounding box center [828, 146] width 155 height 35
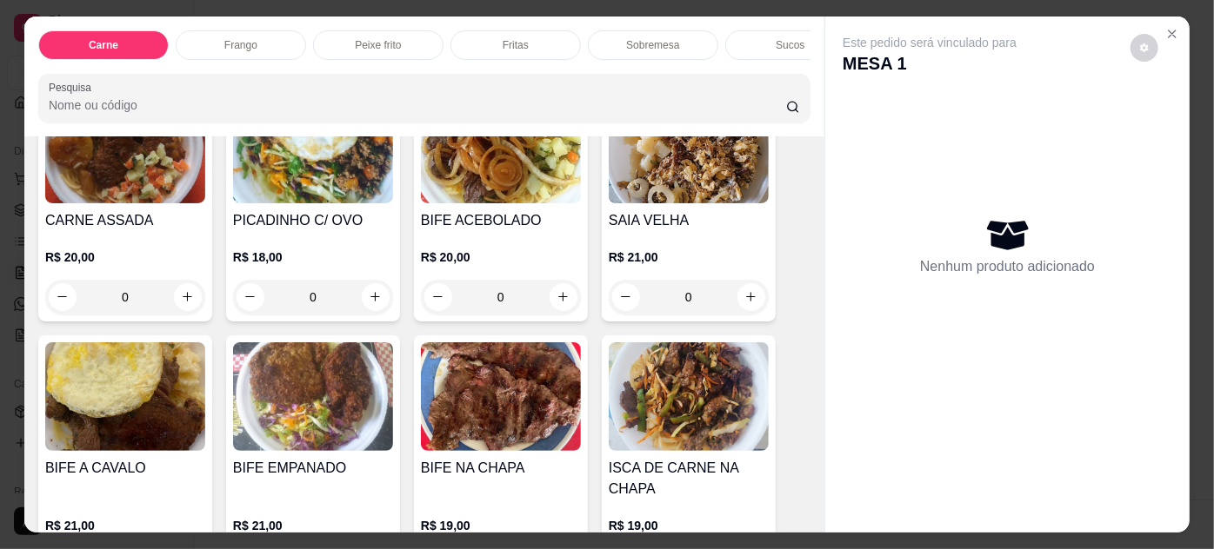
scroll to position [316, 0]
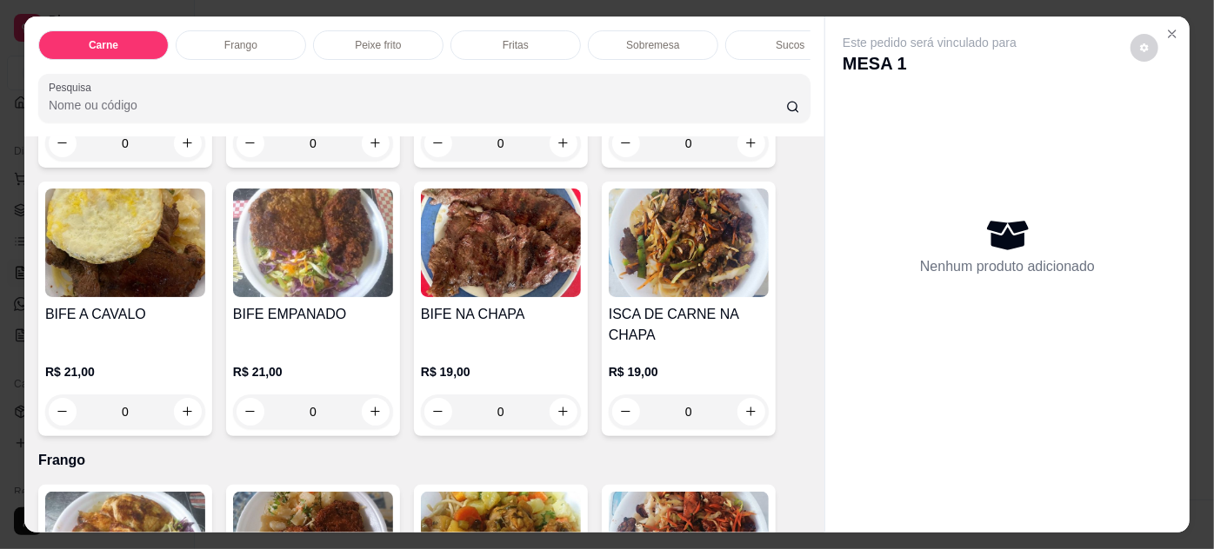
click at [134, 279] on img at bounding box center [125, 243] width 160 height 109
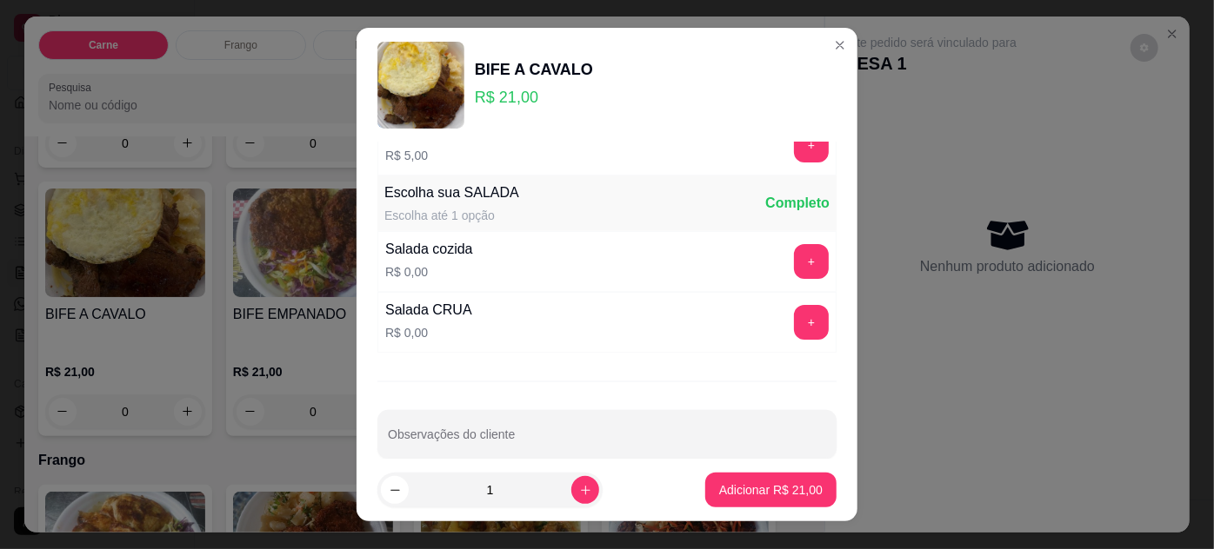
scroll to position [173, 0]
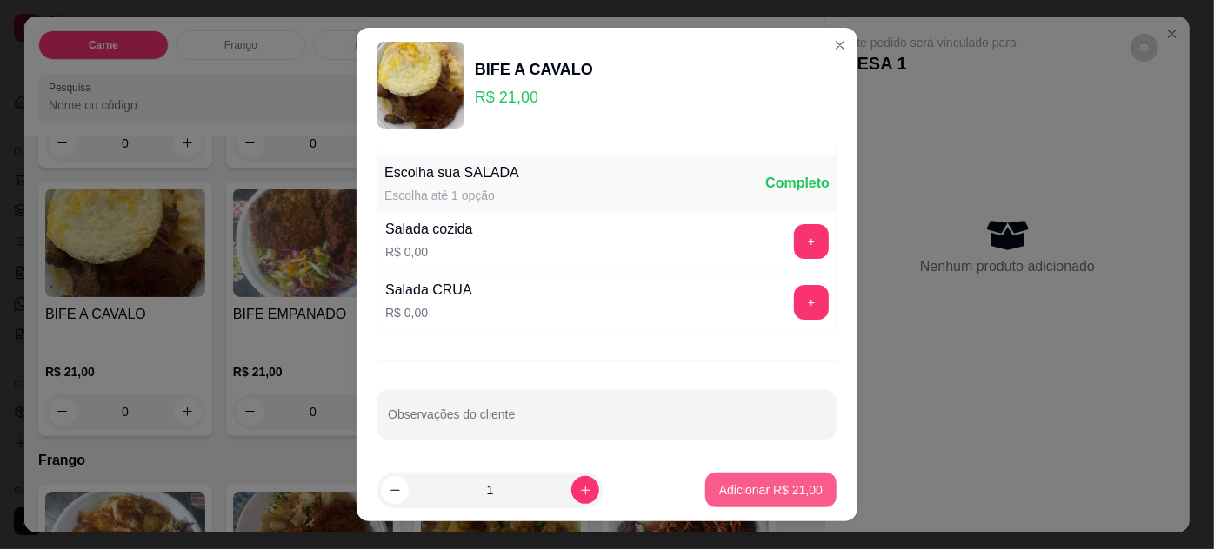
click at [764, 487] on p "Adicionar R$ 21,00" at bounding box center [770, 490] width 103 height 17
type input "1"
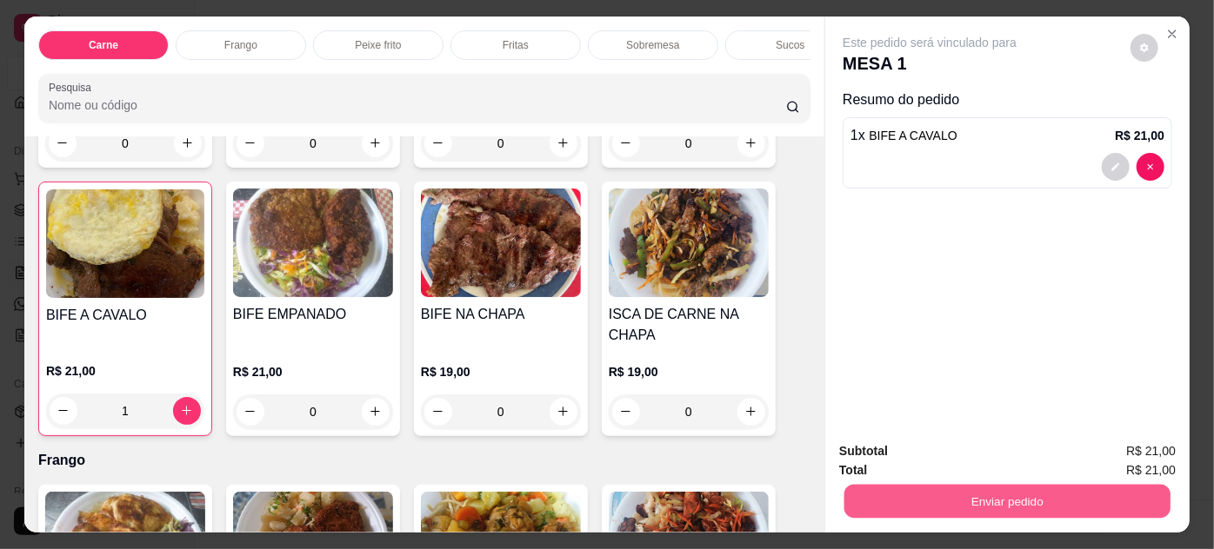
click at [980, 488] on button "Enviar pedido" at bounding box center [1007, 502] width 326 height 34
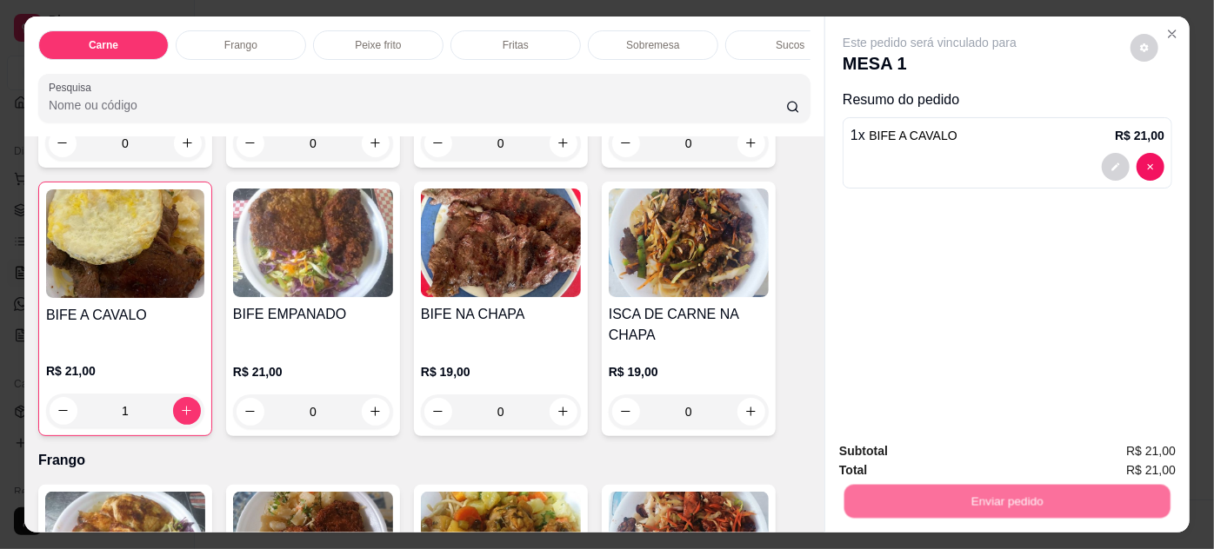
click at [934, 450] on button "Não registrar e enviar pedido" at bounding box center [950, 452] width 181 height 33
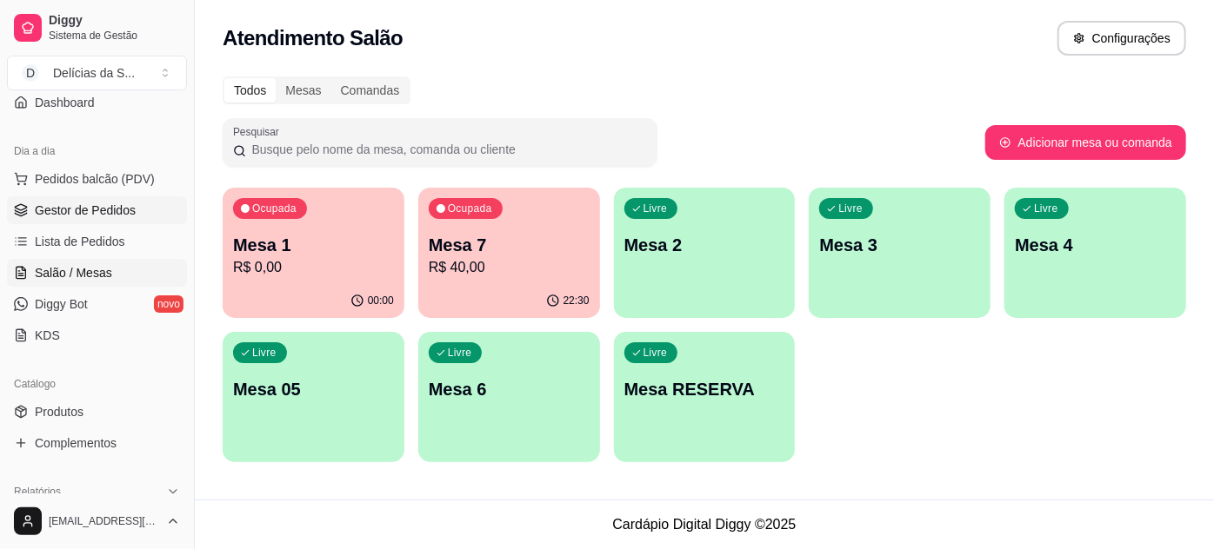
click at [75, 205] on span "Gestor de Pedidos" at bounding box center [85, 210] width 101 height 17
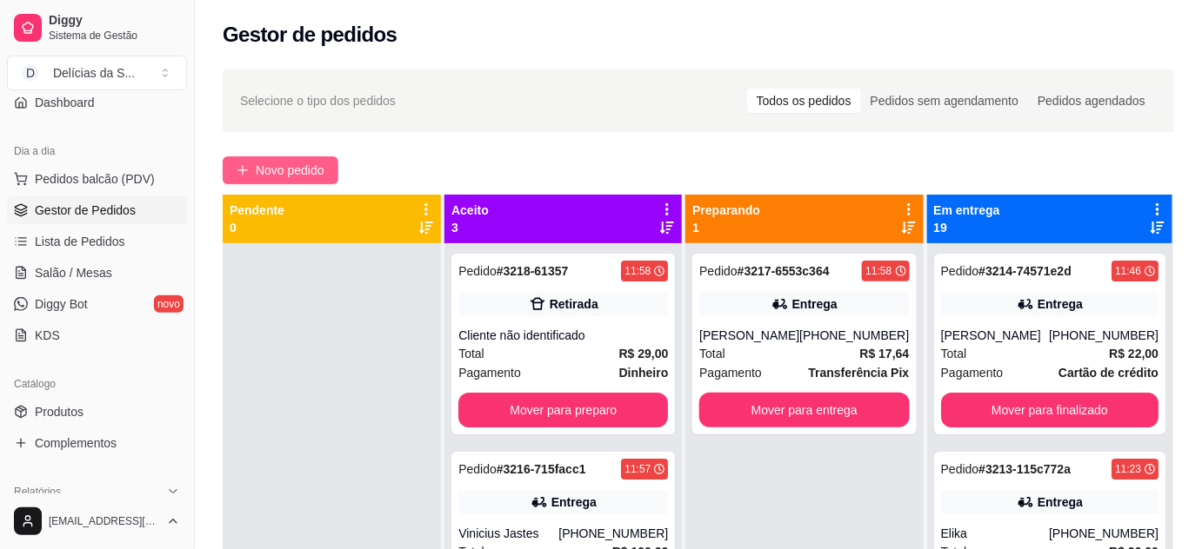
click at [306, 168] on span "Novo pedido" at bounding box center [290, 170] width 69 height 19
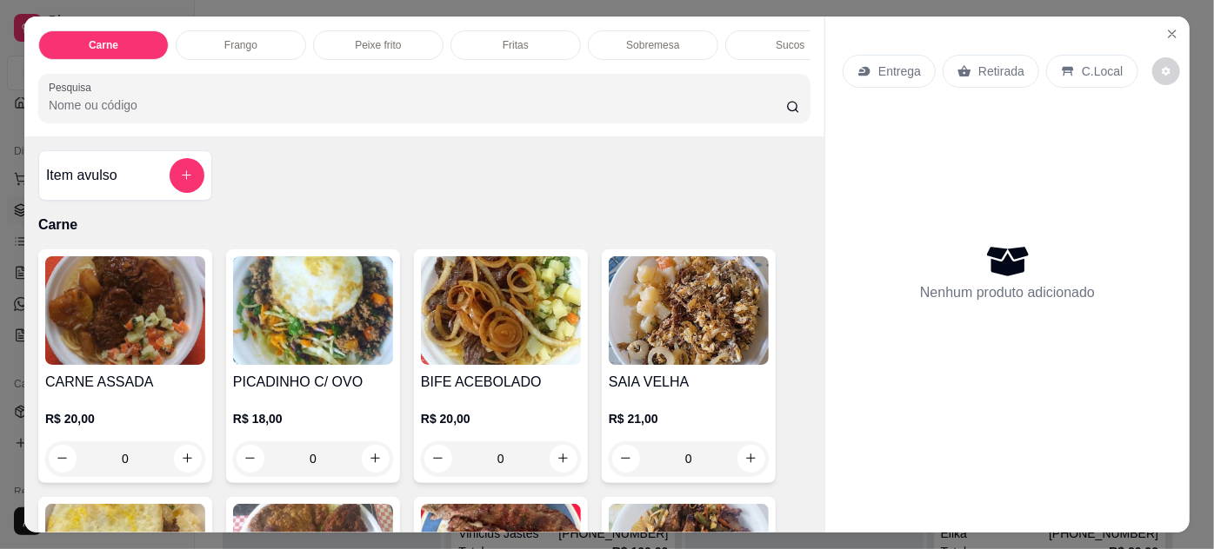
click at [320, 326] on img at bounding box center [313, 310] width 160 height 109
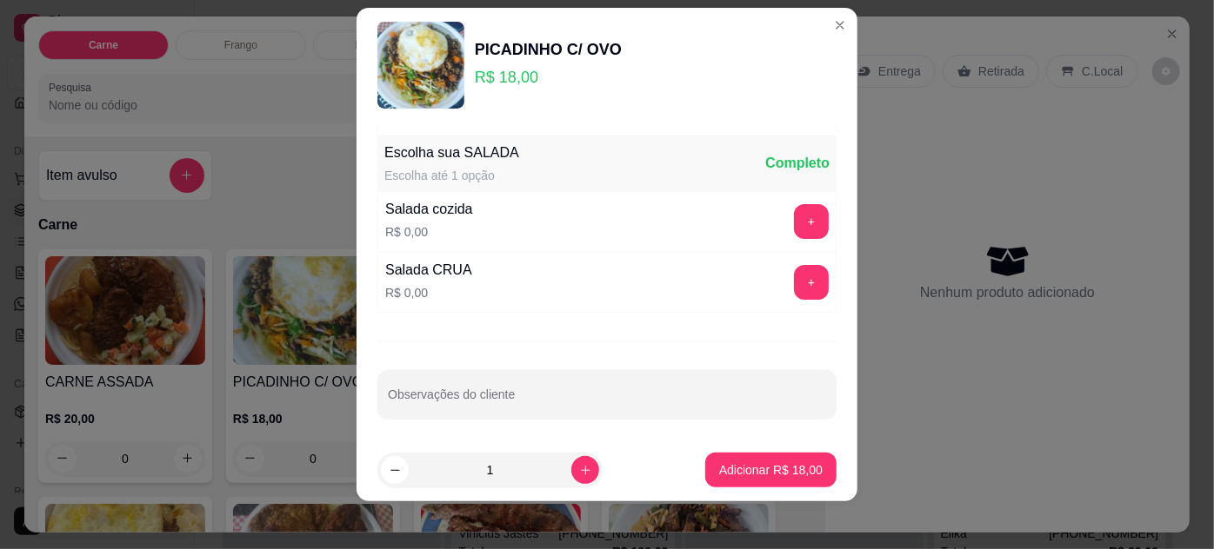
scroll to position [28, 0]
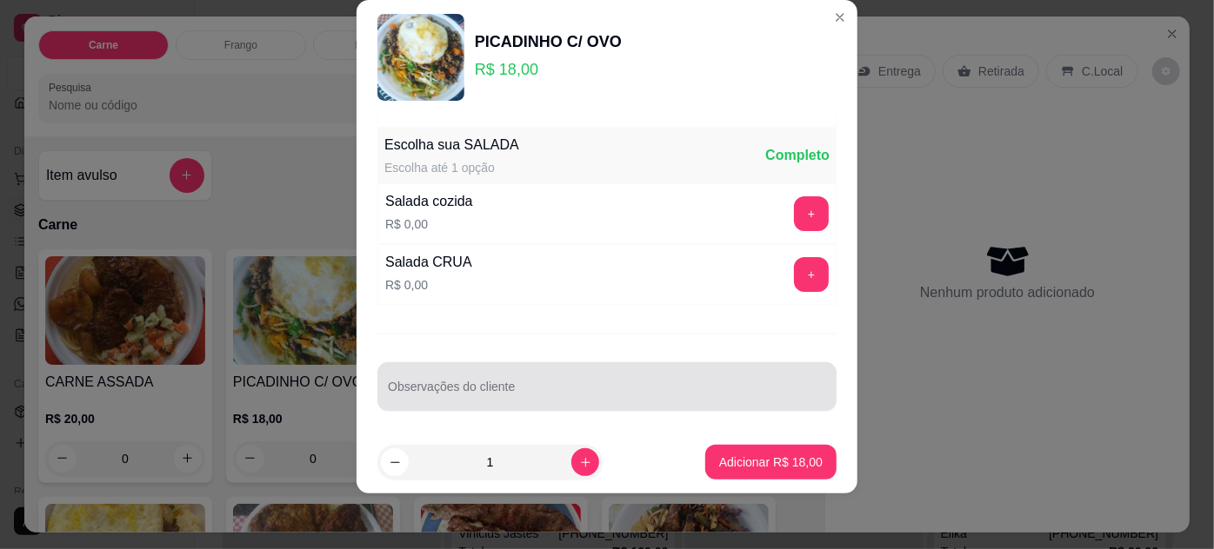
click at [530, 386] on input "Observações do cliente" at bounding box center [607, 393] width 438 height 17
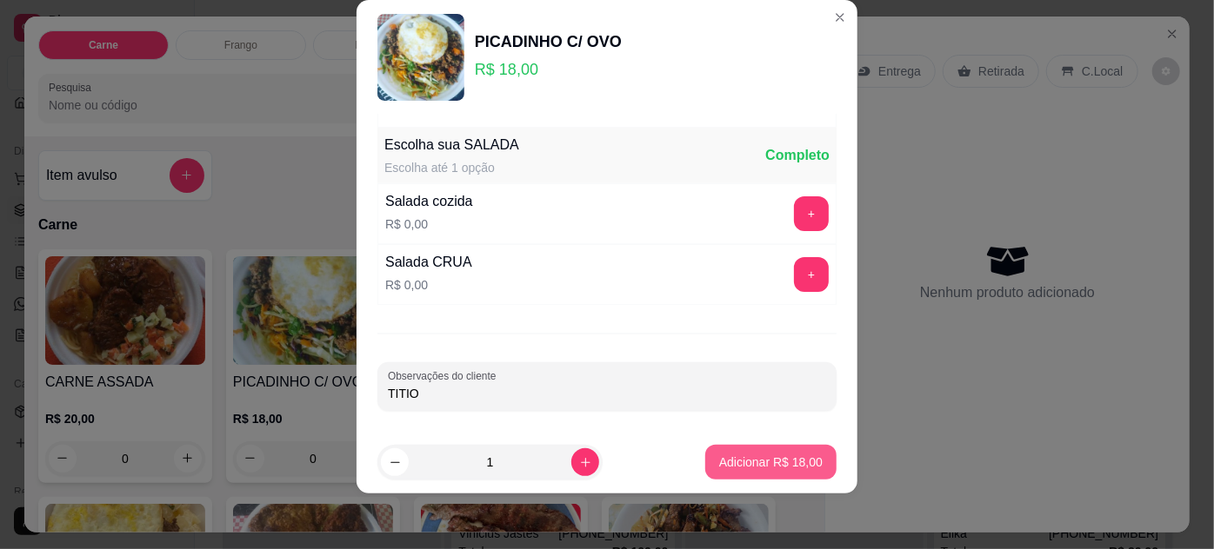
type input "TITIO"
click at [776, 461] on p "Adicionar R$ 18,00" at bounding box center [770, 462] width 103 height 17
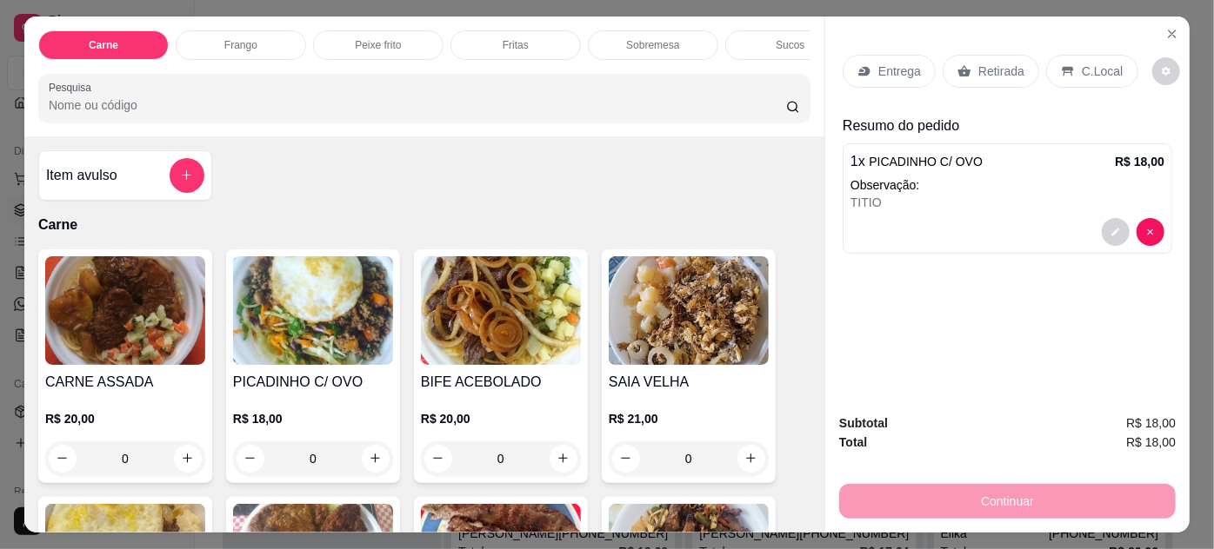
click at [1002, 63] on p "Retirada" at bounding box center [1001, 71] width 46 height 17
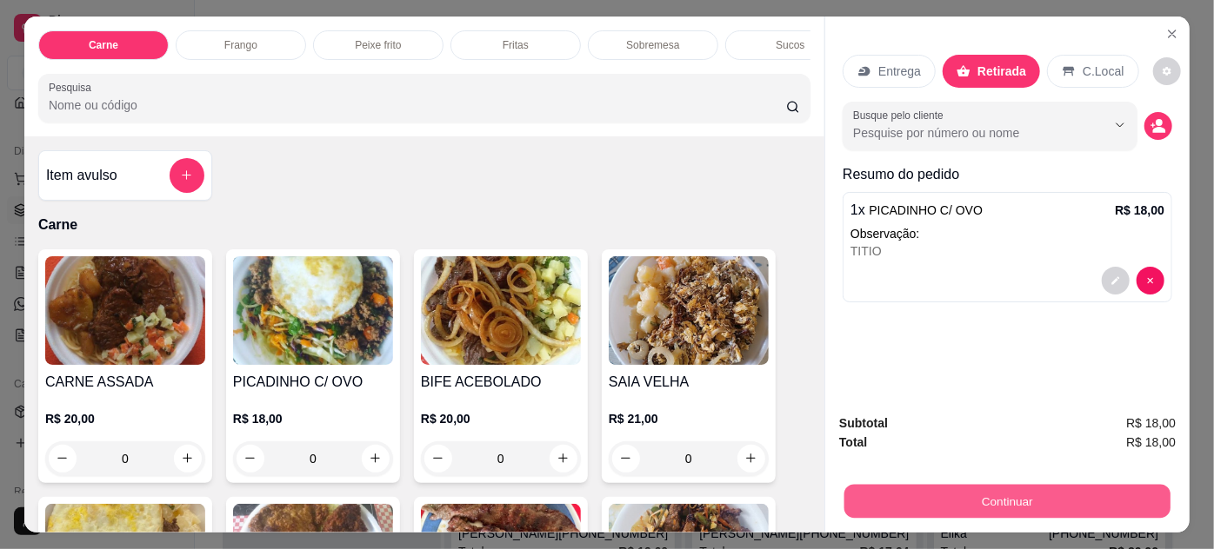
click at [990, 497] on button "Continuar" at bounding box center [1007, 502] width 326 height 34
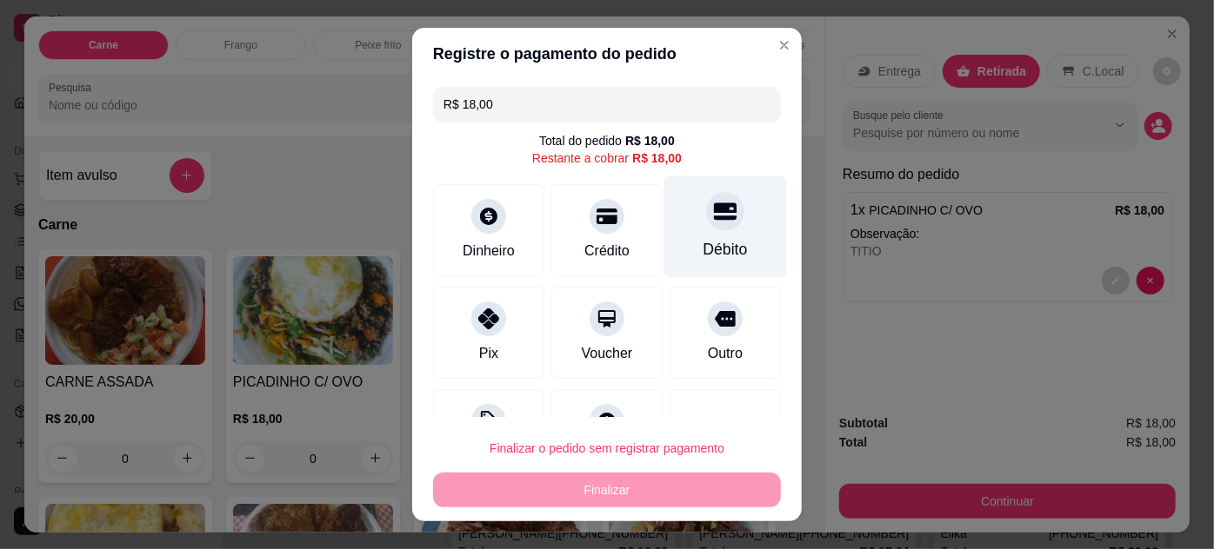
click at [716, 224] on div "Débito" at bounding box center [725, 227] width 123 height 102
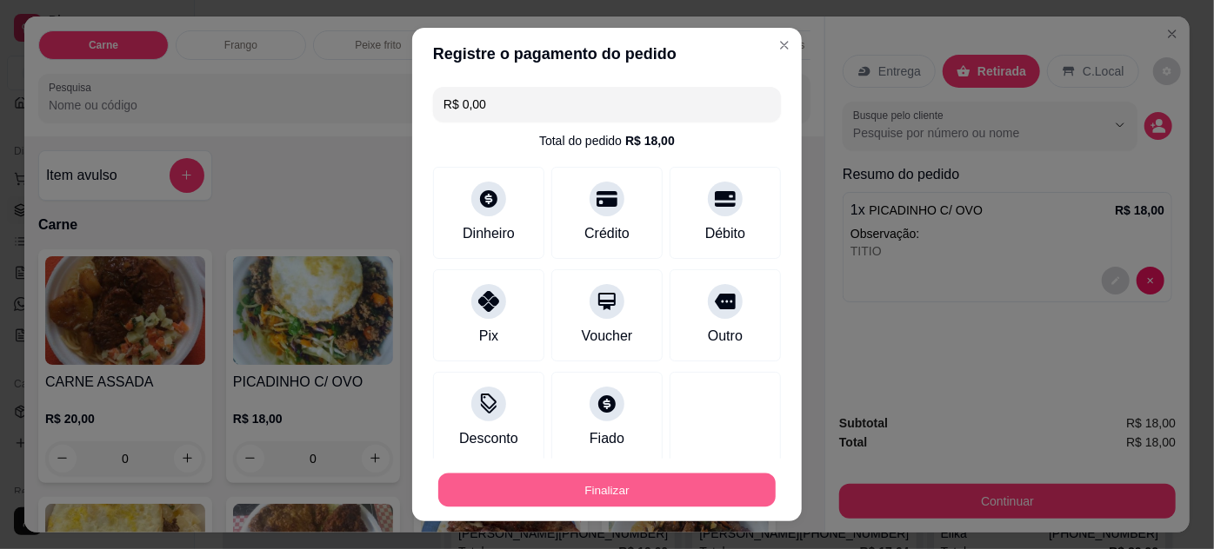
click at [690, 503] on button "Finalizar" at bounding box center [606, 491] width 337 height 34
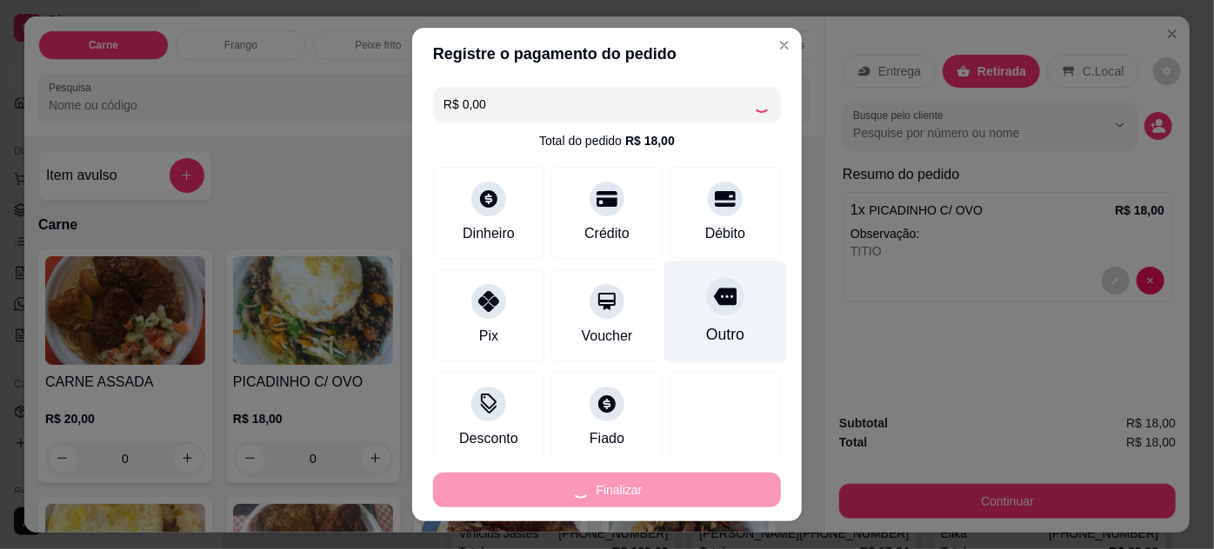
type input "-R$ 18,00"
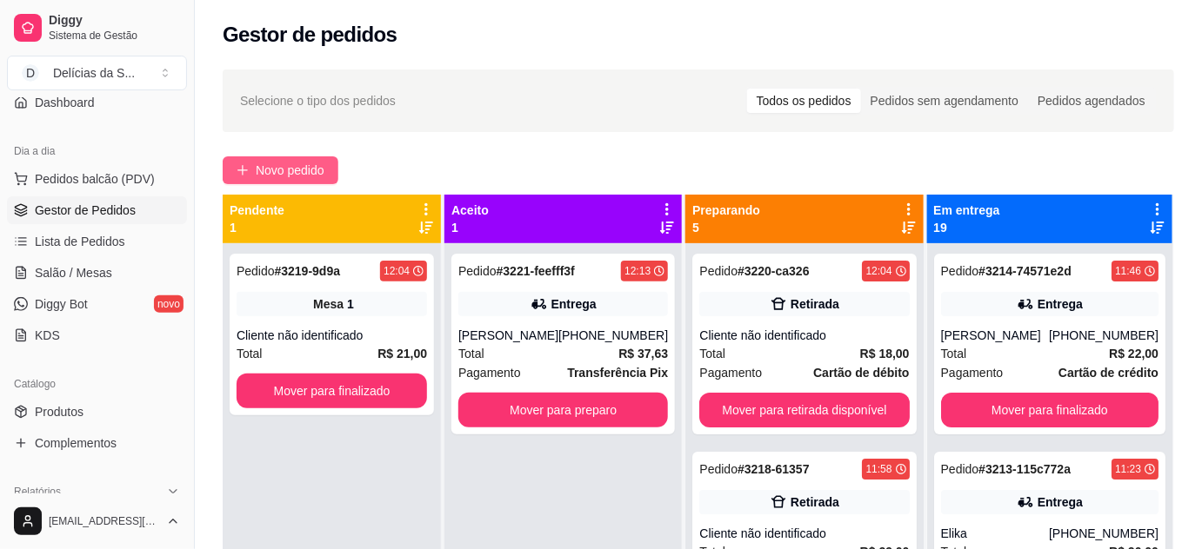
click at [282, 170] on span "Novo pedido" at bounding box center [290, 170] width 69 height 19
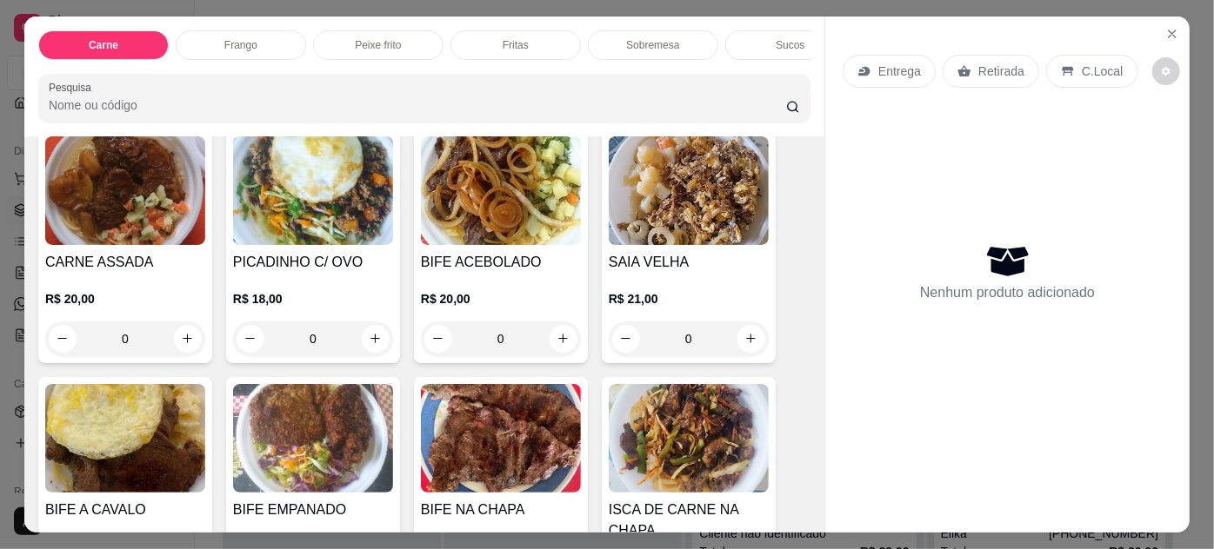
scroll to position [157, 0]
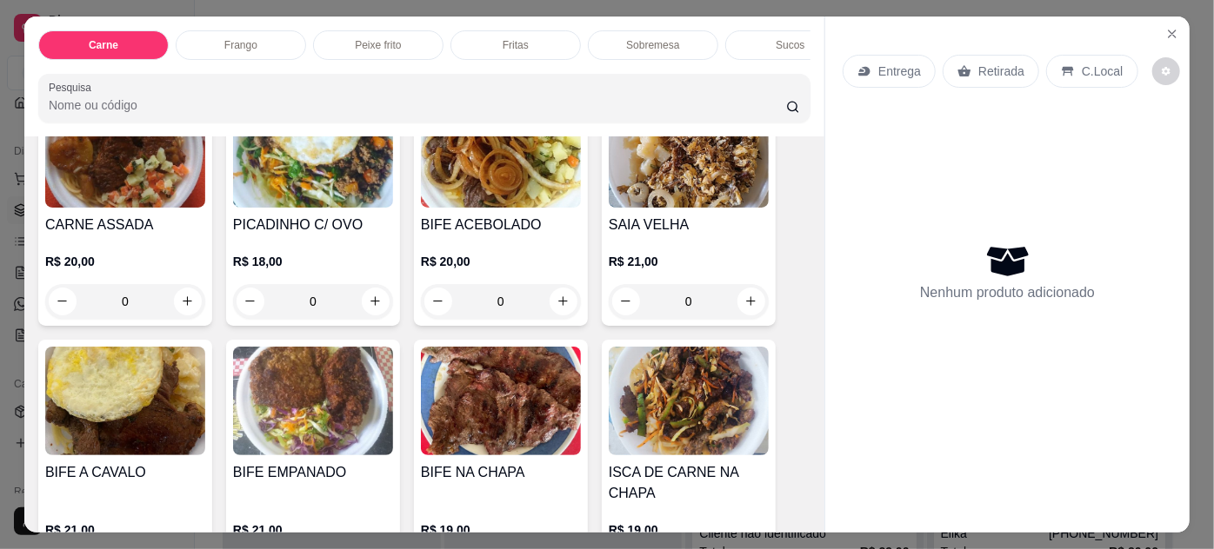
click at [169, 175] on img at bounding box center [125, 153] width 160 height 109
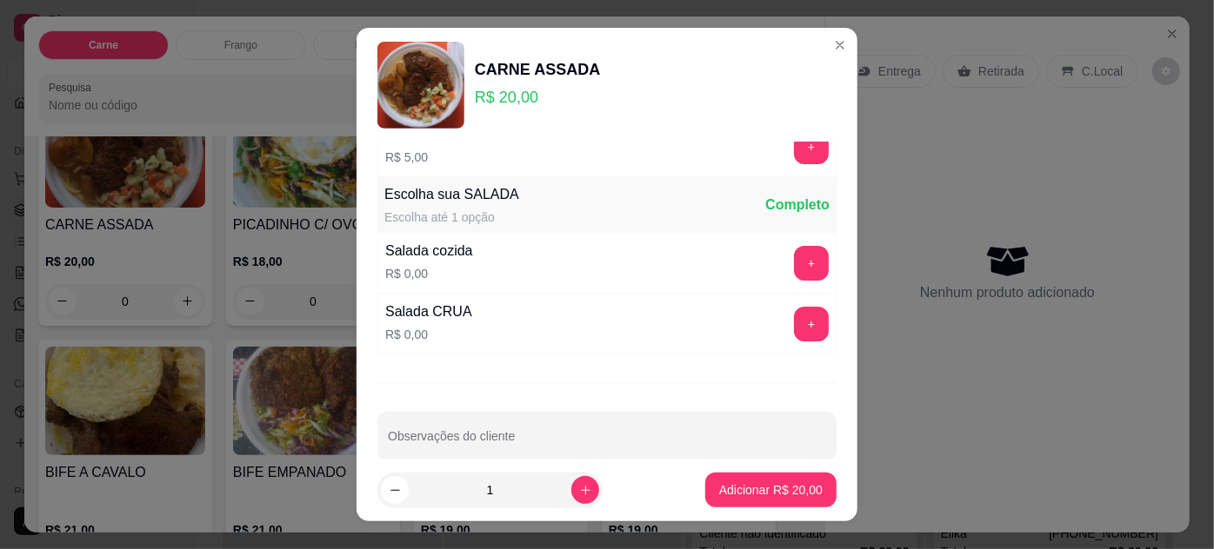
scroll to position [173, 0]
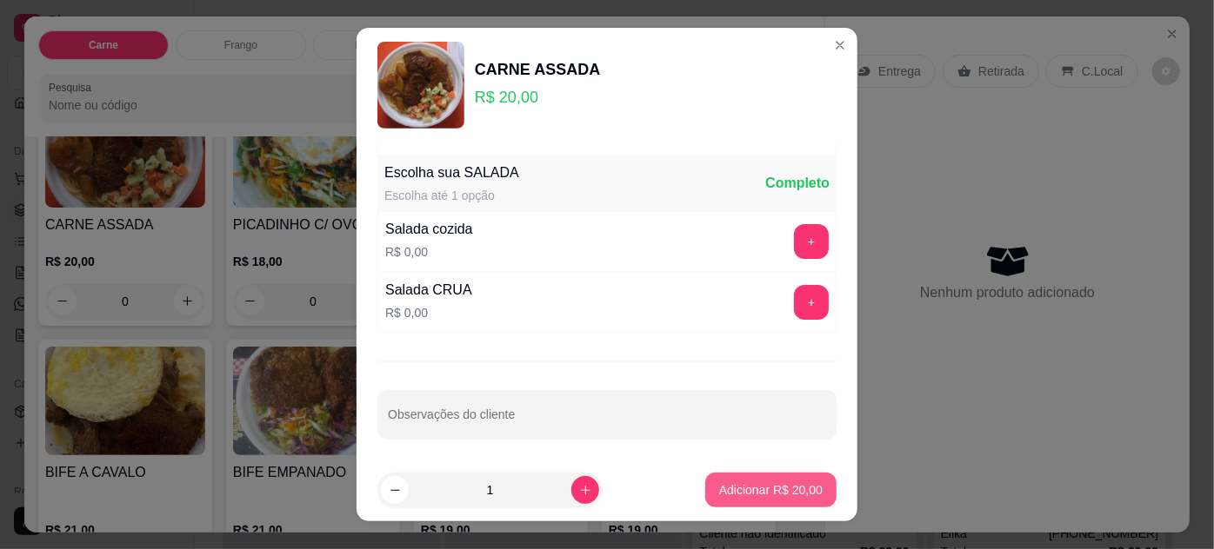
click at [739, 482] on p "Adicionar R$ 20,00" at bounding box center [770, 490] width 103 height 17
type input "1"
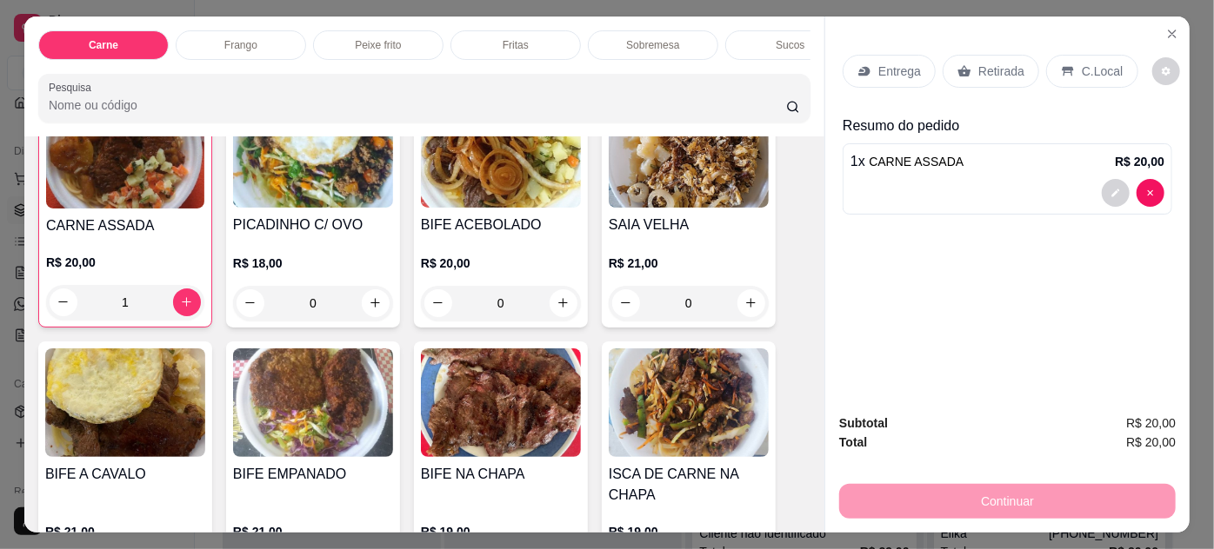
scroll to position [158, 0]
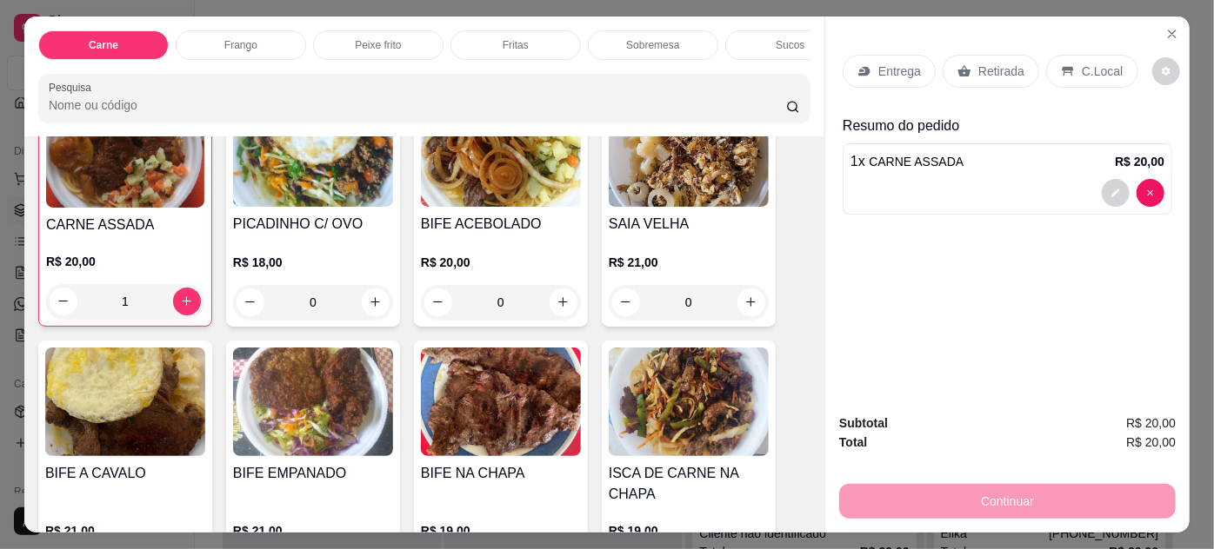
click at [681, 188] on img at bounding box center [689, 152] width 160 height 109
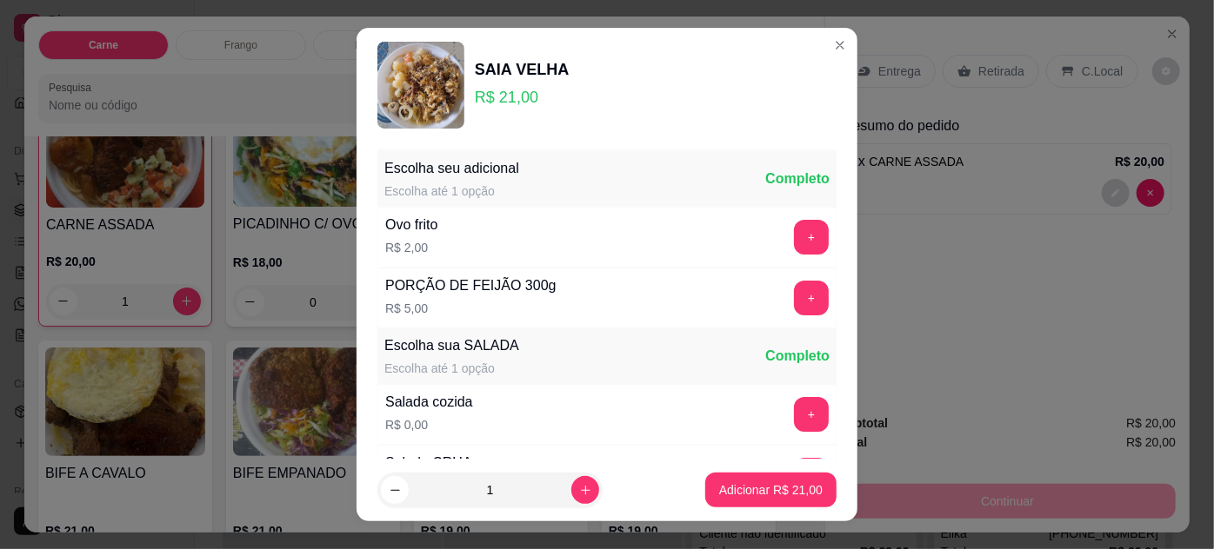
scroll to position [173, 0]
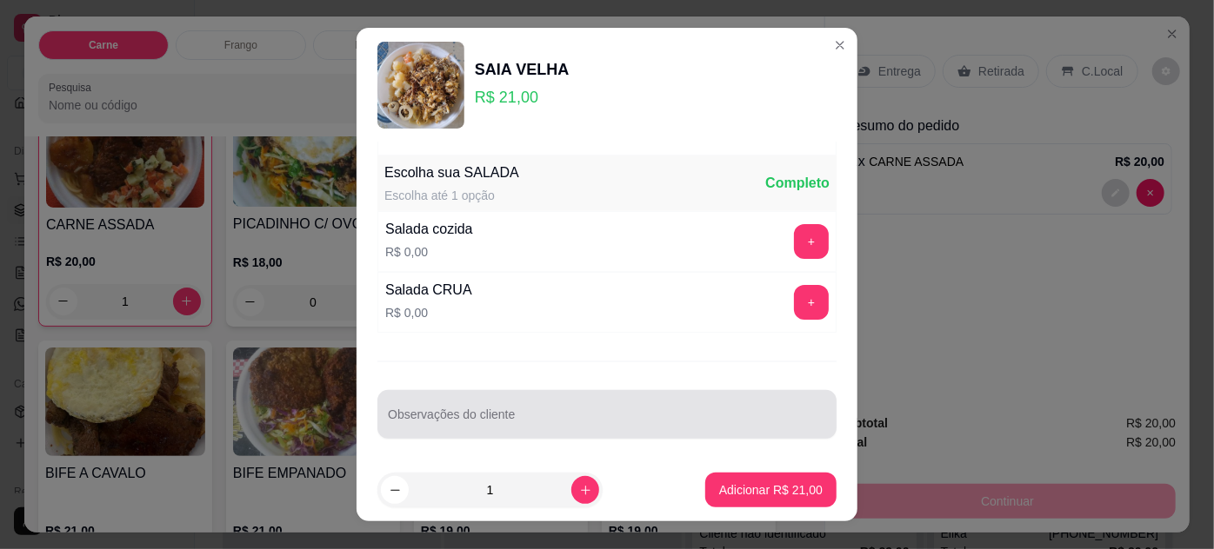
click at [549, 403] on div at bounding box center [607, 414] width 438 height 35
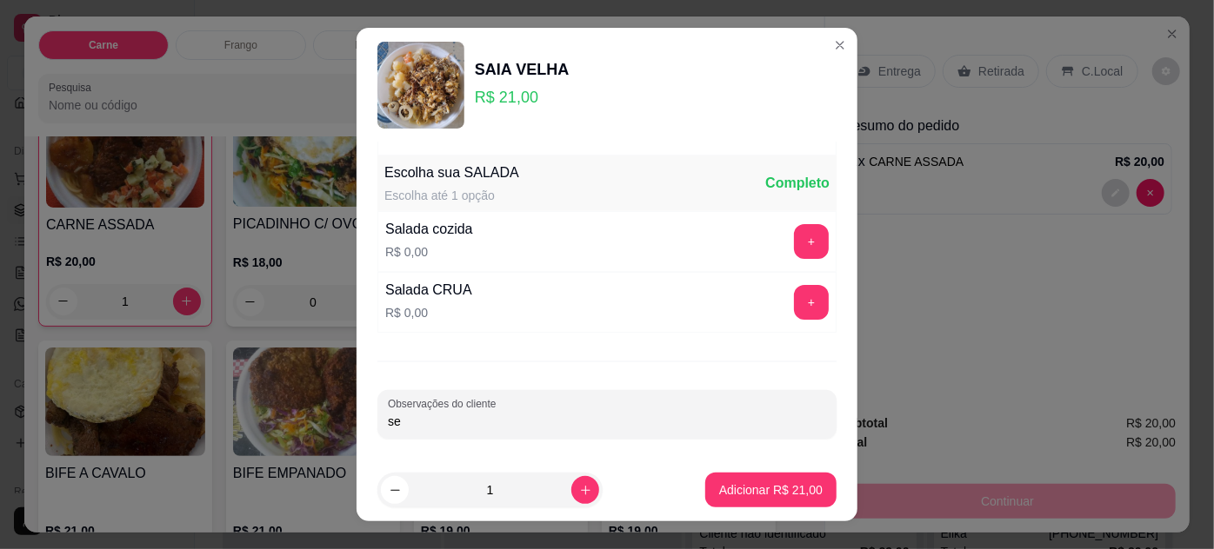
type input "s"
type input "SEM SALADA"
click at [757, 476] on button "Adicionar R$ 21,00" at bounding box center [770, 490] width 131 height 35
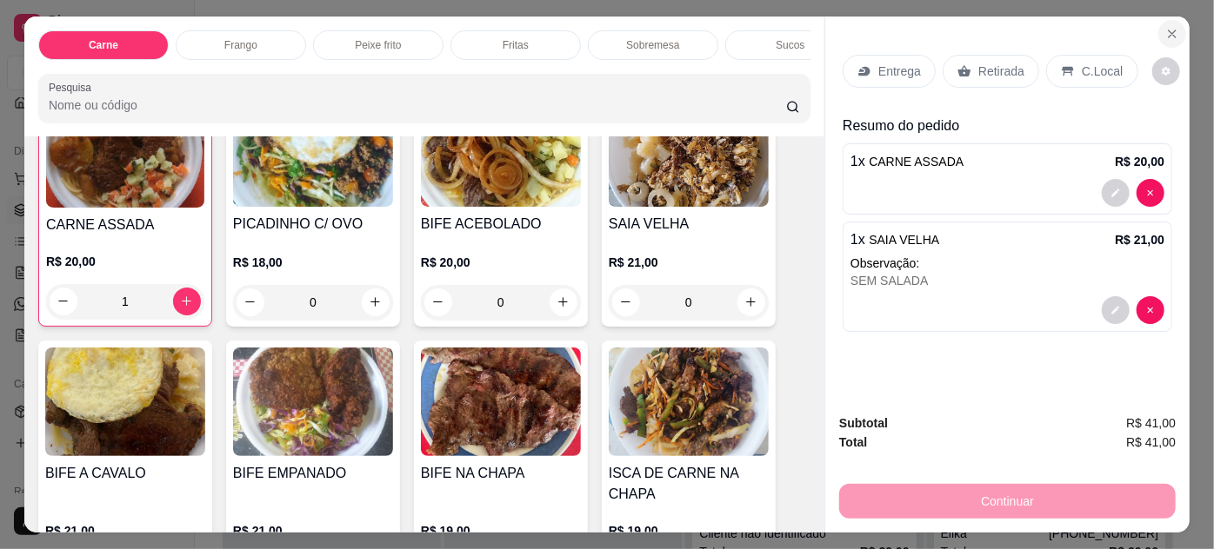
click at [1170, 30] on icon "Close" at bounding box center [1172, 34] width 14 height 14
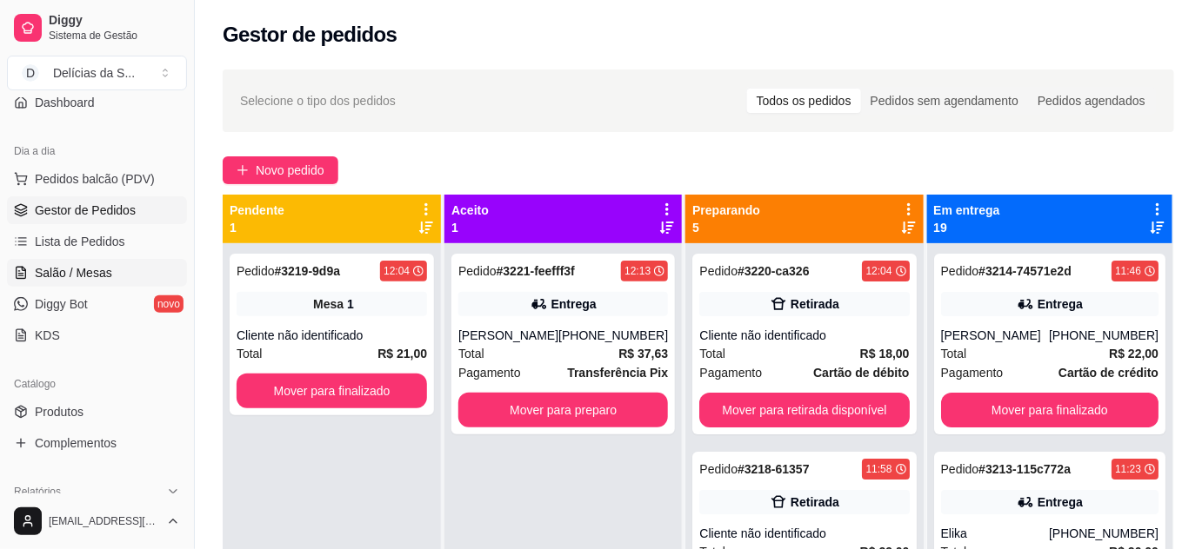
click at [72, 275] on span "Salão / Mesas" at bounding box center [73, 272] width 77 height 17
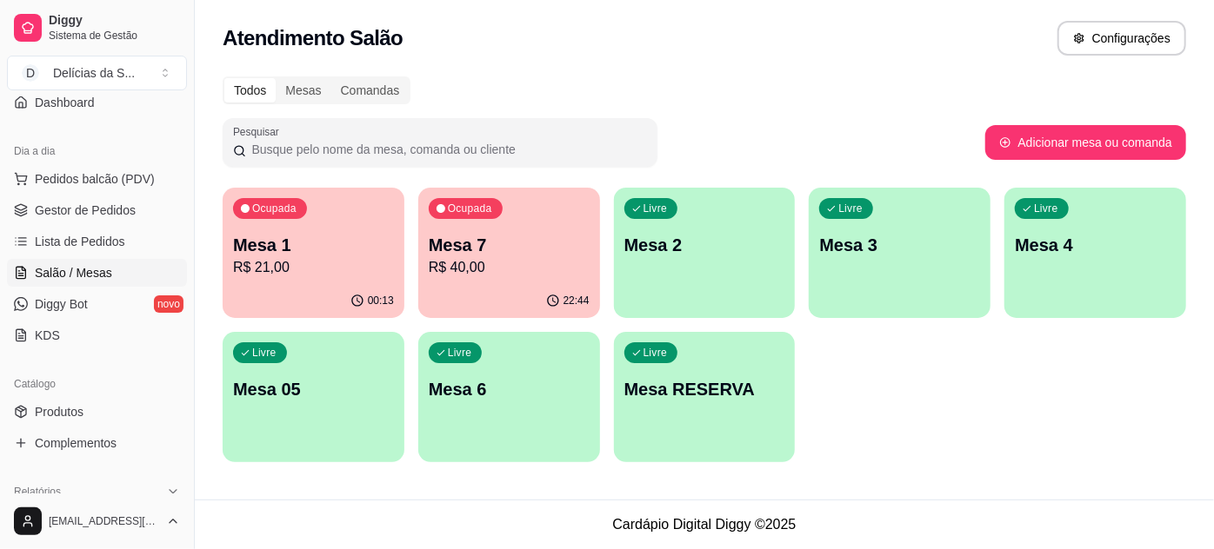
click at [296, 390] on p "Mesa 05" at bounding box center [313, 389] width 161 height 24
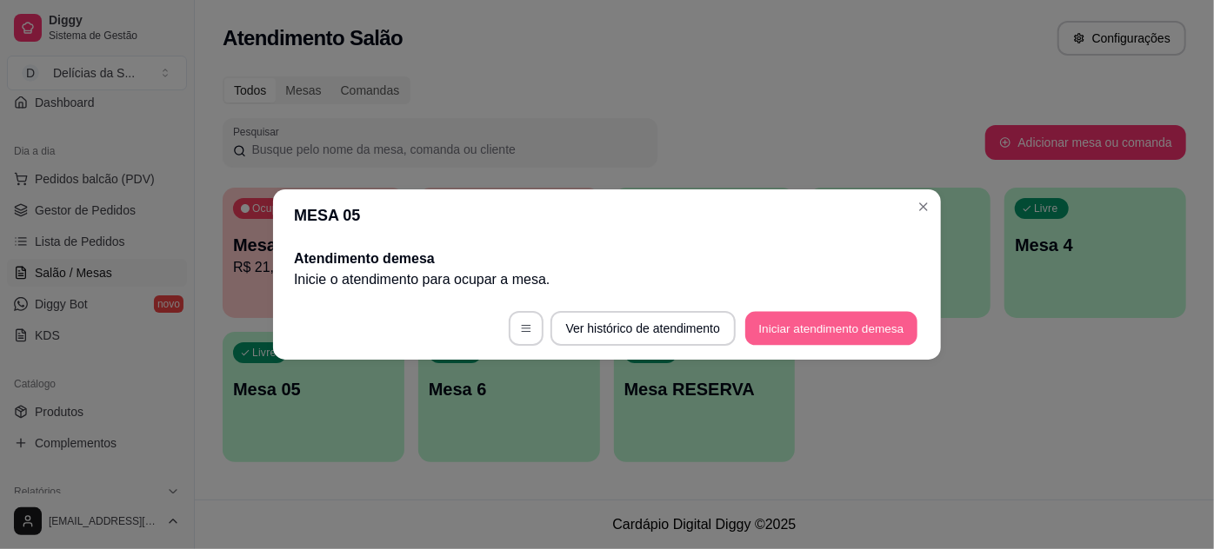
click at [804, 332] on button "Iniciar atendimento de mesa" at bounding box center [831, 329] width 172 height 34
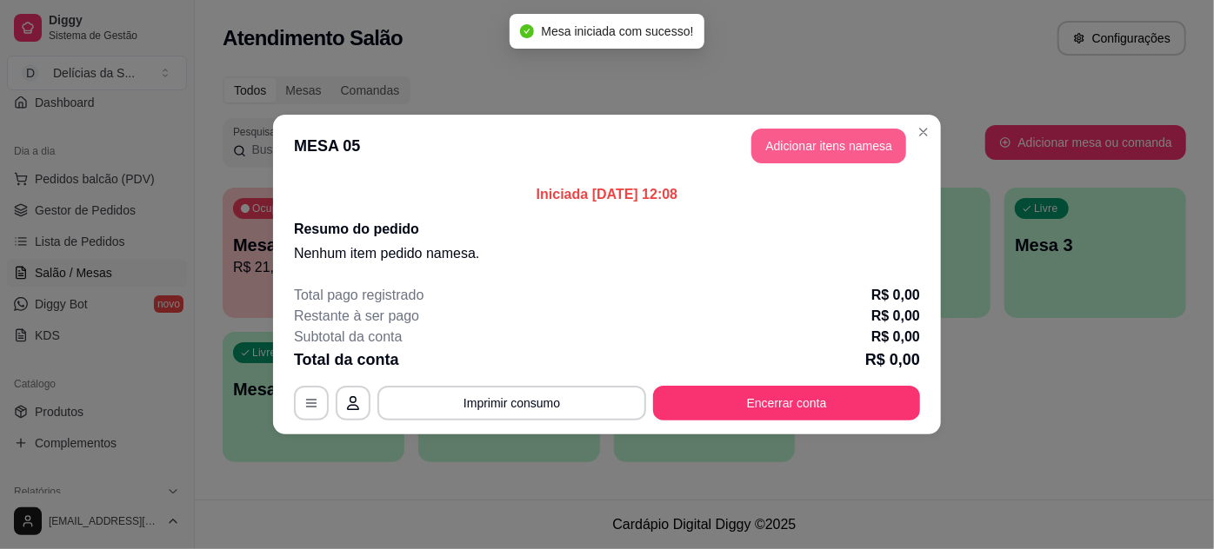
click at [806, 144] on button "Adicionar itens na mesa" at bounding box center [828, 146] width 155 height 35
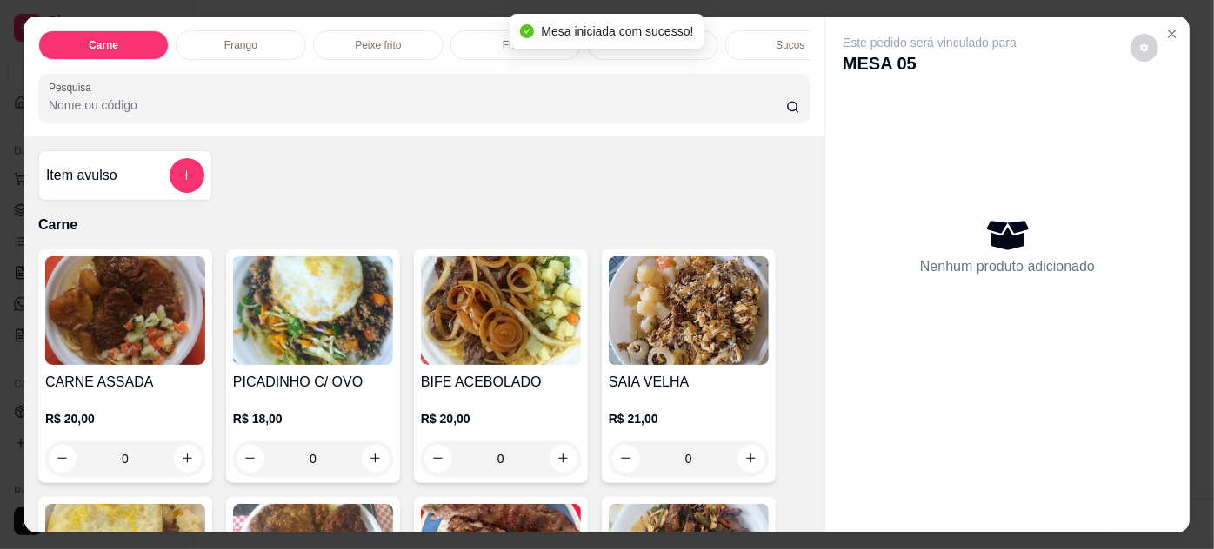
click at [120, 320] on img at bounding box center [125, 310] width 160 height 109
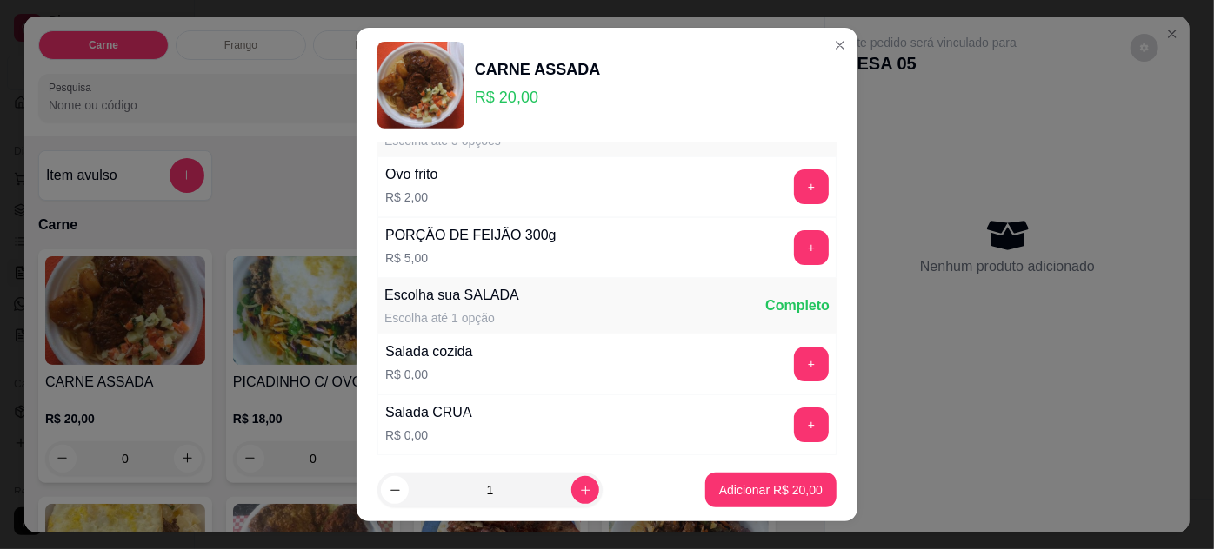
scroll to position [173, 0]
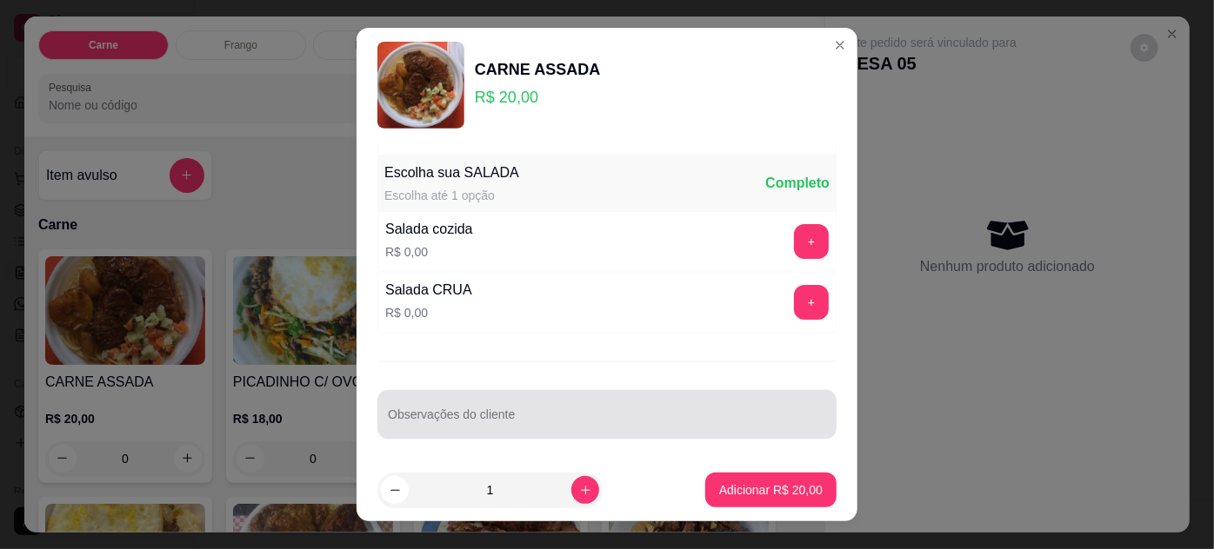
click at [519, 416] on input "Observações do cliente" at bounding box center [607, 421] width 438 height 17
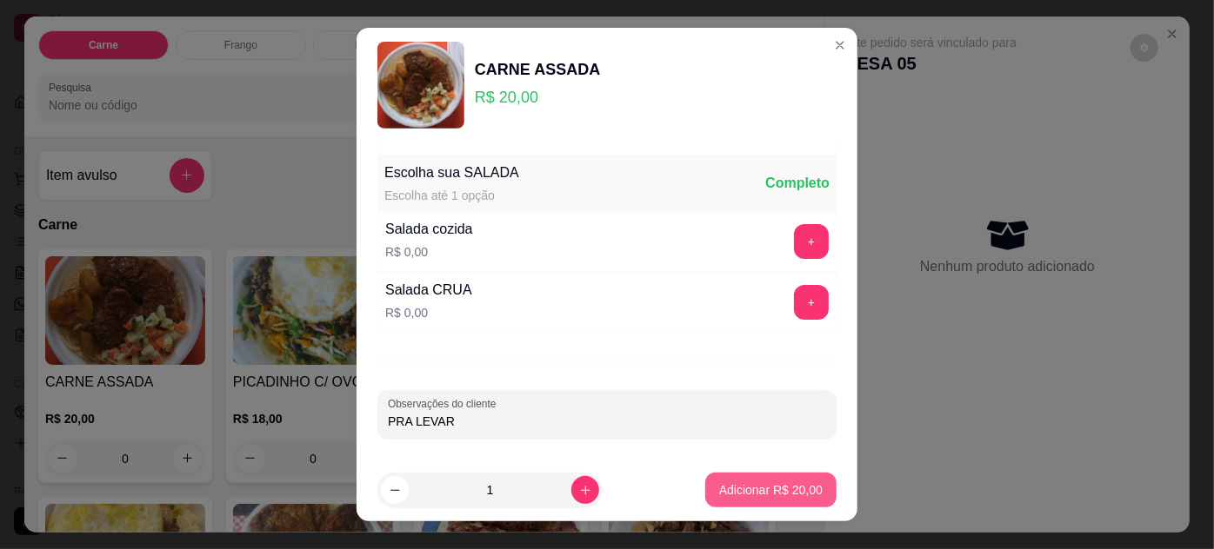
type input "PRA LEVAR"
click at [765, 490] on p "Adicionar R$ 20,00" at bounding box center [770, 490] width 103 height 17
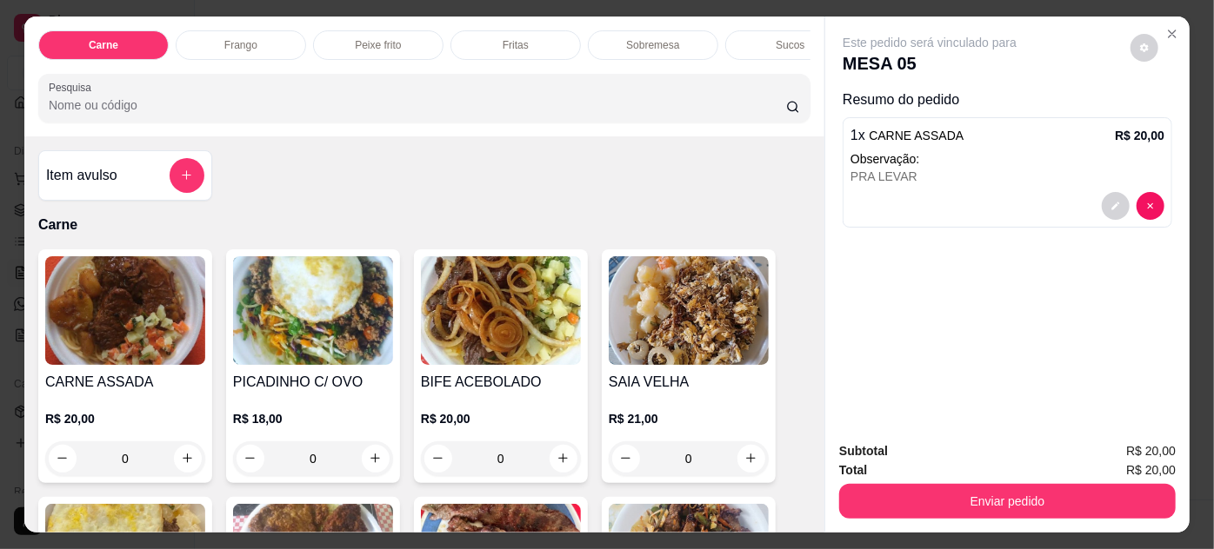
click at [643, 310] on img at bounding box center [689, 310] width 160 height 109
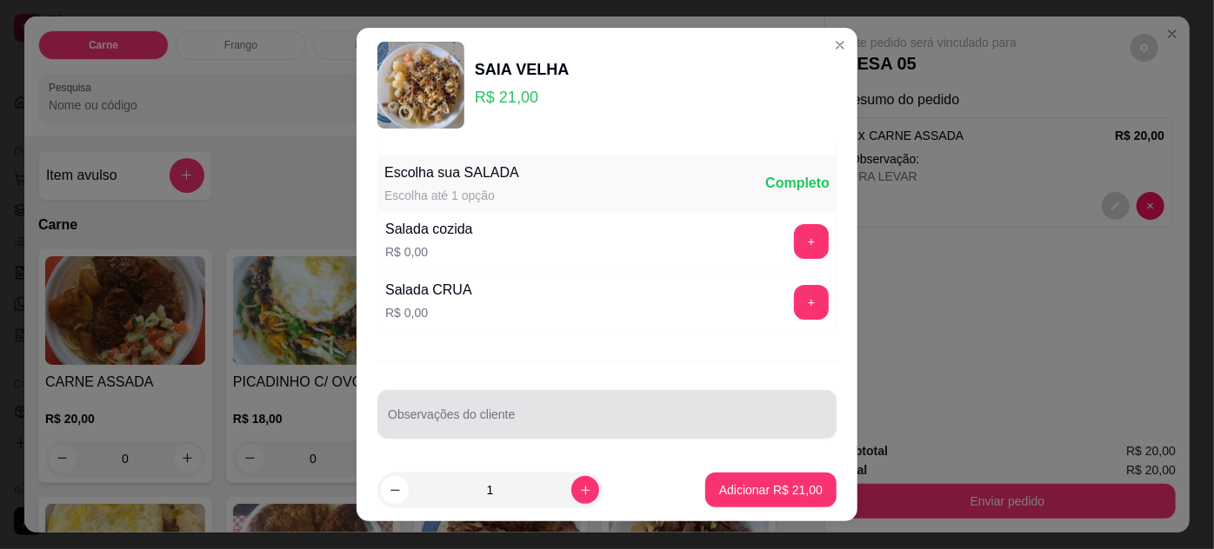
click at [561, 420] on input "Observações do cliente" at bounding box center [607, 421] width 438 height 17
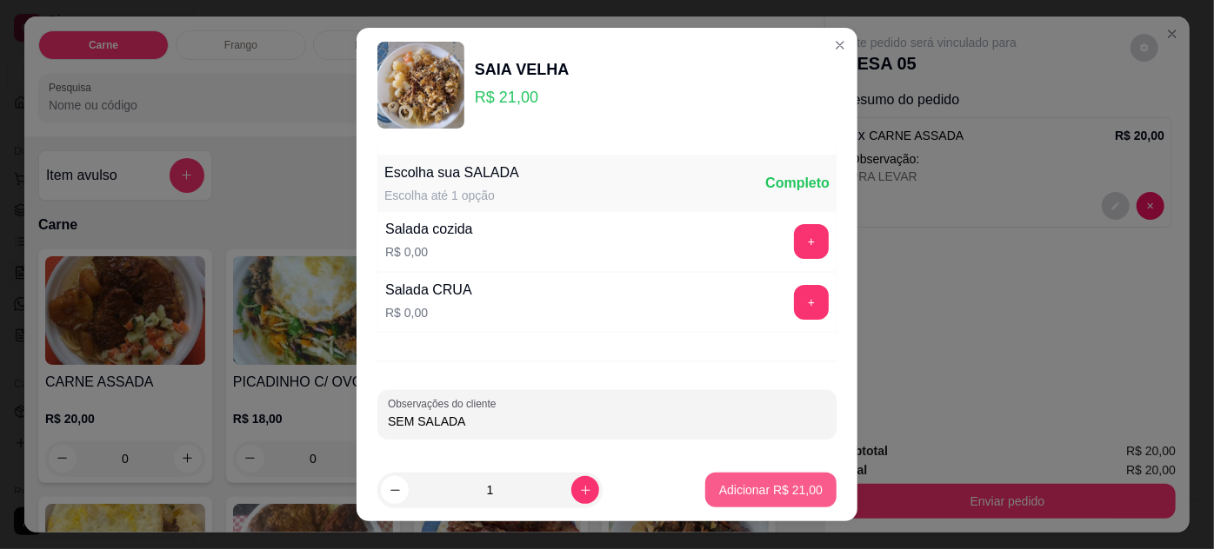
type input "SEM SALADA"
click at [721, 483] on p "Adicionar R$ 21,00" at bounding box center [771, 491] width 101 height 17
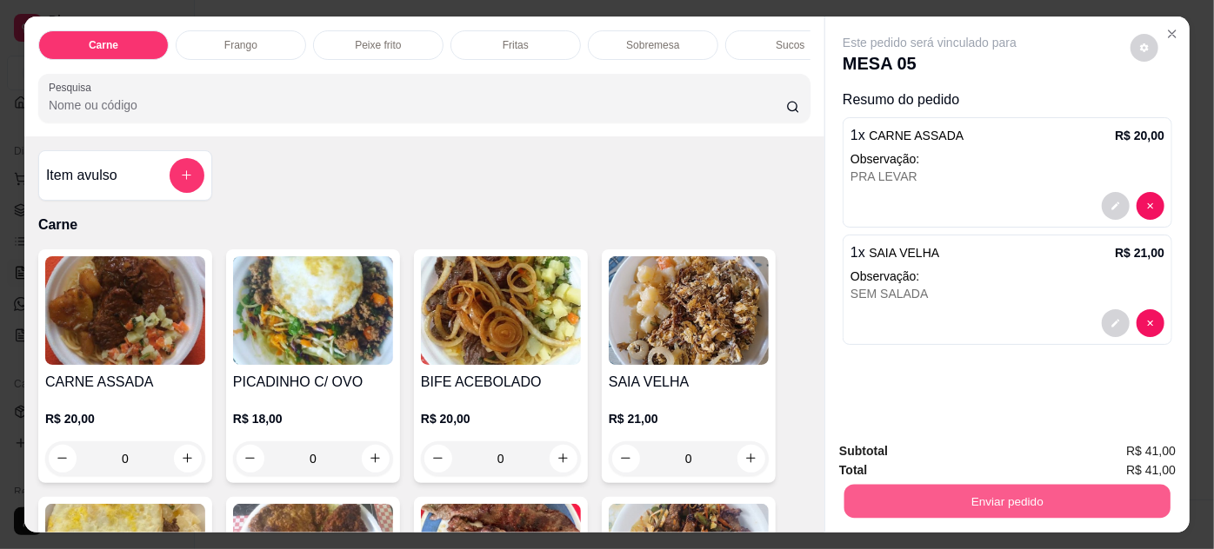
click at [945, 486] on button "Enviar pedido" at bounding box center [1007, 502] width 326 height 34
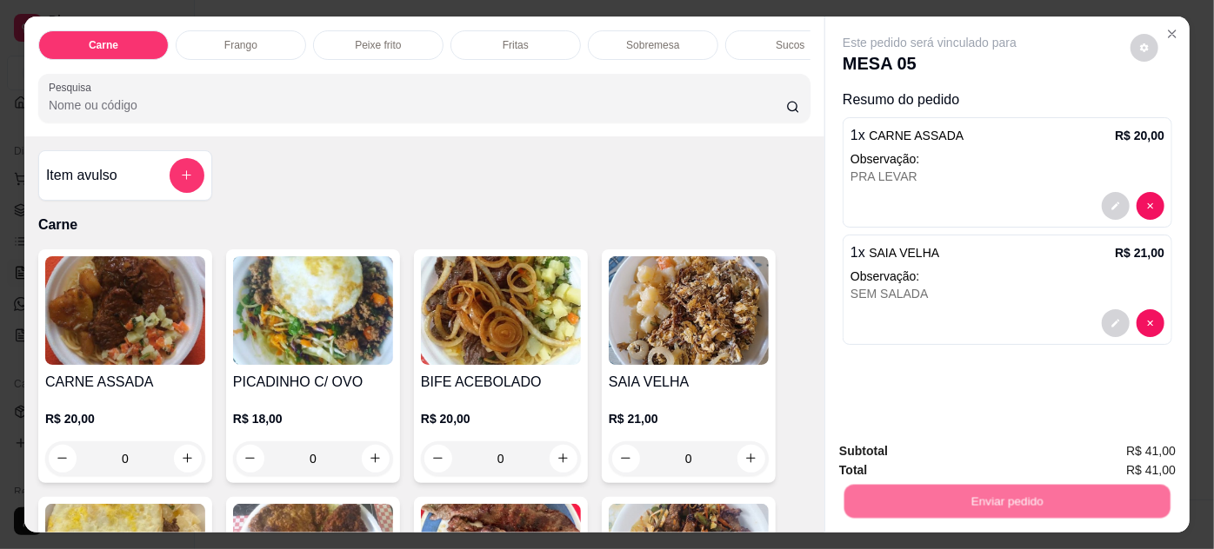
click at [897, 468] on button "Não registrar e enviar pedido" at bounding box center [950, 452] width 181 height 33
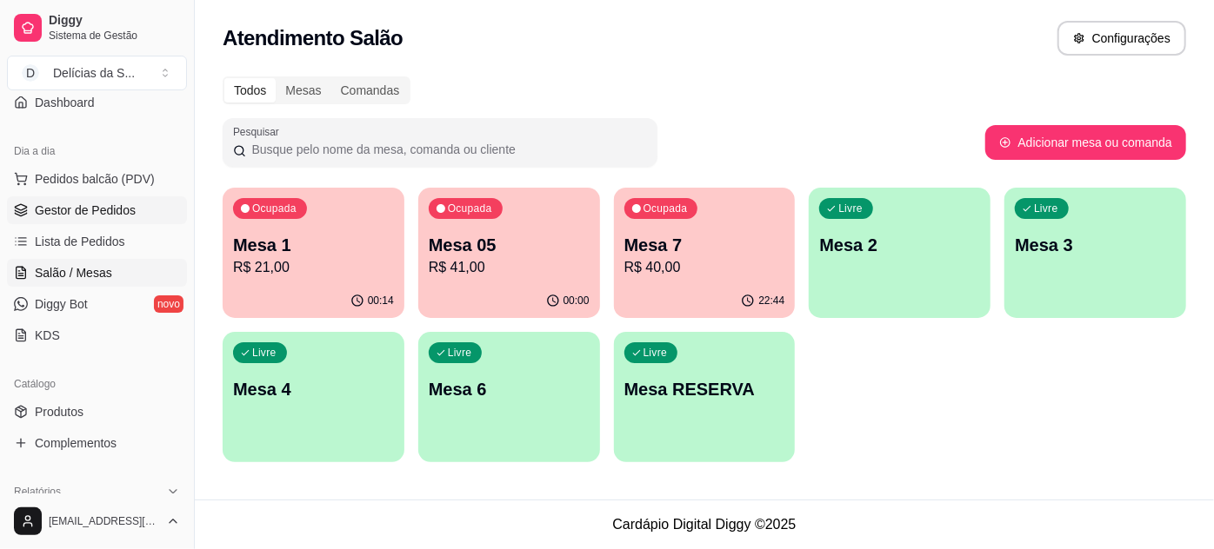
click at [87, 210] on span "Gestor de Pedidos" at bounding box center [85, 210] width 101 height 17
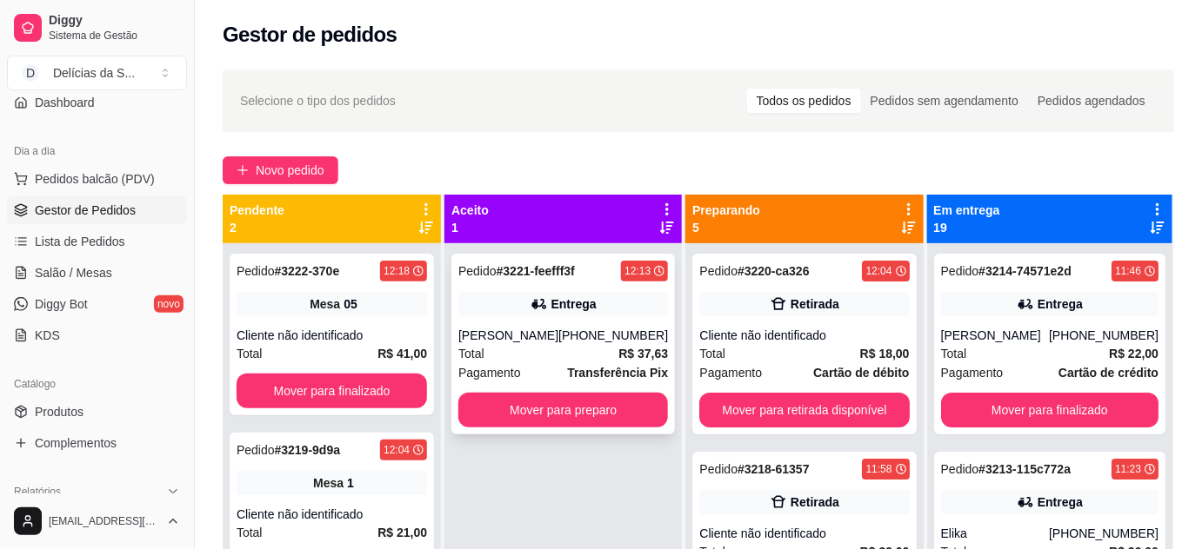
click at [558, 343] on div "[PERSON_NAME]" at bounding box center [508, 335] width 100 height 17
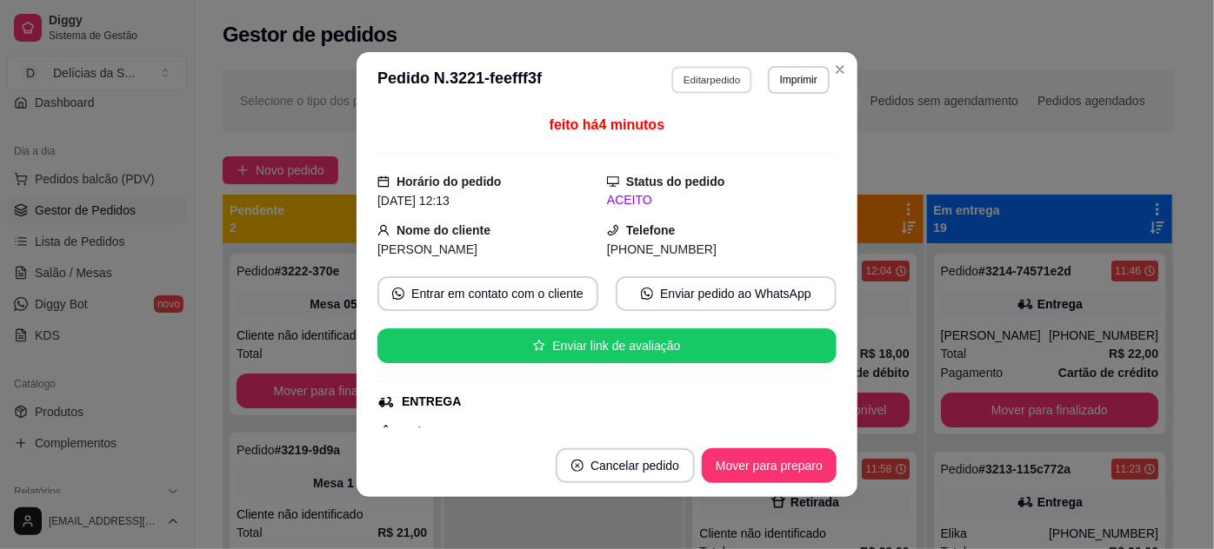
click at [710, 86] on button "Editar pedido" at bounding box center [712, 79] width 81 height 27
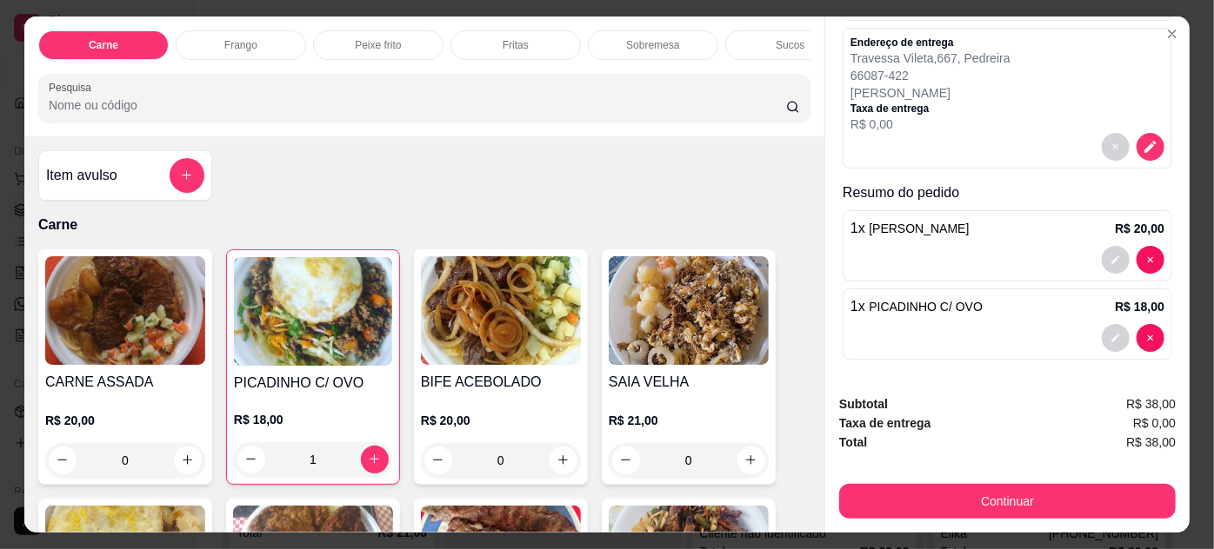
scroll to position [177, 0]
click at [180, 170] on button "add-separate-item" at bounding box center [187, 176] width 34 height 34
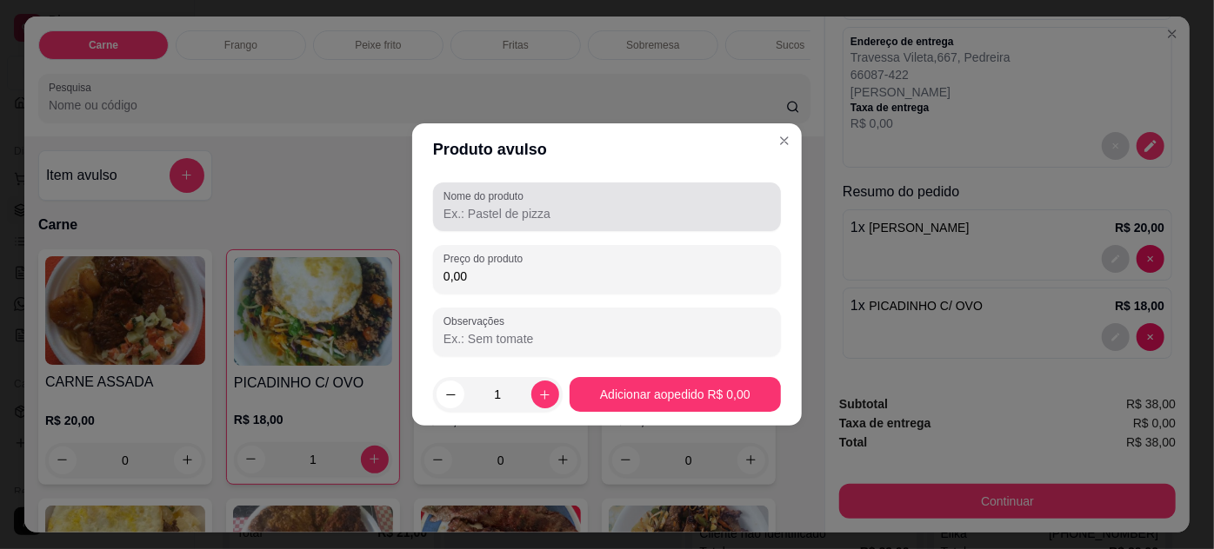
click at [457, 215] on input "Nome do produto" at bounding box center [606, 213] width 327 height 17
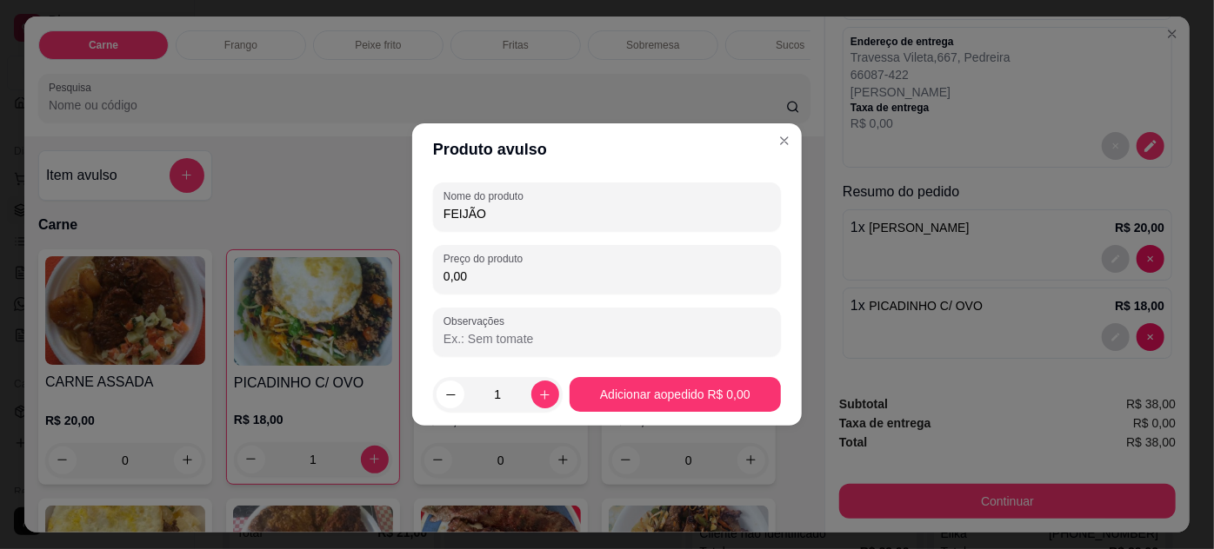
type input "FEIJÃO"
click at [490, 270] on input "0,00" at bounding box center [606, 276] width 327 height 17
type input "5,00"
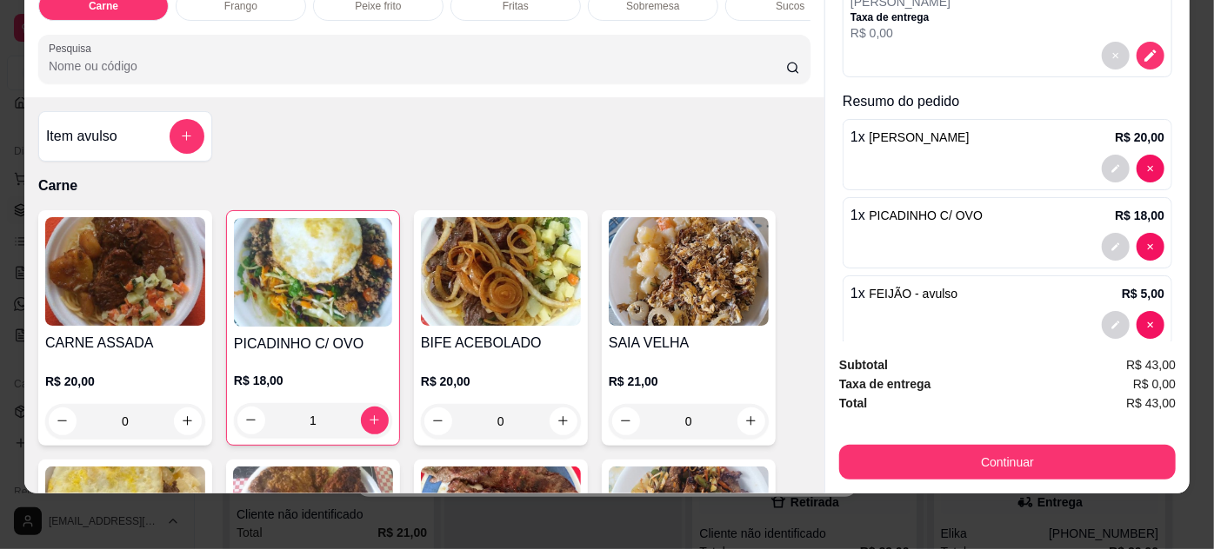
scroll to position [255, 0]
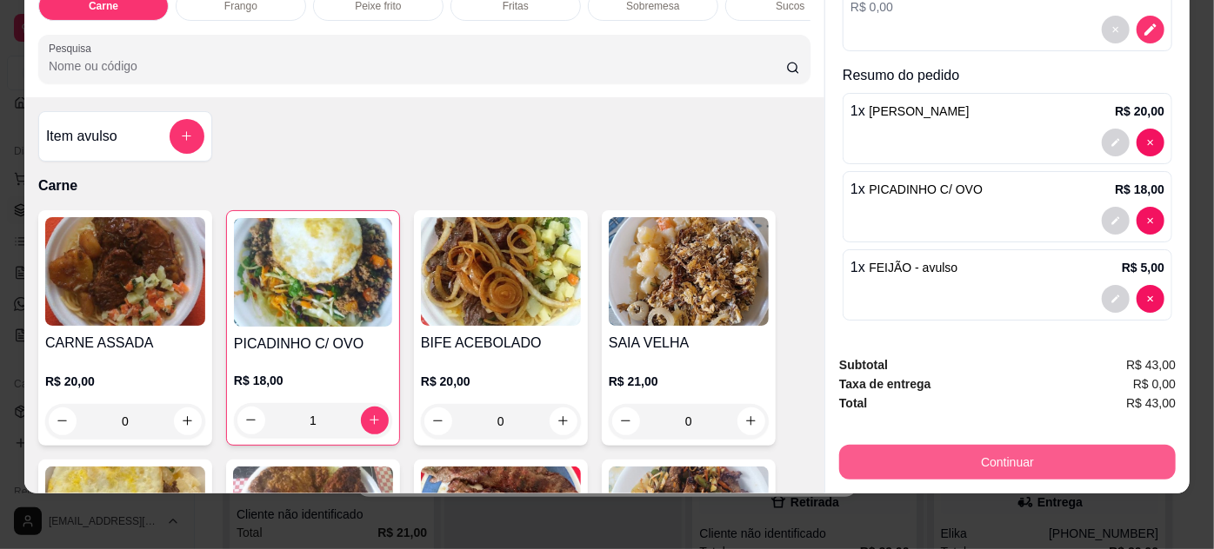
click at [985, 450] on button "Continuar" at bounding box center [1007, 462] width 336 height 35
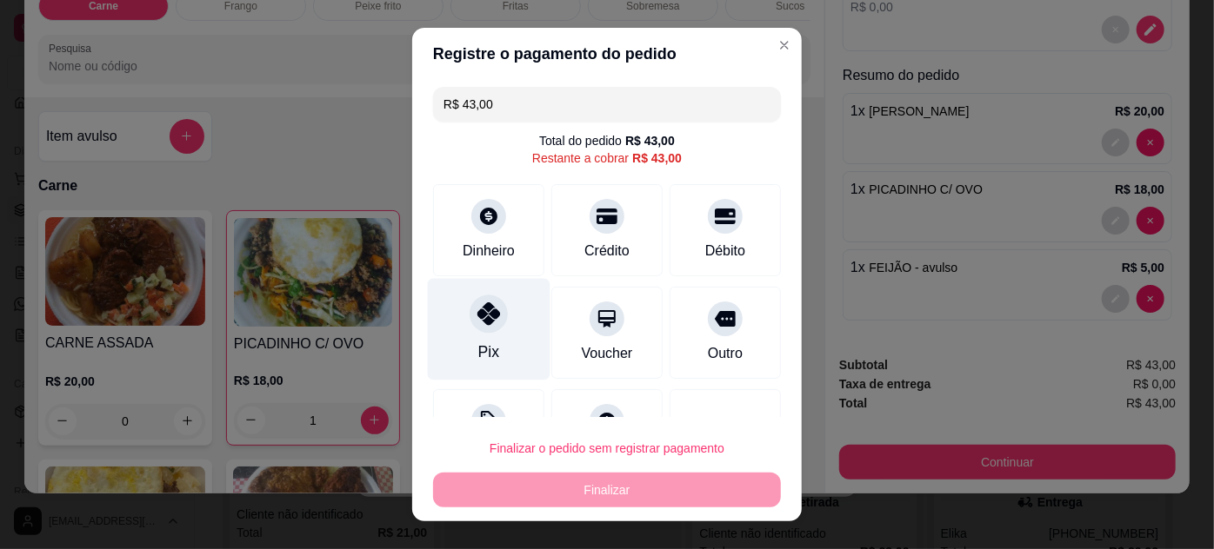
drag, startPoint x: 490, startPoint y: 316, endPoint x: 516, endPoint y: 358, distance: 48.8
click at [490, 316] on div at bounding box center [489, 314] width 38 height 38
type input "R$ 0,00"
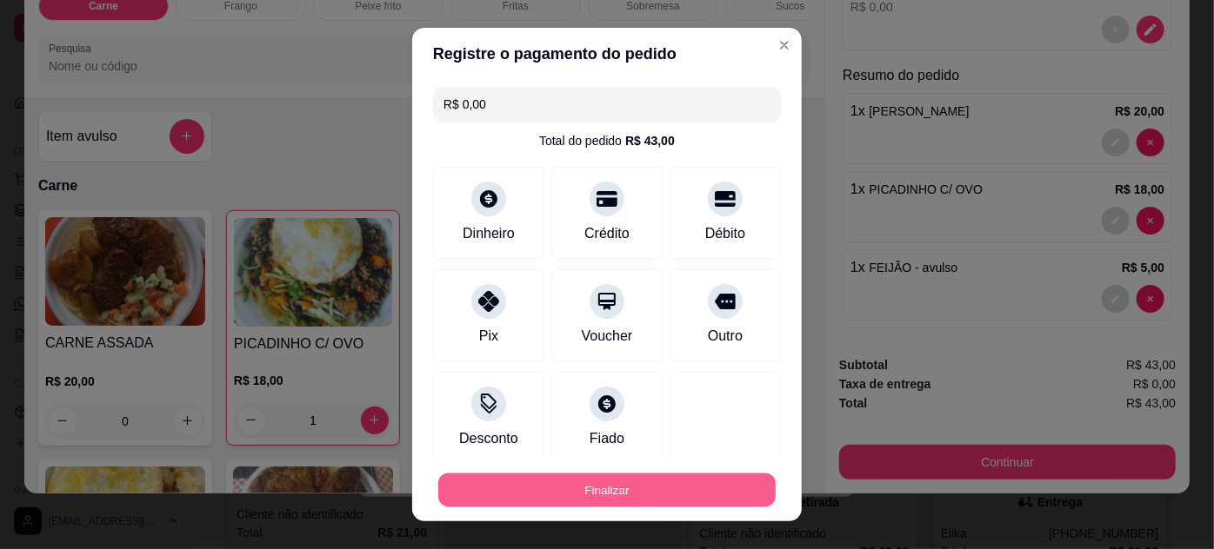
click at [583, 489] on button "Finalizar" at bounding box center [606, 491] width 337 height 34
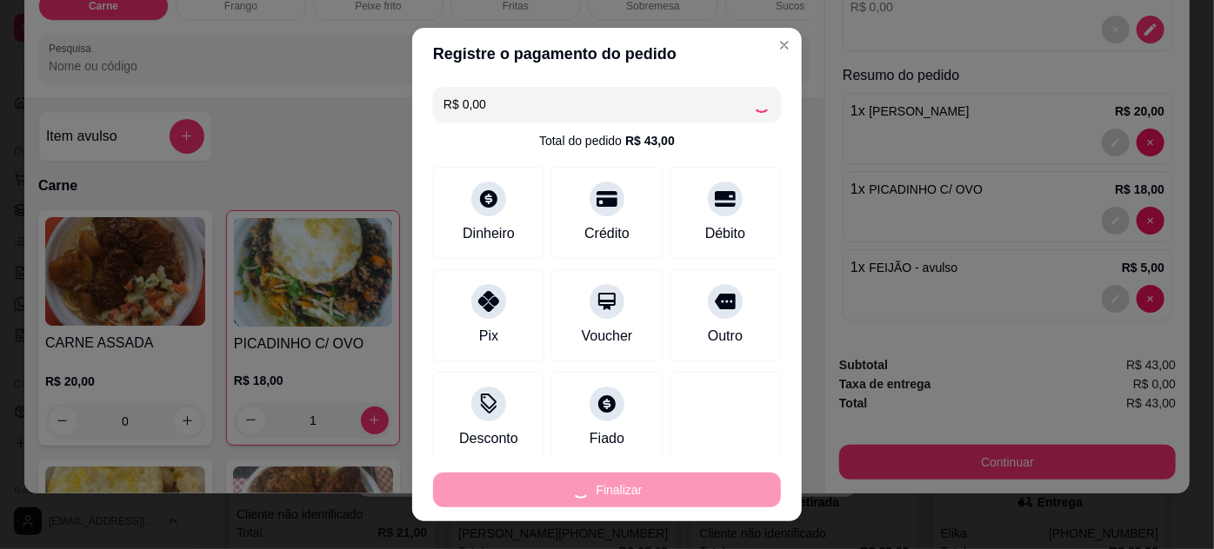
type input "0"
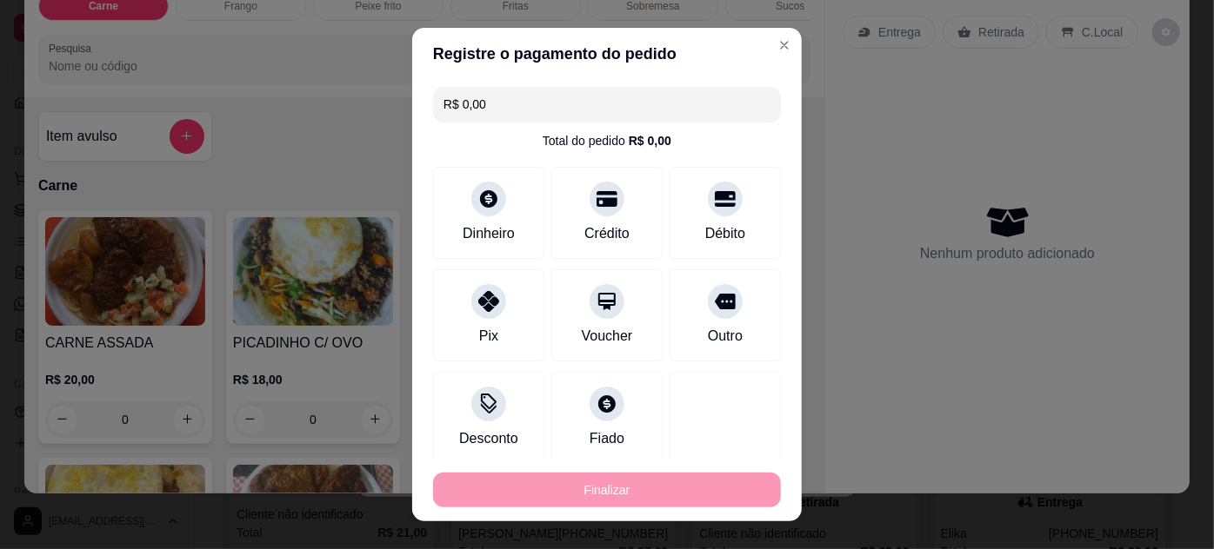
type input "-R$ 43,00"
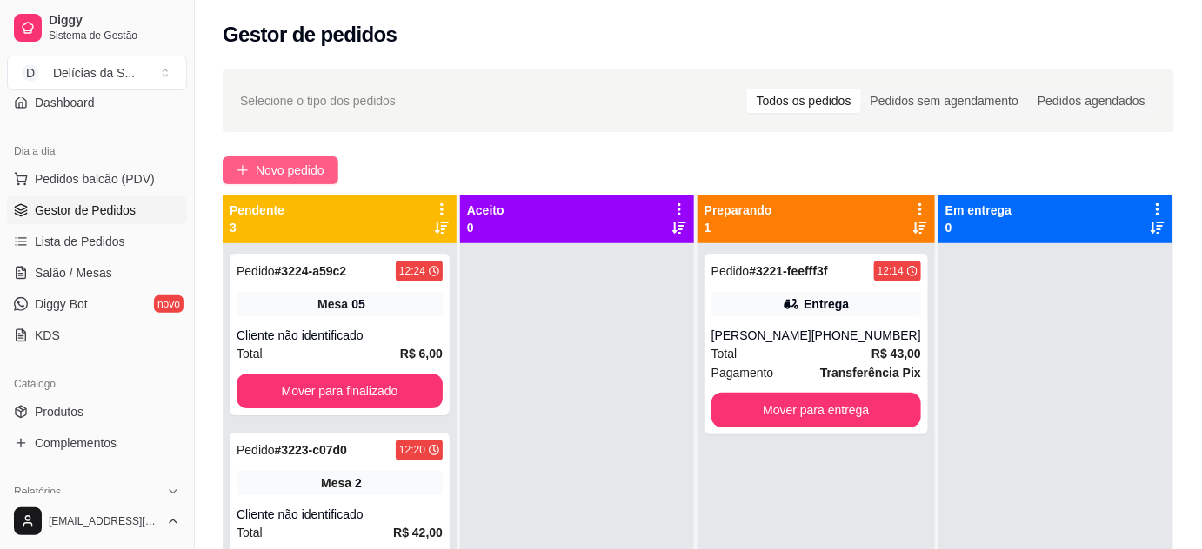
click at [274, 165] on span "Novo pedido" at bounding box center [290, 170] width 69 height 19
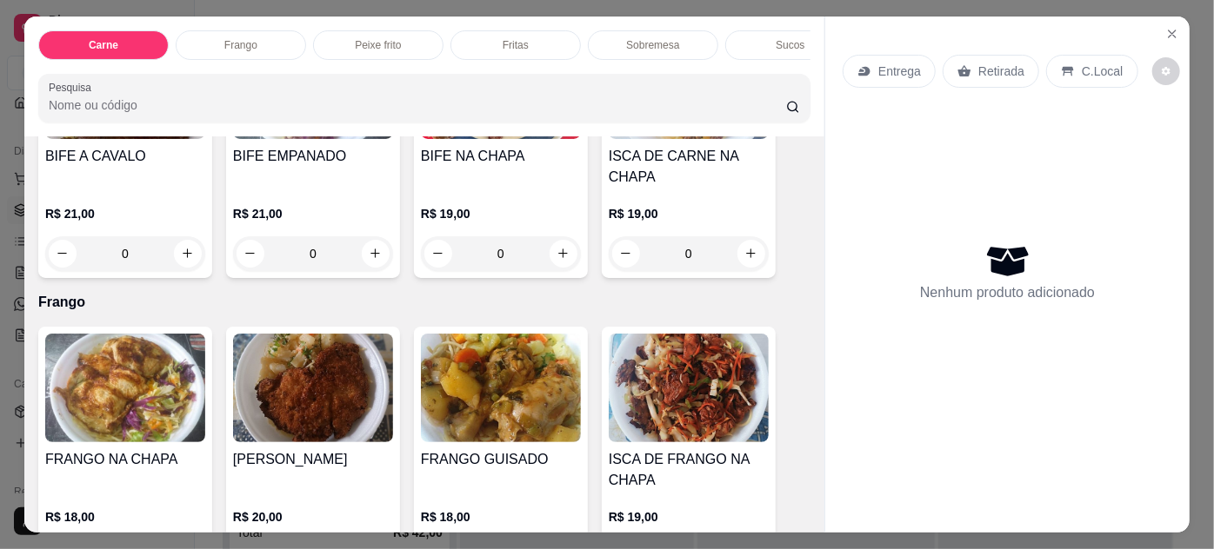
scroll to position [632, 0]
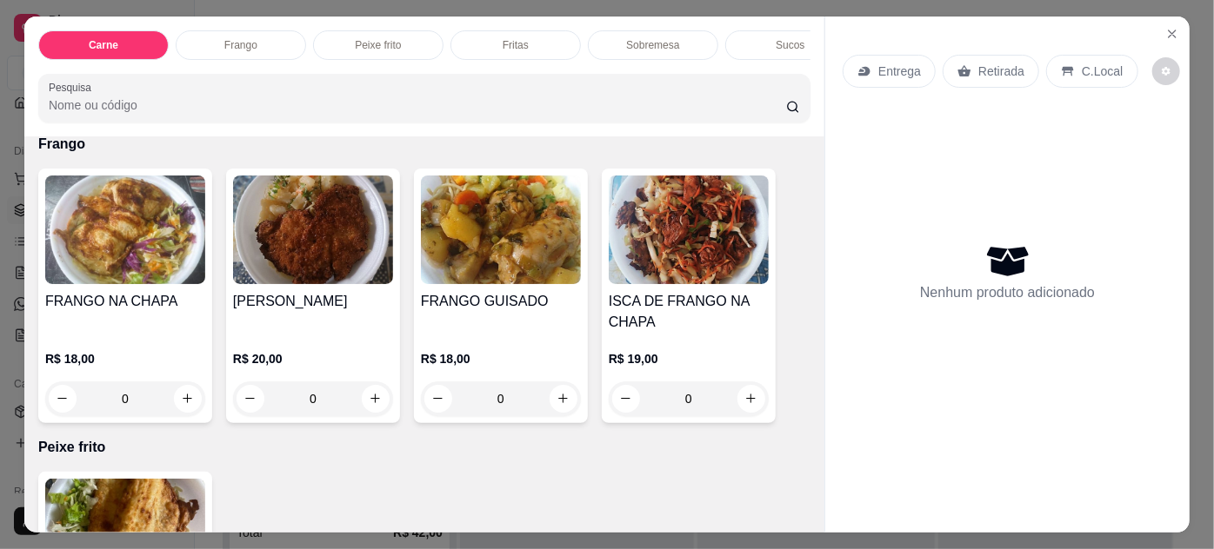
click at [466, 270] on img at bounding box center [501, 230] width 160 height 109
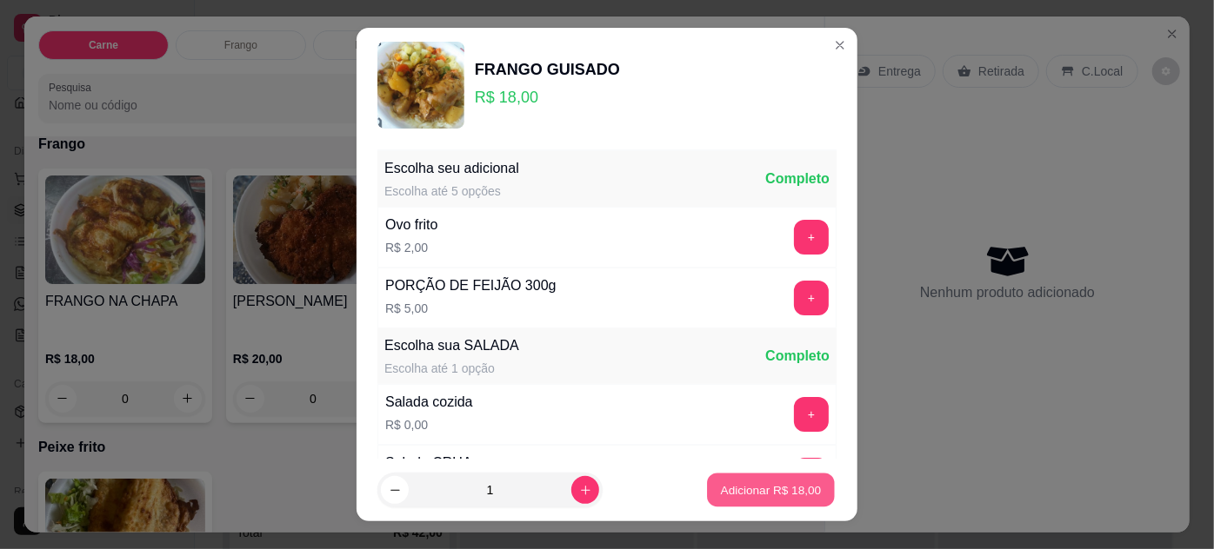
click at [732, 486] on p "Adicionar R$ 18,00" at bounding box center [771, 491] width 101 height 17
type input "1"
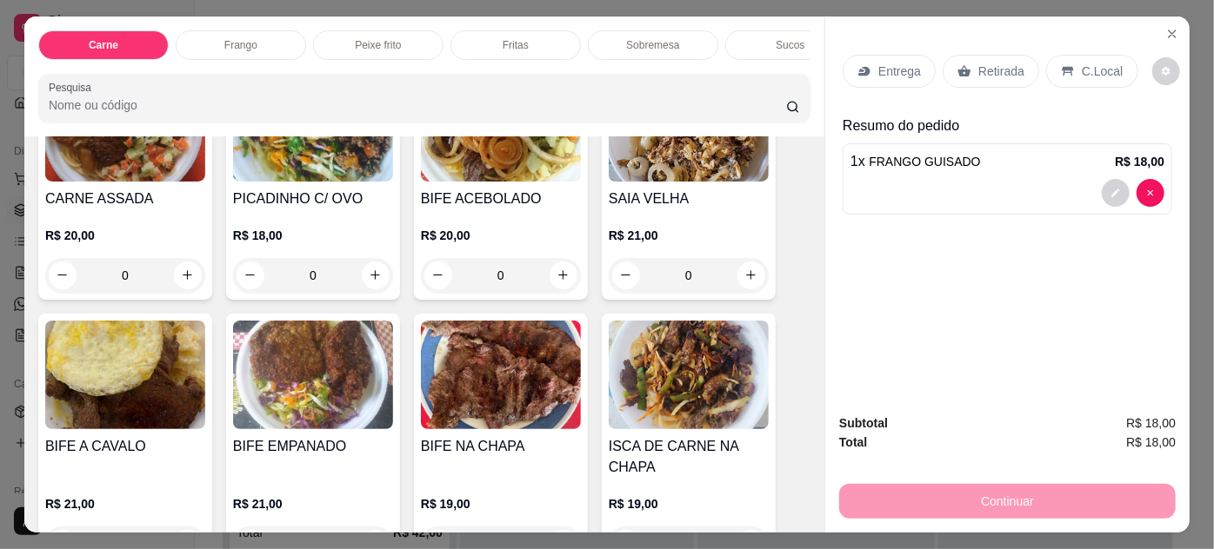
scroll to position [157, 0]
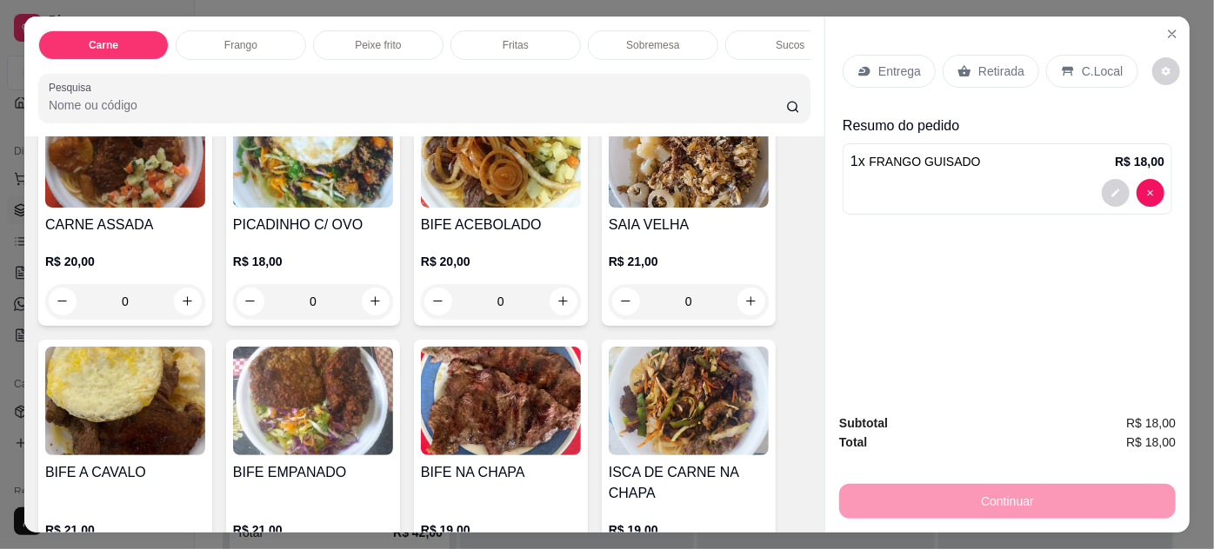
click at [266, 180] on img at bounding box center [313, 153] width 160 height 109
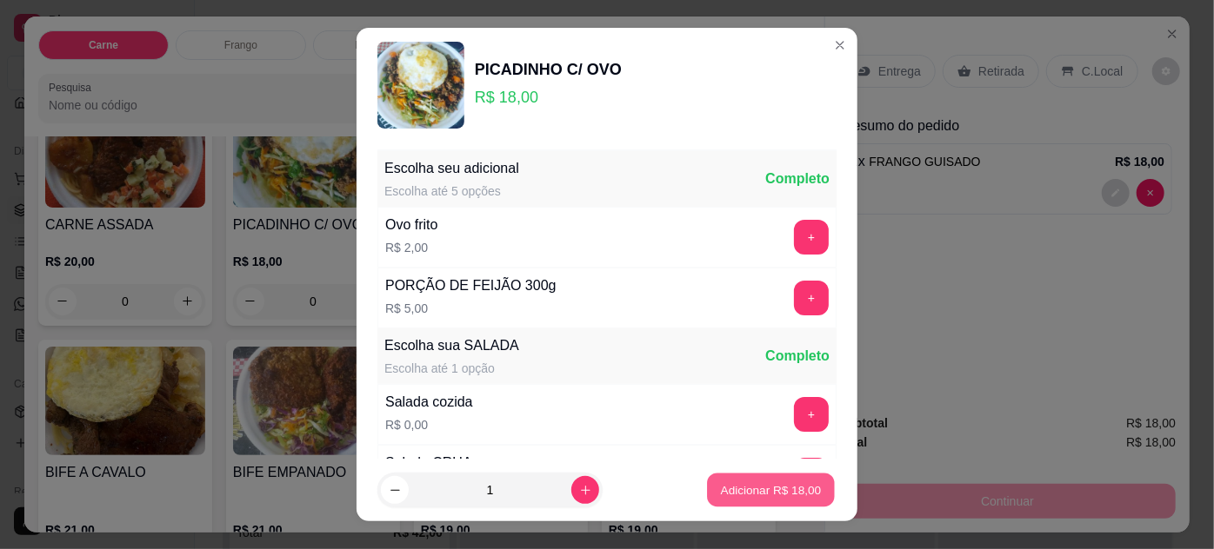
click at [722, 487] on p "Adicionar R$ 18,00" at bounding box center [771, 491] width 101 height 17
type input "1"
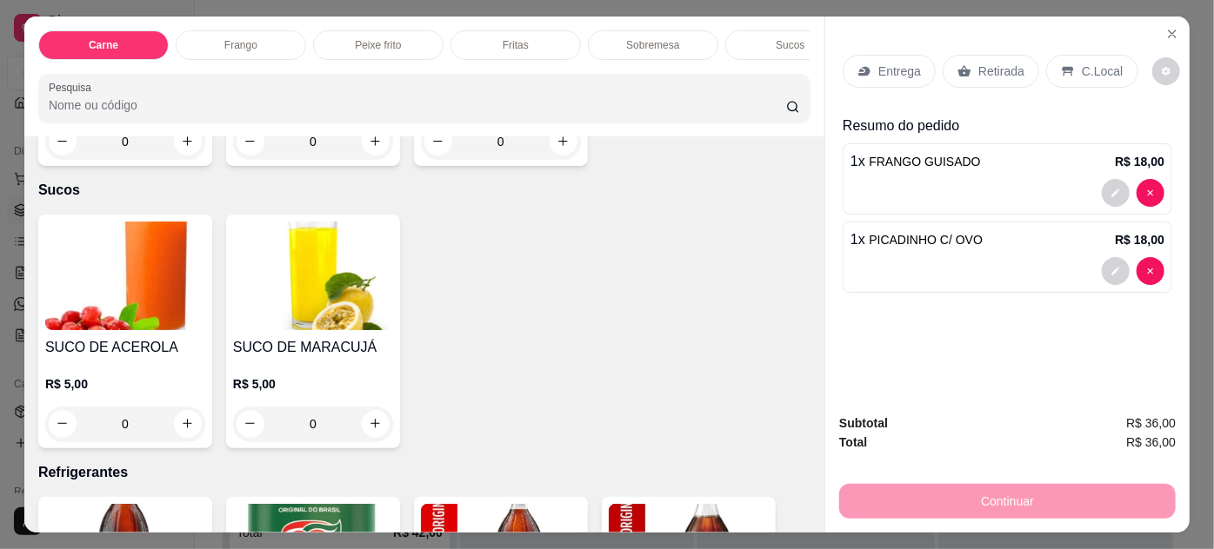
scroll to position [2055, 0]
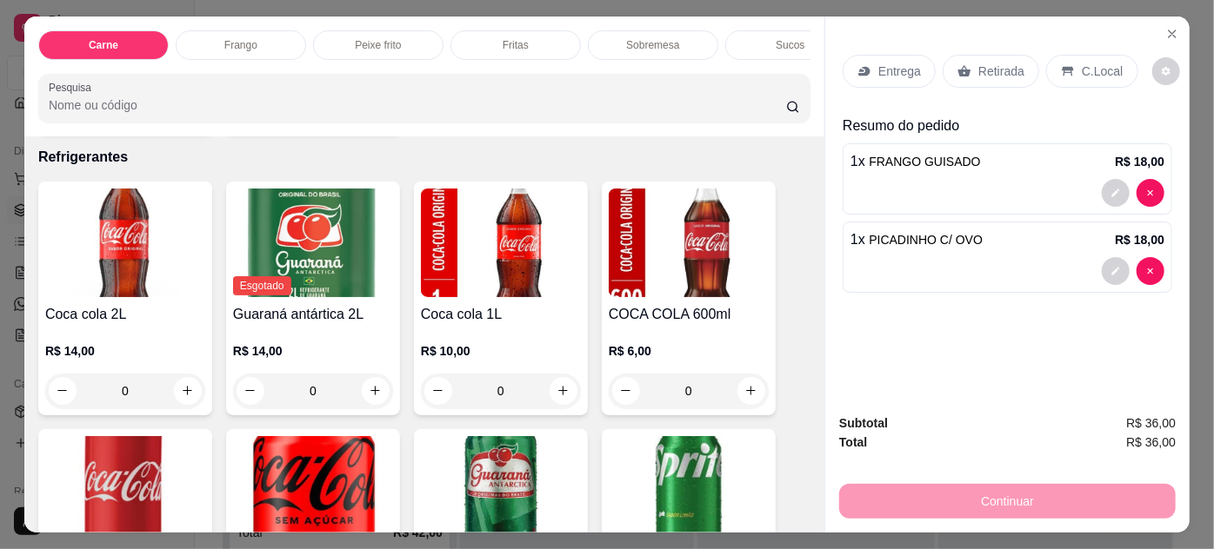
click at [484, 282] on img at bounding box center [501, 243] width 160 height 109
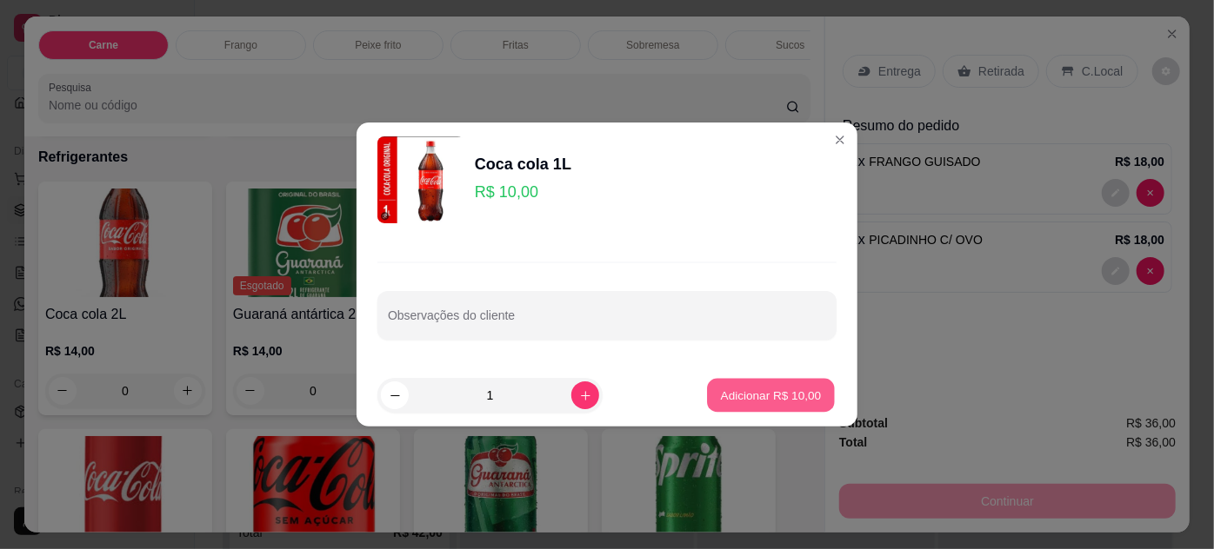
click at [755, 406] on button "Adicionar R$ 10,00" at bounding box center [771, 396] width 128 height 34
type input "1"
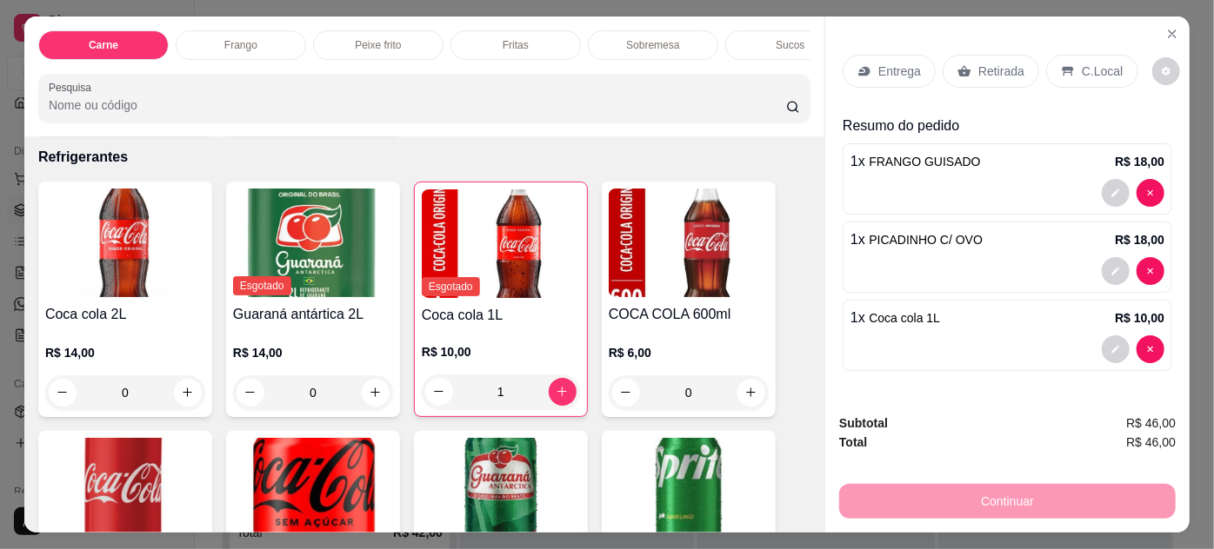
click at [969, 66] on div "Retirada" at bounding box center [990, 71] width 97 height 33
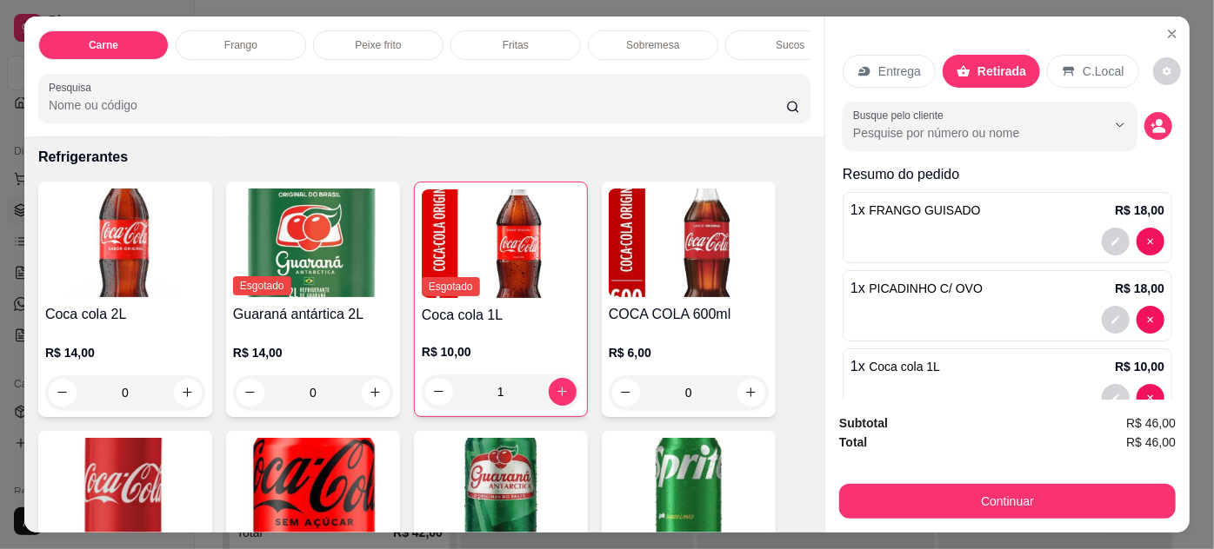
click at [981, 63] on p "Retirada" at bounding box center [1001, 71] width 49 height 17
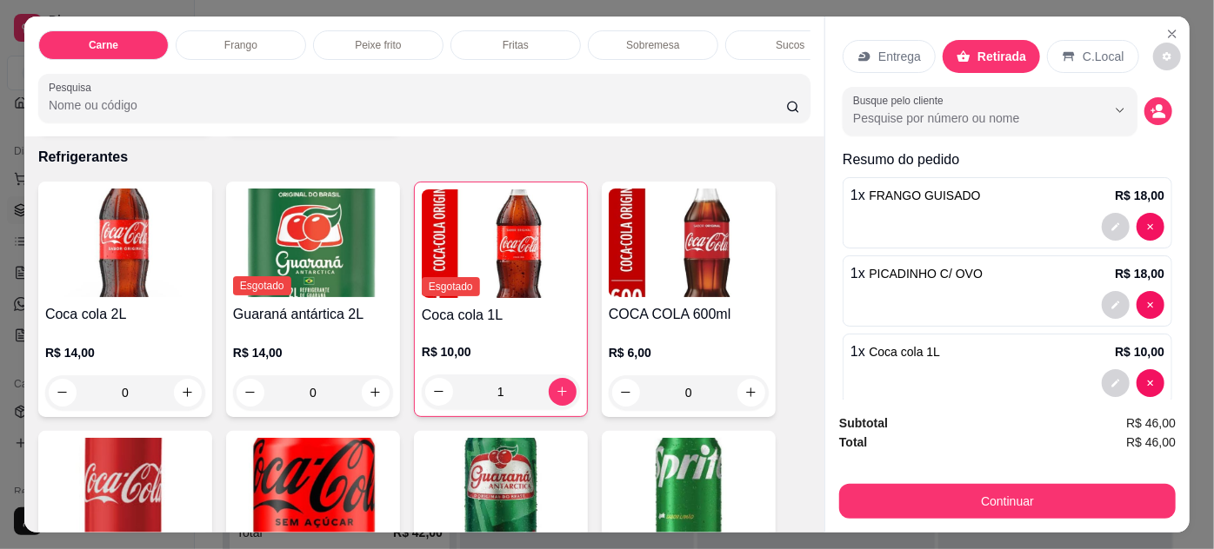
scroll to position [0, 0]
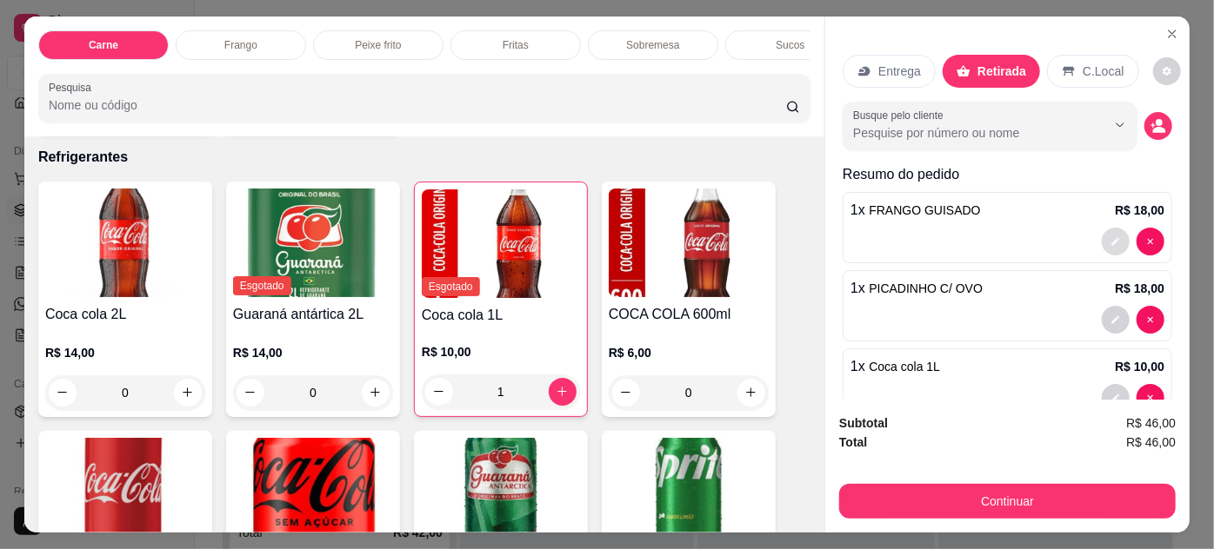
click at [1110, 236] on icon "decrease-product-quantity" at bounding box center [1115, 241] width 10 height 10
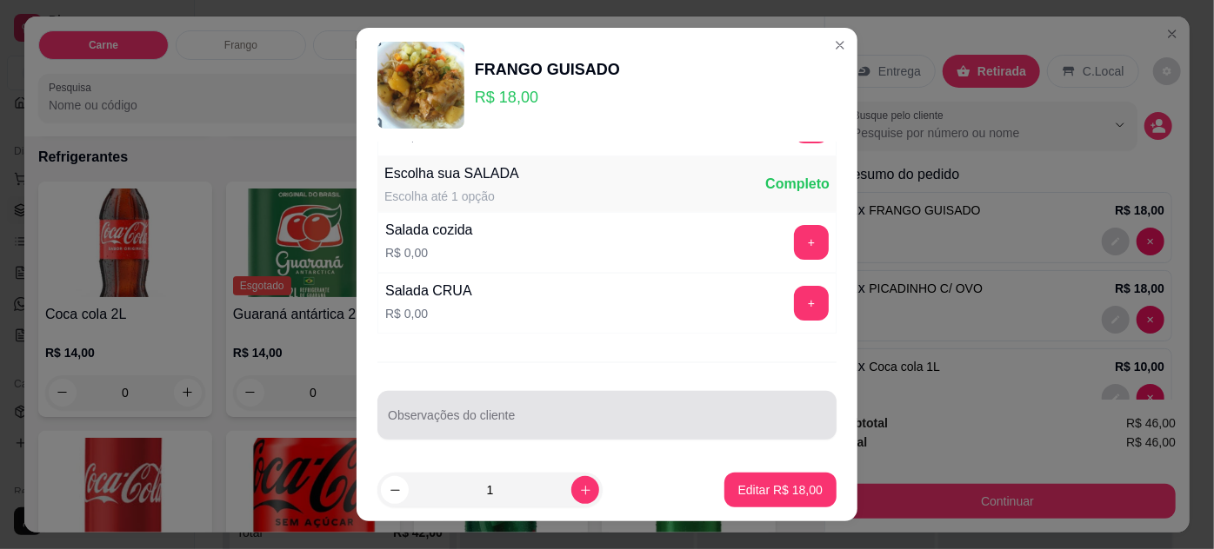
scroll to position [173, 0]
click at [510, 414] on input "Observações do cliente" at bounding box center [607, 421] width 438 height 17
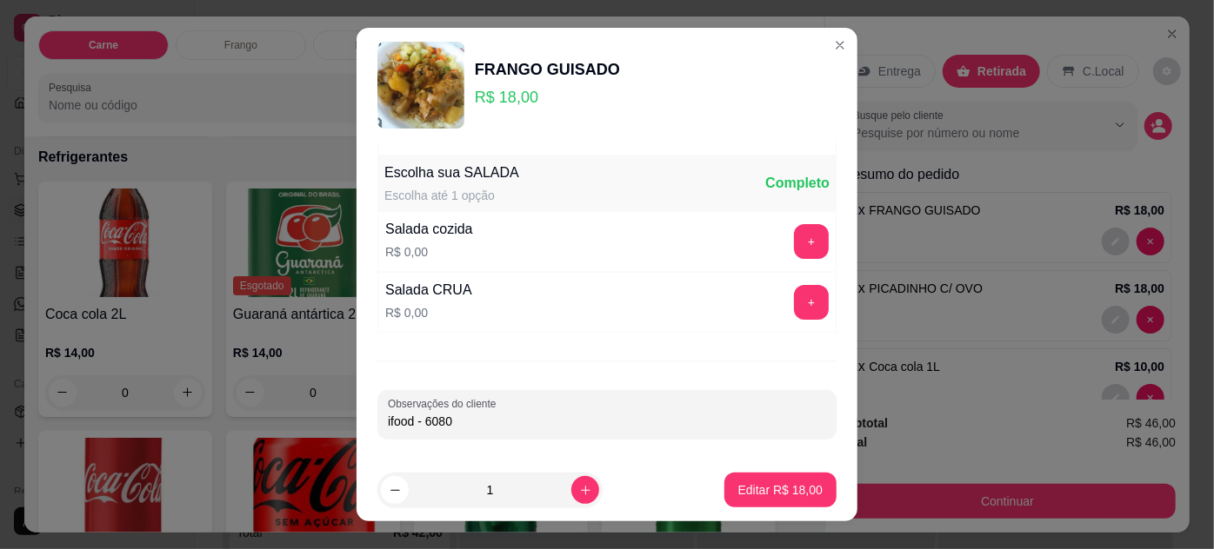
click at [388, 419] on input "ifood - 6080" at bounding box center [607, 421] width 438 height 17
click at [482, 416] on input "ifood - 6080" at bounding box center [607, 421] width 438 height 17
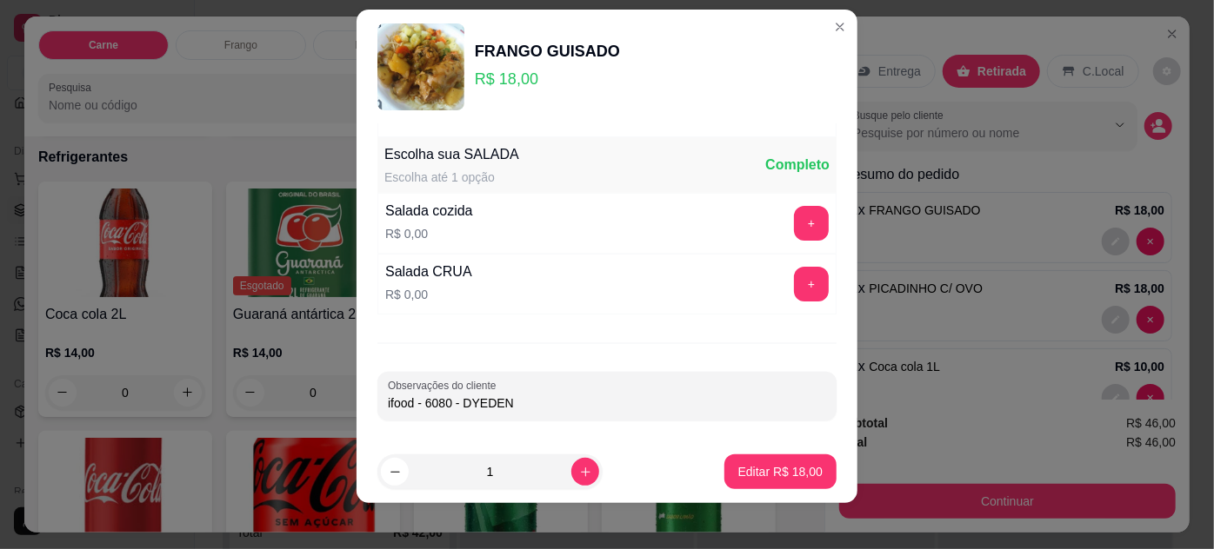
scroll to position [28, 0]
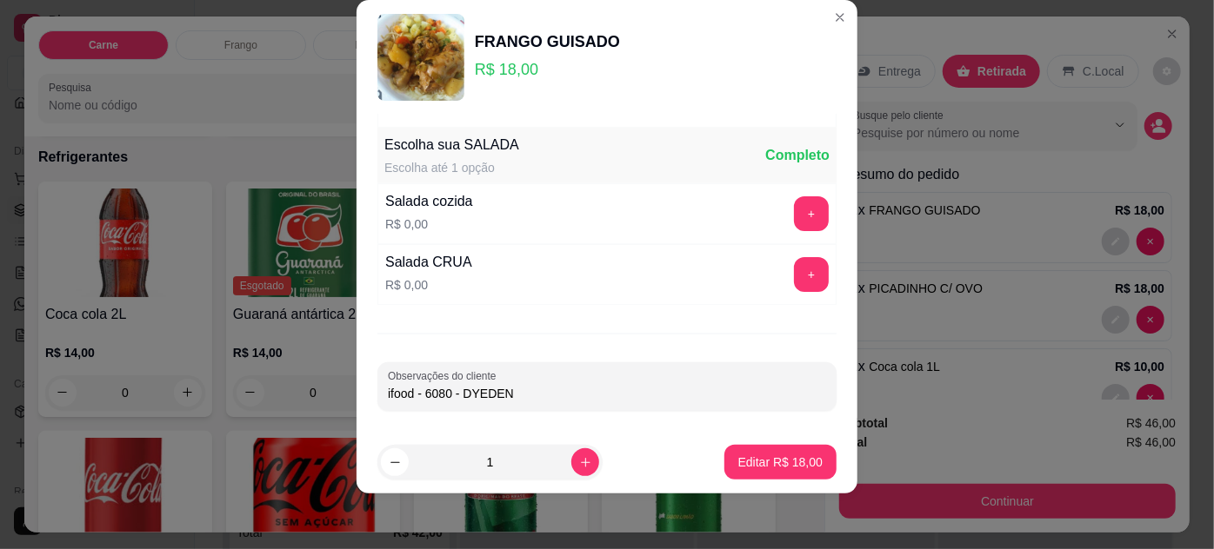
click at [411, 391] on input "ifood - 6080 - DYEDEN" at bounding box center [607, 393] width 438 height 17
type input "IFOOD - 6080 - DYEDEN"
click at [748, 470] on p "Editar R$ 18,00" at bounding box center [780, 463] width 82 height 17
type input "0"
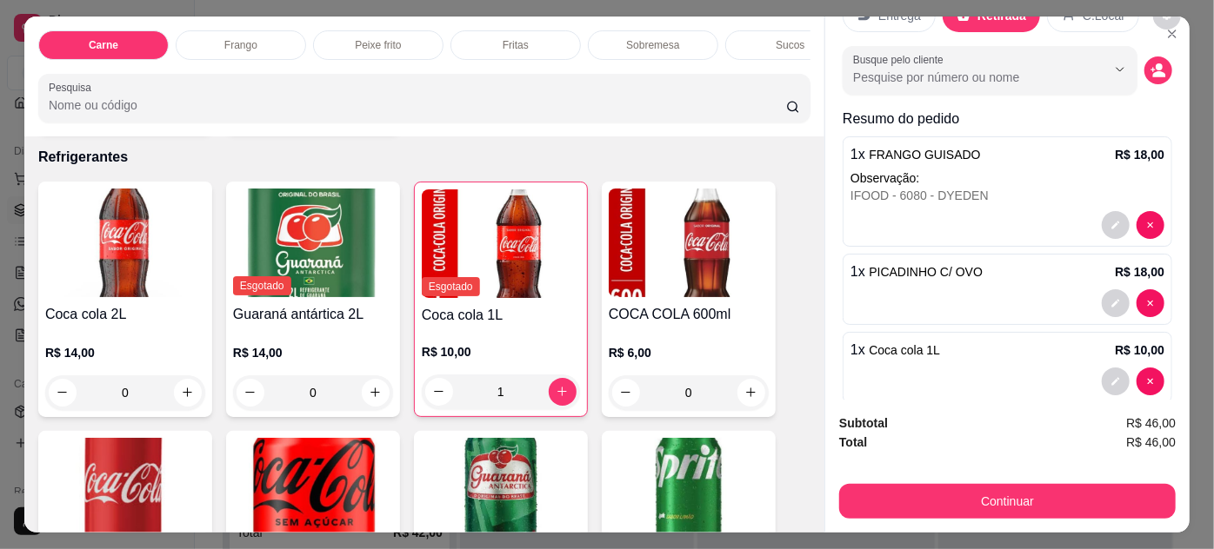
scroll to position [81, 0]
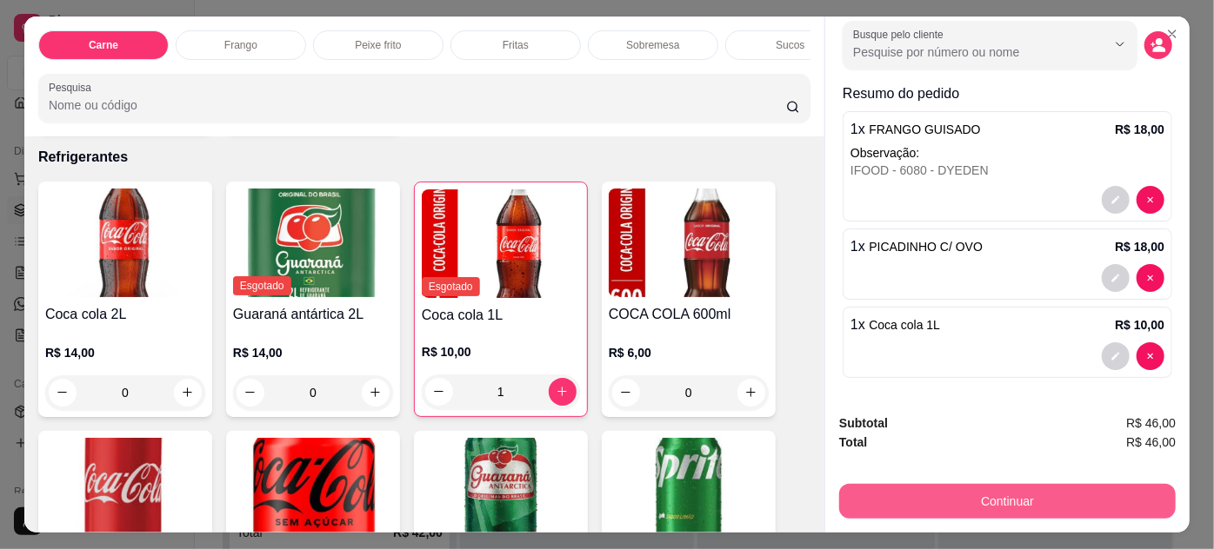
click at [897, 493] on button "Continuar" at bounding box center [1007, 501] width 336 height 35
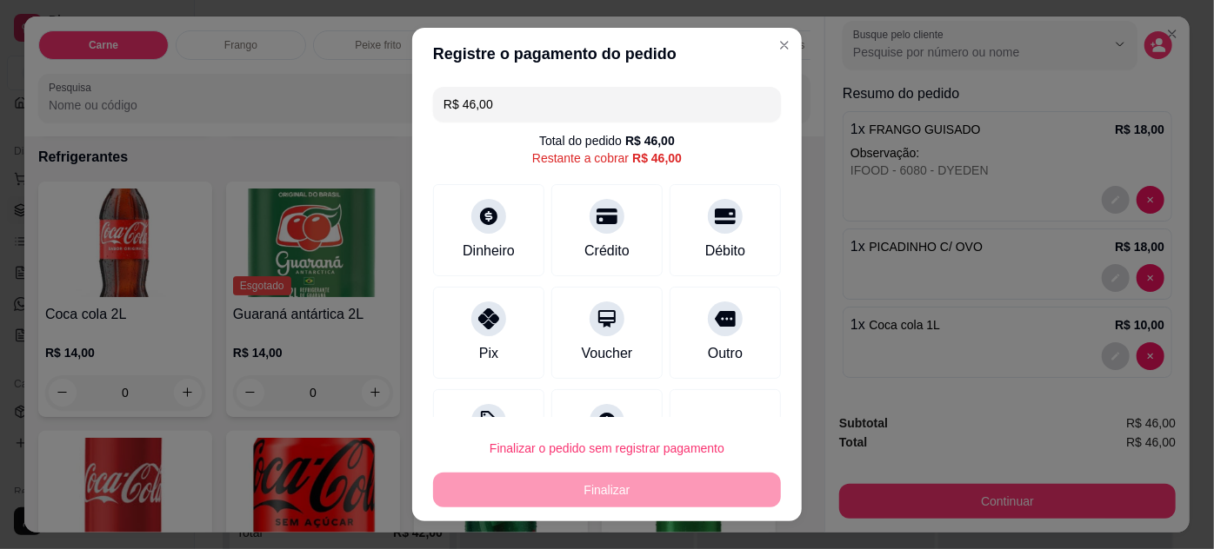
scroll to position [69, 0]
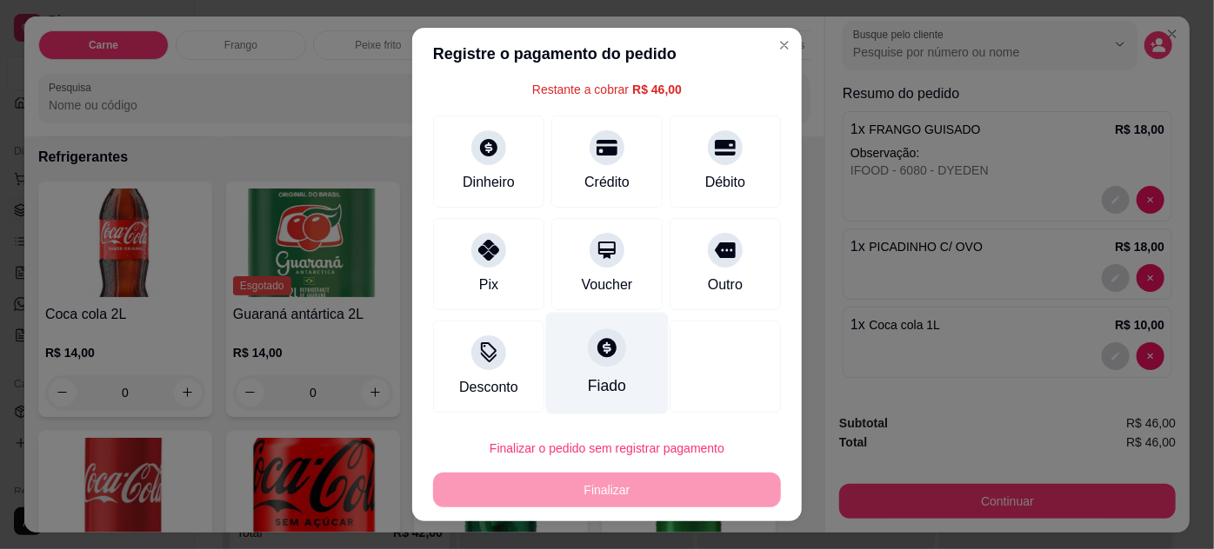
click at [597, 347] on icon at bounding box center [606, 347] width 19 height 19
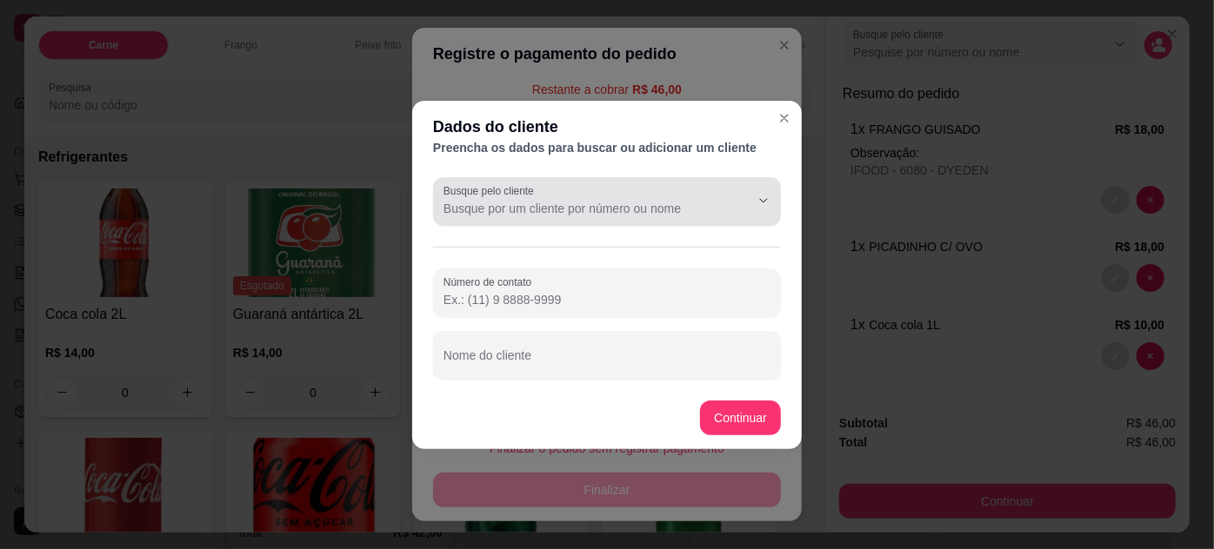
click at [596, 216] on input "Busque pelo cliente" at bounding box center [582, 208] width 278 height 17
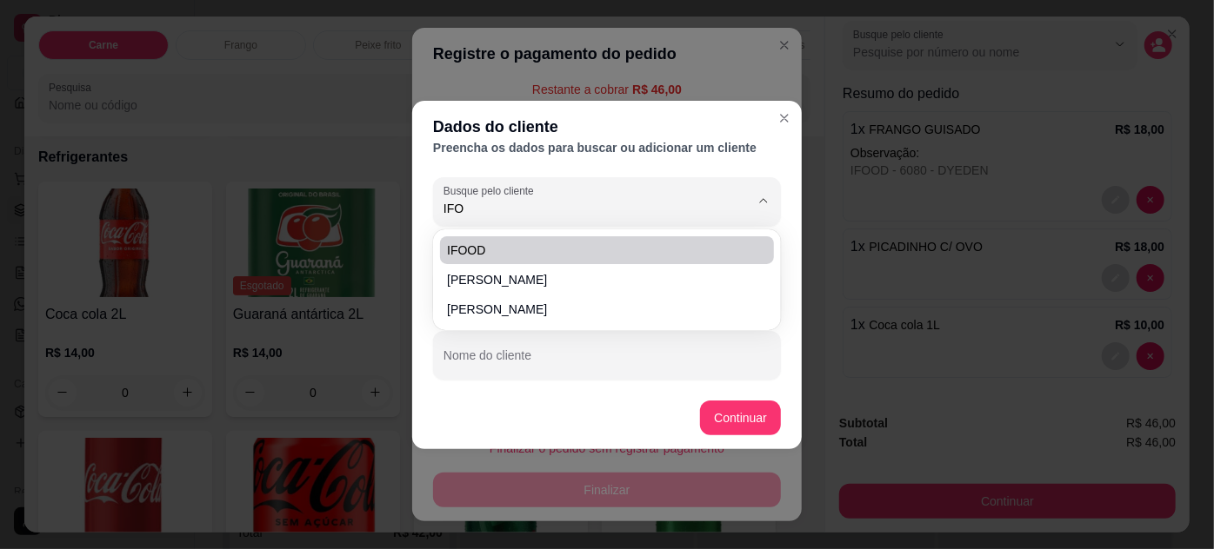
click at [522, 254] on span "IFOOD" at bounding box center [598, 250] width 303 height 17
type input "IFOOD"
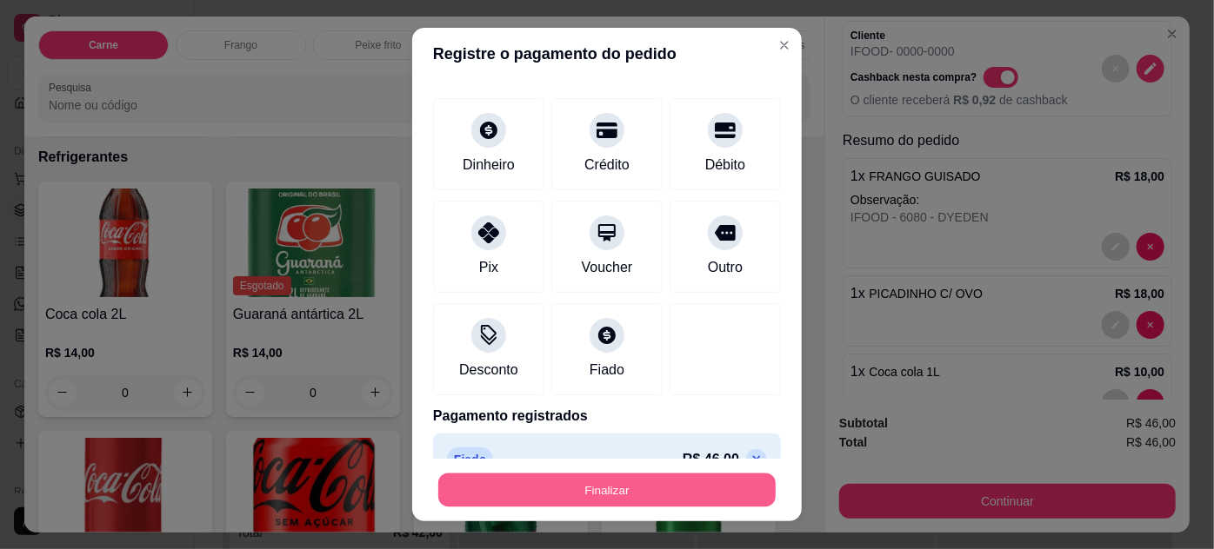
click at [644, 485] on button "Finalizar" at bounding box center [606, 491] width 337 height 34
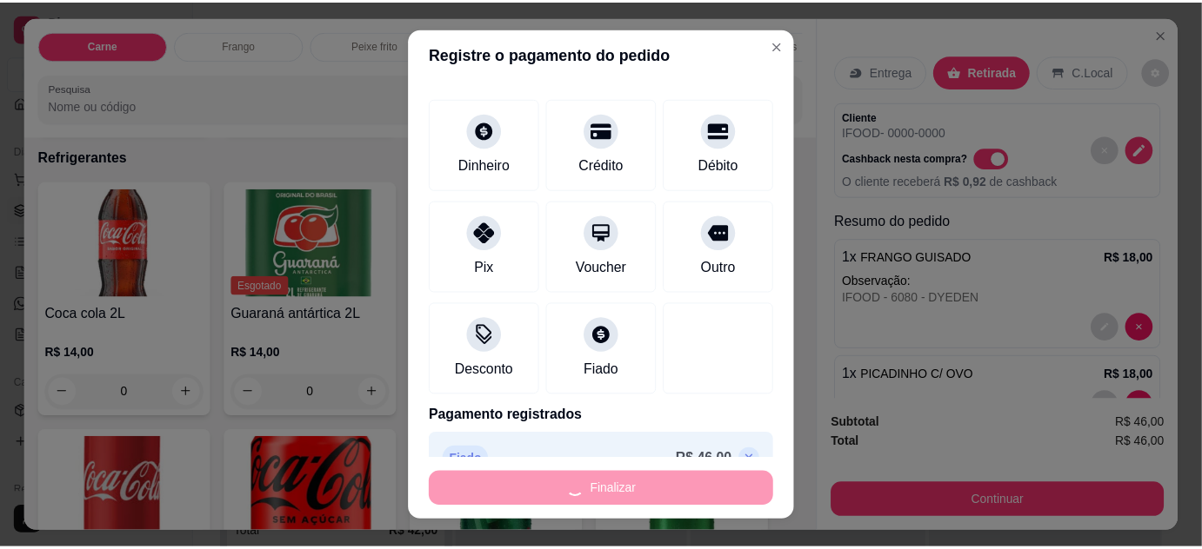
scroll to position [2054, 0]
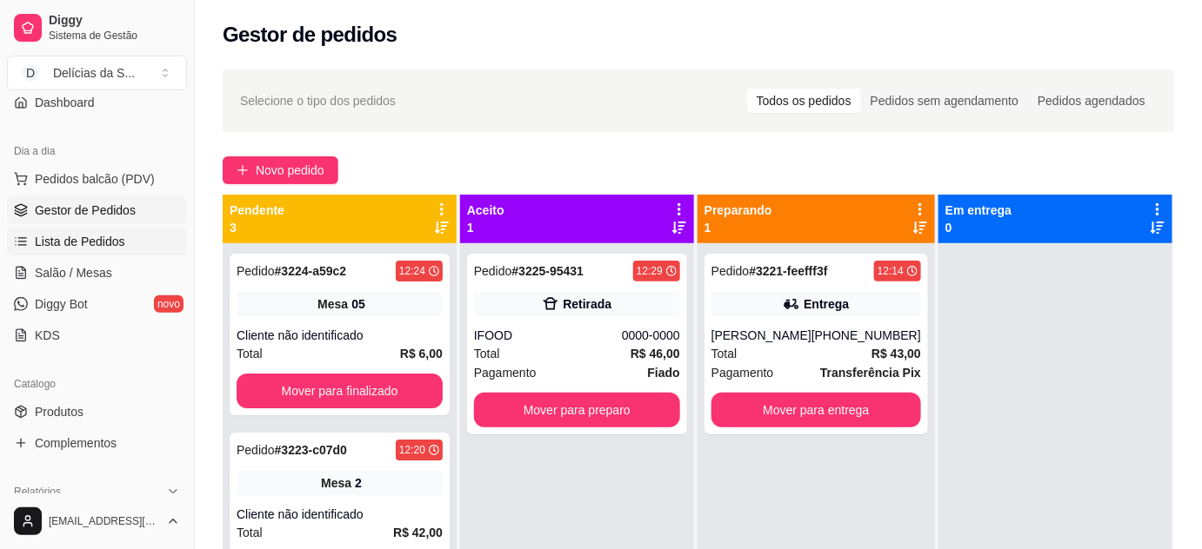
click at [101, 235] on span "Lista de Pedidos" at bounding box center [80, 241] width 90 height 17
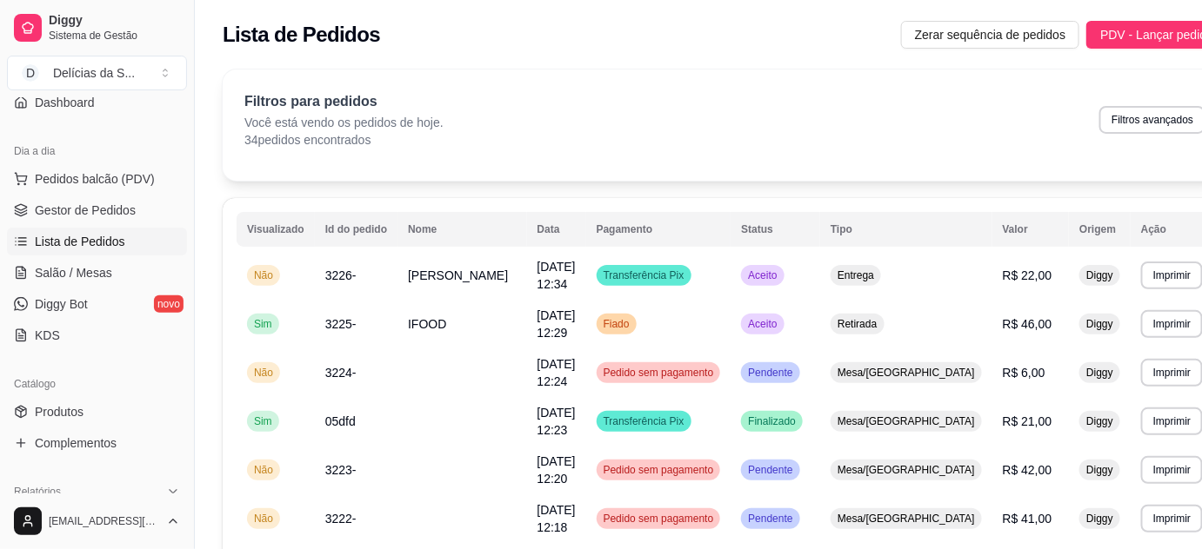
click at [127, 240] on link "Lista de Pedidos" at bounding box center [97, 242] width 180 height 28
click at [118, 202] on span "Gestor de Pedidos" at bounding box center [85, 210] width 101 height 17
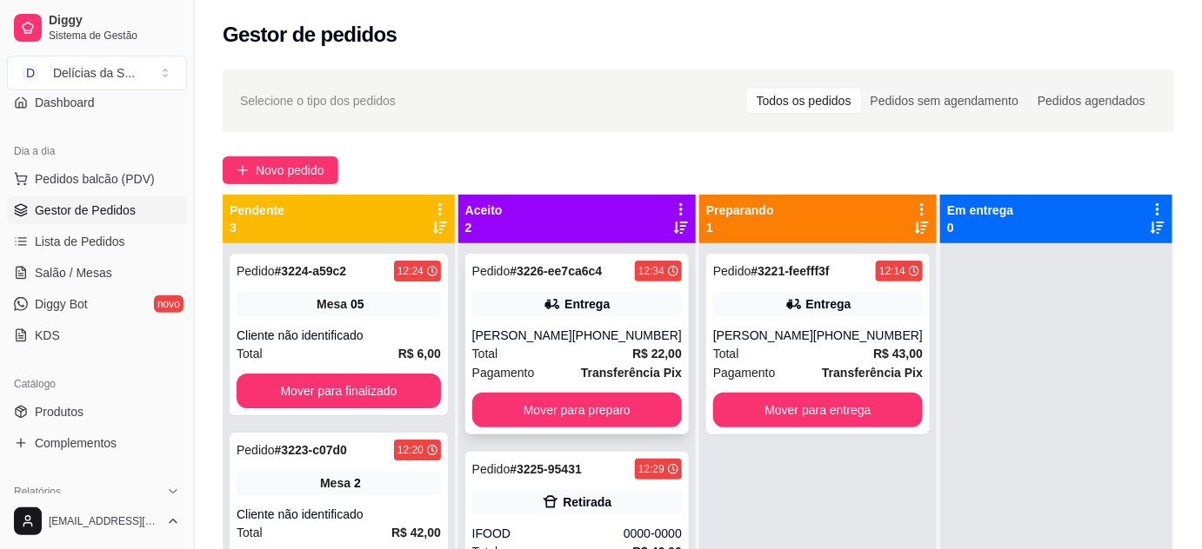
click at [597, 350] on div "Total R$ 22,00" at bounding box center [577, 353] width 210 height 19
